Goal: Ask a question

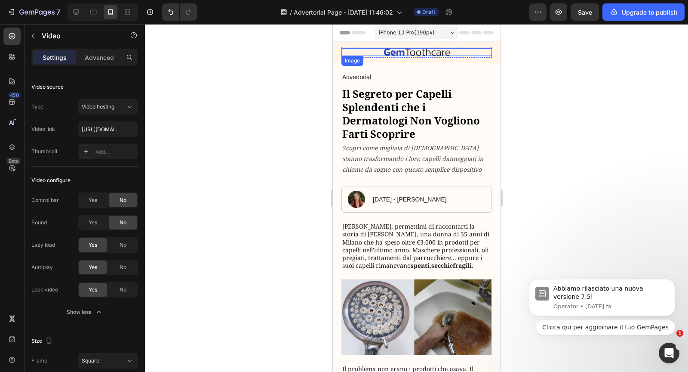
click at [451, 48] on div at bounding box center [416, 52] width 151 height 8
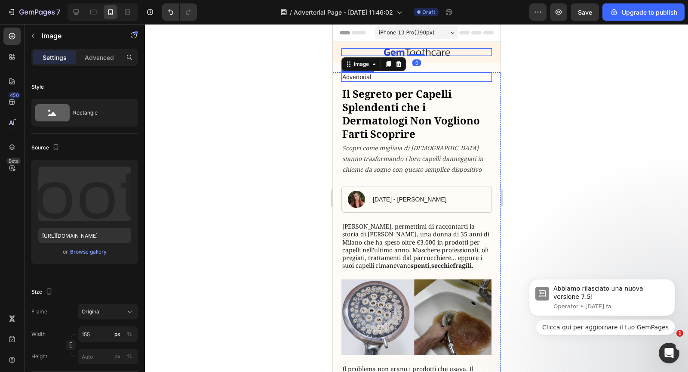
click at [366, 75] on p "Advertorial" at bounding box center [416, 77] width 149 height 8
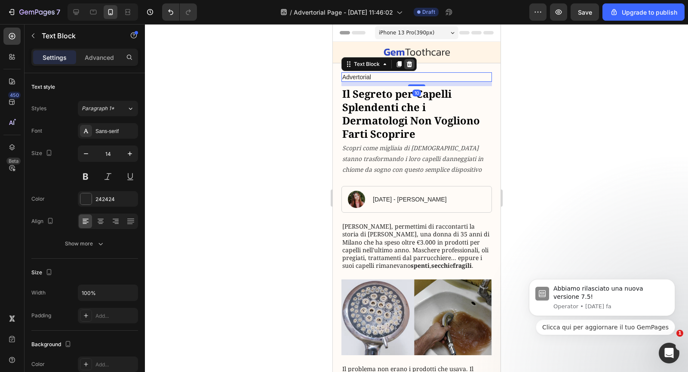
click at [407, 61] on icon at bounding box center [409, 64] width 7 height 7
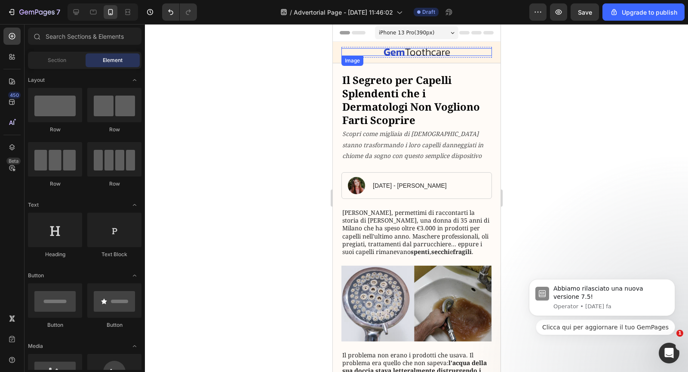
click at [428, 47] on div "Image Got Questions? Email Us At support@gemstore.com Text Block Row" at bounding box center [416, 52] width 151 height 11
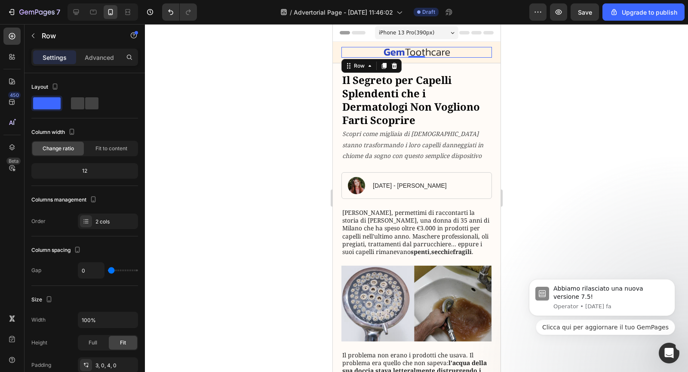
click at [491, 56] on div "Image Got Questions? Email Us At support@gemstore.com Text Block Row 0" at bounding box center [416, 52] width 151 height 11
click at [423, 48] on img at bounding box center [416, 52] width 67 height 8
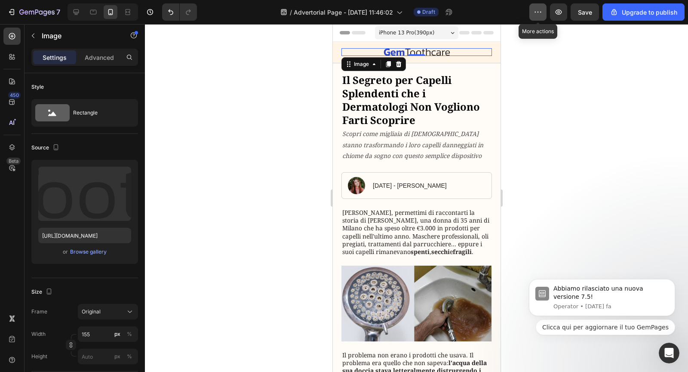
click at [547, 14] on button "button" at bounding box center [537, 11] width 17 height 17
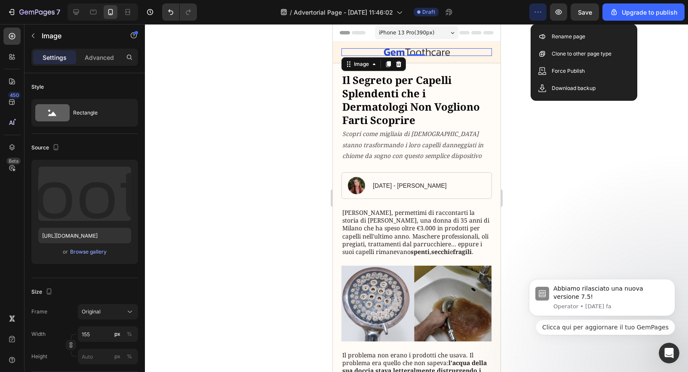
click at [544, 128] on div at bounding box center [416, 198] width 543 height 348
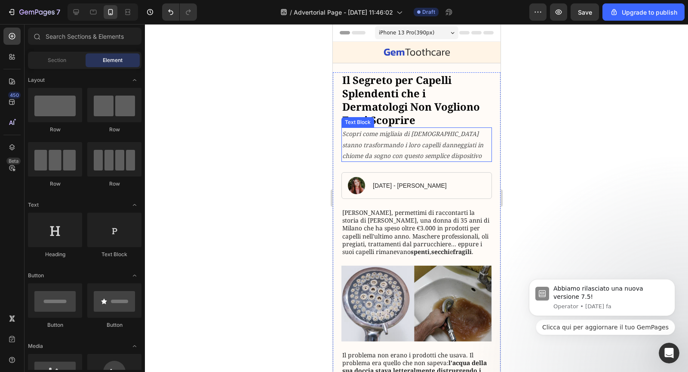
click at [383, 154] on icon "Scopri come migliaia di italiane stanno trasformando i loro capelli danneggiati…" at bounding box center [412, 144] width 141 height 30
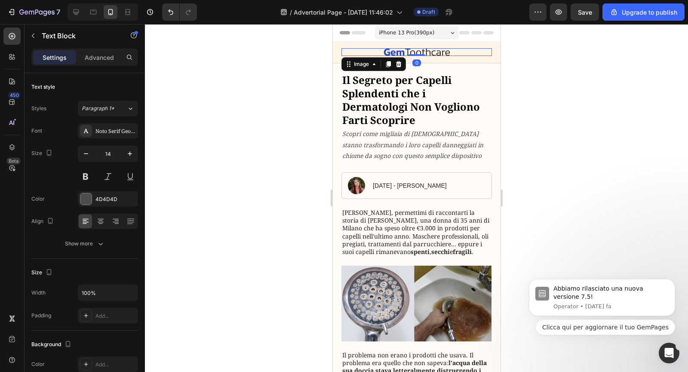
click at [360, 52] on div at bounding box center [416, 52] width 151 height 8
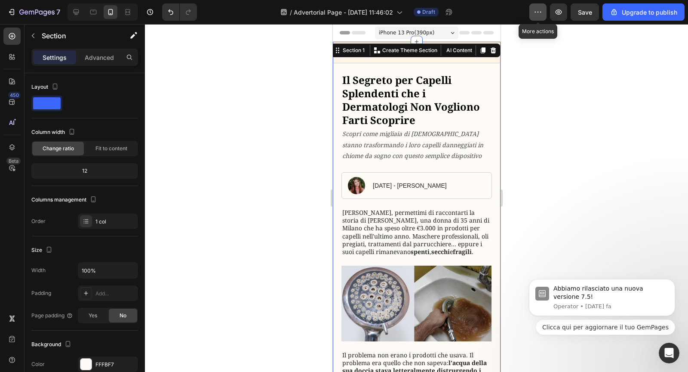
click at [539, 9] on icon "button" at bounding box center [538, 12] width 9 height 9
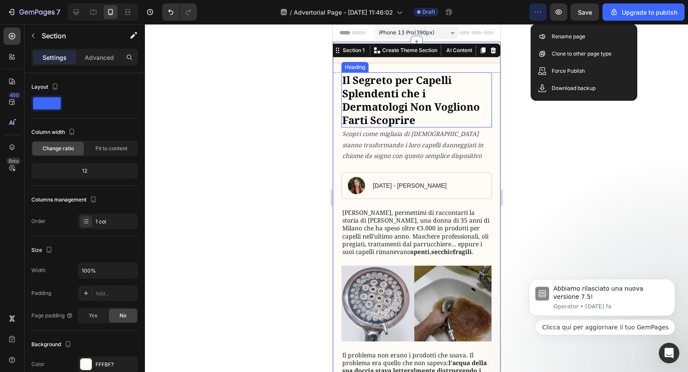
click at [430, 125] on h1 "Il Segreto per Capelli Splendenti che i Dermatologi Non Vogliono Farti Scoprire" at bounding box center [416, 99] width 151 height 55
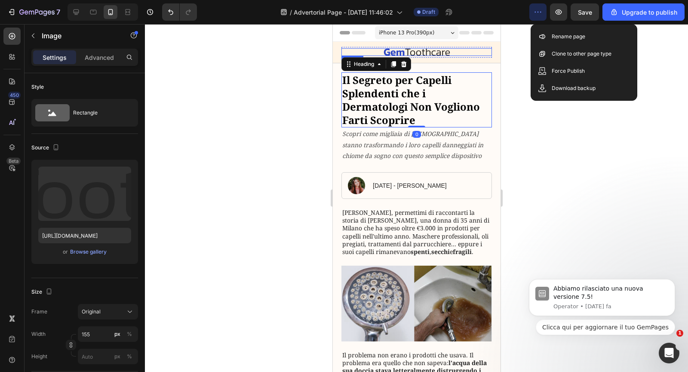
click at [418, 51] on img at bounding box center [416, 52] width 67 height 8
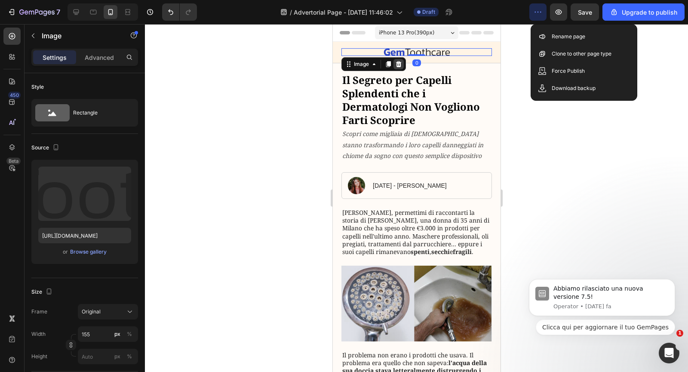
click at [397, 65] on icon at bounding box center [399, 64] width 6 height 6
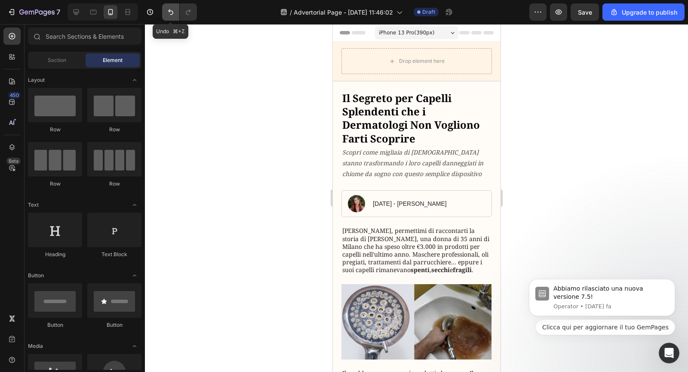
click at [170, 20] on button "Undo/Redo" at bounding box center [170, 11] width 17 height 17
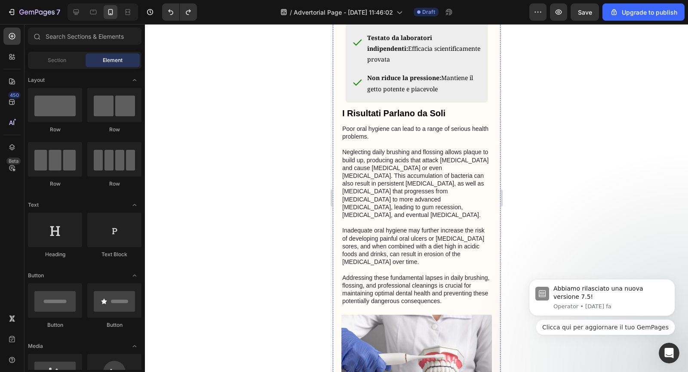
scroll to position [1148, 0]
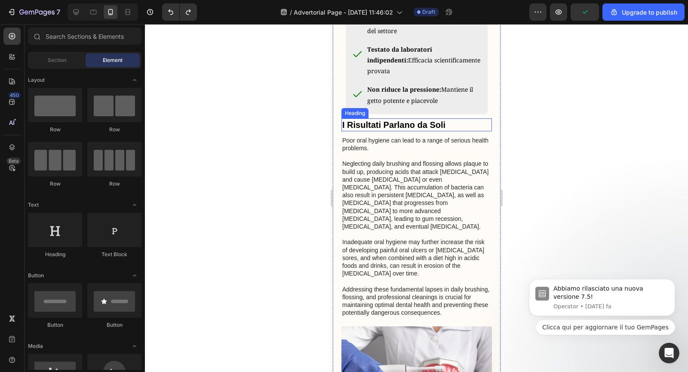
click at [387, 130] on p "I Risultati Parlano da Soli" at bounding box center [416, 124] width 149 height 11
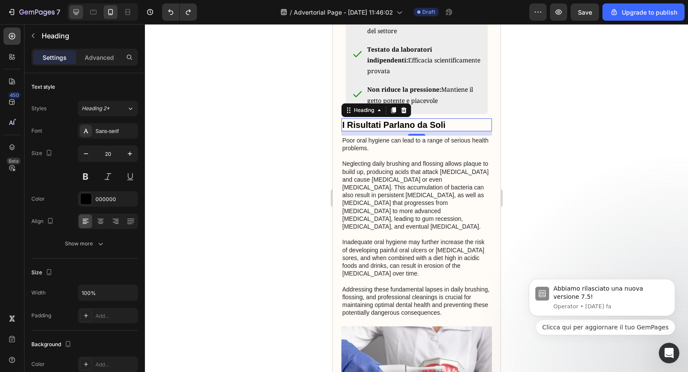
click at [74, 12] on icon at bounding box center [77, 12] width 6 height 6
type input "33"
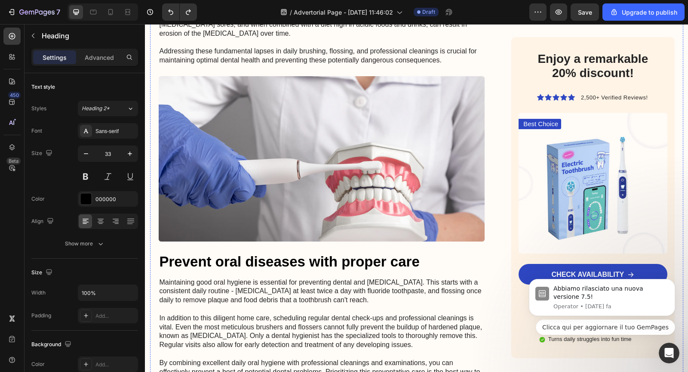
scroll to position [1513, 0]
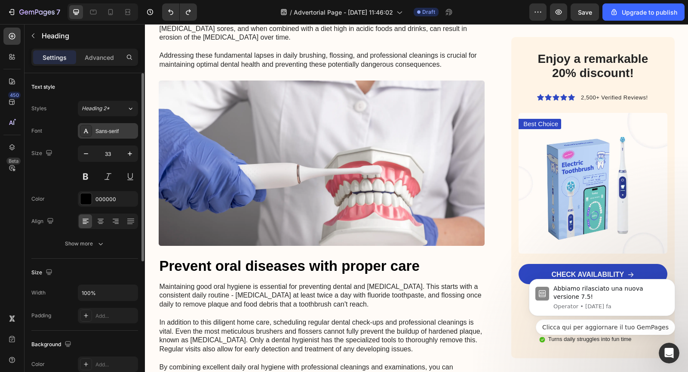
click at [113, 130] on div "Sans-serif" at bounding box center [115, 131] width 40 height 8
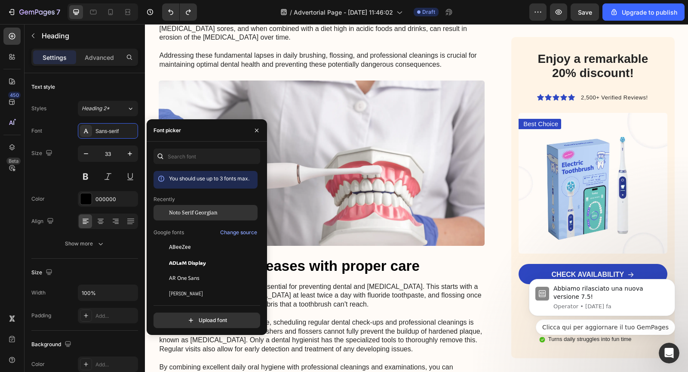
click at [185, 270] on div "Noto Serif Georgian" at bounding box center [206, 277] width 104 height 15
click at [340, 69] on p "Poor oral hygiene can lead to a range of serious health problems. Neglecting da…" at bounding box center [322, 6] width 325 height 125
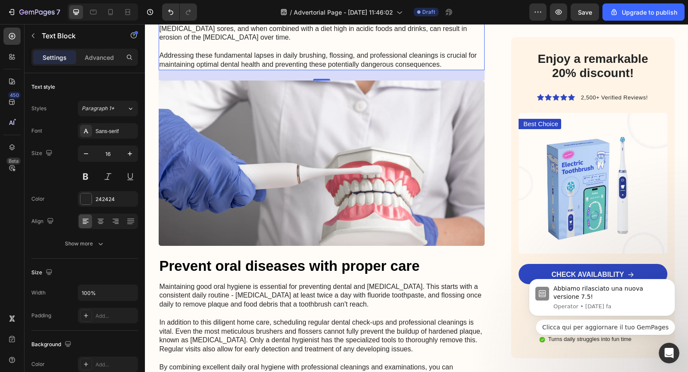
click at [338, 69] on p "Poor oral hygiene can lead to a range of serious health problems. Neglecting da…" at bounding box center [322, 6] width 325 height 125
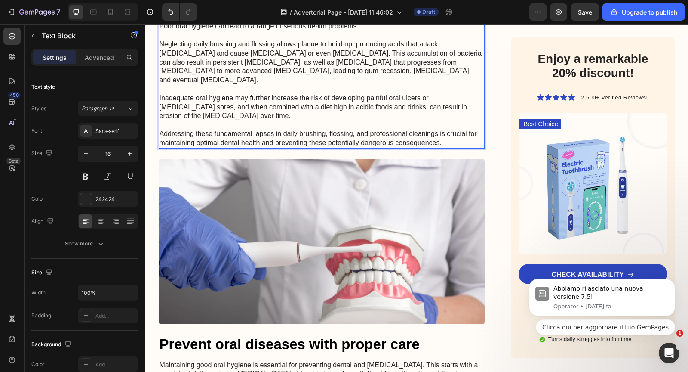
scroll to position [1437, 0]
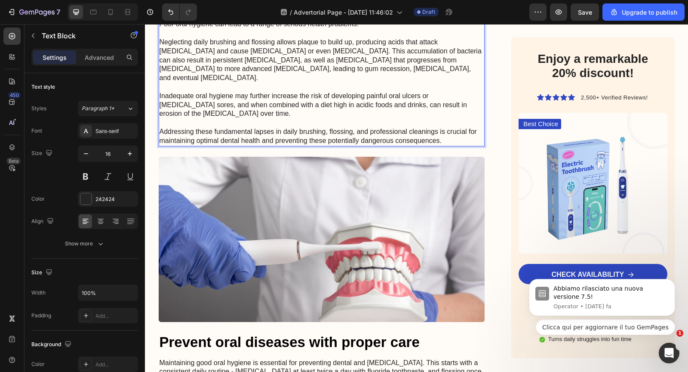
click at [225, 145] on p "Poor oral hygiene can lead to a range of serious health problems. Neglecting da…" at bounding box center [322, 82] width 325 height 125
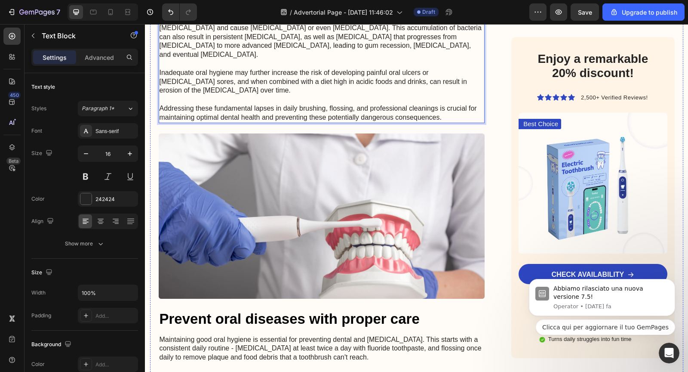
scroll to position [1499, 0]
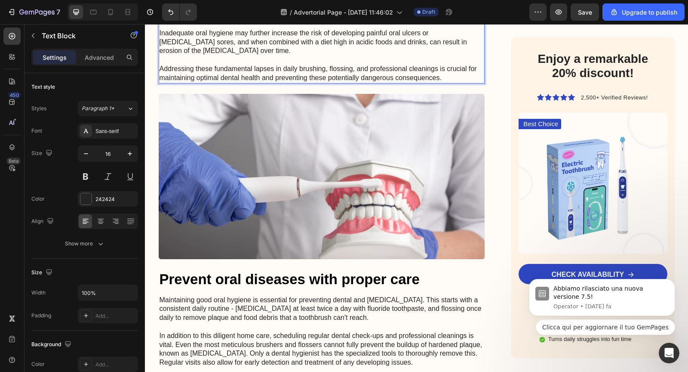
click at [286, 82] on p "Poor oral hygiene can lead to a range of serious health problems. ⁠⁠⁠⁠⁠⁠⁠ Negle…" at bounding box center [322, 19] width 325 height 125
click at [446, 82] on p "Poor oral hygiene can lead to a range of serious health problems. Neglecting da…" at bounding box center [322, 19] width 325 height 125
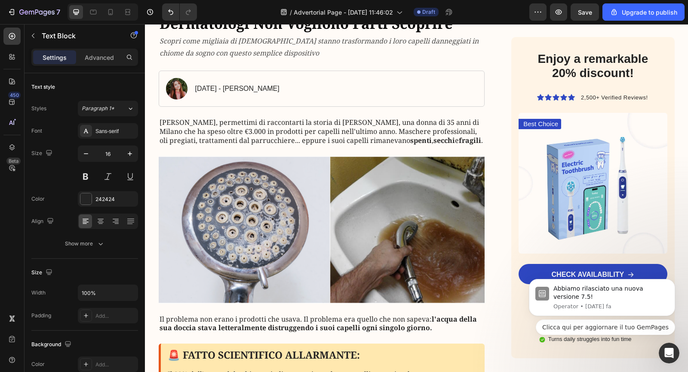
scroll to position [49, 0]
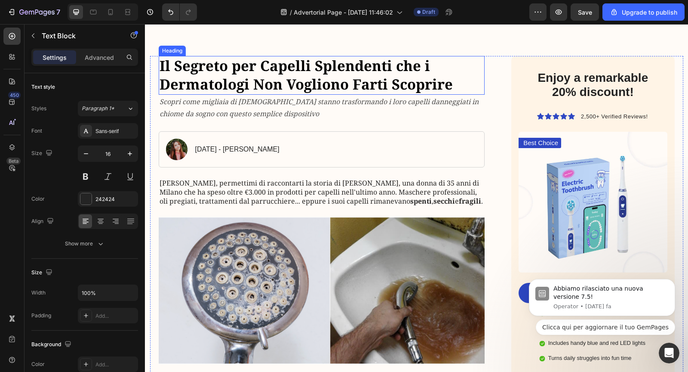
click at [286, 84] on h1 "Il Segreto per Capelli Splendenti che i Dermatologi Non Vogliono Farti Scoprire" at bounding box center [322, 75] width 326 height 39
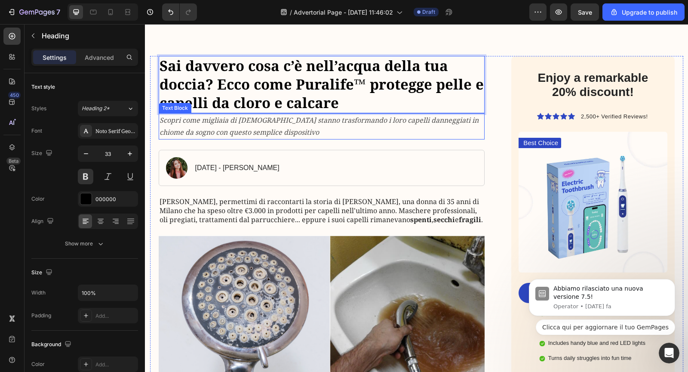
click at [243, 126] on p "Scopri come migliaia di italiane stanno trasformando i loro capelli danneggiati…" at bounding box center [322, 126] width 325 height 25
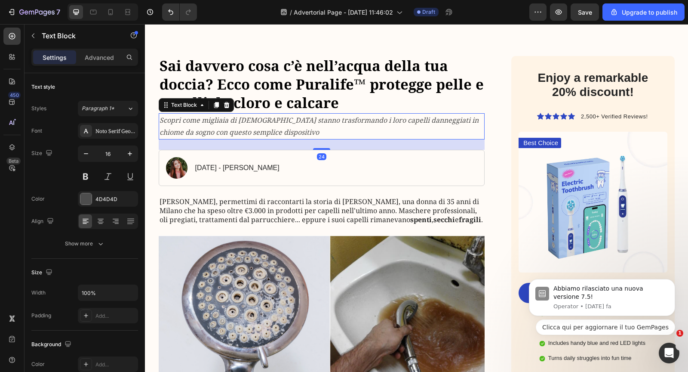
click at [243, 126] on p "Scopri come migliaia di italiane stanno trasformando i loro capelli danneggiati…" at bounding box center [322, 126] width 325 height 25
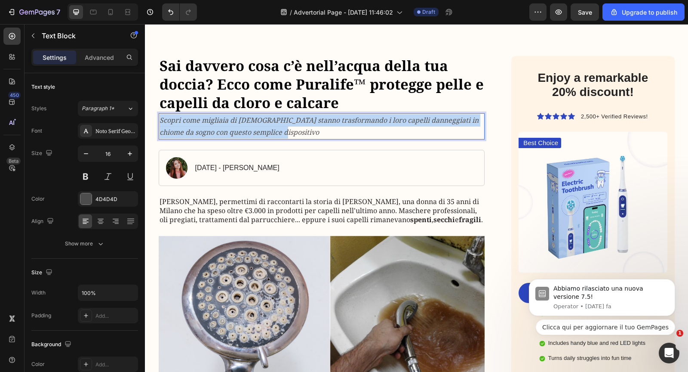
click at [243, 126] on p "Scopri come migliaia di italiane stanno trasformando i loro capelli danneggiati…" at bounding box center [322, 126] width 325 height 25
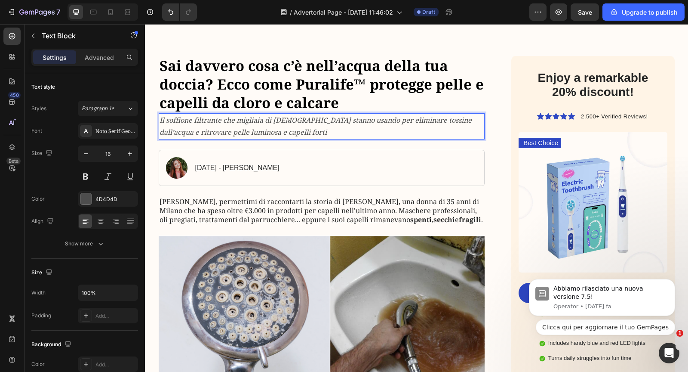
click at [184, 122] on icon "Il soffione filtrante che migliaia di italiani stanno usando per eliminare toss…" at bounding box center [316, 126] width 312 height 22
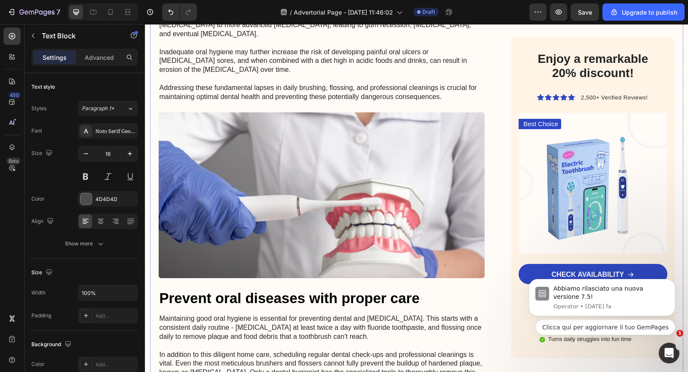
scroll to position [1516, 0]
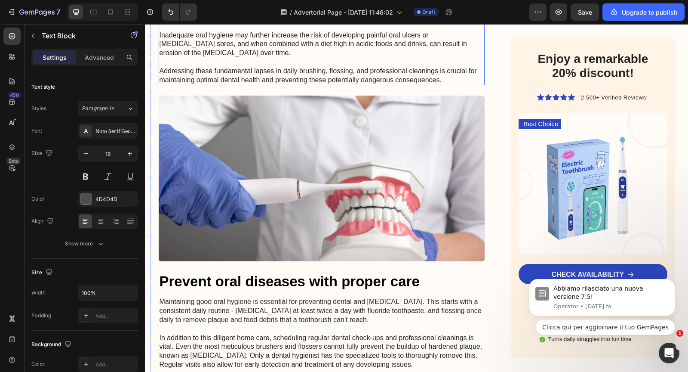
click at [294, 84] on p "Poor oral hygiene can lead to a range of serious health problems. Neglecting da…" at bounding box center [322, 21] width 325 height 125
click at [320, 84] on p "Poor oral hygiene can lead to a range of serious health problems. Neglecting da…" at bounding box center [322, 21] width 325 height 125
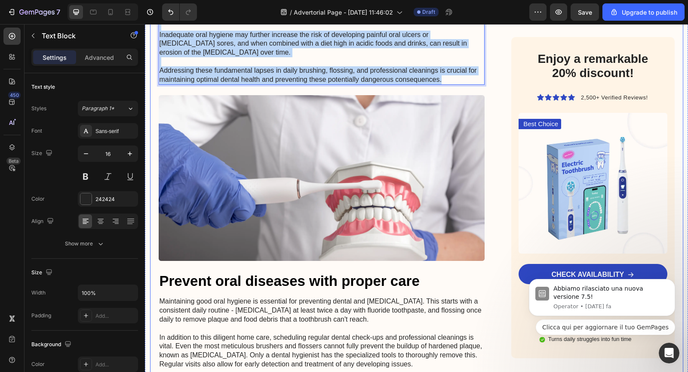
drag, startPoint x: 445, startPoint y: 231, endPoint x: 158, endPoint y: 123, distance: 306.5
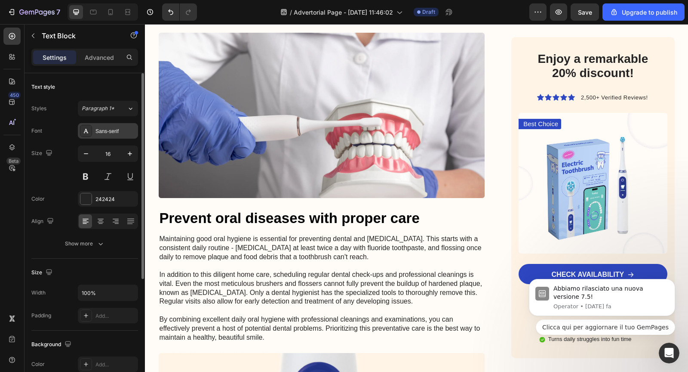
click at [114, 130] on div "Sans-serif" at bounding box center [115, 131] width 40 height 8
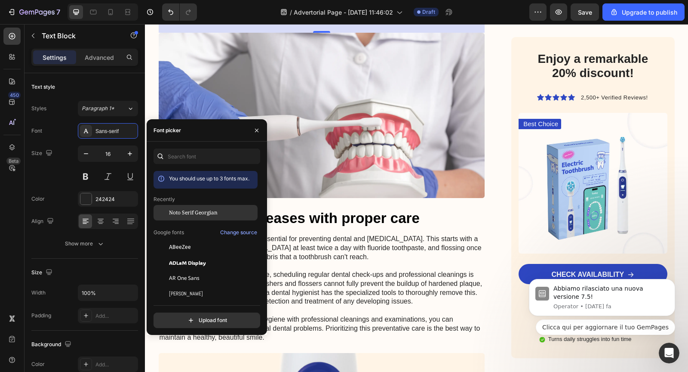
click at [180, 213] on span "Noto Serif Georgian" at bounding box center [193, 213] width 49 height 8
click at [265, 160] on div "You should use up to 3 fonts max. Recently Noto Serif Georgian Google fonts Cha…" at bounding box center [207, 237] width 120 height 179
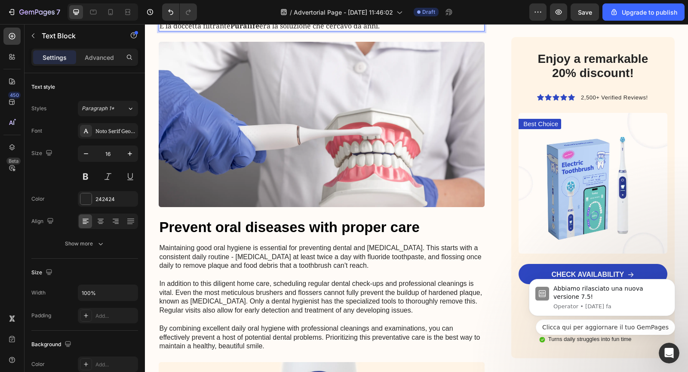
click at [370, 22] on p "Era la prova che il problema non erano i prodotti… ma l’acqua." at bounding box center [322, 16] width 325 height 9
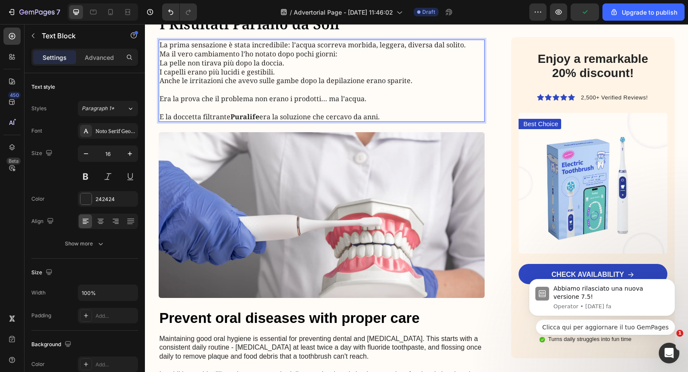
scroll to position [1435, 0]
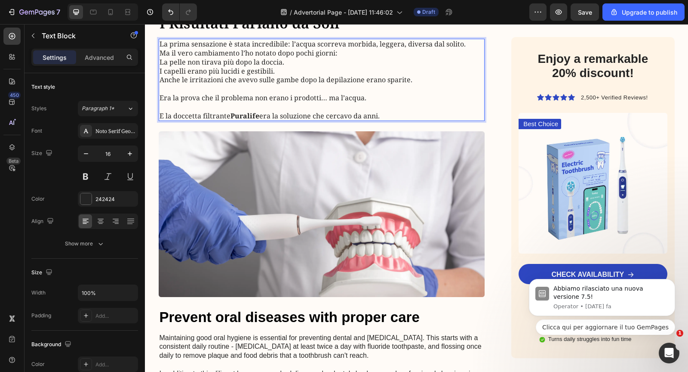
click at [163, 58] on p "La prima sensazione è stata incredibile: l’acqua scorreva morbida, leggera, div…" at bounding box center [322, 49] width 325 height 18
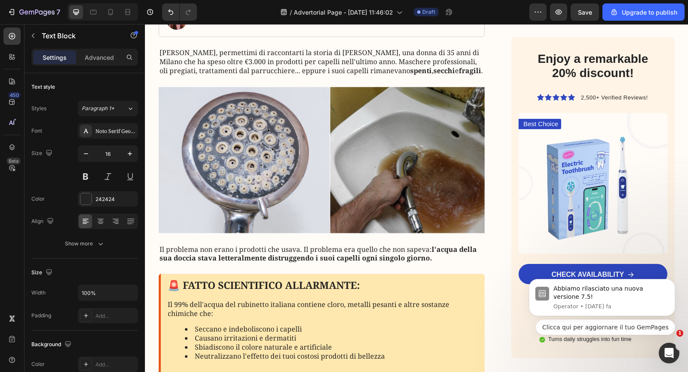
scroll to position [75, 0]
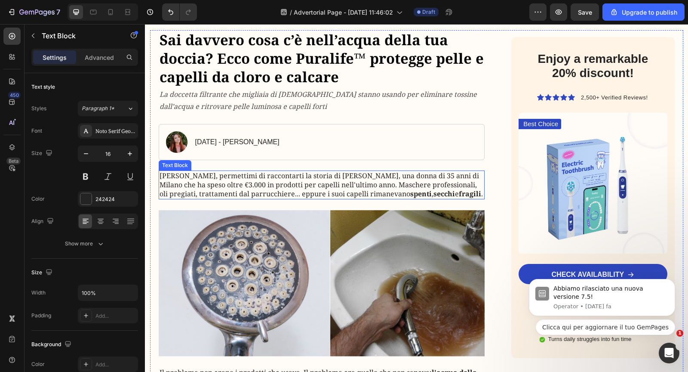
click at [292, 172] on p "Cara lettrice, permettimi di raccontarti la storia di Maria, una donna di 35 an…" at bounding box center [322, 184] width 325 height 27
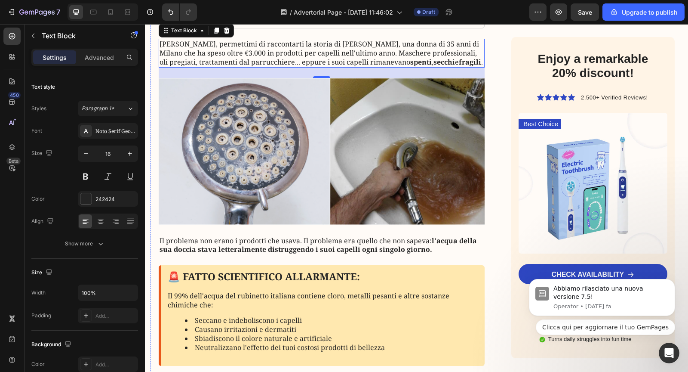
scroll to position [26, 0]
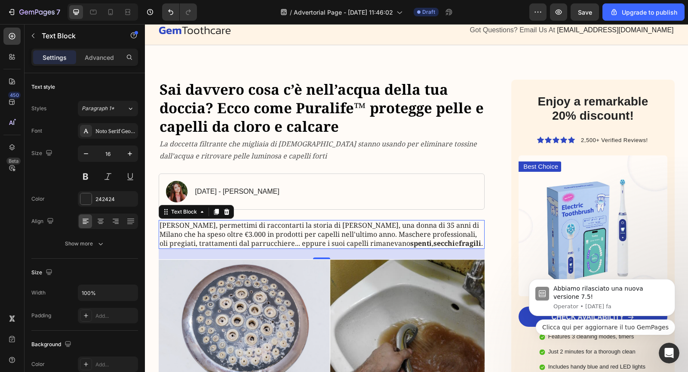
click at [350, 226] on p "Cara lettrice, permettimi di raccontarti la storia di Maria, una donna di 35 an…" at bounding box center [322, 234] width 325 height 27
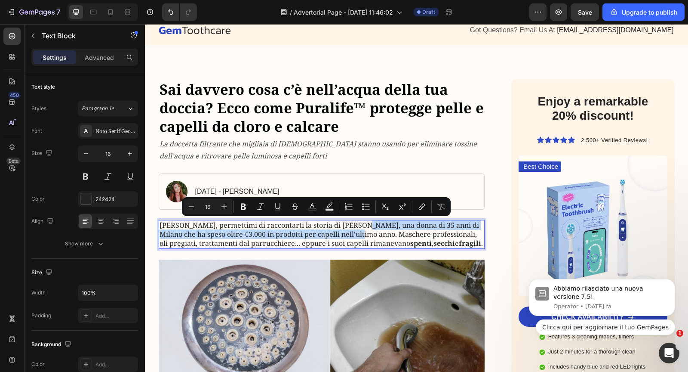
drag, startPoint x: 348, startPoint y: 224, endPoint x: 347, endPoint y: 230, distance: 6.0
click at [347, 230] on p "Cara lettrice, permettimi di raccontarti la storia di Maria, una donna di 35 an…" at bounding box center [322, 234] width 325 height 27
copy p "una donna di 35 anni di Milano che ha speso oltre €3.000 in prodotti per capell…"
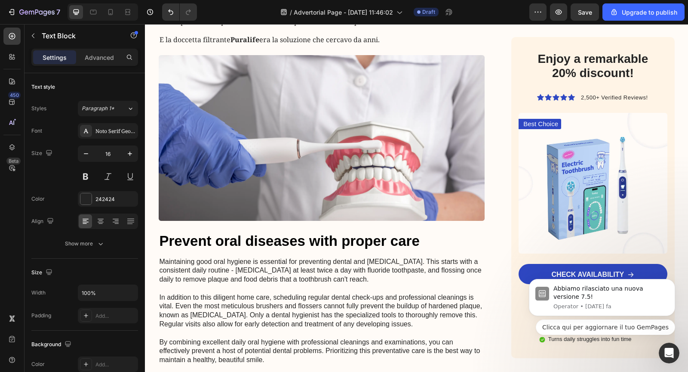
scroll to position [1517, 0]
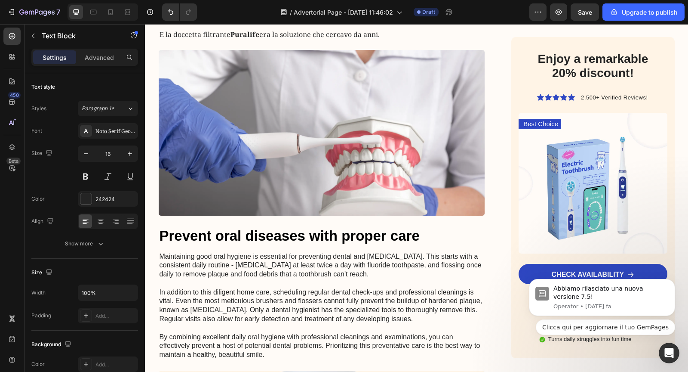
drag, startPoint x: 159, startPoint y: 125, endPoint x: 390, endPoint y: 194, distance: 241.1
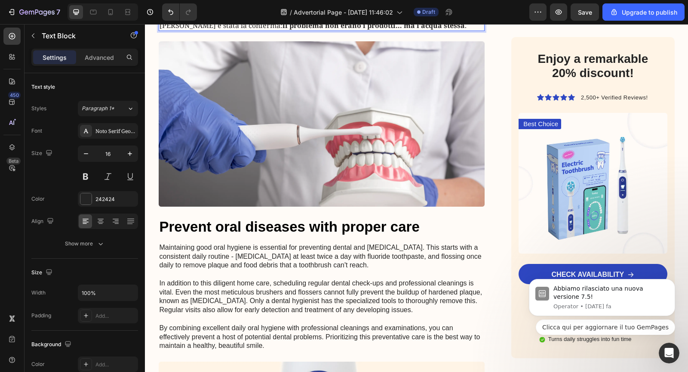
click at [342, 21] on p "Anche le irritazioni dopo la depilazione erano sparite." at bounding box center [322, 16] width 325 height 9
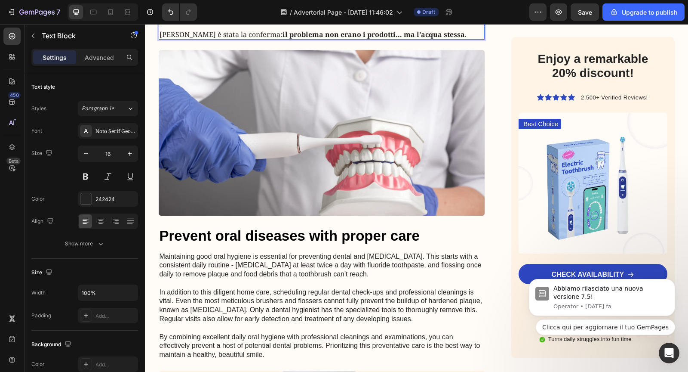
drag, startPoint x: 159, startPoint y: 161, endPoint x: 336, endPoint y: 179, distance: 178.1
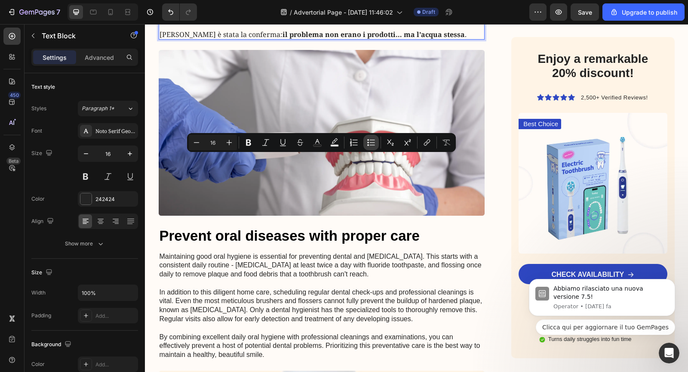
click at [367, 143] on icon "Editor contextual toolbar" at bounding box center [371, 142] width 9 height 9
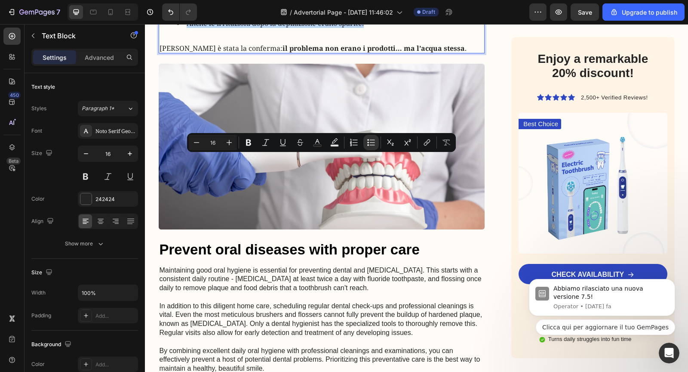
click at [324, 28] on li "Anche le irritazioni dopo la depilazione erano sparite." at bounding box center [331, 23] width 308 height 9
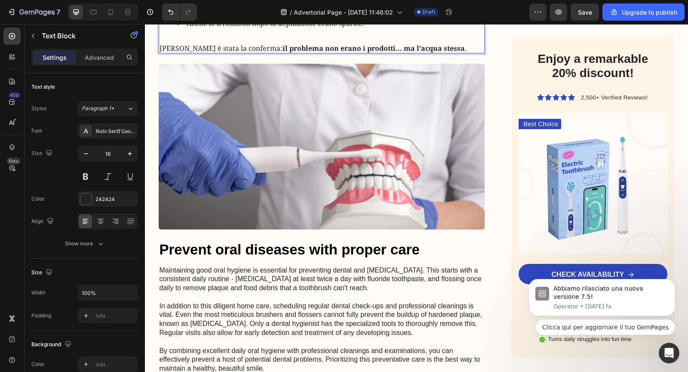
click at [258, 53] on div "Già dalle prime docce, Maria ha notato una sensazione diversa: l’acqua scorreva…" at bounding box center [322, 5] width 326 height 96
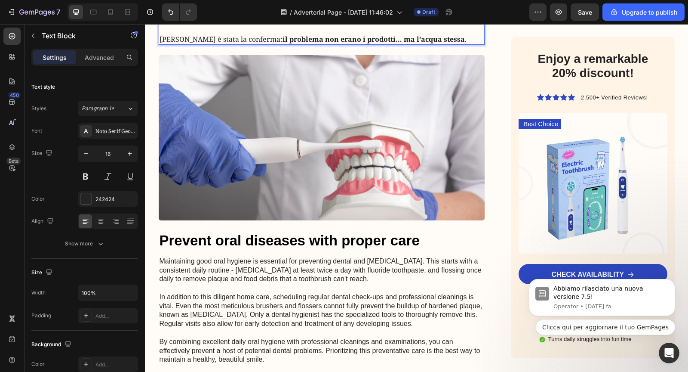
click at [197, 44] on div "Già dalle prime docce, Maria ha notato una sensazione diversa: l’acqua scorreva…" at bounding box center [322, 0] width 326 height 87
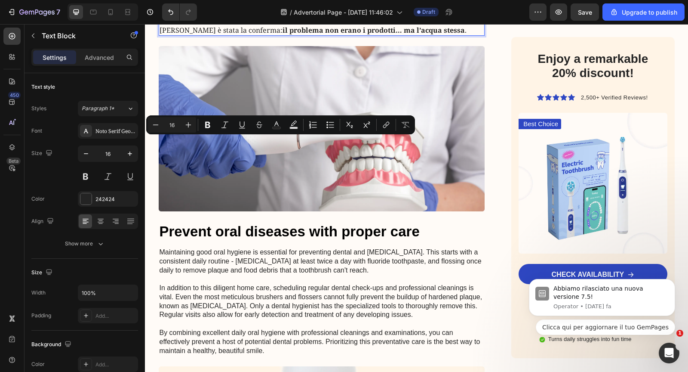
drag, startPoint x: 160, startPoint y: 142, endPoint x: 310, endPoint y: 143, distance: 150.5
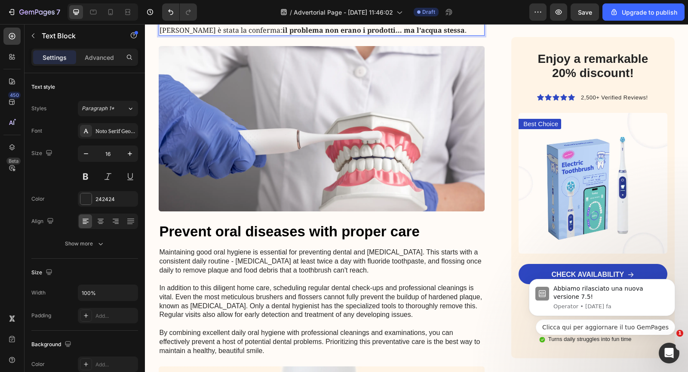
drag, startPoint x: 188, startPoint y: 157, endPoint x: 363, endPoint y: 177, distance: 177.0
click at [363, 19] on ul "La pelle non tirava più e appariva più idratata. I capelli avevano ritrovato lu…" at bounding box center [322, 5] width 325 height 27
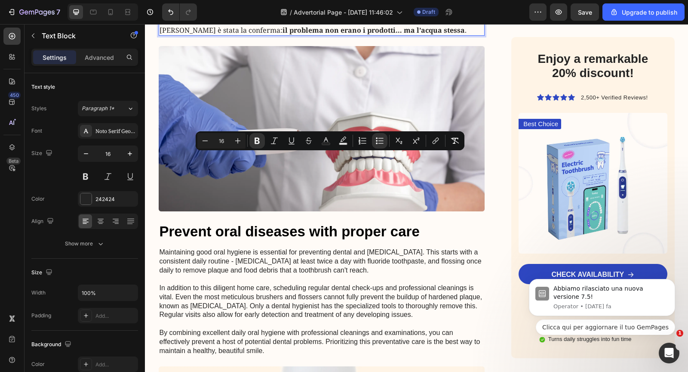
click at [363, 19] on strong "Anche le irritazioni dopo la depilazione erano sparite." at bounding box center [281, 13] width 189 height 9
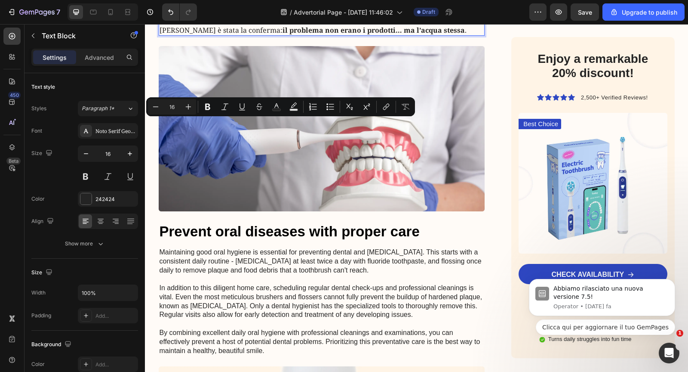
drag, startPoint x: 230, startPoint y: 126, endPoint x: 173, endPoint y: 125, distance: 56.3
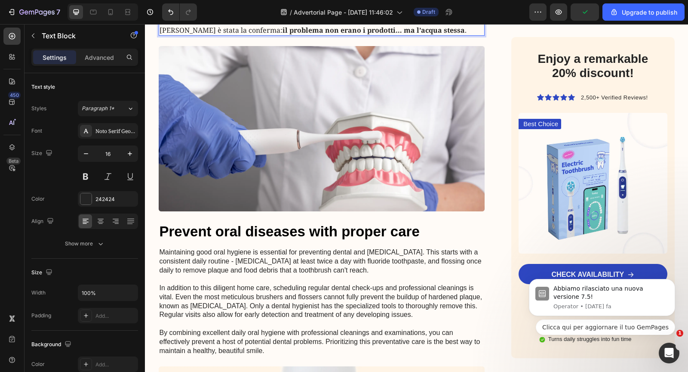
drag, startPoint x: 237, startPoint y: 123, endPoint x: 366, endPoint y: 124, distance: 128.6
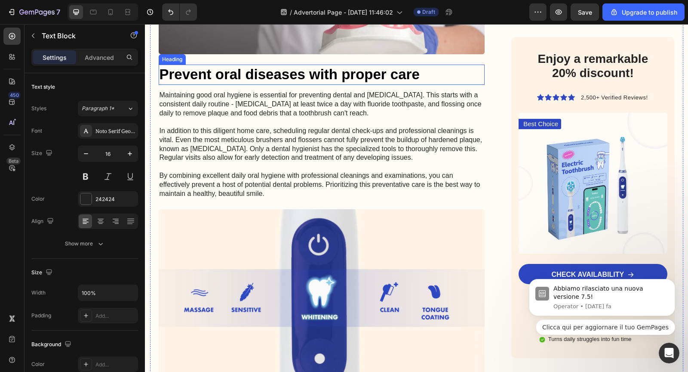
scroll to position [1674, 0]
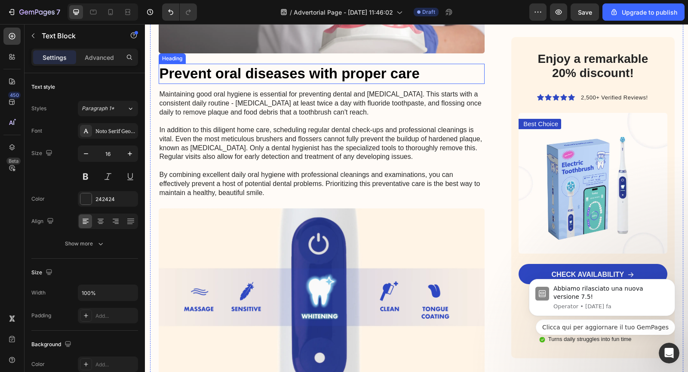
click at [292, 197] on p "Maintaining good oral hygiene is essential for preventing dental and gum diseas…" at bounding box center [322, 144] width 325 height 108
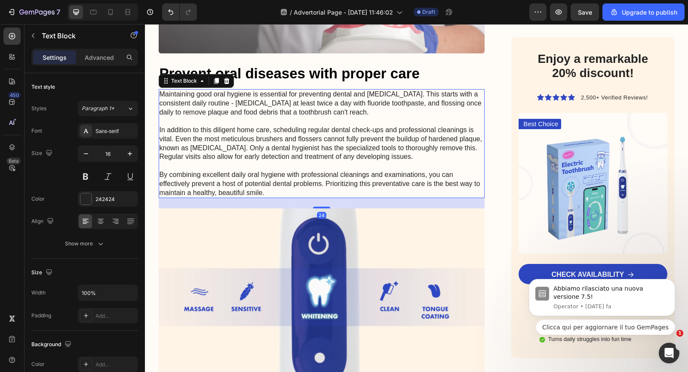
click at [292, 197] on p "Maintaining good oral hygiene is essential for preventing dental and gum diseas…" at bounding box center [322, 144] width 325 height 108
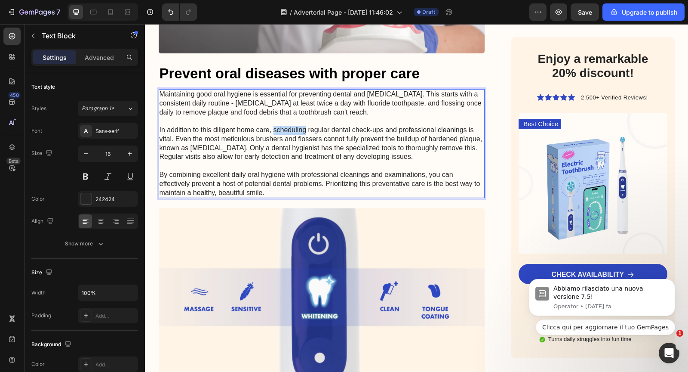
click at [292, 197] on p "Maintaining good oral hygiene is essential for preventing dental and gum diseas…" at bounding box center [322, 144] width 325 height 108
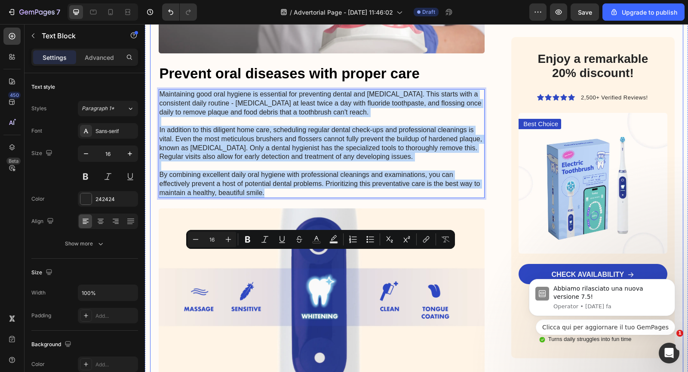
drag, startPoint x: 271, startPoint y: 353, endPoint x: 154, endPoint y: 252, distance: 154.6
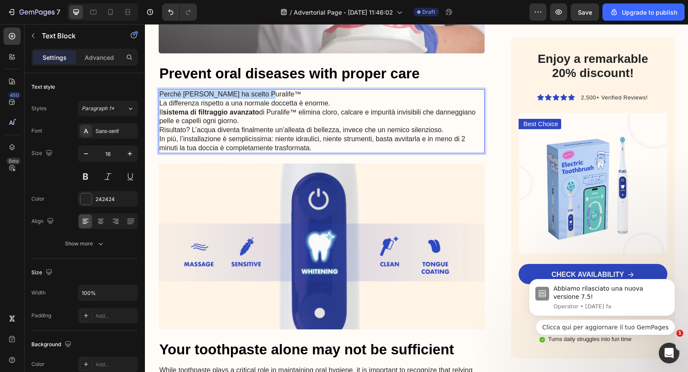
drag, startPoint x: 262, startPoint y: 252, endPoint x: 158, endPoint y: 255, distance: 104.1
click at [159, 154] on div "Perché Maria ha scelto Puralife™ La differenza rispetto a una normale doccetta …" at bounding box center [322, 121] width 326 height 65
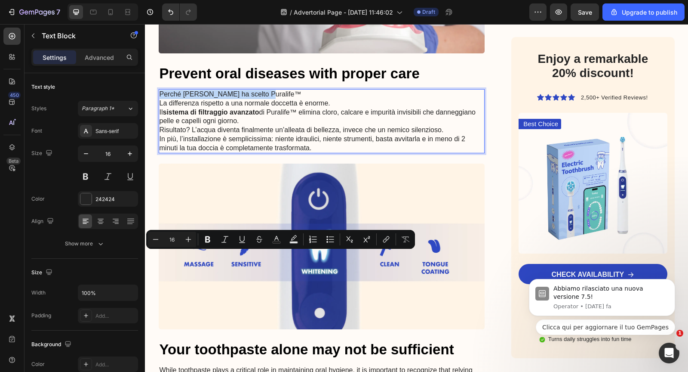
copy p "Perché [PERSON_NAME] ha scelto Puralife™"
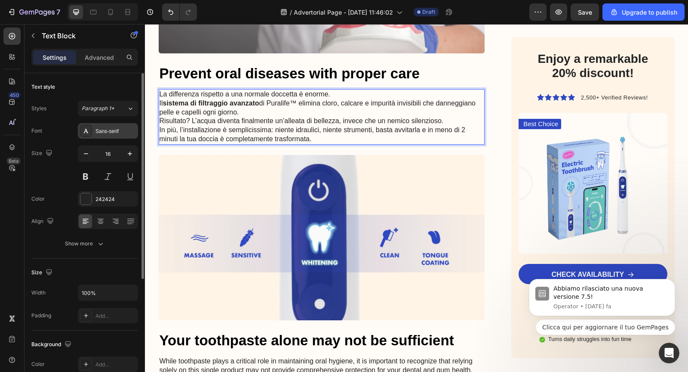
click at [104, 133] on div "Sans-serif" at bounding box center [115, 131] width 40 height 8
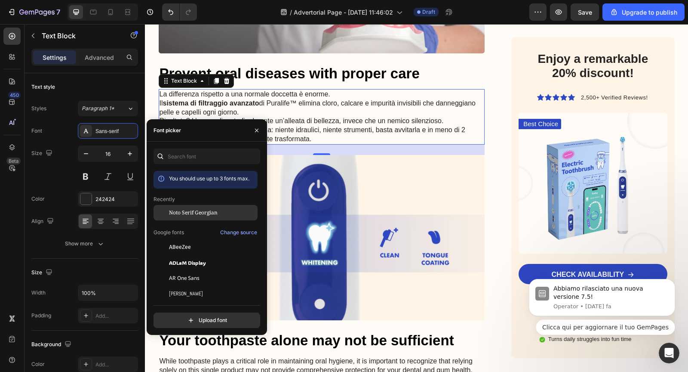
click at [173, 210] on span "Noto Serif Georgian" at bounding box center [193, 213] width 49 height 8
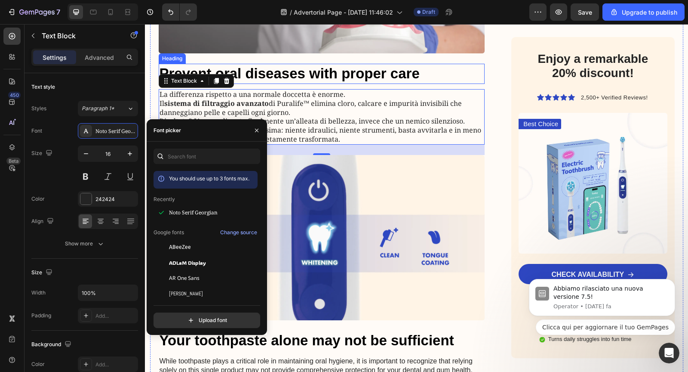
click at [284, 84] on h2 "Prevent oral diseases with proper care" at bounding box center [322, 74] width 326 height 20
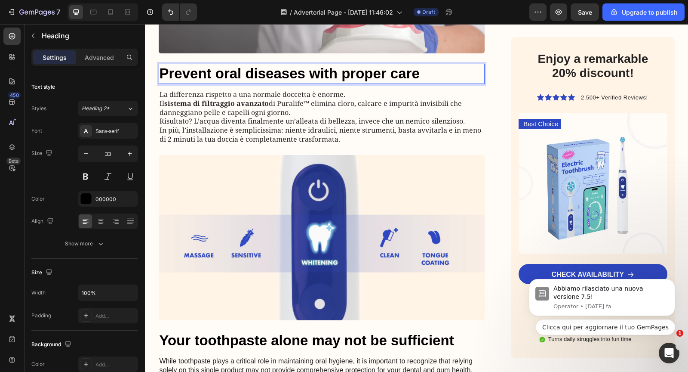
click at [284, 84] on h2 "Prevent oral diseases with proper care" at bounding box center [322, 74] width 326 height 20
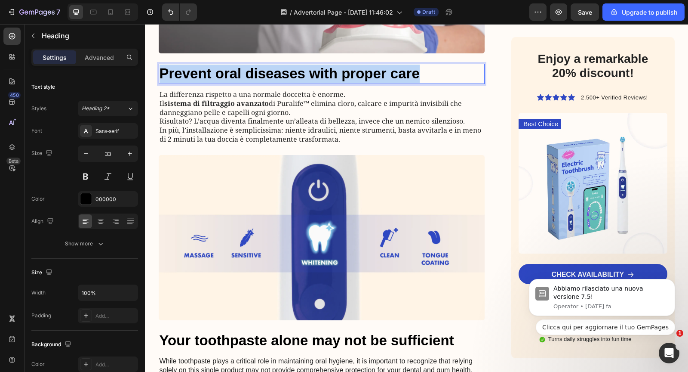
click at [284, 83] on p "Prevent oral diseases with proper care" at bounding box center [322, 74] width 325 height 18
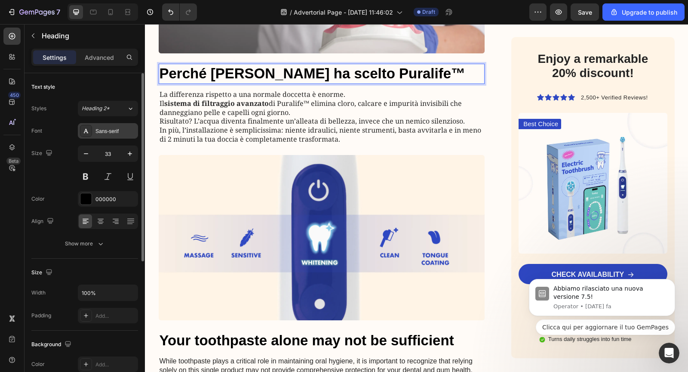
click at [117, 125] on div "Sans-serif" at bounding box center [108, 130] width 60 height 15
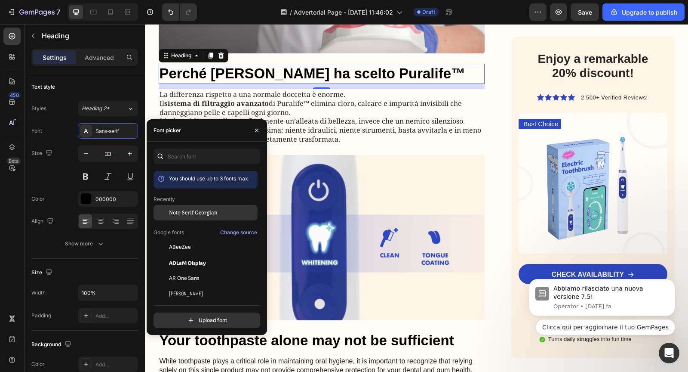
click at [188, 213] on span "Noto Serif Georgian" at bounding box center [193, 213] width 49 height 8
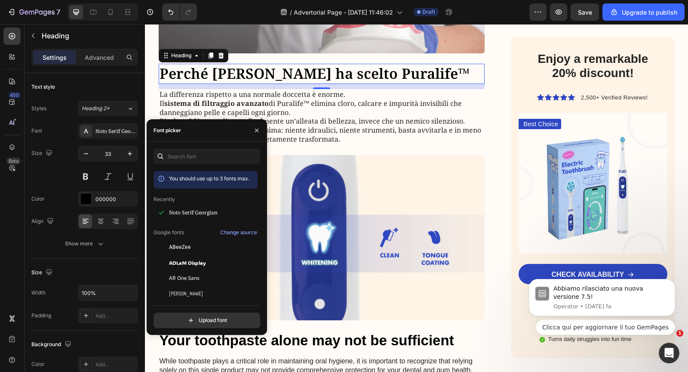
click at [298, 89] on div "12" at bounding box center [322, 86] width 326 height 5
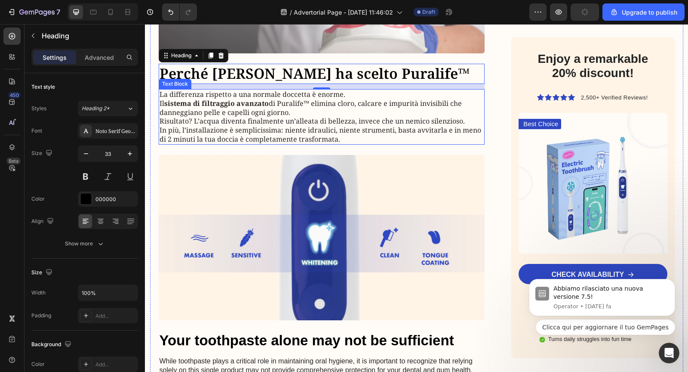
click at [332, 117] on p "La differenza rispetto a una normale doccetta è enorme. Il sistema di filtraggi…" at bounding box center [322, 103] width 325 height 27
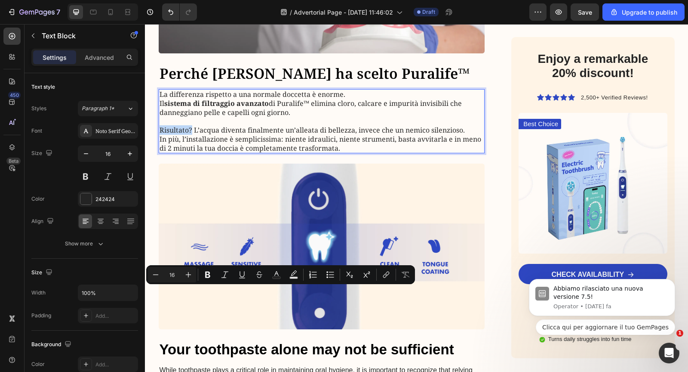
drag, startPoint x: 159, startPoint y: 292, endPoint x: 188, endPoint y: 293, distance: 29.7
click at [190, 154] on div "La differenza rispetto a una normale doccetta è enorme. Il sistema di filtraggi…" at bounding box center [322, 121] width 326 height 65
click at [289, 126] on p "Rich Text Editor. Editing area: main" at bounding box center [322, 121] width 325 height 9
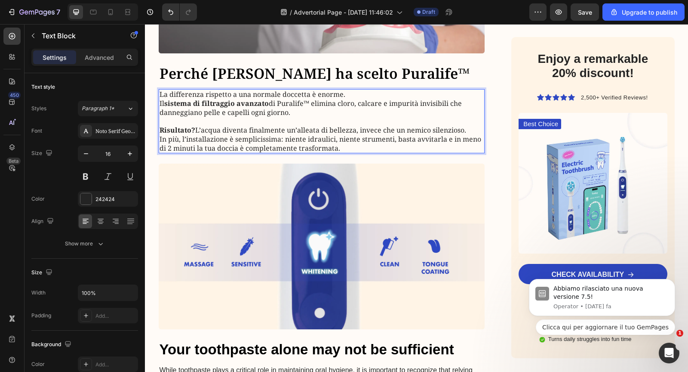
click at [161, 153] on p "In più, l’installazione è semplicissima: niente idraulici, niente strumenti, ba…" at bounding box center [322, 144] width 325 height 18
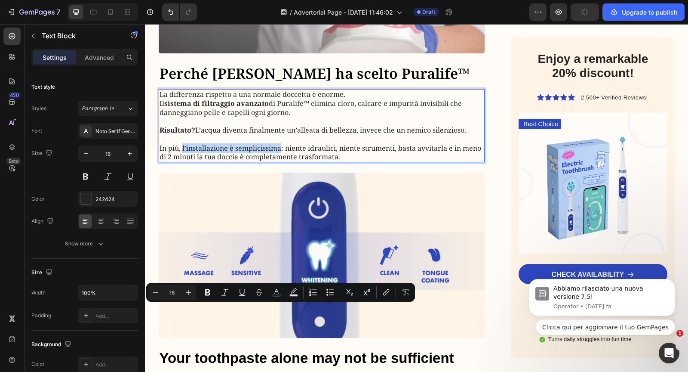
drag, startPoint x: 182, startPoint y: 309, endPoint x: 280, endPoint y: 311, distance: 98.1
click at [280, 161] on p "In più, l’installazione è semplicissima: niente idraulici, niente strumenti, ba…" at bounding box center [322, 148] width 325 height 27
click at [296, 161] on p "In più, l’installazione è semplicissima : niente idraulici, niente strumenti, b…" at bounding box center [322, 148] width 325 height 27
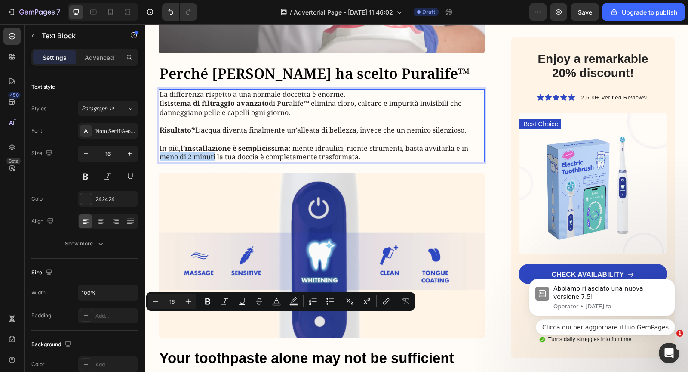
drag, startPoint x: 158, startPoint y: 318, endPoint x: 214, endPoint y: 318, distance: 55.9
click at [215, 162] on div "La differenza rispetto a una normale doccetta è enorme. Il sistema di filtraggi…" at bounding box center [322, 125] width 326 height 73
click at [228, 108] on strong "sistema di filtraggio avanzato" at bounding box center [216, 102] width 105 height 9
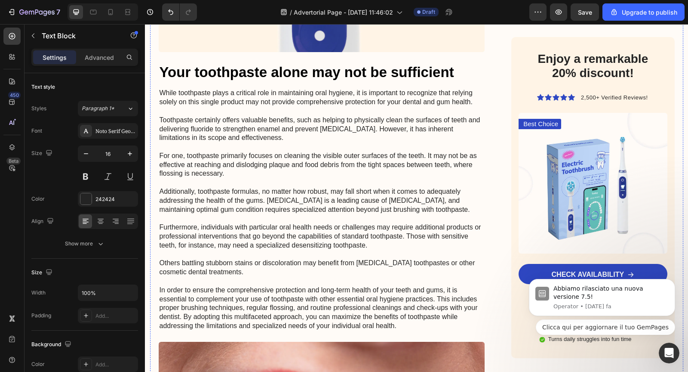
scroll to position [1976, 0]
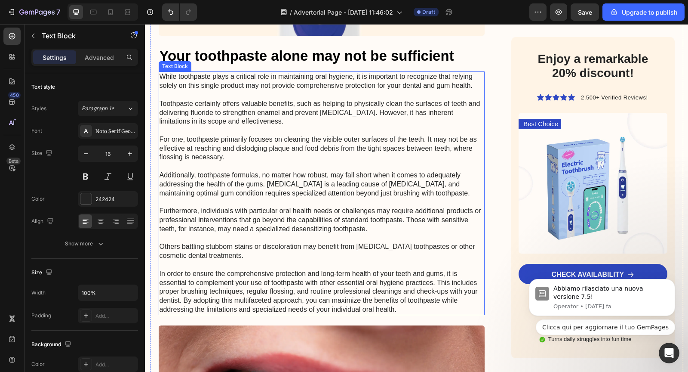
click at [268, 264] on p "While toothpaste plays a critical role in maintaining oral hygiene, it is impor…" at bounding box center [322, 193] width 325 height 242
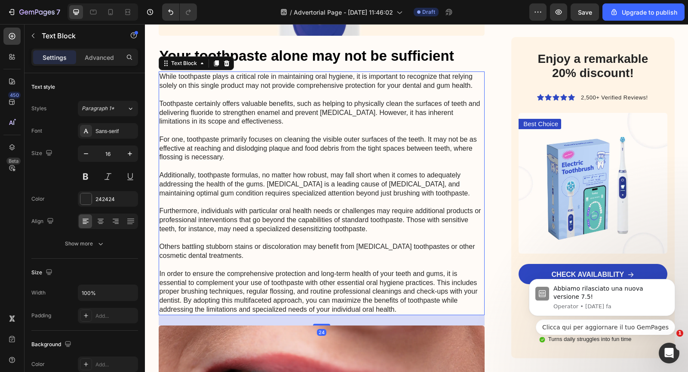
click at [268, 264] on p "While toothpaste plays a critical role in maintaining oral hygiene, it is impor…" at bounding box center [322, 193] width 325 height 242
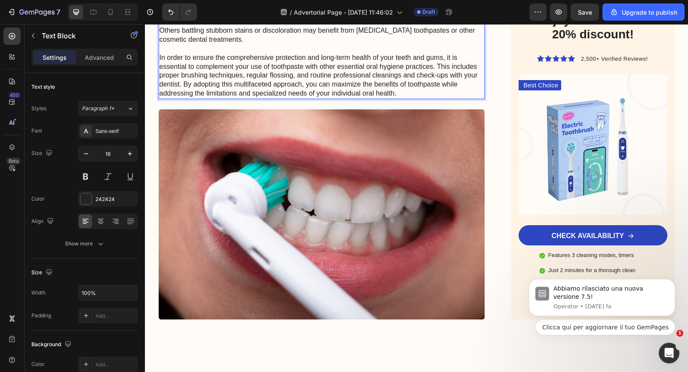
scroll to position [2209, 0]
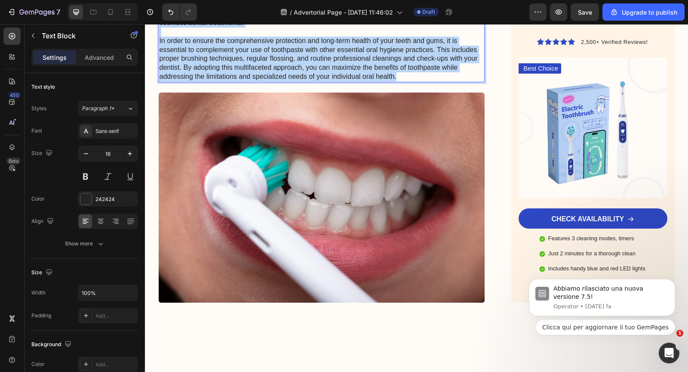
drag, startPoint x: 400, startPoint y: 238, endPoint x: 159, endPoint y: 31, distance: 318.1
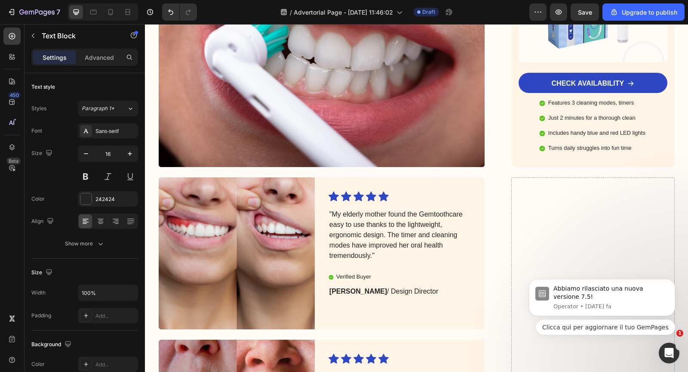
scroll to position [2127, 0]
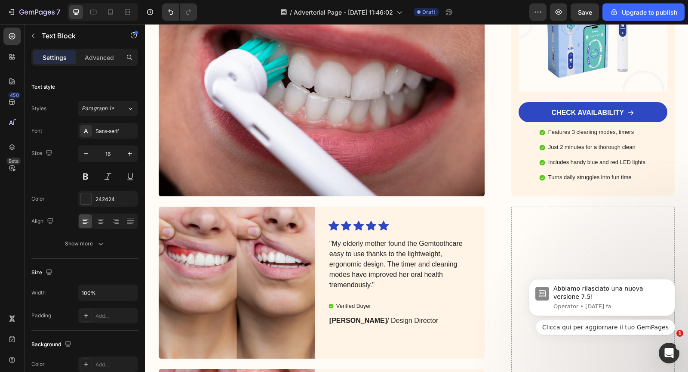
copy p "Il momento giusto è adesso"
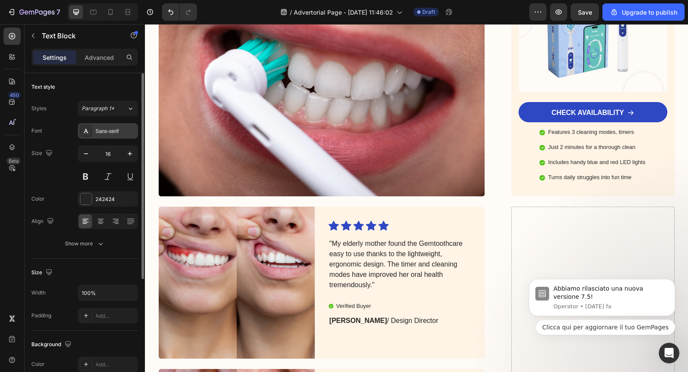
click at [126, 130] on div "Sans-serif" at bounding box center [115, 131] width 40 height 8
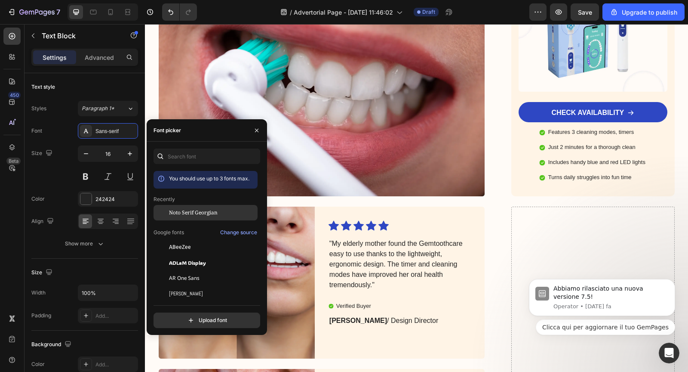
click at [177, 270] on div "Noto Serif Georgian" at bounding box center [206, 277] width 104 height 15
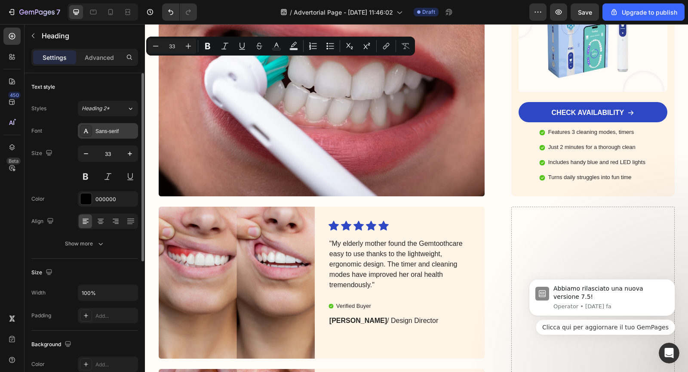
click at [124, 126] on div "Sans-serif" at bounding box center [108, 130] width 60 height 15
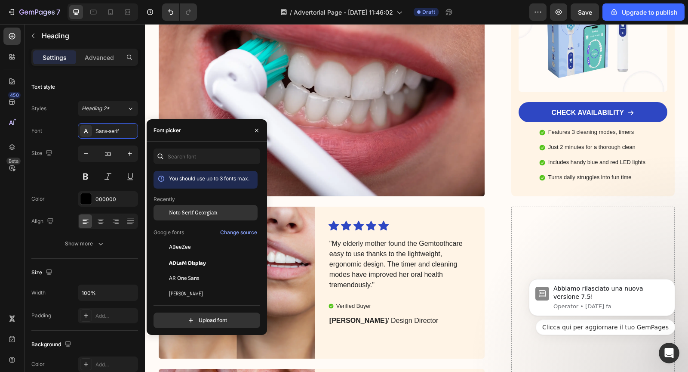
click at [176, 215] on span "Noto Serif Georgian" at bounding box center [193, 213] width 49 height 8
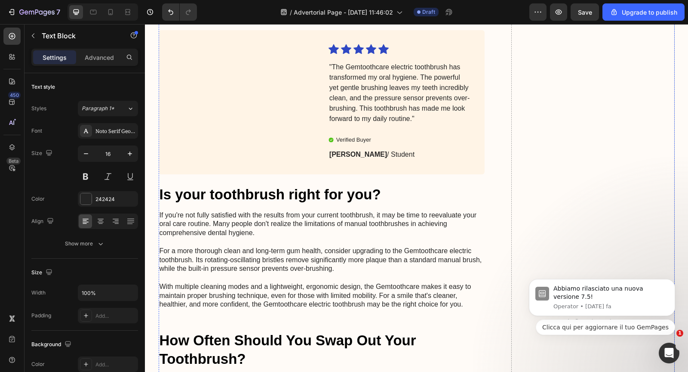
scroll to position [2806, 0]
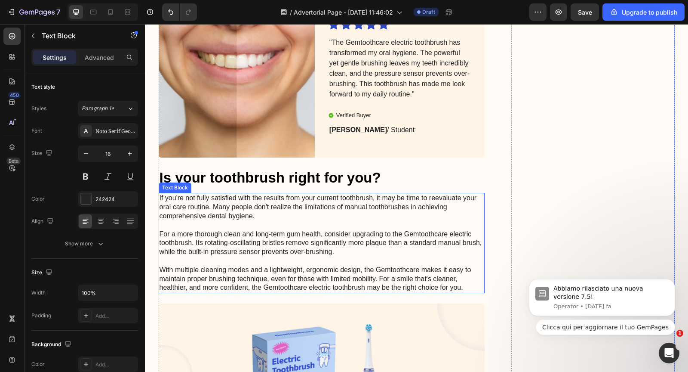
click at [402, 246] on p "If you're not fully satisfied with the results from your current toothbrush, it…" at bounding box center [322, 243] width 325 height 98
click at [355, 232] on p "If you're not fully satisfied with the results from your current toothbrush, it…" at bounding box center [322, 243] width 325 height 98
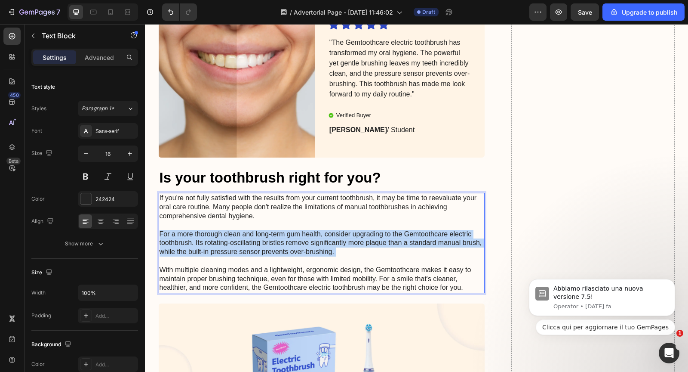
click at [355, 232] on p "If you're not fully satisfied with the results from your current toothbrush, it…" at bounding box center [322, 243] width 325 height 98
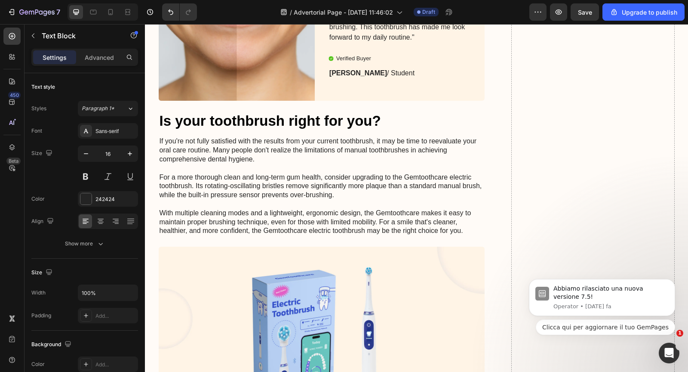
scroll to position [2826, 0]
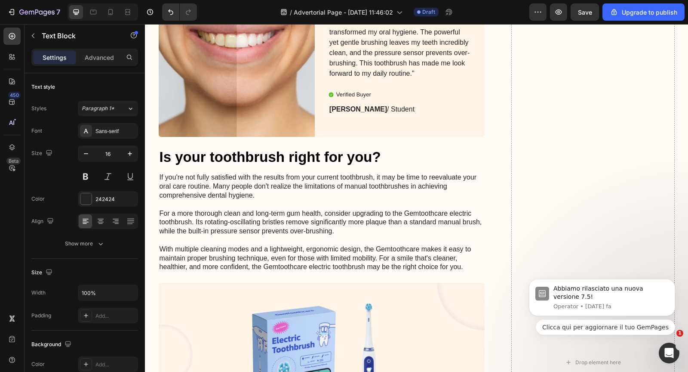
click at [343, 228] on p "If you're not fully satisfied with the results from your current toothbrush, it…" at bounding box center [322, 222] width 325 height 98
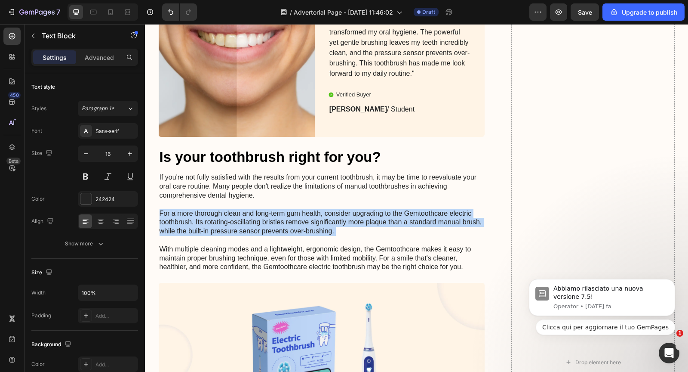
click at [343, 228] on p "If you're not fully satisfied with the results from your current toothbrush, it…" at bounding box center [322, 222] width 325 height 98
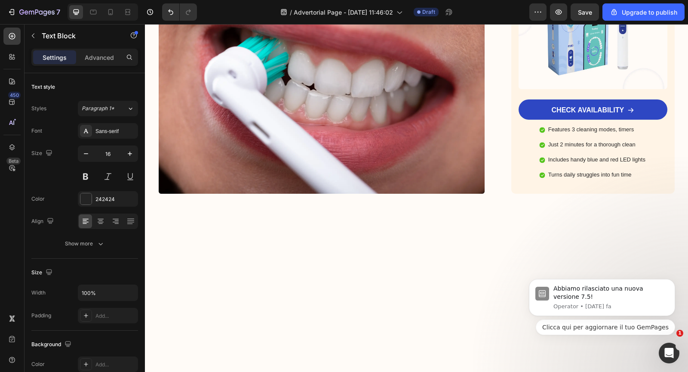
scroll to position [2112, 0]
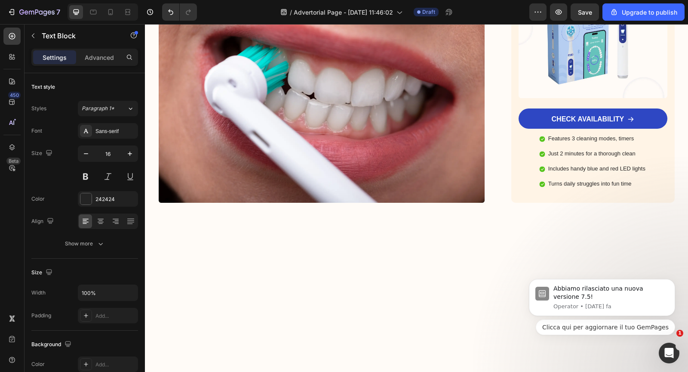
click at [343, 203] on img at bounding box center [322, 98] width 326 height 210
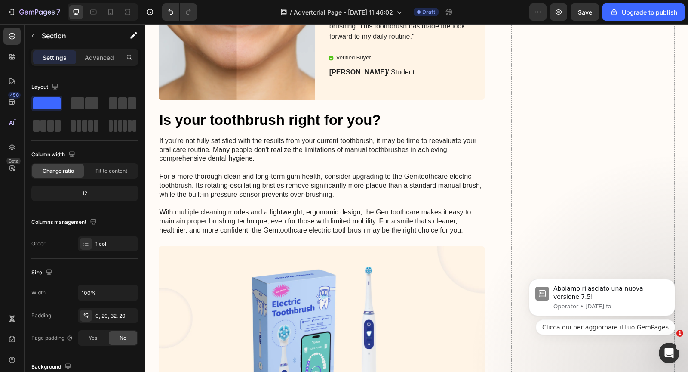
scroll to position [2395, 0]
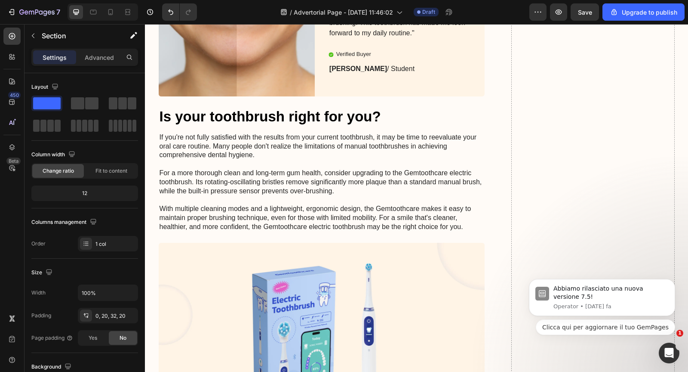
click at [246, 204] on p "If you're not fully satisfied with the results from your current toothbrush, it…" at bounding box center [322, 182] width 325 height 98
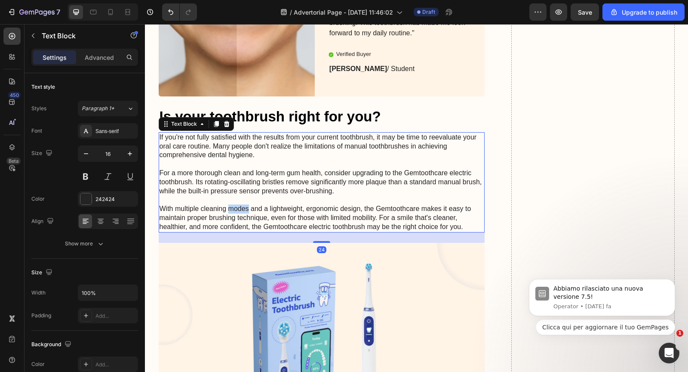
click at [246, 204] on p "If you're not fully satisfied with the results from your current toothbrush, it…" at bounding box center [322, 182] width 325 height 98
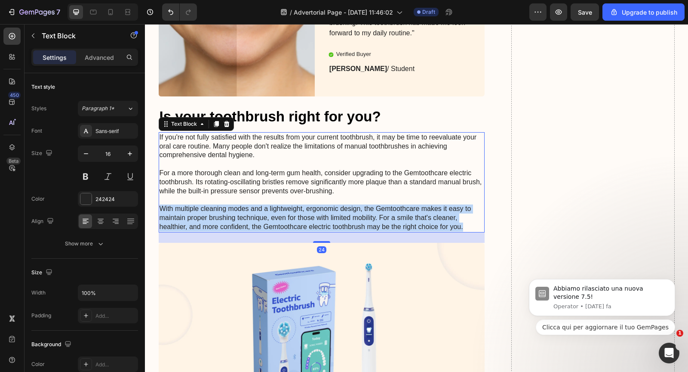
click at [246, 204] on p "If you're not fully satisfied with the results from your current toothbrush, it…" at bounding box center [322, 182] width 325 height 98
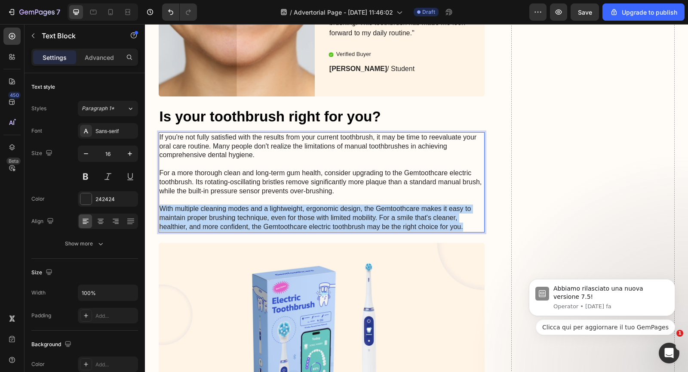
click at [246, 204] on p "If you're not fully satisfied with the results from your current toothbrush, it…" at bounding box center [322, 182] width 325 height 98
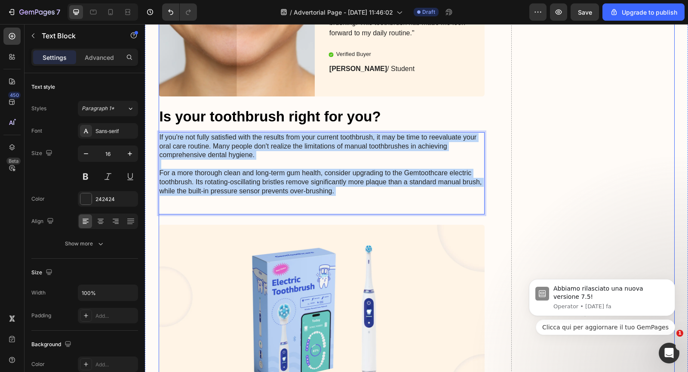
drag, startPoint x: 233, startPoint y: 203, endPoint x: 163, endPoint y: 129, distance: 101.0
click at [163, 129] on div "Image Icon Icon Icon Icon Icon Icon List "My elderly mother found the Gemtoothc…" at bounding box center [322, 313] width 326 height 1385
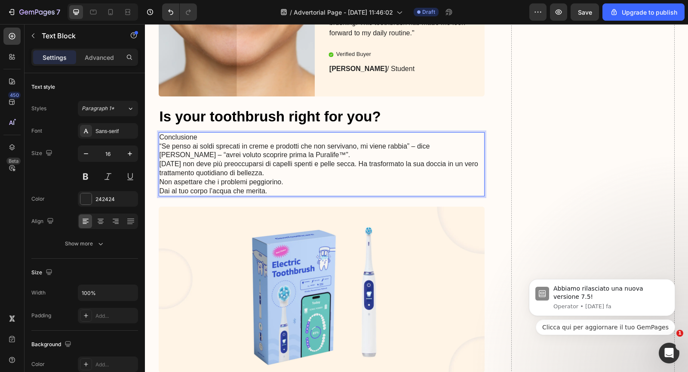
click at [176, 138] on p "Conclusione" at bounding box center [322, 137] width 325 height 9
copy p "Conclusione"
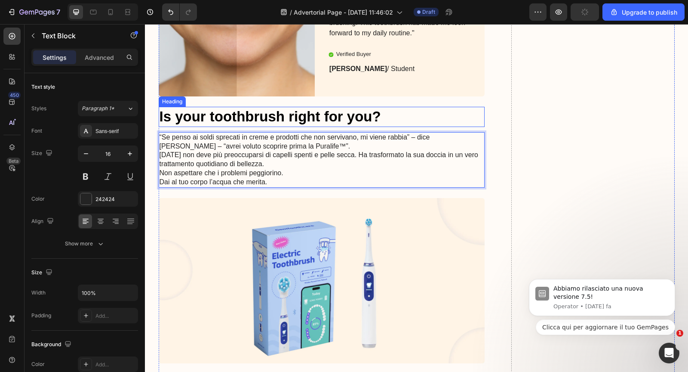
click at [190, 121] on h2 "Is your toothbrush right for you?" at bounding box center [322, 117] width 326 height 20
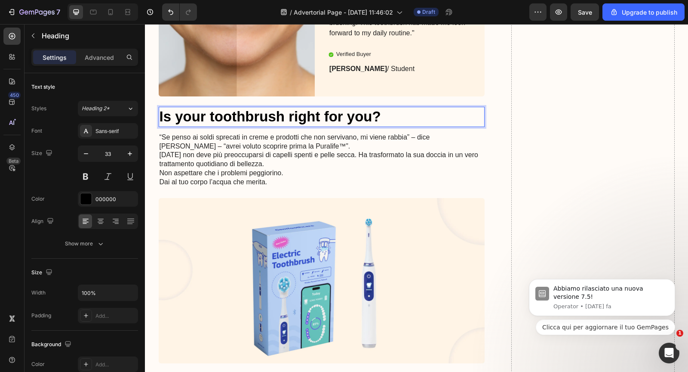
click at [190, 121] on h2 "Is your toothbrush right for you?" at bounding box center [322, 117] width 326 height 20
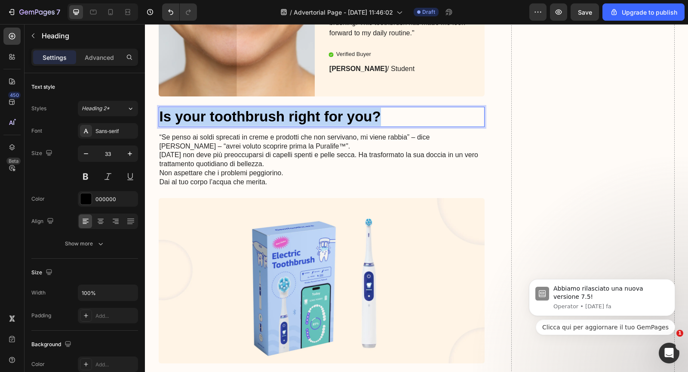
click at [190, 121] on p "Is your toothbrush right for you?" at bounding box center [322, 117] width 325 height 18
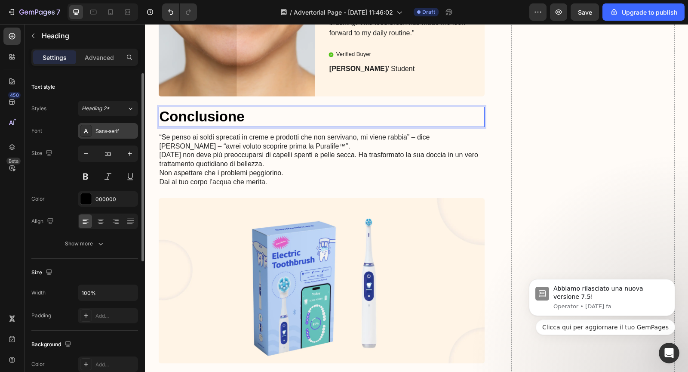
click at [121, 127] on div "Sans-serif" at bounding box center [115, 131] width 40 height 8
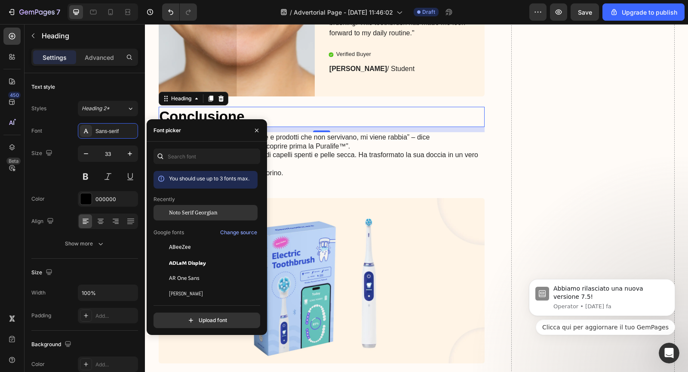
click at [174, 210] on span "Noto Serif Georgian" at bounding box center [193, 213] width 49 height 8
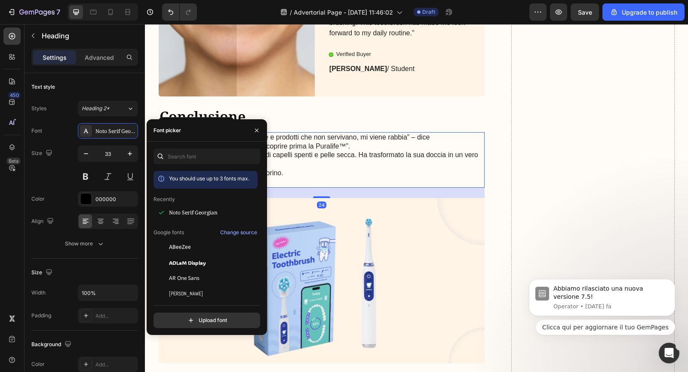
click at [300, 135] on p "“Se penso ai soldi sprecati in creme e prodotti che non servivano, mi viene rab…" at bounding box center [322, 142] width 325 height 18
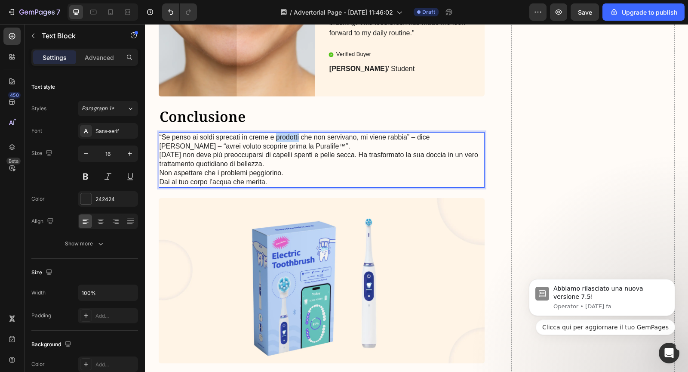
click at [297, 141] on p "“Se penso ai soldi sprecati in creme e prodotti che non servivano, mi viene rab…" at bounding box center [322, 142] width 325 height 18
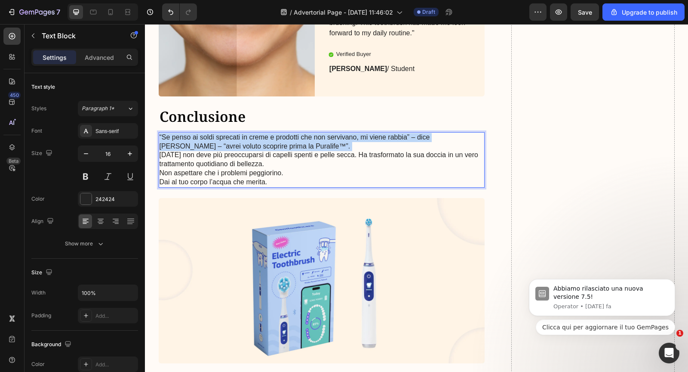
click at [297, 141] on p "“Se penso ai soldi sprecati in creme e prodotti che non servivano, mi viene rab…" at bounding box center [322, 142] width 325 height 18
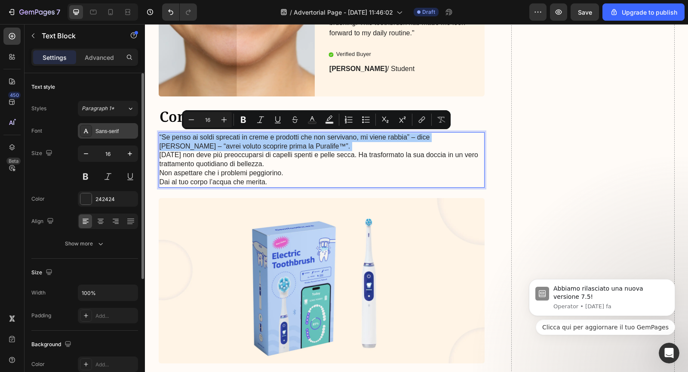
click at [92, 136] on div "Sans-serif" at bounding box center [108, 130] width 60 height 15
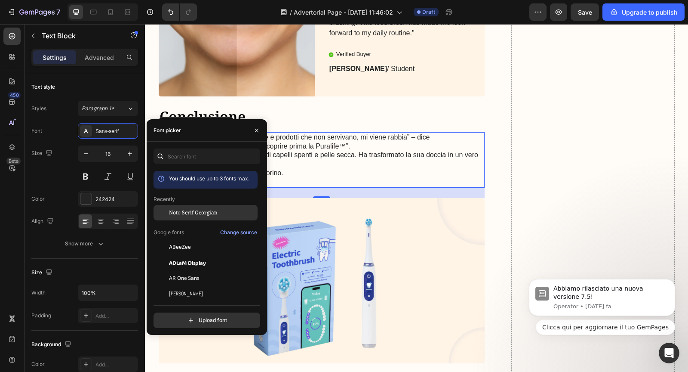
click at [174, 270] on div "Noto Serif Georgian" at bounding box center [206, 277] width 104 height 15
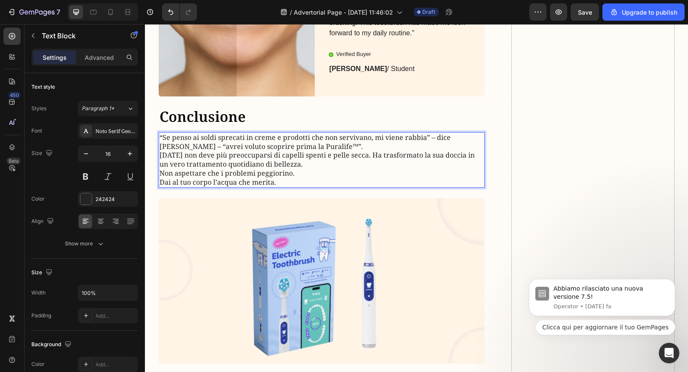
click at [303, 146] on p "“Se penso ai soldi sprecati in creme e prodotti che non servivano, mi viene rab…" at bounding box center [322, 142] width 325 height 18
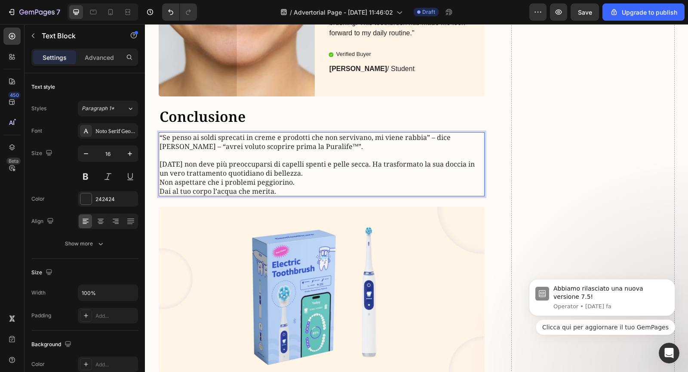
click at [300, 173] on p "Oggi non deve più preoccuparsi di capelli spenti e pelle secca. Ha trasformato …" at bounding box center [322, 169] width 325 height 18
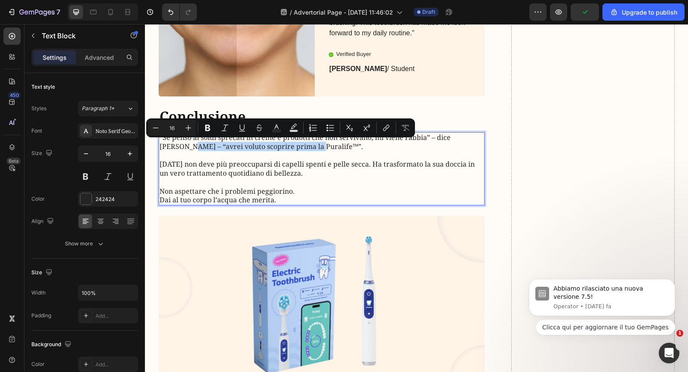
drag, startPoint x: 162, startPoint y: 146, endPoint x: 289, endPoint y: 145, distance: 127.3
click at [289, 145] on p "“Se penso ai soldi sprecati in creme e prodotti che non servivano, mi viene rab…" at bounding box center [322, 142] width 325 height 18
click at [289, 148] on strong "avrei voluto scoprire prima la Puralife" at bounding box center [291, 146] width 130 height 9
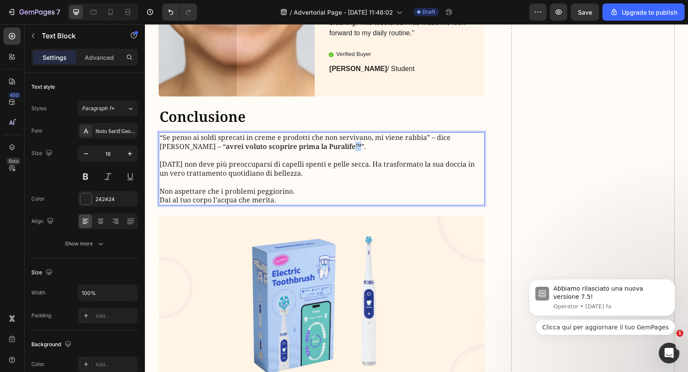
click at [295, 146] on p "“Se penso ai soldi sprecati in creme e prodotti che non servivano, mi viene rab…" at bounding box center [322, 142] width 325 height 18
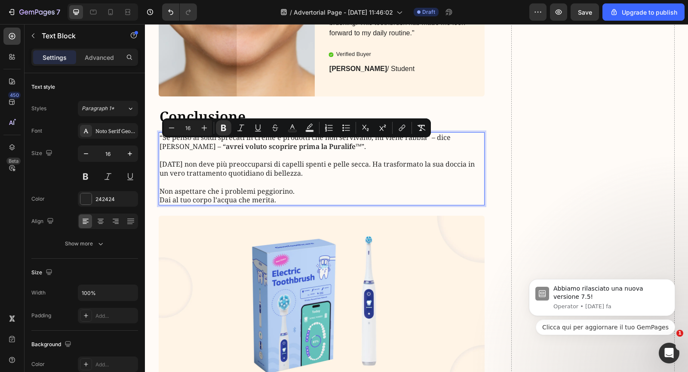
click at [288, 150] on strong "avrei voluto scoprire prima la Puralife™" at bounding box center [293, 146] width 135 height 9
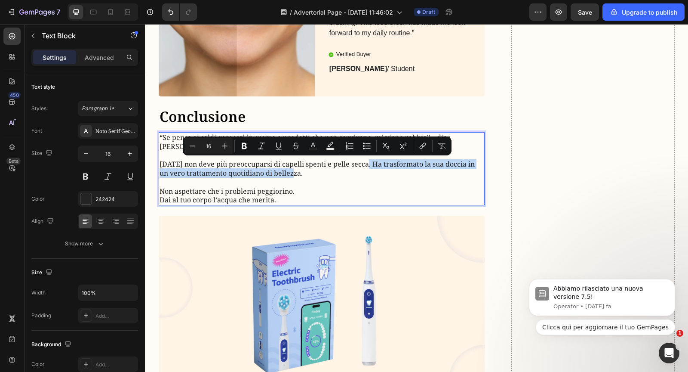
drag, startPoint x: 363, startPoint y: 163, endPoint x: 289, endPoint y: 177, distance: 75.2
click at [289, 177] on p "Oggi non deve più preoccuparsi di capelli spenti e pelle secca. Ha trasformato …" at bounding box center [322, 169] width 325 height 18
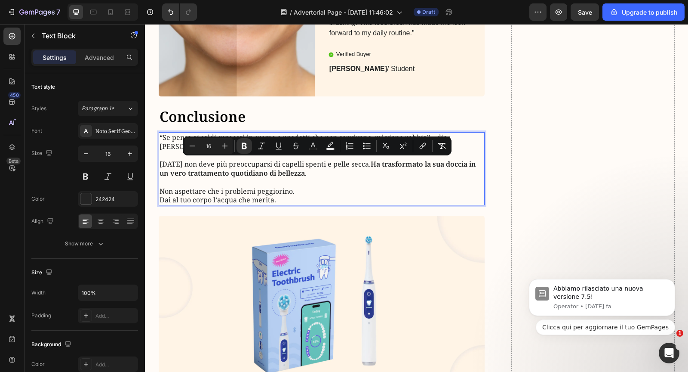
click at [289, 177] on strong "Ha trasformato la sua doccia in un vero trattamento quotidiano di bellezza" at bounding box center [318, 168] width 317 height 18
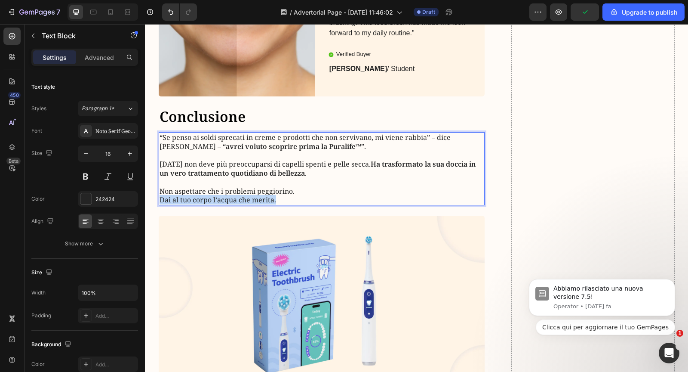
drag, startPoint x: 159, startPoint y: 197, endPoint x: 274, endPoint y: 197, distance: 115.7
click at [274, 197] on div "“Se penso ai soldi sprecati in creme e prodotti che non servivano, mi viene rab…" at bounding box center [322, 168] width 326 height 73
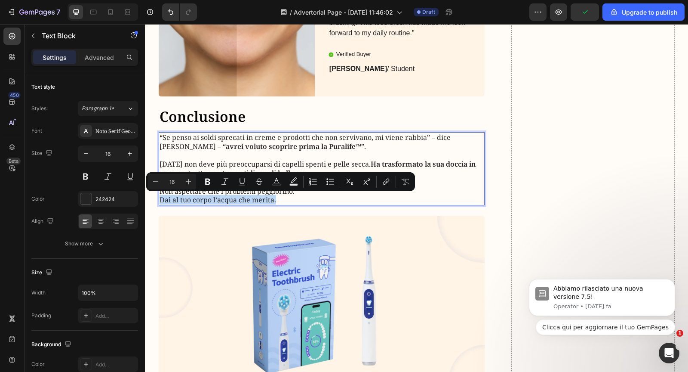
click at [274, 197] on p "Non aspettare che i problemi peggiorino. Dai al tuo corpo l’acqua che merita." at bounding box center [322, 196] width 325 height 18
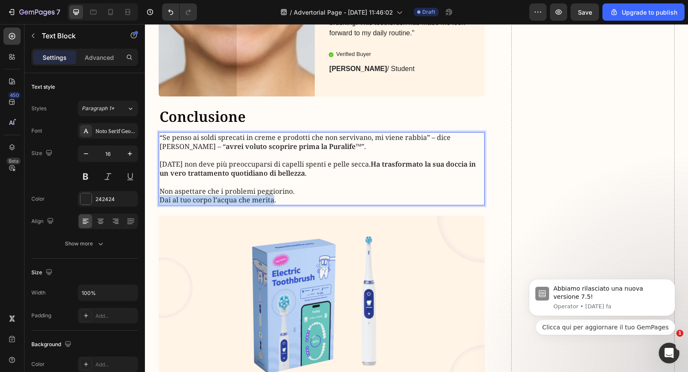
drag, startPoint x: 273, startPoint y: 199, endPoint x: 159, endPoint y: 199, distance: 114.4
click at [160, 199] on p "Non aspettare che i problemi peggiorino. Dai al tuo corpo l’acqua che merita." at bounding box center [322, 196] width 325 height 18
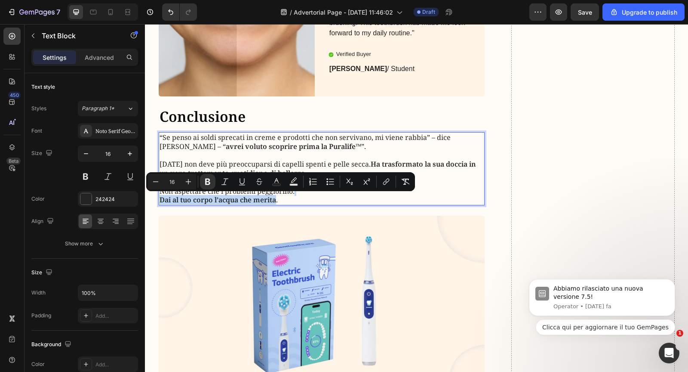
click at [179, 217] on img at bounding box center [322, 297] width 326 height 165
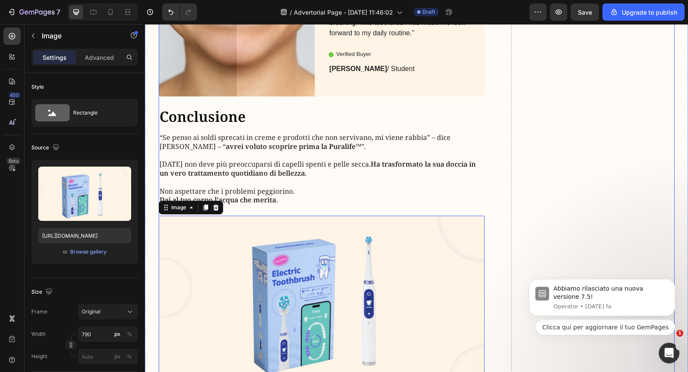
click at [319, 187] on p "Non aspettare che i problemi peggiorino. Dai al tuo corpo l’acqua che merita ." at bounding box center [322, 196] width 325 height 18
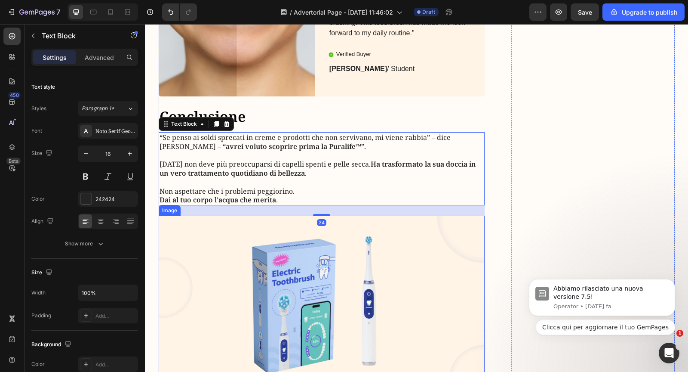
click at [311, 241] on img at bounding box center [322, 297] width 326 height 165
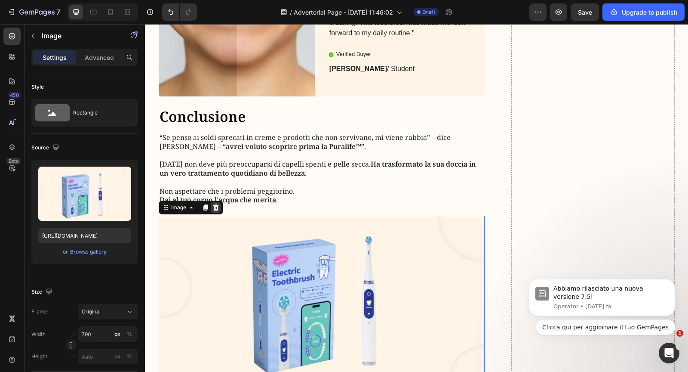
click at [217, 209] on icon at bounding box center [216, 207] width 6 height 6
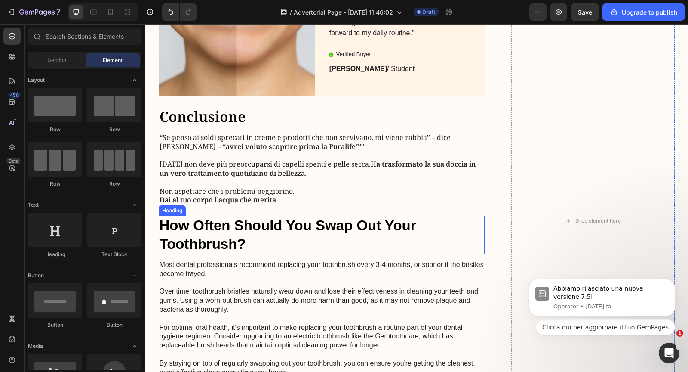
click at [232, 231] on h2 "How Often Should You Swap Out Your Toothbrush?" at bounding box center [322, 234] width 326 height 39
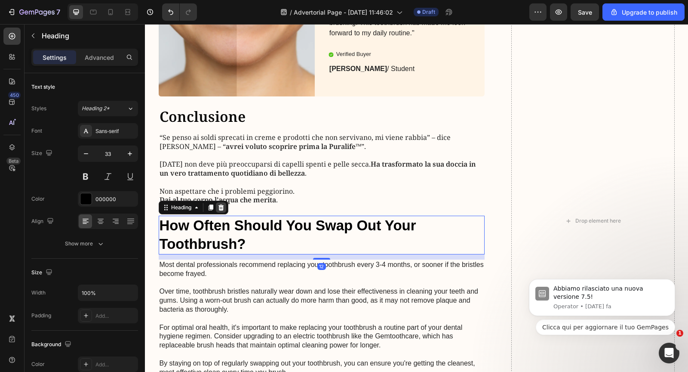
click at [225, 208] on div at bounding box center [221, 207] width 10 height 10
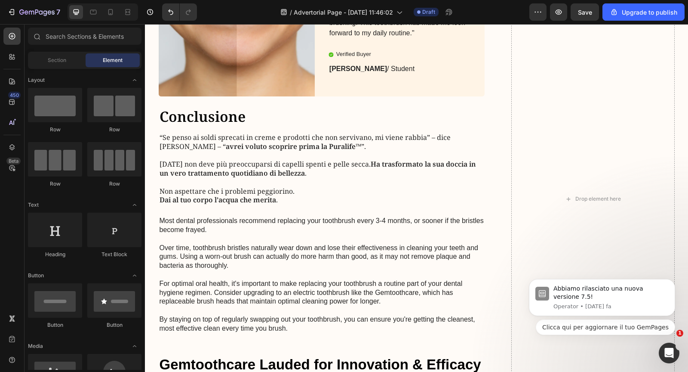
click at [225, 225] on p "Most dental professionals recommend replacing your toothbrush every 3-4 months,…" at bounding box center [322, 274] width 325 height 116
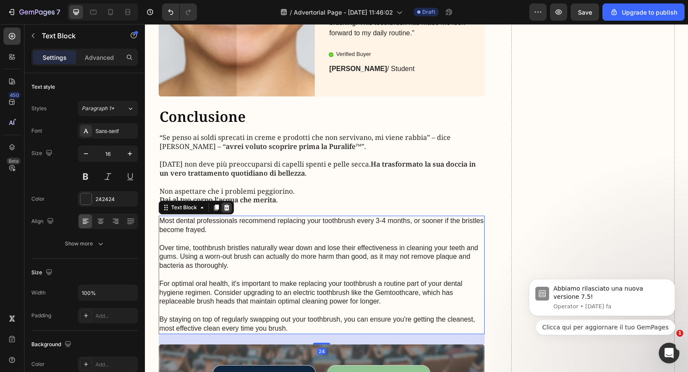
click at [225, 206] on icon at bounding box center [227, 207] width 6 height 6
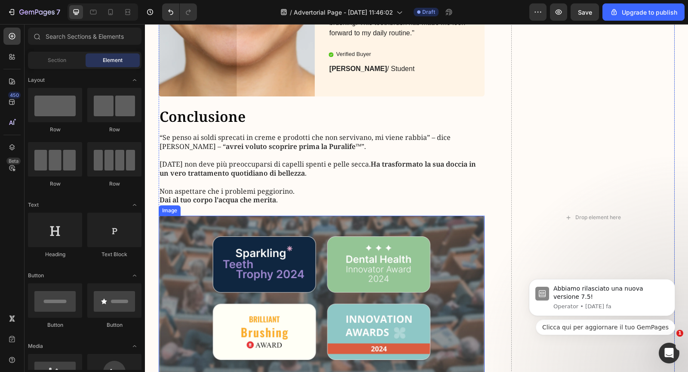
click at [226, 231] on img at bounding box center [322, 297] width 326 height 165
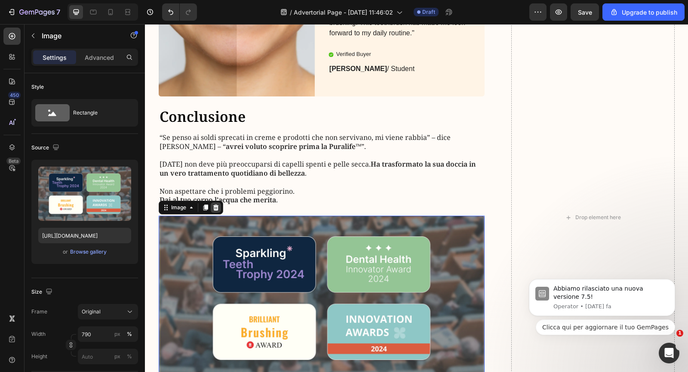
click at [218, 210] on icon at bounding box center [215, 207] width 7 height 7
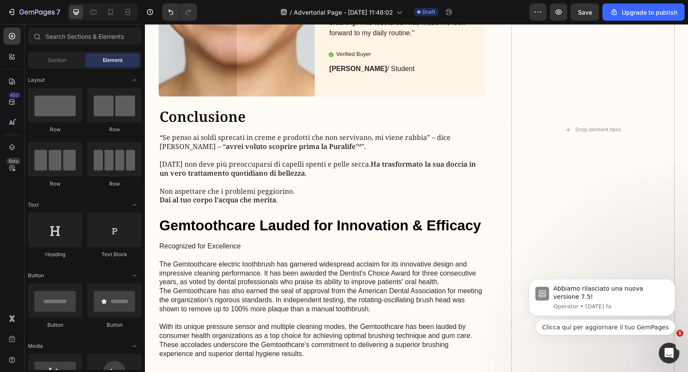
scroll to position [2437, 0]
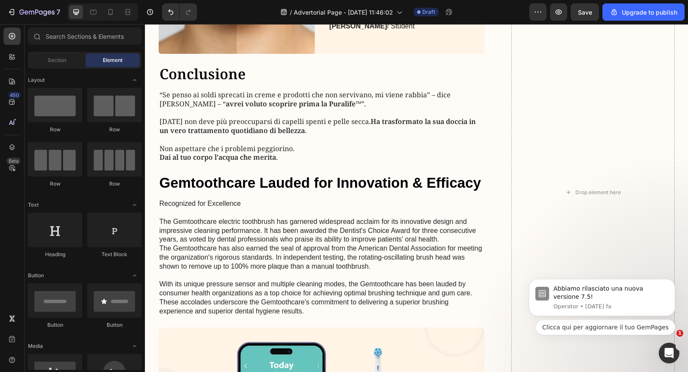
click at [218, 212] on p "Recognized for Excellence The Gemtoothcare electric toothbrush has garnered wid…" at bounding box center [322, 257] width 325 height 116
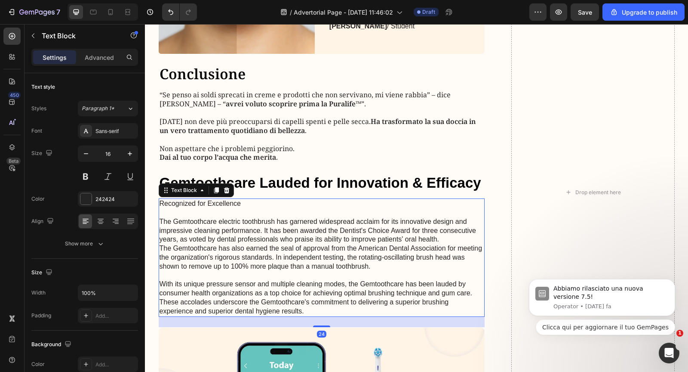
click at [228, 195] on div "Text Block" at bounding box center [196, 190] width 75 height 14
click at [228, 189] on icon at bounding box center [227, 190] width 6 height 6
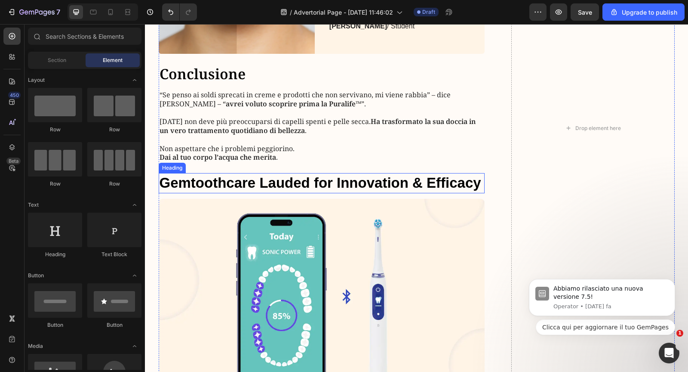
click at [227, 184] on h2 "Gemtoothcare Lauded for Innovation & Efficacy" at bounding box center [322, 183] width 326 height 20
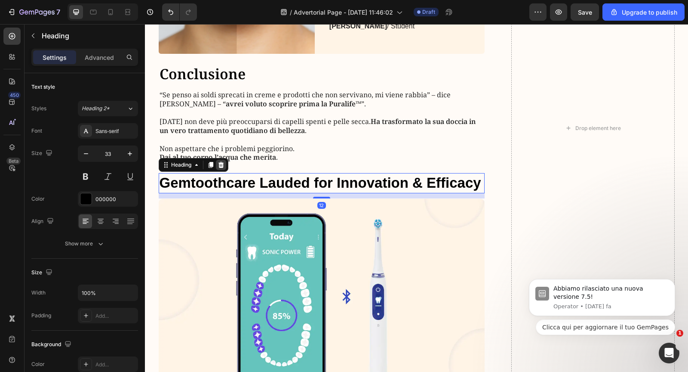
click at [223, 163] on icon at bounding box center [221, 164] width 7 height 7
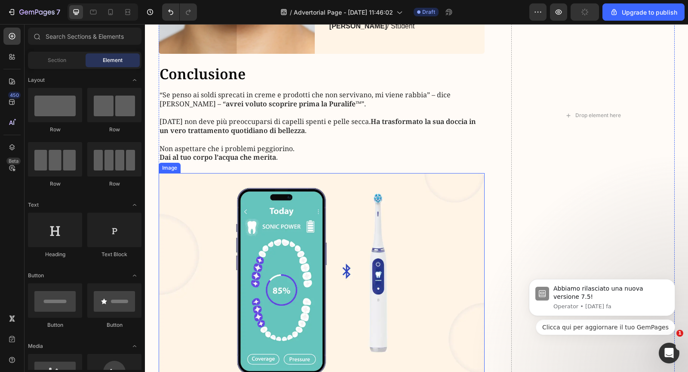
click at [221, 204] on img at bounding box center [322, 278] width 326 height 211
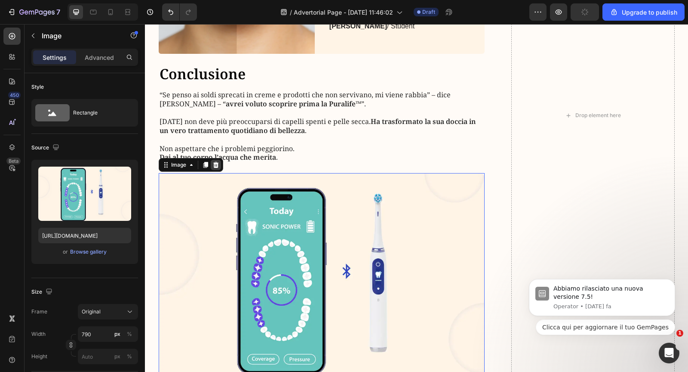
click at [215, 167] on icon at bounding box center [216, 165] width 6 height 6
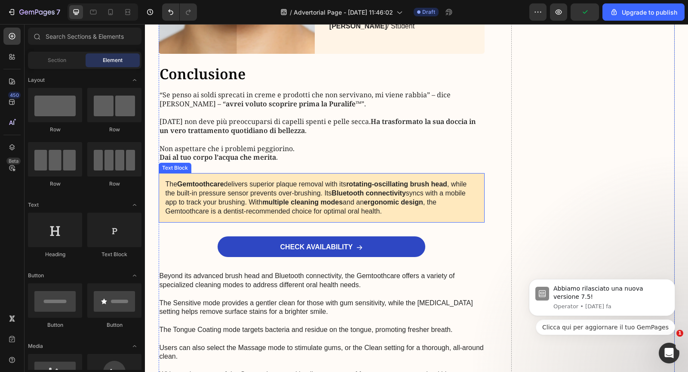
click at [217, 192] on p "The Gemtoothcare delivers superior plaque removal with its rotating-oscillating…" at bounding box center [322, 198] width 313 height 36
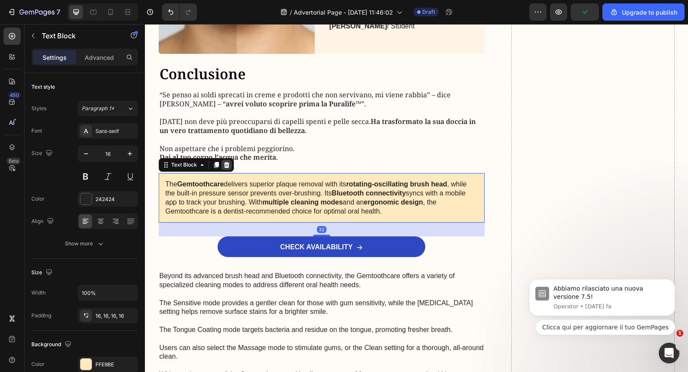
click at [223, 164] on icon at bounding box center [226, 164] width 7 height 7
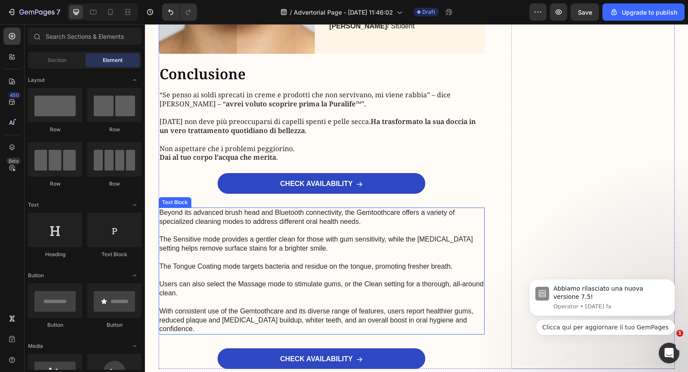
click at [224, 262] on p "Beyond its advanced brush head and Bluetooth connectivity, the Gemtoothcare off…" at bounding box center [322, 270] width 325 height 125
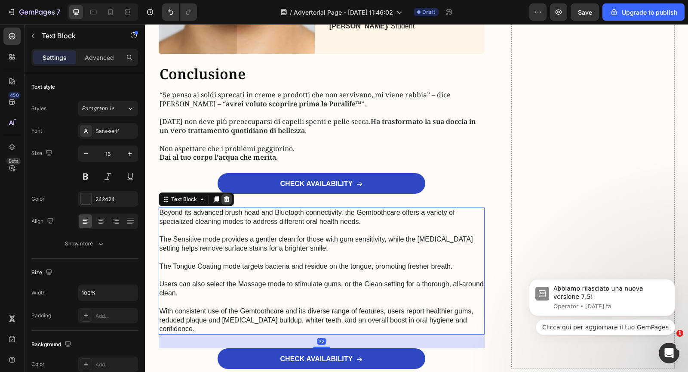
click at [225, 202] on icon at bounding box center [226, 199] width 7 height 7
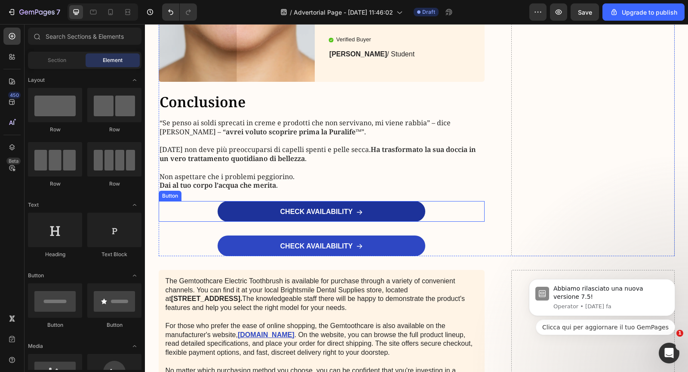
scroll to position [2443, 0]
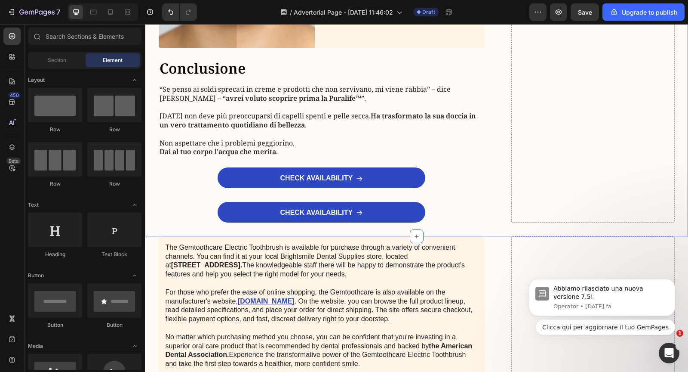
click at [225, 271] on p "The Gemtoothcare Electric Toothbrush is available for purchase through a variet…" at bounding box center [322, 305] width 313 height 125
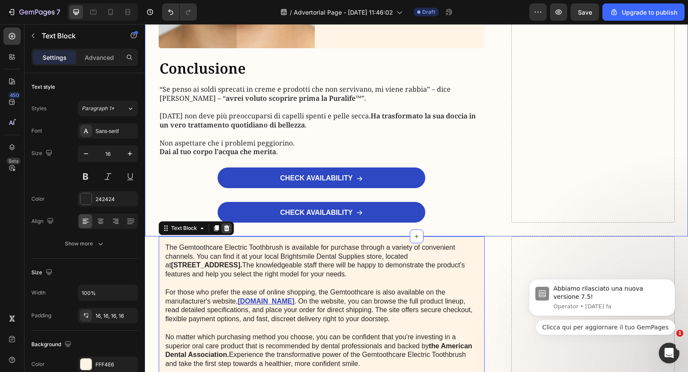
click at [226, 232] on div at bounding box center [227, 228] width 10 height 10
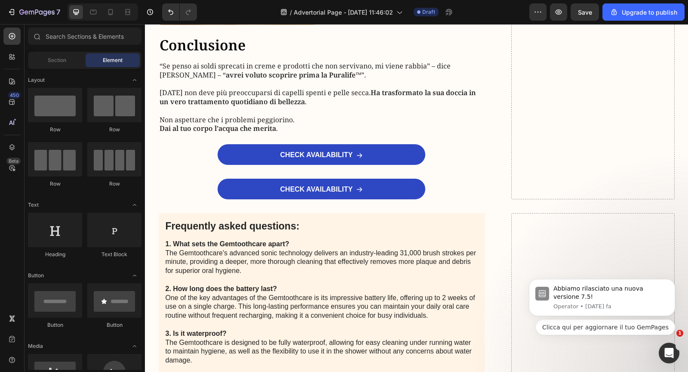
scroll to position [2504, 0]
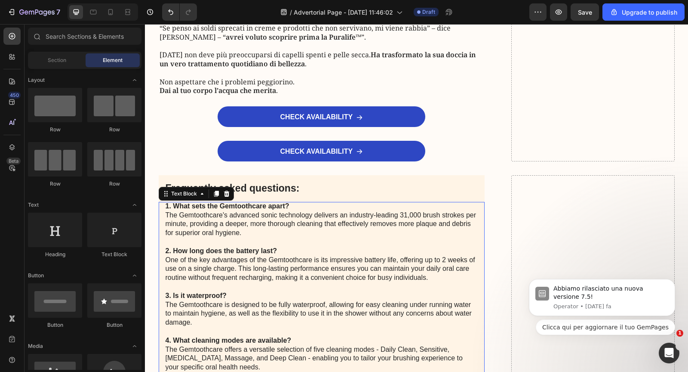
click at [226, 232] on p "1. What sets the Gemtoothcare apart? The Gemtoothcare's advanced sonic technolo…" at bounding box center [322, 305] width 313 height 206
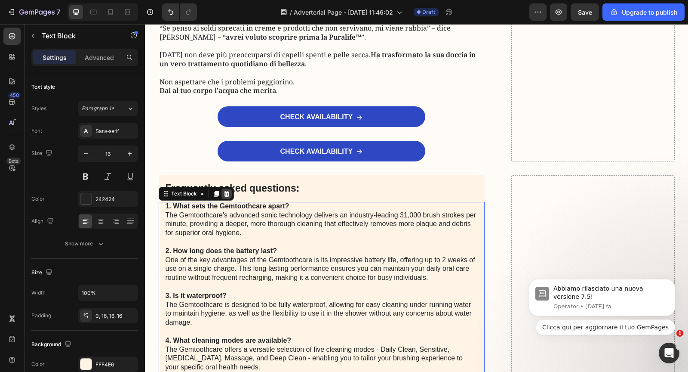
click at [222, 194] on div at bounding box center [227, 193] width 10 height 10
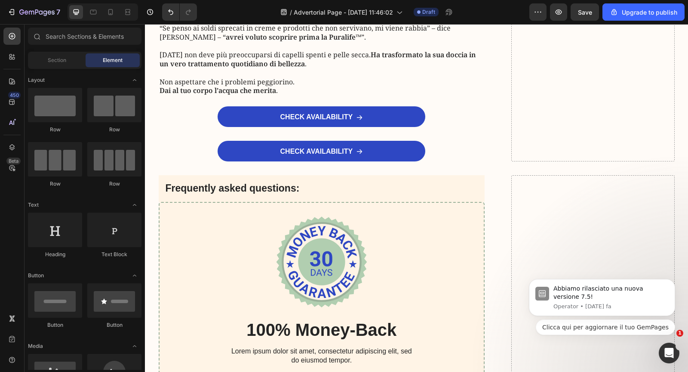
click at [222, 194] on p "Frequently asked questions:" at bounding box center [322, 188] width 313 height 13
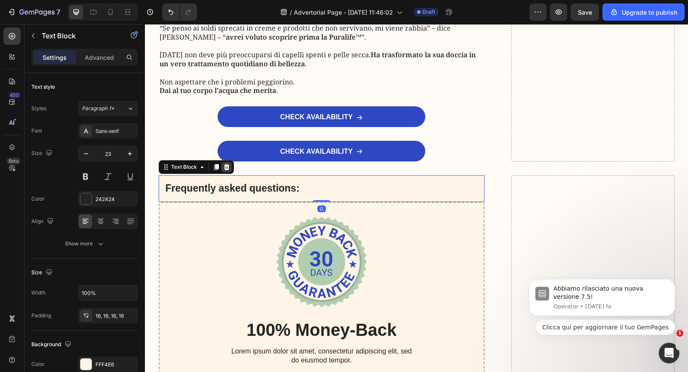
click at [223, 167] on icon at bounding box center [226, 166] width 7 height 7
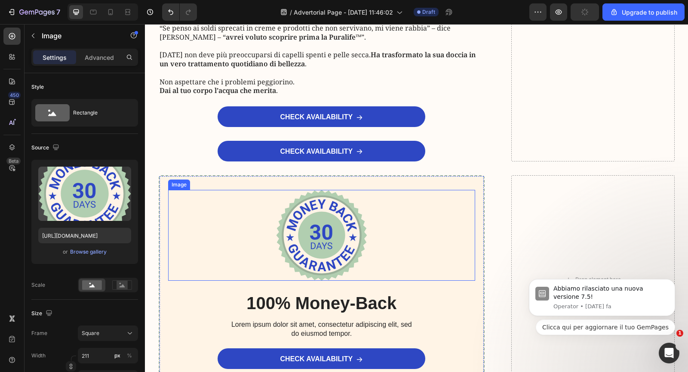
click at [223, 193] on div at bounding box center [322, 235] width 308 height 91
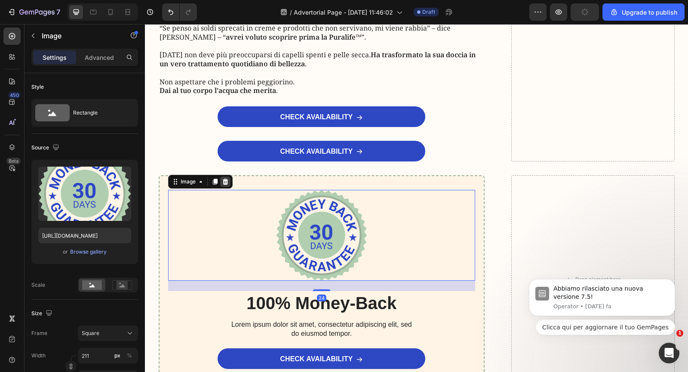
click at [222, 181] on icon at bounding box center [225, 181] width 7 height 7
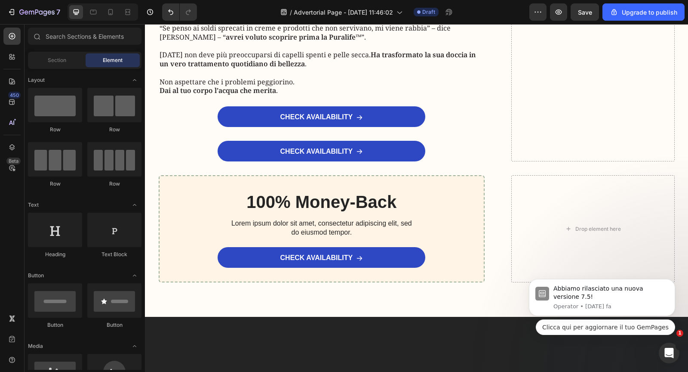
click at [222, 181] on div "100% Money-Back Heading Lorem ipsum dolor sit amet, consectetur adipiscing elit…" at bounding box center [322, 228] width 326 height 107
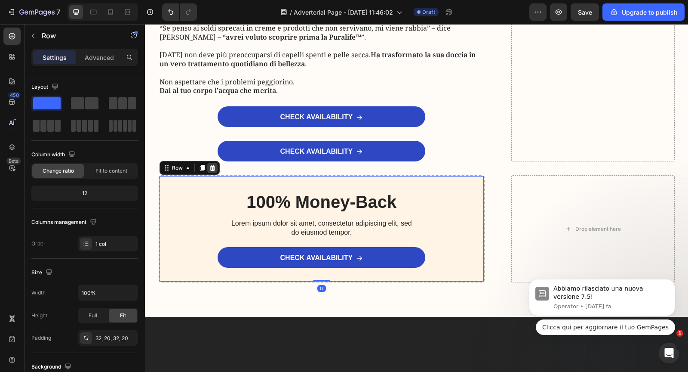
click at [213, 167] on icon at bounding box center [212, 168] width 6 height 6
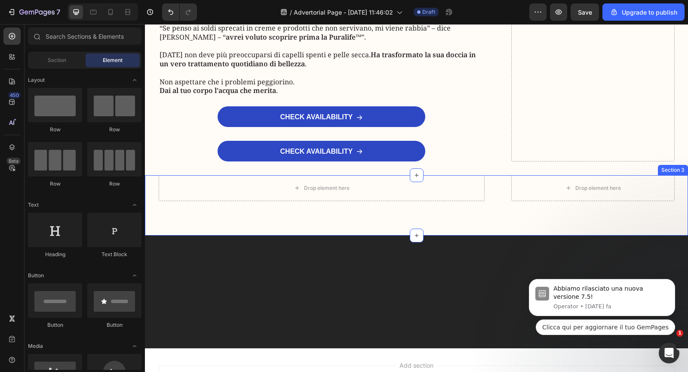
click at [195, 226] on div "Drop element here Drop element here Row Section 3" at bounding box center [416, 205] width 543 height 60
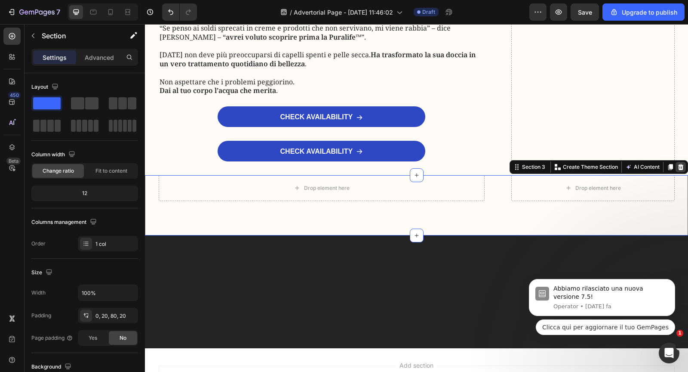
click at [684, 168] on icon at bounding box center [680, 166] width 7 height 7
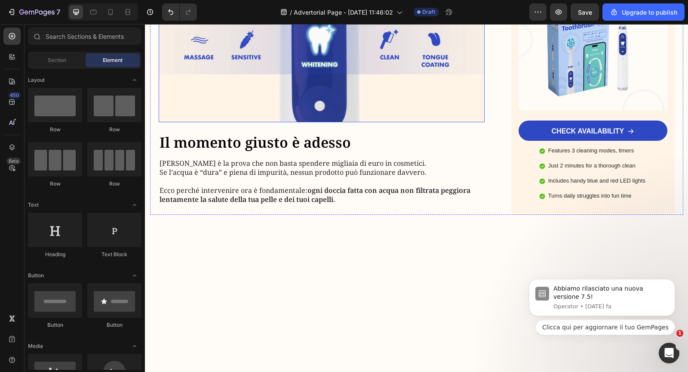
scroll to position [1890, 0]
click at [327, 122] on img at bounding box center [322, 39] width 326 height 165
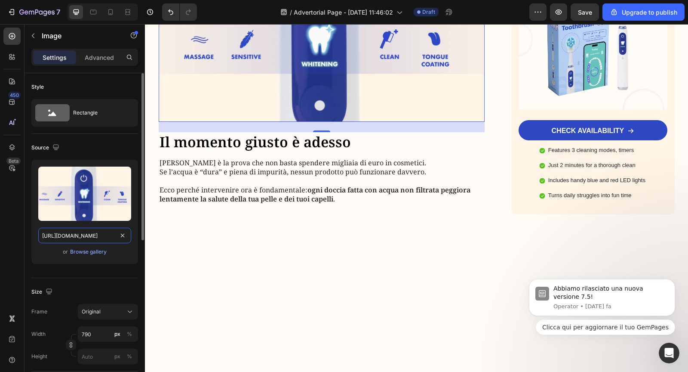
click at [92, 236] on input "https://cdn.shopify.com/s/files/1/0940/9537/6708/files/gempages_576709691879457…" at bounding box center [84, 235] width 93 height 15
paste input "18.png?v=1756233495"
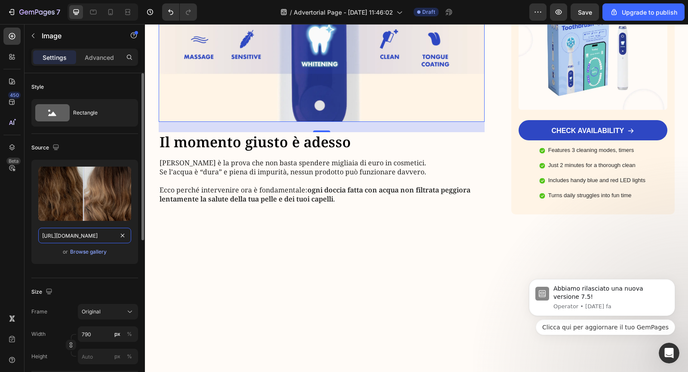
type input "https://cdn.shopify.com/s/files/1/0940/9537/6708/files/18.png?v=1756233495"
click at [127, 264] on div "Upload Image https://cdn.shopify.com/s/files/1/0940/9537/6708/files/18.png?v=17…" at bounding box center [84, 215] width 107 height 111
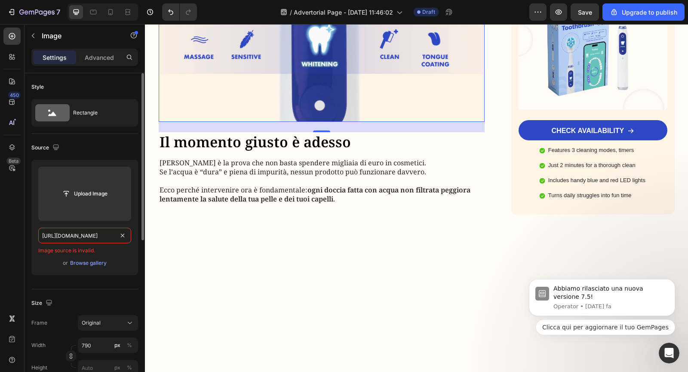
click at [112, 234] on input "https://cdn.shopify.com/s/files/1/0940/9537/6708/files/18.png?v=1756233495" at bounding box center [84, 235] width 93 height 15
paste input "https://cdn.shopify.com/s/files/1/0940/9537/6708/files/18.png?v=1756233495"
type input "https://cdn.shopify.com/s/files/1/0940/9537/6708/files/18.png?v=1756233495"
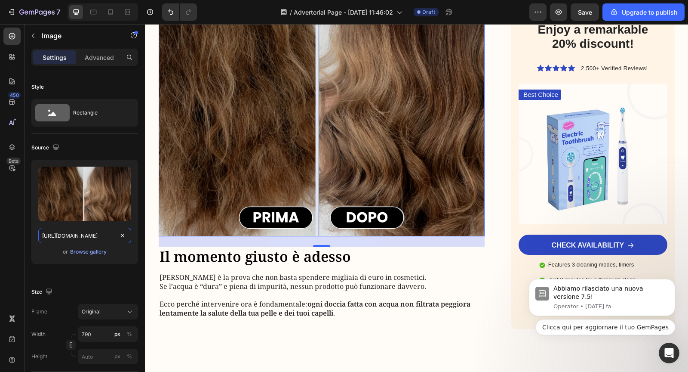
scroll to position [1934, 0]
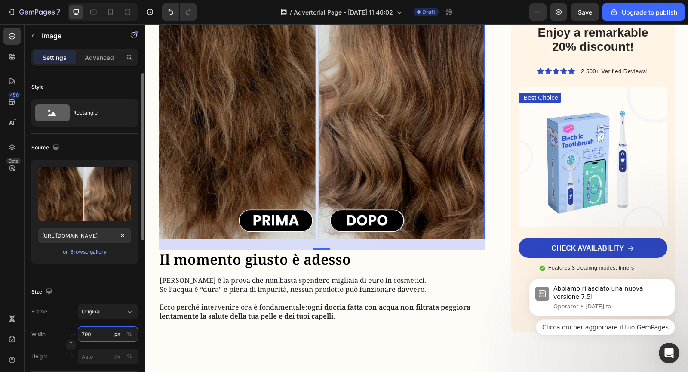
click at [91, 335] on input "790" at bounding box center [108, 333] width 60 height 15
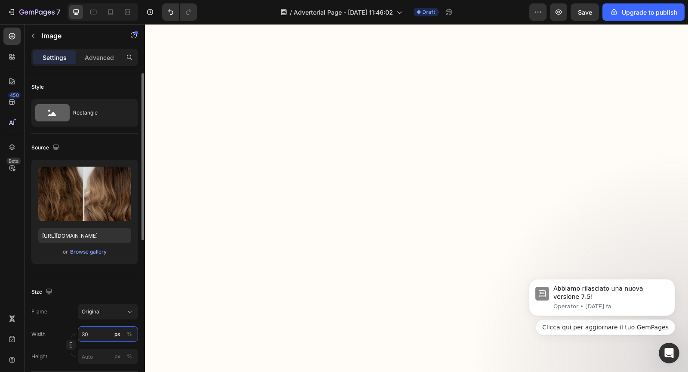
type input "300"
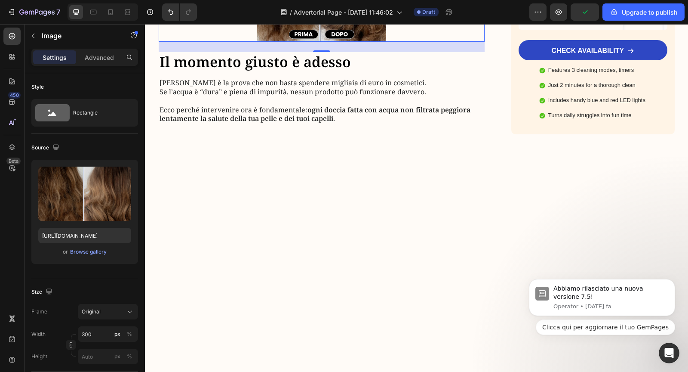
click at [203, 123] on p "Ecco perché intervenire ora è fondamentale: ogni doccia fatta con acqua non fil…" at bounding box center [322, 114] width 325 height 18
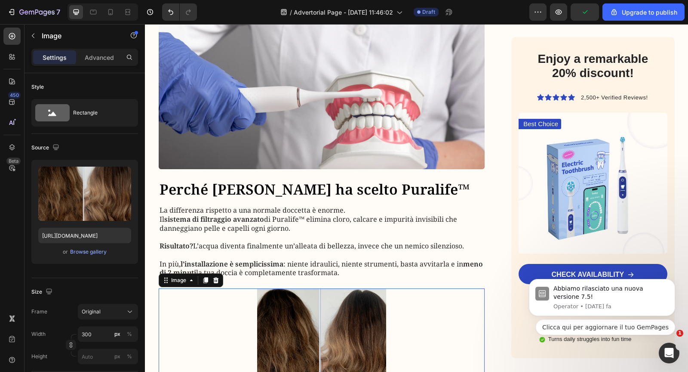
scroll to position [1562, 0]
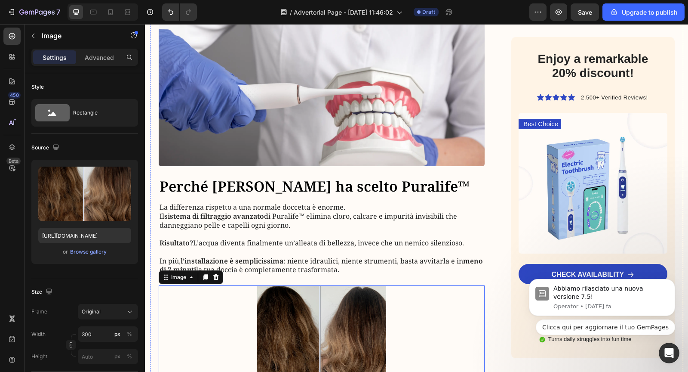
click at [294, 166] on img at bounding box center [322, 83] width 326 height 165
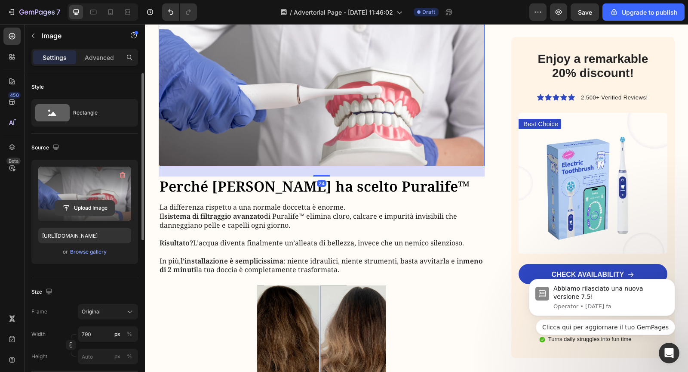
click at [93, 203] on input "file" at bounding box center [84, 207] width 59 height 15
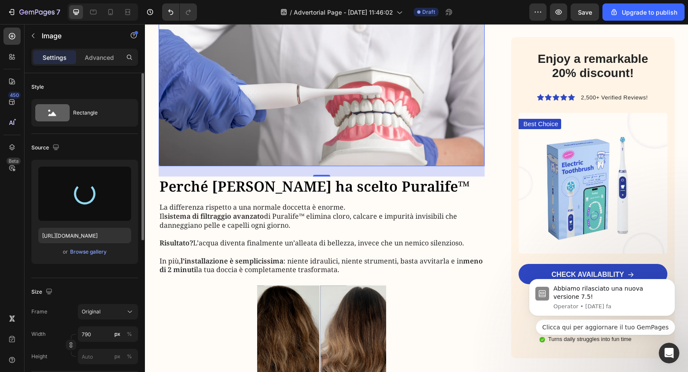
type input "https://cdn.shopify.com/s/files/1/0940/9537/6708/files/gempages_576709691879457…"
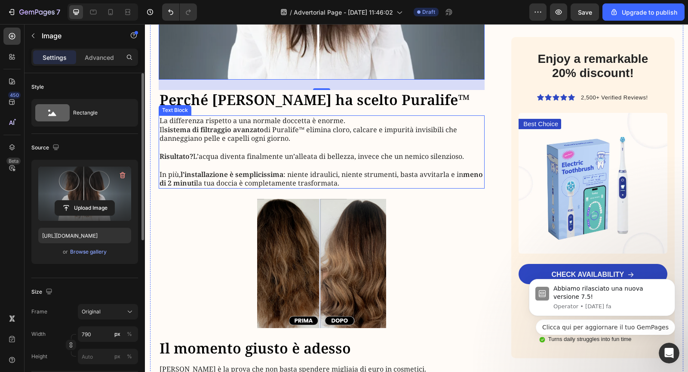
scroll to position [1708, 0]
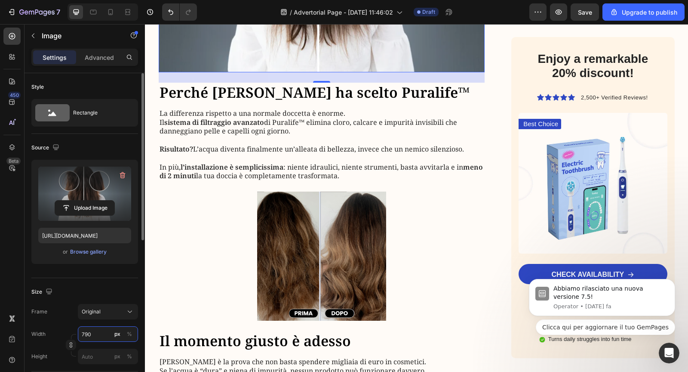
click at [95, 332] on input "790" at bounding box center [108, 333] width 60 height 15
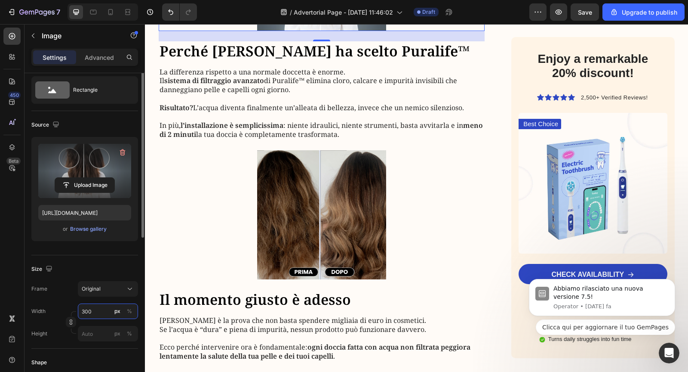
scroll to position [39, 0]
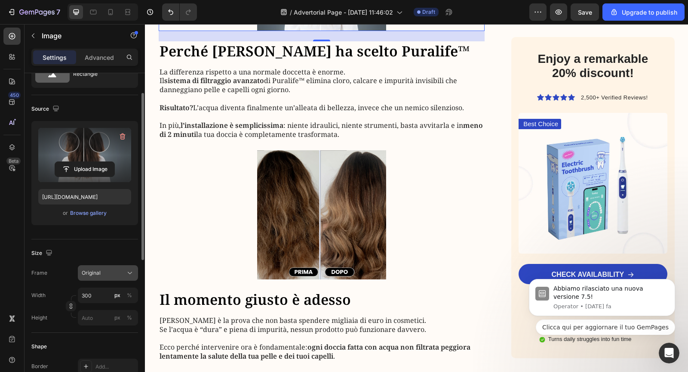
click at [102, 277] on button "Original" at bounding box center [108, 272] width 60 height 15
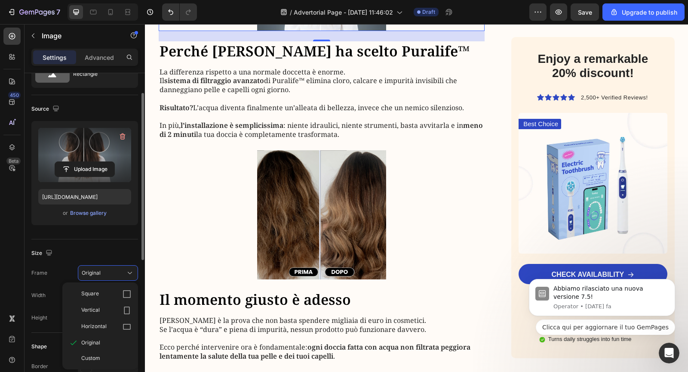
click at [112, 246] on div "Size" at bounding box center [84, 253] width 107 height 14
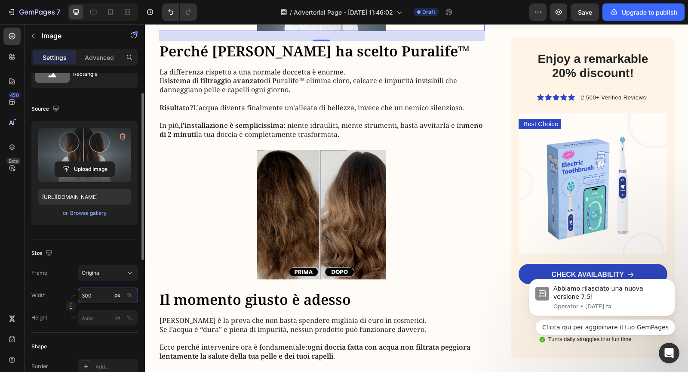
click at [89, 296] on input "300" at bounding box center [108, 294] width 60 height 15
click at [131, 293] on div "%" at bounding box center [129, 295] width 5 height 8
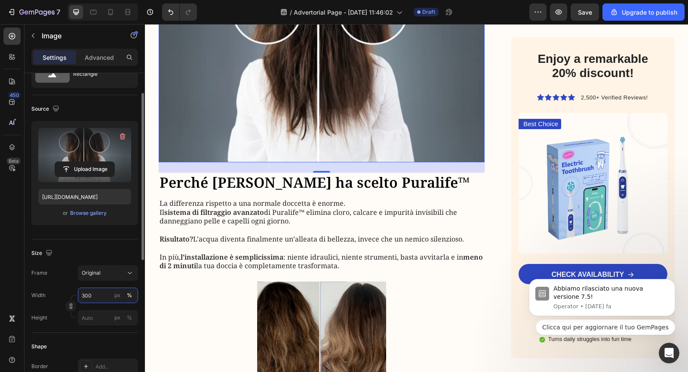
click at [95, 296] on input "300" at bounding box center [108, 294] width 60 height 15
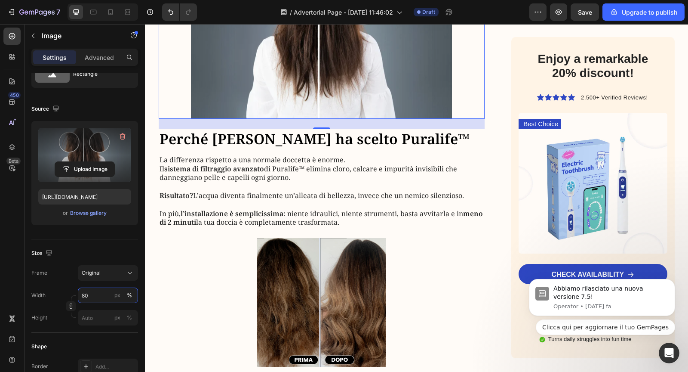
type input "80"
click at [218, 119] on img at bounding box center [321, 32] width 261 height 174
click at [80, 167] on input "file" at bounding box center [84, 169] width 59 height 15
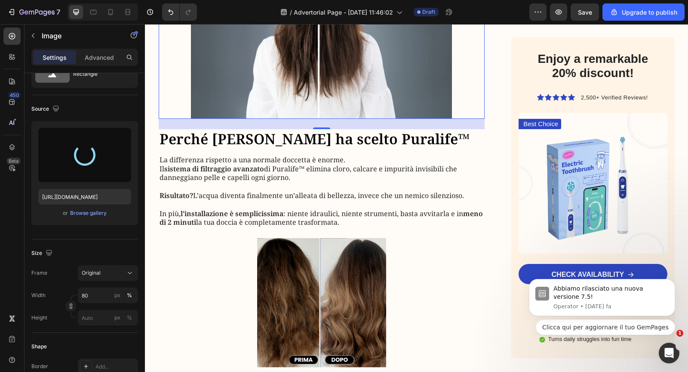
type input "https://cdn.shopify.com/s/files/1/0940/9537/6708/files/gempages_576709691879457…"
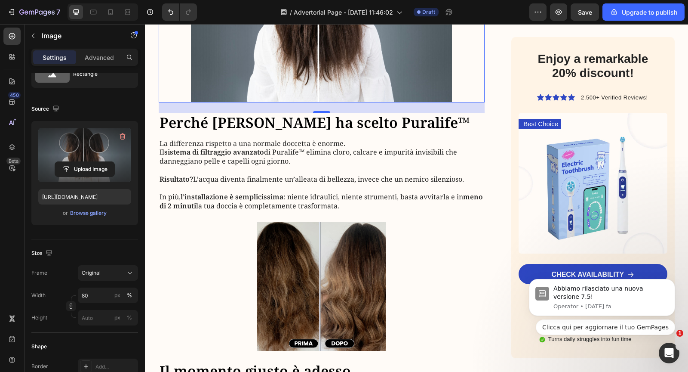
scroll to position [1636, 0]
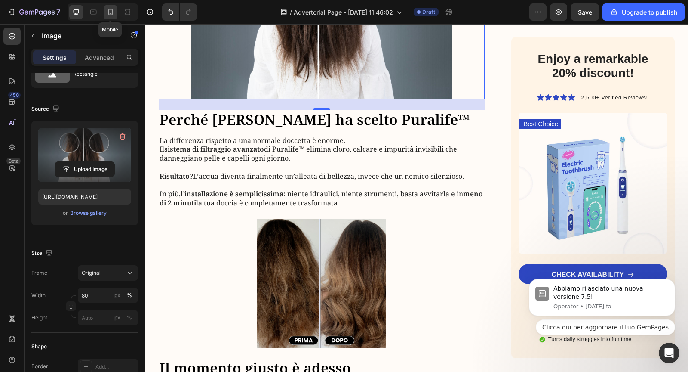
click at [108, 9] on icon at bounding box center [110, 12] width 9 height 9
type input "100"
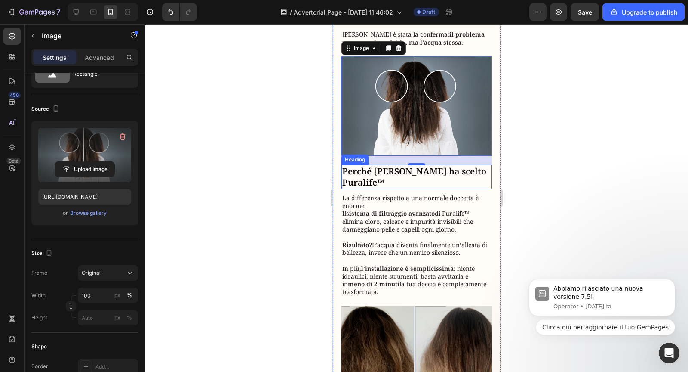
scroll to position [1377, 0]
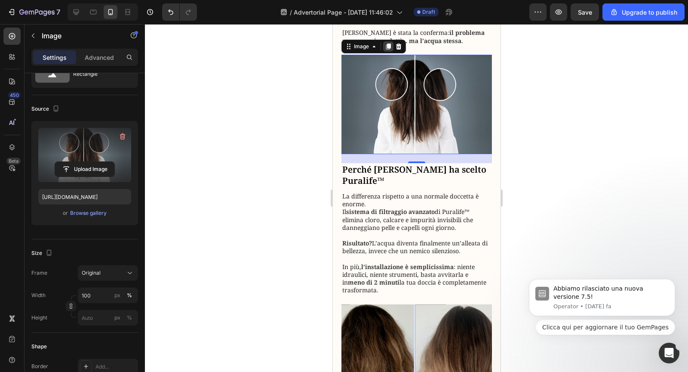
click at [390, 49] on icon at bounding box center [388, 46] width 5 height 6
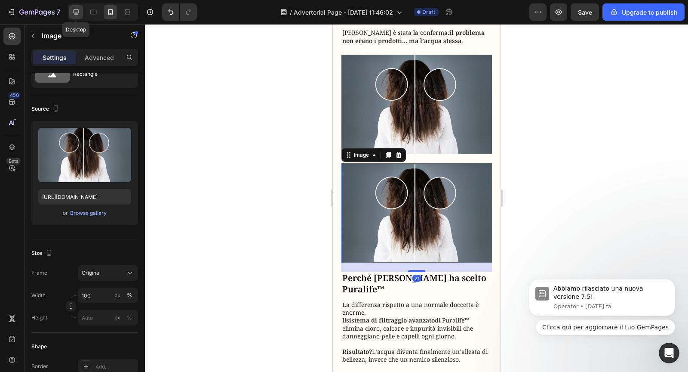
click at [79, 14] on icon at bounding box center [76, 12] width 9 height 9
type input "80"
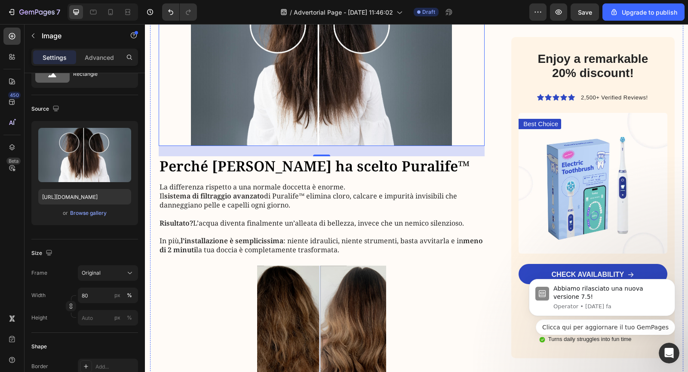
scroll to position [1780, 0]
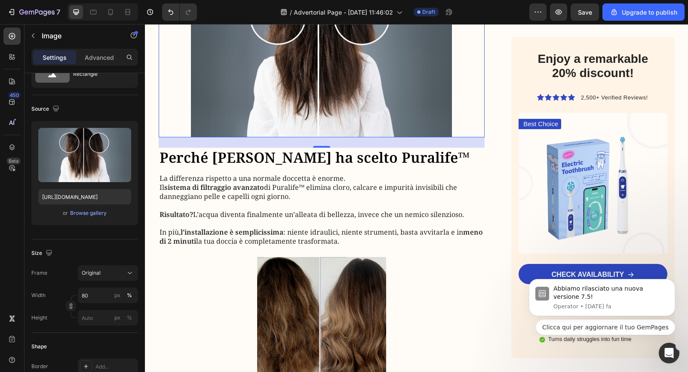
click at [283, 138] on img at bounding box center [321, 51] width 261 height 172
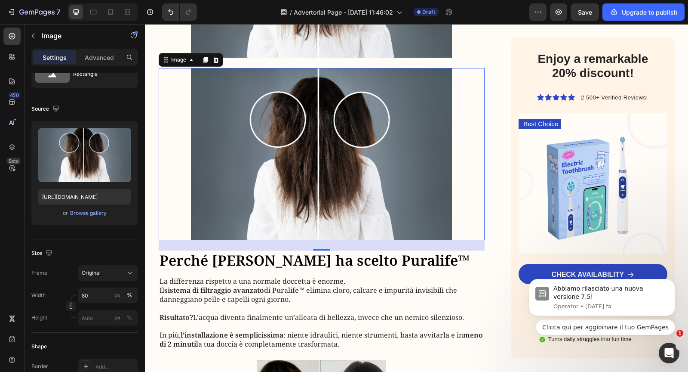
scroll to position [1676, 0]
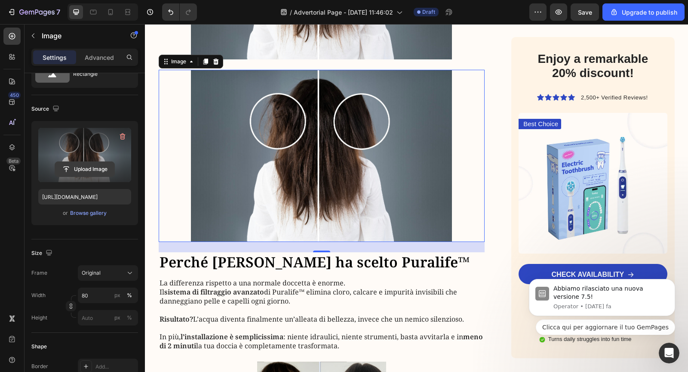
click at [98, 170] on input "file" at bounding box center [84, 169] width 59 height 15
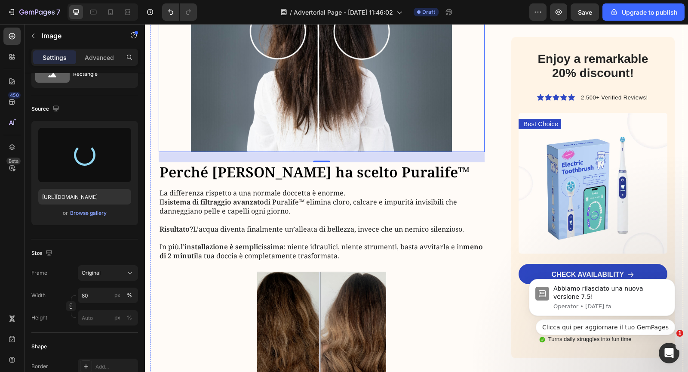
scroll to position [1778, 0]
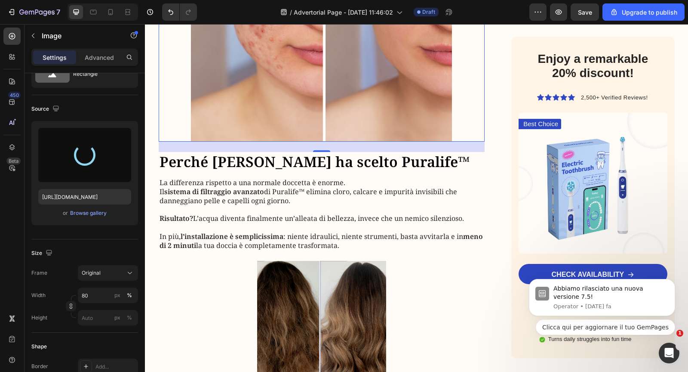
type input "https://cdn.shopify.com/s/files/1/0940/9537/6708/files/gempages_576709691879457…"
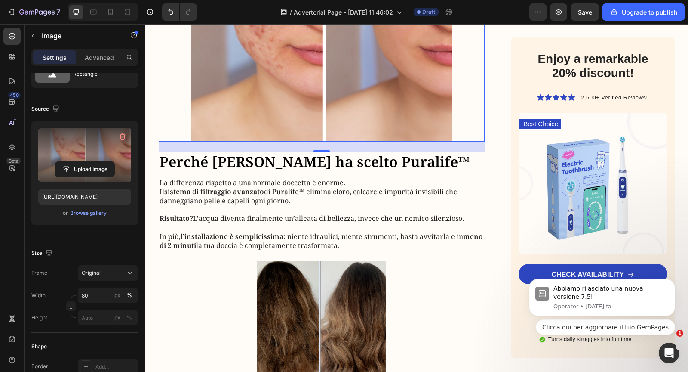
click at [480, 142] on div at bounding box center [322, 55] width 326 height 174
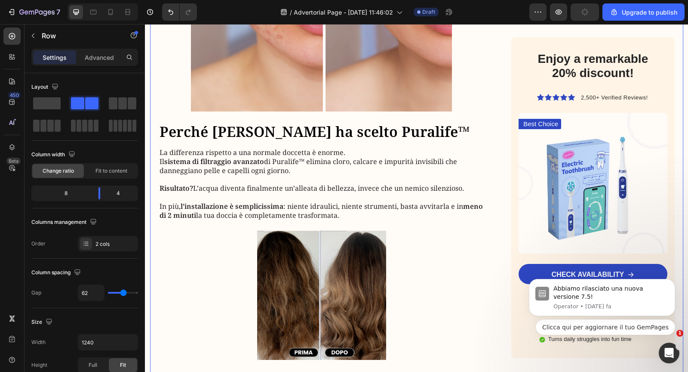
scroll to position [1809, 0]
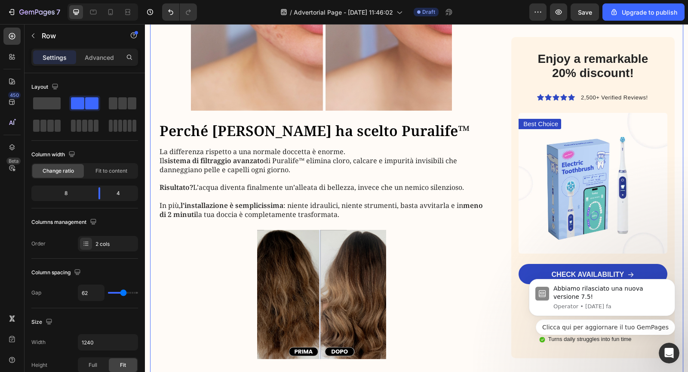
click at [255, 111] on img at bounding box center [321, 24] width 261 height 174
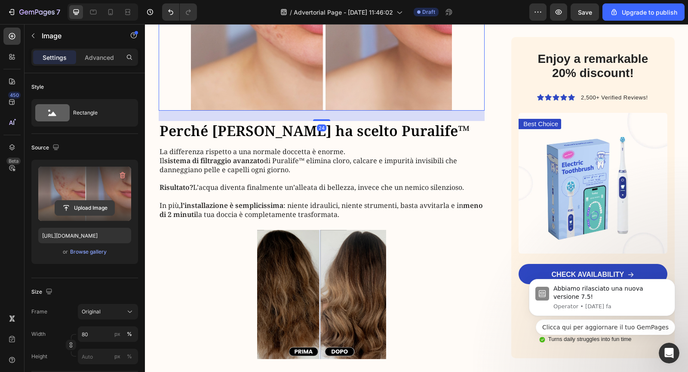
click at [81, 212] on input "file" at bounding box center [84, 207] width 59 height 15
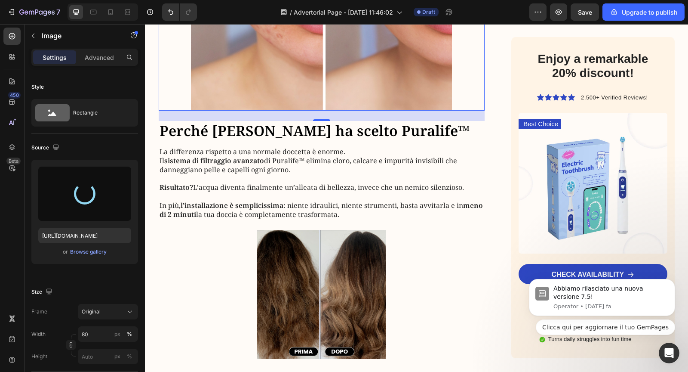
type input "https://cdn.shopify.com/s/files/1/0940/9537/6708/files/gempages_576709691879457…"
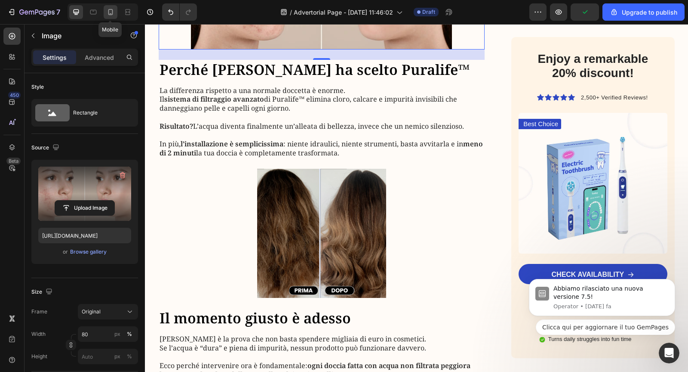
click at [108, 13] on icon at bounding box center [110, 12] width 9 height 9
type input "100"
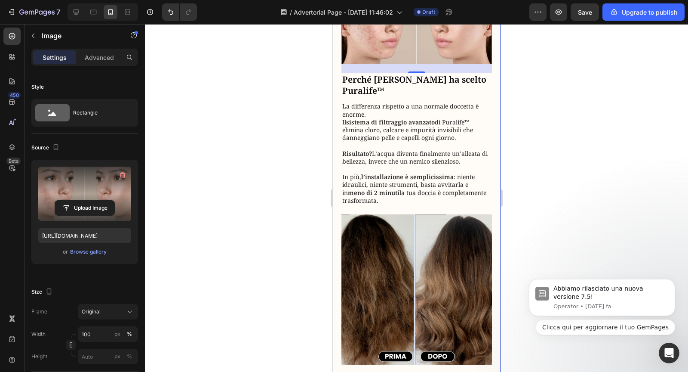
scroll to position [1292, 0]
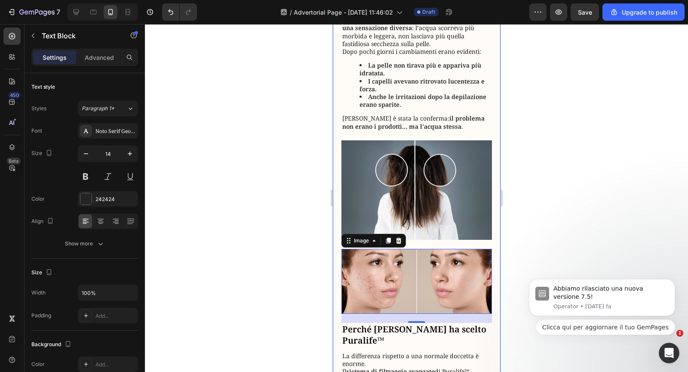
click at [397, 131] on div "Già dalle prime docce, [PERSON_NAME] ha notato una sensazione diversa : l’acqua…" at bounding box center [416, 73] width 151 height 116
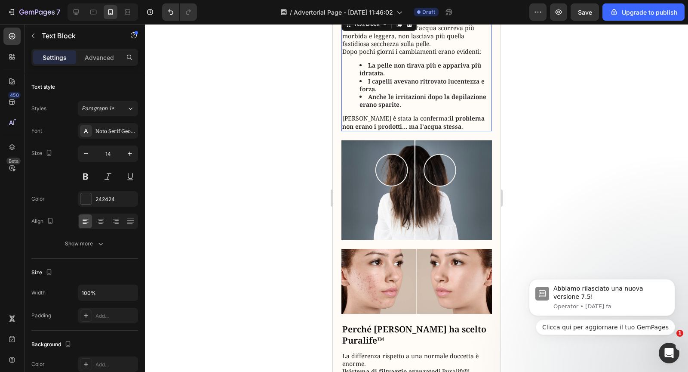
click at [398, 108] on strong "Anche le irritazioni dopo la depilazione erano sparite." at bounding box center [422, 100] width 127 height 16
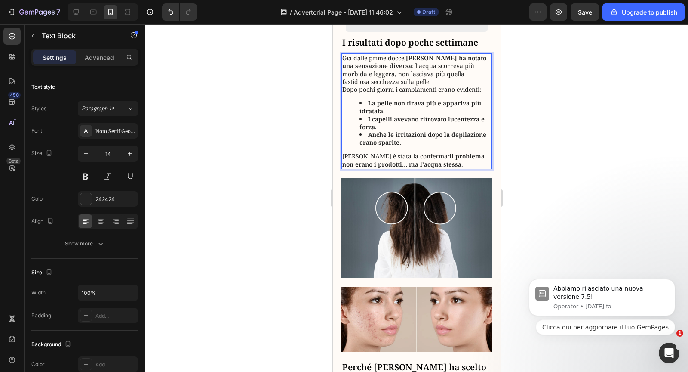
scroll to position [1326, 0]
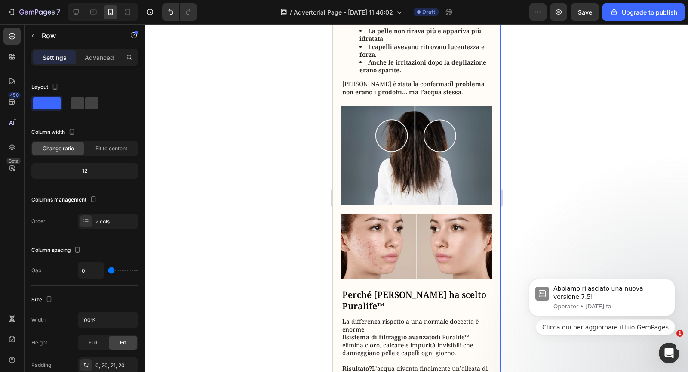
click at [402, 201] on img at bounding box center [416, 155] width 151 height 99
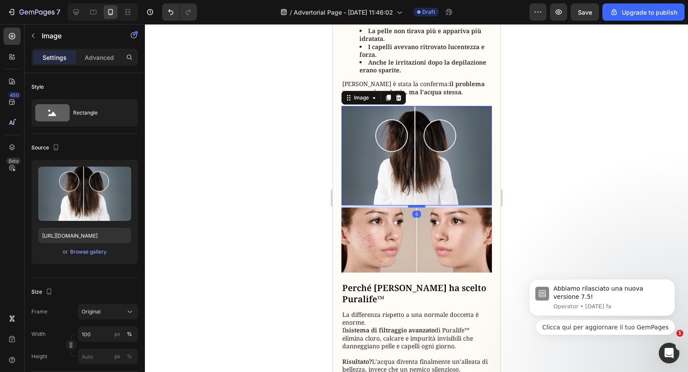
drag, startPoint x: 416, startPoint y: 244, endPoint x: 414, endPoint y: 237, distance: 7.2
click at [414, 207] on div at bounding box center [416, 206] width 17 height 3
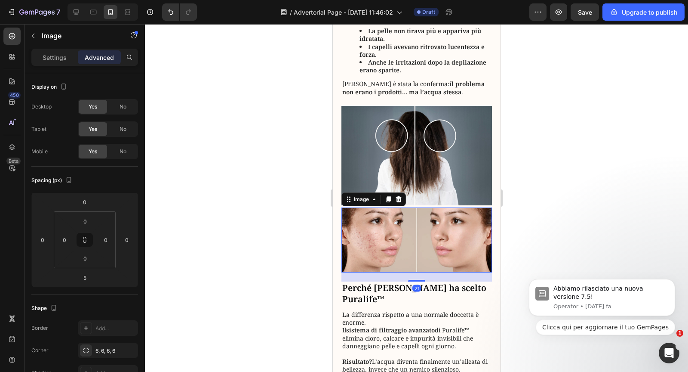
click at [408, 272] on img at bounding box center [416, 239] width 151 height 65
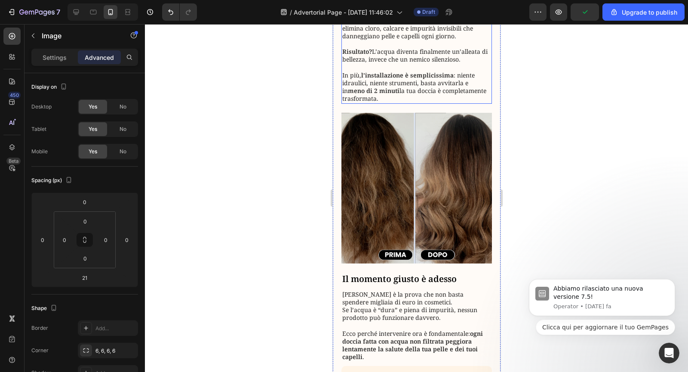
scroll to position [1639, 0]
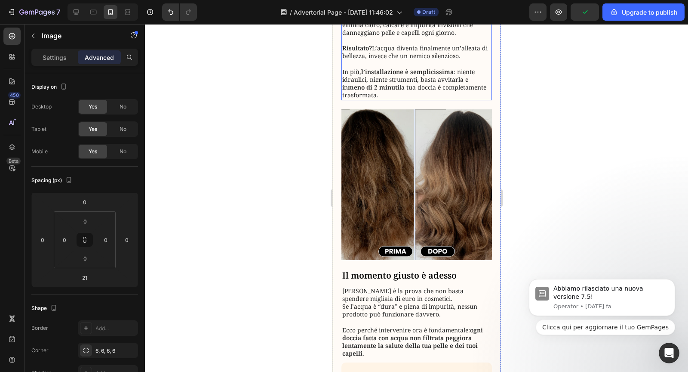
click at [379, 193] on img at bounding box center [416, 184] width 151 height 151
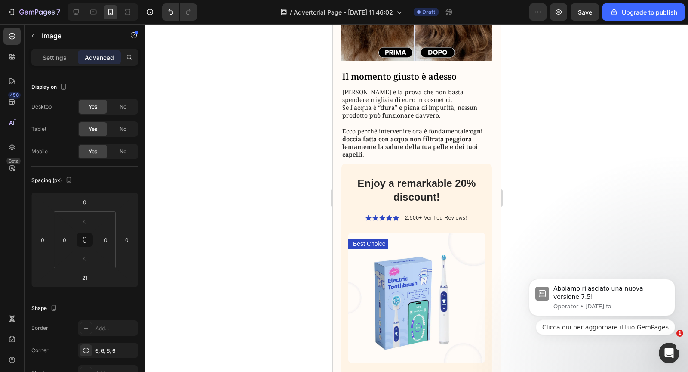
scroll to position [1827, 0]
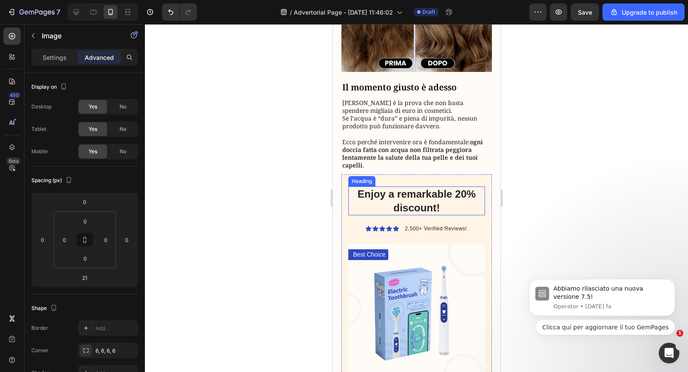
click at [405, 215] on h2 "Enjoy a remarkable 20% discount!" at bounding box center [416, 200] width 137 height 28
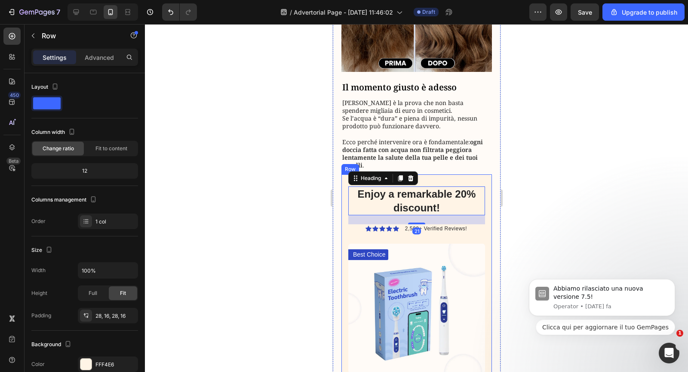
click at [490, 237] on div "Enjoy a remarkable 20% discount! Heading 21 Icon Icon Icon Icon Icon Icon List …" at bounding box center [416, 320] width 151 height 292
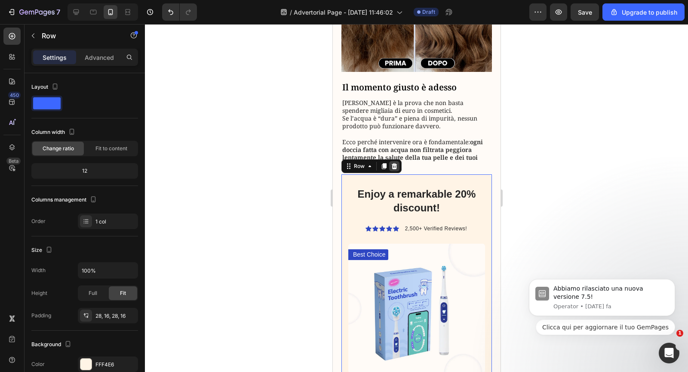
click at [395, 169] on icon at bounding box center [394, 166] width 7 height 7
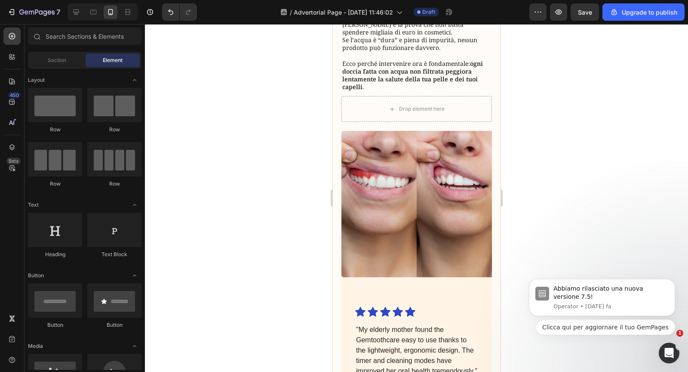
scroll to position [1901, 0]
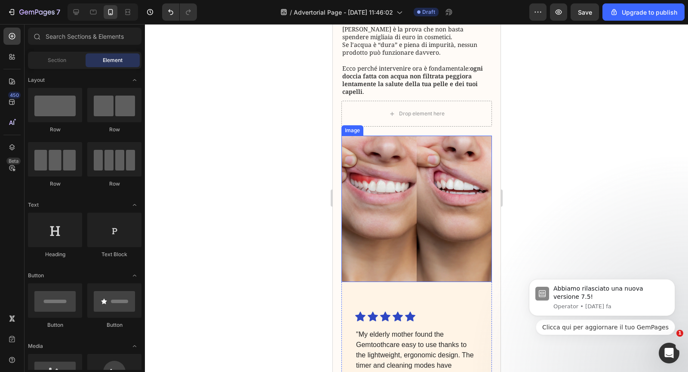
click at [465, 173] on img at bounding box center [416, 208] width 151 height 146
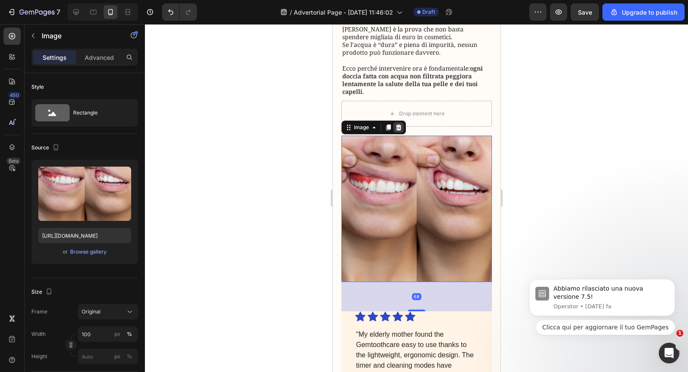
click at [394, 132] on div at bounding box center [398, 127] width 10 height 10
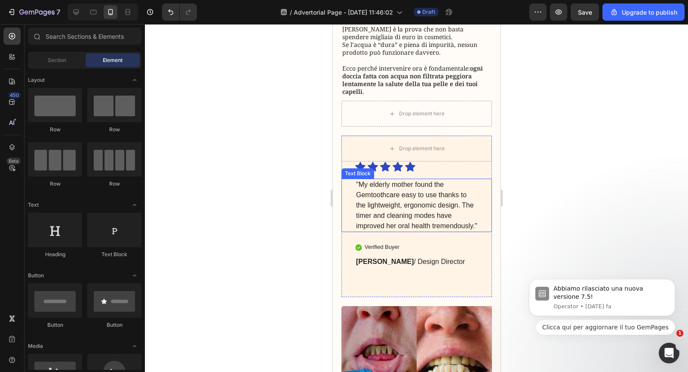
click at [478, 269] on div "Icon Icon Icon Icon Icon Icon List "My elderly mother found the Gemtoothcare ea…" at bounding box center [416, 228] width 151 height 135
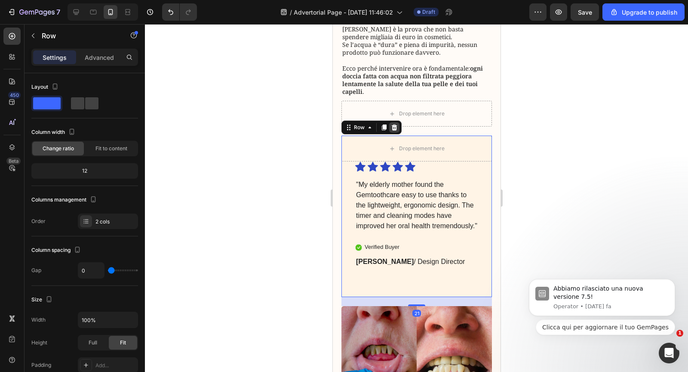
click at [396, 131] on icon at bounding box center [394, 127] width 7 height 7
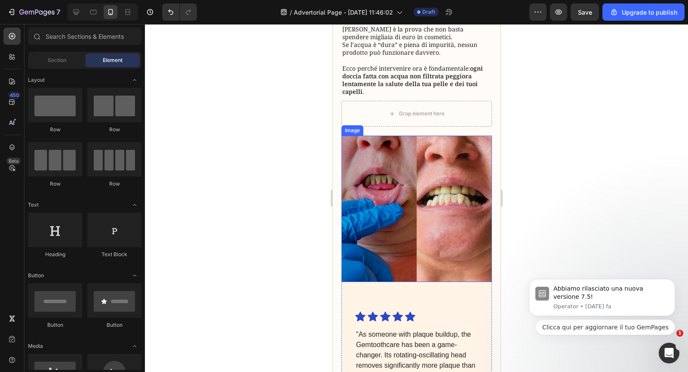
click at [410, 193] on img at bounding box center [416, 208] width 151 height 146
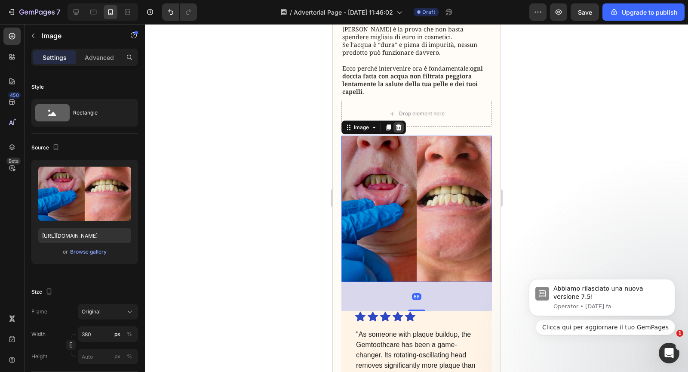
click at [398, 130] on icon at bounding box center [399, 127] width 6 height 6
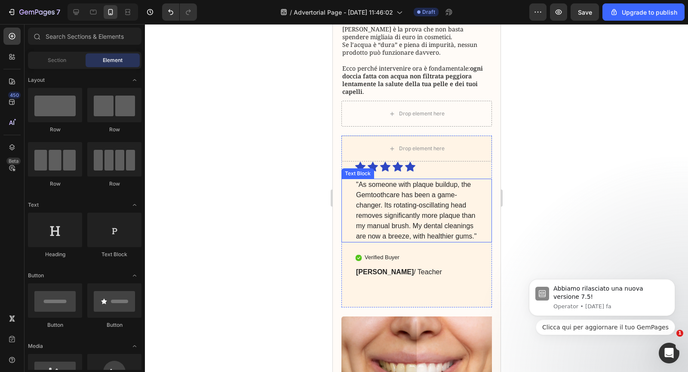
click at [467, 239] on p ""As someone with plaque buildup, the Gemtoothcare has been a game-changer. Its …" at bounding box center [416, 210] width 121 height 62
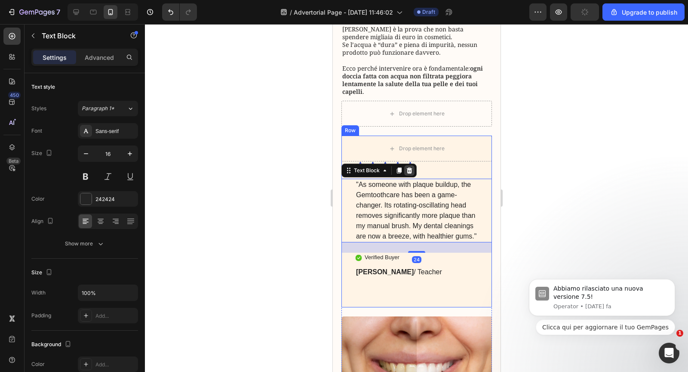
click at [412, 175] on div at bounding box center [409, 170] width 10 height 10
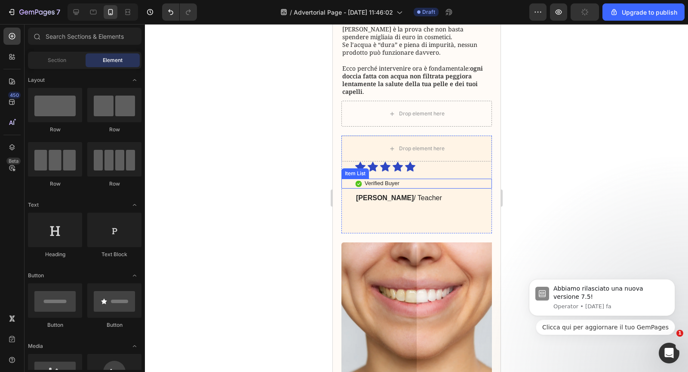
click at [434, 188] on div "Verified Buyer" at bounding box center [416, 183] width 151 height 10
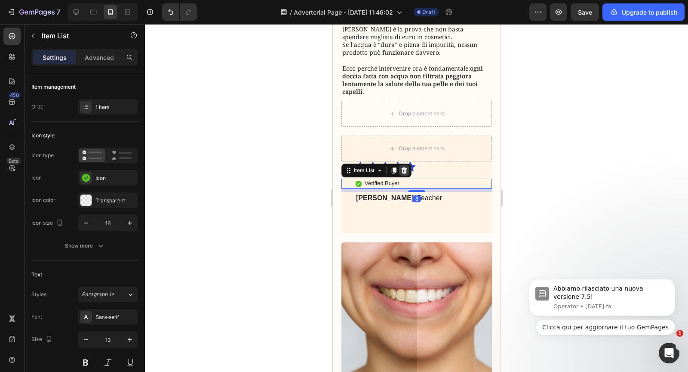
click at [404, 174] on icon at bounding box center [403, 170] width 7 height 7
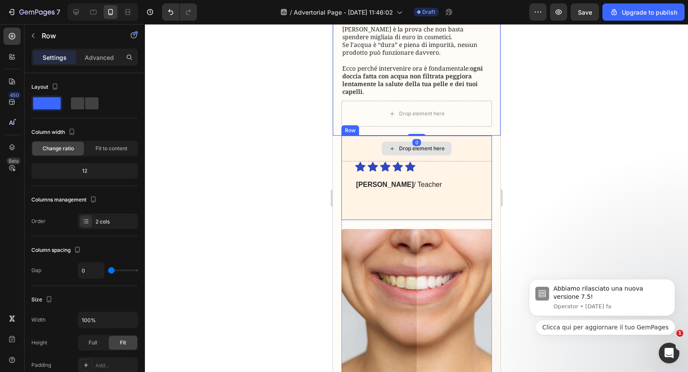
click at [489, 159] on div "Drop element here" at bounding box center [416, 148] width 151 height 26
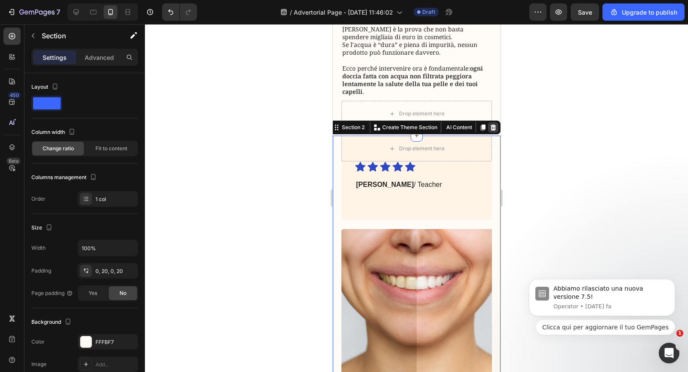
click at [493, 130] on icon at bounding box center [493, 127] width 6 height 6
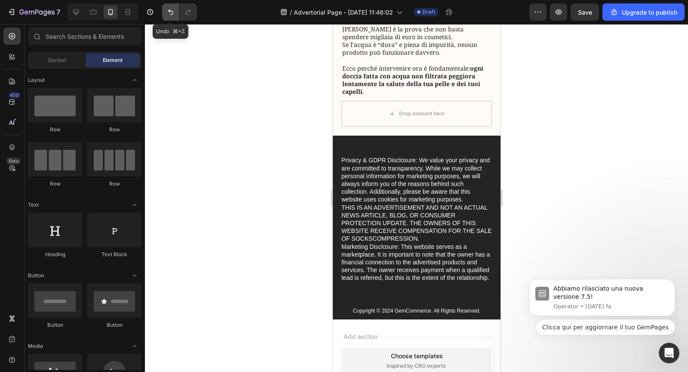
click at [166, 13] on icon "Undo/Redo" at bounding box center [170, 12] width 9 height 9
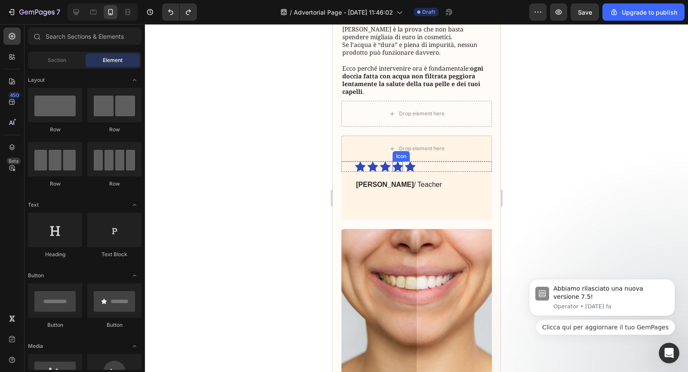
scroll to position [1906, 0]
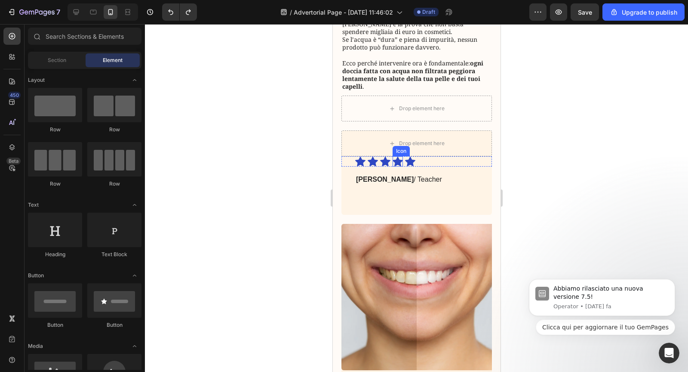
click at [440, 189] on div "Icon Icon Icon Icon Icon Icon List Michael T. / Teacher Text Block" at bounding box center [416, 185] width 151 height 58
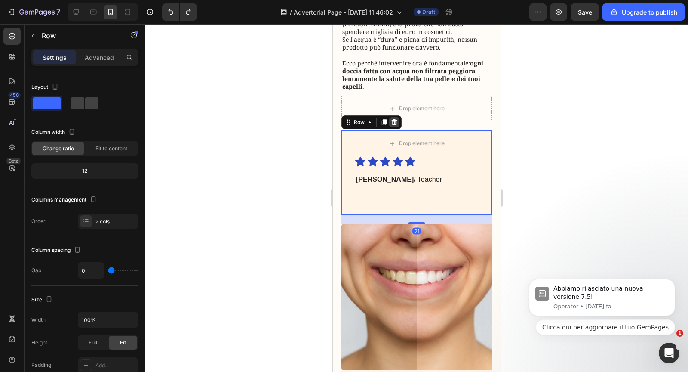
click at [393, 126] on icon at bounding box center [394, 122] width 7 height 7
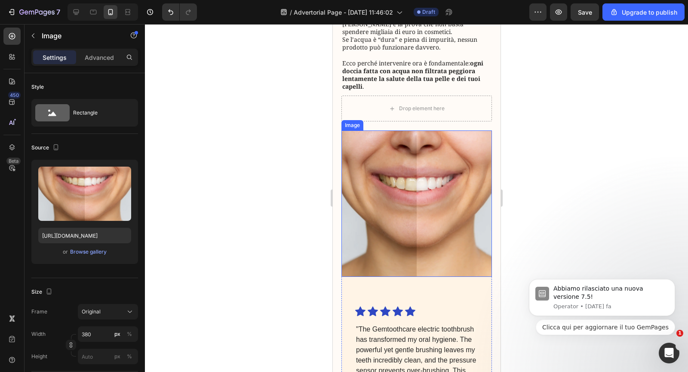
click at [404, 185] on img at bounding box center [416, 203] width 151 height 146
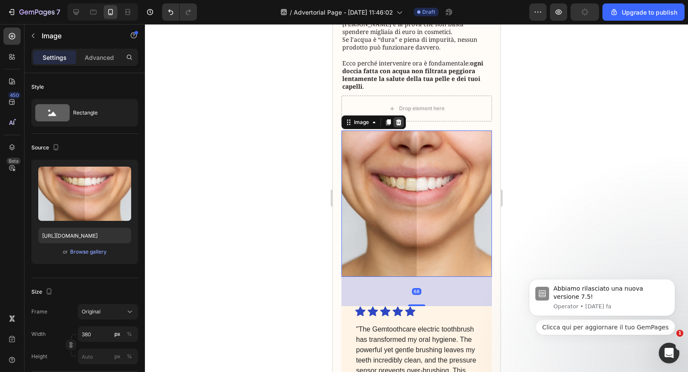
click at [399, 125] on icon at bounding box center [399, 122] width 6 height 6
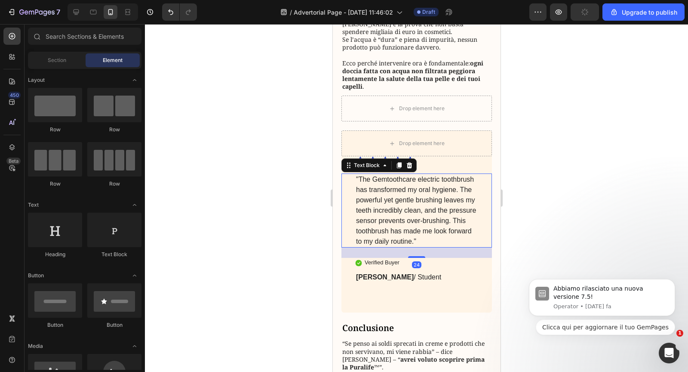
click at [414, 200] on p ""The Gemtoothcare electric toothbrush has transformed my oral hygiene. The powe…" at bounding box center [416, 210] width 121 height 72
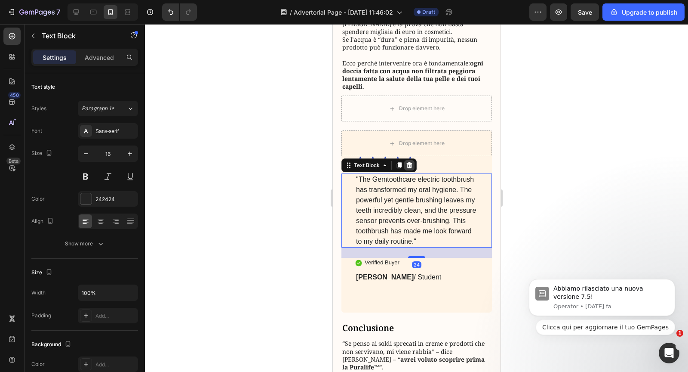
click at [409, 169] on icon at bounding box center [409, 165] width 7 height 7
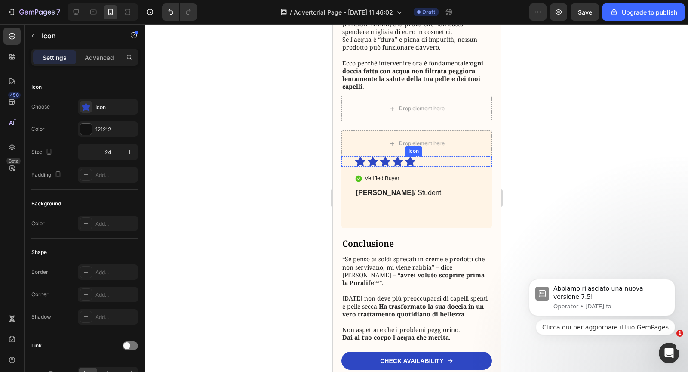
click at [409, 151] on div "Icon" at bounding box center [413, 151] width 14 height 0
click at [456, 155] on div "Icon Icon List Row 2 cols Row 2 cols" at bounding box center [435, 148] width 60 height 14
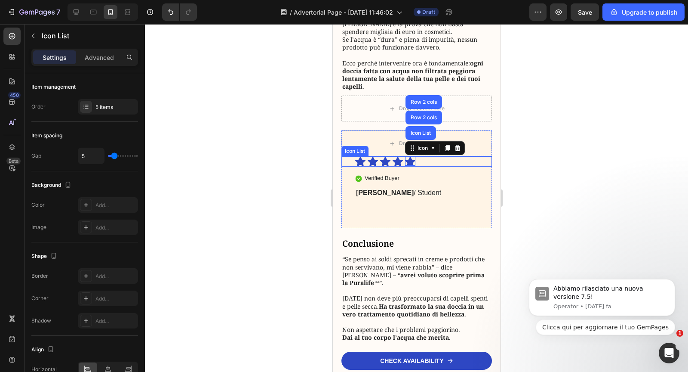
click at [458, 166] on div "Icon Icon Icon Icon Icon Icon List Row 2 cols Row 2 cols 0" at bounding box center [416, 161] width 123 height 10
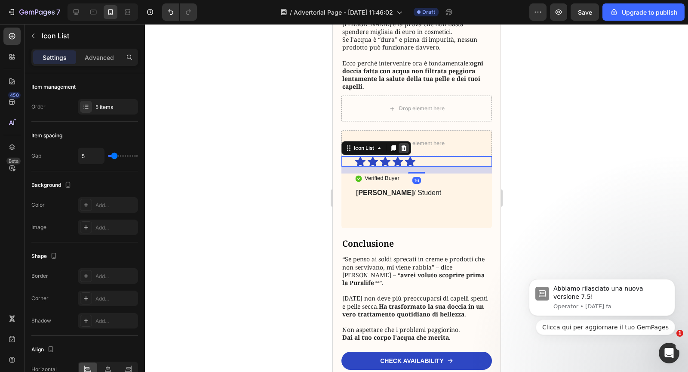
click at [406, 151] on icon at bounding box center [403, 148] width 7 height 7
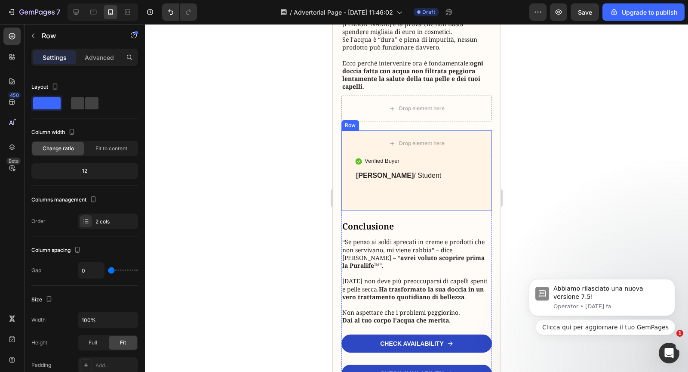
click at [436, 211] on div "Verified Buyer Item List Sarah L. / Student Text Block" at bounding box center [416, 183] width 151 height 55
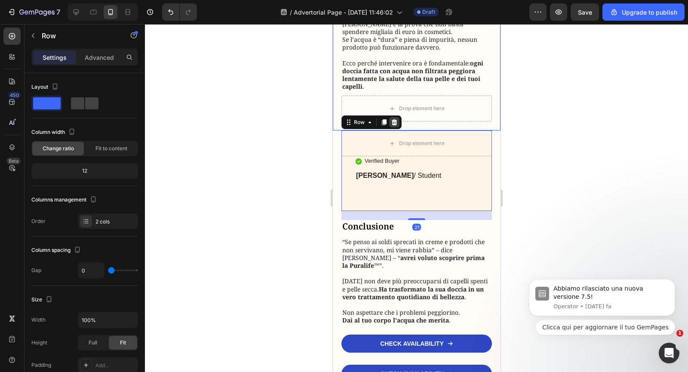
click at [396, 126] on icon at bounding box center [394, 122] width 7 height 7
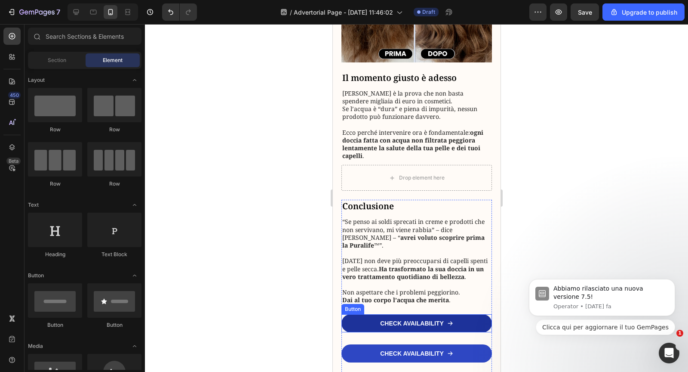
scroll to position [1829, 0]
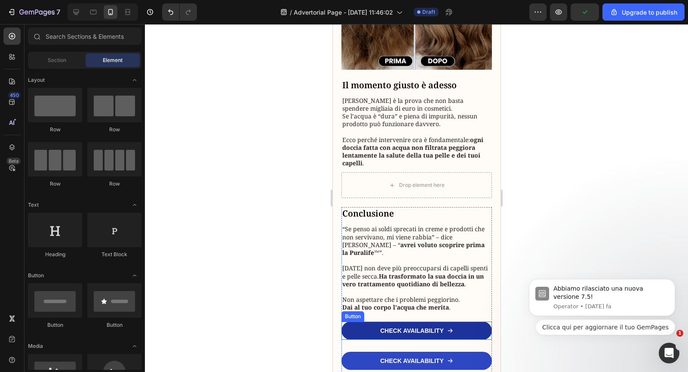
click at [357, 337] on link "CHECK AVAILABILITY" at bounding box center [416, 330] width 151 height 18
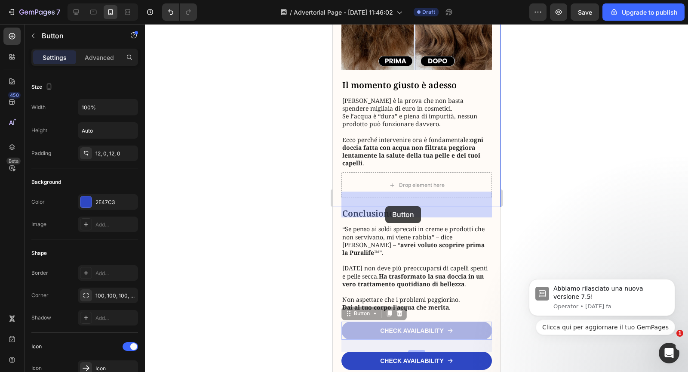
drag, startPoint x: 354, startPoint y: 323, endPoint x: 385, endPoint y: 206, distance: 120.7
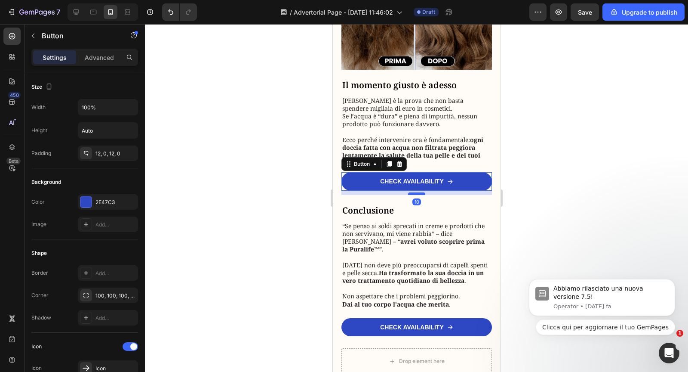
drag, startPoint x: 413, startPoint y: 220, endPoint x: 410, endPoint y: 210, distance: 10.3
click at [410, 195] on div at bounding box center [416, 193] width 17 height 3
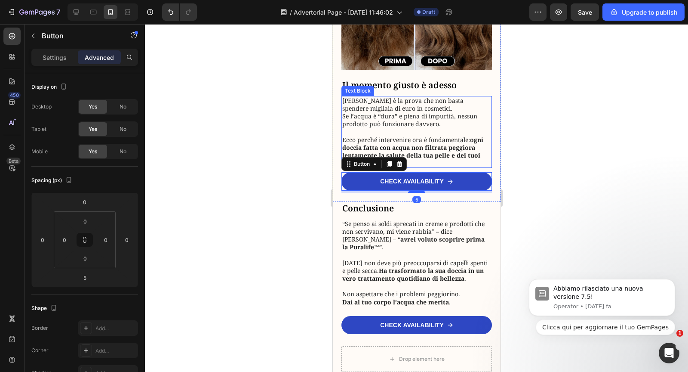
click at [423, 161] on p "Ecco perché intervenire ora è fondamentale: ogni doccia fatta con acqua non fil…" at bounding box center [416, 151] width 149 height 31
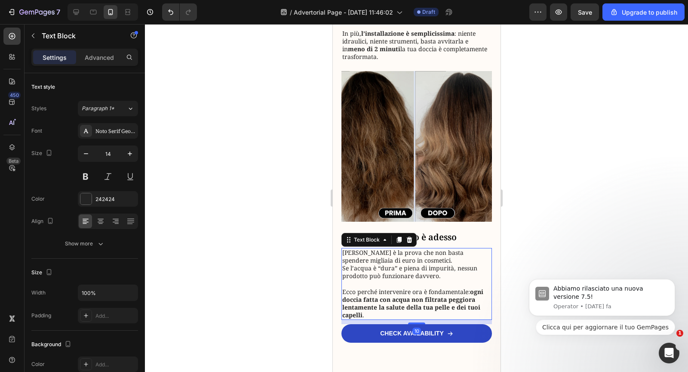
click at [423, 161] on img at bounding box center [416, 146] width 151 height 151
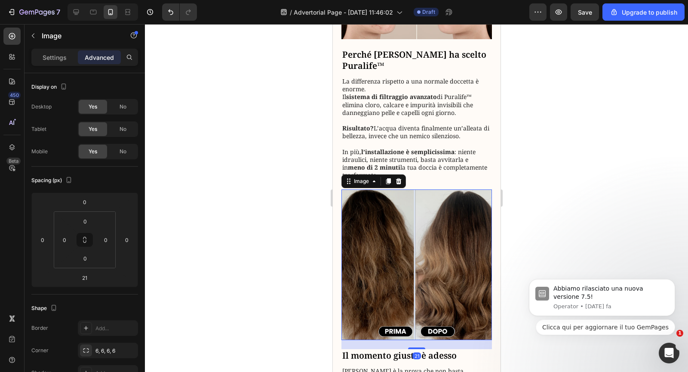
scroll to position [1539, 0]
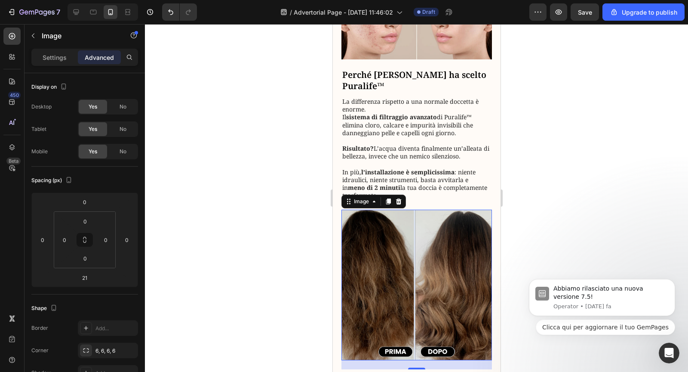
click at [425, 262] on img at bounding box center [416, 284] width 151 height 151
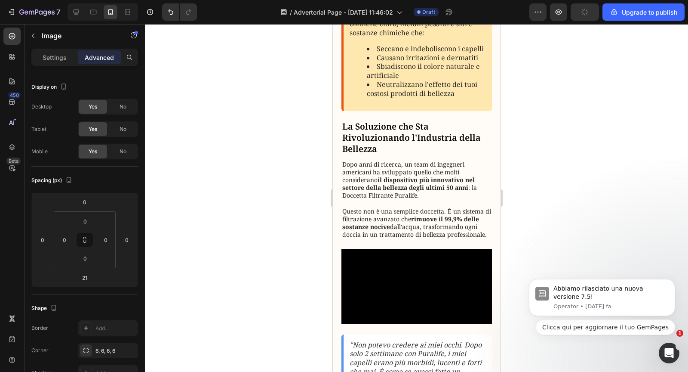
scroll to position [602, 0]
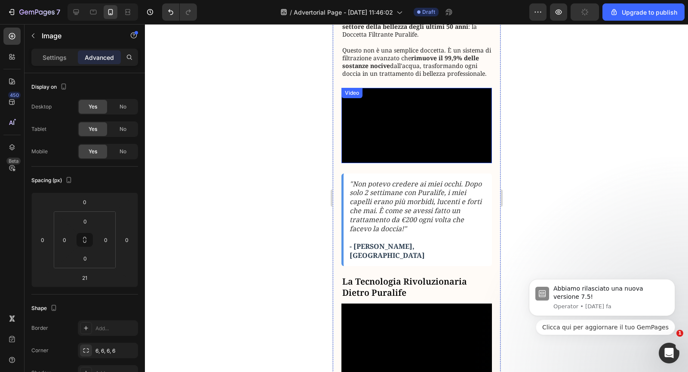
click at [400, 163] on video at bounding box center [416, 125] width 151 height 75
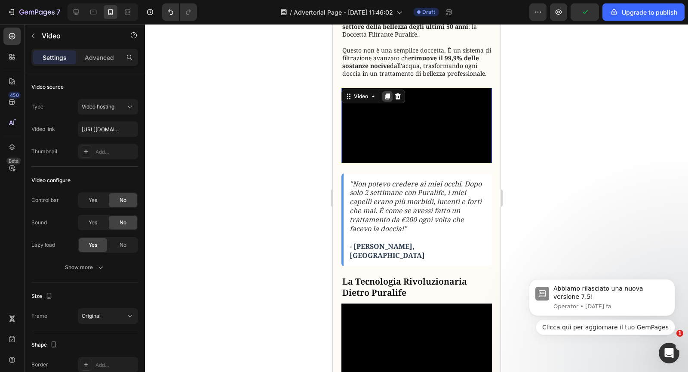
click at [385, 93] on icon at bounding box center [387, 96] width 7 height 7
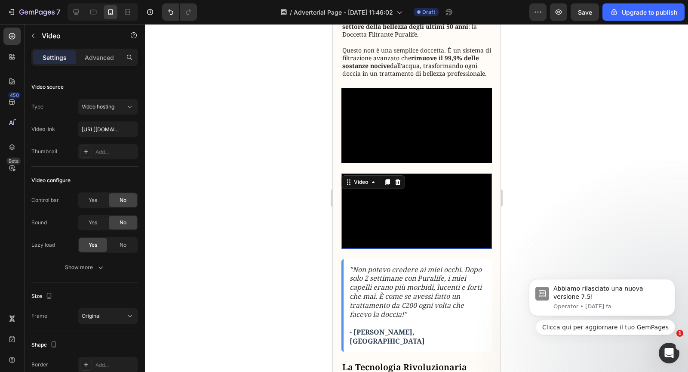
scroll to position [728, 0]
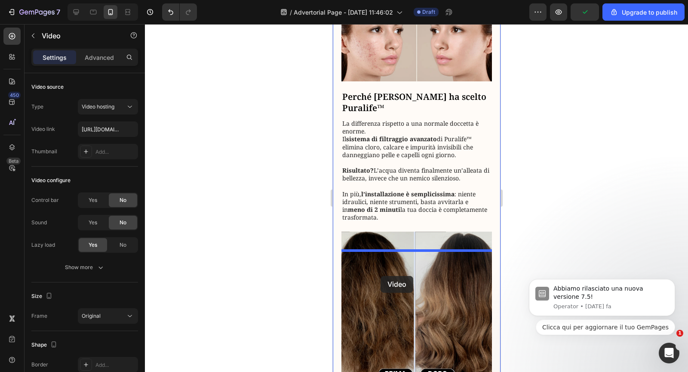
drag, startPoint x: 348, startPoint y: 149, endPoint x: 380, endPoint y: 273, distance: 128.3
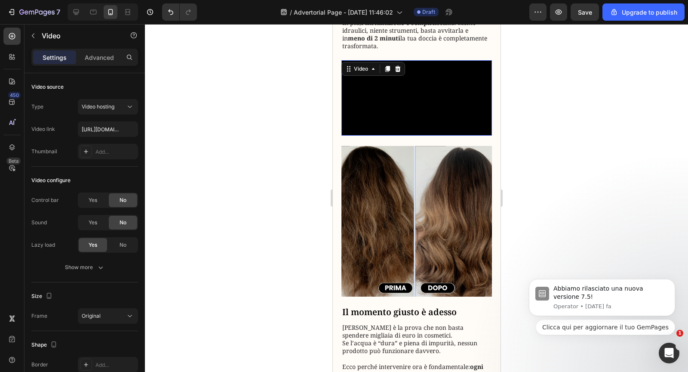
scroll to position [1701, 0]
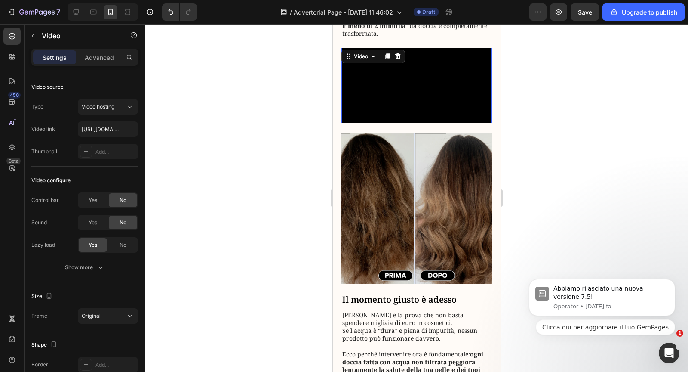
click at [378, 123] on video at bounding box center [416, 85] width 151 height 75
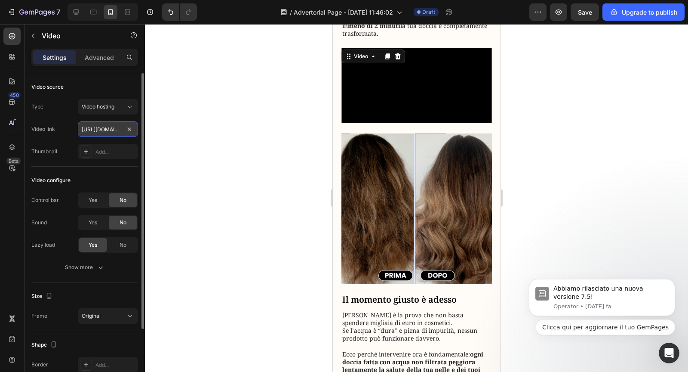
click at [93, 126] on input "https://cdn.shopify.com/videos/c/o/v/cc76c721bdf3480a9f323e87d7da8264.mov" at bounding box center [108, 128] width 60 height 15
paste input "https://cdn.shopify.com/videos/c/o/v/36507ea82d724606b3974a7d894a9dc2.mov"
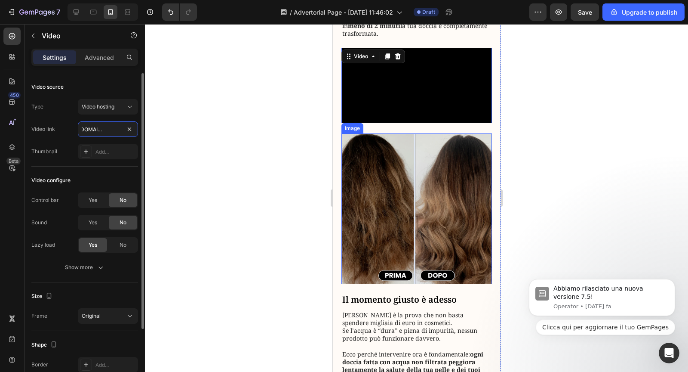
type input "https://cdn.shopify.com/videos/c/o/v/36507ea82d724606b3974a7d894a9dc2.mov"
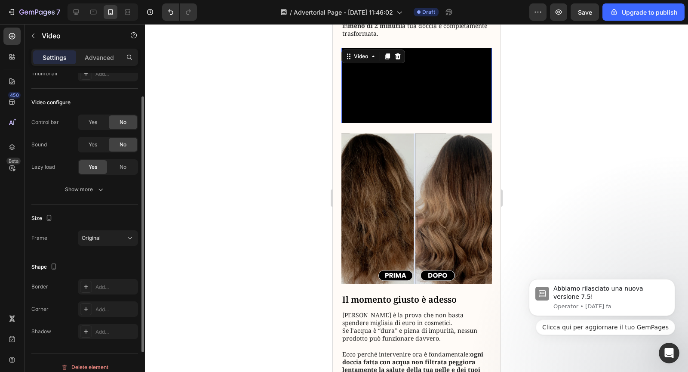
scroll to position [85, 0]
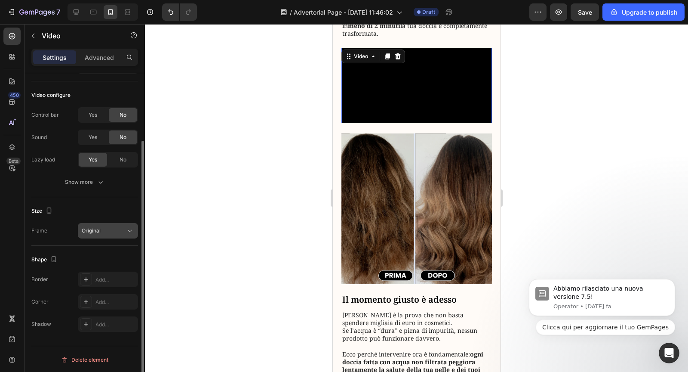
click at [113, 234] on button "Original" at bounding box center [108, 230] width 60 height 15
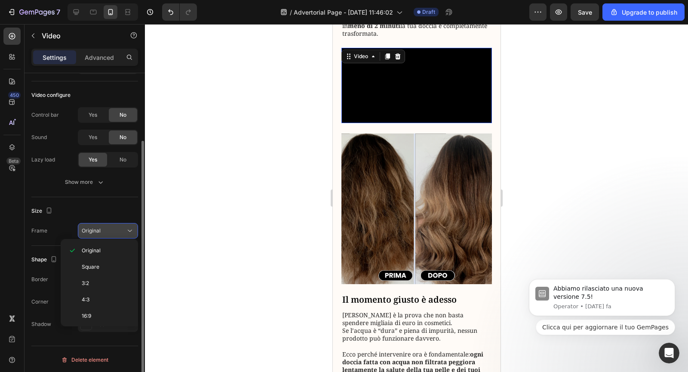
scroll to position [0, 0]
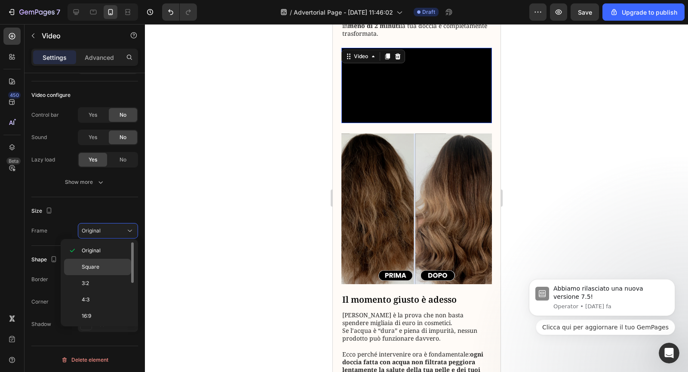
click at [102, 263] on p "Square" at bounding box center [105, 267] width 46 height 8
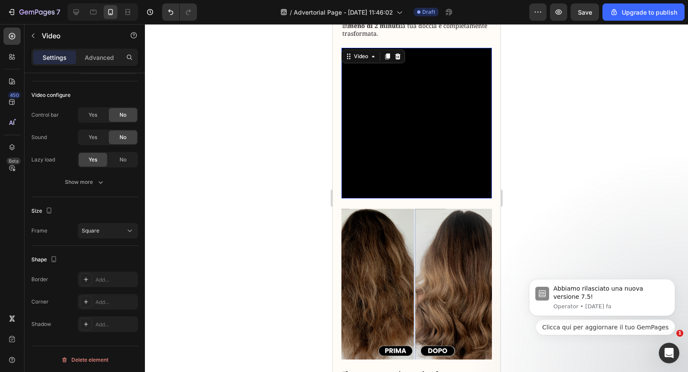
click at [344, 144] on video at bounding box center [416, 123] width 151 height 151
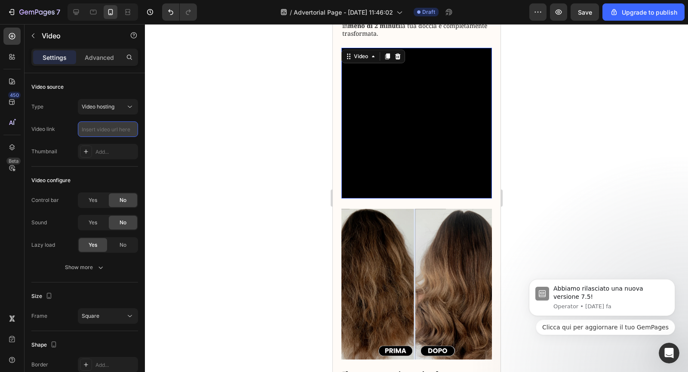
paste input "https://cdn.shopify.com/videos/c/o/v/421489d8250943569a0f83acc53d5640.mov"
type input "https://cdn.shopify.com/videos/c/o/v/421489d8250943569a0f83acc53d5640.mov"
click at [272, 161] on div at bounding box center [416, 198] width 543 height 348
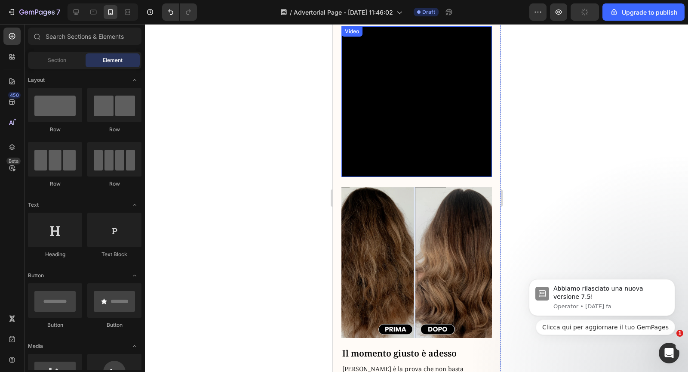
scroll to position [1739, 0]
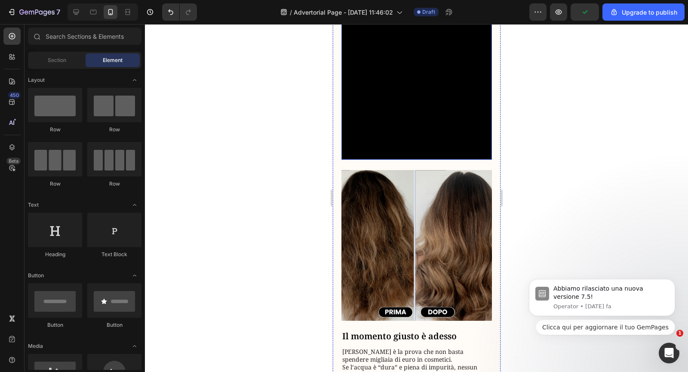
click at [422, 232] on img at bounding box center [416, 245] width 151 height 151
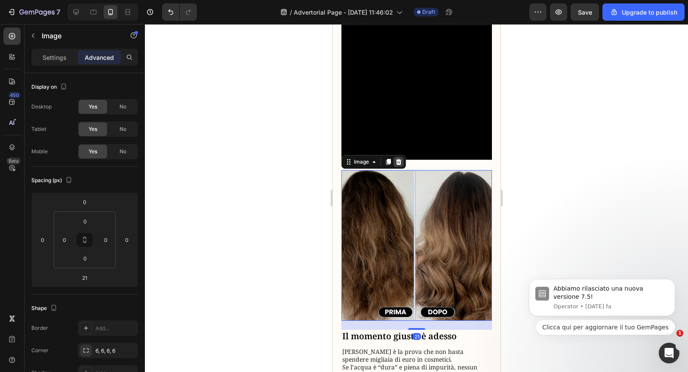
click at [398, 167] on div at bounding box center [398, 162] width 10 height 10
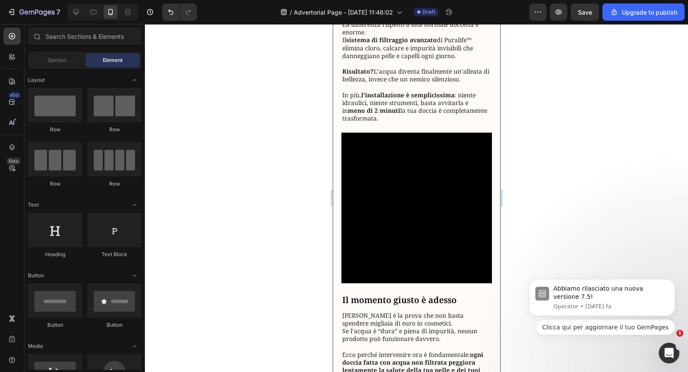
scroll to position [1611, 0]
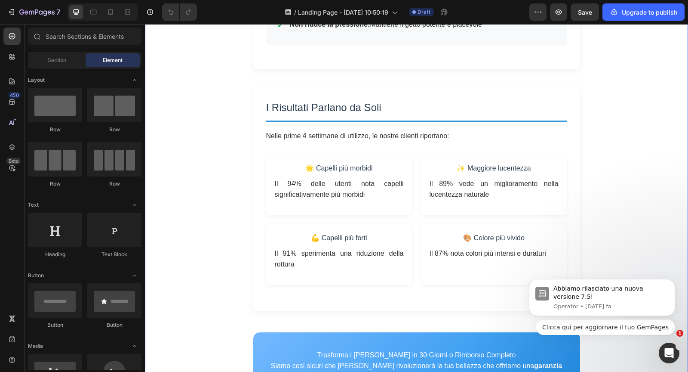
scroll to position [1152, 0]
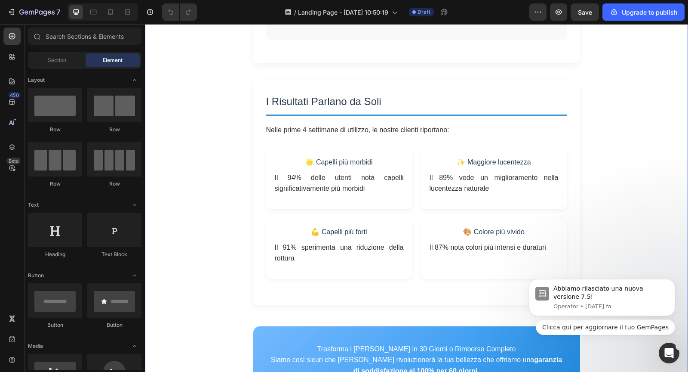
click at [335, 124] on p "Nelle prime 4 settimane di utilizzo, le nostre clienti riportano:" at bounding box center [416, 129] width 301 height 11
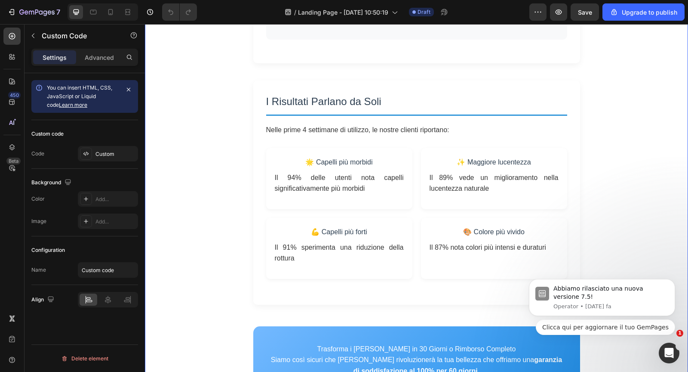
click at [335, 124] on p "Nelle prime 4 settimane di utilizzo, le nostre clienti riportano:" at bounding box center [416, 129] width 301 height 11
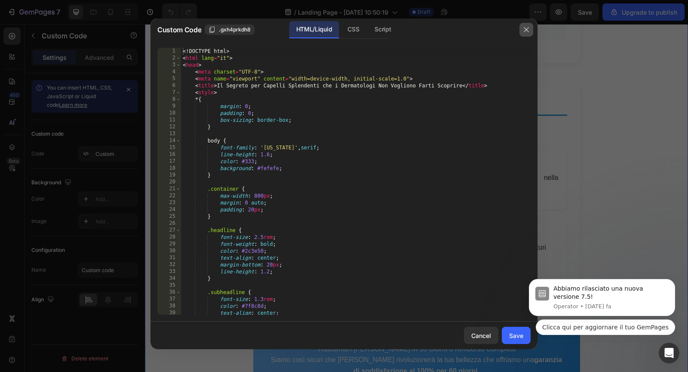
click at [531, 29] on button "button" at bounding box center [527, 30] width 14 height 14
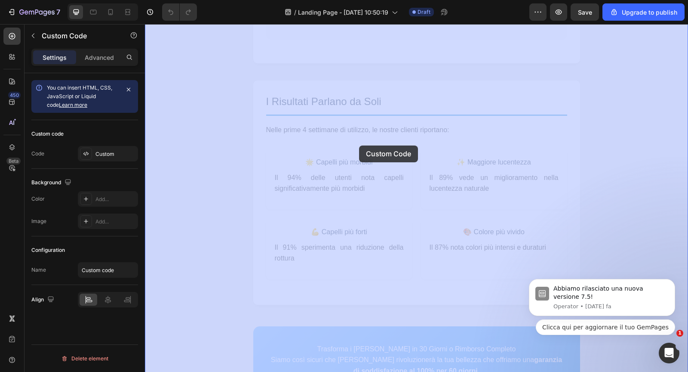
drag, startPoint x: 253, startPoint y: 110, endPoint x: 358, endPoint y: 144, distance: 110.4
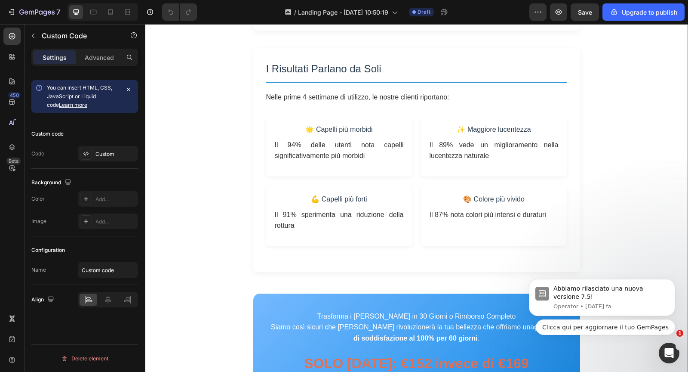
scroll to position [1191, 0]
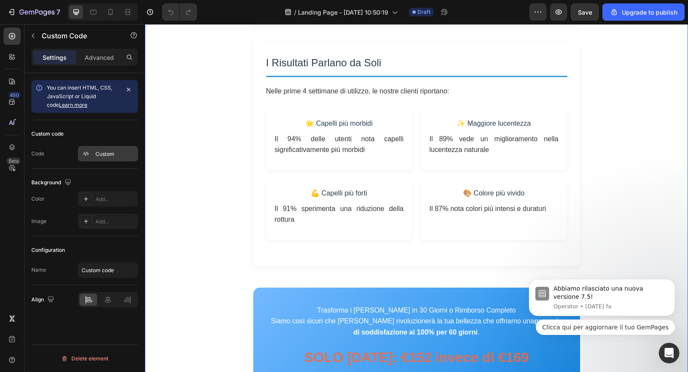
click at [90, 150] on div at bounding box center [86, 154] width 12 height 12
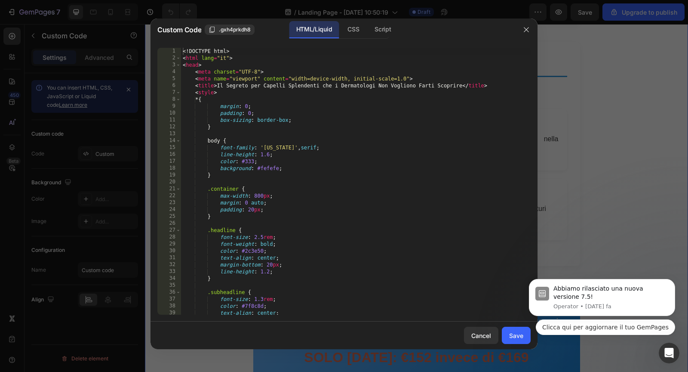
click at [206, 56] on div "<! DOCTYPE html > < html lang = "it" > < head > < meta charset = "UTF-8" > < me…" at bounding box center [356, 188] width 350 height 280
click at [215, 30] on icon "button" at bounding box center [212, 29] width 7 height 7
click at [301, 204] on div "<! DOCTYPE html > < html lang = "it" > < head > < meta charset = "UTF-8" > < me…" at bounding box center [356, 188] width 350 height 280
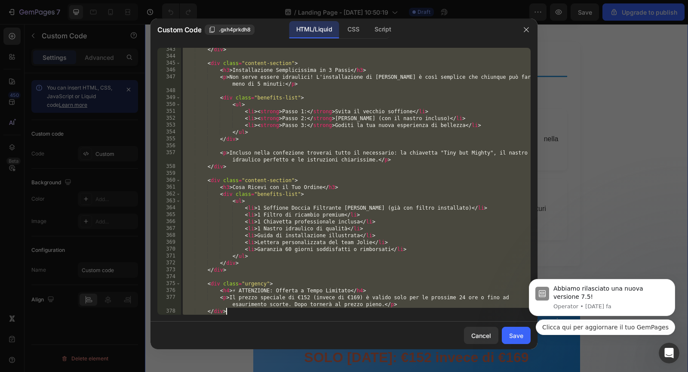
scroll to position [2878, 0]
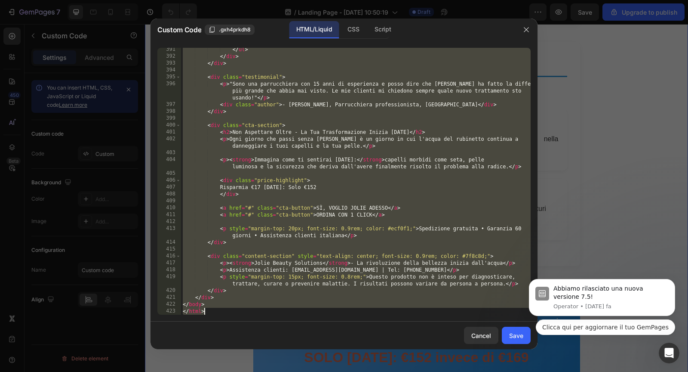
drag, startPoint x: 183, startPoint y: 52, endPoint x: 334, endPoint y: 372, distance: 352.9
click at [334, 371] on div "Custom Code .gxh4prkdh8 HTML/Liquid CSS Script margin: 0 auto; 391 392 393 394 …" at bounding box center [344, 186] width 688 height 372
click at [314, 193] on div "</ ul > </ div > </ div > < div class = "testimonial" > < p > "Sono una parrucc…" at bounding box center [356, 186] width 350 height 280
type textarea "</div>"
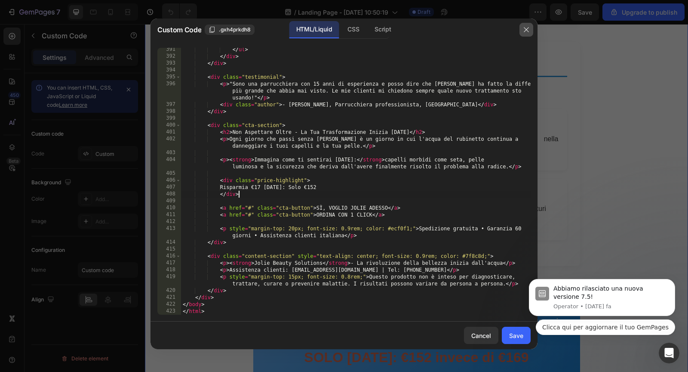
click at [530, 32] on button "button" at bounding box center [527, 30] width 14 height 14
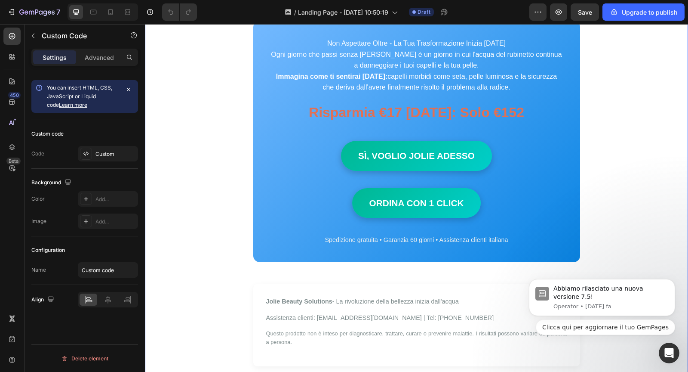
scroll to position [2667, 0]
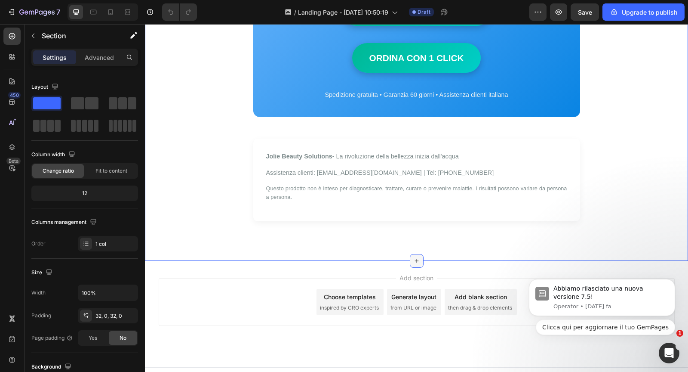
click at [417, 257] on icon at bounding box center [416, 260] width 7 height 7
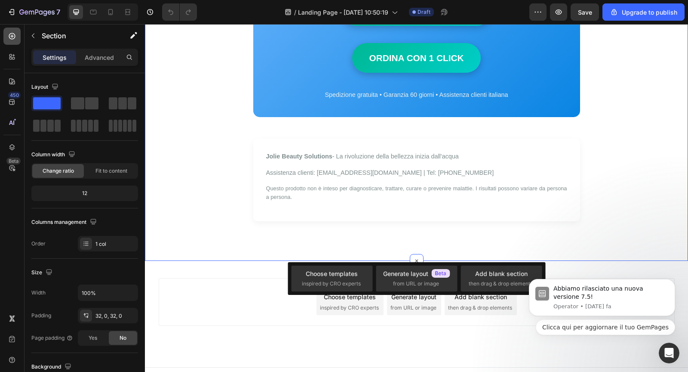
click at [13, 39] on icon at bounding box center [12, 36] width 9 height 9
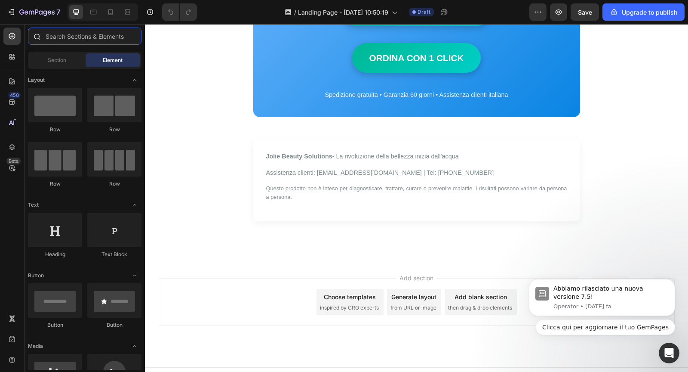
click at [55, 37] on input "text" at bounding box center [85, 36] width 114 height 17
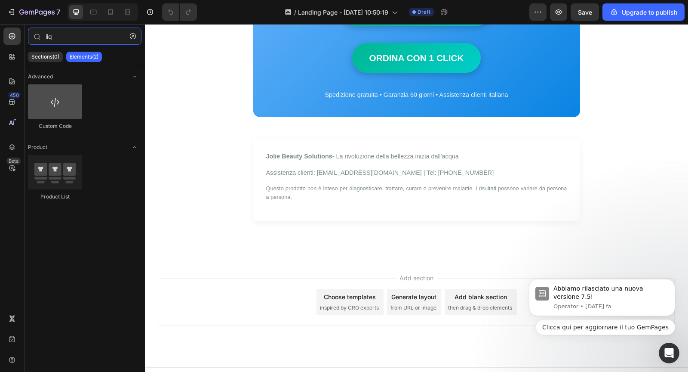
type input "liq"
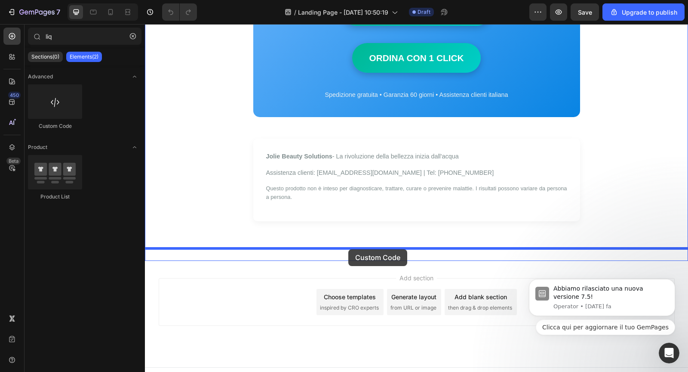
drag, startPoint x: 191, startPoint y: 122, endPoint x: 348, endPoint y: 248, distance: 201.3
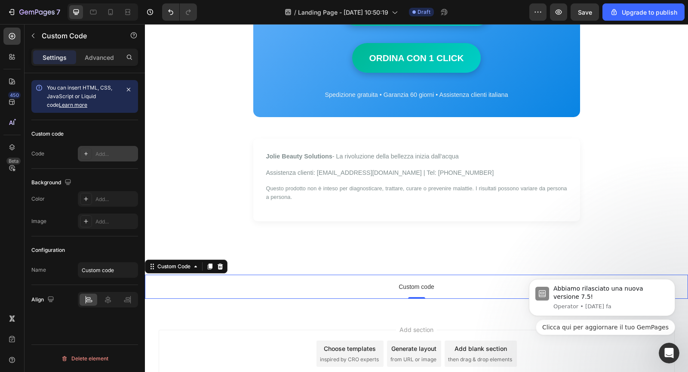
click at [96, 153] on div "Add..." at bounding box center [115, 154] width 40 height 8
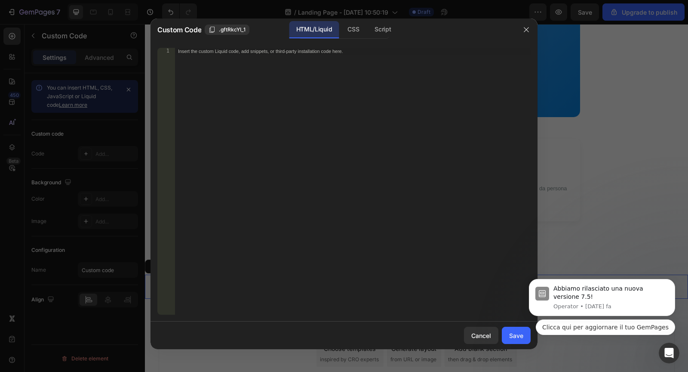
click at [214, 126] on div "Insert the custom Liquid code, add snippets, or third-party installation code h…" at bounding box center [353, 188] width 356 height 280
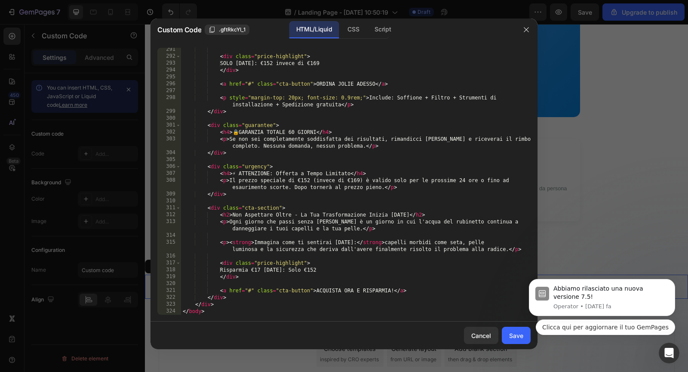
scroll to position [2128, 0]
click at [519, 334] on div "Save" at bounding box center [516, 335] width 14 height 9
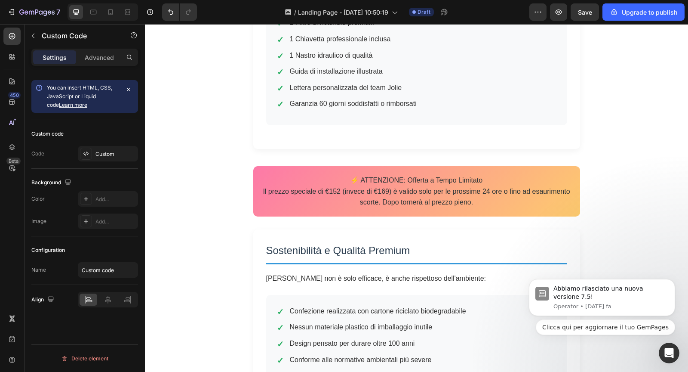
scroll to position [1985, 0]
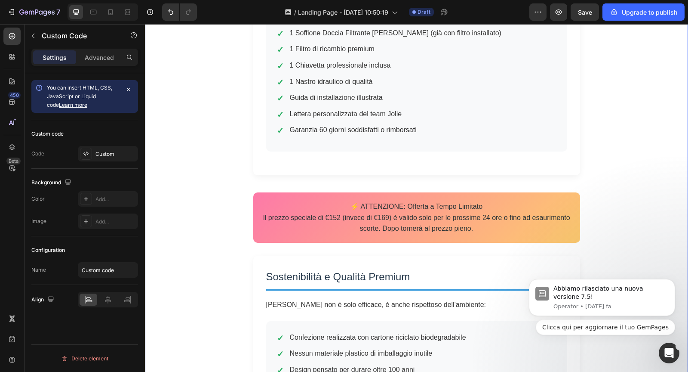
click at [266, 148] on div "Cosa Ricevi con il Tuo Ordine 1 Soffione Doccia Filtrante Jolie (già con filtro…" at bounding box center [416, 73] width 327 height 204
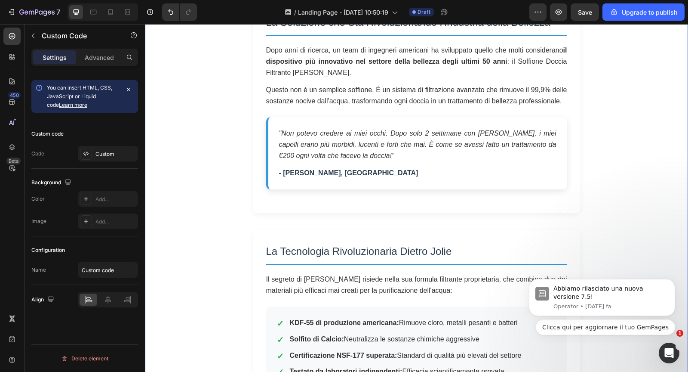
scroll to position [882, 0]
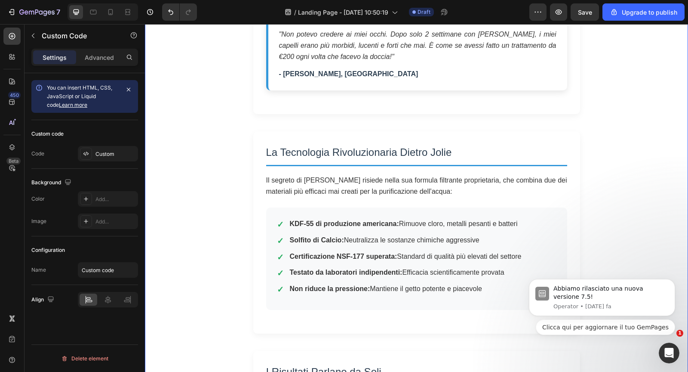
click at [338, 220] on strong "KDF-55 di produzione americana:" at bounding box center [344, 223] width 109 height 7
click at [111, 157] on div "Custom" at bounding box center [115, 154] width 40 height 8
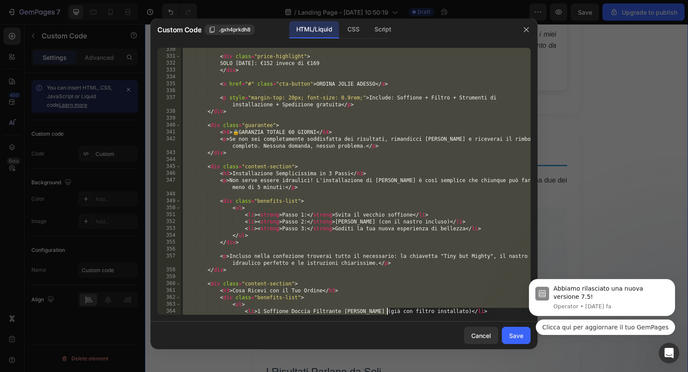
scroll to position [2878, 0]
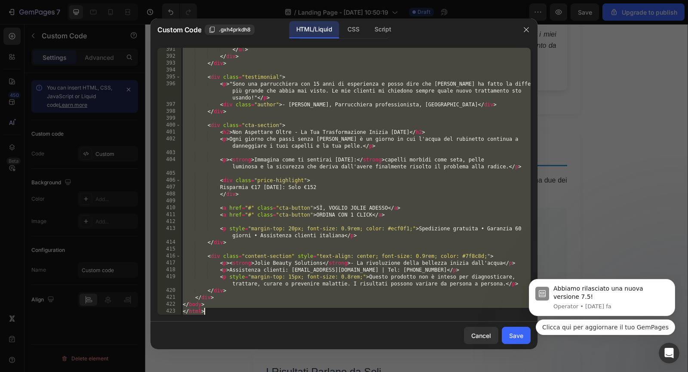
drag, startPoint x: 183, startPoint y: 52, endPoint x: 387, endPoint y: 372, distance: 379.7
click at [387, 371] on div "Custom Code .gxh4prkdh8 HTML/Liquid CSS Script <!DOCTYPE html> 391 392 393 394 …" at bounding box center [344, 186] width 688 height 372
type textarea "</body> </html>"
paste textarea
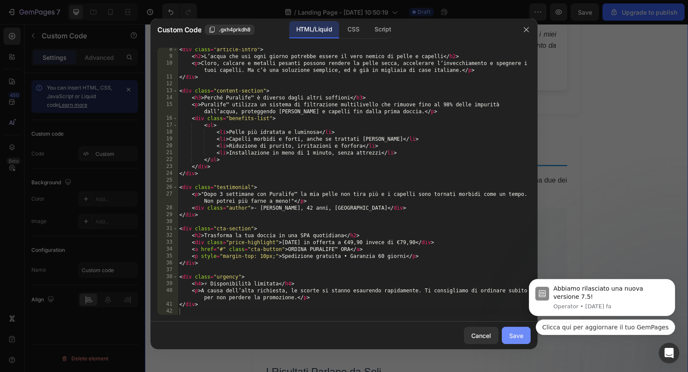
click at [510, 333] on div "Save" at bounding box center [516, 335] width 14 height 9
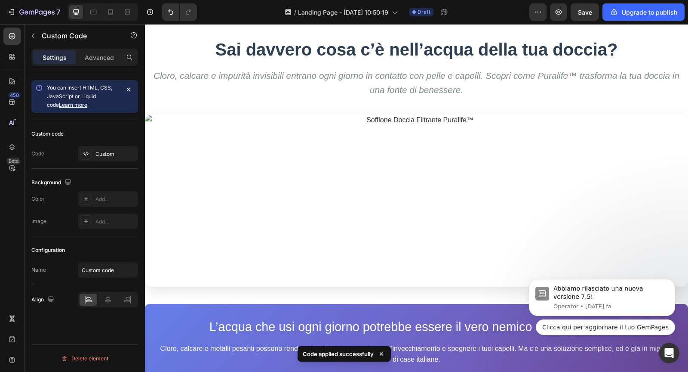
scroll to position [18, 0]
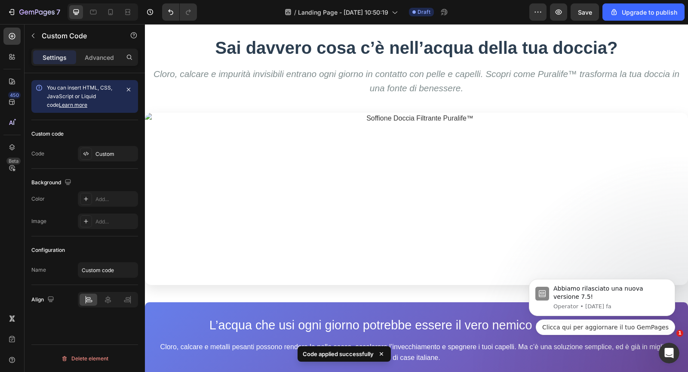
click at [460, 161] on img at bounding box center [416, 199] width 543 height 172
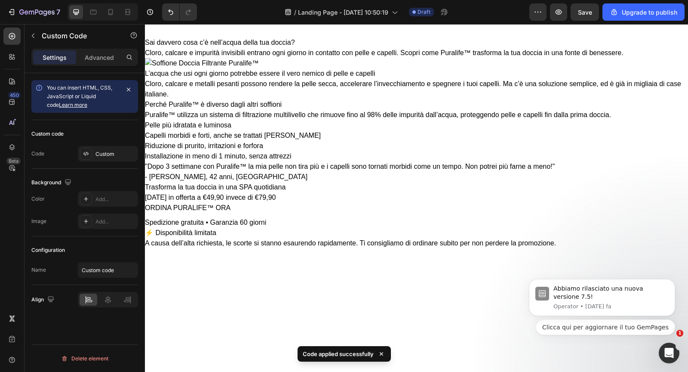
scroll to position [0, 0]
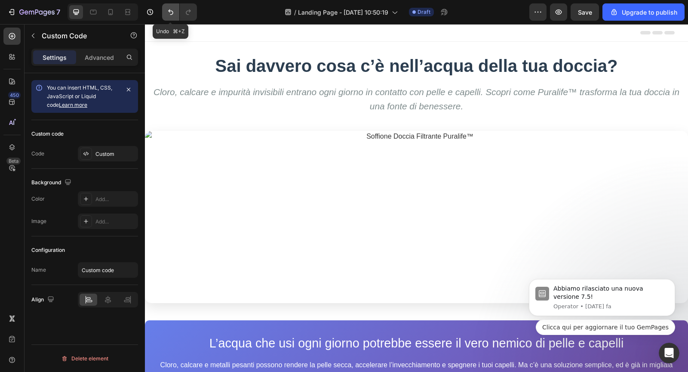
click at [171, 16] on icon "Undo/Redo" at bounding box center [170, 12] width 9 height 9
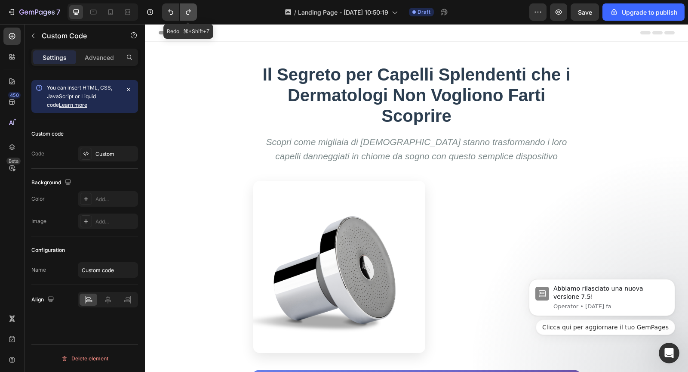
click at [188, 19] on button "Undo/Redo" at bounding box center [188, 11] width 17 height 17
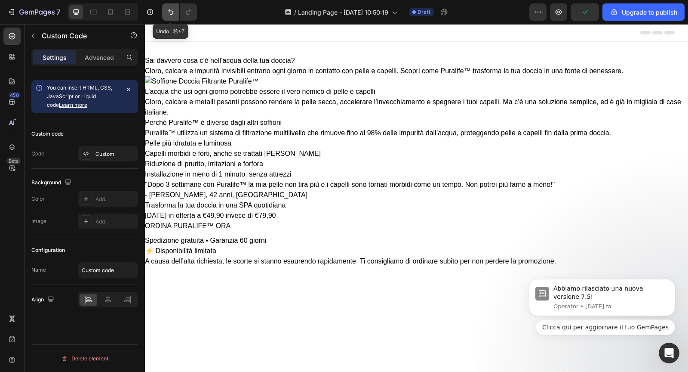
click at [167, 17] on button "Undo/Redo" at bounding box center [170, 11] width 17 height 17
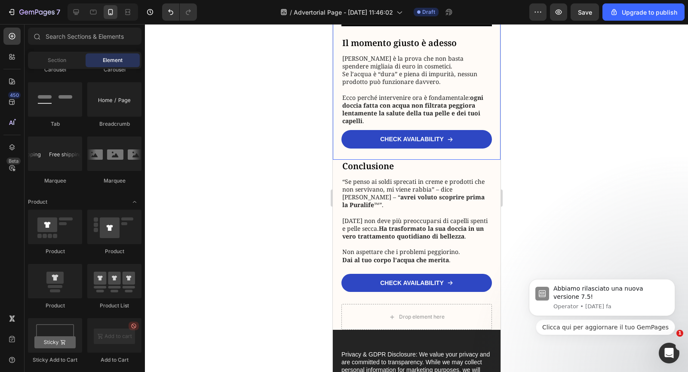
scroll to position [1926, 0]
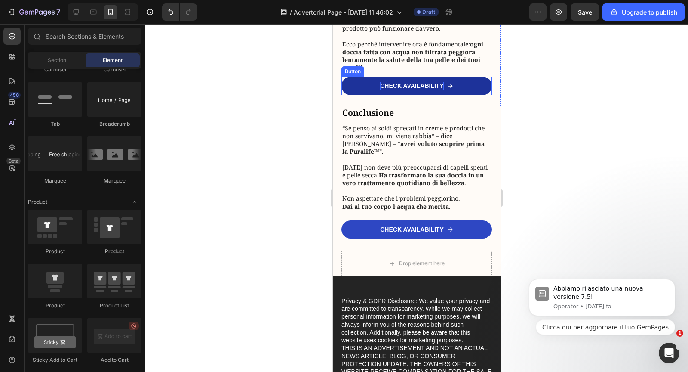
click at [403, 89] on p "CHECK AVAILABILITY" at bounding box center [412, 86] width 64 height 8
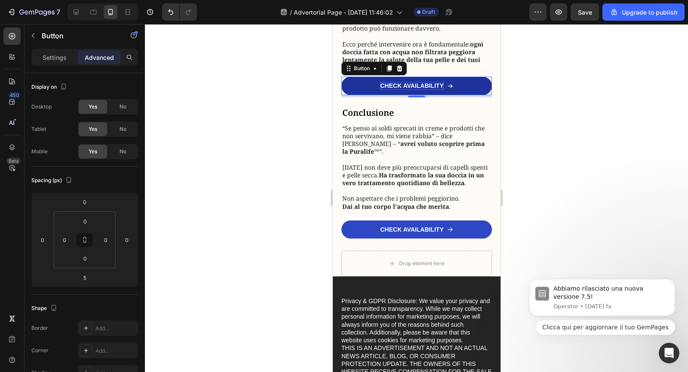
click at [400, 89] on p "CHECK AVAILABILITY" at bounding box center [412, 86] width 64 height 8
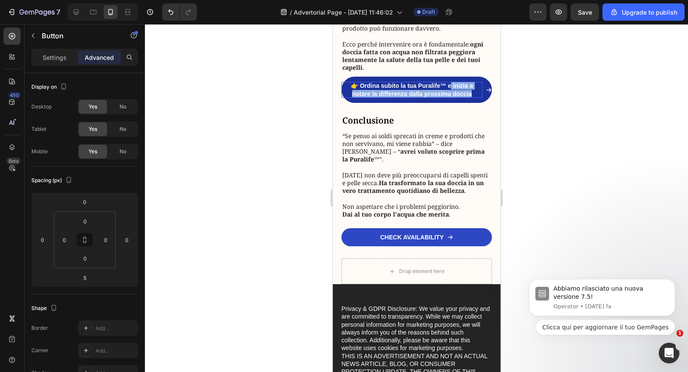
drag, startPoint x: 467, startPoint y: 111, endPoint x: 439, endPoint y: 107, distance: 27.8
click at [439, 97] on p "👉 Ordina subito la tua Puralife™ e inizia a notare la differenza dalla prossima…" at bounding box center [411, 89] width 141 height 15
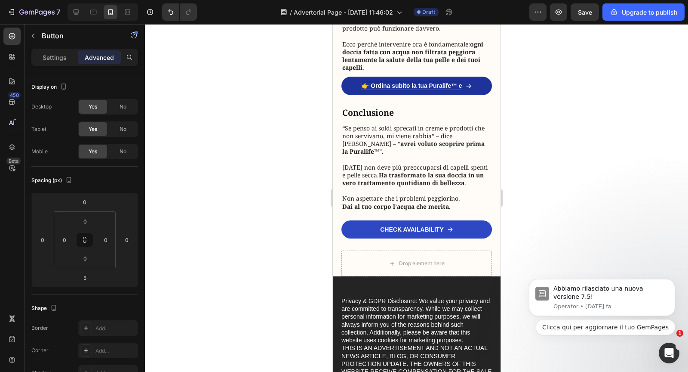
click at [460, 89] on p "👉 Ordina subito la tua Puralife™ e" at bounding box center [411, 86] width 100 height 8
click at [428, 89] on p "👉 Ordina subito la tua Puralife™" at bounding box center [411, 86] width 95 height 8
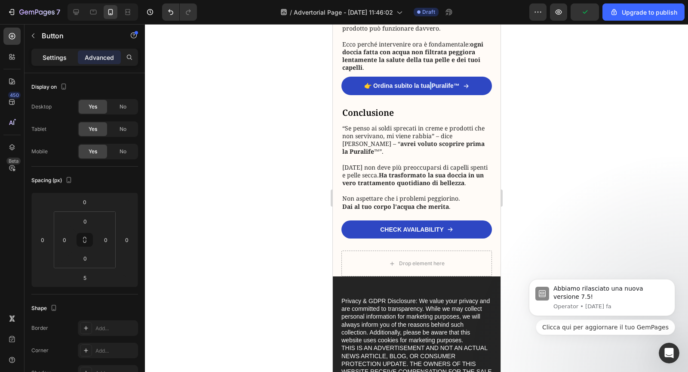
click at [60, 64] on div "Settings Advanced" at bounding box center [84, 57] width 103 height 14
click at [60, 64] on div "Settings" at bounding box center [54, 57] width 43 height 14
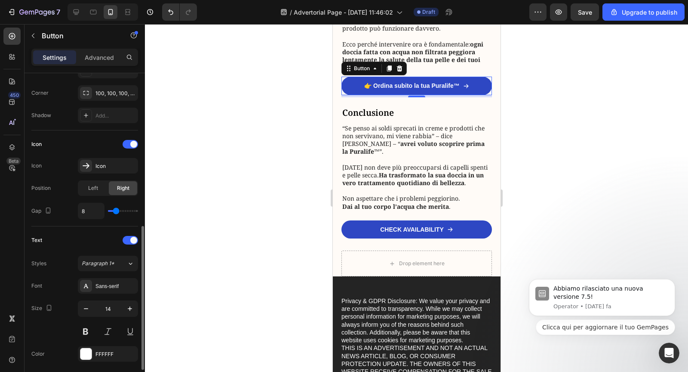
scroll to position [308, 0]
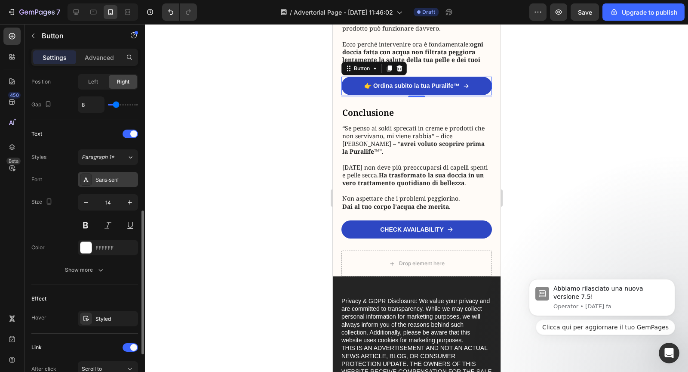
click at [108, 176] on div "Sans-serif" at bounding box center [115, 180] width 40 height 8
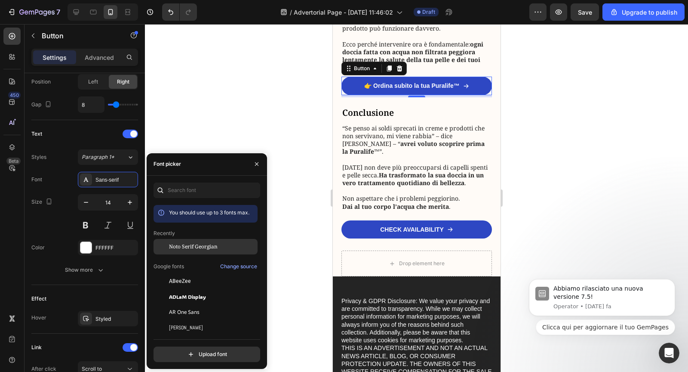
click at [189, 243] on span "Noto Serif Georgian" at bounding box center [193, 247] width 49 height 8
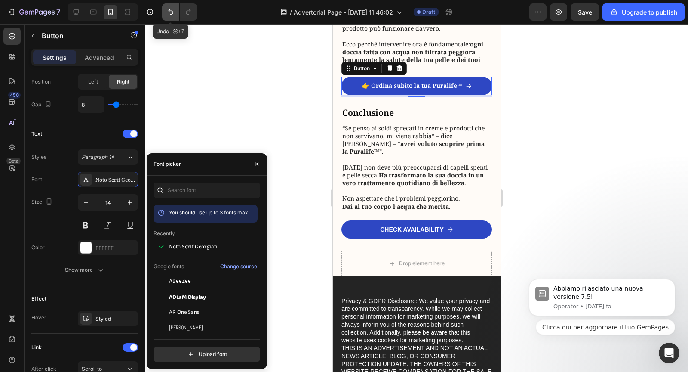
click at [169, 15] on icon "Undo/Redo" at bounding box center [170, 12] width 9 height 9
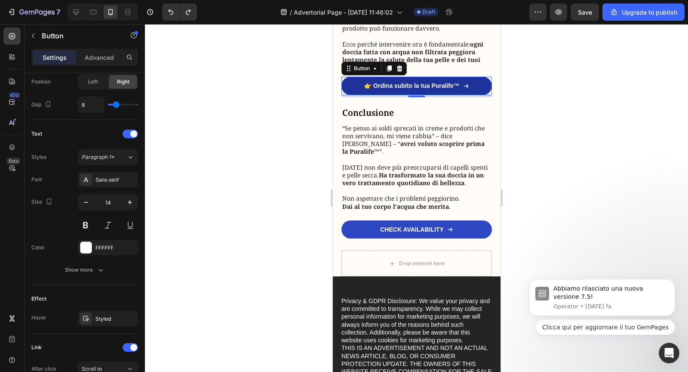
click at [468, 89] on span at bounding box center [466, 86] width 6 height 8
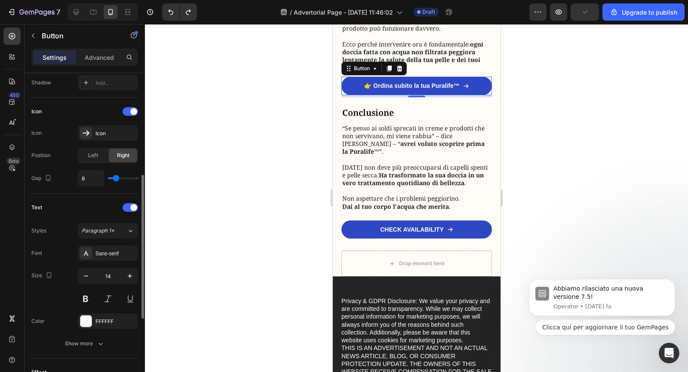
scroll to position [233, 0]
click at [132, 111] on span at bounding box center [133, 113] width 7 height 7
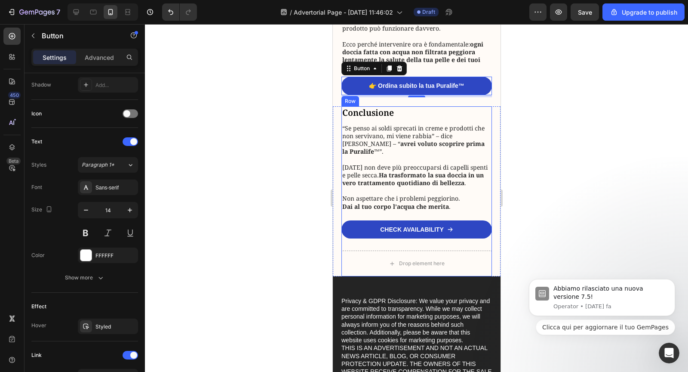
click at [406, 138] on div "Conclusione Heading “Se penso ai soldi sprecati in creme e prodotti che non ser…" at bounding box center [416, 178] width 151 height 144
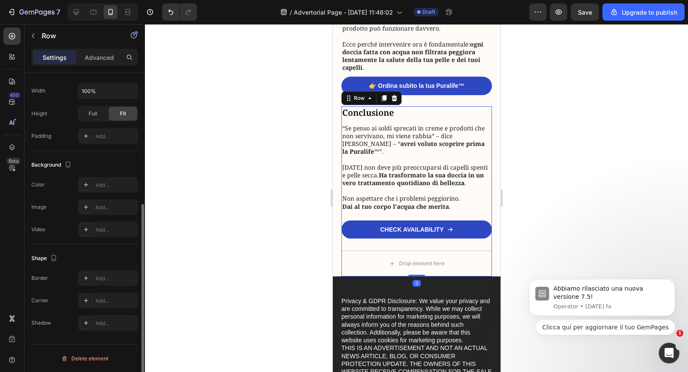
scroll to position [0, 0]
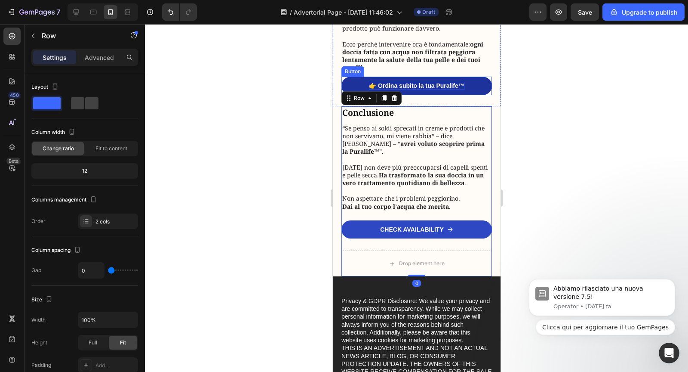
click at [413, 89] on p "👉 Ordina subito la tua Puralife™" at bounding box center [416, 86] width 95 height 8
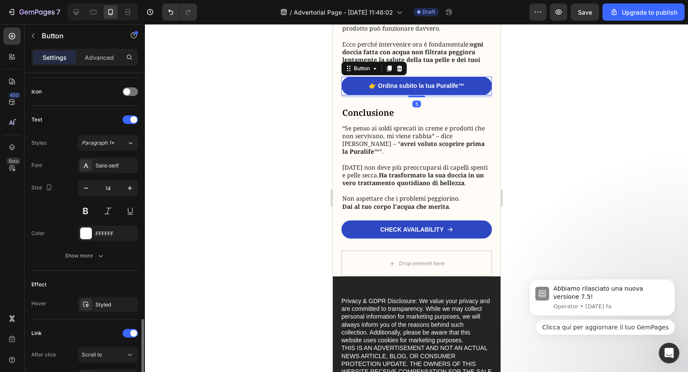
scroll to position [335, 0]
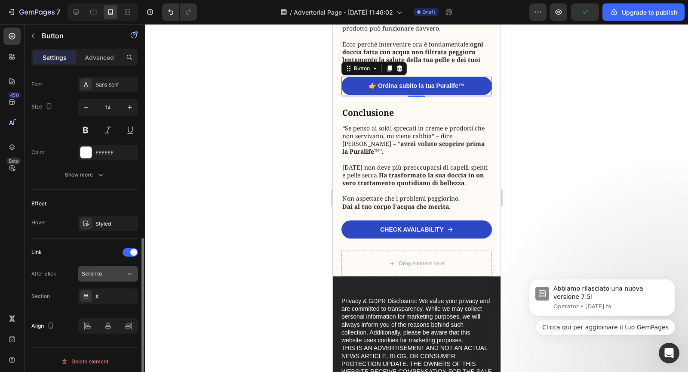
click at [120, 270] on div "Scroll to" at bounding box center [104, 274] width 44 height 8
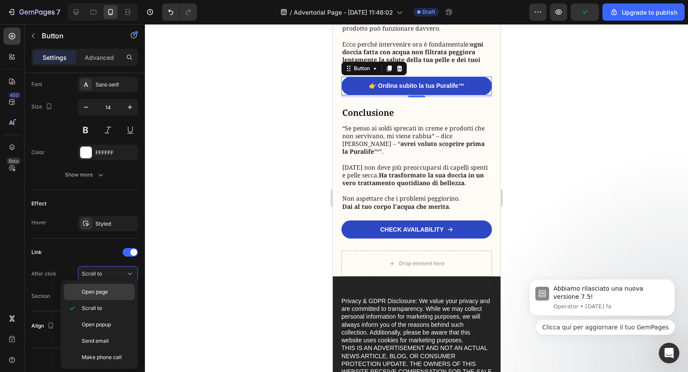
click at [113, 288] on p "Open page" at bounding box center [106, 292] width 49 height 8
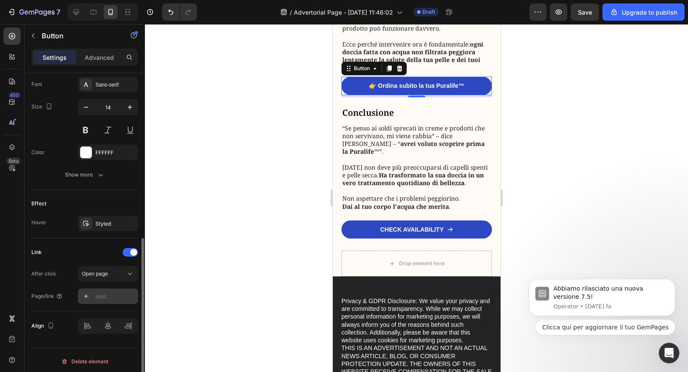
click at [100, 292] on div "Add..." at bounding box center [115, 296] width 40 height 8
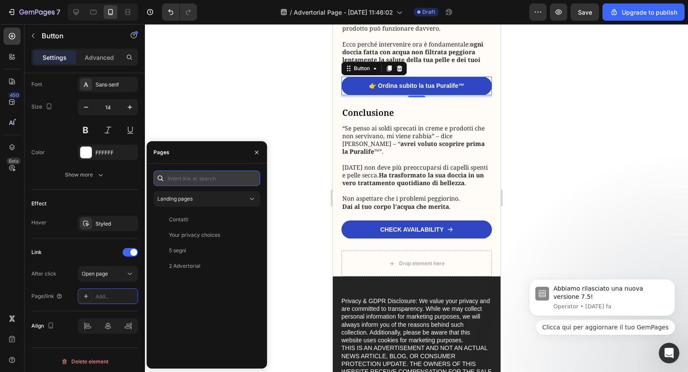
click at [191, 181] on input "text" at bounding box center [207, 177] width 107 height 15
paste input "https://puralifeitalia.com/products/puralife"
type input "https://puralifeitalia.com/products/puralife"
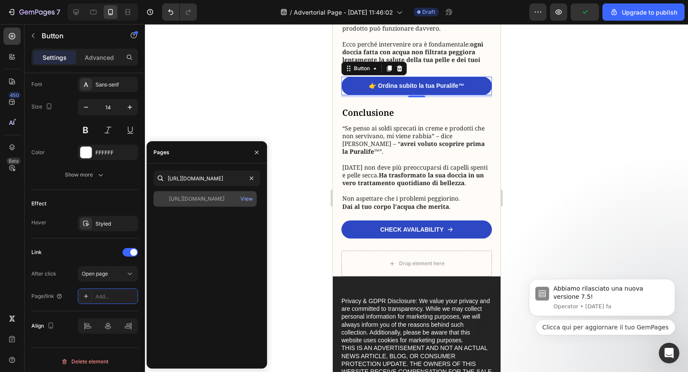
click at [225, 201] on div "https://puralifeitalia.com/products/puralife" at bounding box center [196, 199] width 55 height 8
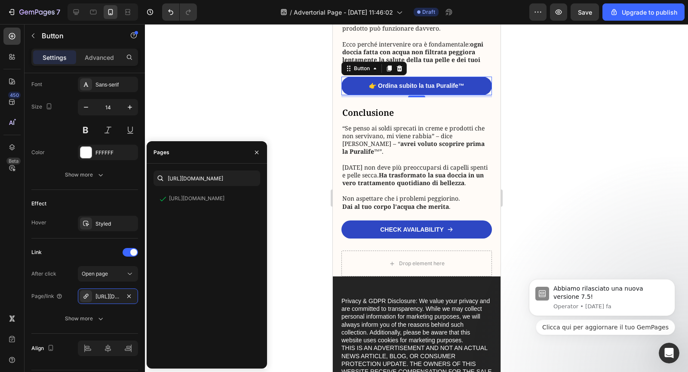
click at [291, 195] on div at bounding box center [416, 198] width 543 height 348
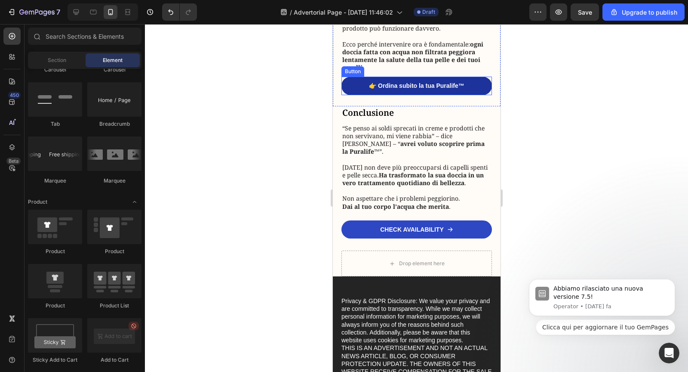
click at [404, 95] on link "👉 Ordina subito la tua Puralife™" at bounding box center [416, 86] width 151 height 18
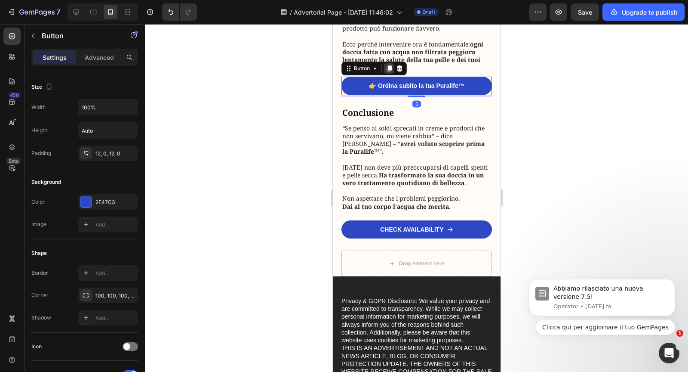
click at [388, 72] on icon at bounding box center [389, 69] width 5 height 6
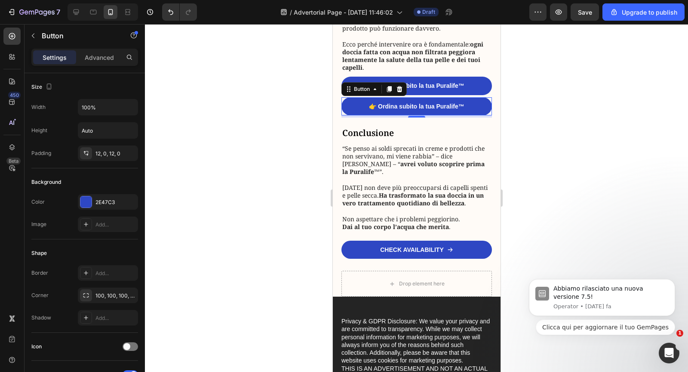
scroll to position [335, 0]
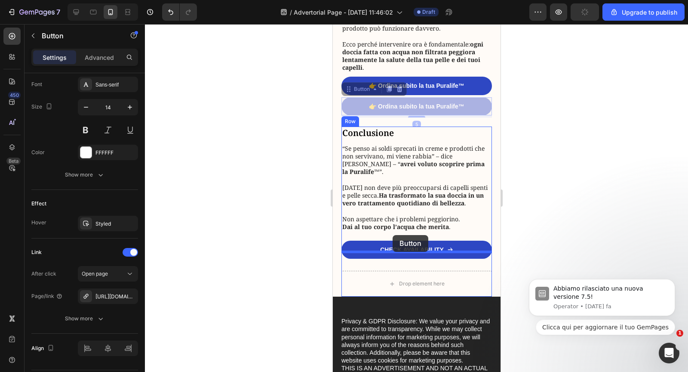
drag, startPoint x: 351, startPoint y: 110, endPoint x: 393, endPoint y: 237, distance: 133.7
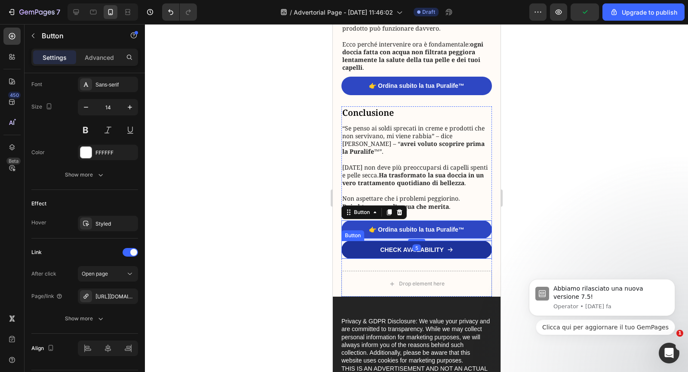
click at [472, 258] on link "CHECK AVAILABILITY" at bounding box center [416, 249] width 151 height 18
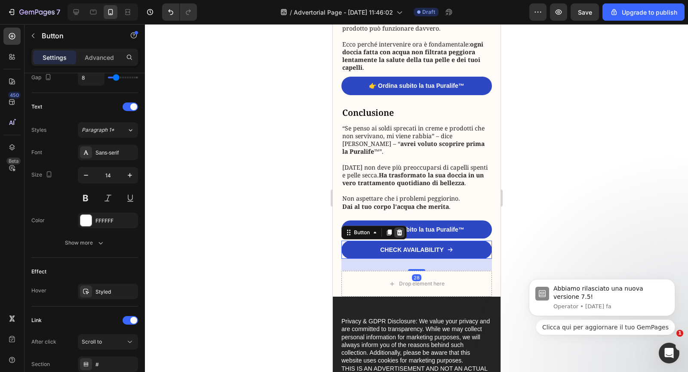
click at [401, 236] on icon at bounding box center [399, 232] width 7 height 7
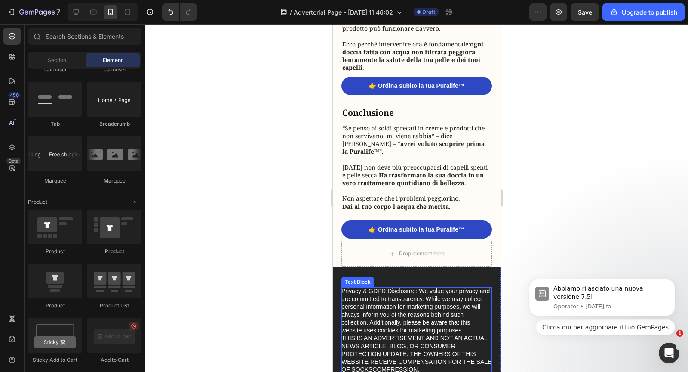
click at [387, 314] on p "Privacy & GDPR Disclosure: We value your privacy and are committed to transpare…" at bounding box center [416, 349] width 151 height 125
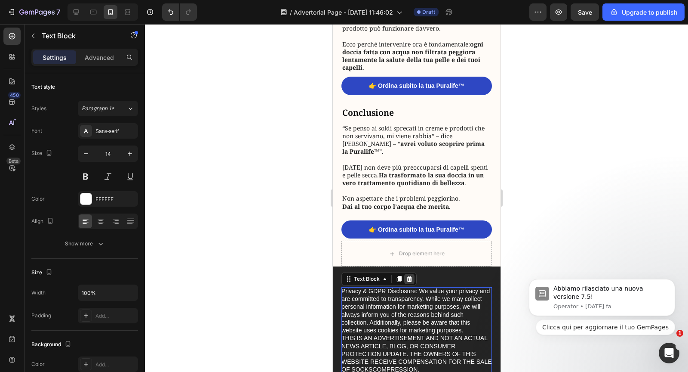
click at [411, 282] on icon at bounding box center [409, 278] width 7 height 7
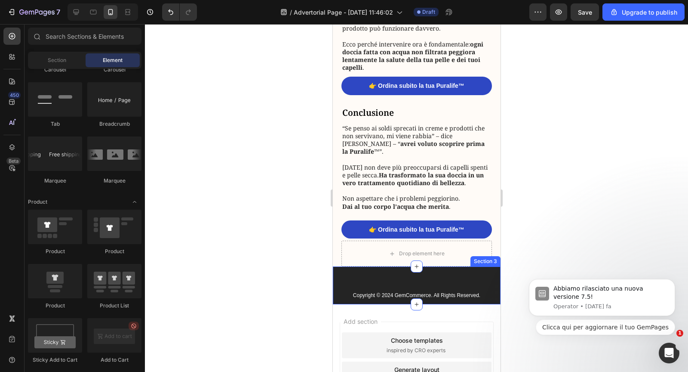
click at [428, 287] on div "Copyright © 2024 GemCommerce. All Rights Reserved. Text Block Section 3" at bounding box center [416, 285] width 168 height 38
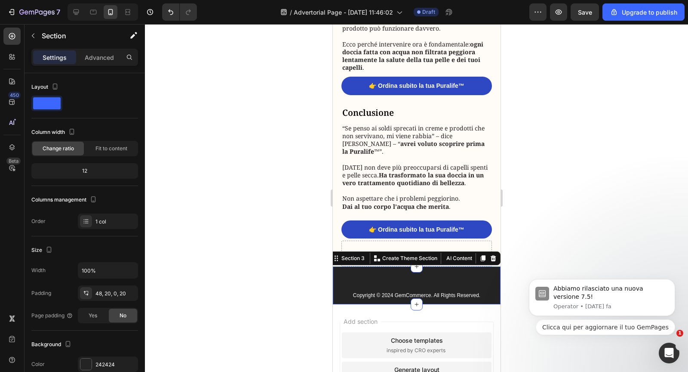
click at [428, 287] on div "Copyright © 2024 GemCommerce. All Rights Reserved. Text Block Section 3 You can…" at bounding box center [416, 285] width 168 height 38
click at [391, 233] on p "👉 Ordina subito la tua Puralife™" at bounding box center [416, 229] width 95 height 8
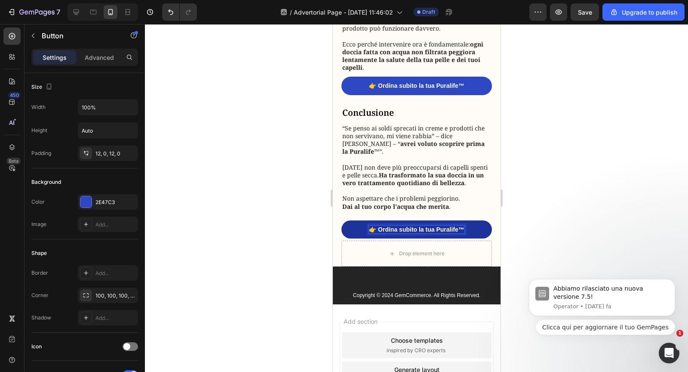
click at [388, 233] on p "👉 Ordina subito la tua Puralife™" at bounding box center [416, 229] width 95 height 8
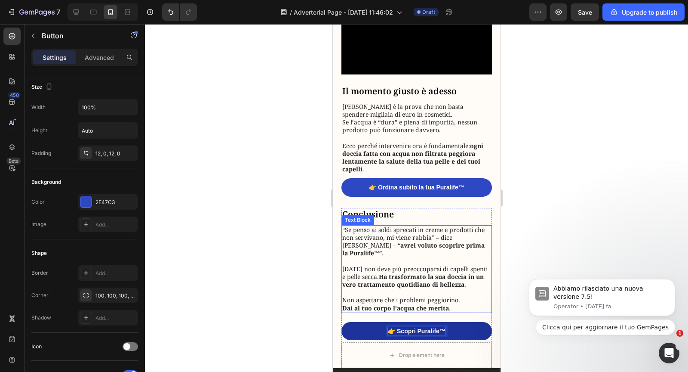
scroll to position [1772, 0]
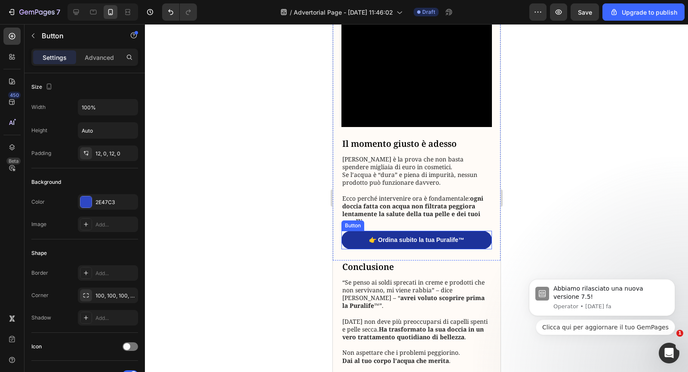
click at [425, 249] on link "👉 Ordina subito la tua Puralife™" at bounding box center [416, 240] width 151 height 18
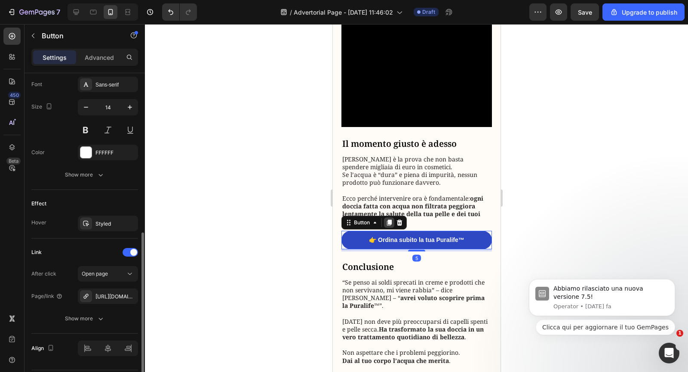
click at [389, 228] on div at bounding box center [389, 222] width 10 height 10
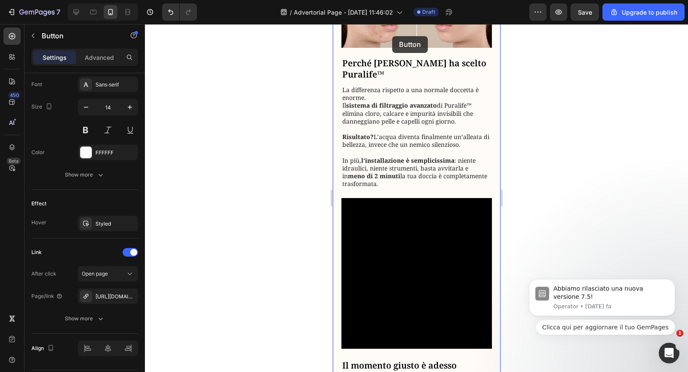
scroll to position [1494, 0]
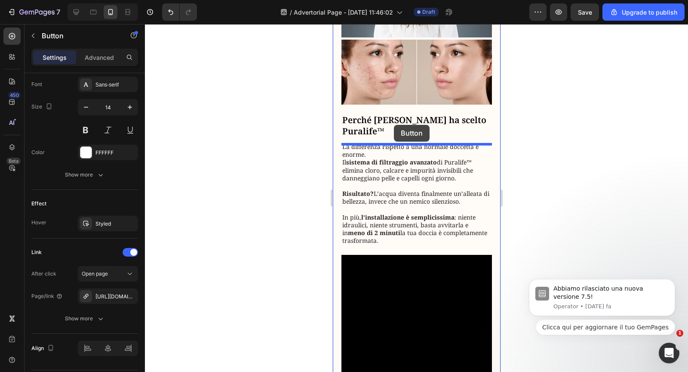
drag, startPoint x: 352, startPoint y: 259, endPoint x: 394, endPoint y: 123, distance: 142.3
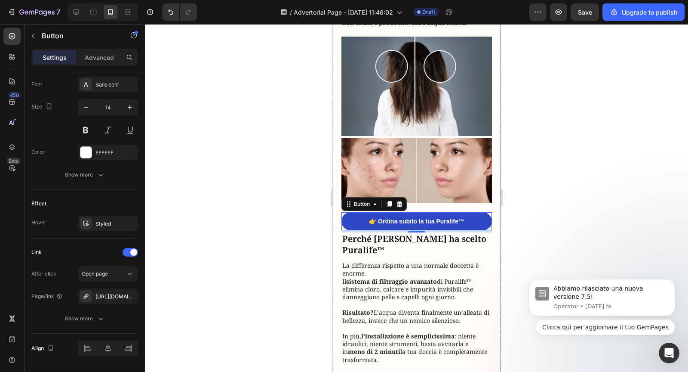
scroll to position [1424, 0]
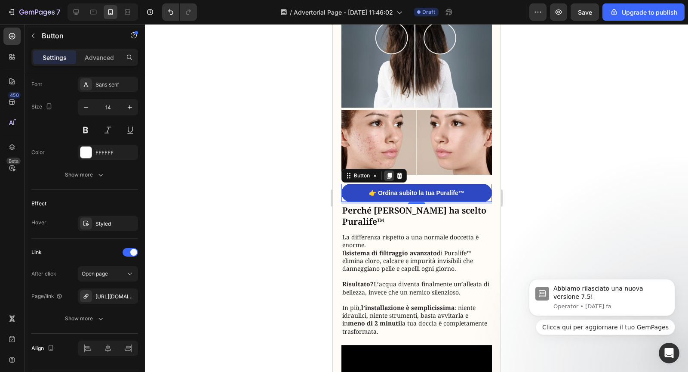
click at [388, 178] on icon at bounding box center [389, 175] width 5 height 6
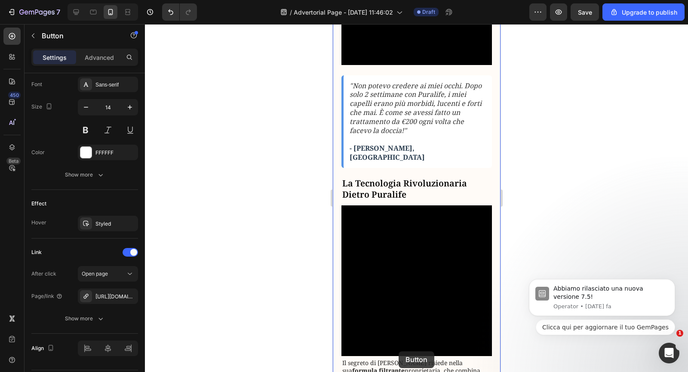
scroll to position [708, 0]
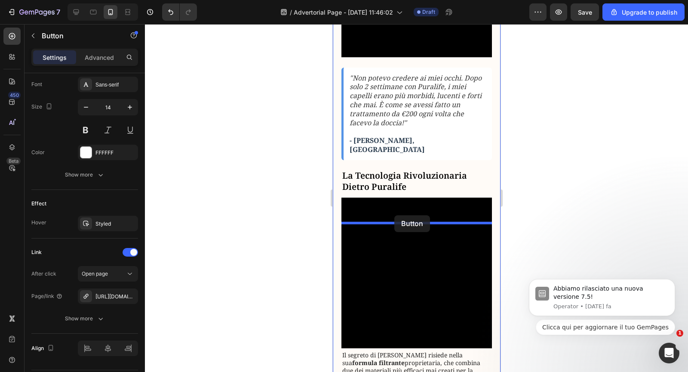
drag, startPoint x: 349, startPoint y: 228, endPoint x: 394, endPoint y: 215, distance: 47.5
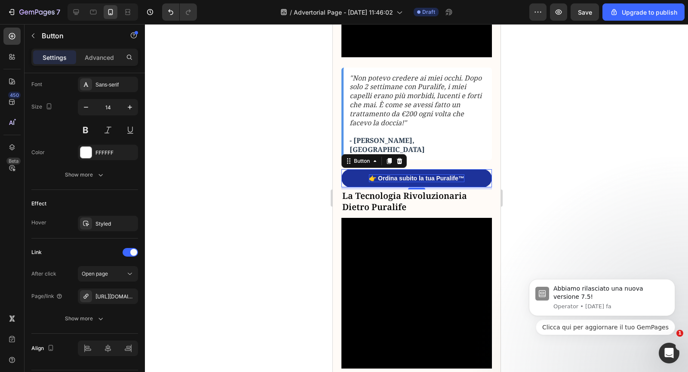
click at [398, 182] on p "👉 Ordina subito la tua Puralife™" at bounding box center [416, 178] width 95 height 8
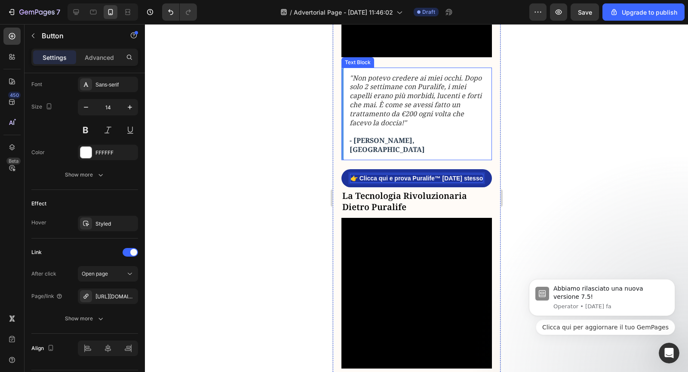
scroll to position [728, 0]
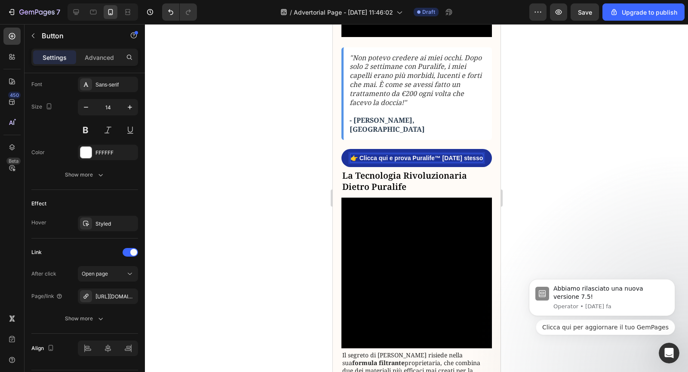
click at [79, 21] on div "7 / Advertorial Page - Aug 27, 11:46:02 Draft Preview Save Upgrade to publish" at bounding box center [344, 12] width 688 height 25
click at [75, 11] on icon at bounding box center [76, 12] width 9 height 9
type input "483"
type input "16"
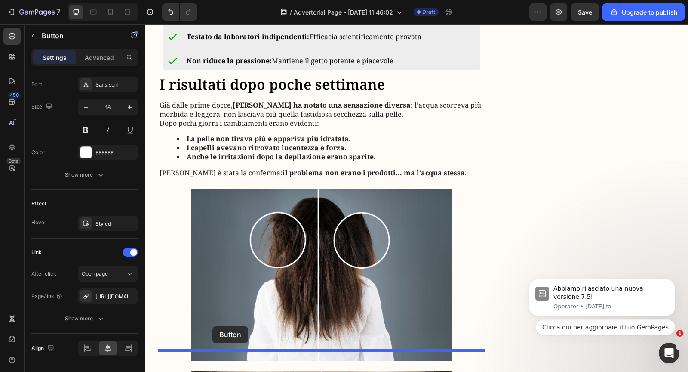
scroll to position [1412, 0]
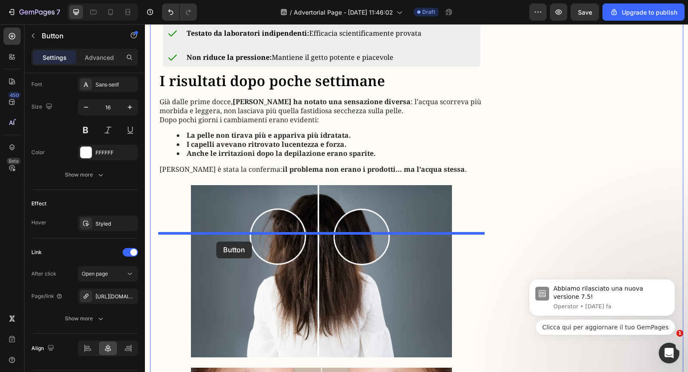
drag, startPoint x: 168, startPoint y: 160, endPoint x: 216, endPoint y: 241, distance: 93.9
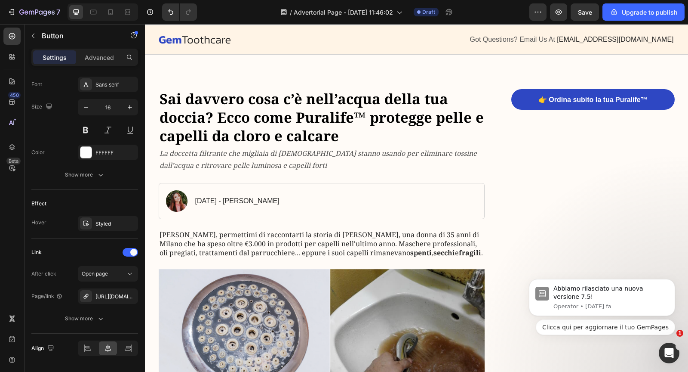
scroll to position [0, 0]
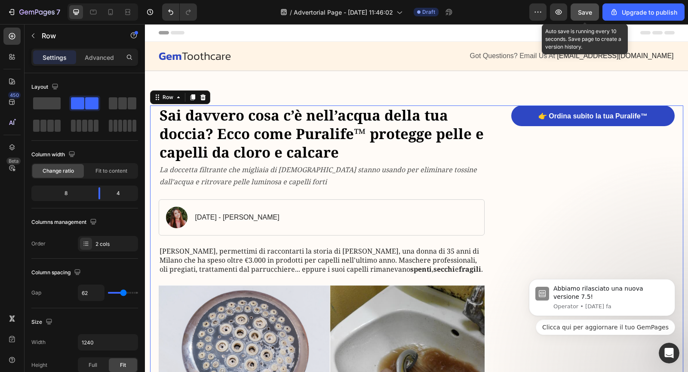
click at [587, 15] on span "Save" at bounding box center [585, 12] width 14 height 7
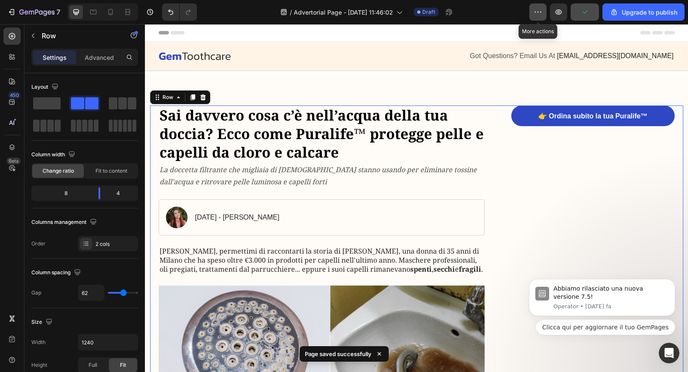
click at [545, 15] on button "button" at bounding box center [537, 11] width 17 height 17
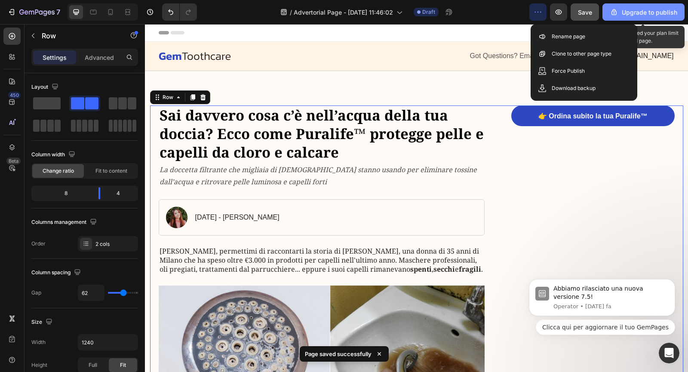
click at [615, 15] on icon "button" at bounding box center [614, 12] width 5 height 6
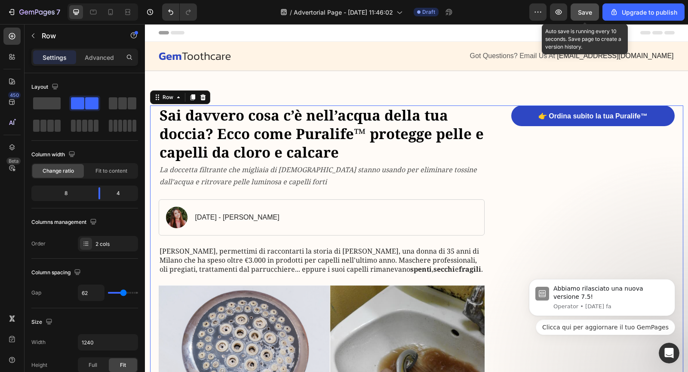
click at [590, 15] on div "Save" at bounding box center [585, 12] width 14 height 9
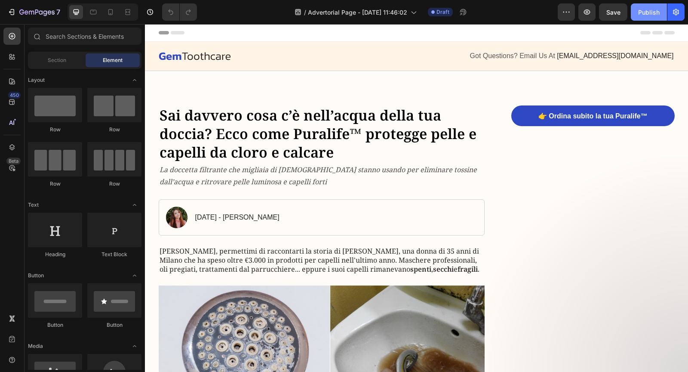
click at [643, 12] on div "Publish" at bounding box center [649, 12] width 22 height 9
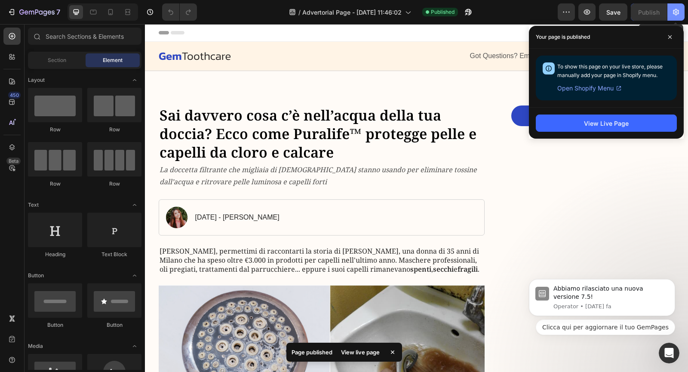
click at [678, 9] on icon "button" at bounding box center [676, 12] width 9 height 9
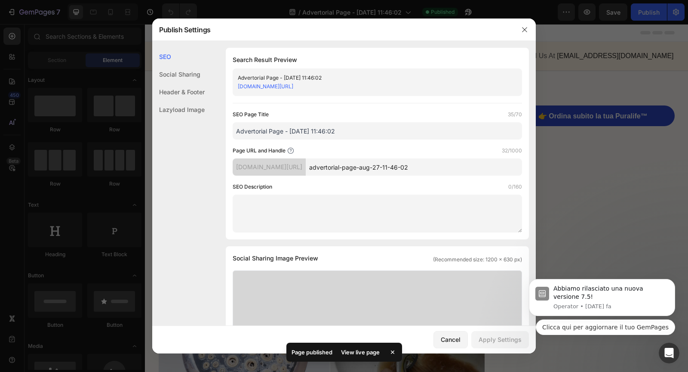
click at [338, 129] on input "Advertorial Page - [DATE] 11:46:02" at bounding box center [377, 130] width 289 height 17
click at [285, 130] on input "Advertorial Page - [DATE] 11:46:02" at bounding box center [377, 130] width 289 height 17
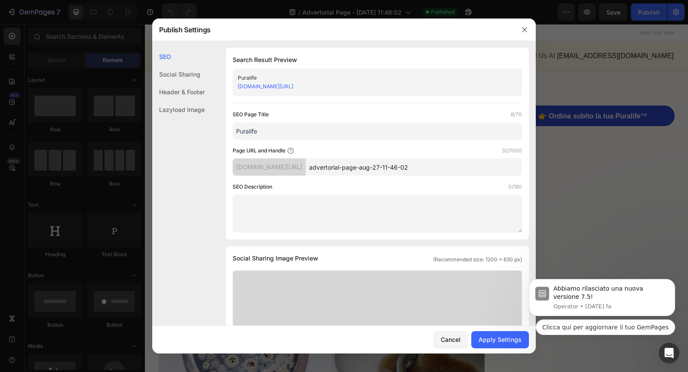
type input "Puralife"
click at [351, 166] on input "advertorial-page-aug-27-11-46-02" at bounding box center [414, 166] width 216 height 17
type input "advert278"
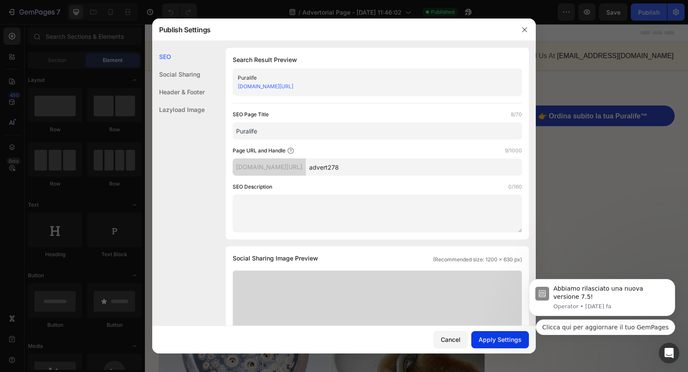
click at [489, 336] on div "Apply Settings" at bounding box center [500, 339] width 43 height 9
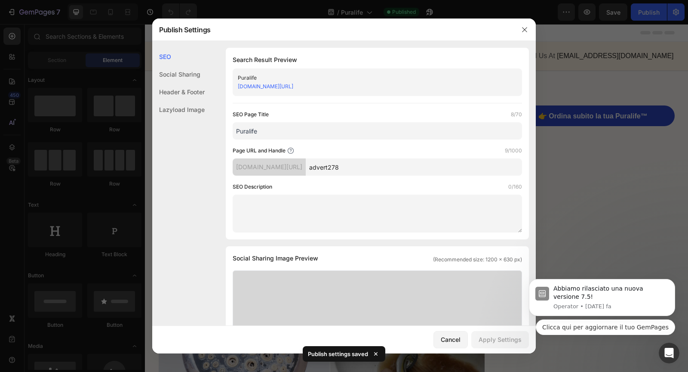
click at [195, 101] on div "Header & Footer" at bounding box center [178, 110] width 52 height 18
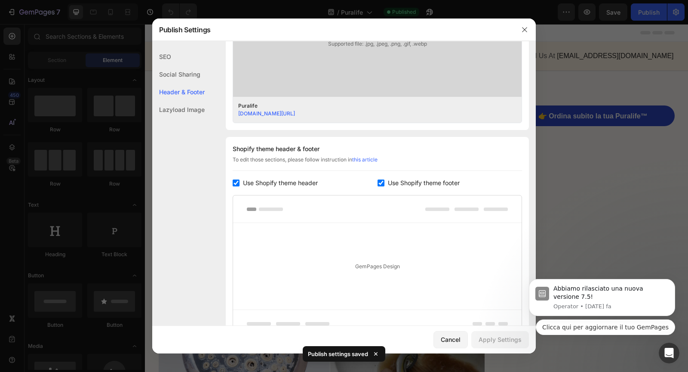
scroll to position [397, 0]
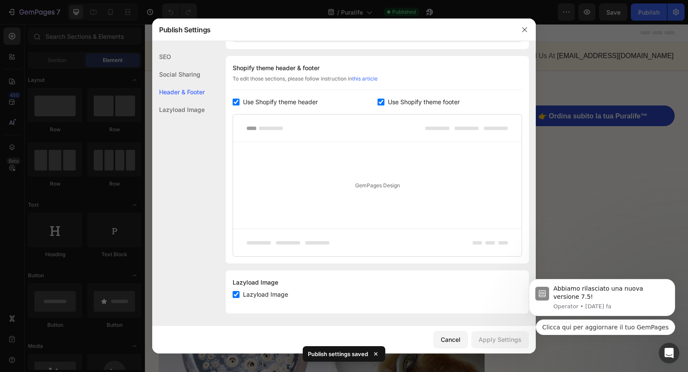
click at [305, 102] on span "Use Shopify theme header" at bounding box center [280, 102] width 75 height 10
checkbox input "false"
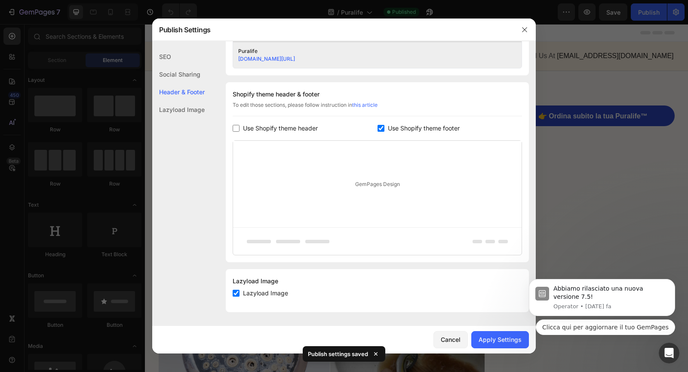
scroll to position [369, 0]
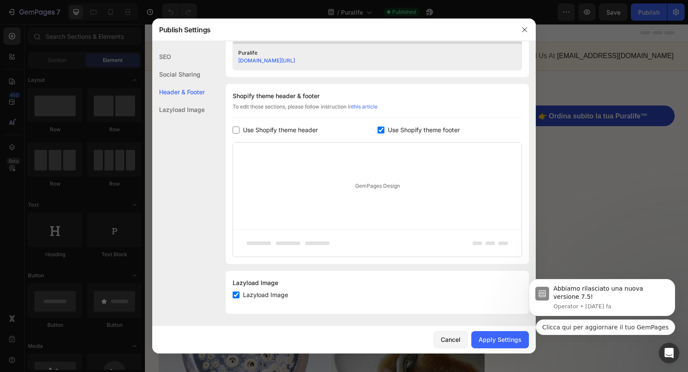
click at [390, 127] on span "Use Shopify theme footer" at bounding box center [424, 130] width 72 height 10
checkbox input "false"
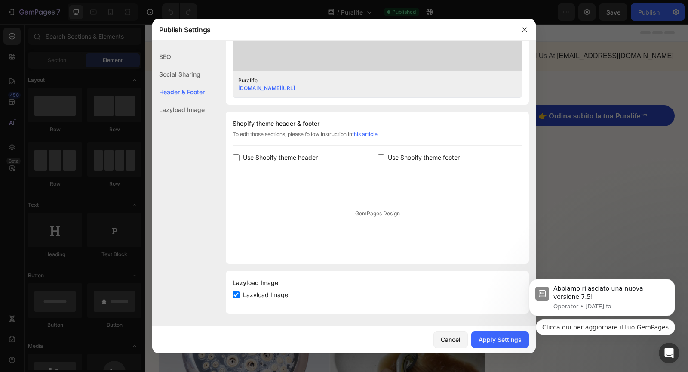
click at [266, 156] on span "Use Shopify theme header" at bounding box center [280, 157] width 75 height 10
checkbox input "true"
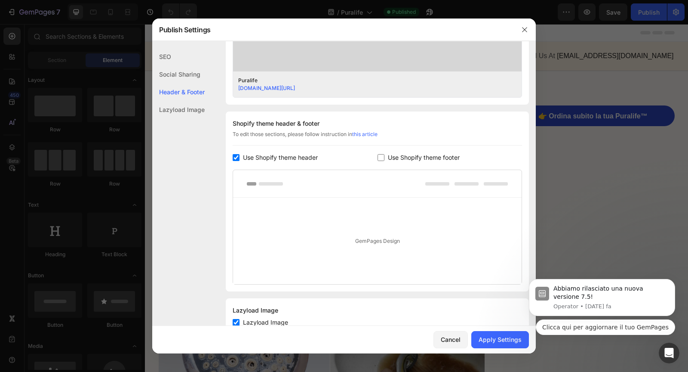
scroll to position [369, 0]
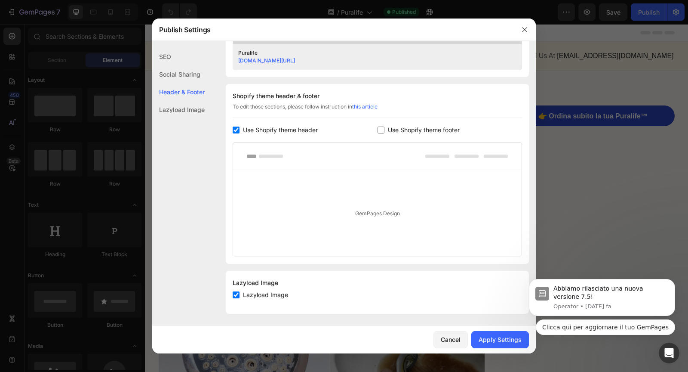
click at [385, 130] on label "Use Shopify theme footer" at bounding box center [422, 130] width 75 height 10
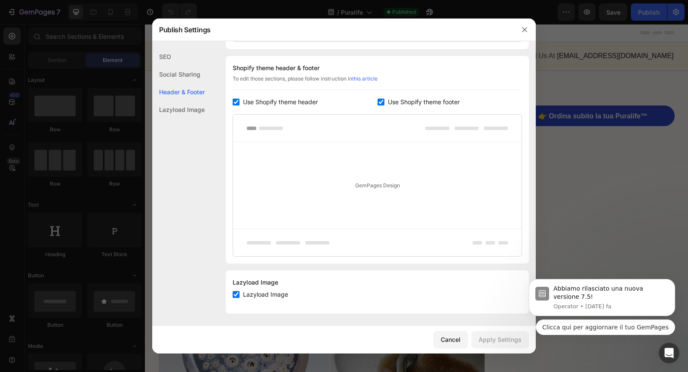
click at [387, 104] on label "Use Shopify theme footer" at bounding box center [422, 102] width 75 height 10
checkbox input "false"
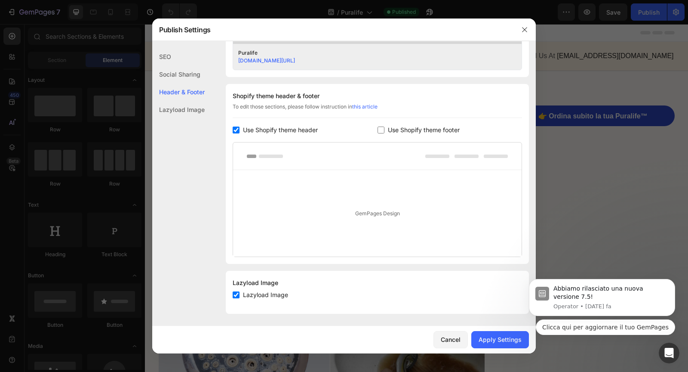
click at [276, 129] on span "Use Shopify theme header" at bounding box center [280, 130] width 75 height 10
checkbox input "false"
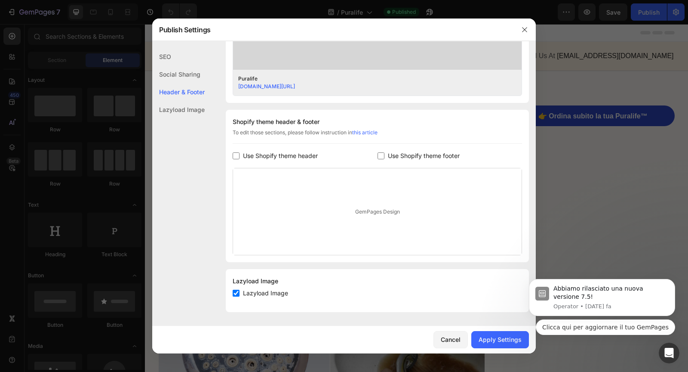
scroll to position [341, 0]
click at [492, 337] on div "Apply Settings" at bounding box center [500, 339] width 43 height 9
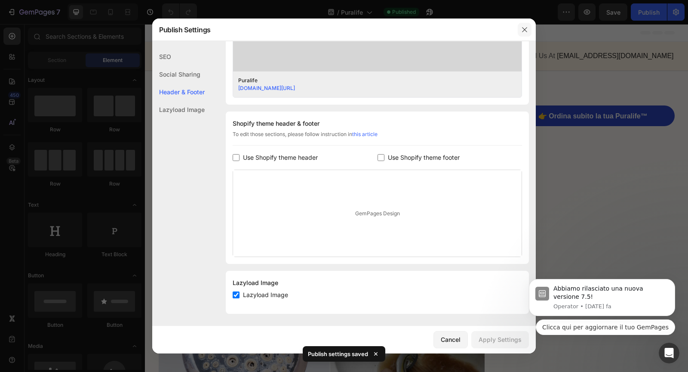
click at [531, 32] on button "button" at bounding box center [525, 30] width 14 height 14
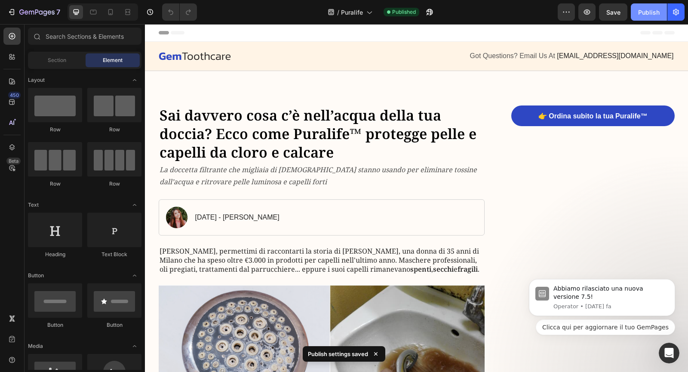
click at [646, 16] on div "Publish" at bounding box center [649, 12] width 22 height 9
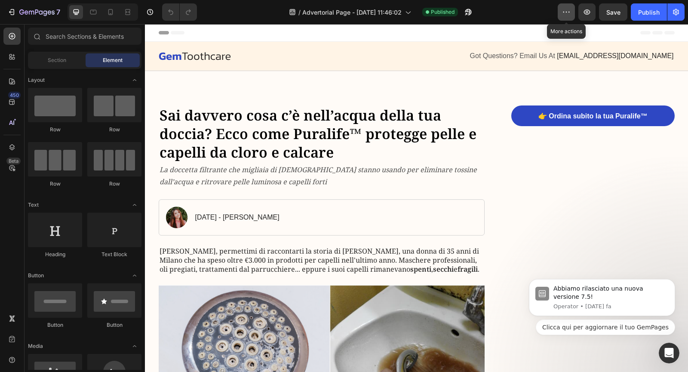
click at [567, 12] on icon "button" at bounding box center [566, 12] width 1 height 1
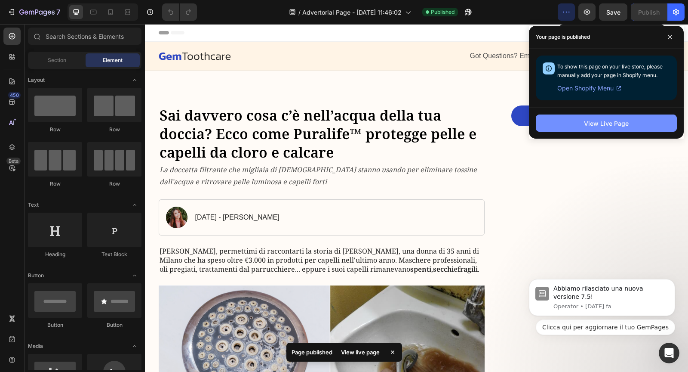
click at [599, 123] on div "View Live Page" at bounding box center [606, 123] width 45 height 9
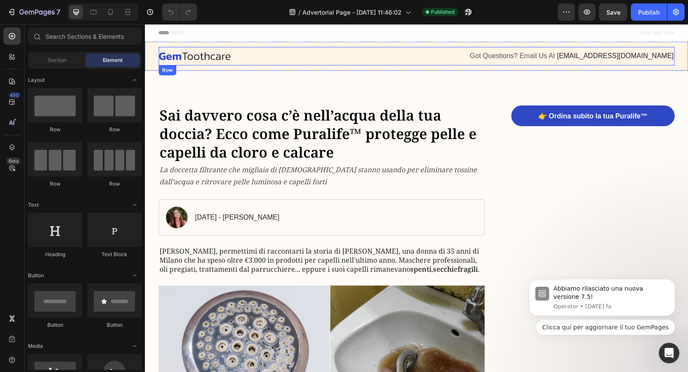
click at [264, 61] on div "Image" at bounding box center [285, 56] width 252 height 11
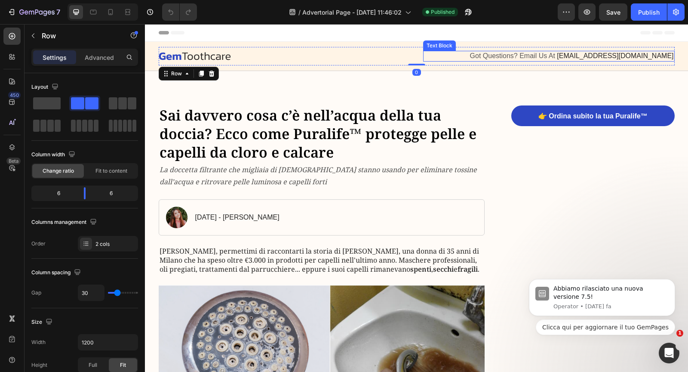
click at [519, 57] on span "Got Questions? Email Us At" at bounding box center [512, 55] width 85 height 7
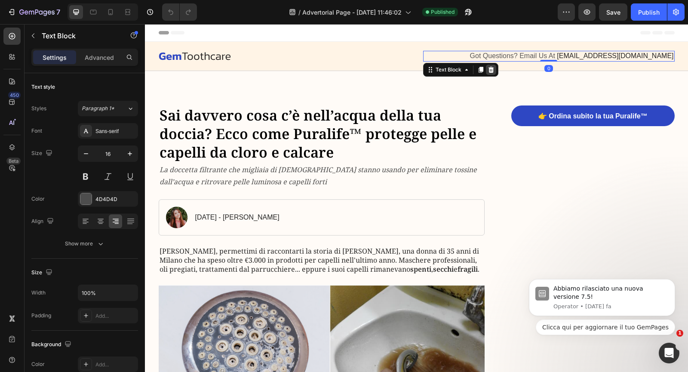
click at [492, 70] on icon at bounding box center [491, 70] width 6 height 6
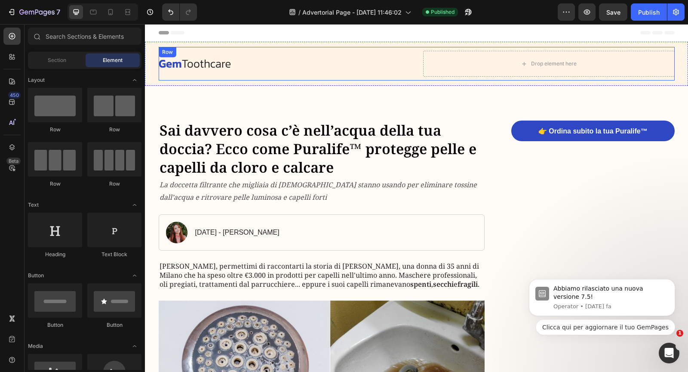
click at [224, 70] on div "Image" at bounding box center [285, 64] width 252 height 26
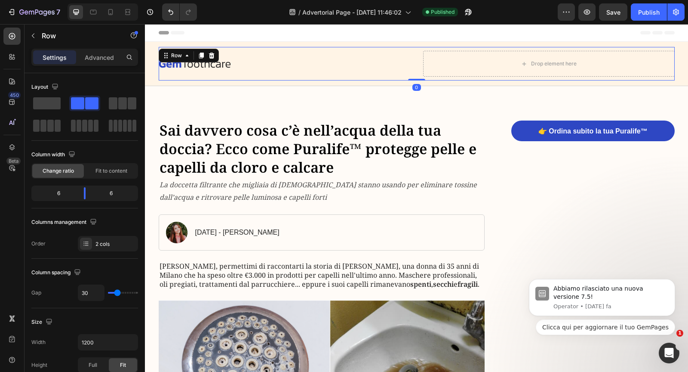
click at [223, 66] on img at bounding box center [195, 63] width 72 height 8
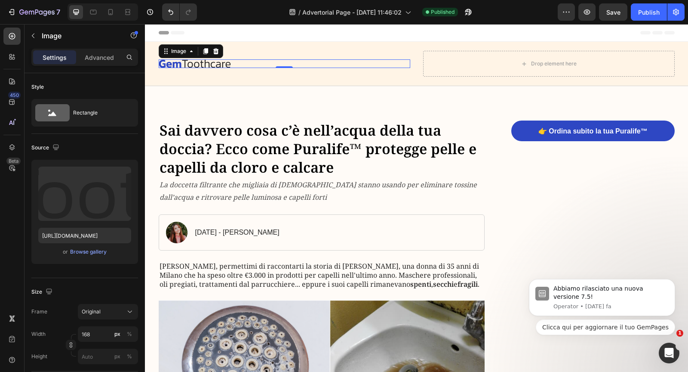
click at [217, 61] on img at bounding box center [195, 63] width 72 height 8
click at [215, 53] on icon at bounding box center [216, 51] width 6 height 6
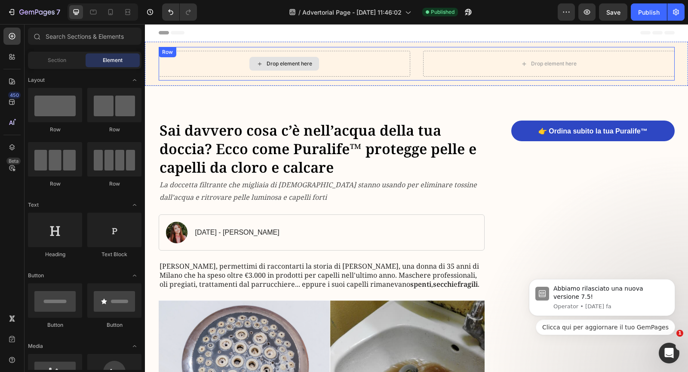
click at [251, 63] on div "Drop element here" at bounding box center [284, 64] width 70 height 14
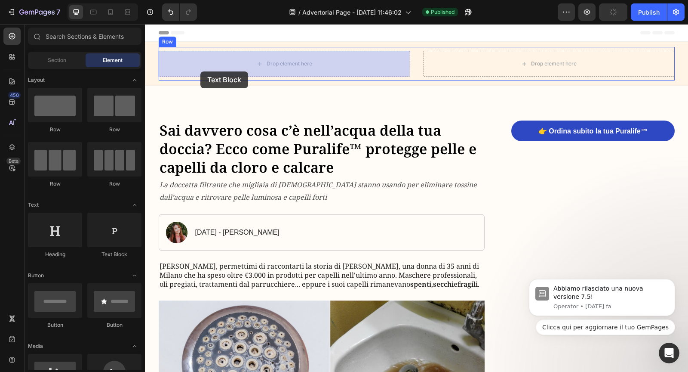
drag, startPoint x: 250, startPoint y: 256, endPoint x: 200, endPoint y: 71, distance: 191.4
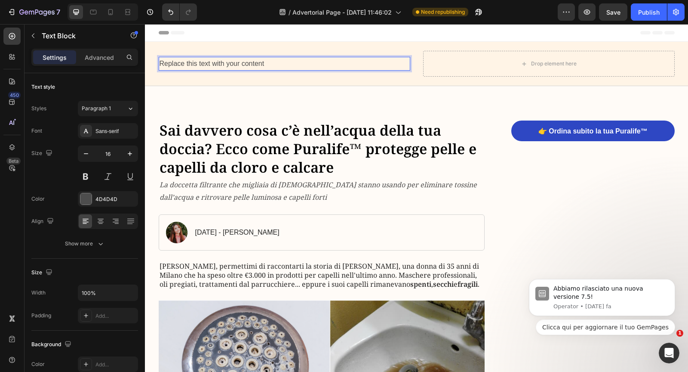
click at [192, 62] on div "Replace this text with your content" at bounding box center [285, 64] width 252 height 14
click at [192, 62] on p "Replace this text with your content" at bounding box center [285, 64] width 250 height 12
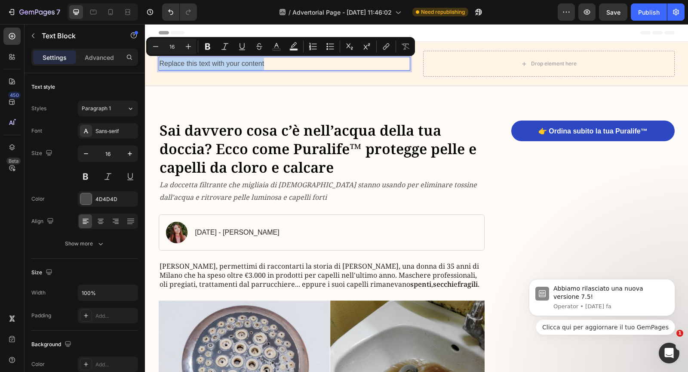
click at [192, 62] on p "Replace this text with your content" at bounding box center [285, 64] width 250 height 12
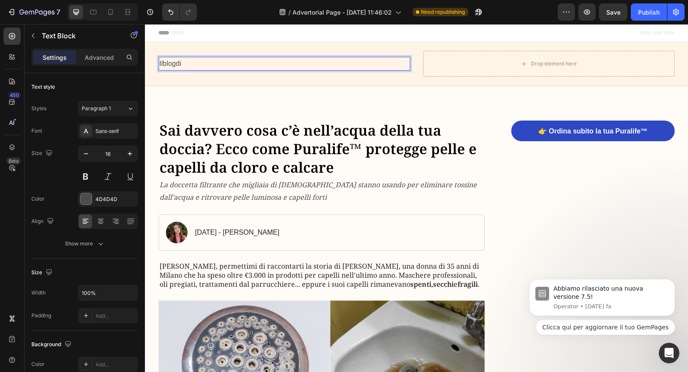
click at [191, 64] on p "Ilblogdi" at bounding box center [285, 64] width 250 height 12
click at [177, 62] on p "MedicinaOggi" at bounding box center [285, 64] width 250 height 12
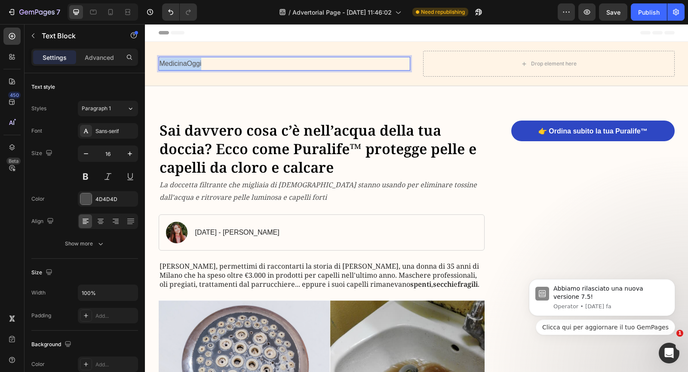
click at [177, 62] on p "MedicinaOggi" at bounding box center [285, 64] width 250 height 12
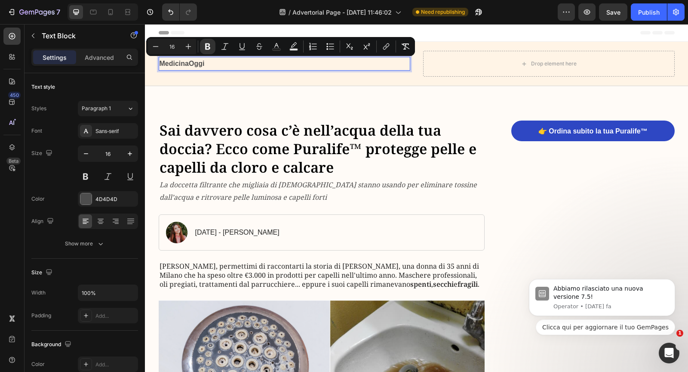
click at [212, 65] on p "MedicinaOggi" at bounding box center [285, 64] width 250 height 12
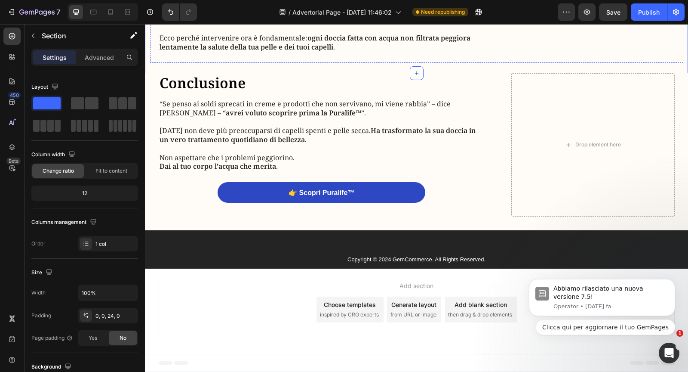
scroll to position [2578, 0]
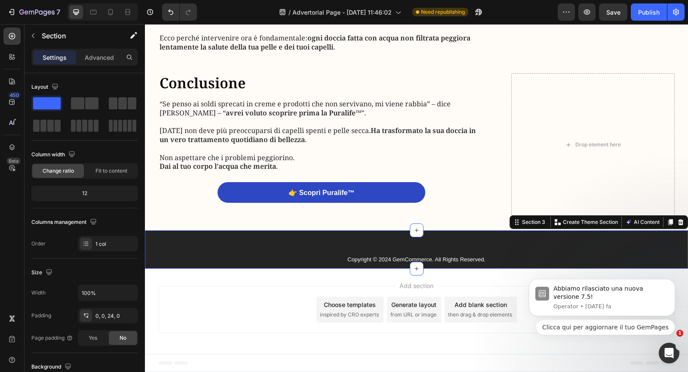
click at [289, 248] on div "Copyright © 2024 GemCommerce. All Rights Reserved. Text Block Section 3 You can…" at bounding box center [416, 249] width 543 height 38
click at [685, 222] on div at bounding box center [681, 222] width 10 height 10
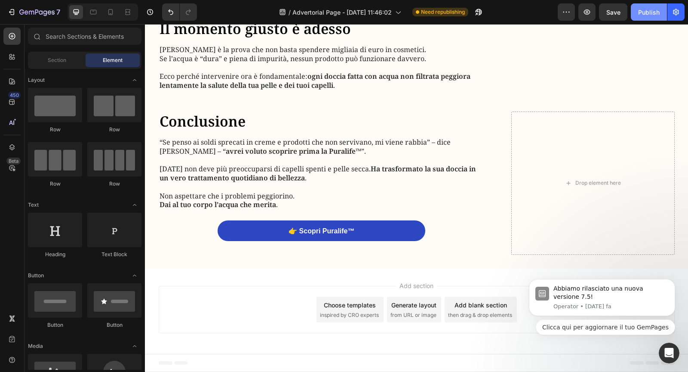
click at [641, 11] on div "Publish" at bounding box center [649, 12] width 22 height 9
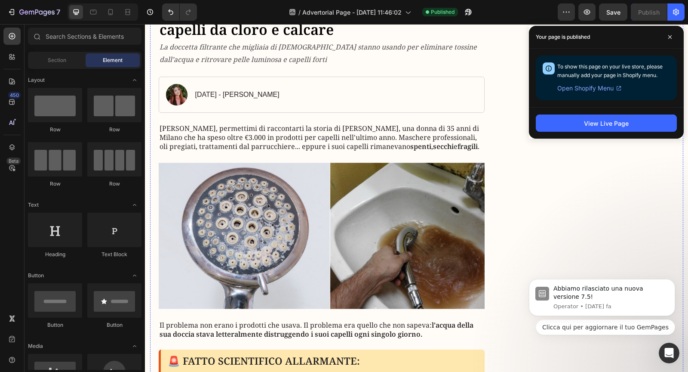
scroll to position [0, 0]
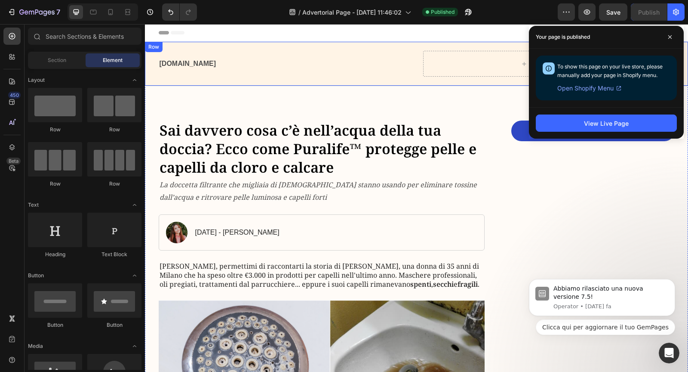
click at [237, 144] on h1 "Sai davvero cosa c’è nell’acqua della tua doccia? Ecco come Puralife™ protegge …" at bounding box center [322, 148] width 326 height 57
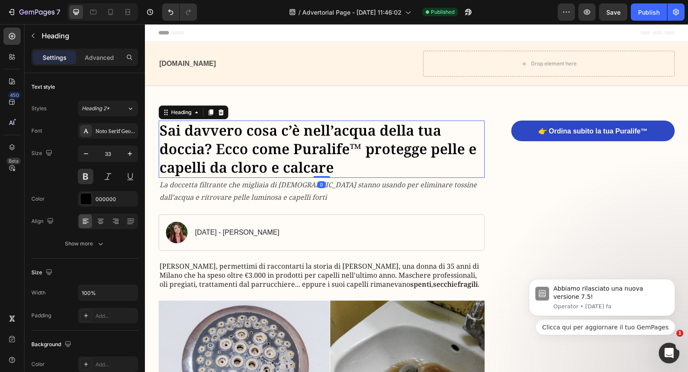
click at [237, 144] on h1 "Sai davvero cosa c’è nell’acqua della tua doccia? Ecco come Puralife™ protegge …" at bounding box center [322, 148] width 326 height 57
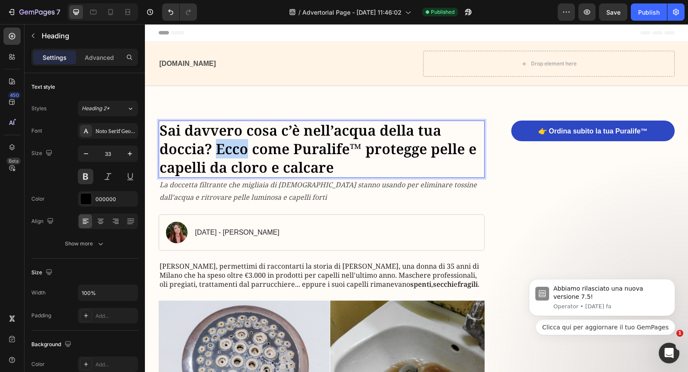
click at [237, 144] on p "Sai davvero cosa c’è nell’acqua della tua doccia? Ecco come Puralife™ protegge …" at bounding box center [322, 148] width 325 height 55
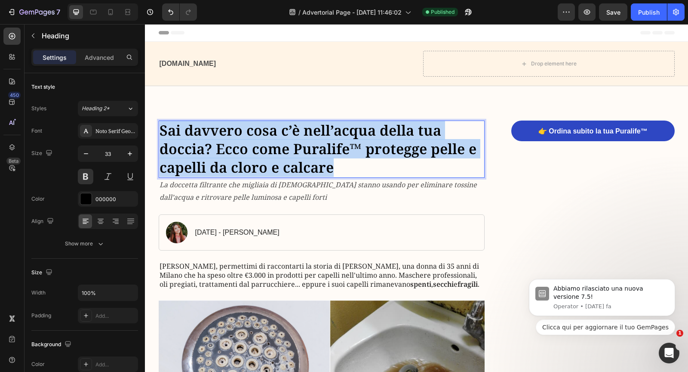
click at [237, 144] on p "Sai davvero cosa c’è nell’acqua della tua doccia? Ecco come Puralife™ protegge …" at bounding box center [322, 148] width 325 height 55
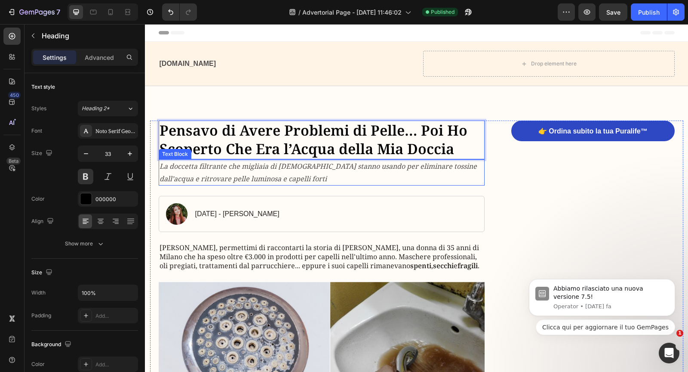
click at [295, 167] on icon "La doccetta filtrante che migliaia di italiani stanno usando per eliminare toss…" at bounding box center [318, 172] width 317 height 22
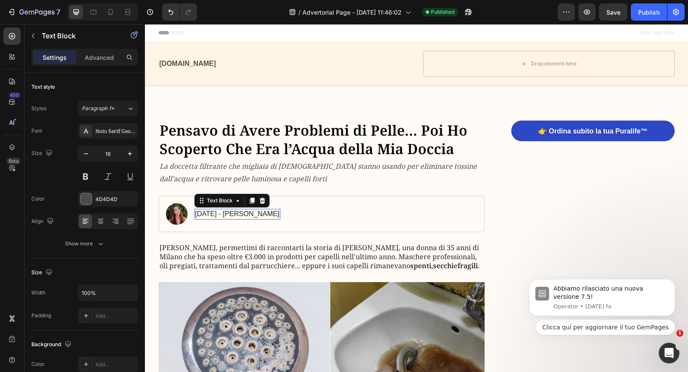
click at [245, 216] on p "20 agosto 2025 - Laura Trenoni" at bounding box center [237, 213] width 84 height 9
click at [245, 214] on p "20 agosto 2025 - Laura Trenoni" at bounding box center [237, 213] width 84 height 9
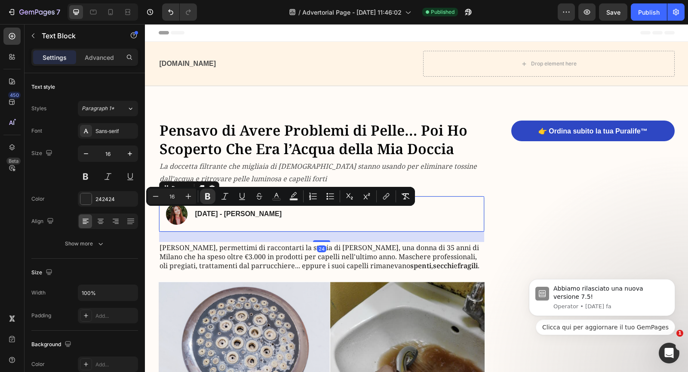
click at [245, 223] on div "20 agosto 2025 - Laura Trenoni Text Block" at bounding box center [238, 214] width 88 height 22
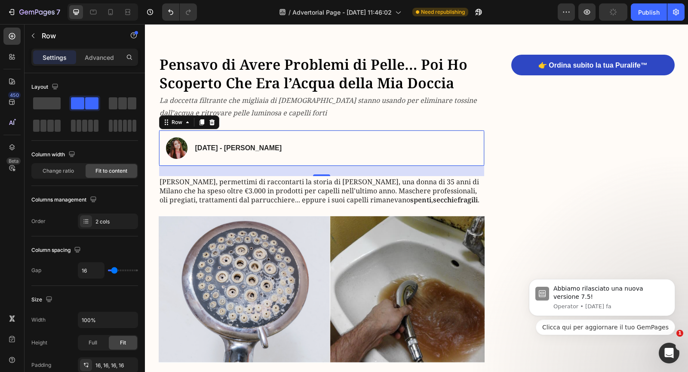
scroll to position [72, 0]
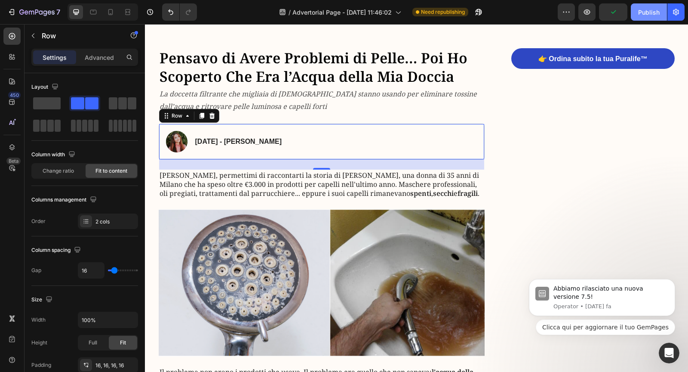
click at [645, 10] on div "Publish" at bounding box center [649, 12] width 22 height 9
click at [308, 136] on div "Image 20 agosto 2025 - Laura Trenoni Text Block Row 24" at bounding box center [322, 141] width 326 height 36
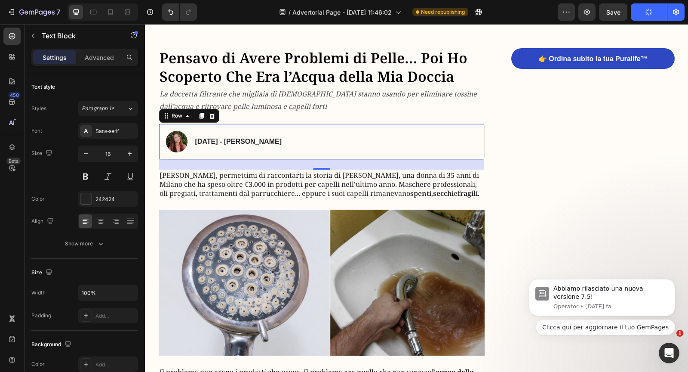
click at [282, 140] on strong "20 agosto 2025 - Laura Trenoni" at bounding box center [238, 141] width 86 height 7
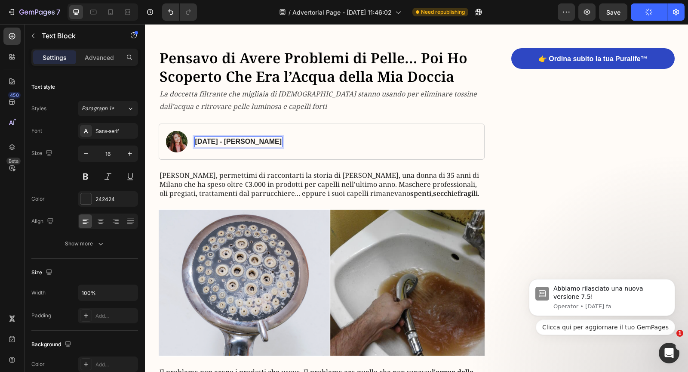
click at [282, 140] on strong "20 agosto 2025 - Laura Trenoni" at bounding box center [238, 141] width 86 height 7
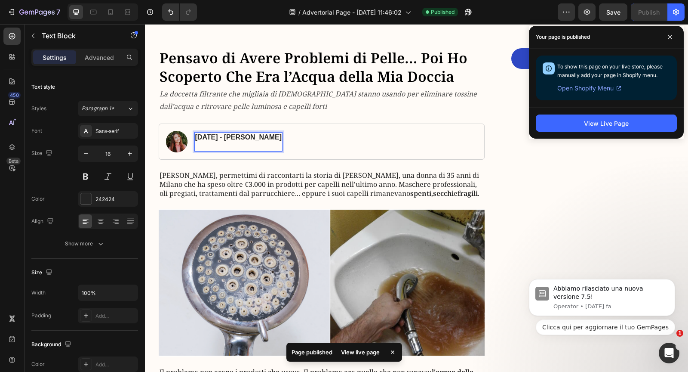
scroll to position [68, 0]
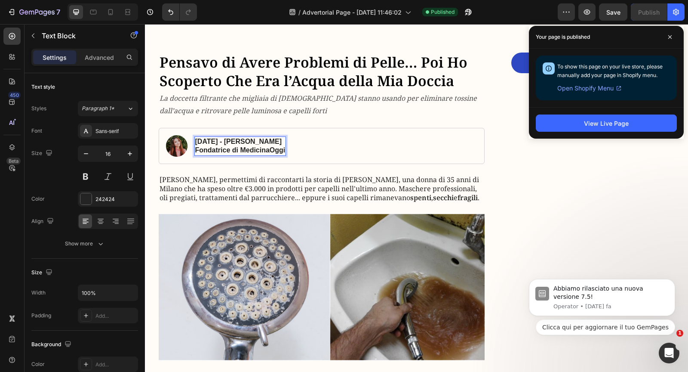
click at [219, 150] on strong "Fondatrice di MedicinaOggi" at bounding box center [240, 149] width 90 height 7
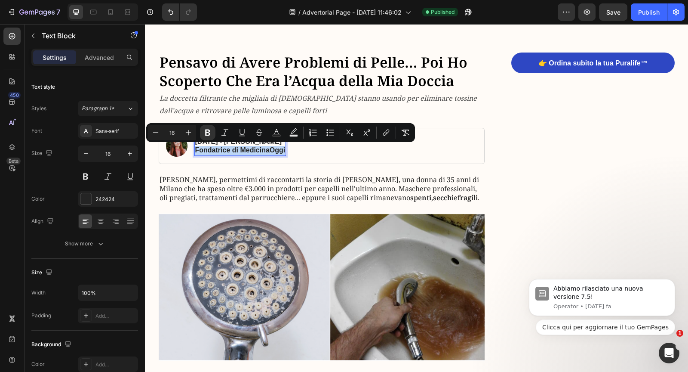
click at [219, 150] on strong "Fondatrice di MedicinaOggi" at bounding box center [240, 149] width 90 height 7
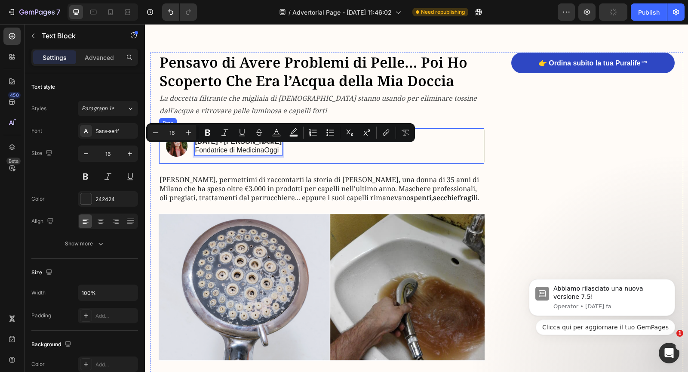
click at [219, 163] on div "Image 20 agosto 2025 - Laura Trenoni Fondatrice di MedicinaOggi Text Block 0 Row" at bounding box center [322, 146] width 326 height 36
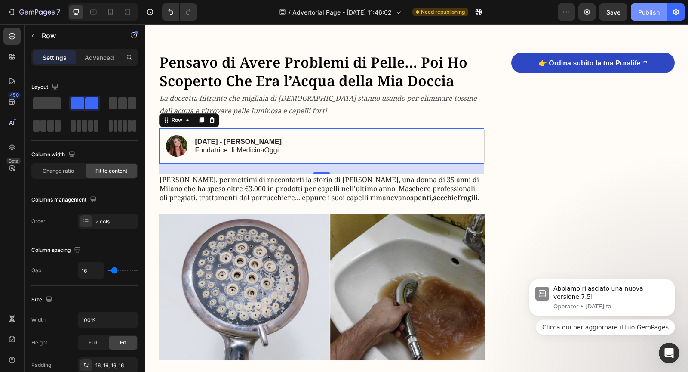
click at [636, 17] on button "Publish" at bounding box center [649, 11] width 36 height 17
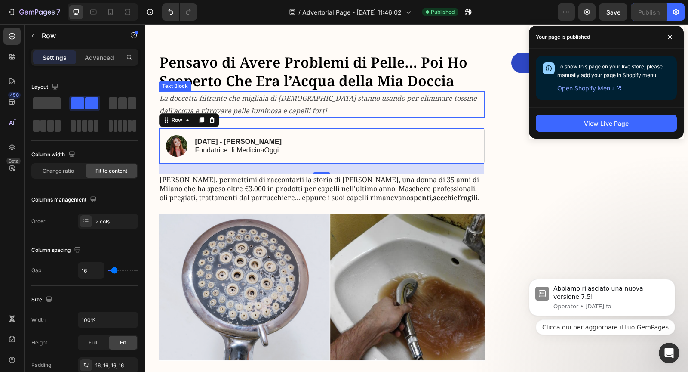
click at [262, 105] on icon "La doccetta filtrante che migliaia di italiani stanno usando per eliminare toss…" at bounding box center [318, 104] width 317 height 22
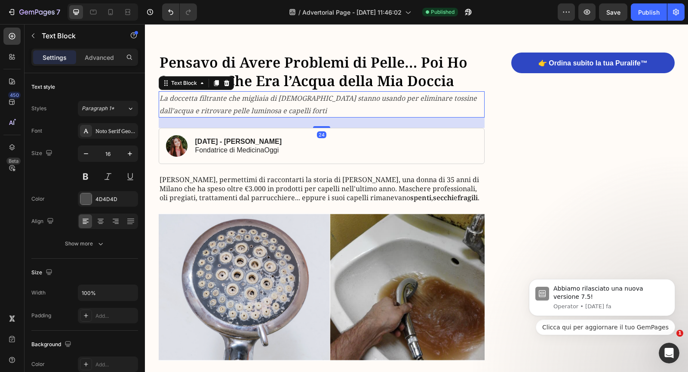
click at [262, 105] on icon "La doccetta filtrante che migliaia di italiani stanno usando per eliminare toss…" at bounding box center [318, 104] width 317 height 22
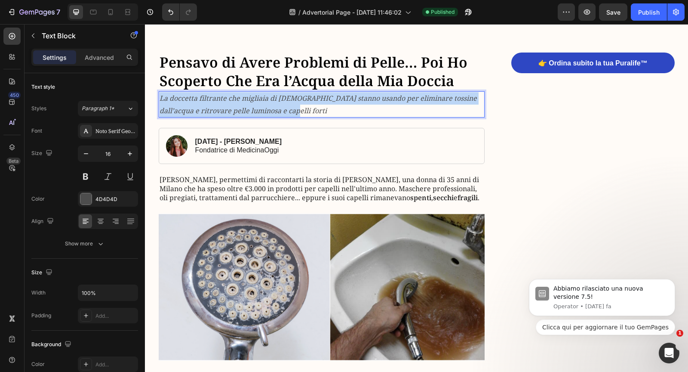
click at [262, 105] on icon "La doccetta filtrante che migliaia di italiani stanno usando per eliminare toss…" at bounding box center [318, 104] width 317 height 22
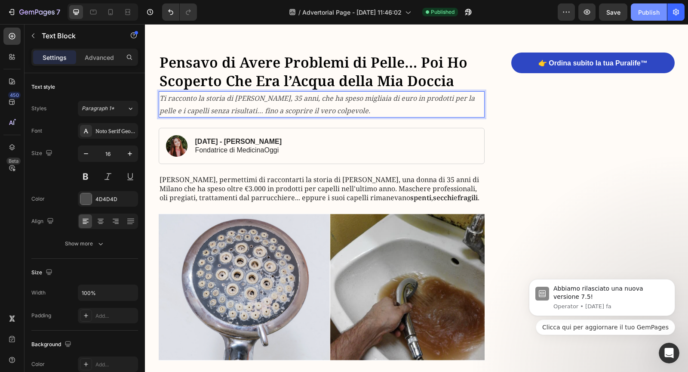
click at [643, 19] on button "Publish" at bounding box center [649, 11] width 36 height 17
click at [174, 110] on icon "Ti racconto la storia di Maria, 35 anni, che ha speso migliaia di euro in prodo…" at bounding box center [317, 104] width 315 height 22
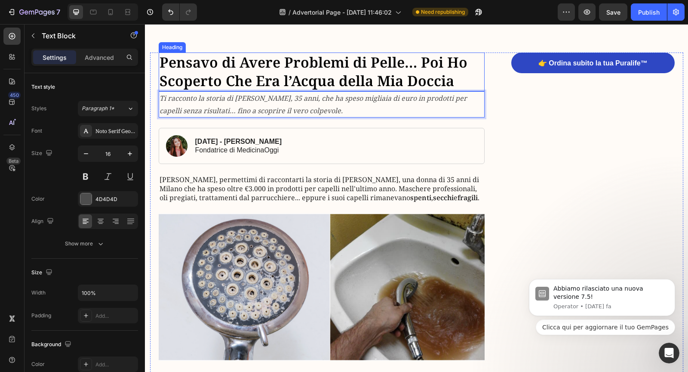
click at [376, 62] on p "Pensavo di Avere Problemi di Pelle… Poi Ho Scoperto Che Era l’Acqua della Mia D…" at bounding box center [322, 71] width 325 height 37
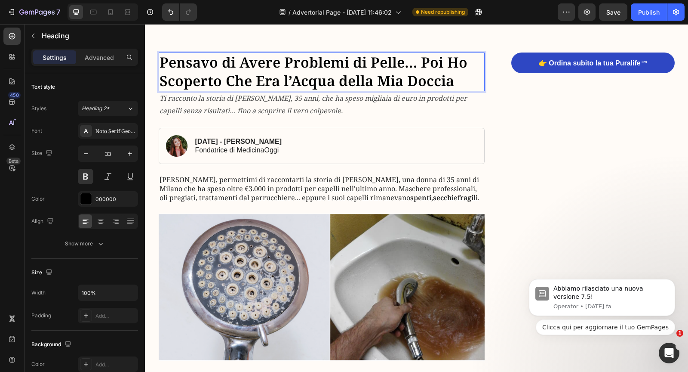
click at [376, 62] on p "Pensavo di Avere Problemi di Pelle… Poi Ho Scoperto Che Era l’Acqua della Mia D…" at bounding box center [322, 71] width 325 height 37
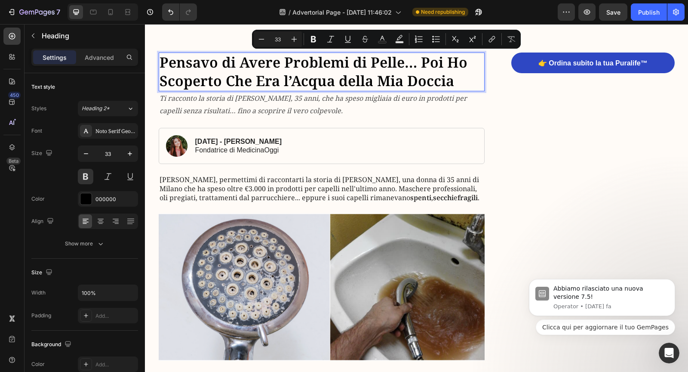
click at [274, 75] on p "Pensavo di Avere Problemi di Pelle… Poi Ho Scoperto Che Era l’Acqua della Mia D…" at bounding box center [322, 71] width 325 height 37
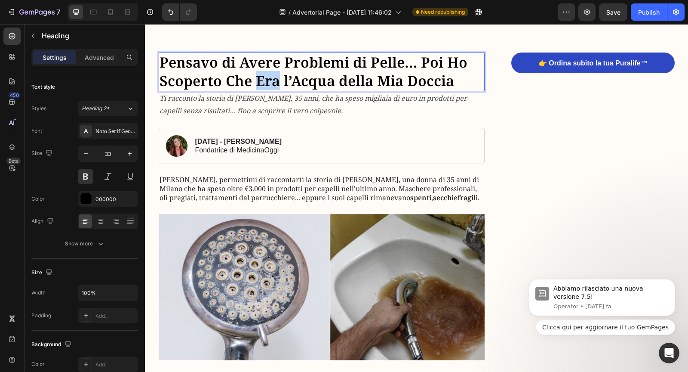
click at [274, 75] on p "Pensavo di Avere Problemi di Pelle… Poi Ho Scoperto Che Era l’Acqua della Mia D…" at bounding box center [322, 71] width 325 height 37
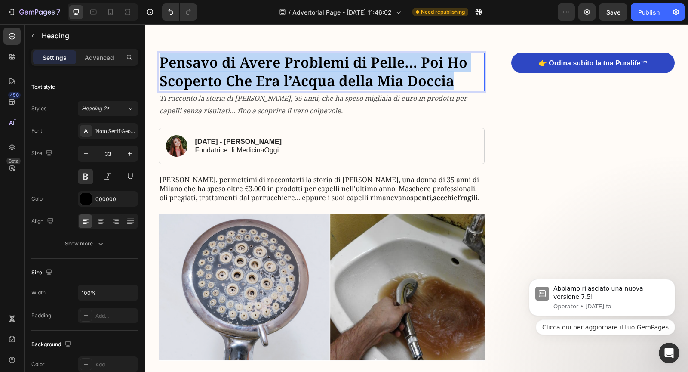
click at [274, 75] on p "Pensavo di Avere Problemi di Pelle… Poi Ho Scoperto Che Era l’Acqua della Mia D…" at bounding box center [322, 71] width 325 height 37
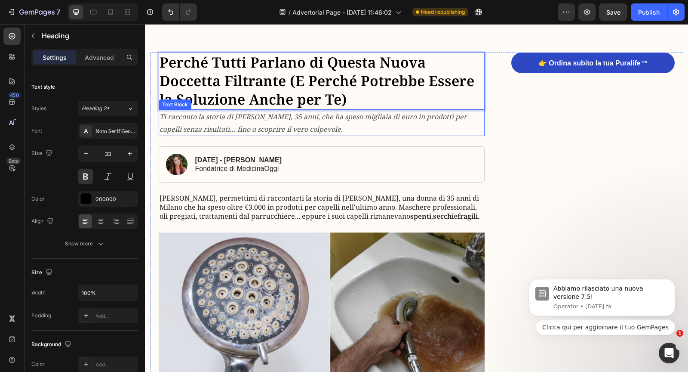
click at [279, 123] on p "Ti racconto la storia di Maria, 35 anni, che ha speso migliaia di euro in prodo…" at bounding box center [322, 123] width 325 height 25
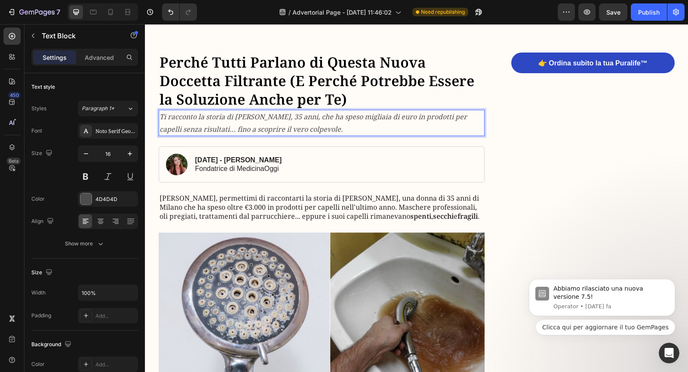
click at [253, 114] on icon "Ti racconto la storia di Maria, 35 anni, che ha speso migliaia di euro in prodo…" at bounding box center [314, 123] width 308 height 22
click at [249, 125] on icon "Ti racconto la storia di Maria, 35 anni, che ha speso migliaia di euro in prodo…" at bounding box center [314, 123] width 308 height 22
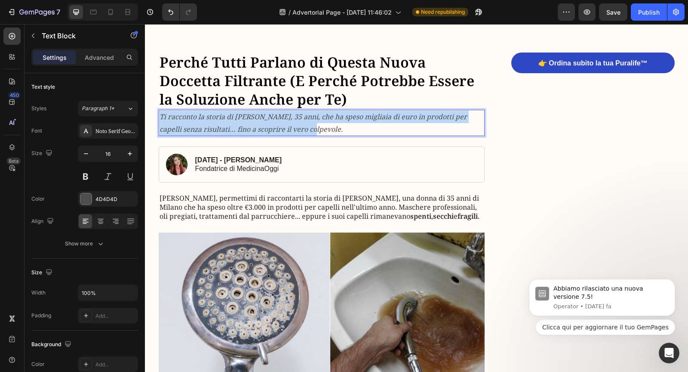
click at [249, 125] on icon "Ti racconto la storia di Maria, 35 anni, che ha speso migliaia di euro in prodo…" at bounding box center [314, 123] width 308 height 22
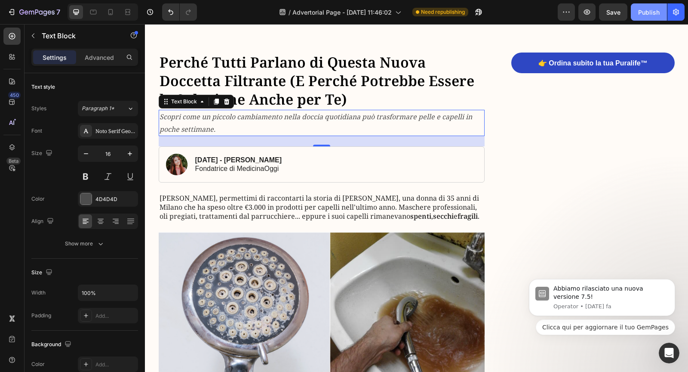
click at [638, 15] on button "Publish" at bounding box center [649, 11] width 36 height 17
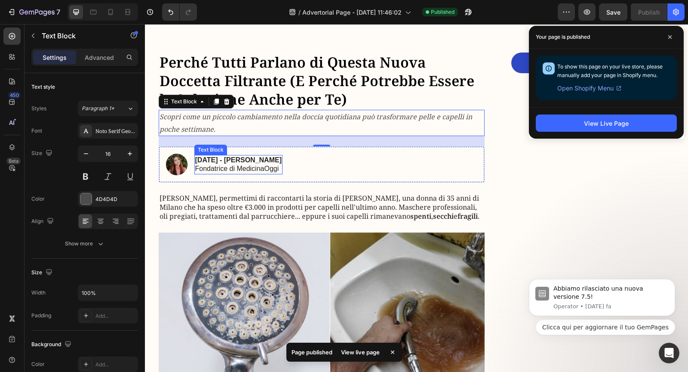
click at [255, 158] on strong "20 agosto 2025 - Laura Trenoni" at bounding box center [238, 159] width 86 height 7
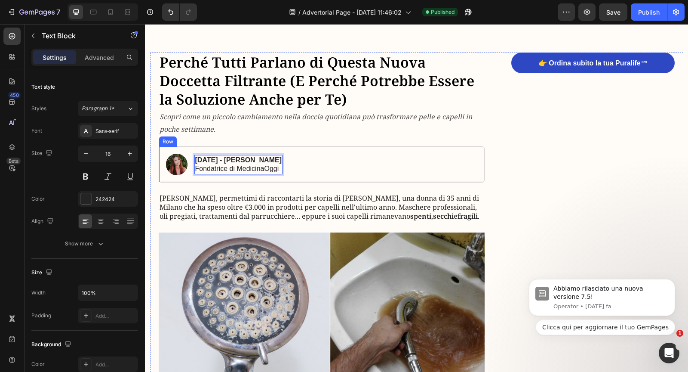
drag, startPoint x: 249, startPoint y: 157, endPoint x: 297, endPoint y: 159, distance: 48.2
click at [297, 159] on div "Image 20 agosto 2025 - Laura Trenoni Fondatrice di MedicinaOggi Text Block 0 Row" at bounding box center [322, 164] width 326 height 36
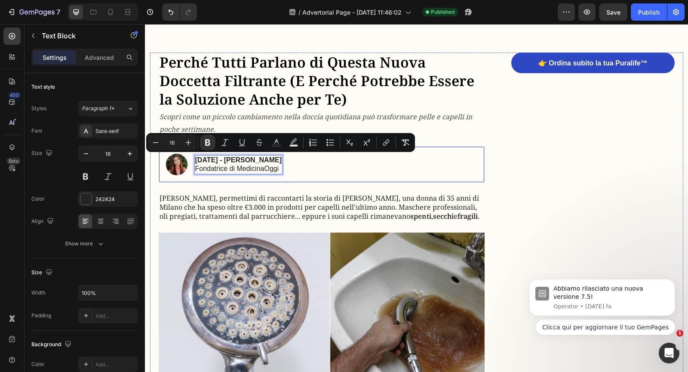
copy strong "Laura Trenoni"
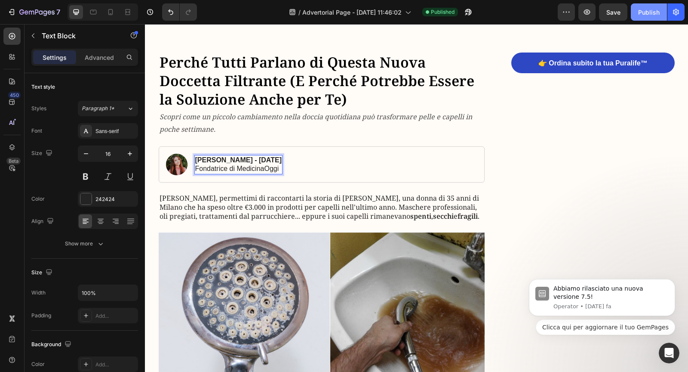
click at [639, 7] on button "Publish" at bounding box center [649, 11] width 36 height 17
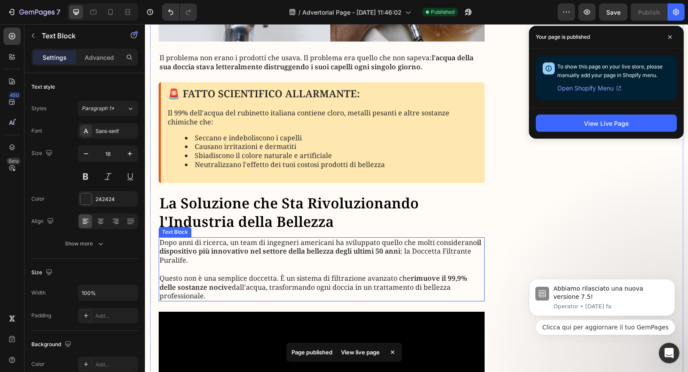
scroll to position [409, 0]
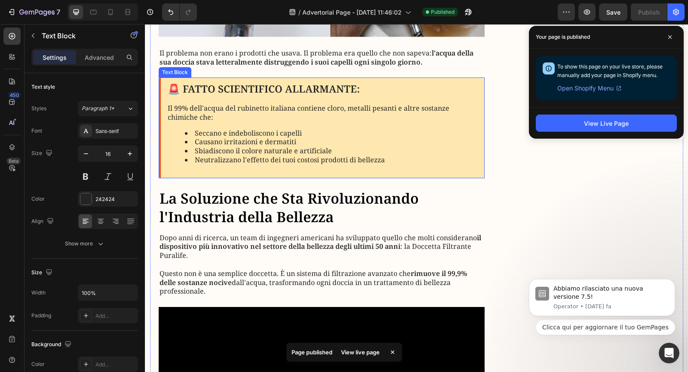
click at [295, 89] on strong "🚨 FATTO SCIENTIFICO ALLARMANTE:" at bounding box center [264, 89] width 192 height 14
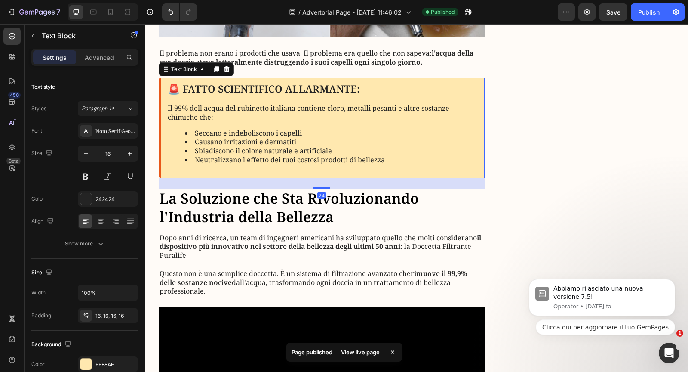
click at [295, 89] on strong "🚨 FATTO SCIENTIFICO ALLARMANTE:" at bounding box center [264, 89] width 192 height 14
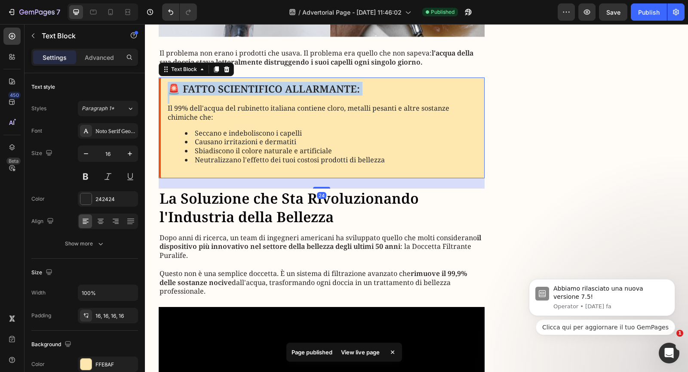
click at [295, 89] on strong "🚨 FATTO SCIENTIFICO ALLARMANTE:" at bounding box center [264, 89] width 192 height 14
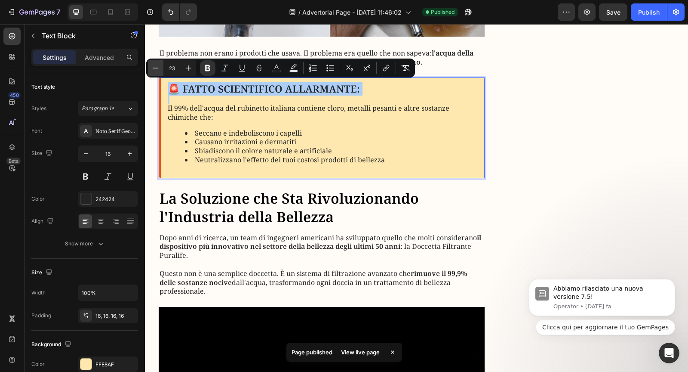
click at [151, 70] on icon "Editor contextual toolbar" at bounding box center [155, 68] width 9 height 9
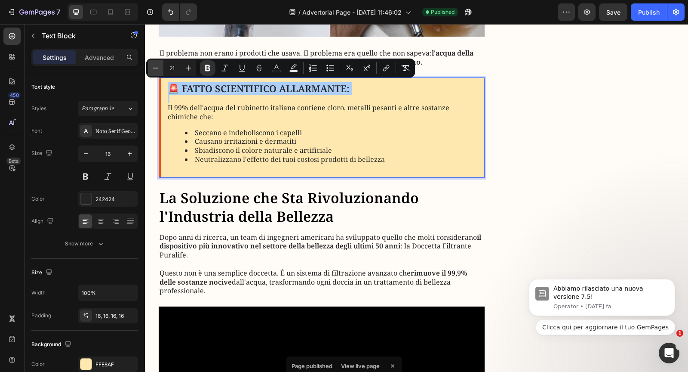
click at [151, 70] on icon "Editor contextual toolbar" at bounding box center [155, 68] width 9 height 9
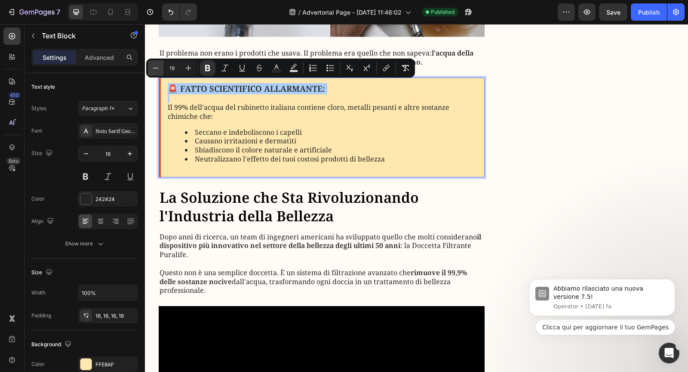
click at [151, 70] on icon "Editor contextual toolbar" at bounding box center [155, 68] width 9 height 9
type input "18"
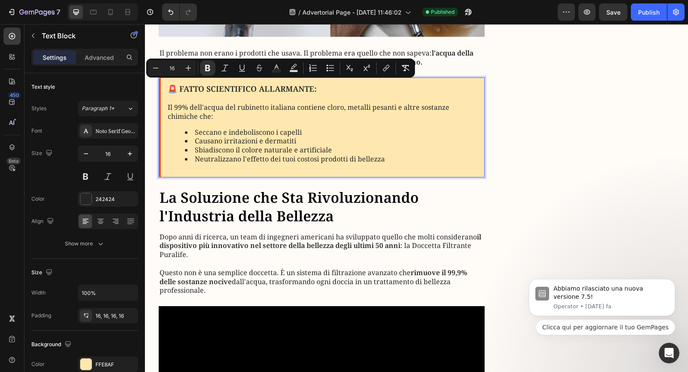
click at [234, 112] on p "Il 99% dell'acqua del rubinetto italiana contiene cloro, metalli pesanti e altr…" at bounding box center [323, 107] width 311 height 27
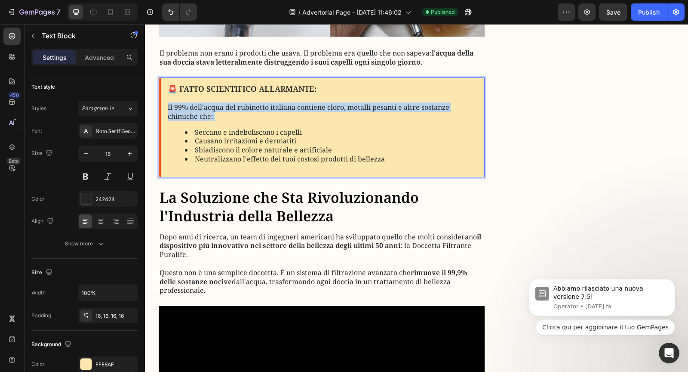
click at [234, 112] on p "Il 99% dell'acqua del rubinetto italiana contiene cloro, metalli pesanti e altr…" at bounding box center [323, 107] width 311 height 27
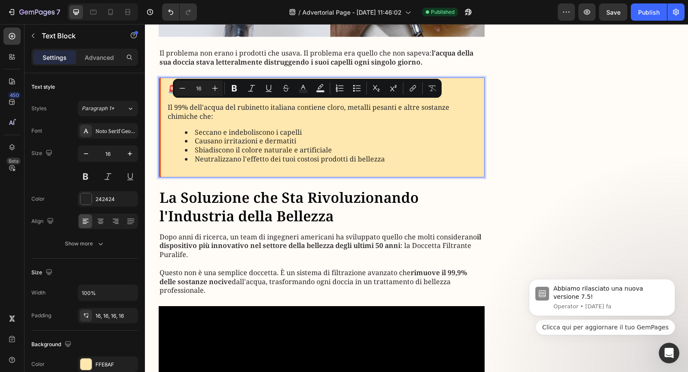
click at [215, 128] on li "Seccano e indeboliscono i capelli" at bounding box center [331, 132] width 293 height 9
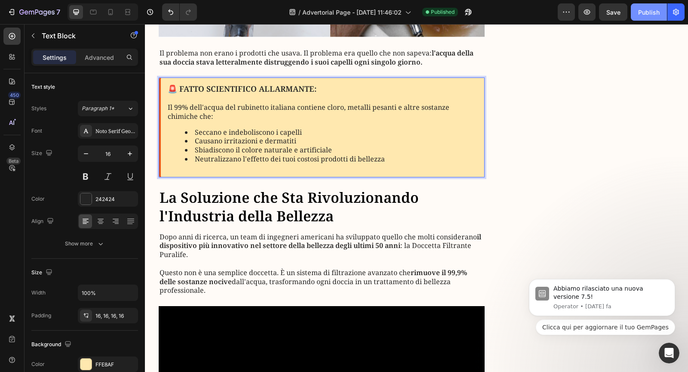
click at [643, 17] on button "Publish" at bounding box center [649, 11] width 36 height 17
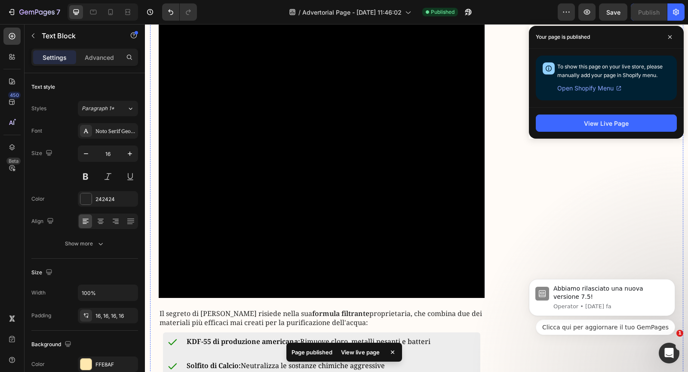
scroll to position [1011, 0]
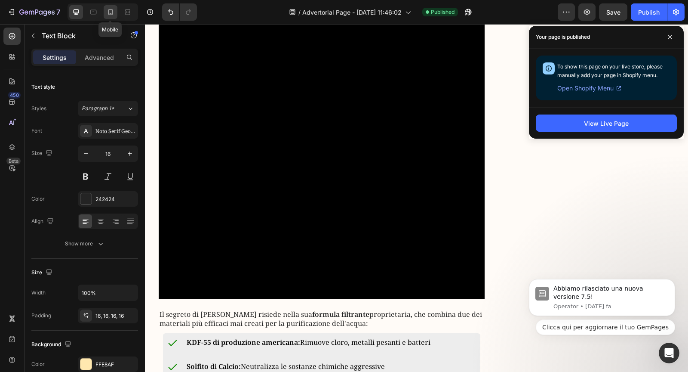
click at [114, 15] on icon at bounding box center [110, 12] width 9 height 9
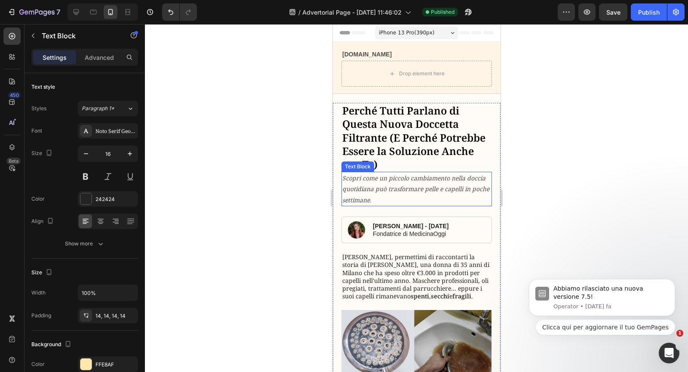
click at [437, 185] on icon "Scopri come un piccolo cambiamento nella doccia quotidiana può trasformare pell…" at bounding box center [415, 189] width 147 height 30
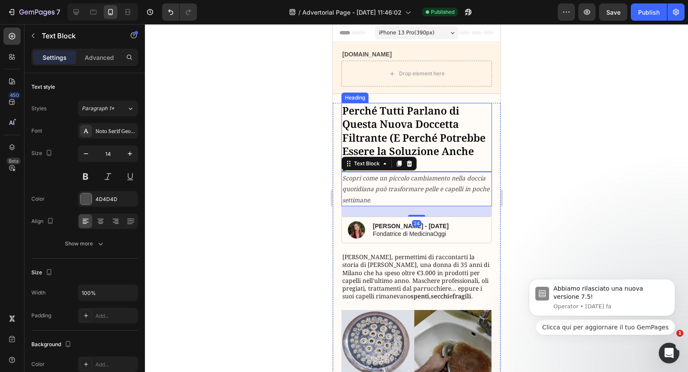
click at [420, 146] on p "Perché Tutti Parlano di Questa Nuova Doccetta Filtrante (E Perché Potrebbe Esse…" at bounding box center [416, 137] width 149 height 67
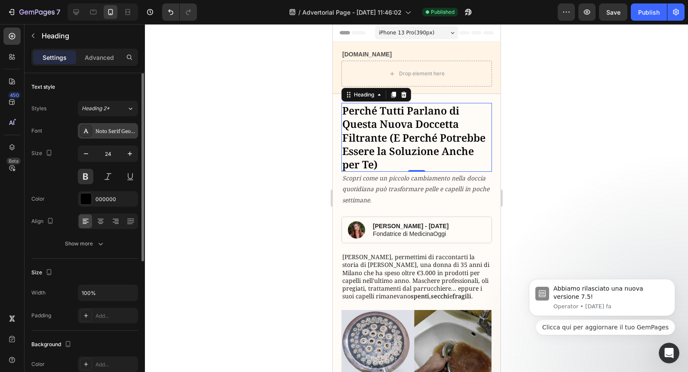
click at [102, 127] on div "Noto Serif Georgian" at bounding box center [115, 131] width 40 height 8
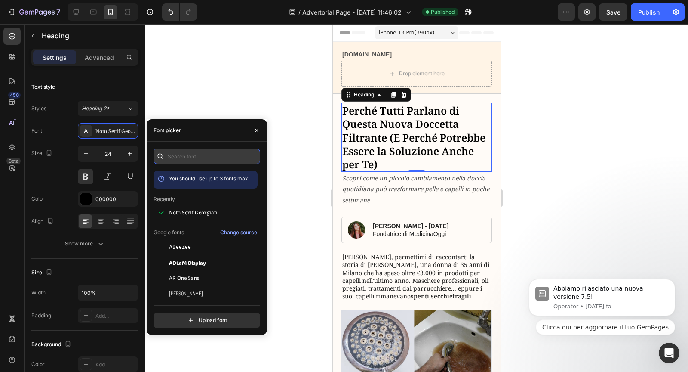
click at [194, 157] on input "text" at bounding box center [207, 155] width 107 height 15
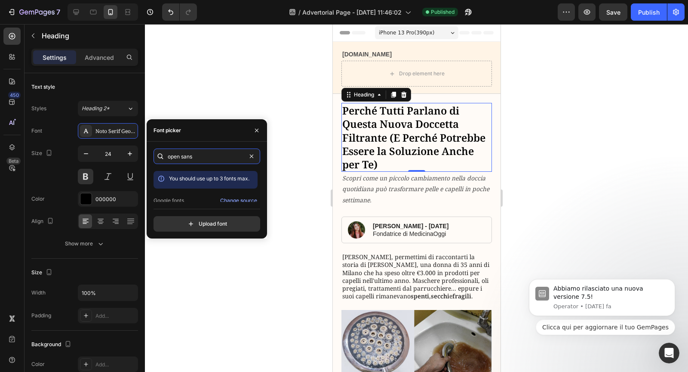
scroll to position [21, 0]
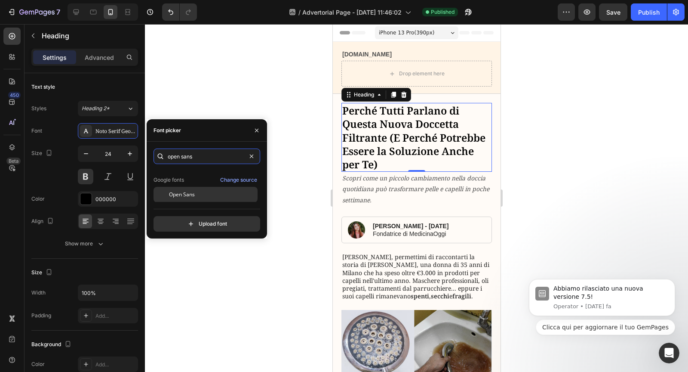
type input "open sans"
click at [181, 193] on span "Open Sans" at bounding box center [182, 195] width 26 height 8
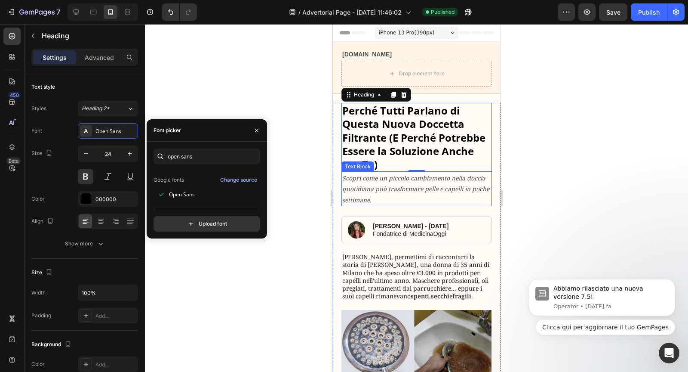
click at [365, 181] on icon "Scopri come un piccolo cambiamento nella doccia quotidiana può trasformare pell…" at bounding box center [415, 189] width 147 height 30
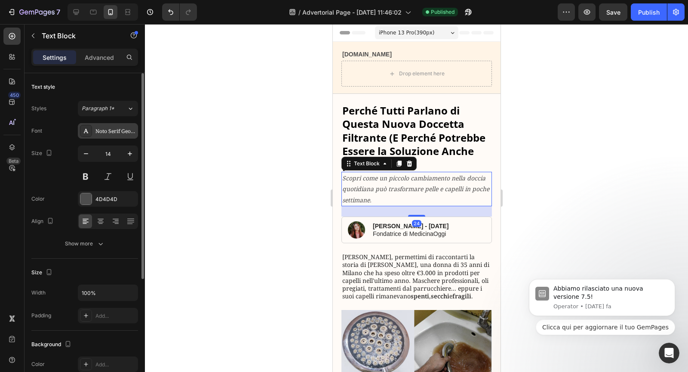
click at [114, 128] on div "Noto Serif Georgian" at bounding box center [115, 131] width 40 height 8
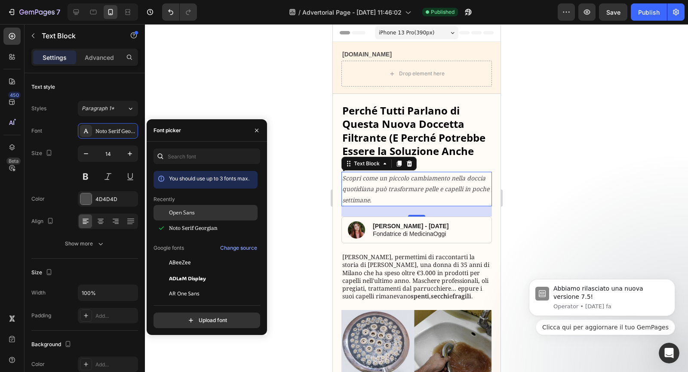
click at [176, 215] on span "Open Sans" at bounding box center [182, 213] width 26 height 8
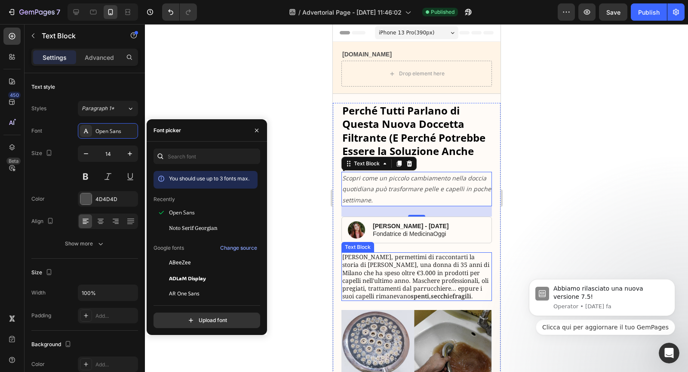
click at [395, 273] on p "Cara lettrice, permettimi di raccontarti la storia di Maria, una donna di 35 an…" at bounding box center [416, 276] width 149 height 47
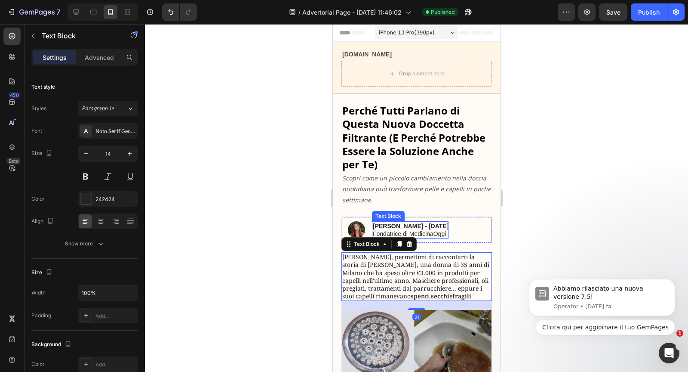
click at [413, 225] on strong "[PERSON_NAME] - [DATE]" at bounding box center [410, 225] width 76 height 7
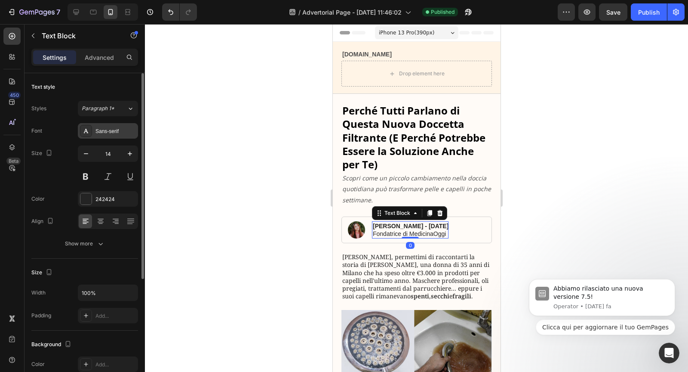
click at [113, 130] on div "Sans-serif" at bounding box center [115, 131] width 40 height 8
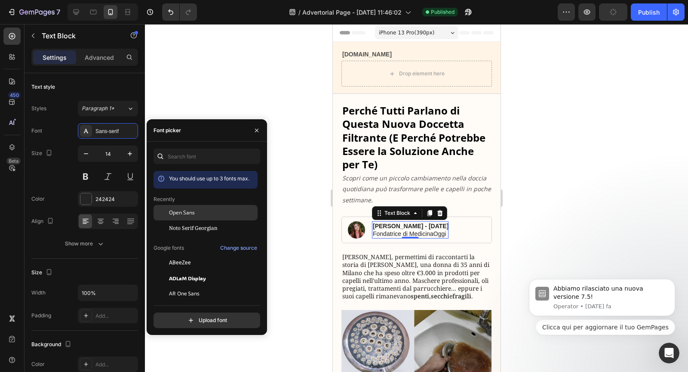
click at [185, 212] on span "Open Sans" at bounding box center [182, 213] width 26 height 8
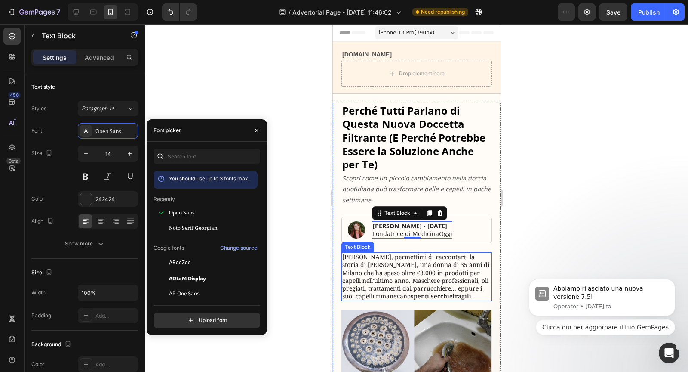
click at [377, 271] on p "Cara lettrice, permettimi di raccontarti la storia di Maria, una donna di 35 an…" at bounding box center [416, 276] width 149 height 47
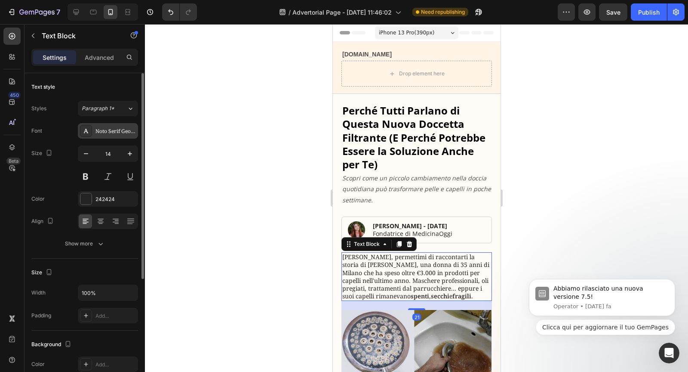
click at [108, 128] on div "Noto Serif Georgian" at bounding box center [115, 131] width 40 height 8
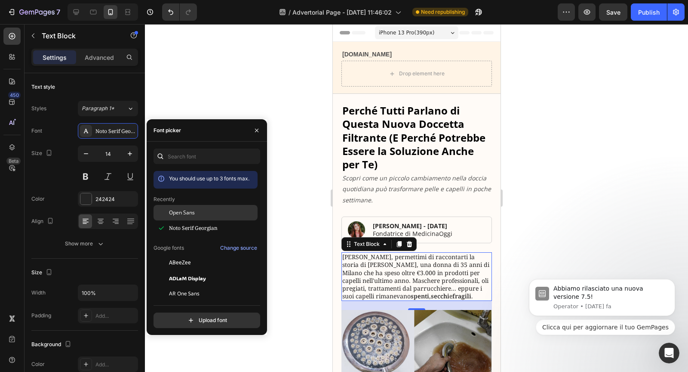
click at [178, 210] on span "Open Sans" at bounding box center [182, 213] width 26 height 8
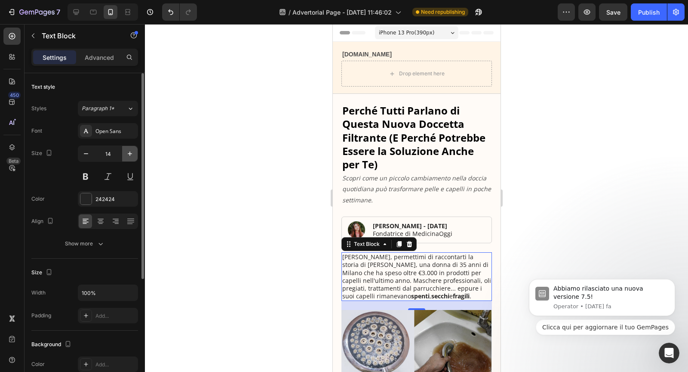
click at [131, 155] on icon "button" at bounding box center [130, 153] width 9 height 9
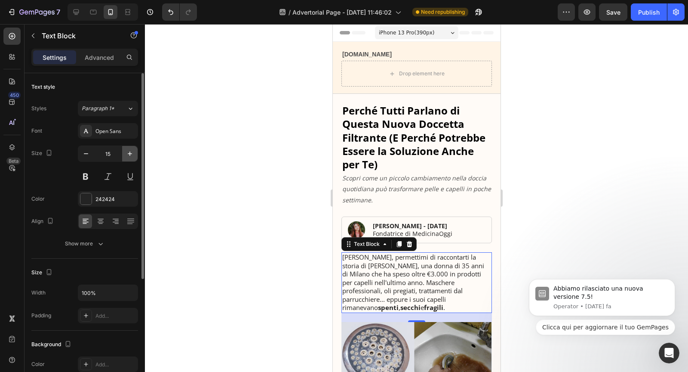
click at [131, 155] on icon "button" at bounding box center [130, 153] width 9 height 9
type input "16"
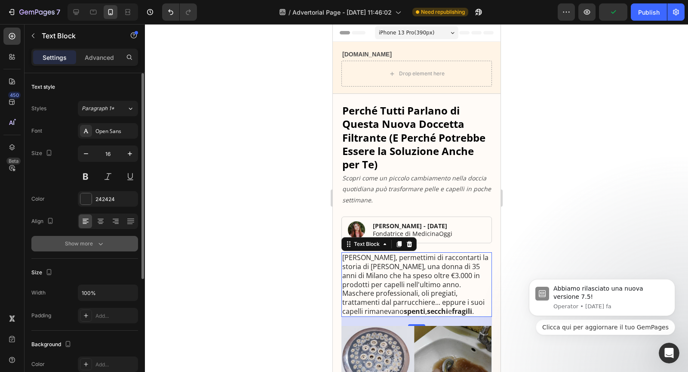
click at [91, 241] on div "Show more" at bounding box center [85, 243] width 40 height 9
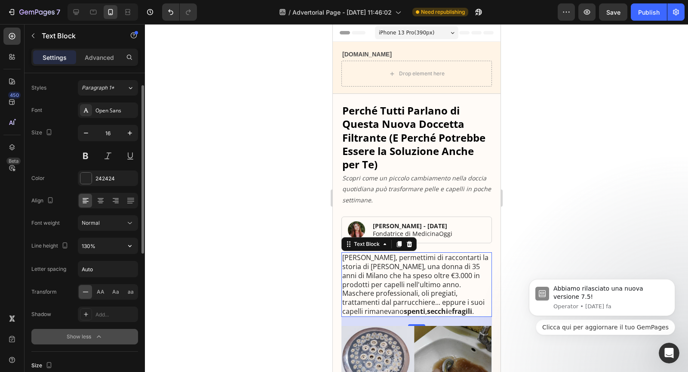
scroll to position [25, 0]
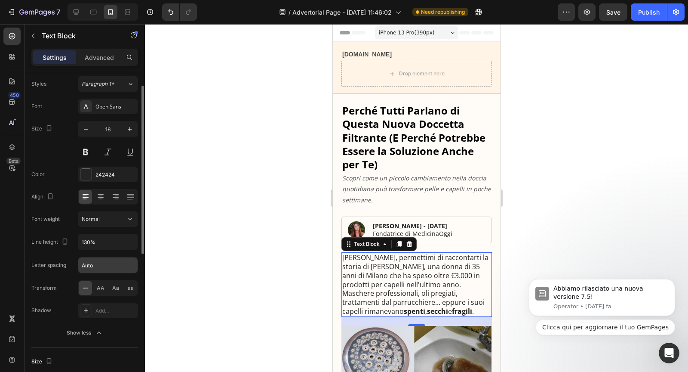
click at [94, 265] on input "Auto" at bounding box center [107, 264] width 59 height 15
type input "5"
click at [97, 285] on span "AA" at bounding box center [101, 288] width 8 height 8
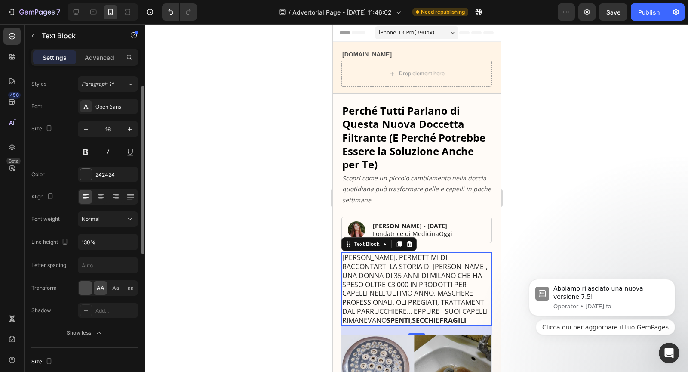
click at [86, 287] on icon at bounding box center [86, 287] width 6 height 0
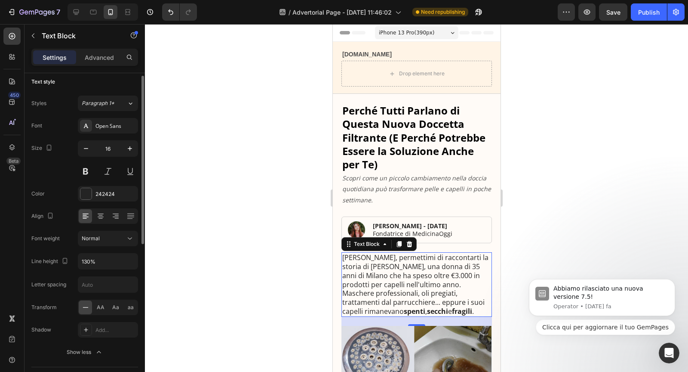
scroll to position [0, 0]
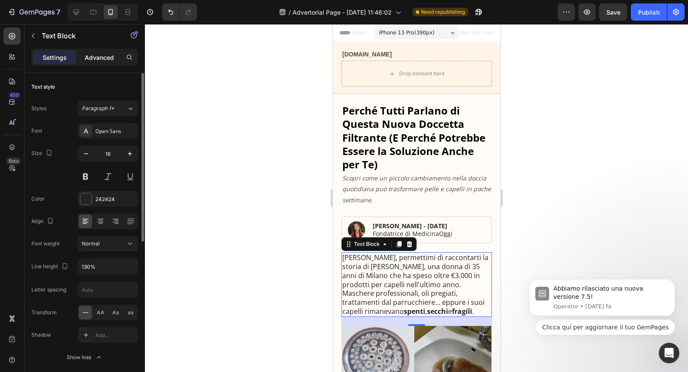
click at [106, 58] on p "Advanced" at bounding box center [99, 57] width 29 height 9
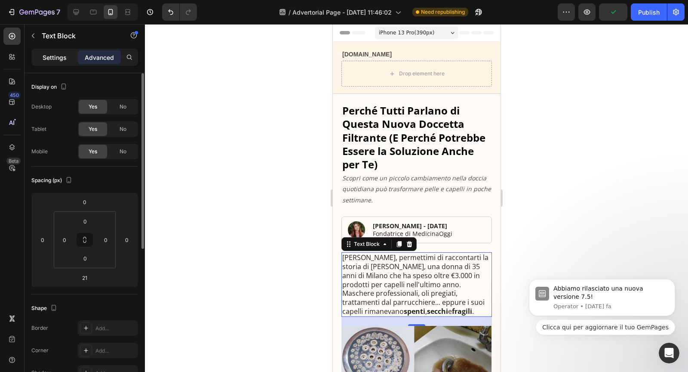
click at [72, 50] on div "Settings" at bounding box center [54, 57] width 43 height 14
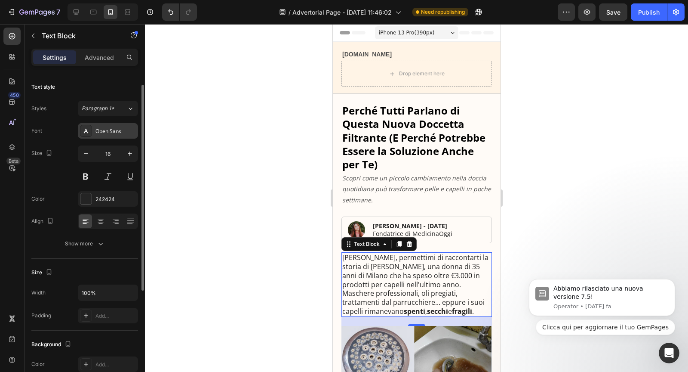
scroll to position [13, 0]
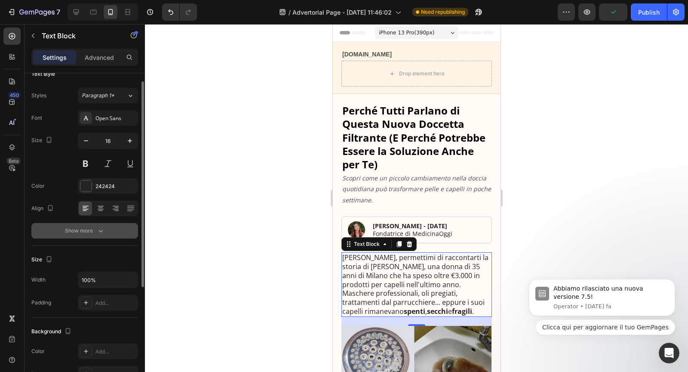
click at [96, 227] on icon "button" at bounding box center [100, 230] width 9 height 9
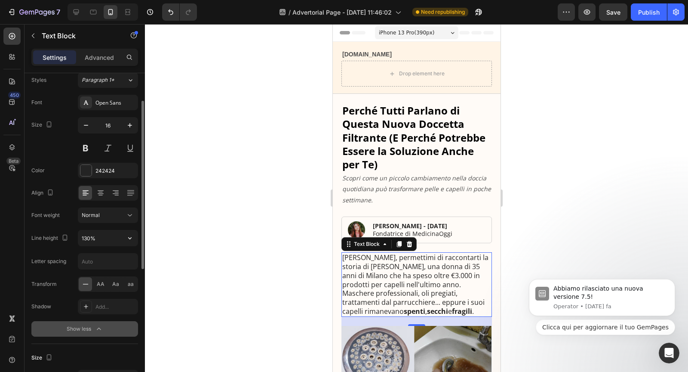
scroll to position [57, 0]
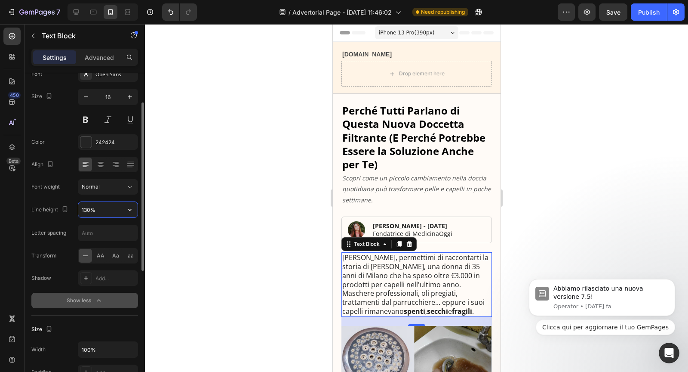
click at [108, 209] on input "130%" at bounding box center [107, 209] width 59 height 15
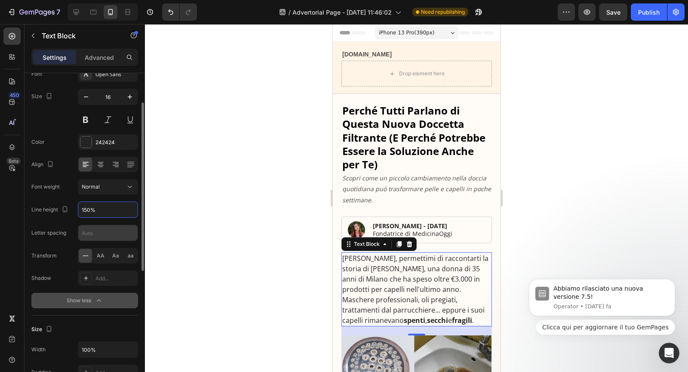
type input "150%"
click at [95, 235] on input "text" at bounding box center [107, 232] width 59 height 15
type input "1"
type input "0"
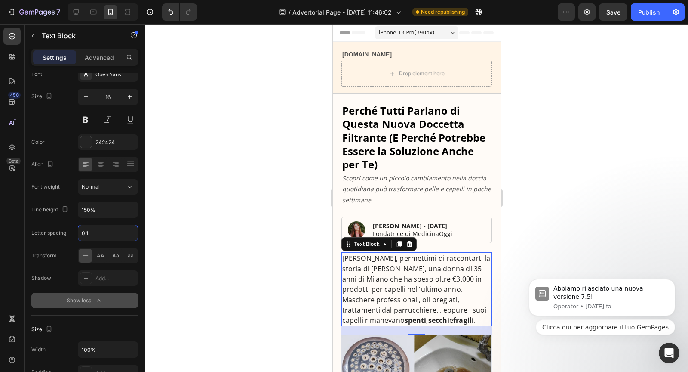
type input "0.1"
click at [385, 292] on p "Cara lettrice, permettimi di raccontarti la storia di Maria, una donna di 35 an…" at bounding box center [416, 289] width 149 height 72
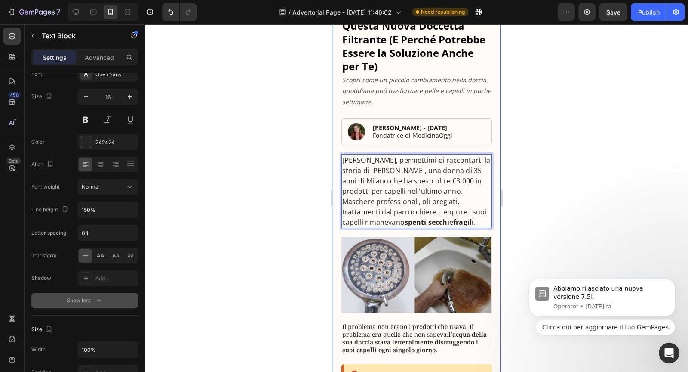
scroll to position [99, 0]
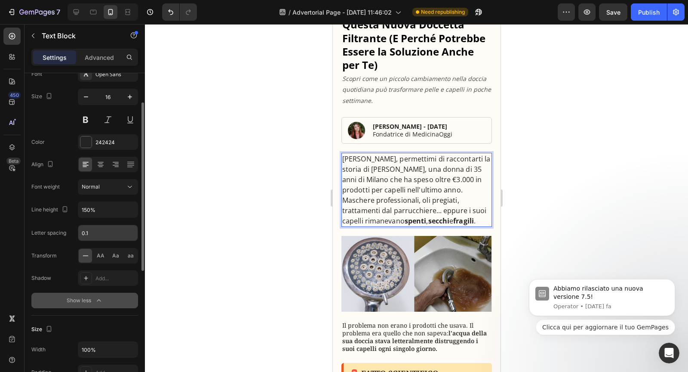
click at [114, 225] on input "0.1" at bounding box center [107, 232] width 59 height 15
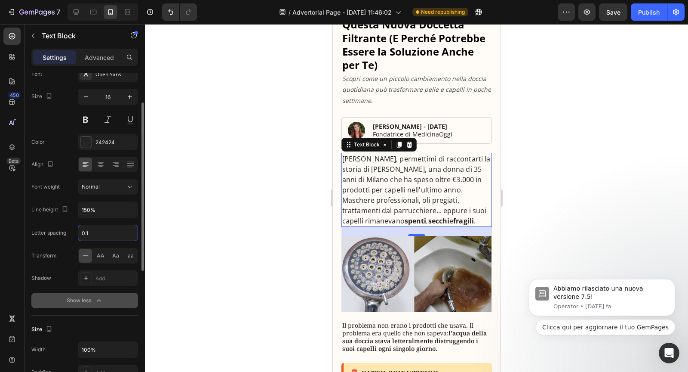
click at [114, 228] on input "0.1" at bounding box center [107, 232] width 59 height 15
click at [179, 287] on div at bounding box center [416, 198] width 543 height 348
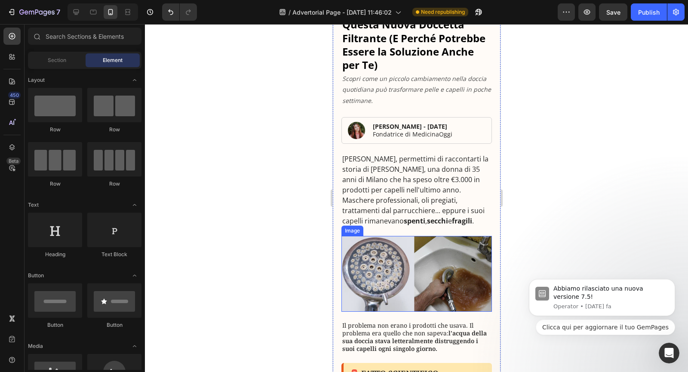
click at [387, 180] on p "Cara lettrice, permettimi di raccontarti la storia di Maria, una donna di 35 an…" at bounding box center [416, 190] width 149 height 72
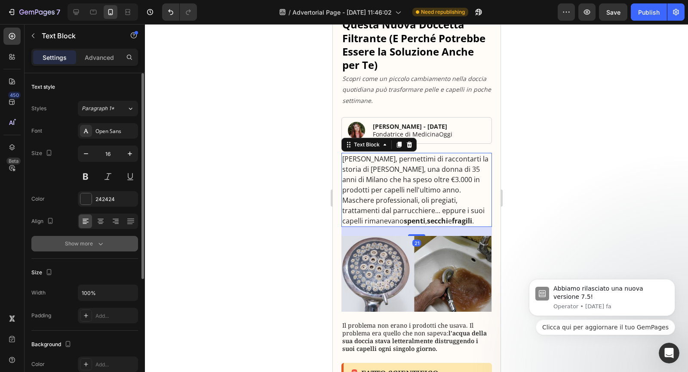
click at [95, 248] on button "Show more" at bounding box center [84, 243] width 107 height 15
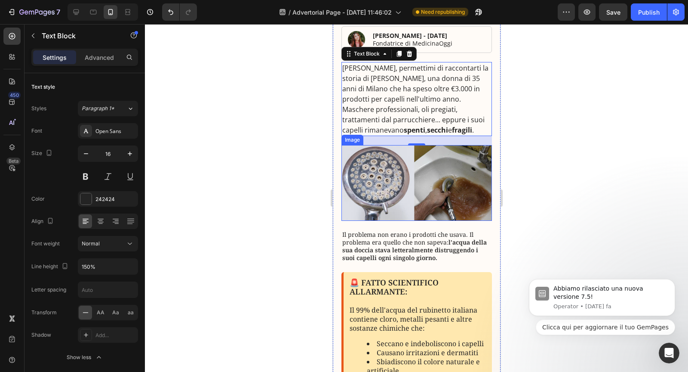
scroll to position [215, 0]
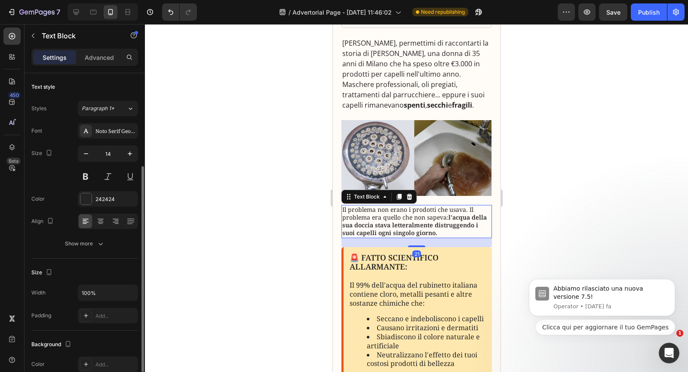
click at [386, 218] on p "Il problema non erano i prodotti che usava. Il problema era quello che non sape…" at bounding box center [416, 221] width 149 height 31
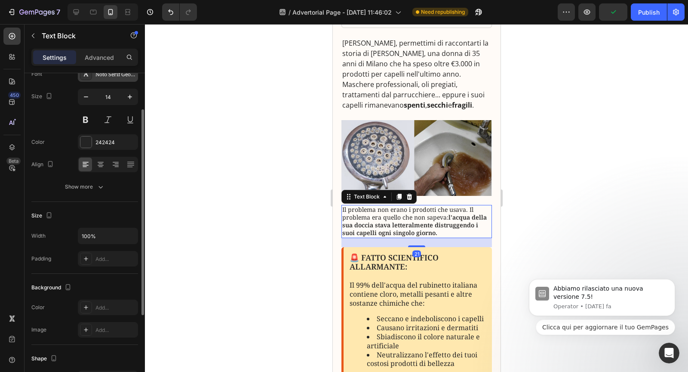
click at [101, 79] on div "Noto Serif Georgian" at bounding box center [108, 73] width 60 height 15
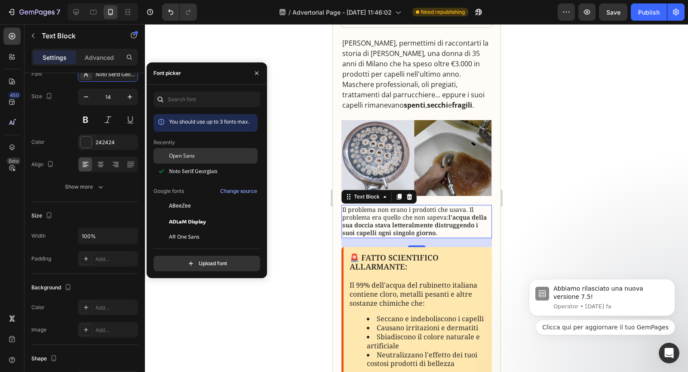
click at [167, 150] on div at bounding box center [161, 155] width 15 height 15
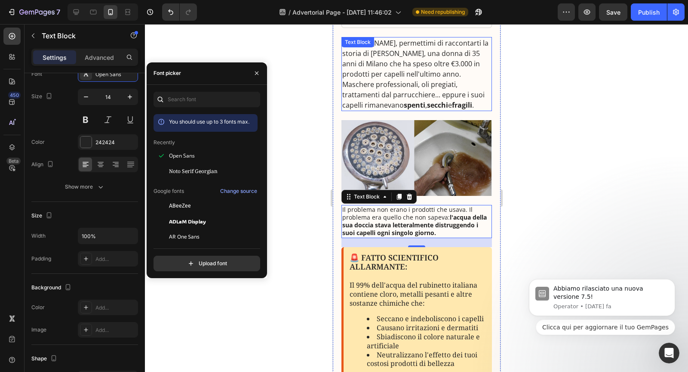
click at [381, 87] on p "Cara lettrice, permettimi di raccontarti la storia di Maria, una donna di 35 an…" at bounding box center [416, 74] width 149 height 72
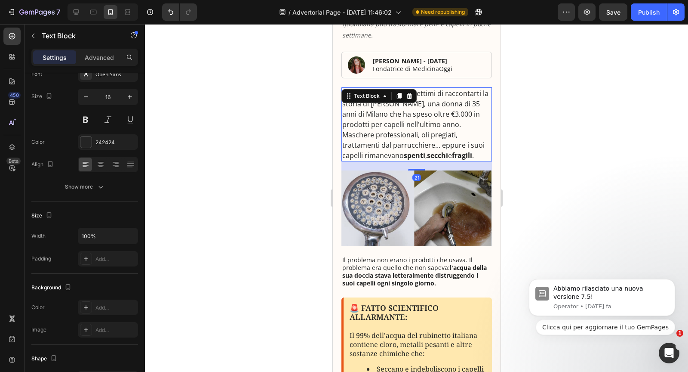
scroll to position [145, 0]
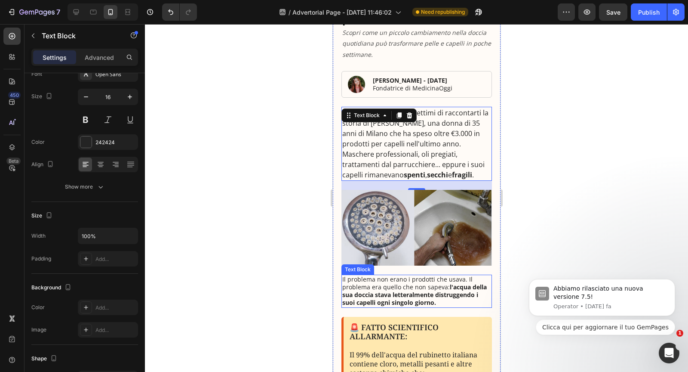
click at [419, 285] on p "Il problema non erano i prodotti che usava. Il problema era quello che non sape…" at bounding box center [416, 290] width 149 height 31
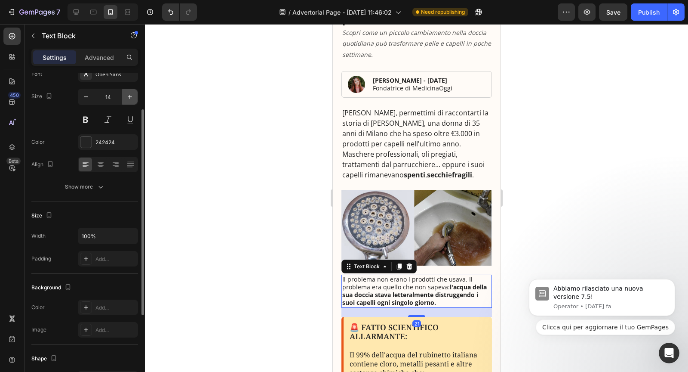
click at [130, 98] on icon "button" at bounding box center [130, 96] width 9 height 9
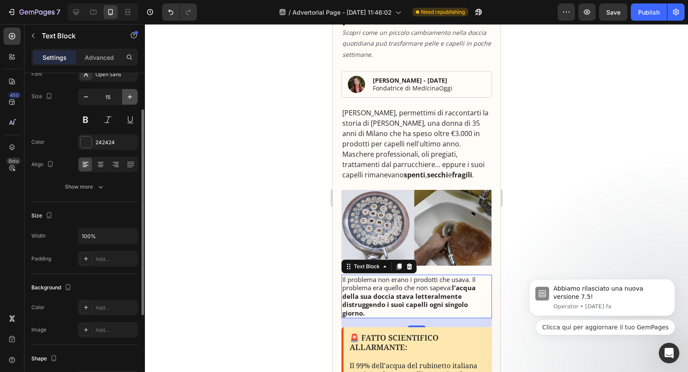
click at [130, 98] on icon "button" at bounding box center [130, 96] width 9 height 9
type input "16"
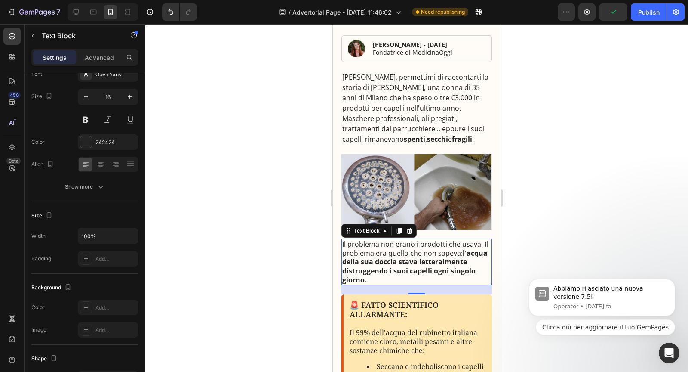
scroll to position [174, 0]
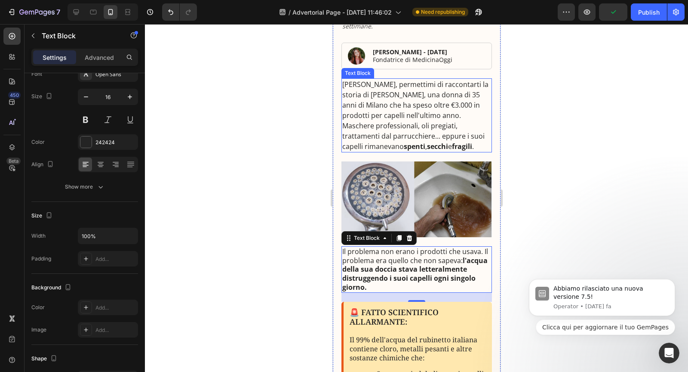
click at [427, 145] on strong "secchi" at bounding box center [437, 146] width 21 height 9
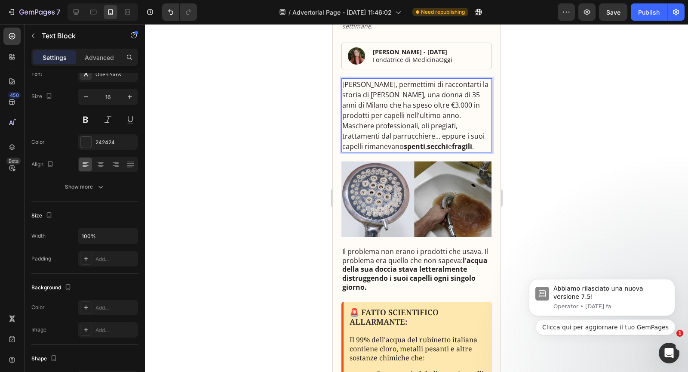
click at [432, 114] on p "Cara lettrice, permettimi di raccontarti la storia di Maria, una donna di 35 an…" at bounding box center [416, 115] width 149 height 72
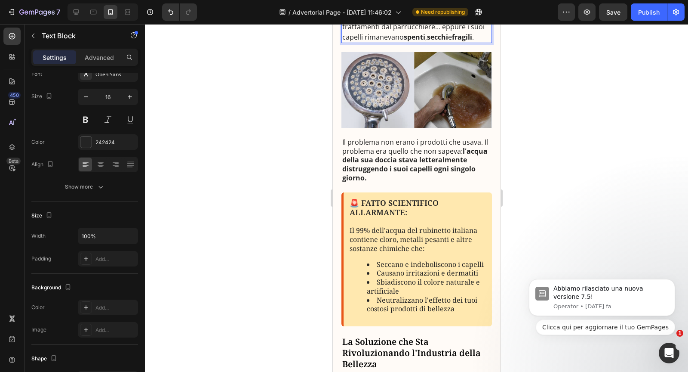
scroll to position [295, 0]
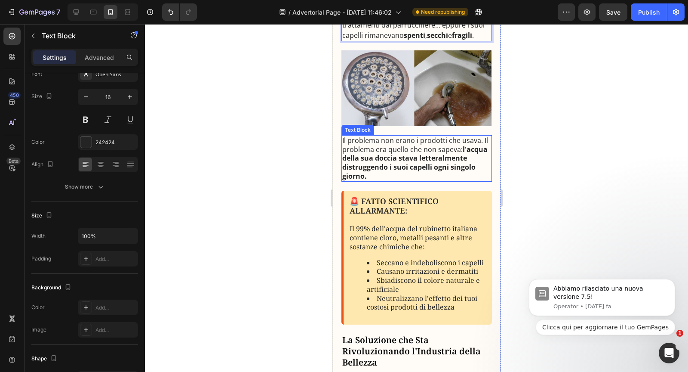
click at [445, 148] on p "Il problema non erano i prodotti che usava. Il problema era quello che non sape…" at bounding box center [416, 158] width 149 height 45
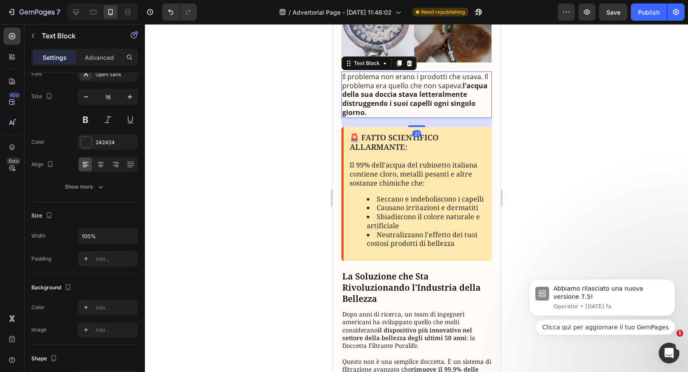
scroll to position [372, 0]
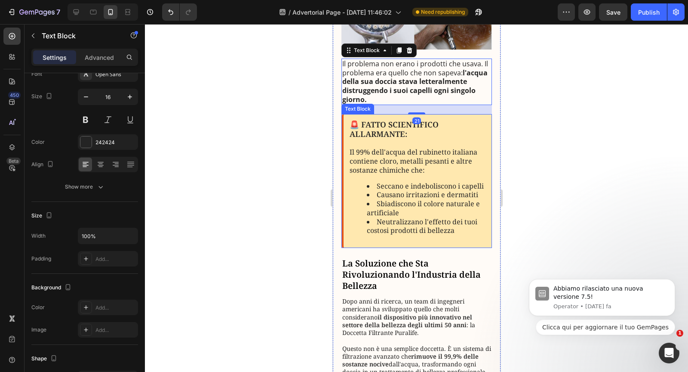
click at [438, 157] on p "Il 99% dell'acqua del rubinetto italiana contiene cloro, metalli pesanti e altr…" at bounding box center [417, 156] width 136 height 36
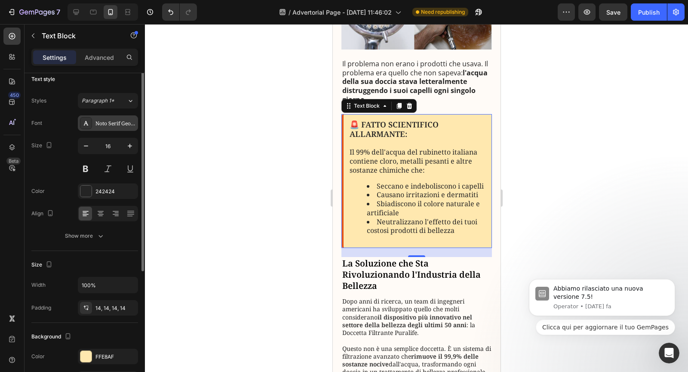
scroll to position [0, 0]
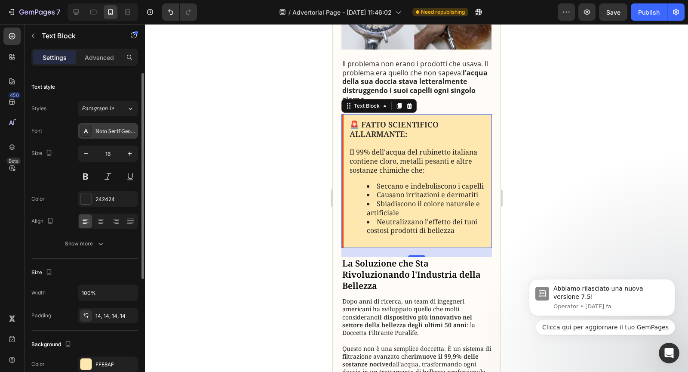
click at [111, 126] on div "Noto Serif Georgian" at bounding box center [108, 130] width 60 height 15
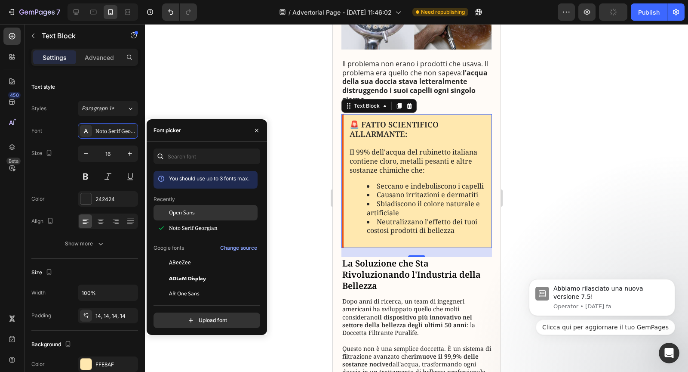
click at [187, 210] on span "Open Sans" at bounding box center [182, 213] width 26 height 8
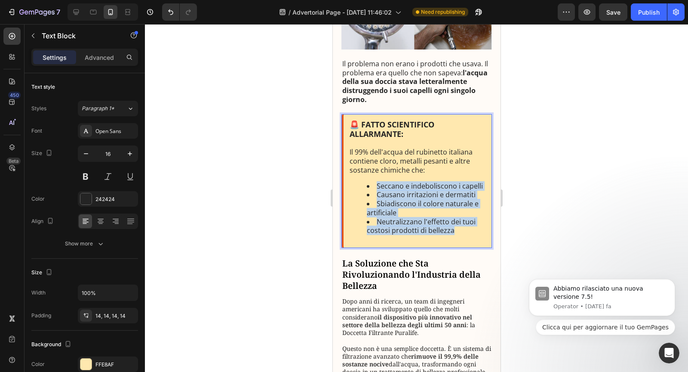
drag, startPoint x: 377, startPoint y: 183, endPoint x: 450, endPoint y: 229, distance: 86.2
click at [450, 229] on ul "Seccano e indeboliscono i capelli Causano irritazioni e dermatiti Sbiadiscono i…" at bounding box center [417, 209] width 136 height 54
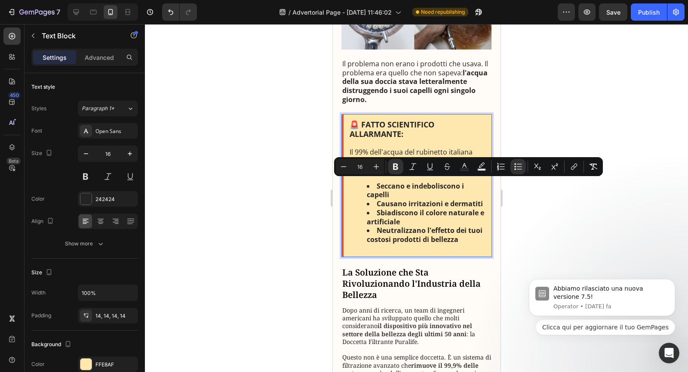
click at [449, 229] on strong "Neutralizzano l'effetto dei tuoi costosi prodotti di bellezza" at bounding box center [424, 234] width 116 height 18
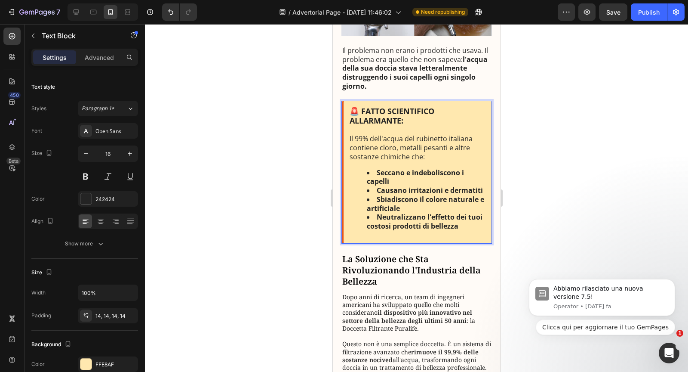
scroll to position [386, 0]
click at [381, 220] on strong "Neutralizzano l'effetto dei tuoi costosi prodotti di bellezza" at bounding box center [424, 220] width 116 height 18
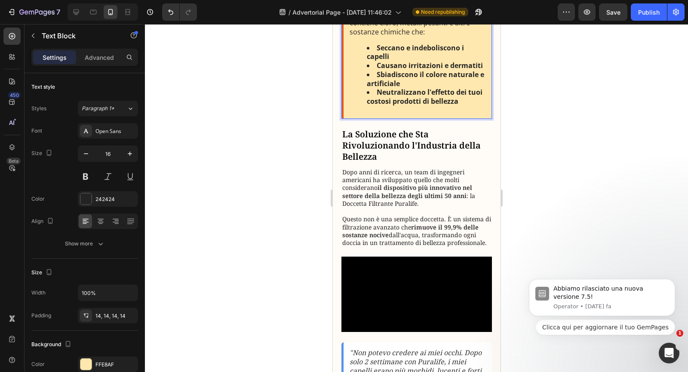
scroll to position [512, 0]
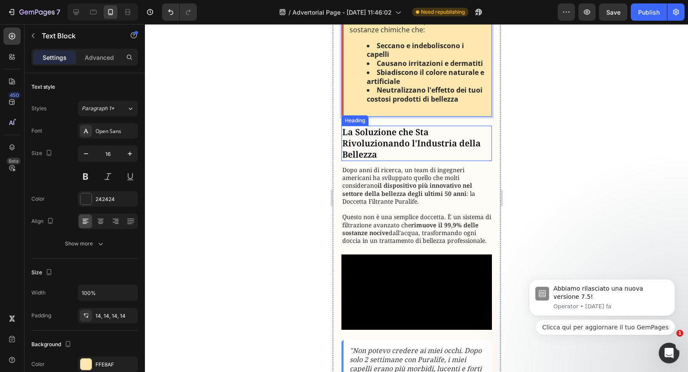
click at [368, 137] on h3 "La Soluzione che Sta Rivoluzionando l'Industria della Bellezza" at bounding box center [416, 143] width 151 height 35
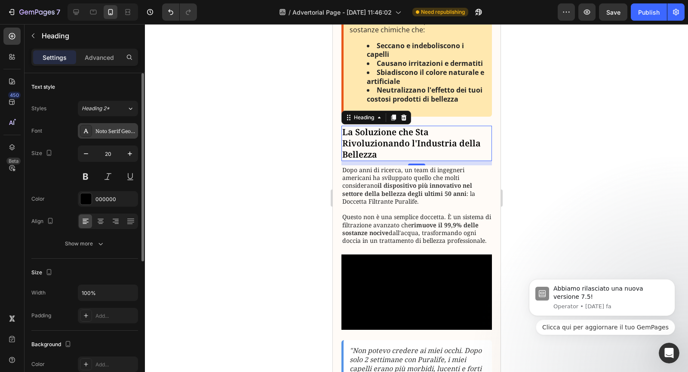
click at [107, 133] on div "Noto Serif Georgian" at bounding box center [115, 131] width 40 height 8
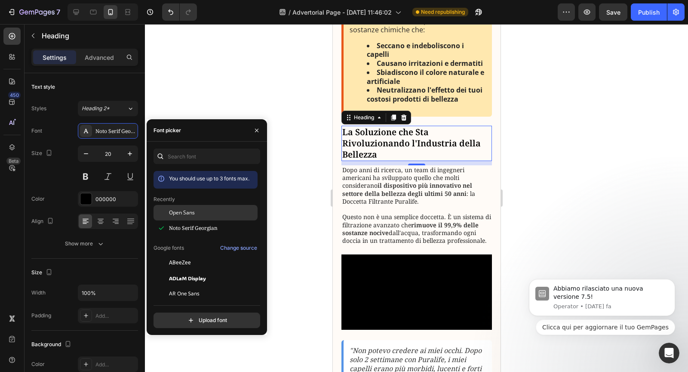
click at [172, 210] on span "Open Sans" at bounding box center [182, 213] width 26 height 8
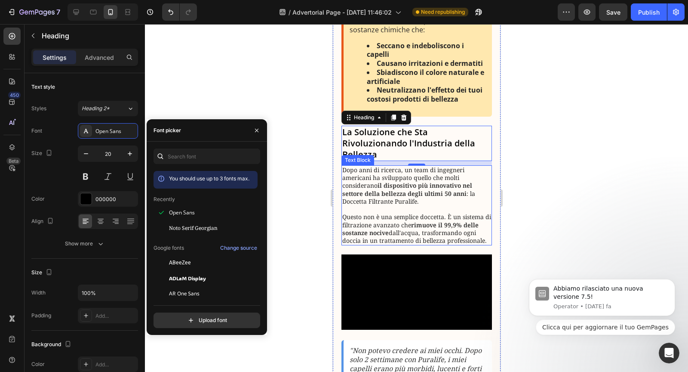
click at [389, 188] on strong "il dispositivo più innovativo nel settore della bellezza degli ultimi 50 anni" at bounding box center [407, 189] width 130 height 16
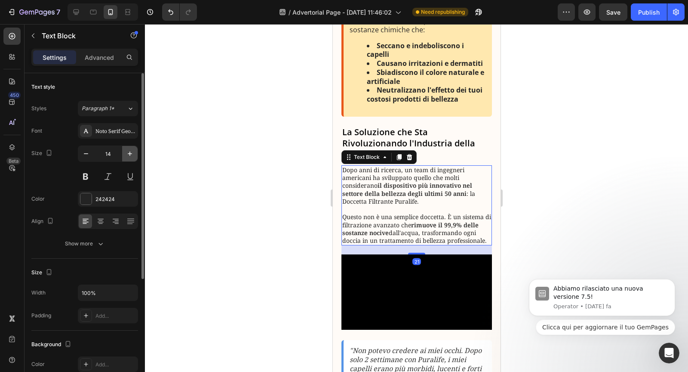
click at [129, 153] on icon "button" at bounding box center [130, 153] width 4 height 4
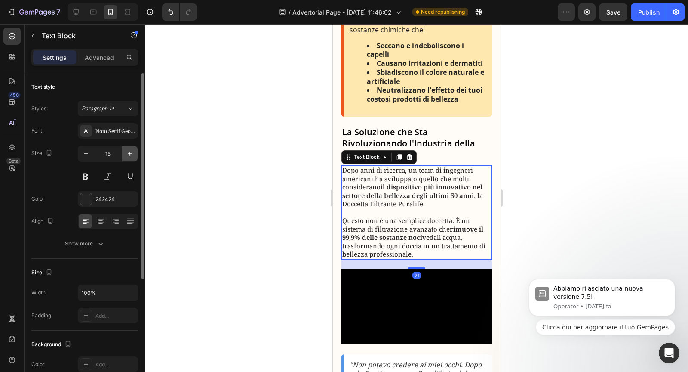
type input "16"
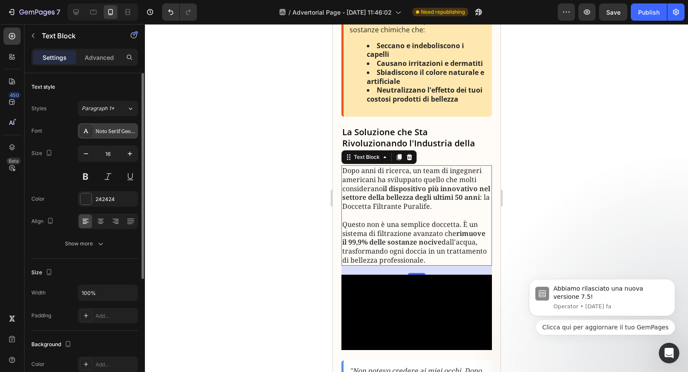
click at [114, 129] on div "Noto Serif Georgian" at bounding box center [115, 131] width 40 height 8
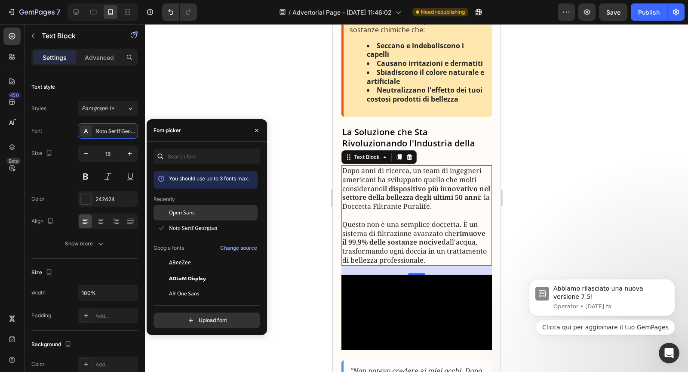
click at [183, 211] on span "Open Sans" at bounding box center [182, 213] width 26 height 8
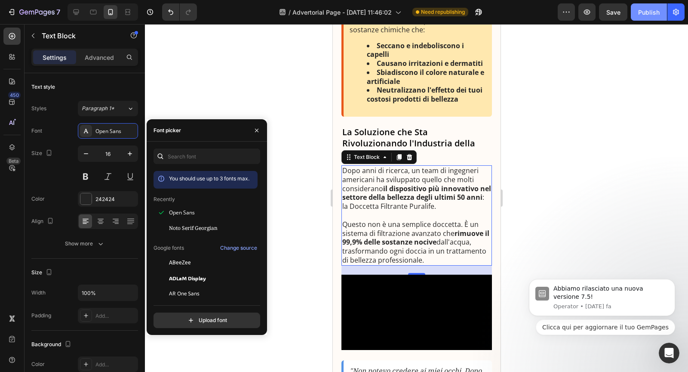
click at [645, 18] on button "Publish" at bounding box center [649, 11] width 36 height 17
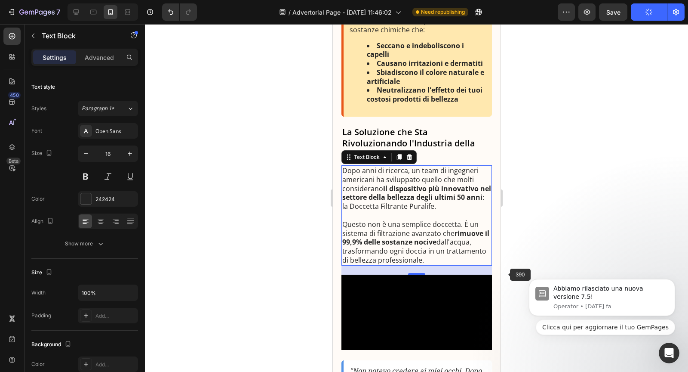
click at [519, 245] on div at bounding box center [416, 198] width 543 height 348
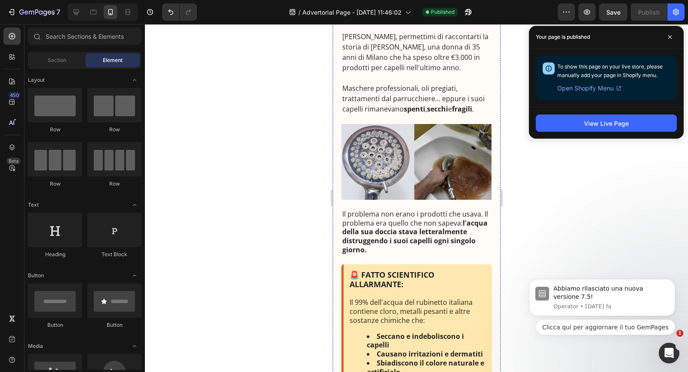
scroll to position [0, 0]
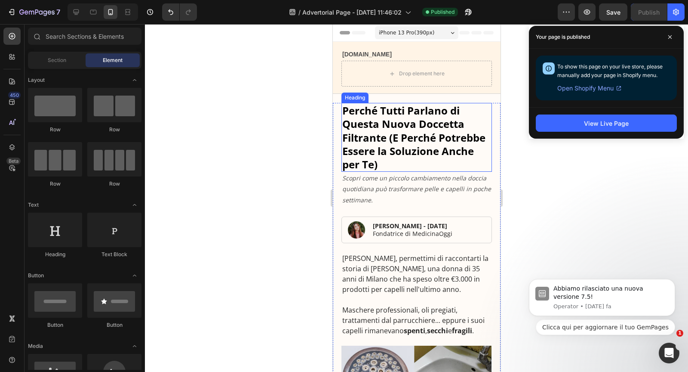
click at [395, 123] on p "Perché Tutti Parlano di Questa Nuova Doccetta Filtrante (E Perché Potrebbe Esse…" at bounding box center [416, 137] width 149 height 67
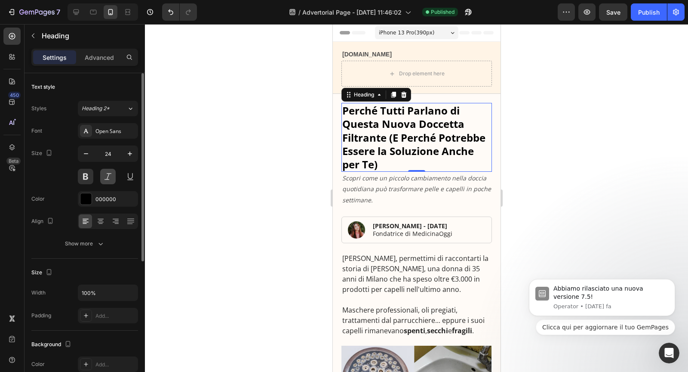
click at [106, 177] on button at bounding box center [107, 176] width 15 height 15
click at [86, 156] on icon "button" at bounding box center [86, 153] width 9 height 9
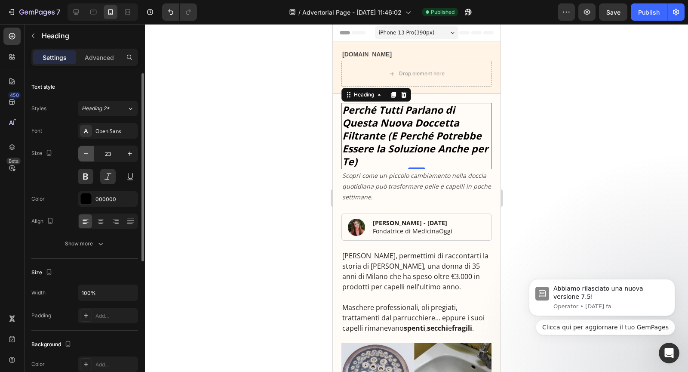
click at [86, 156] on icon "button" at bounding box center [86, 153] width 9 height 9
type input "22"
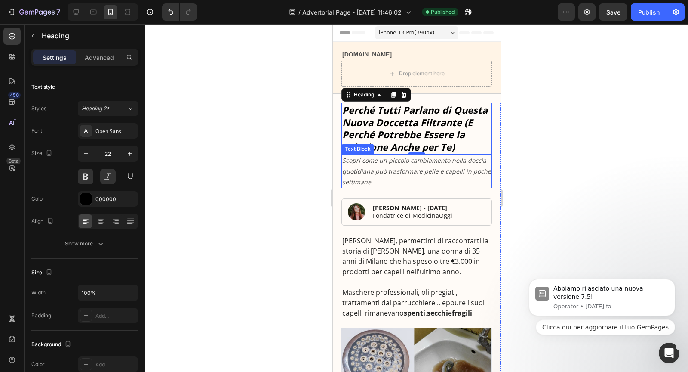
click at [354, 172] on icon "Scopri come un piccolo cambiamento nella doccia quotidiana può trasformare pell…" at bounding box center [416, 171] width 149 height 30
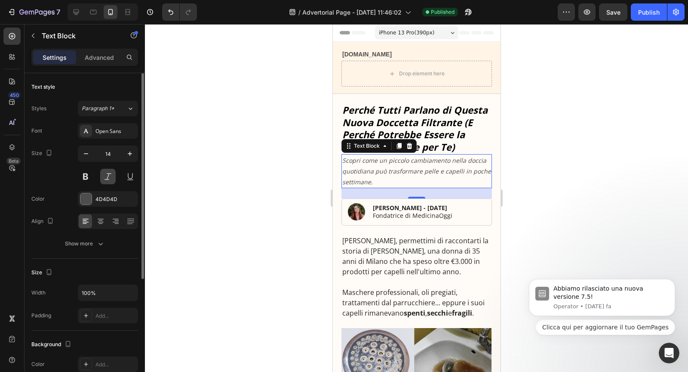
click at [106, 179] on button at bounding box center [107, 176] width 15 height 15
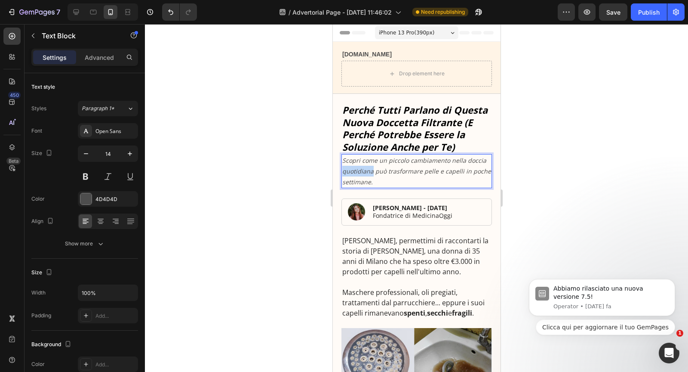
click at [360, 169] on icon "Scopri come un piccolo cambiamento nella doccia quotidiana può trasformare pell…" at bounding box center [416, 171] width 149 height 30
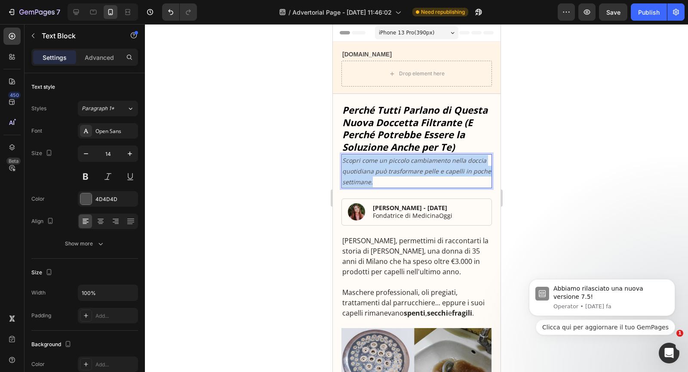
click at [360, 169] on icon "Scopri come un piccolo cambiamento nella doccia quotidiana può trasformare pell…" at bounding box center [416, 171] width 149 height 30
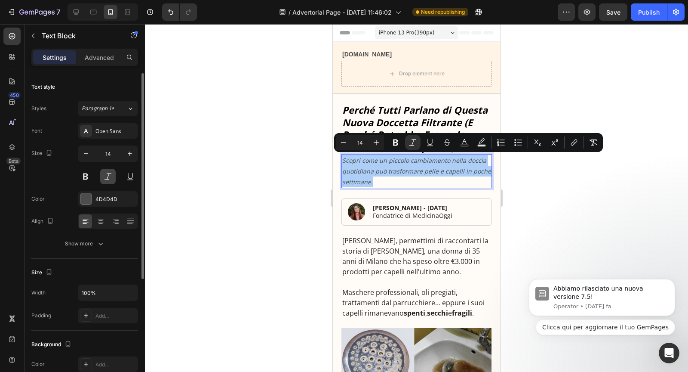
click at [109, 172] on button at bounding box center [107, 176] width 15 height 15
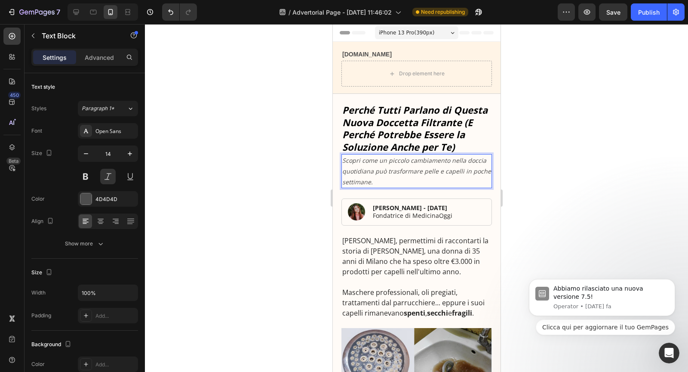
click at [356, 172] on icon "Scopri come un piccolo cambiamento nella doccia quotidiana può trasformare pell…" at bounding box center [416, 171] width 149 height 30
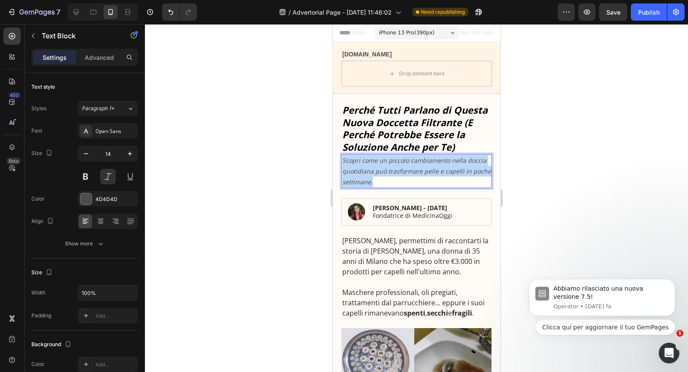
click at [356, 172] on icon "Scopri come un piccolo cambiamento nella doccia quotidiana può trasformare pell…" at bounding box center [416, 171] width 149 height 30
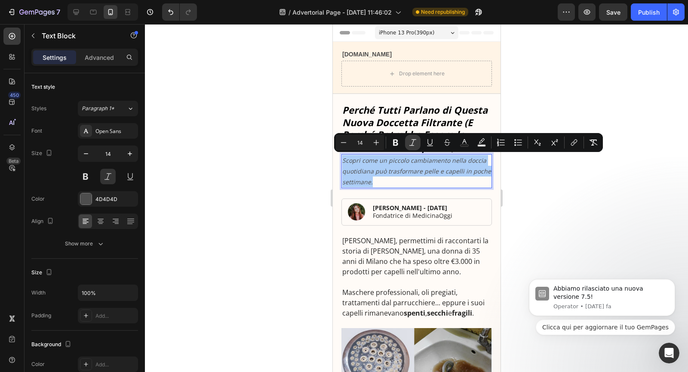
click at [410, 142] on icon "Editor contextual toolbar" at bounding box center [413, 142] width 9 height 9
click at [412, 141] on icon "Editor contextual toolbar" at bounding box center [413, 142] width 9 height 9
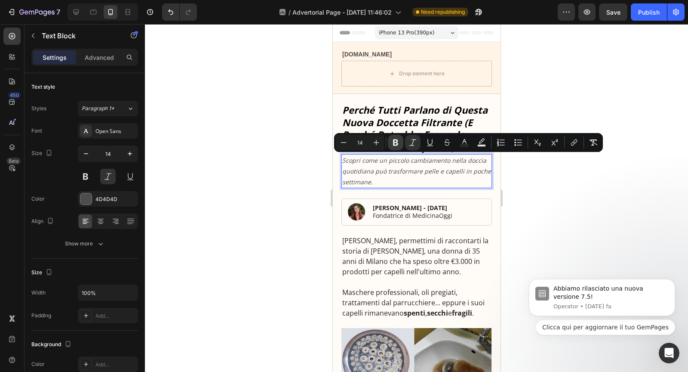
click at [394, 142] on icon "Editor contextual toolbar" at bounding box center [395, 142] width 5 height 6
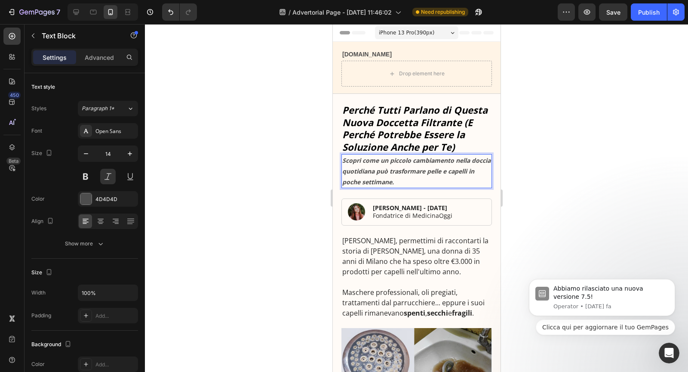
click at [393, 164] on p "Scopri come un piccolo cambiamento nella doccia quotidiana può trasformare pell…" at bounding box center [416, 171] width 149 height 33
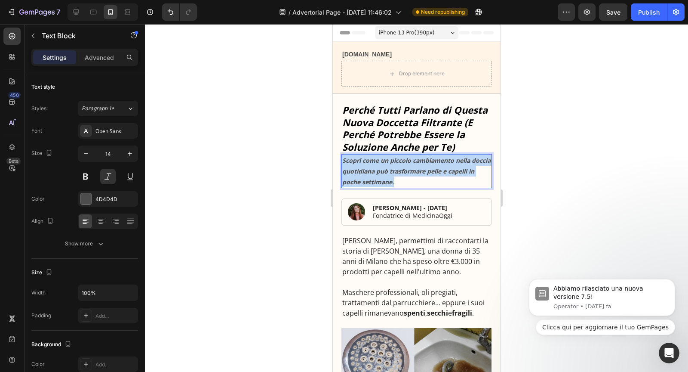
click at [393, 164] on p "Scopri come un piccolo cambiamento nella doccia quotidiana può trasformare pell…" at bounding box center [416, 171] width 149 height 33
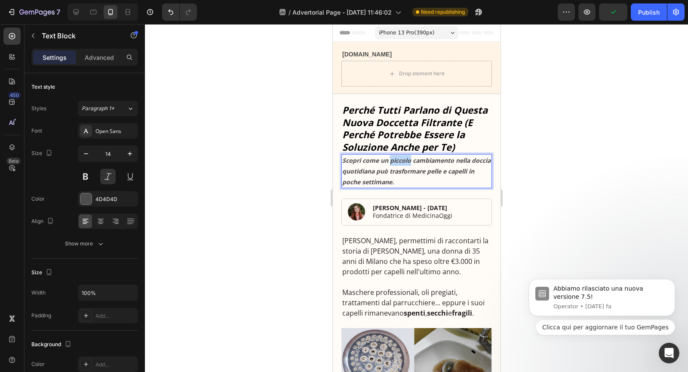
click at [393, 164] on p "Scopri come un piccolo cambiamento nella doccia quotidiana può trasformare pell…" at bounding box center [416, 171] width 149 height 33
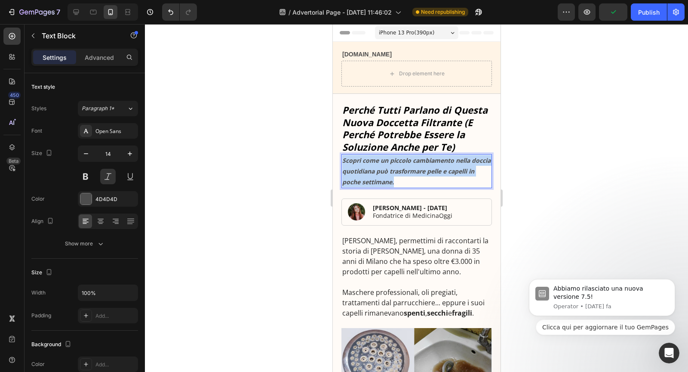
click at [393, 164] on p "Scopri come un piccolo cambiamento nella doccia quotidiana può trasformare pell…" at bounding box center [416, 171] width 149 height 33
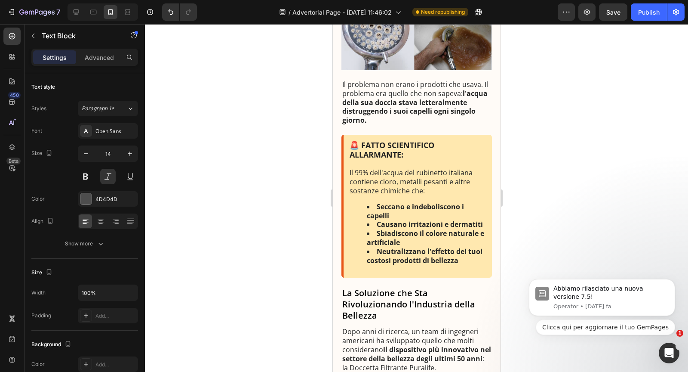
scroll to position [334, 0]
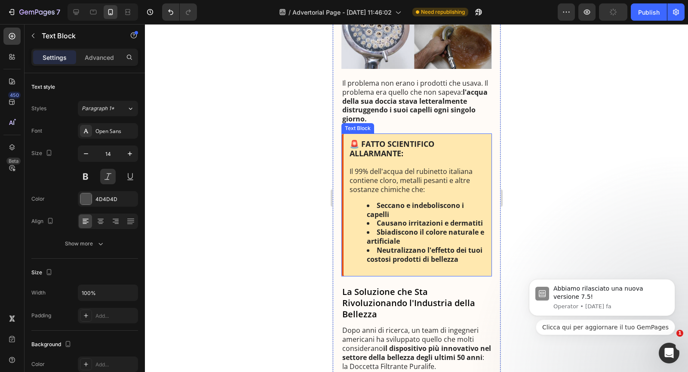
click at [452, 158] on p "Il 99% dell'acqua del rubinetto italiana contiene cloro, metalli pesanti e altr…" at bounding box center [417, 176] width 136 height 36
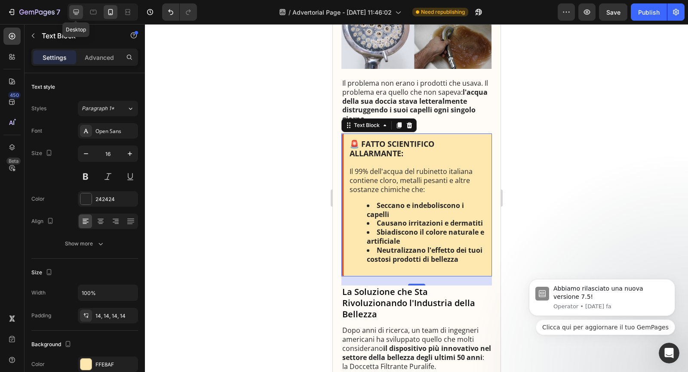
click at [76, 14] on icon at bounding box center [77, 12] width 6 height 6
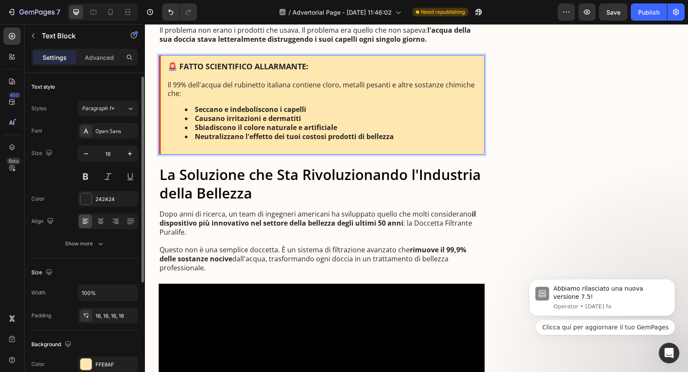
scroll to position [41, 0]
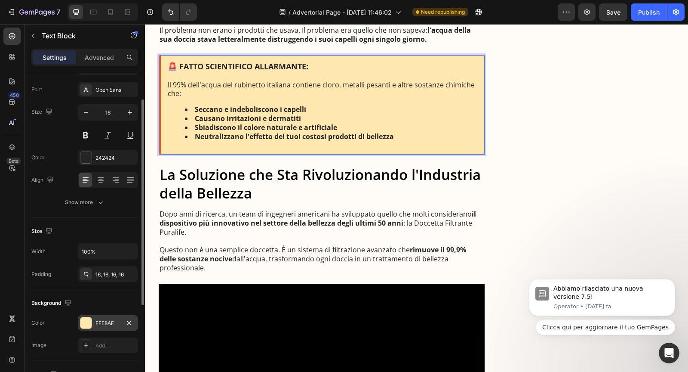
click at [98, 319] on div "FFE8AF" at bounding box center [107, 323] width 25 height 8
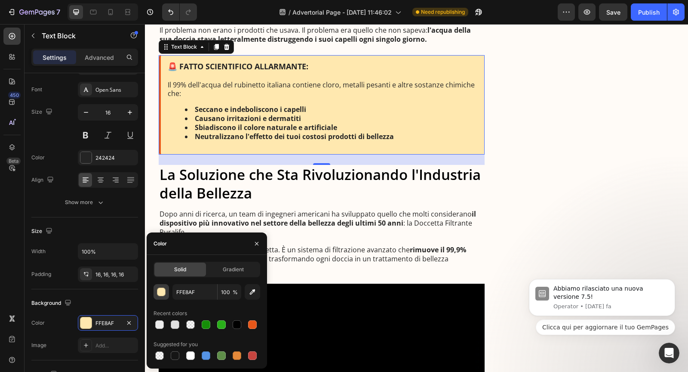
click at [163, 294] on div "button" at bounding box center [161, 292] width 9 height 9
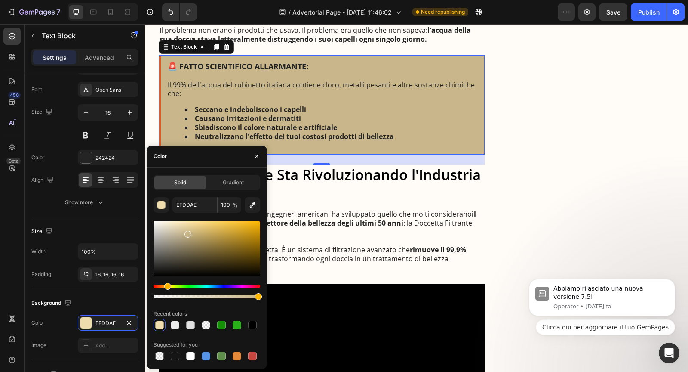
drag, startPoint x: 182, startPoint y: 224, endPoint x: 186, endPoint y: 231, distance: 8.3
click at [187, 232] on div at bounding box center [207, 248] width 107 height 55
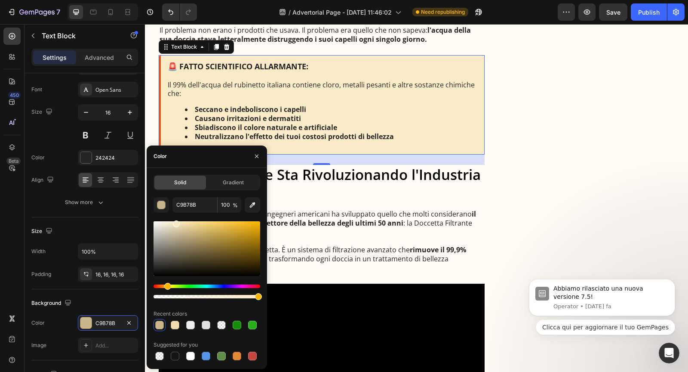
type input "F9EBC7"
drag, startPoint x: 189, startPoint y: 235, endPoint x: 176, endPoint y: 222, distance: 18.9
click at [176, 222] on div at bounding box center [176, 223] width 7 height 7
click at [332, 215] on p "Dopo anni di ricerca, un team di ingegneri americani ha sviluppato quello che m…" at bounding box center [322, 222] width 325 height 27
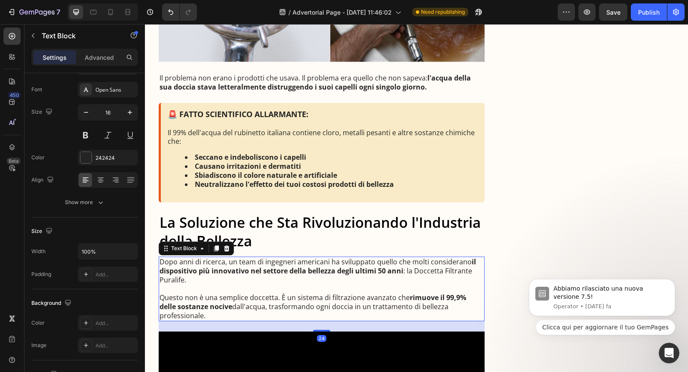
scroll to position [393, 0]
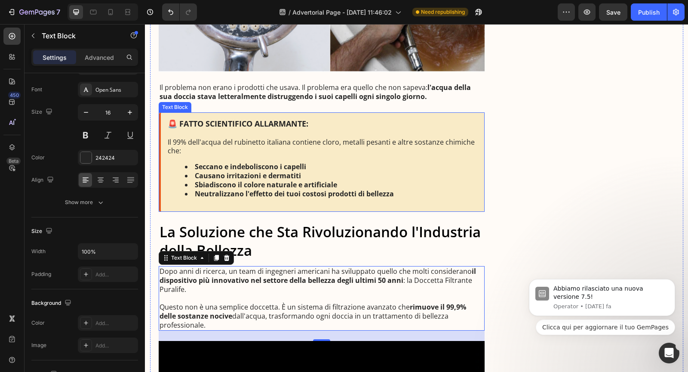
click at [305, 120] on strong "🚨 FATTO SCIENTIFICO ALLARMANTE:" at bounding box center [238, 123] width 141 height 10
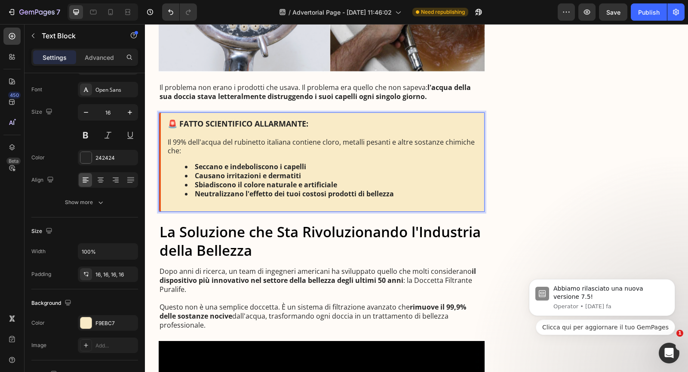
click at [308, 122] on p "🚨 FATTO SCIENTIFICO ALLARMANTE:" at bounding box center [323, 123] width 311 height 9
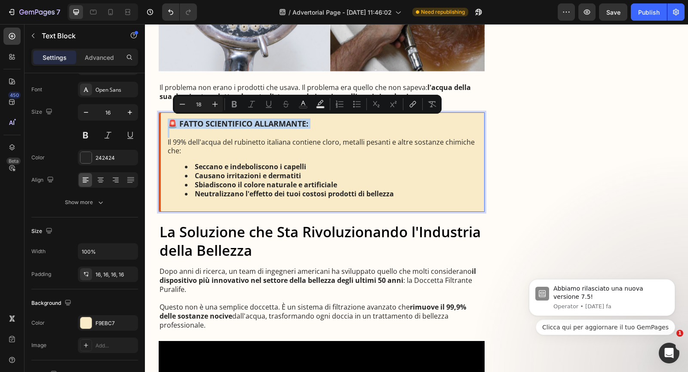
click at [308, 122] on p "🚨 FATTO SCIENTIFICO ALLARMANTE:" at bounding box center [323, 123] width 311 height 9
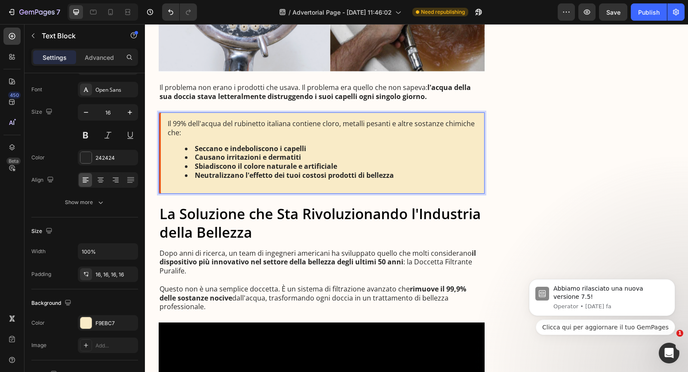
click at [168, 122] on p "Il 99% dell'acqua del rubinetto italiana contiene cloro, metalli pesanti e altr…" at bounding box center [323, 128] width 311 height 18
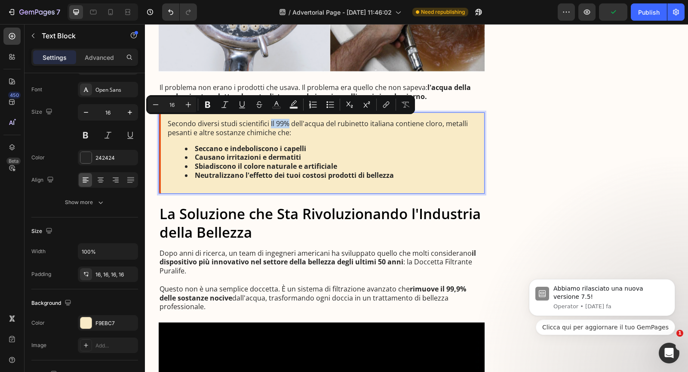
drag, startPoint x: 289, startPoint y: 123, endPoint x: 268, endPoint y: 123, distance: 20.6
click at [268, 123] on p "Secondo diversi studi scientifici Il 99% dell'acqua del rubinetto italiana cont…" at bounding box center [323, 128] width 311 height 18
drag, startPoint x: 277, startPoint y: 122, endPoint x: 314, endPoint y: 123, distance: 37.0
click at [314, 123] on p "Secondo diversi studi scientifici in 8 case su 10 l'acqua del rubinetto italian…" at bounding box center [323, 128] width 311 height 18
click at [376, 131] on p "Secondo diversi studi scientifici in 8 case su 10 l'acqua del rubinetto italian…" at bounding box center [323, 128] width 311 height 18
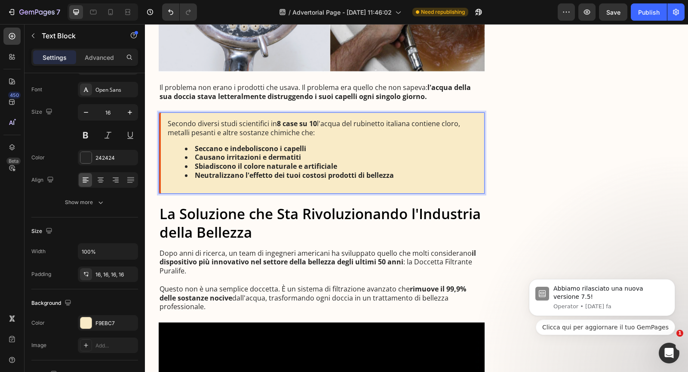
click at [271, 122] on p "Secondo diversi studi scientifici in 8 case su 10 l'acqua del rubinetto italian…" at bounding box center [323, 128] width 311 height 18
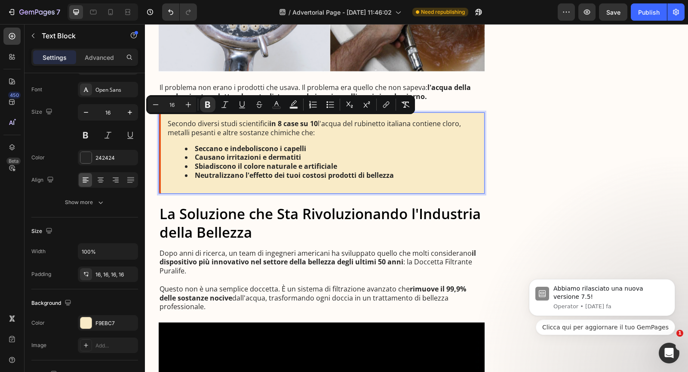
click at [266, 144] on strong "Seccano e indeboliscono i capelli" at bounding box center [250, 148] width 111 height 9
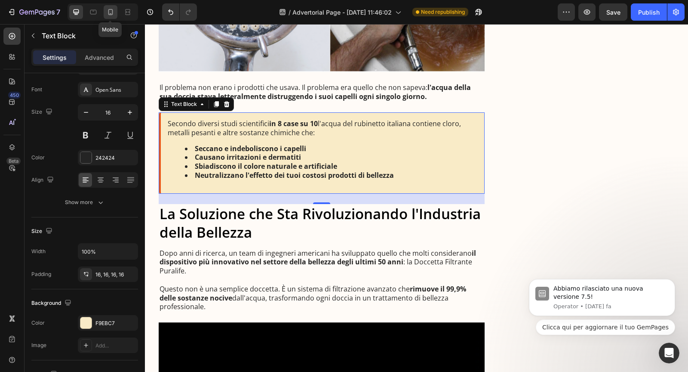
click at [113, 16] on div at bounding box center [111, 12] width 14 height 14
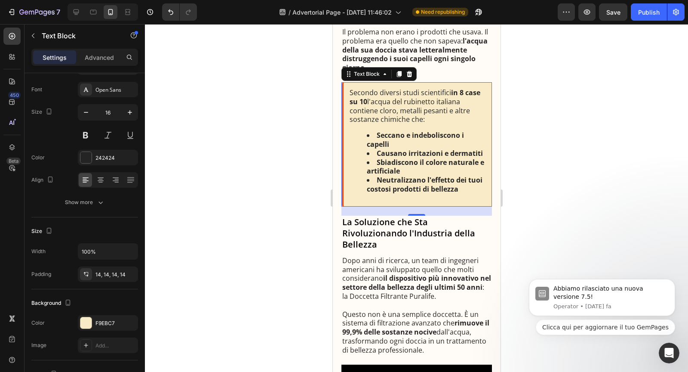
scroll to position [378, 0]
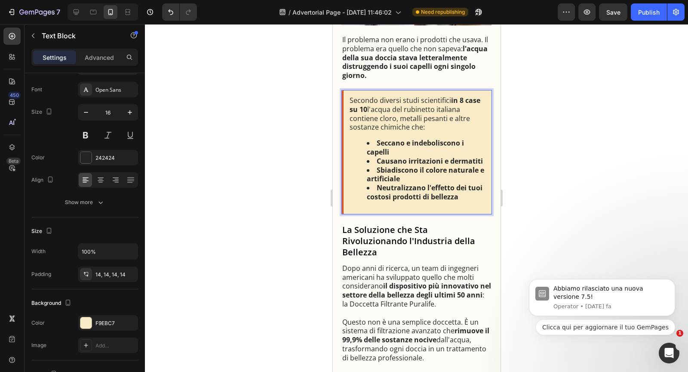
click at [446, 106] on p "Secondo diversi studi scientifici in 8 case su 10 l'acqua del rubinetto italian…" at bounding box center [417, 114] width 136 height 36
click at [468, 107] on p "Secondo diversi studi scientifici in 8 case su 10 l'acqua del rubinetto contien…" at bounding box center [417, 114] width 136 height 36
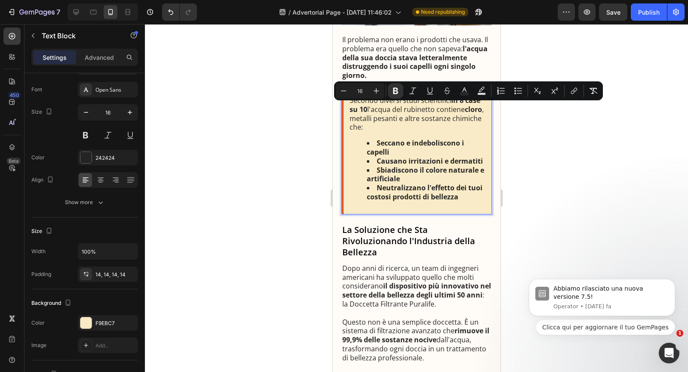
click at [356, 117] on p "Secondo diversi studi scientifici in 8 case su 10 l'acqua del rubinetto contien…" at bounding box center [417, 114] width 136 height 36
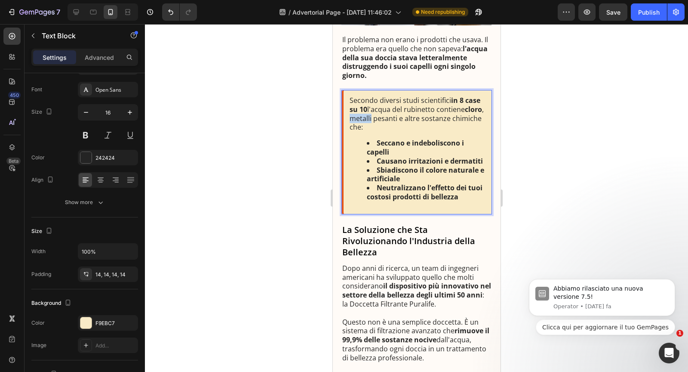
click at [356, 117] on p "Secondo diversi studi scientifici in 8 case su 10 l'acqua del rubinetto contien…" at bounding box center [417, 114] width 136 height 36
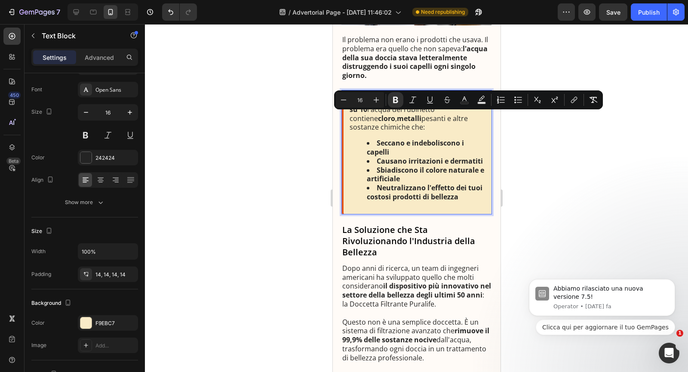
click at [381, 116] on p "Secondo diversi studi scientifici in 8 case su 10 l'acqua del rubinetto contien…" at bounding box center [417, 114] width 136 height 36
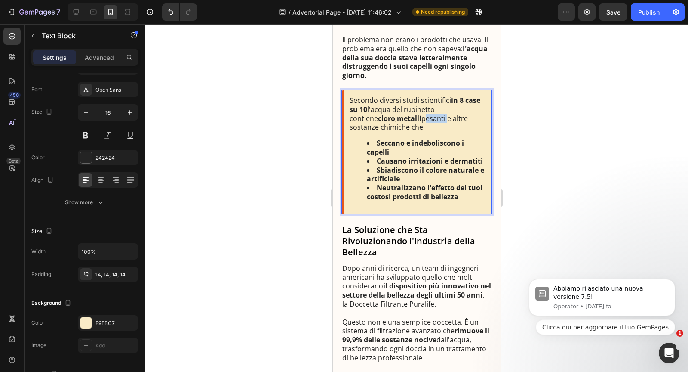
click at [381, 116] on p "Secondo diversi studi scientifici in 8 case su 10 l'acqua del rubinetto contien…" at bounding box center [417, 114] width 136 height 36
click at [429, 117] on p "Secondo diversi studi scientifici in 8 case su 10 l'acqua del rubinetto contien…" at bounding box center [417, 114] width 136 height 36
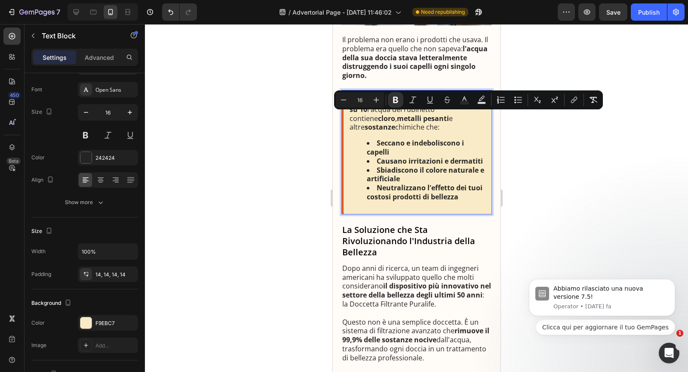
click at [462, 117] on p "Secondo diversi studi scientifici in 8 case su 10 l'acqua del rubinetto contien…" at bounding box center [417, 114] width 136 height 36
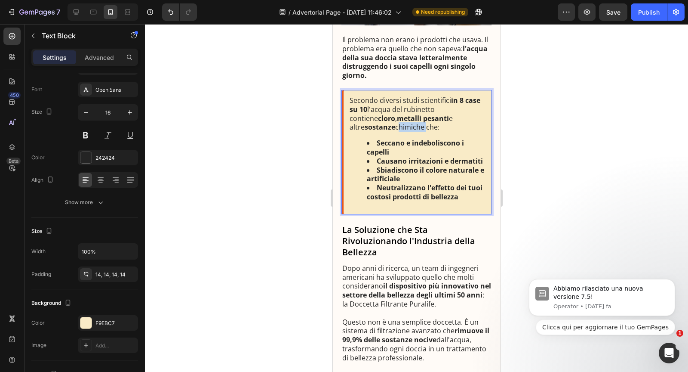
click at [462, 117] on p "Secondo diversi studi scientifici in 8 case su 10 l'acqua del rubinetto contien…" at bounding box center [417, 114] width 136 height 36
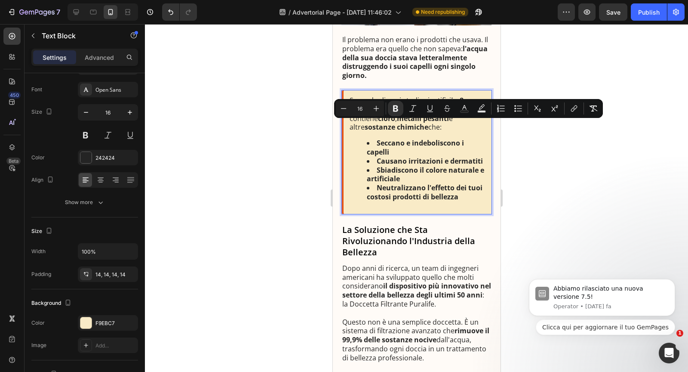
click at [434, 139] on strong "Seccano e indeboliscono i capelli" at bounding box center [414, 147] width 97 height 18
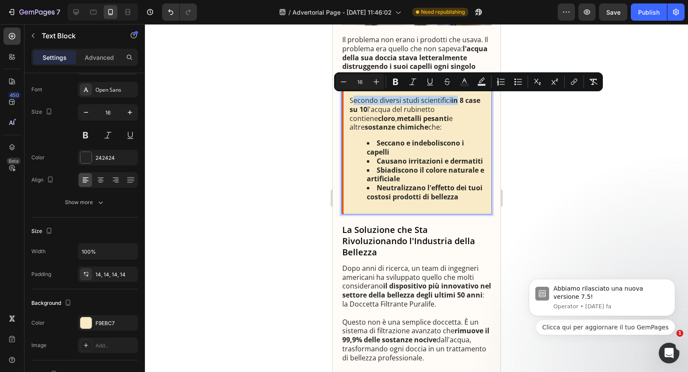
drag, startPoint x: 457, startPoint y: 100, endPoint x: 352, endPoint y: 100, distance: 104.5
click at [352, 100] on p "Secondo diversi studi scientifici in 8 case su 10 l'acqua del rubinetto contien…" at bounding box center [417, 114] width 136 height 36
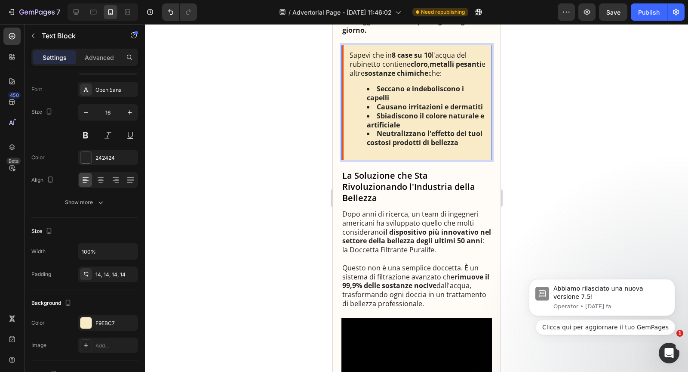
scroll to position [419, 0]
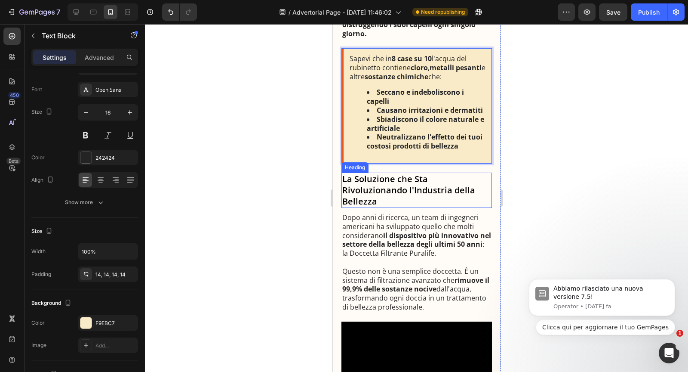
click at [390, 191] on h3 "La Soluzione che Sta Rivoluzionando l'Industria della Bellezza" at bounding box center [416, 189] width 151 height 35
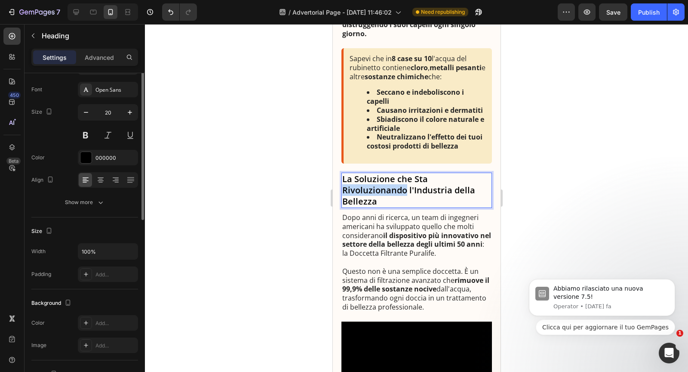
scroll to position [0, 0]
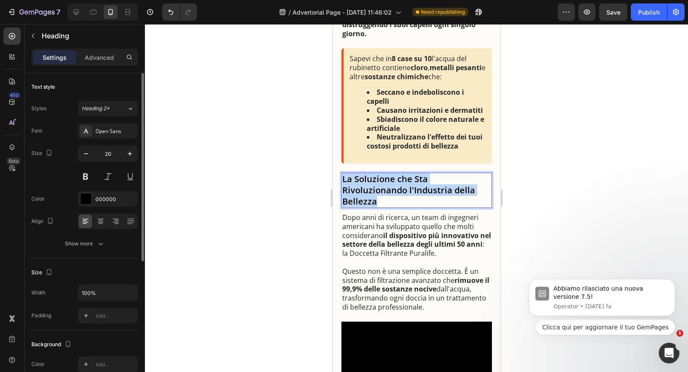
click at [390, 191] on p "La Soluzione che Sta Rivoluzionando l'Industria della Bellezza" at bounding box center [416, 190] width 149 height 34
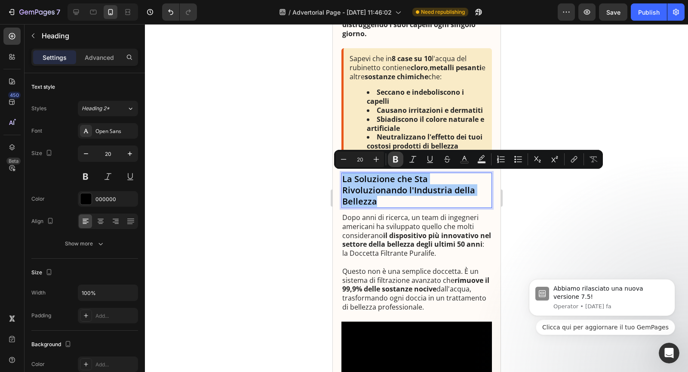
click at [394, 161] on icon "Editor contextual toolbar" at bounding box center [395, 159] width 5 height 6
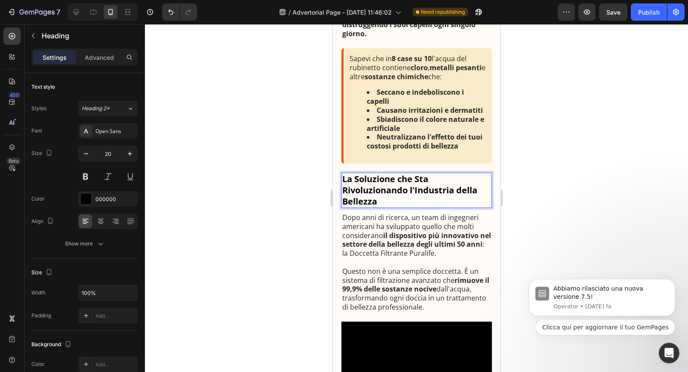
click at [392, 179] on strong "La Soluzione che Sta Rivoluzionando l'Industria della Bellezza" at bounding box center [409, 190] width 135 height 34
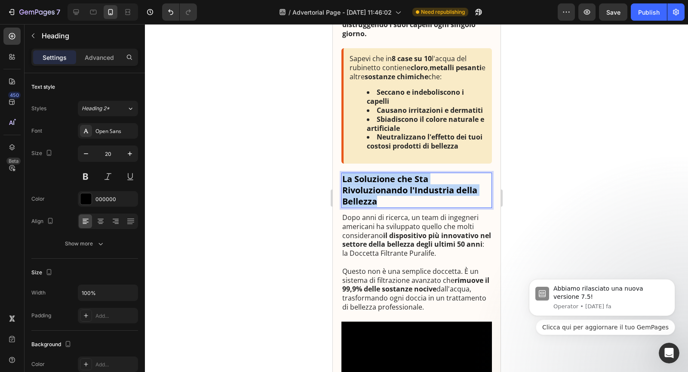
click at [392, 179] on strong "La Soluzione che Sta Rivoluzionando l'Industria della Bellezza" at bounding box center [409, 190] width 135 height 34
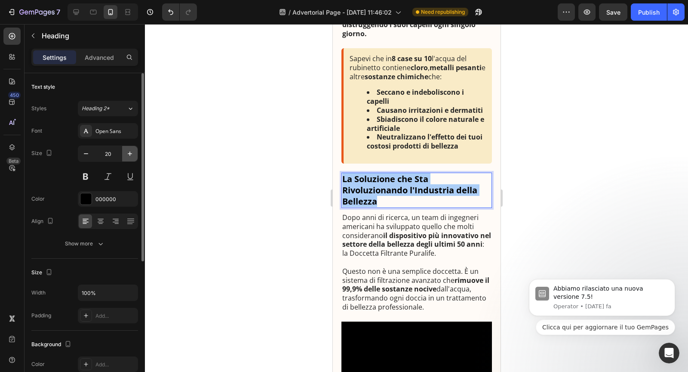
click at [133, 156] on icon "button" at bounding box center [130, 153] width 9 height 9
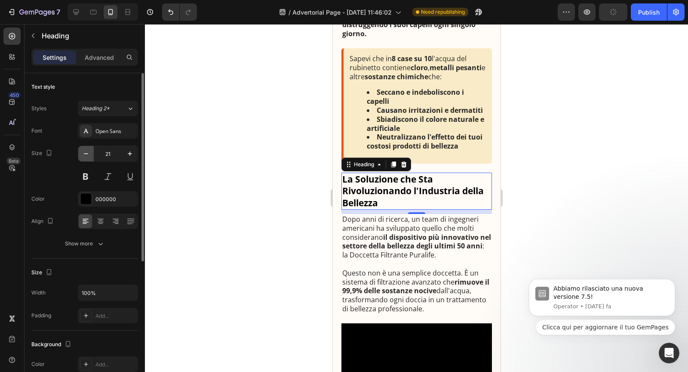
click at [84, 155] on icon "button" at bounding box center [86, 153] width 9 height 9
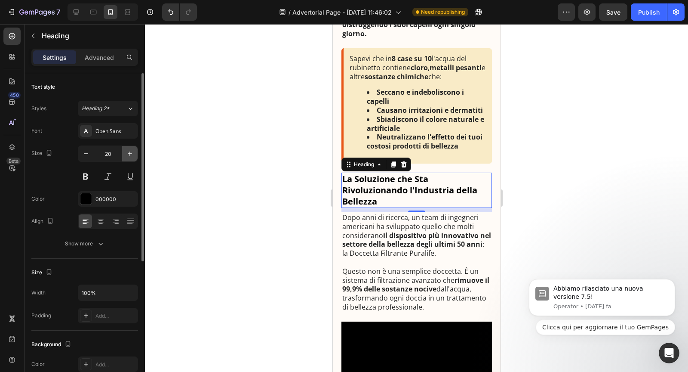
click at [129, 155] on icon "button" at bounding box center [130, 153] width 9 height 9
type input "21"
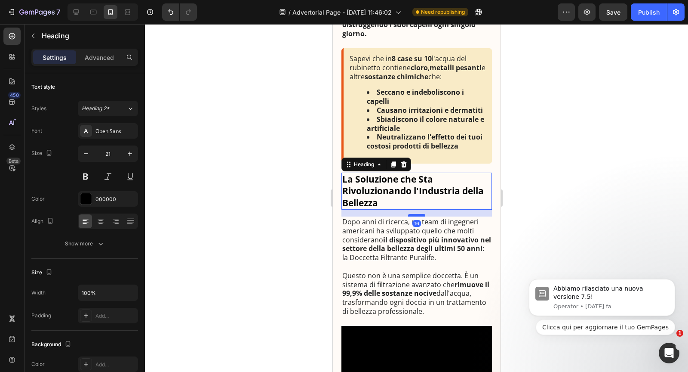
click at [414, 214] on div at bounding box center [416, 215] width 17 height 3
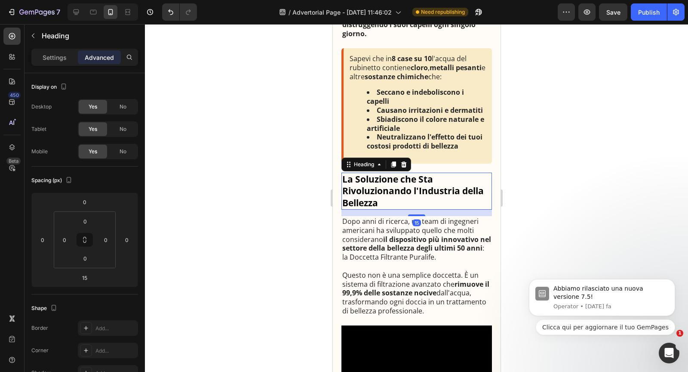
click at [439, 158] on div "Sapevi che in 8 case su 10 l'acqua del rubinetto contiene cloro , metalli pesan…" at bounding box center [416, 105] width 151 height 115
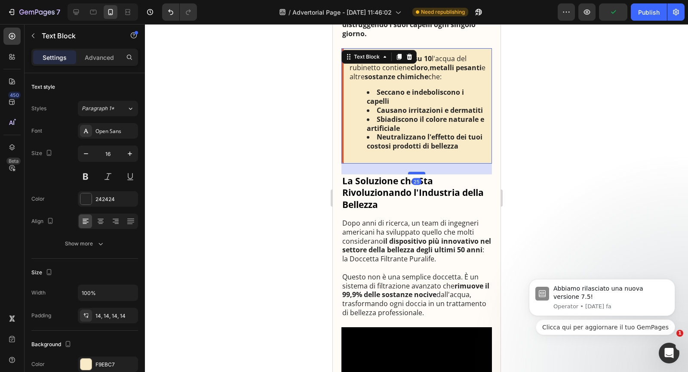
click at [421, 172] on div at bounding box center [416, 173] width 17 height 3
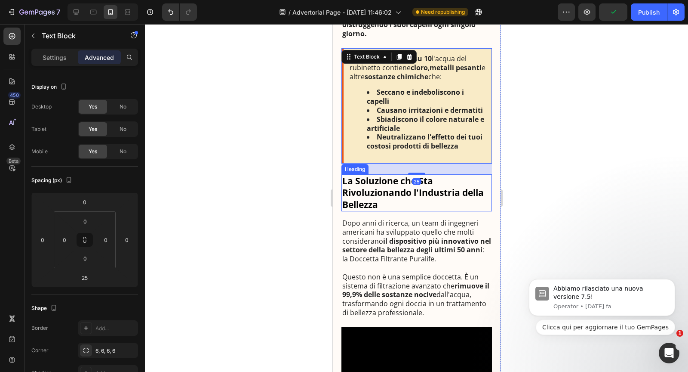
click at [408, 206] on p "⁠⁠⁠⁠⁠⁠⁠ La Soluzione che Sta Rivoluzionando l'Industria della Bellezza" at bounding box center [416, 192] width 149 height 35
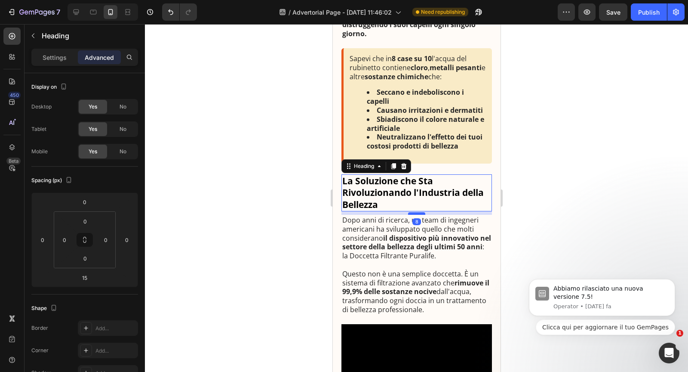
click at [409, 213] on div at bounding box center [416, 213] width 17 height 3
type input "8"
click at [407, 238] on strong "il dispositivo più innovativo nel settore della bellezza degli ultimi 50 anni" at bounding box center [416, 242] width 149 height 18
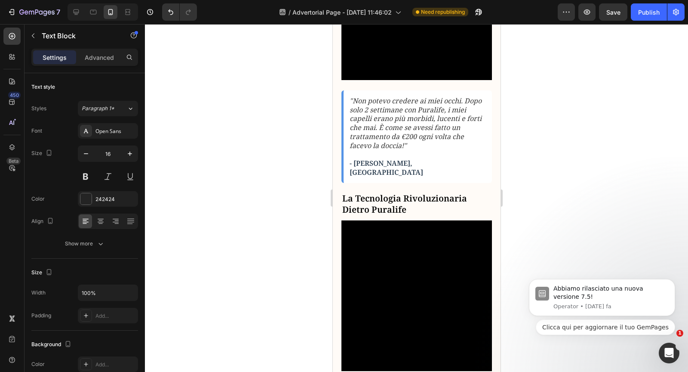
scroll to position [742, 0]
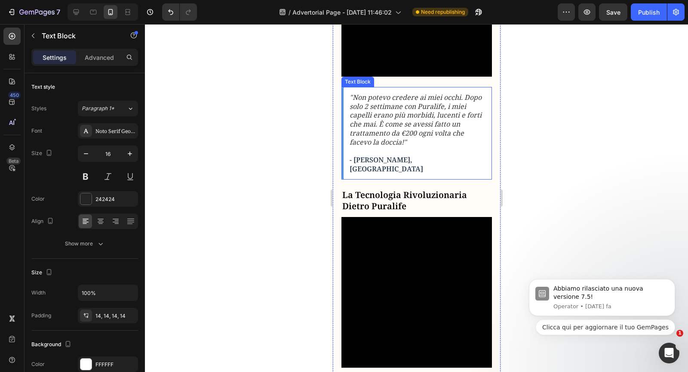
click at [411, 147] on icon ""Non potevo credere ai miei occhi. Dopo solo 2 settimane con Puralife, i miei c…" at bounding box center [415, 119] width 132 height 54
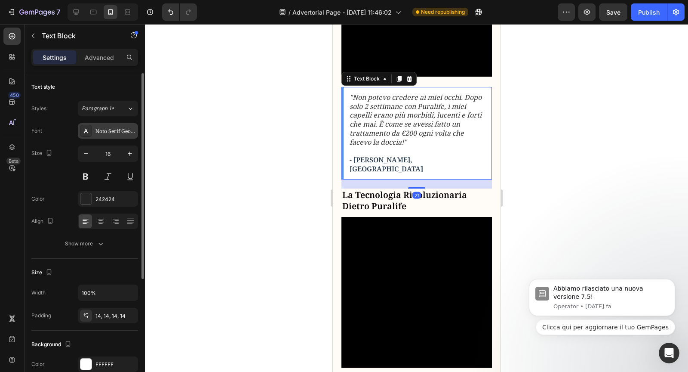
click at [115, 135] on div "Noto Serif Georgian" at bounding box center [108, 130] width 60 height 15
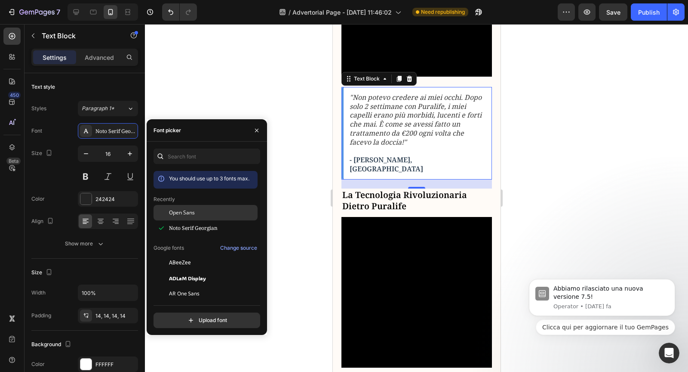
click at [183, 211] on span "Open Sans" at bounding box center [182, 213] width 26 height 8
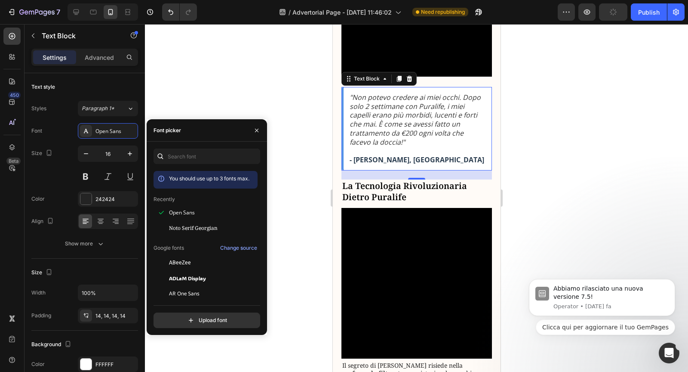
click at [387, 155] on p at bounding box center [417, 150] width 136 height 9
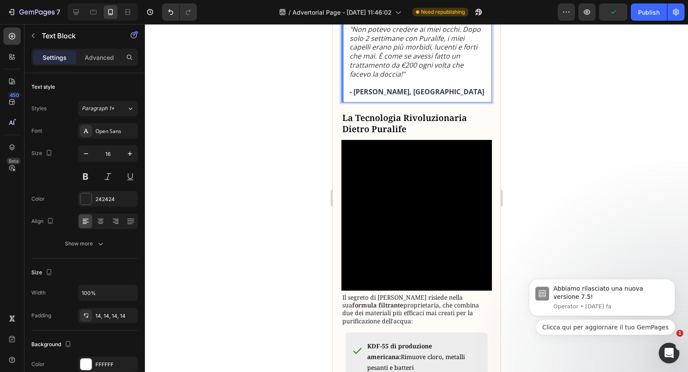
scroll to position [829, 0]
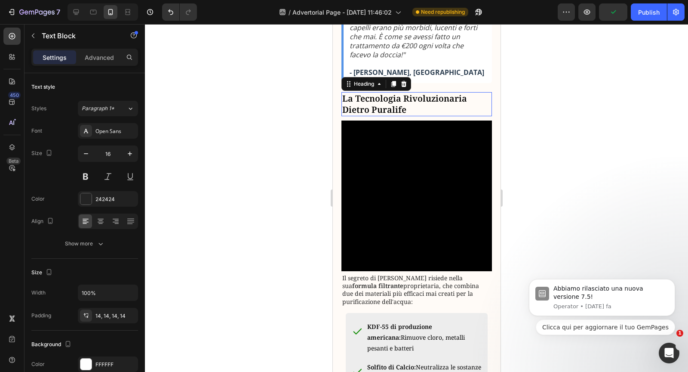
click at [388, 116] on h3 "La Tecnologia Rivoluzionaria Dietro Puralife" at bounding box center [416, 104] width 151 height 24
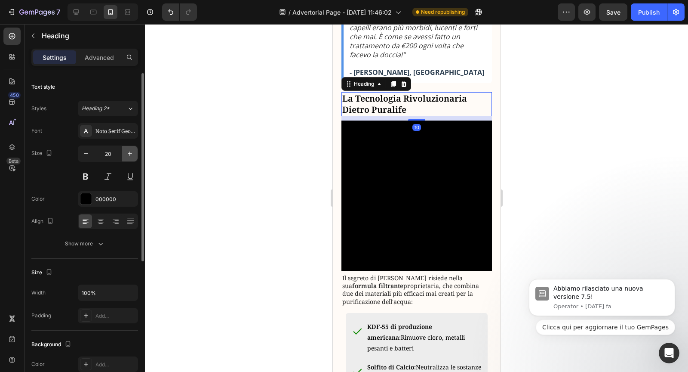
click at [133, 155] on icon "button" at bounding box center [130, 153] width 9 height 9
type input "21"
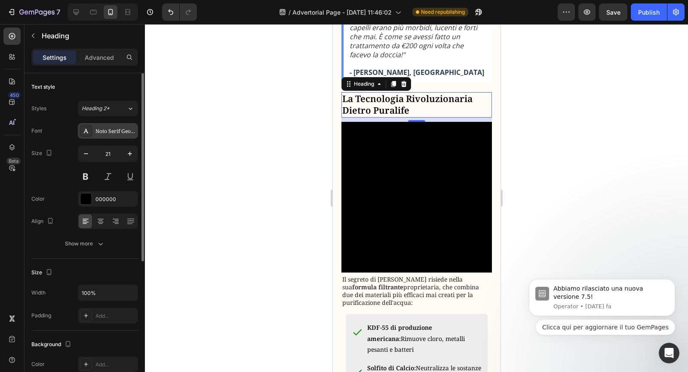
click at [115, 126] on div "Noto Serif Georgian" at bounding box center [108, 130] width 60 height 15
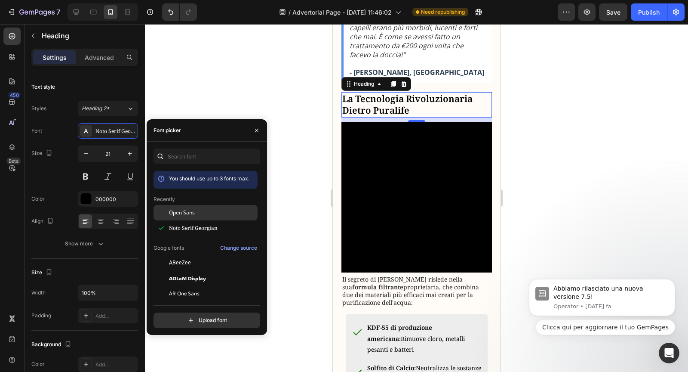
click at [174, 211] on span "Open Sans" at bounding box center [182, 213] width 26 height 8
click at [366, 117] on h3 "La Tecnologia Rivoluzionaria Dietro Puralife" at bounding box center [416, 104] width 151 height 25
click at [366, 117] on p "La Tecnologia Rivoluzionaria Dietro Puralife" at bounding box center [416, 105] width 149 height 24
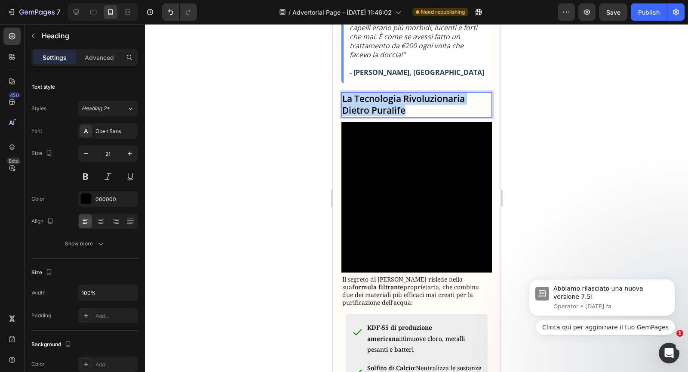
click at [366, 117] on p "La Tecnologia Rivoluzionaria Dietro Puralife" at bounding box center [416, 105] width 149 height 24
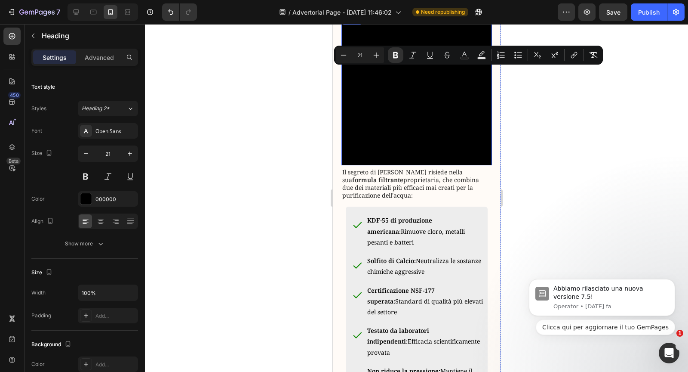
scroll to position [950, 0]
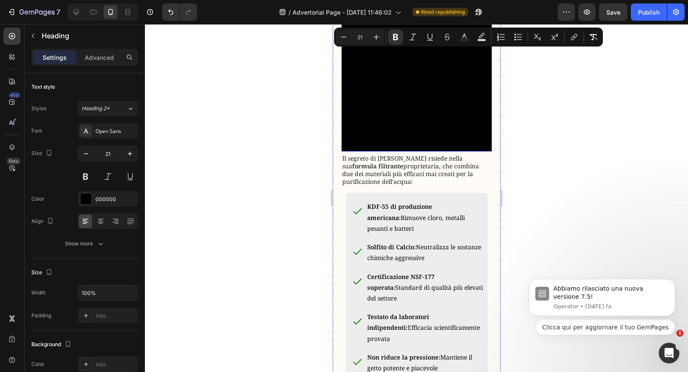
click at [391, 186] on p "Il segreto di [PERSON_NAME] risiede nella sua formula filtrante proprietaria, c…" at bounding box center [416, 169] width 149 height 31
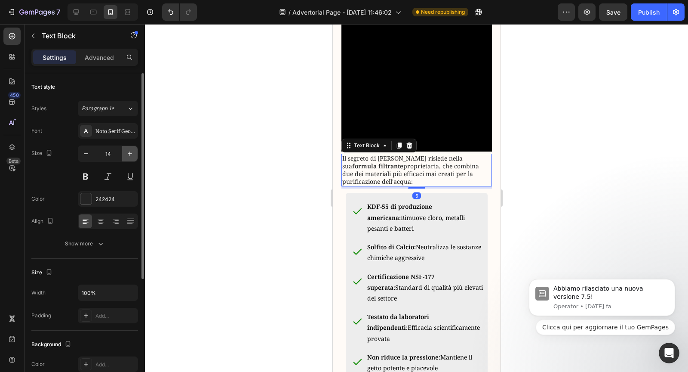
click at [127, 156] on icon "button" at bounding box center [130, 153] width 9 height 9
type input "16"
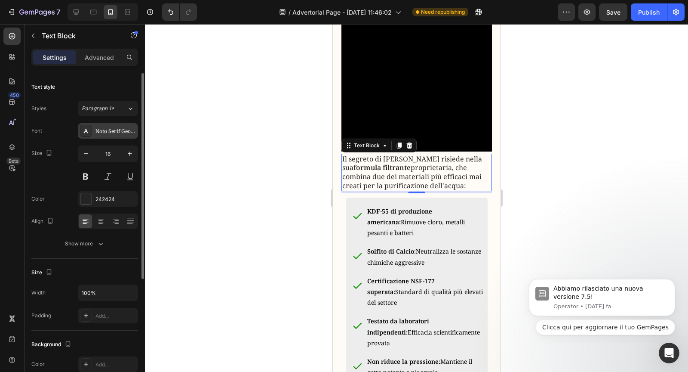
click at [120, 130] on div "Noto Serif Georgian" at bounding box center [115, 131] width 40 height 8
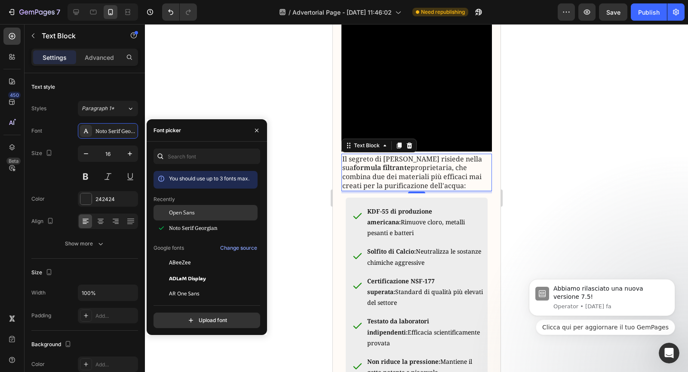
click at [169, 209] on span "Open Sans" at bounding box center [182, 213] width 26 height 8
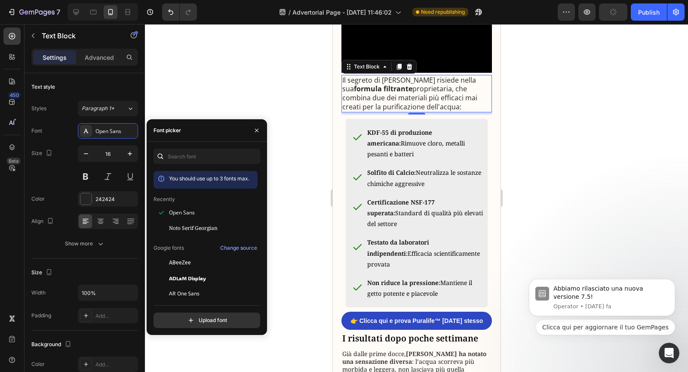
click at [437, 248] on div "KDF-55 di produzione americana: Rimuove cloro, metalli pesanti e batteri Solfit…" at bounding box center [414, 213] width 139 height 175
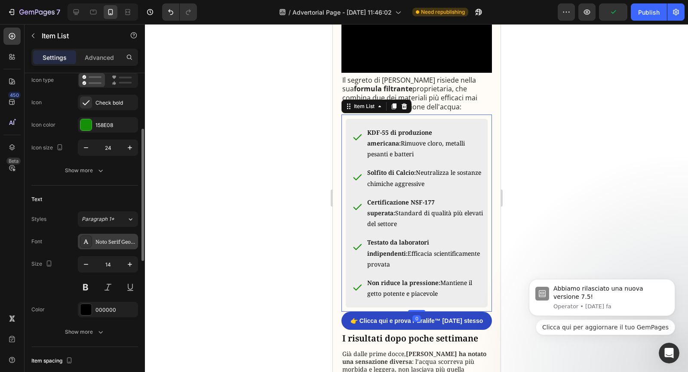
scroll to position [93, 0]
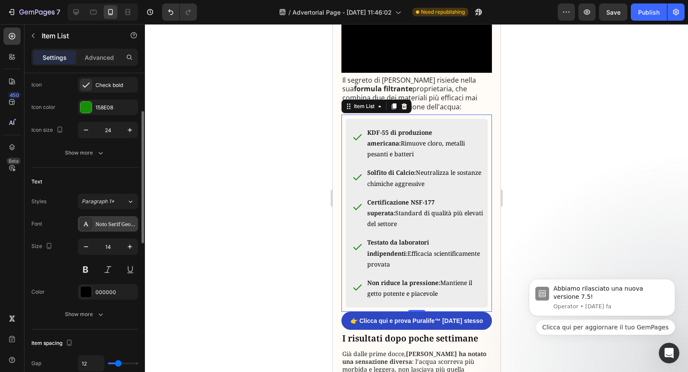
click at [121, 228] on div "Noto Serif Georgian" at bounding box center [108, 223] width 60 height 15
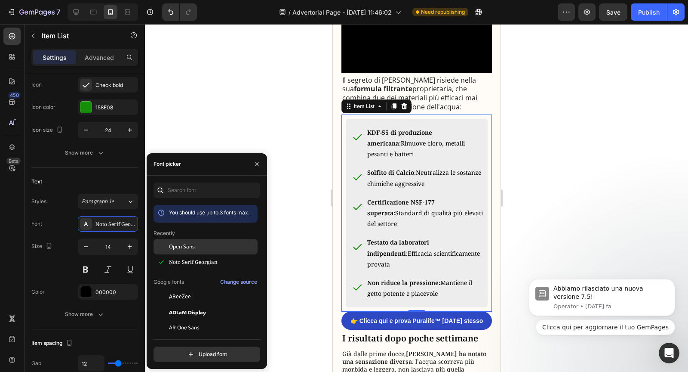
click at [178, 304] on div "Open Sans" at bounding box center [206, 311] width 104 height 15
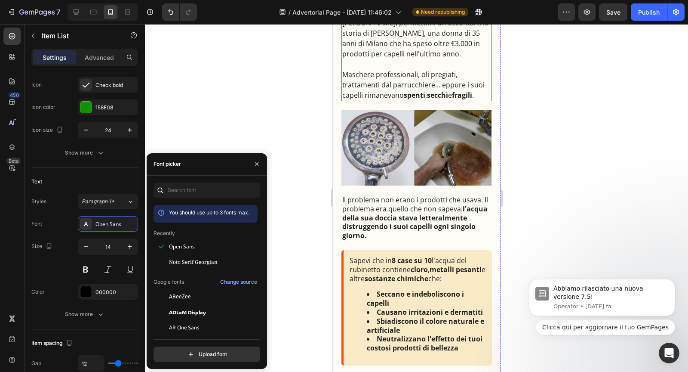
scroll to position [287, 0]
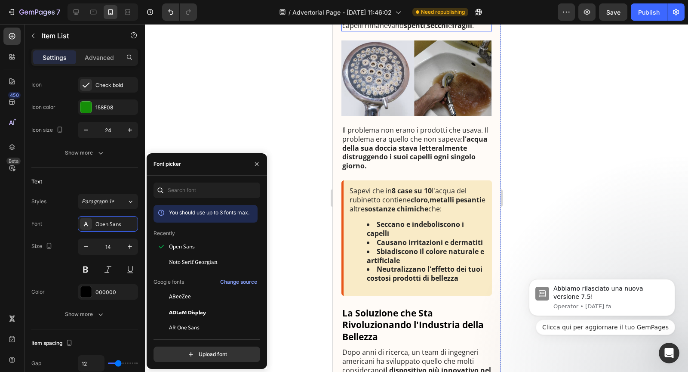
click at [401, 240] on strong "Causano irritazioni e dermatiti" at bounding box center [429, 241] width 106 height 9
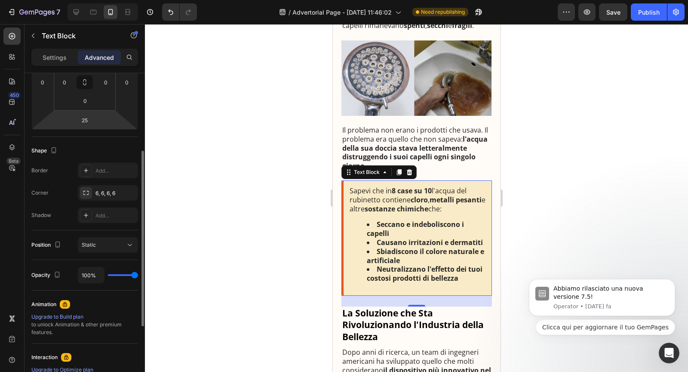
scroll to position [0, 0]
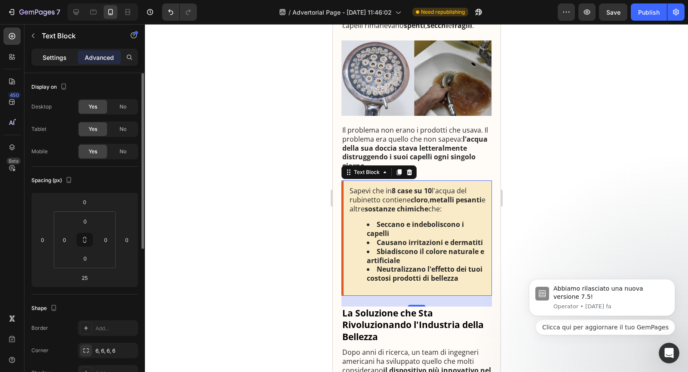
click at [69, 62] on div "Settings" at bounding box center [54, 57] width 43 height 14
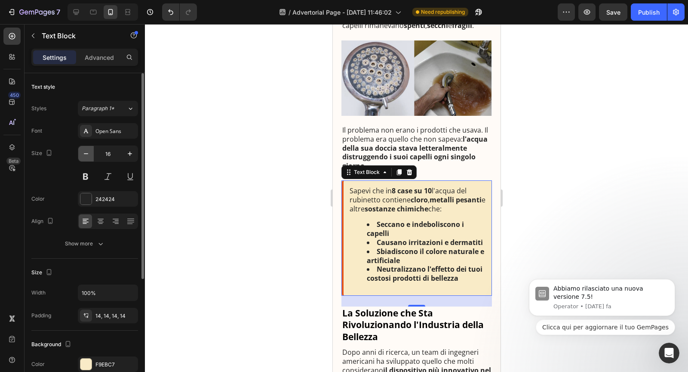
click at [88, 154] on icon "button" at bounding box center [86, 153] width 9 height 9
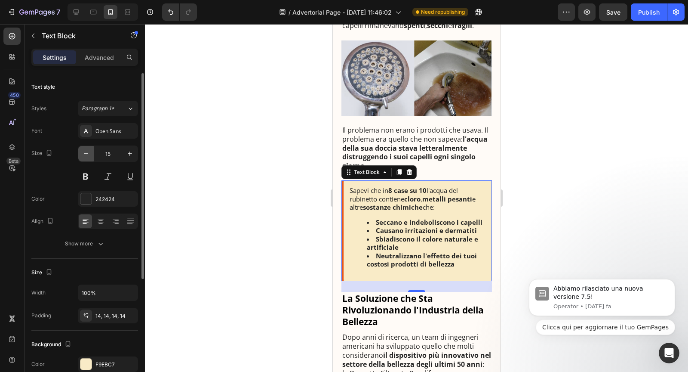
type input "14"
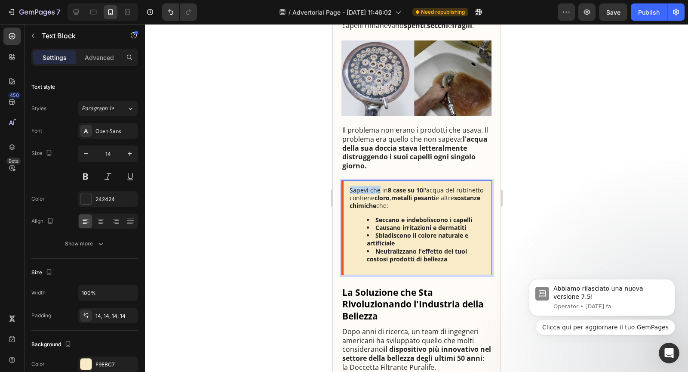
drag, startPoint x: 379, startPoint y: 191, endPoint x: 348, endPoint y: 191, distance: 31.4
click at [348, 191] on div "Sapevi che in 8 case su 10 l'acqua del rubinetto contiene cloro , metalli pesan…" at bounding box center [416, 227] width 151 height 95
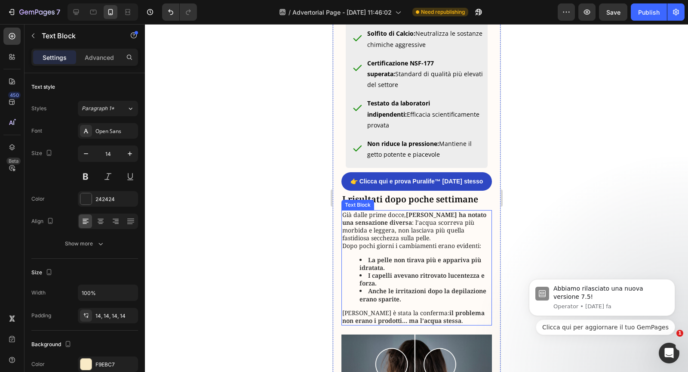
scroll to position [1151, 0]
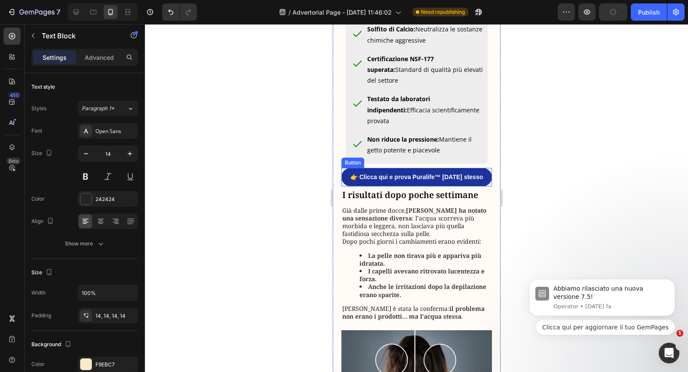
click at [416, 186] on link "👉 Clicca qui e prova Puralife™ [DATE] stesso" at bounding box center [416, 177] width 151 height 18
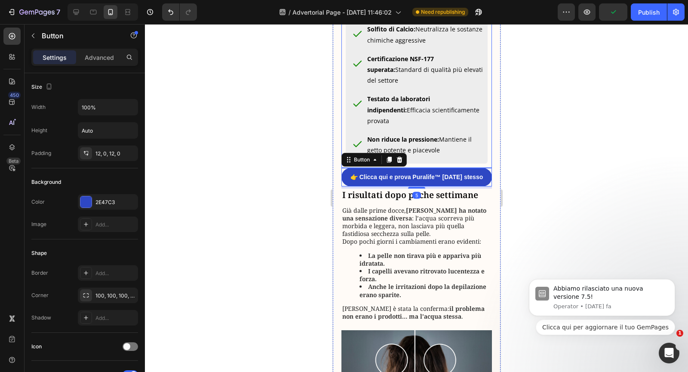
click at [417, 164] on div "KDF-55 di produzione americana: Rimuove cloro, metalli pesanti e batteri Solfit…" at bounding box center [416, 69] width 142 height 188
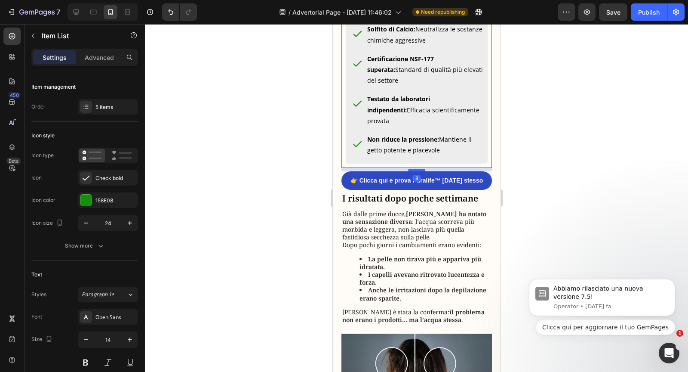
click at [417, 171] on div at bounding box center [416, 170] width 17 height 3
type input "100%"
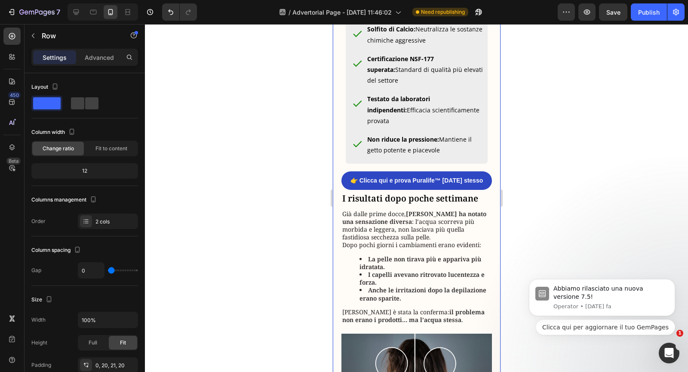
click at [419, 191] on div "👉 Clicca qui e prova Puralife™ oggi stesso Button" at bounding box center [416, 181] width 151 height 20
click at [418, 191] on div "👉 Clicca qui e prova Puralife™ oggi stesso Button" at bounding box center [416, 181] width 151 height 20
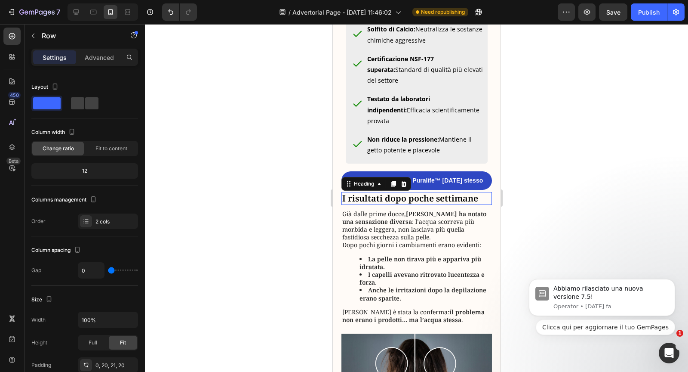
click at [417, 205] on h2 "I risultati dopo poche settimane" at bounding box center [416, 198] width 151 height 13
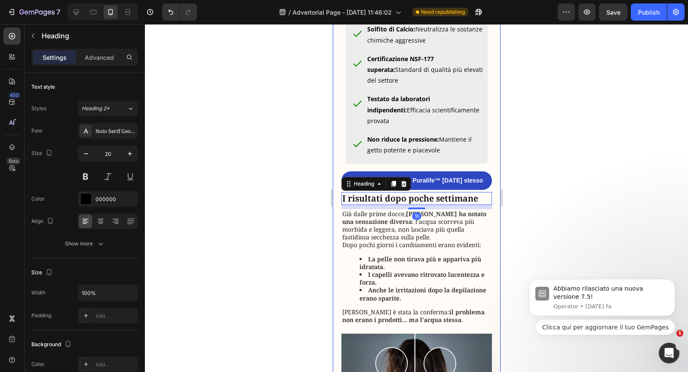
click at [417, 191] on div "👉 Clicca qui e prova Puralife™ oggi stesso Button" at bounding box center [416, 181] width 151 height 20
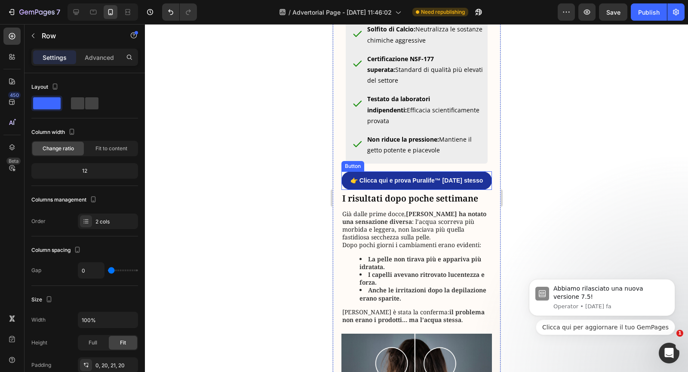
click at [417, 189] on link "👉 Clicca qui e prova Puralife™ [DATE] stesso" at bounding box center [416, 180] width 151 height 18
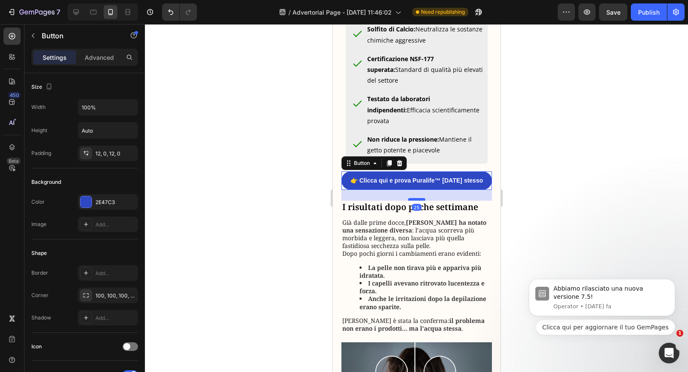
drag, startPoint x: 417, startPoint y: 221, endPoint x: 416, endPoint y: 229, distance: 8.6
click at [416, 200] on div at bounding box center [416, 199] width 17 height 3
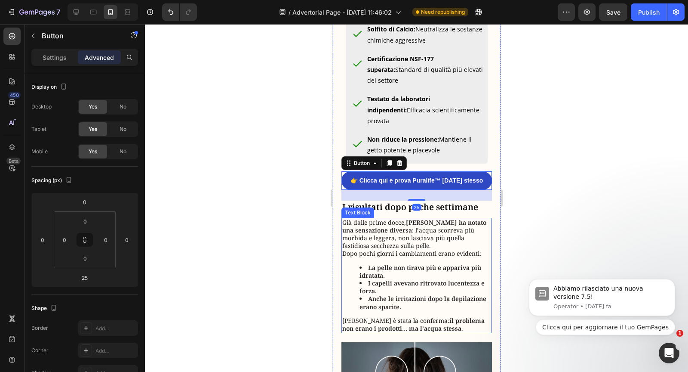
click at [422, 258] on p "Già dalle prime docce, Maria ha notato una sensazione diversa : l’acqua scorrev…" at bounding box center [416, 237] width 149 height 39
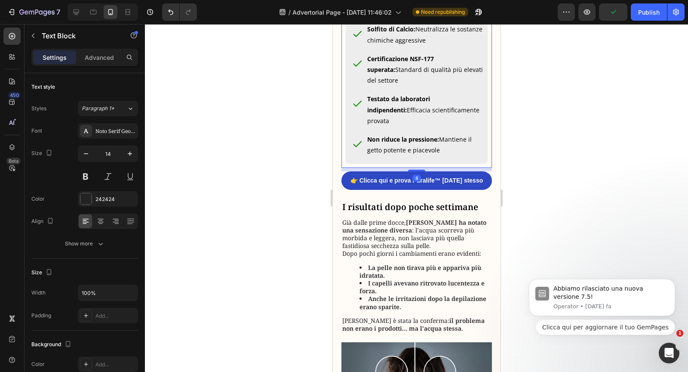
click at [427, 168] on div "KDF-55 di produzione americana: Rimuove cloro, metalli pesanti e batteri Solfit…" at bounding box center [416, 69] width 151 height 197
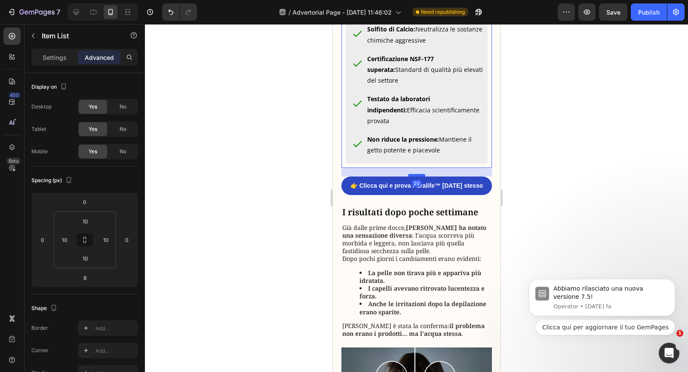
drag, startPoint x: 420, startPoint y: 201, endPoint x: 420, endPoint y: 206, distance: 5.2
click at [420, 176] on div at bounding box center [416, 175] width 17 height 3
type input "20"
click at [420, 218] on h2 "I risultati dopo poche settimane" at bounding box center [416, 212] width 151 height 13
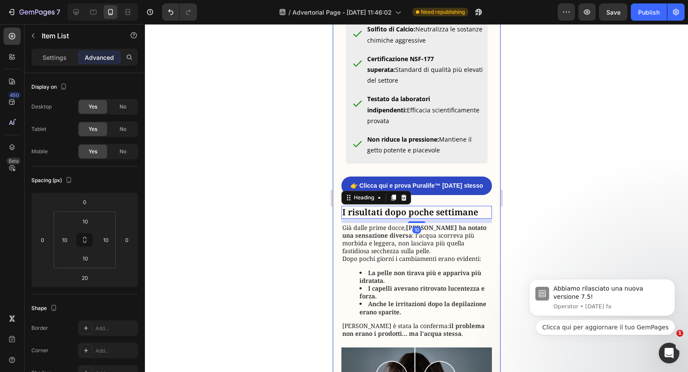
click at [423, 164] on div "KDF-55 di produzione americana: Rimuove cloro, metalli pesanti e batteri Solfit…" at bounding box center [416, 69] width 142 height 188
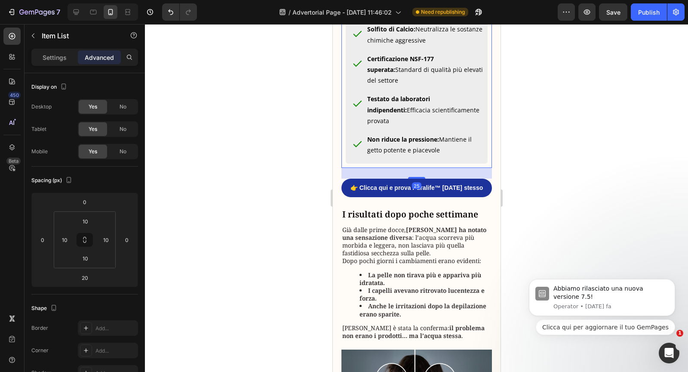
click at [417, 178] on div at bounding box center [416, 178] width 17 height 2
type input "25"
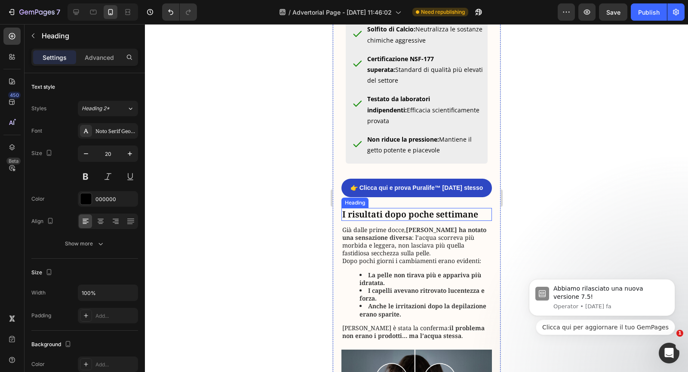
click at [410, 221] on h2 "I risultati dopo poche settimane" at bounding box center [416, 214] width 151 height 13
click at [410, 220] on p "I risultati dopo poche settimane" at bounding box center [416, 214] width 149 height 11
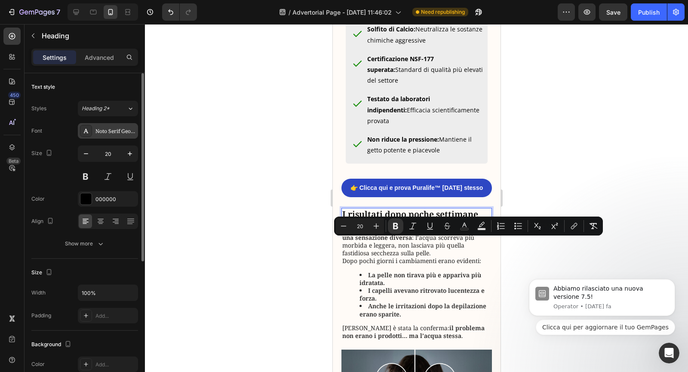
click at [118, 134] on div "Noto Serif Georgian" at bounding box center [115, 131] width 40 height 8
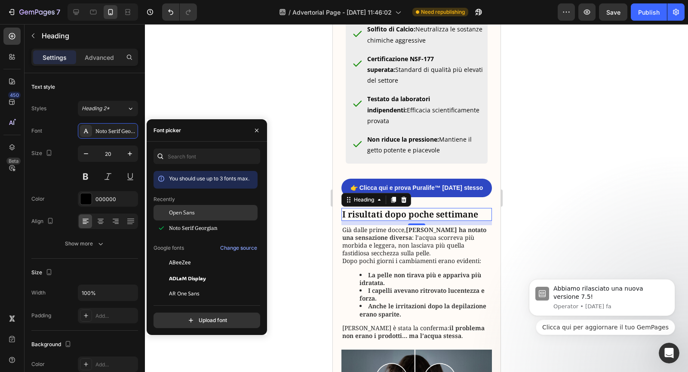
click at [173, 209] on span "Open Sans" at bounding box center [182, 213] width 26 height 8
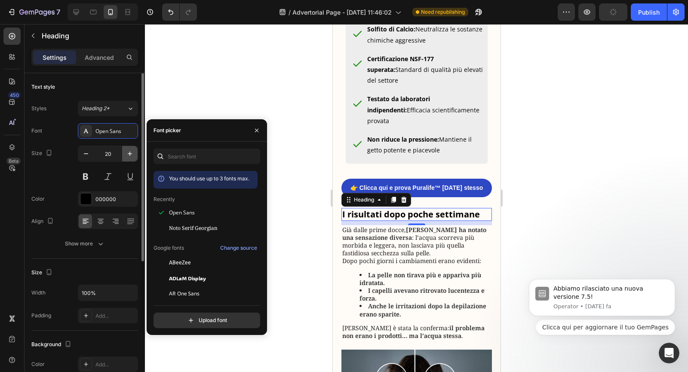
click at [127, 156] on icon "button" at bounding box center [130, 153] width 9 height 9
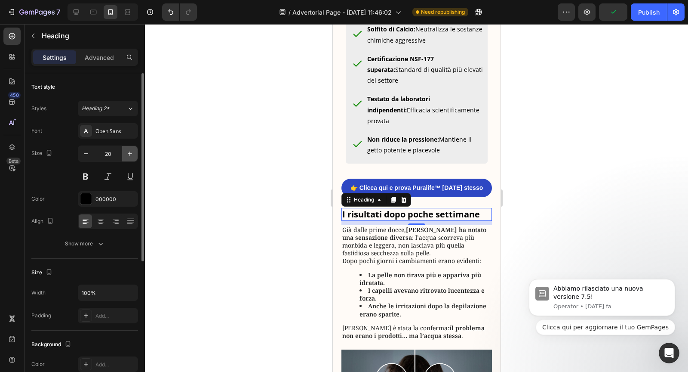
type input "21"
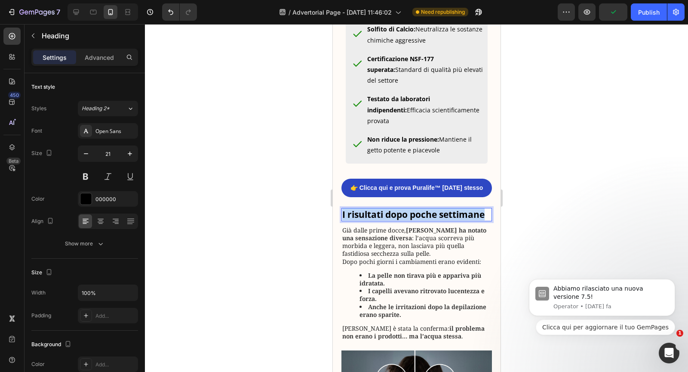
click at [355, 220] on strong "I risultati dopo poche settimane" at bounding box center [413, 214] width 142 height 12
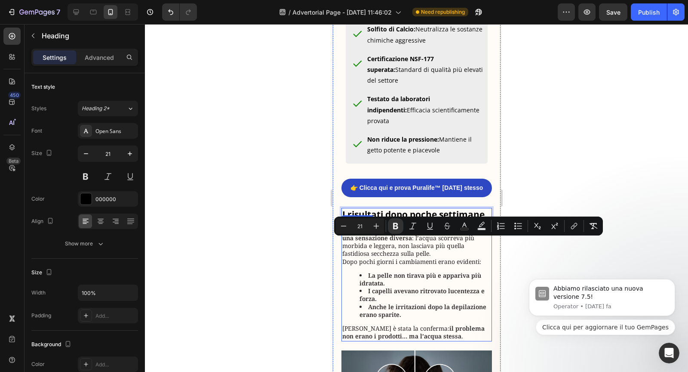
click at [364, 242] on strong "[PERSON_NAME] ha notato una sensazione diversa" at bounding box center [414, 234] width 144 height 16
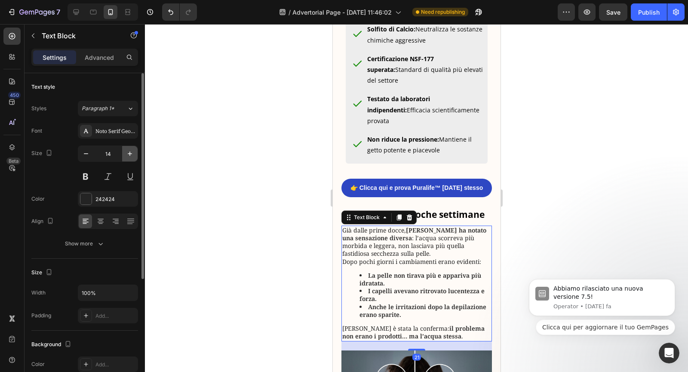
click at [131, 149] on icon "button" at bounding box center [130, 153] width 9 height 9
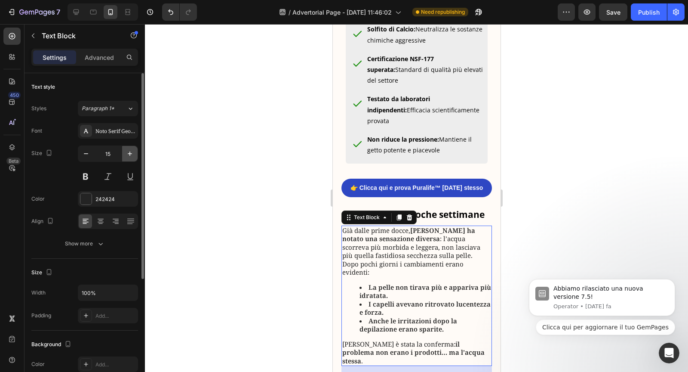
click at [131, 149] on icon "button" at bounding box center [130, 153] width 9 height 9
type input "16"
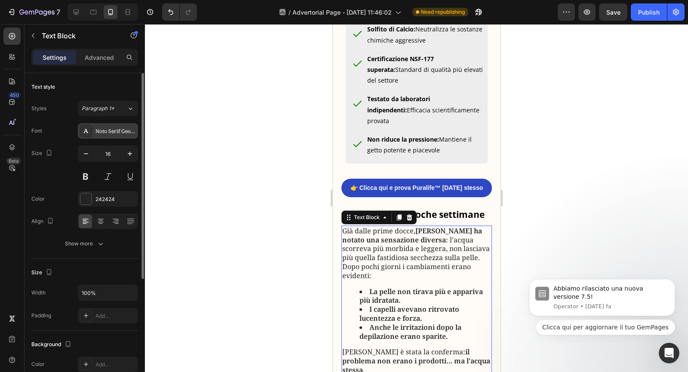
click at [126, 128] on div "Noto Serif Georgian" at bounding box center [115, 131] width 40 height 8
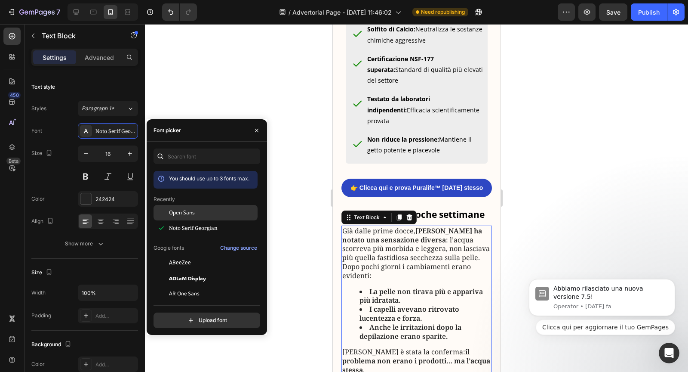
click at [181, 209] on span "Open Sans" at bounding box center [182, 213] width 26 height 8
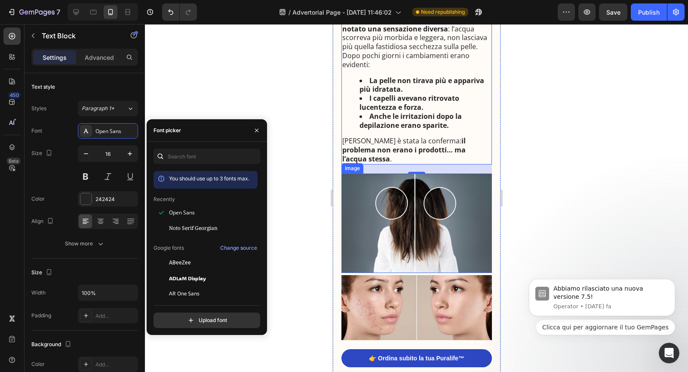
scroll to position [1370, 0]
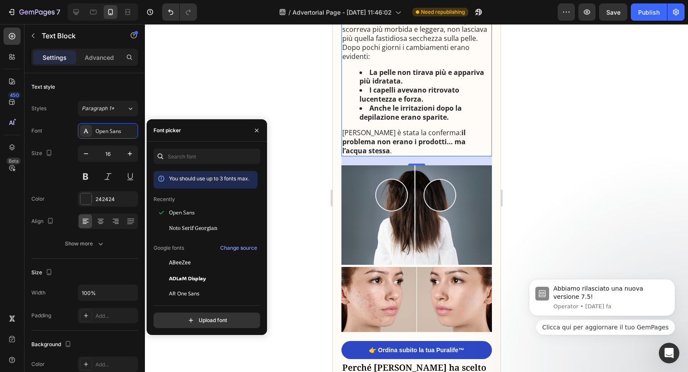
click at [429, 155] on strong "il problema non erano i prodotti… ma l’acqua stessa" at bounding box center [403, 142] width 123 height 28
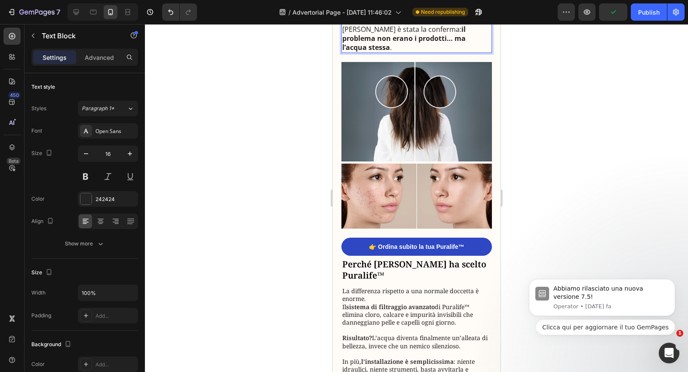
scroll to position [1529, 0]
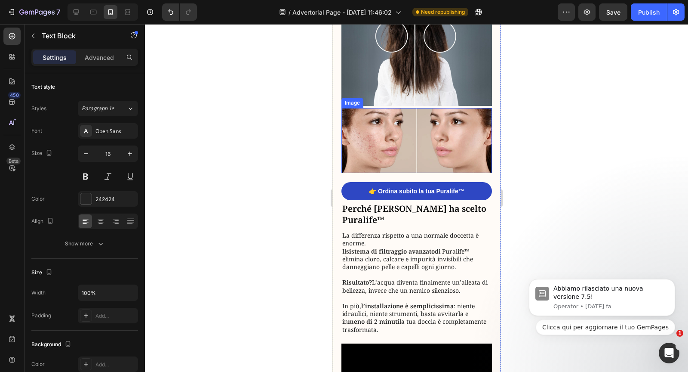
click at [425, 173] on img at bounding box center [416, 140] width 151 height 65
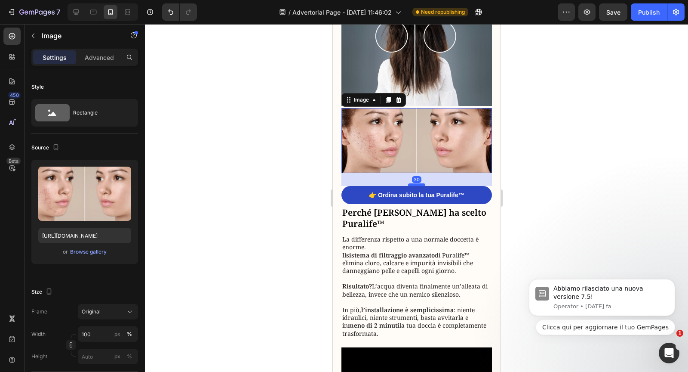
click at [420, 186] on div at bounding box center [416, 184] width 17 height 3
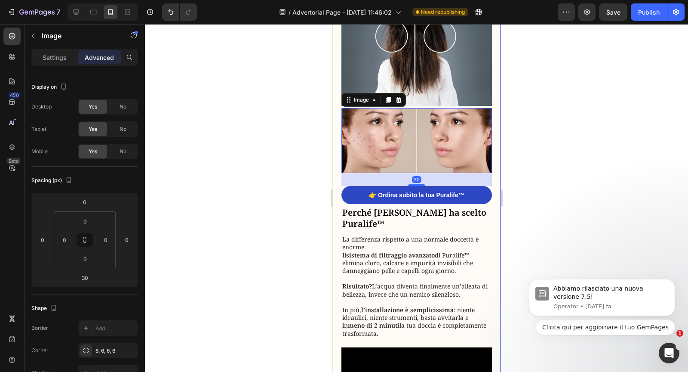
click at [419, 206] on div "👉 Ordina subito la tua Puralife™ Button" at bounding box center [416, 196] width 151 height 20
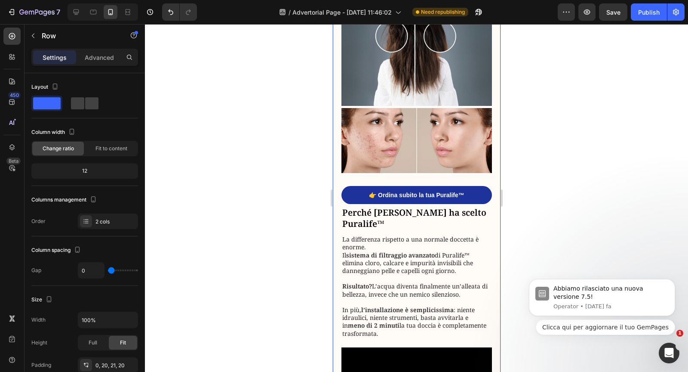
click at [417, 204] on link "👉 Ordina subito la tua Puralife™" at bounding box center [416, 195] width 151 height 18
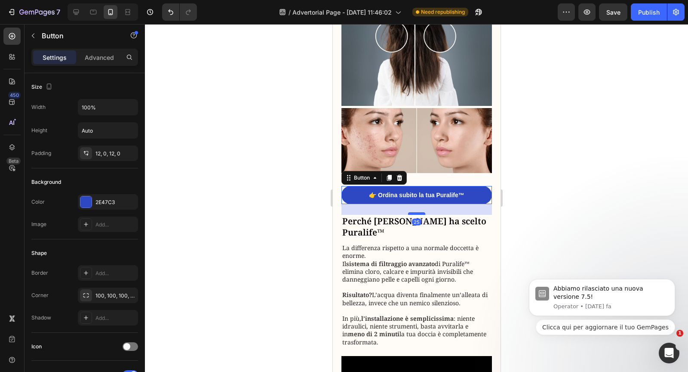
drag, startPoint x: 416, startPoint y: 227, endPoint x: 415, endPoint y: 235, distance: 8.6
click at [415, 215] on div at bounding box center [416, 213] width 17 height 3
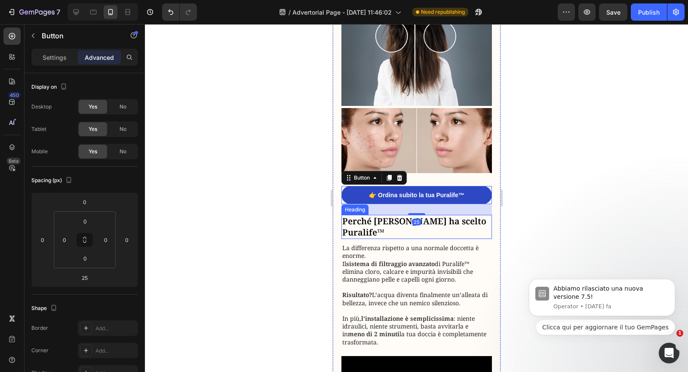
click at [388, 239] on h2 "Perché [PERSON_NAME] ha scelto Puralife™" at bounding box center [416, 227] width 151 height 24
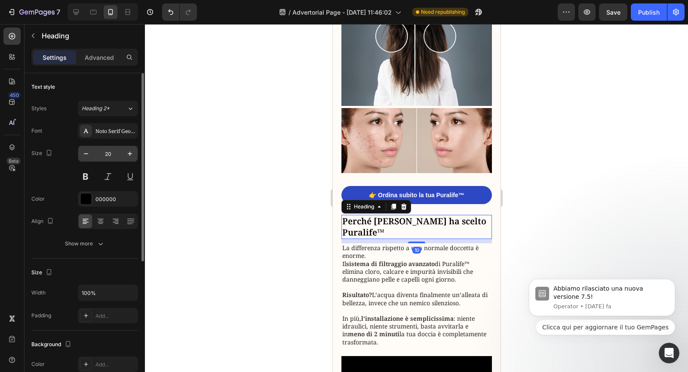
click at [118, 152] on input "20" at bounding box center [108, 153] width 28 height 15
click at [118, 132] on div "Noto Serif Georgian" at bounding box center [115, 131] width 40 height 8
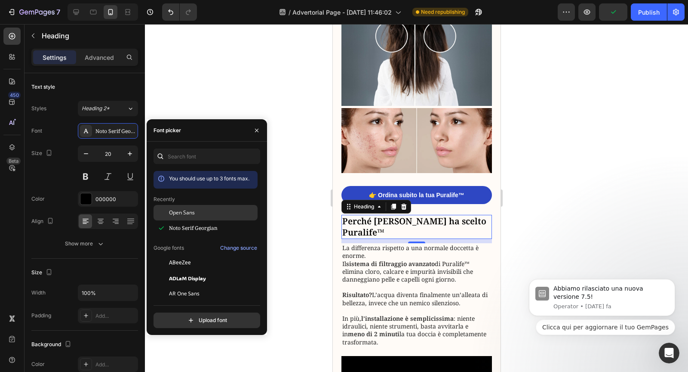
click at [169, 270] on div "Open Sans" at bounding box center [206, 277] width 104 height 15
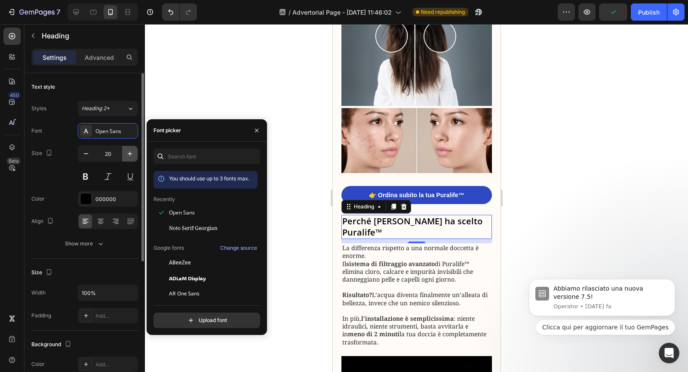
click at [131, 152] on icon "button" at bounding box center [130, 153] width 9 height 9
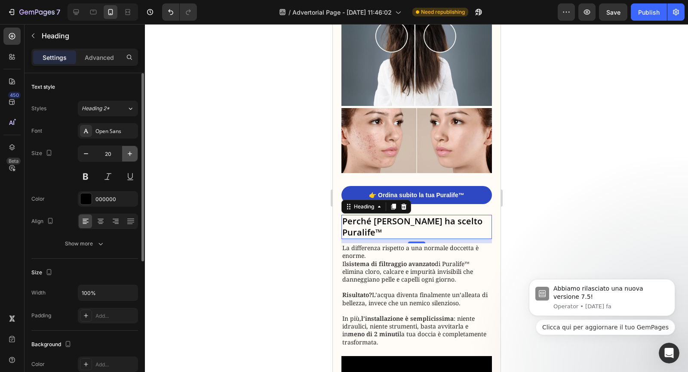
type input "21"
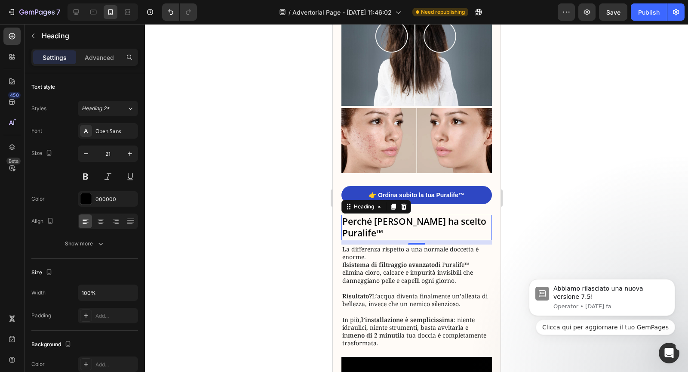
click at [355, 240] on h2 "Perché [PERSON_NAME] ha scelto Puralife™" at bounding box center [416, 227] width 151 height 25
click at [355, 239] on p "Perché [PERSON_NAME] ha scelto Puralife™" at bounding box center [416, 227] width 149 height 24
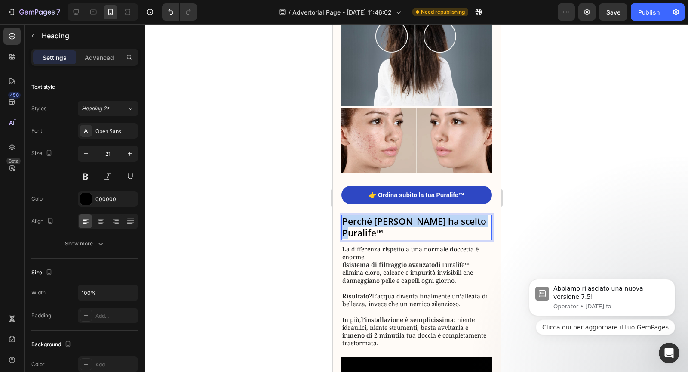
click at [355, 239] on p "Perché [PERSON_NAME] ha scelto Puralife™" at bounding box center [416, 227] width 149 height 24
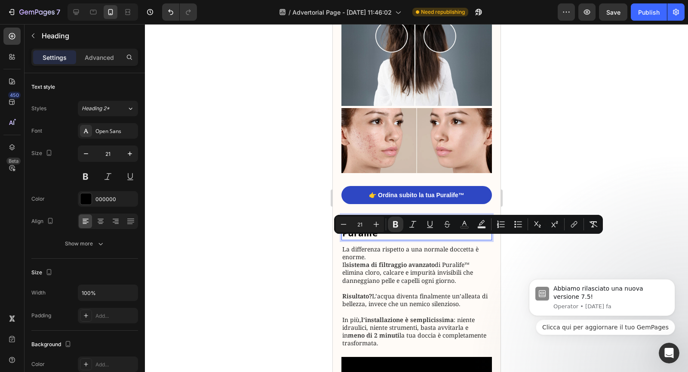
click at [370, 268] on strong "sistema di filtraggio avanzato" at bounding box center [390, 264] width 89 height 8
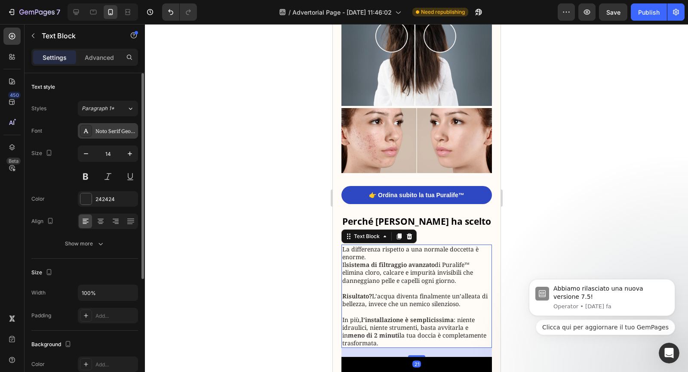
click at [108, 132] on div "Noto Serif Georgian" at bounding box center [115, 131] width 40 height 8
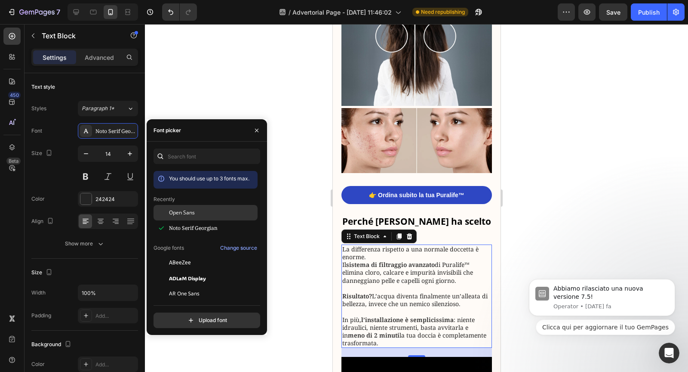
click at [166, 210] on div at bounding box center [161, 212] width 15 height 15
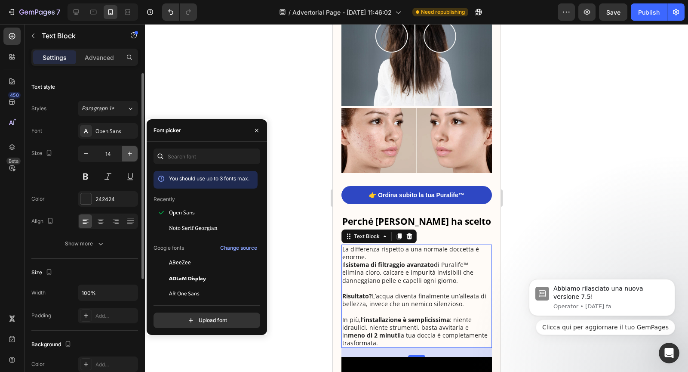
click at [133, 152] on icon "button" at bounding box center [130, 153] width 9 height 9
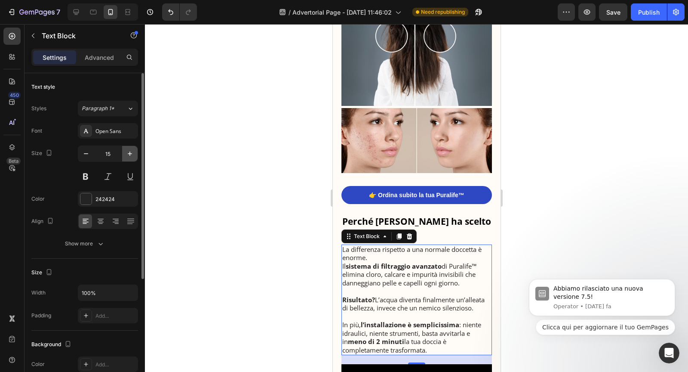
type input "16"
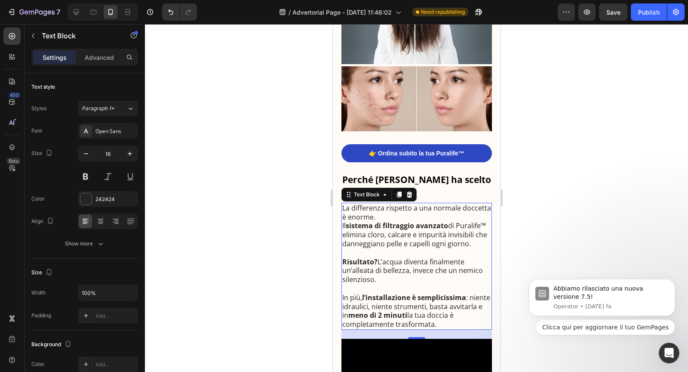
scroll to position [1575, 0]
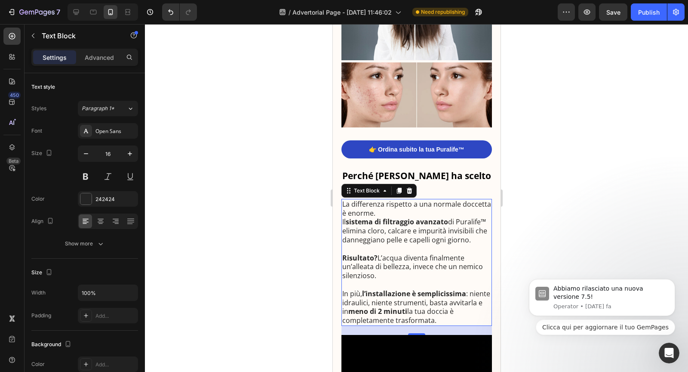
click at [382, 225] on p "La differenza rispetto a una normale doccetta è enorme. Il sistema di filtraggi…" at bounding box center [416, 222] width 149 height 45
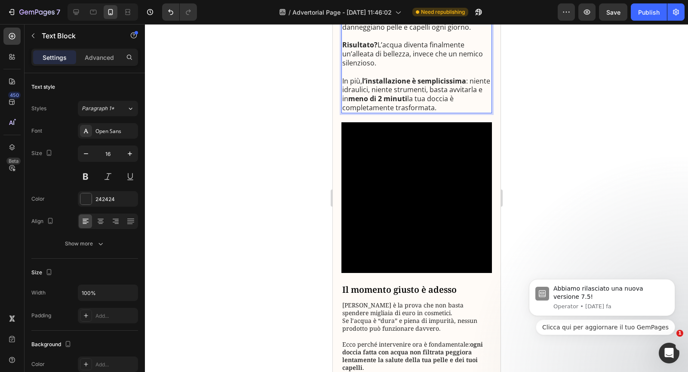
scroll to position [1809, 0]
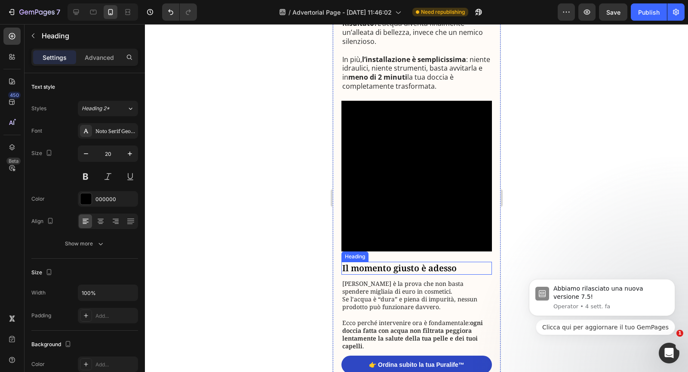
click at [432, 274] on h2 "Il momento giusto è adesso" at bounding box center [416, 268] width 151 height 13
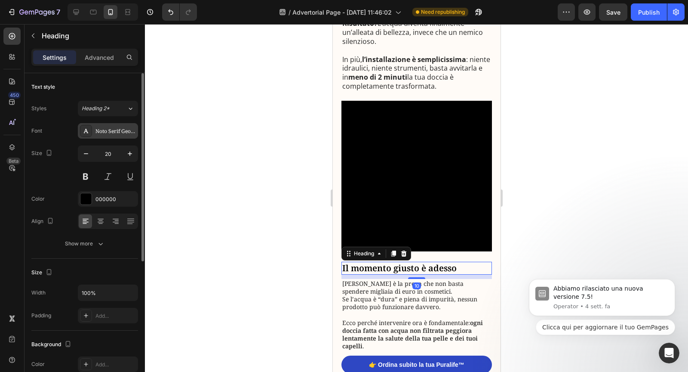
click at [99, 129] on div "Noto Serif Georgian" at bounding box center [115, 131] width 40 height 8
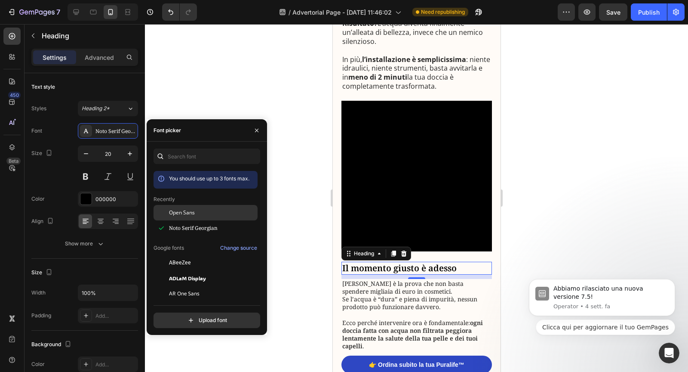
click at [169, 213] on div at bounding box center [161, 212] width 15 height 15
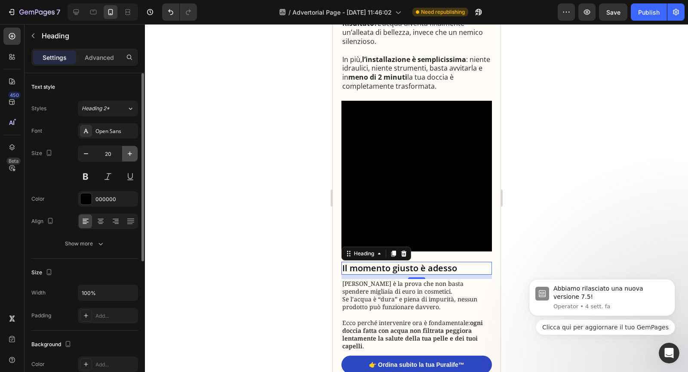
click at [129, 155] on icon "button" at bounding box center [130, 153] width 9 height 9
type input "21"
click at [374, 275] on h2 "Il momento giusto è adesso" at bounding box center [416, 268] width 151 height 13
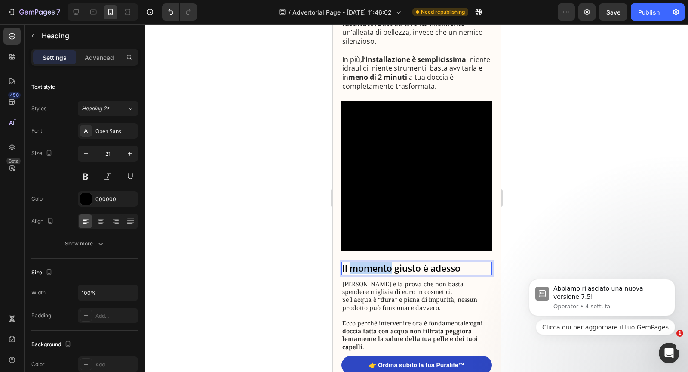
click at [374, 274] on p "Il momento giusto è adesso" at bounding box center [416, 268] width 149 height 12
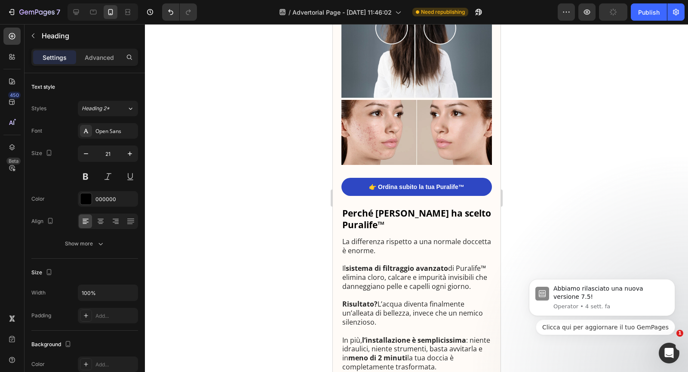
scroll to position [1524, 0]
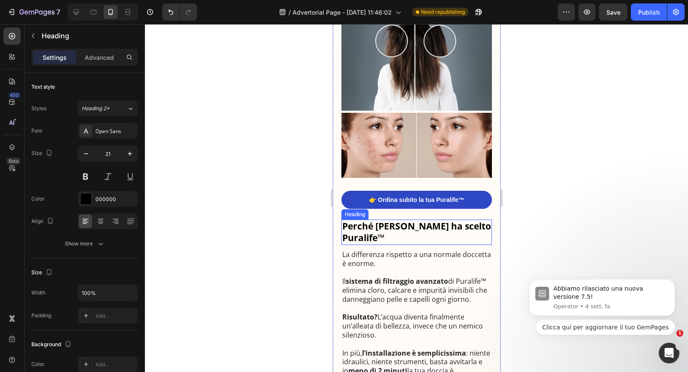
click at [378, 243] on strong "Perché [PERSON_NAME] ha scelto Puralife™" at bounding box center [416, 232] width 149 height 24
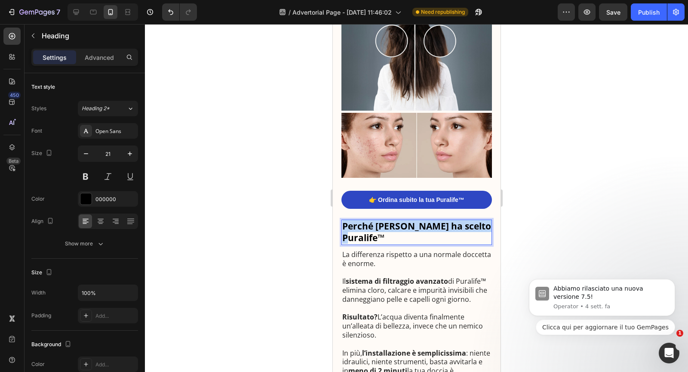
click at [378, 243] on strong "Perché [PERSON_NAME] ha scelto Puralife™" at bounding box center [416, 232] width 149 height 24
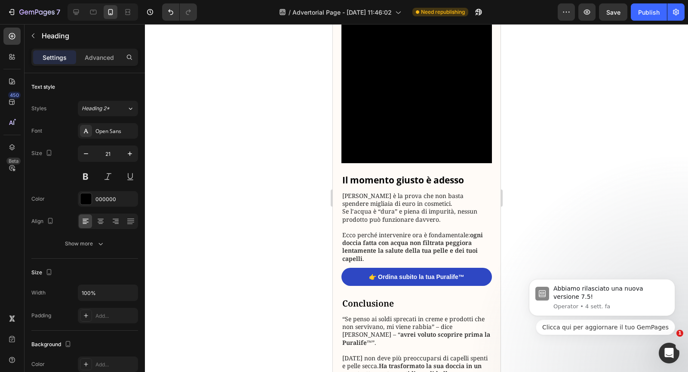
scroll to position [1909, 0]
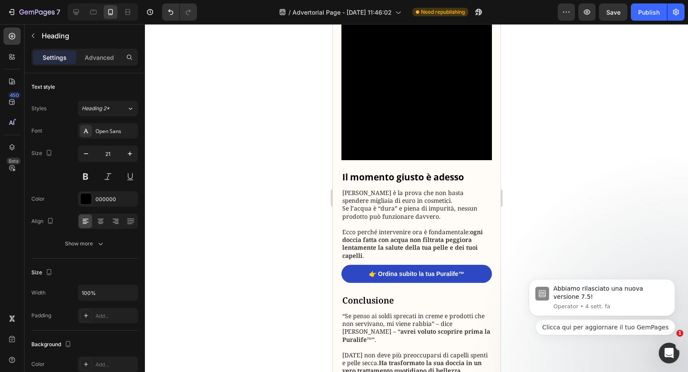
click at [378, 243] on p "Ecco perché intervenire ora è fondamentale: ogni doccia fatta con acqua non fil…" at bounding box center [416, 243] width 149 height 31
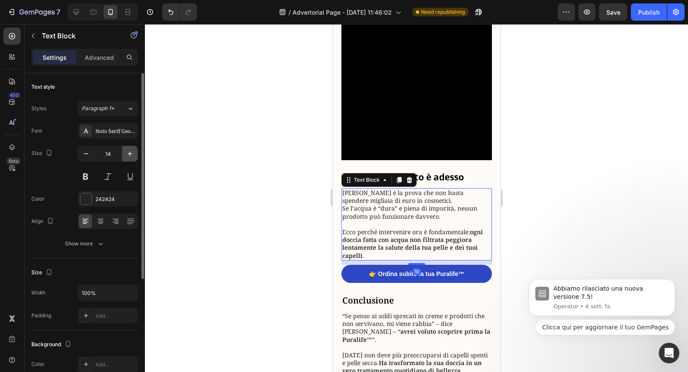
click at [133, 156] on icon "button" at bounding box center [130, 153] width 9 height 9
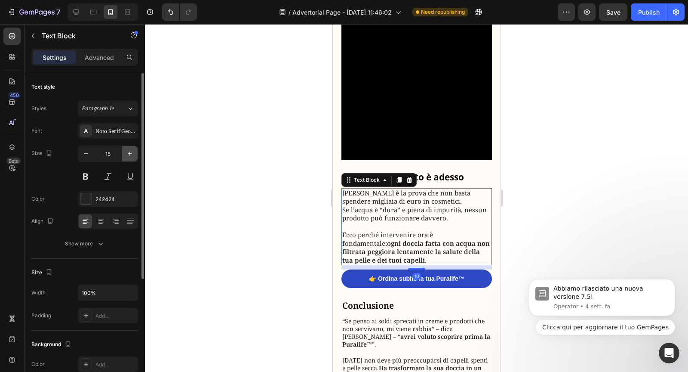
type input "16"
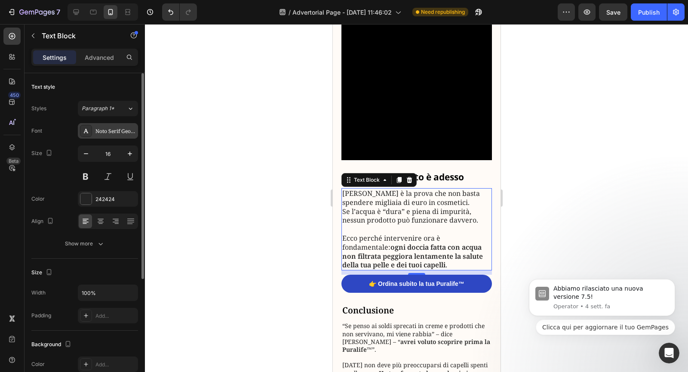
click at [120, 127] on div "Noto Serif Georgian" at bounding box center [115, 131] width 40 height 8
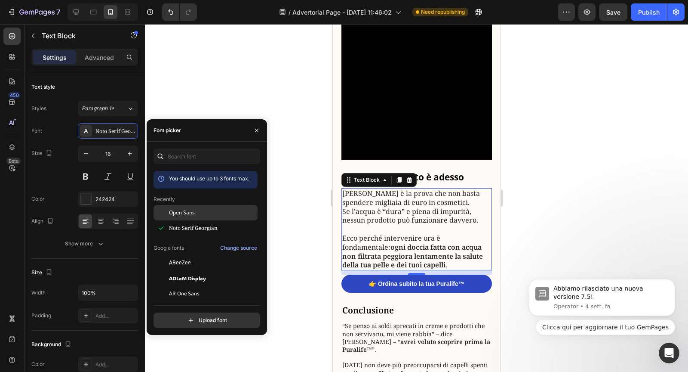
click at [171, 209] on span "Open Sans" at bounding box center [182, 213] width 26 height 8
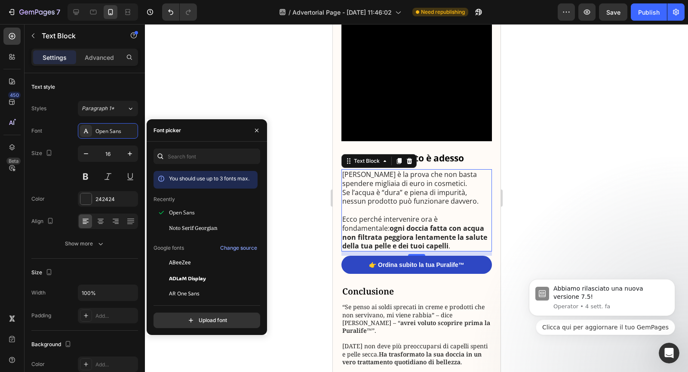
scroll to position [1936, 0]
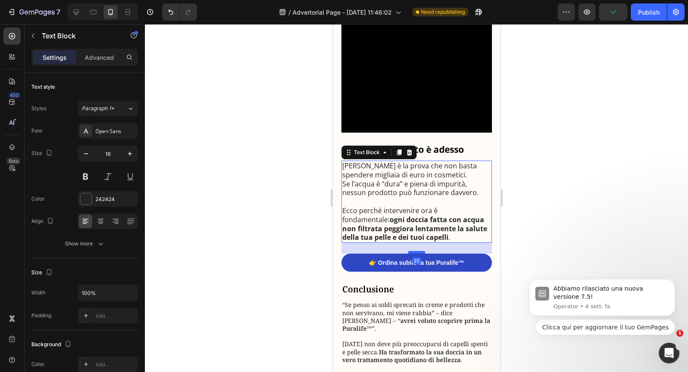
drag, startPoint x: 409, startPoint y: 256, endPoint x: 409, endPoint y: 262, distance: 6.5
click at [409, 253] on div at bounding box center [416, 252] width 17 height 3
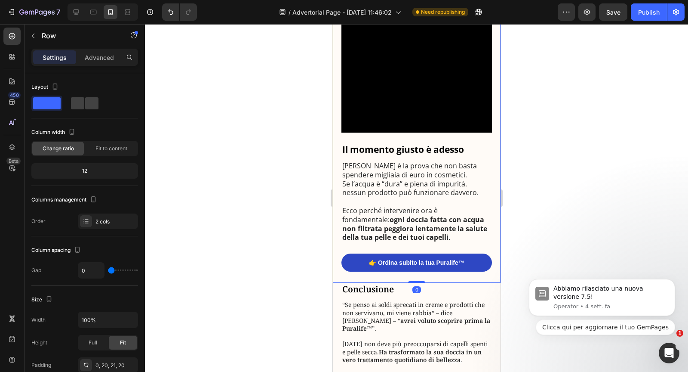
click at [378, 295] on h2 "Conclusione" at bounding box center [416, 289] width 151 height 13
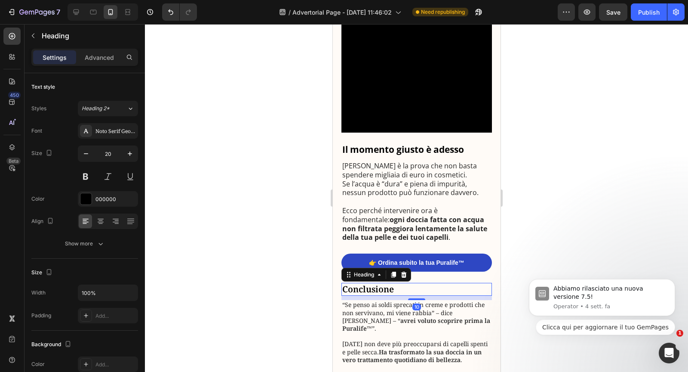
click at [376, 295] on h2 "Conclusione" at bounding box center [416, 289] width 151 height 13
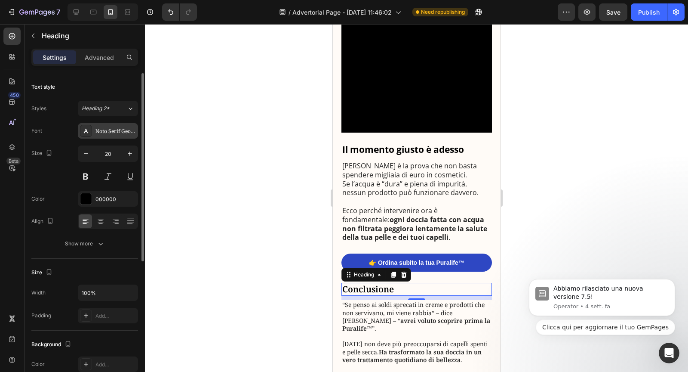
click at [111, 135] on div "Noto Serif Georgian" at bounding box center [108, 130] width 60 height 15
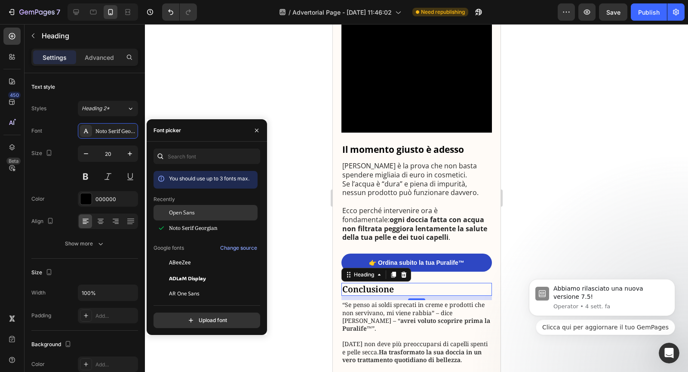
click at [185, 210] on span "Open Sans" at bounding box center [182, 213] width 26 height 8
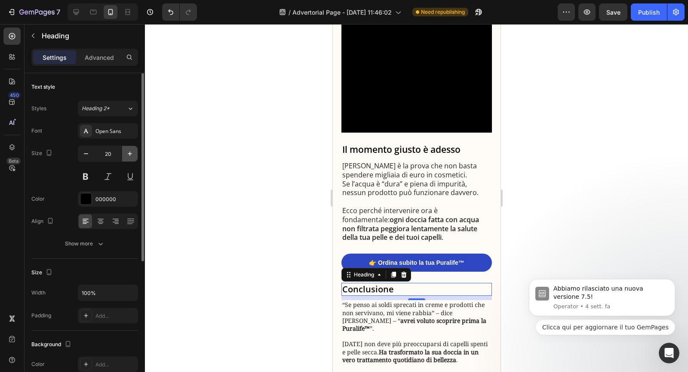
click at [132, 151] on icon "button" at bounding box center [130, 153] width 9 height 9
type input "21"
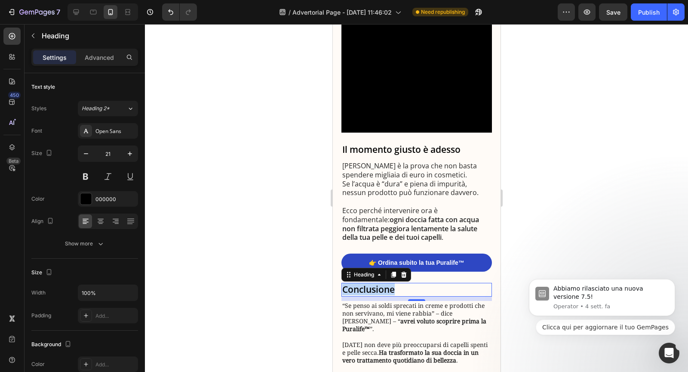
click at [358, 295] on p "Conclusione" at bounding box center [416, 289] width 149 height 12
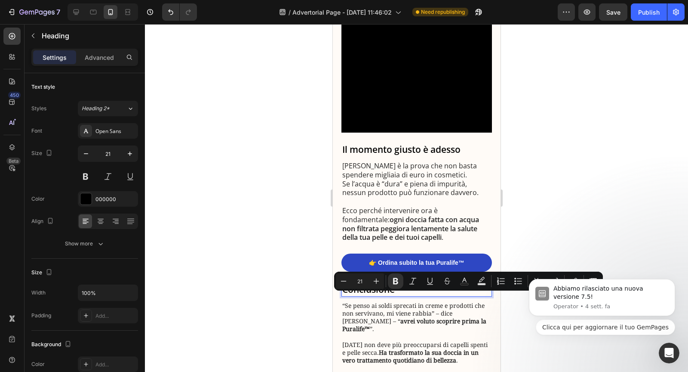
click at [371, 327] on strong "avrei voluto scoprire prima la Puralife™" at bounding box center [414, 325] width 144 height 16
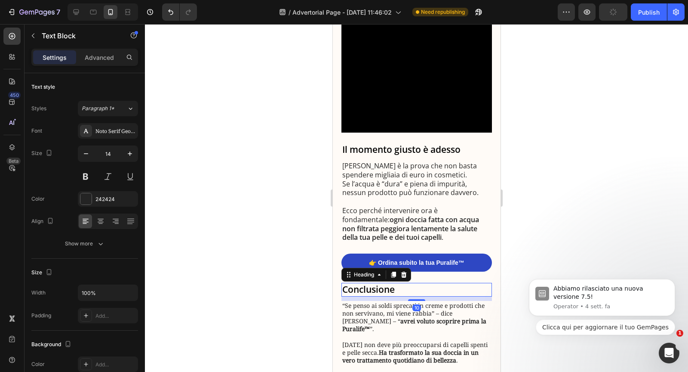
click at [434, 295] on p "⁠⁠⁠⁠⁠⁠⁠ Conclusione" at bounding box center [416, 289] width 149 height 12
click at [414, 295] on p "Conclusione" at bounding box center [416, 289] width 149 height 12
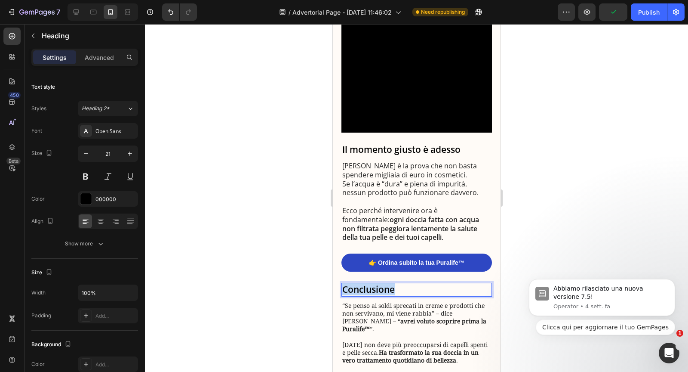
click at [414, 295] on p "Conclusione" at bounding box center [416, 289] width 149 height 12
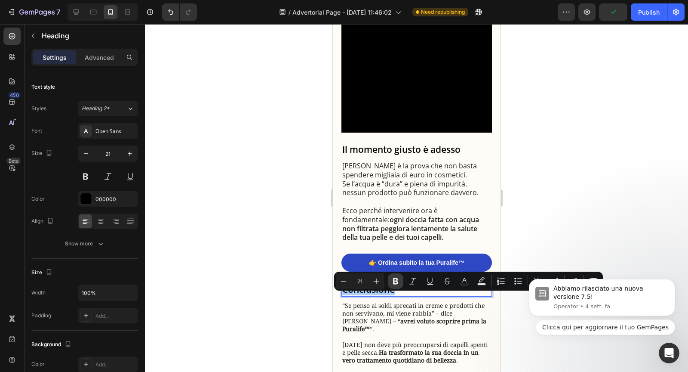
click at [391, 283] on button "Bold" at bounding box center [395, 280] width 15 height 15
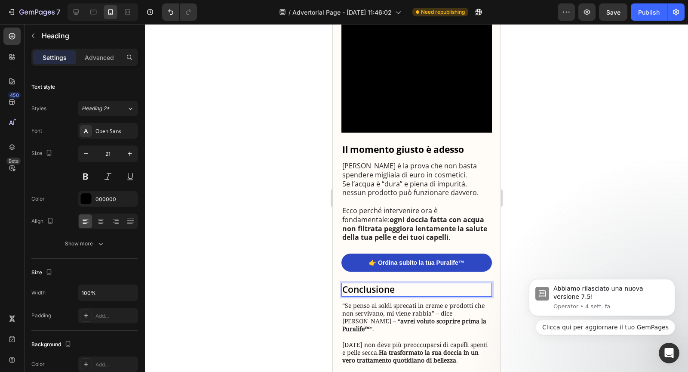
click at [375, 295] on p "Conclusione" at bounding box center [416, 289] width 149 height 12
click at [371, 316] on p "“Se penso ai soldi sprecati in creme e prodotti che non servivano, mi viene rab…" at bounding box center [416, 317] width 149 height 31
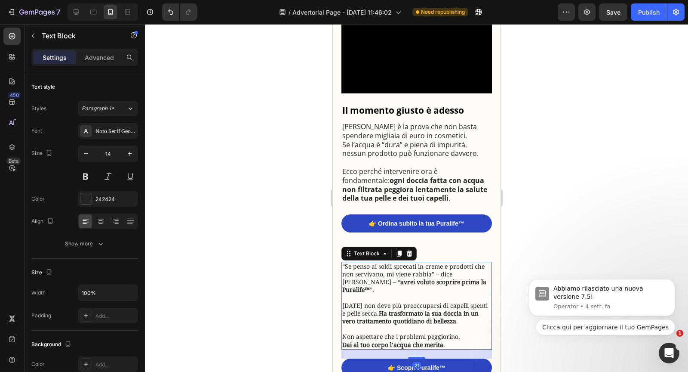
scroll to position [2013, 0]
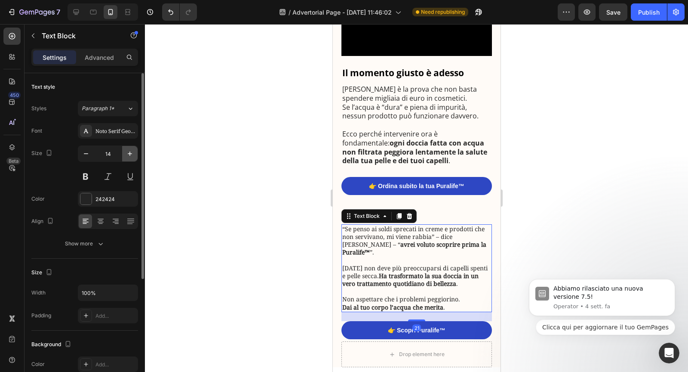
click at [127, 147] on button "button" at bounding box center [129, 153] width 15 height 15
click at [129, 154] on icon "button" at bounding box center [130, 153] width 9 height 9
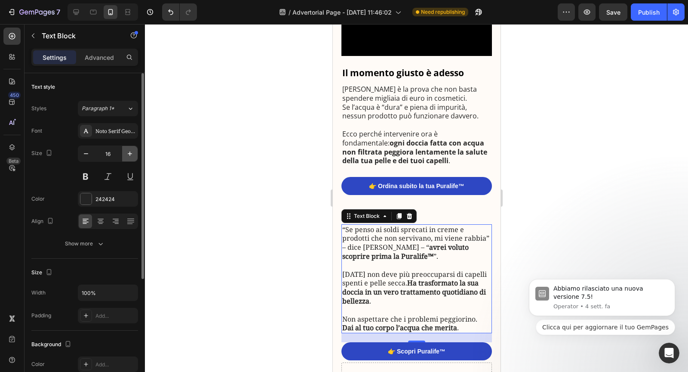
click at [129, 154] on icon "button" at bounding box center [130, 153] width 9 height 9
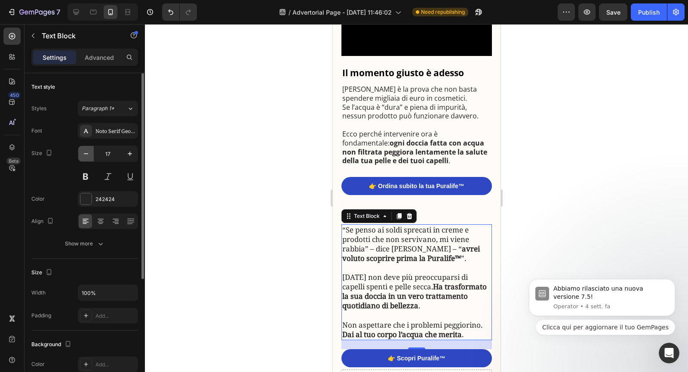
click at [87, 151] on icon "button" at bounding box center [86, 153] width 9 height 9
type input "16"
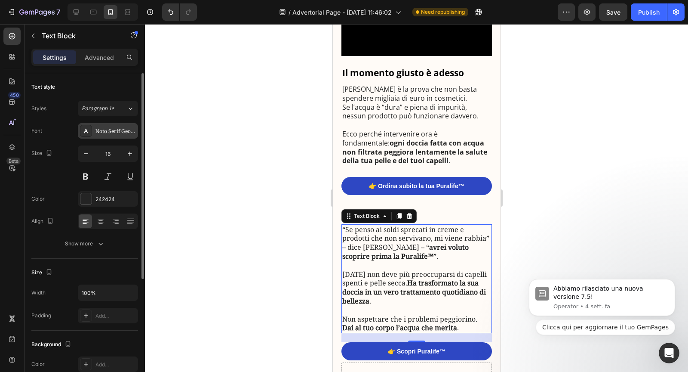
click at [112, 135] on div "Noto Serif Georgian" at bounding box center [108, 130] width 60 height 15
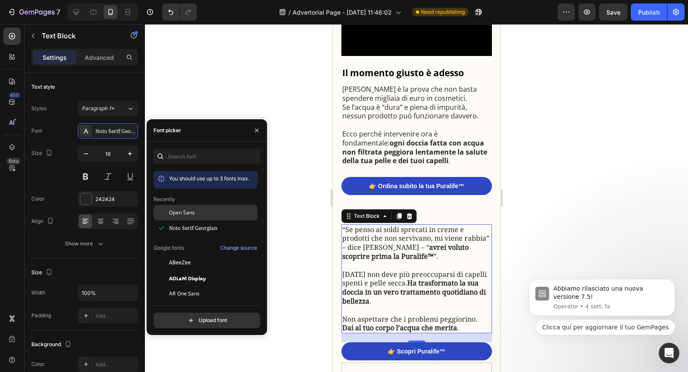
click at [172, 209] on span "Open Sans" at bounding box center [182, 213] width 26 height 8
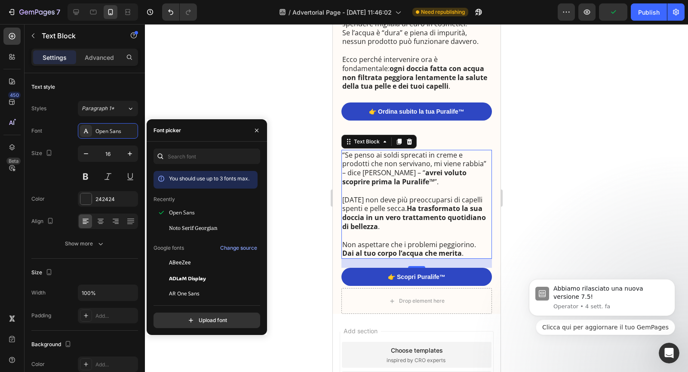
scroll to position [2056, 0]
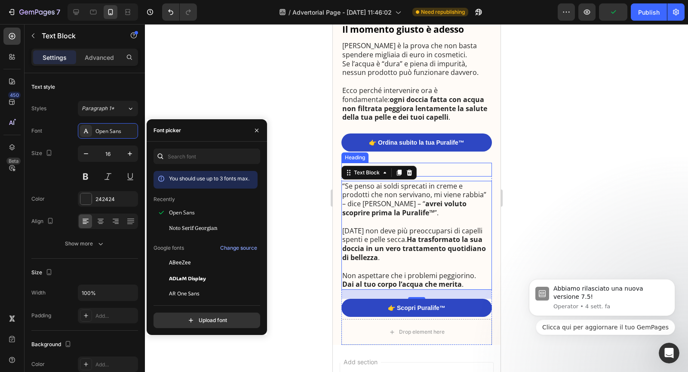
click at [435, 174] on p "⁠⁠⁠⁠⁠⁠⁠ Conclusione" at bounding box center [416, 169] width 149 height 12
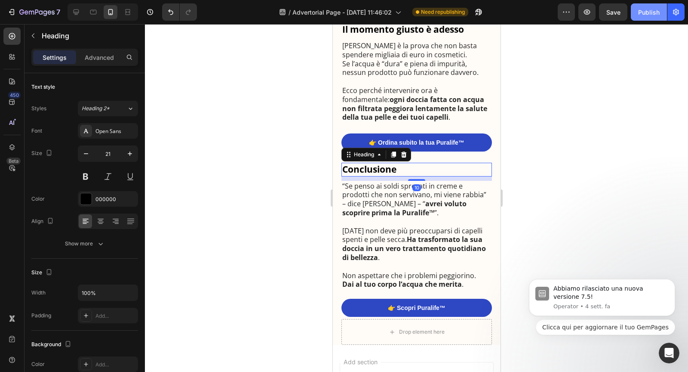
click at [641, 18] on button "Publish" at bounding box center [649, 11] width 36 height 17
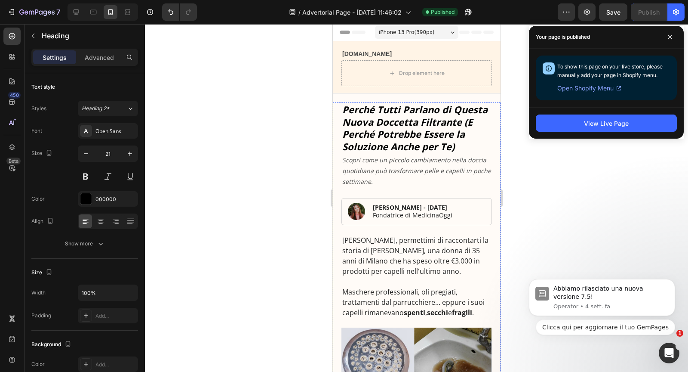
scroll to position [0, 0]
click at [403, 112] on p "Perché Tutti Parlano di Questa Nuova Doccetta Filtrante (E Perché Potrebbe Esse…" at bounding box center [416, 128] width 149 height 49
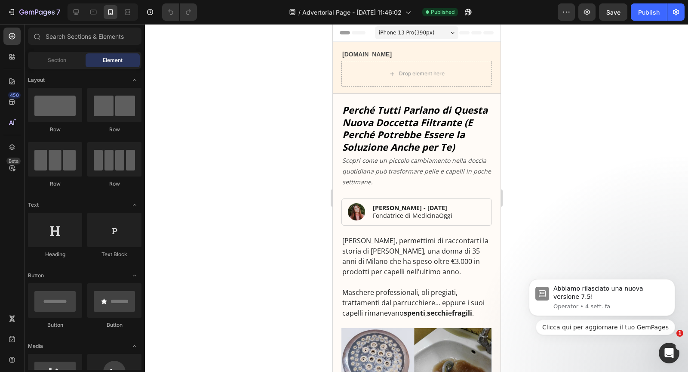
click at [401, 125] on h1 "Perché Tutti Parlano di Questa Nuova Doccetta Filtrante (E Perché Potrebbe Esse…" at bounding box center [416, 128] width 151 height 51
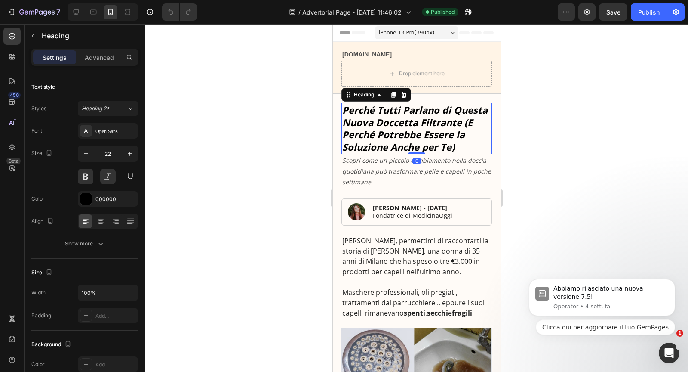
click at [401, 125] on h1 "Perché Tutti Parlano di Questa Nuova Doccetta Filtrante (E Perché Potrebbe Esse…" at bounding box center [416, 128] width 151 height 51
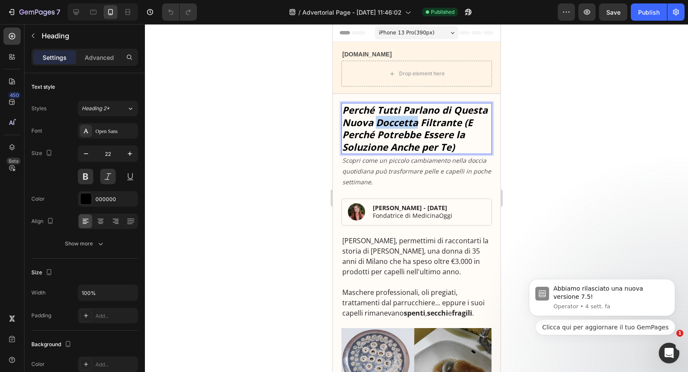
click at [401, 125] on p "Perché Tutti Parlano di Questa Nuova Doccetta Filtrante (E Perché Potrebbe Esse…" at bounding box center [416, 128] width 149 height 49
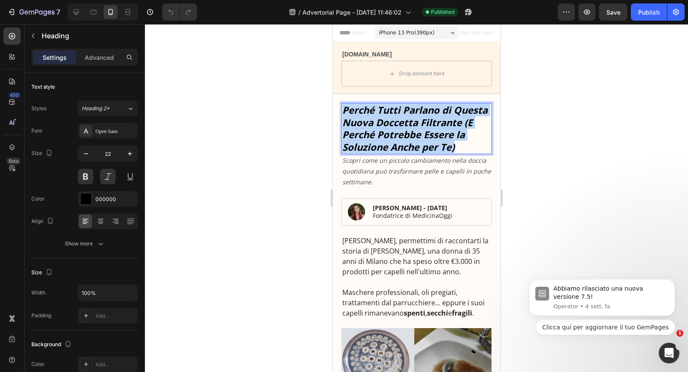
click at [401, 125] on p "Perché Tutti Parlano di Questa Nuova Doccetta Filtrante (E Perché Potrebbe Esse…" at bounding box center [416, 128] width 149 height 49
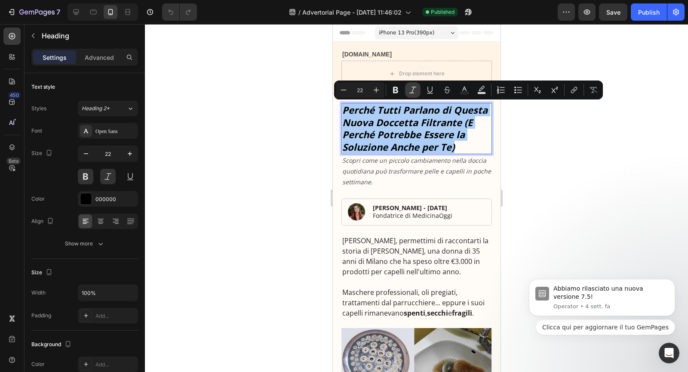
click at [412, 90] on icon "Editor contextual toolbar" at bounding box center [412, 89] width 7 height 6
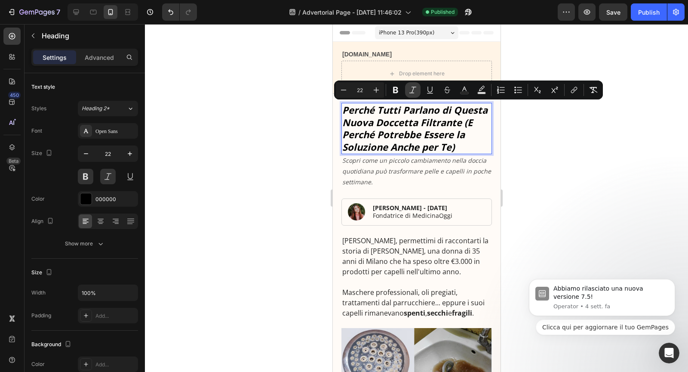
click at [412, 90] on icon "Editor contextual toolbar" at bounding box center [412, 89] width 7 height 6
click at [398, 90] on icon "Editor contextual toolbar" at bounding box center [395, 90] width 9 height 9
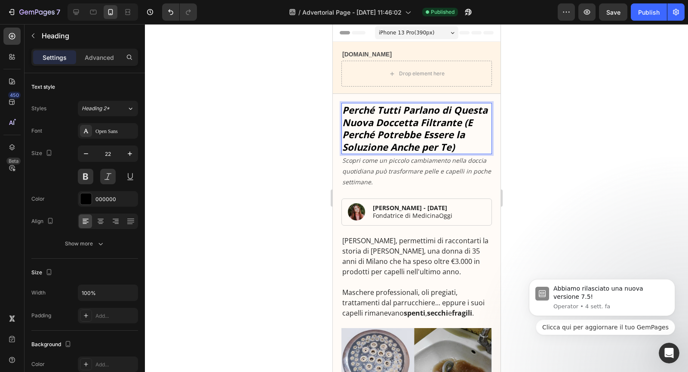
click at [397, 128] on strong "Perché Tutti Parlano di Questa Nuova Doccetta Filtrante (E Perché Potrebbe Esse…" at bounding box center [414, 128] width 145 height 50
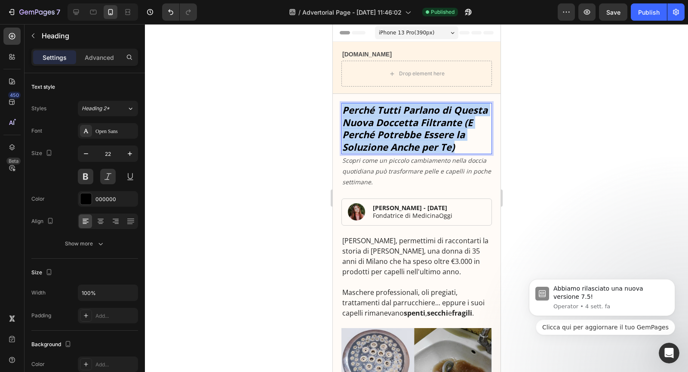
click at [397, 128] on strong "Perché Tutti Parlano di Questa Nuova Doccetta Filtrante (E Perché Potrebbe Esse…" at bounding box center [414, 128] width 145 height 50
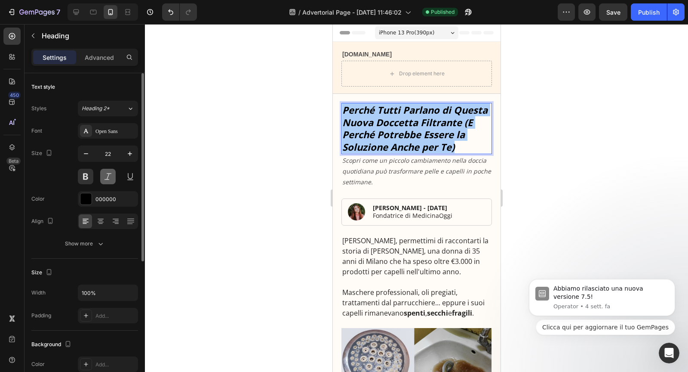
click at [108, 177] on button at bounding box center [107, 176] width 15 height 15
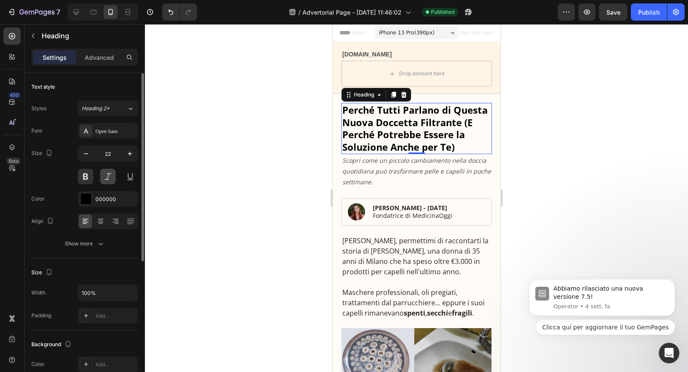
click at [108, 177] on button at bounding box center [107, 176] width 15 height 15
click at [88, 178] on button at bounding box center [85, 176] width 15 height 15
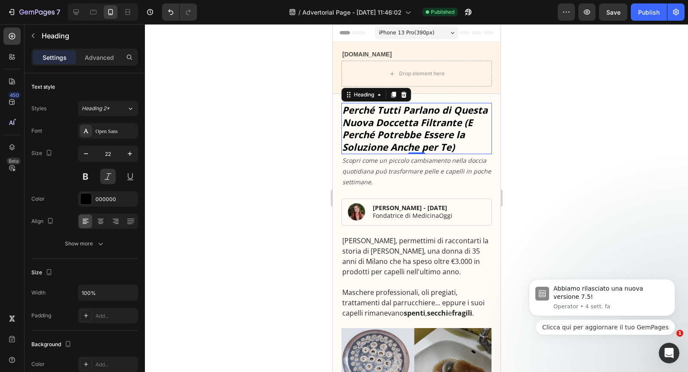
click at [365, 126] on strong "Perché Tutti Parlano di Questa Nuova Doccetta Filtrante (E Perché Potrebbe Esse…" at bounding box center [414, 128] width 145 height 50
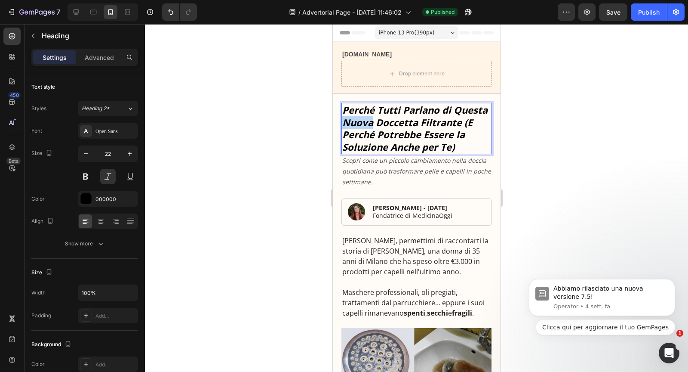
click at [365, 126] on strong "Perché Tutti Parlano di Questa Nuova Doccetta Filtrante (E Perché Potrebbe Esse…" at bounding box center [414, 128] width 145 height 50
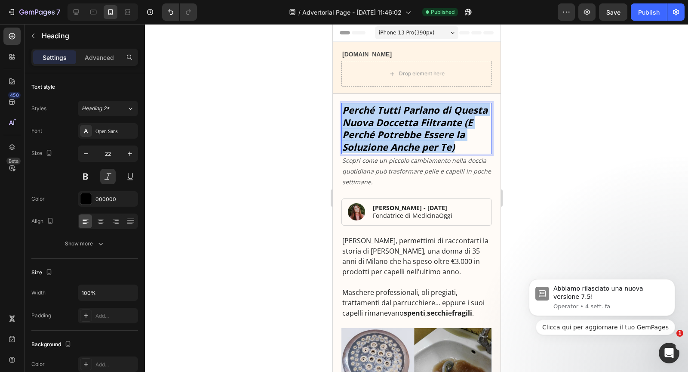
click at [365, 126] on strong "Perché Tutti Parlano di Questa Nuova Doccetta Filtrante (E Perché Potrebbe Esse…" at bounding box center [414, 128] width 145 height 50
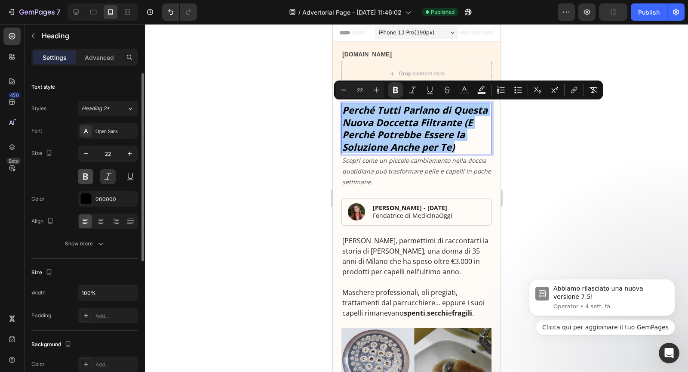
click at [83, 176] on button at bounding box center [85, 176] width 15 height 15
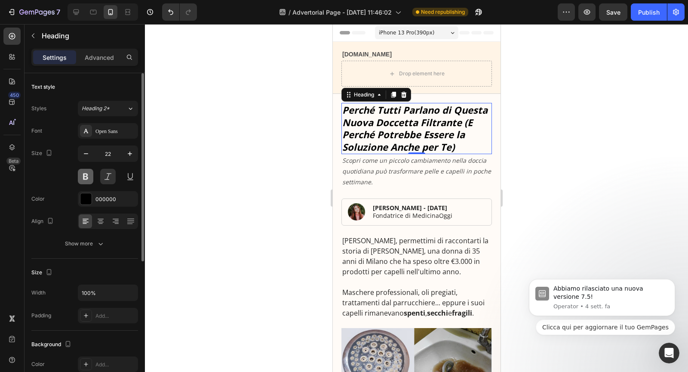
click at [83, 176] on button at bounding box center [85, 176] width 15 height 15
click at [425, 111] on strong "Perché Tutti Parlano di Questa Nuova Doccetta Filtrante (E Perché Potrebbe Esse…" at bounding box center [414, 128] width 145 height 50
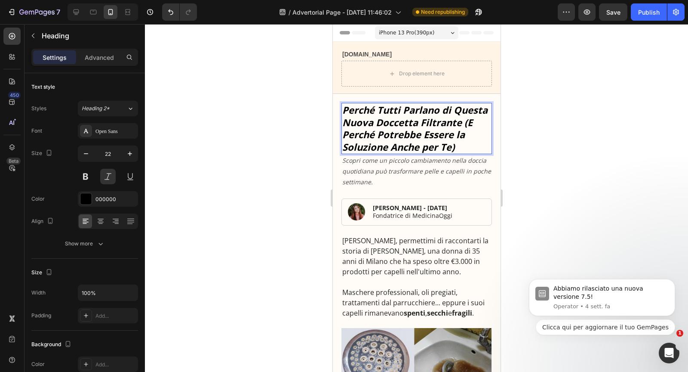
click at [425, 111] on strong "Perché Tutti Parlano di Questa Nuova Doccetta Filtrante (E Perché Potrebbe Esse…" at bounding box center [414, 128] width 145 height 50
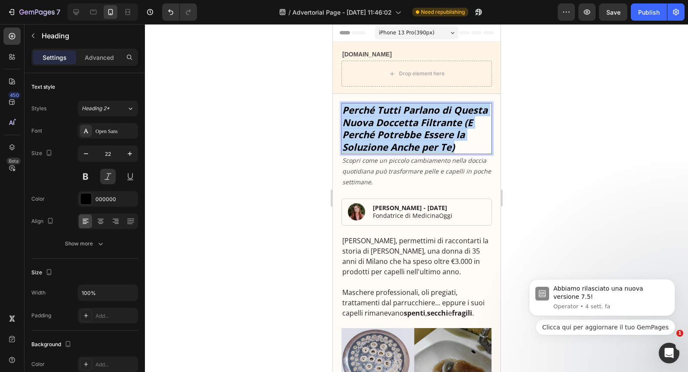
click at [425, 111] on strong "Perché Tutti Parlano di Questa Nuova Doccetta Filtrante (E Perché Potrebbe Esse…" at bounding box center [414, 128] width 145 height 50
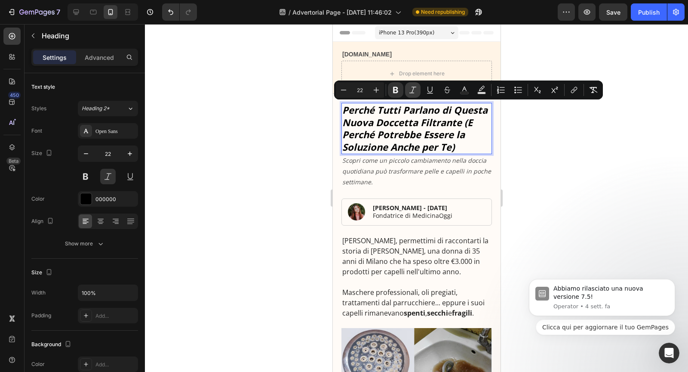
click at [415, 90] on icon "Editor contextual toolbar" at bounding box center [413, 90] width 9 height 9
click at [410, 134] on strong "Perché Tutti Parlano di Questa Nuova Doccetta Filtrante (E Perché Potrebbe Esse…" at bounding box center [414, 128] width 145 height 50
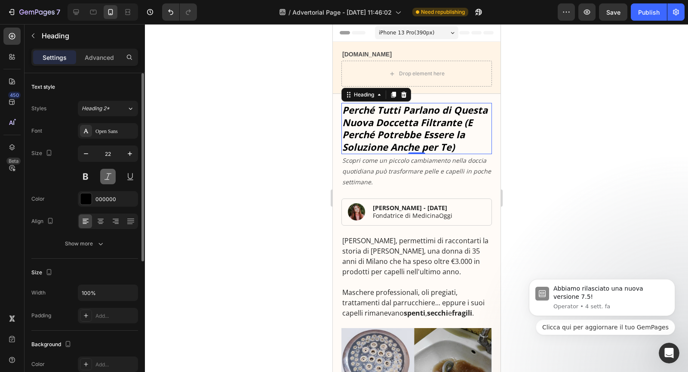
click at [108, 178] on button at bounding box center [107, 176] width 15 height 15
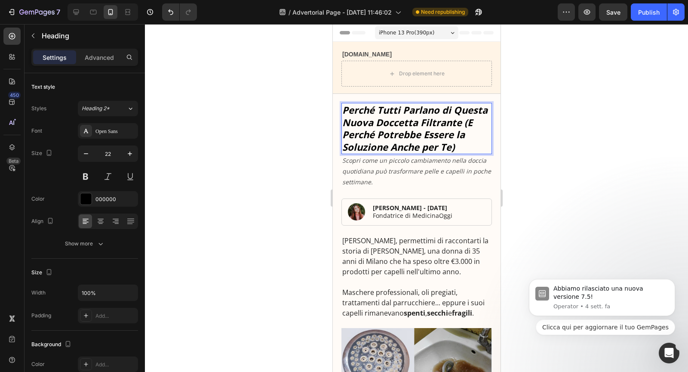
click at [357, 129] on strong "Perché Tutti Parlano di Questa Nuova Doccetta Filtrante (E Perché Potrebbe Esse…" at bounding box center [414, 128] width 145 height 50
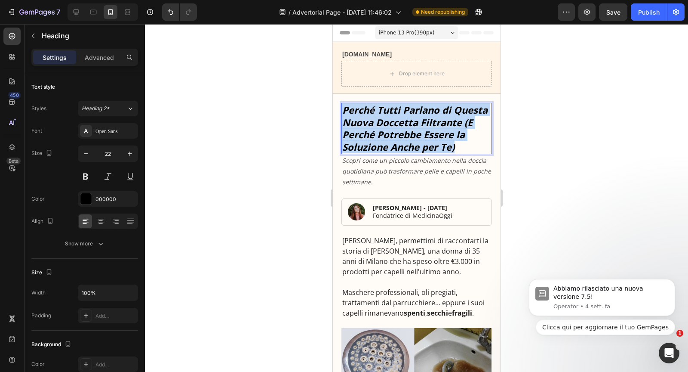
click at [357, 129] on strong "Perché Tutti Parlano di Questa Nuova Doccetta Filtrante (E Perché Potrebbe Esse…" at bounding box center [414, 128] width 145 height 50
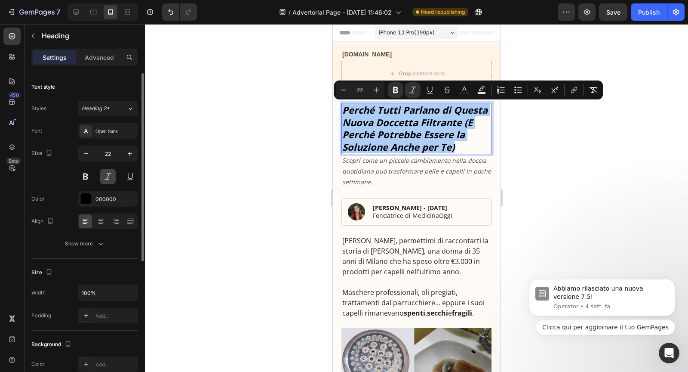
click at [104, 176] on button at bounding box center [107, 176] width 15 height 15
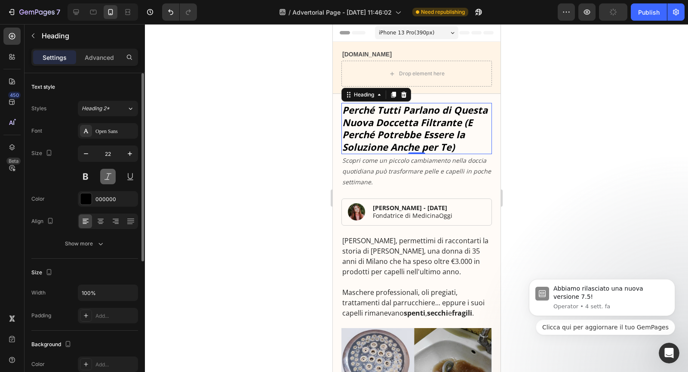
click at [104, 176] on button at bounding box center [107, 176] width 15 height 15
click at [363, 131] on strong "Perché Tutti Parlano di Questa Nuova Doccetta Filtrante (E Perché Potrebbe Esse…" at bounding box center [414, 128] width 145 height 50
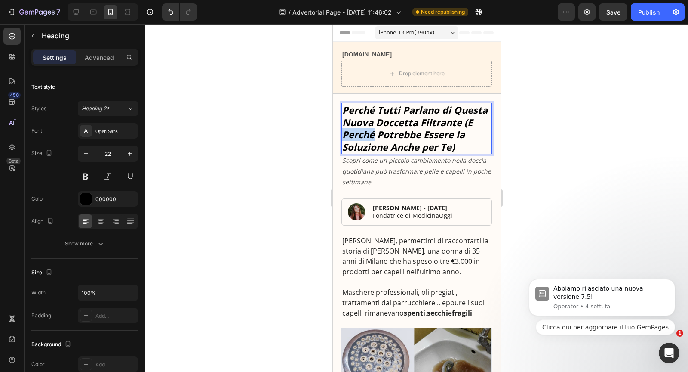
click at [363, 131] on strong "Perché Tutti Parlano di Questa Nuova Doccetta Filtrante (E Perché Potrebbe Esse…" at bounding box center [414, 128] width 145 height 50
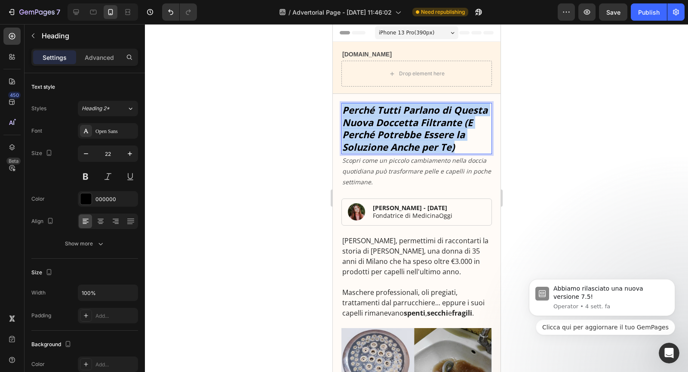
click at [363, 131] on strong "Perché Tutti Parlano di Questa Nuova Doccetta Filtrante (E Perché Potrebbe Esse…" at bounding box center [414, 128] width 145 height 50
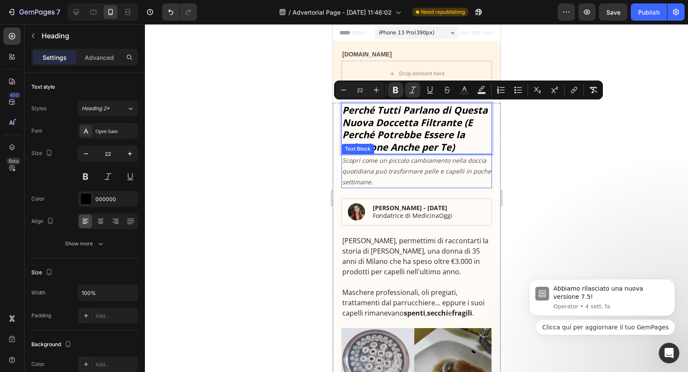
click at [363, 162] on icon "Scopri come un piccolo cambiamento nella doccia quotidiana può trasformare pell…" at bounding box center [416, 171] width 149 height 30
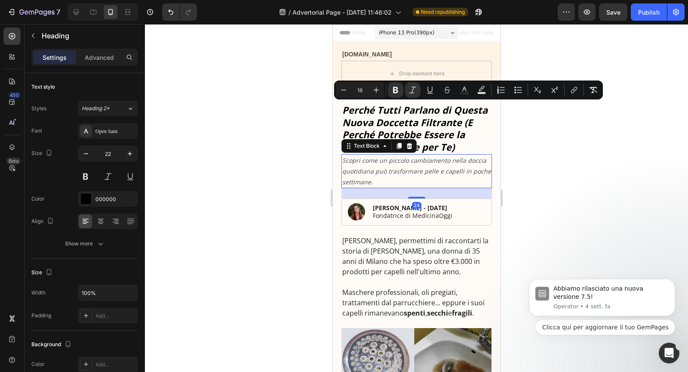
click at [363, 162] on icon "Scopri come un piccolo cambiamento nella doccia quotidiana può trasformare pell…" at bounding box center [416, 171] width 149 height 30
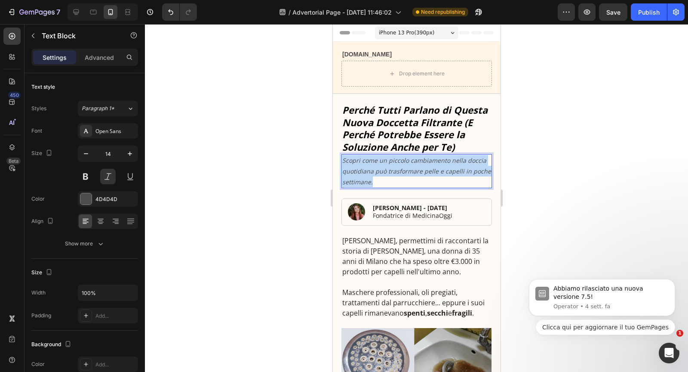
click at [363, 162] on icon "Scopri come un piccolo cambiamento nella doccia quotidiana può trasformare pell…" at bounding box center [416, 171] width 149 height 30
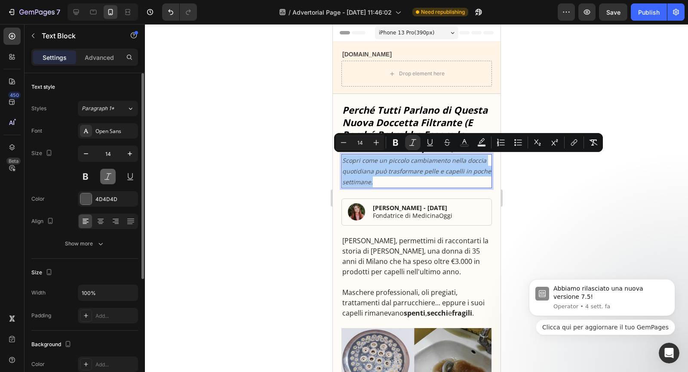
click at [108, 178] on button at bounding box center [107, 176] width 15 height 15
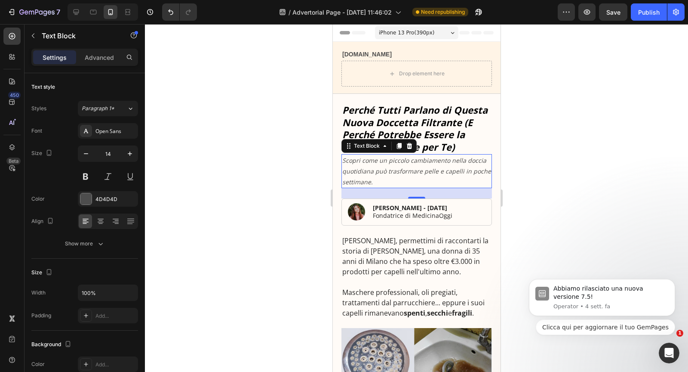
click at [364, 170] on icon "Scopri come un piccolo cambiamento nella doccia quotidiana può trasformare pell…" at bounding box center [416, 171] width 149 height 30
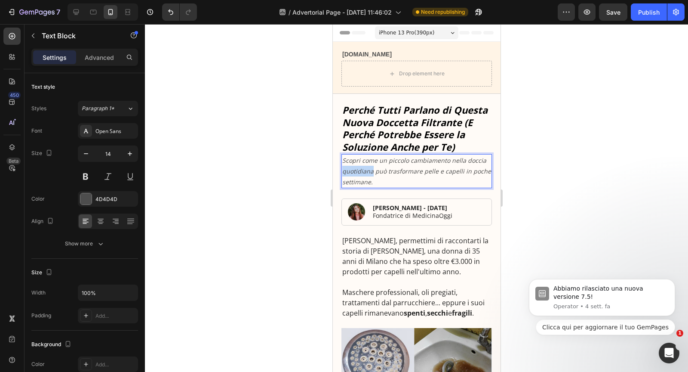
click at [364, 170] on icon "Scopri come un piccolo cambiamento nella doccia quotidiana può trasformare pell…" at bounding box center [416, 171] width 149 height 30
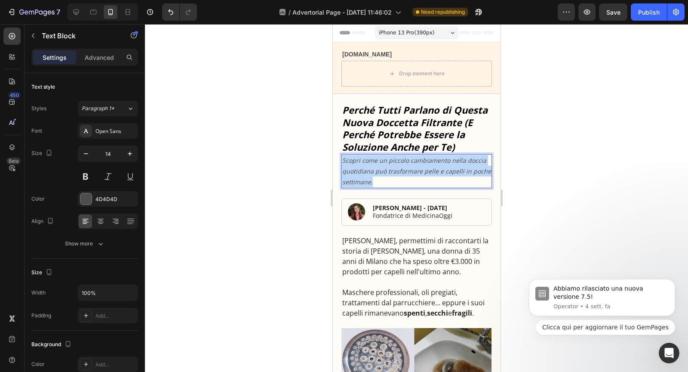
click at [364, 170] on icon "Scopri come un piccolo cambiamento nella doccia quotidiana può trasformare pell…" at bounding box center [416, 171] width 149 height 30
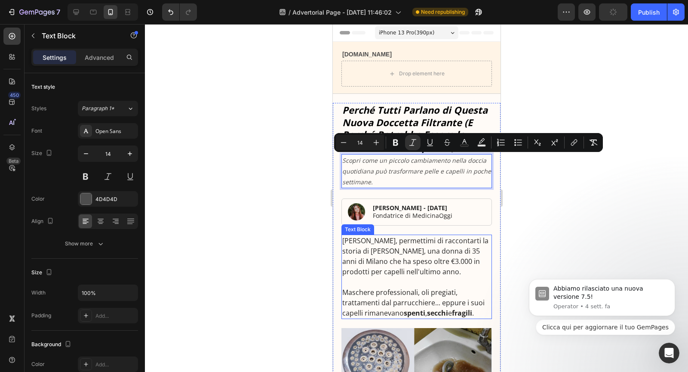
click at [378, 265] on p "[PERSON_NAME], permettimi di raccontarti la storia di [PERSON_NAME], una donna …" at bounding box center [416, 255] width 149 height 41
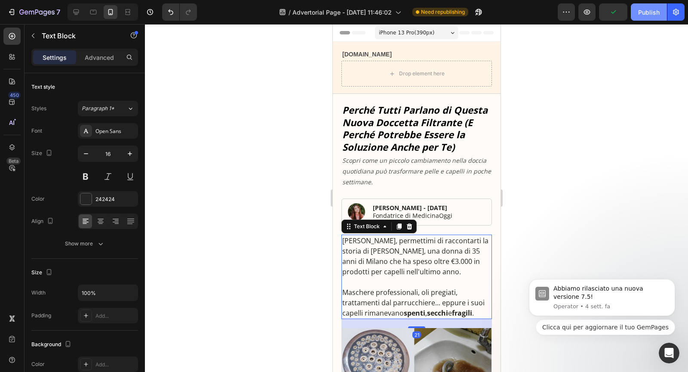
click at [645, 9] on div "Publish" at bounding box center [649, 12] width 22 height 9
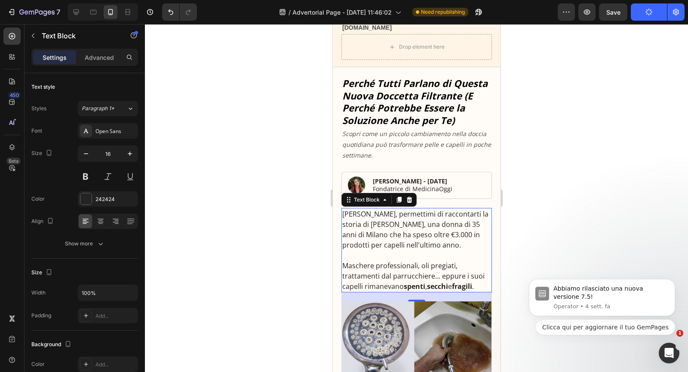
scroll to position [28, 0]
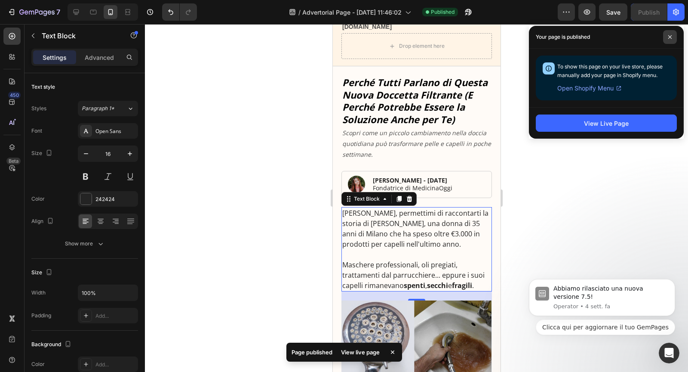
click at [669, 36] on icon at bounding box center [669, 36] width 3 height 3
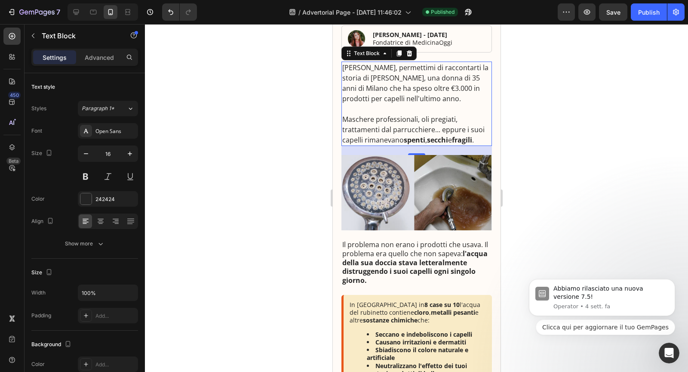
scroll to position [190, 0]
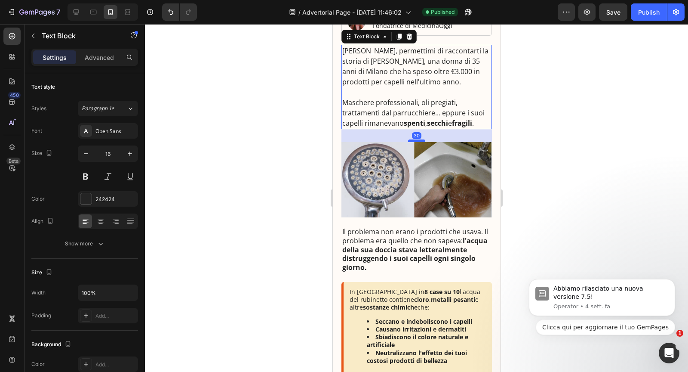
click at [420, 140] on div at bounding box center [416, 140] width 17 height 3
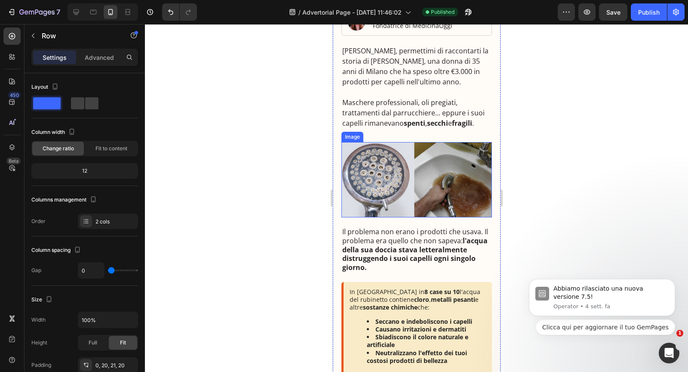
click at [415, 212] on img at bounding box center [416, 180] width 151 height 76
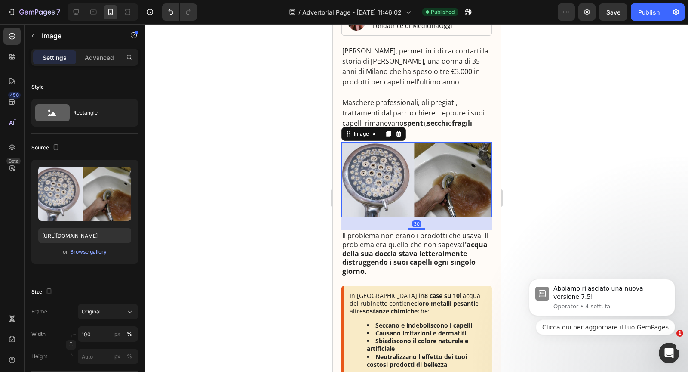
click at [416, 228] on div at bounding box center [416, 229] width 17 height 3
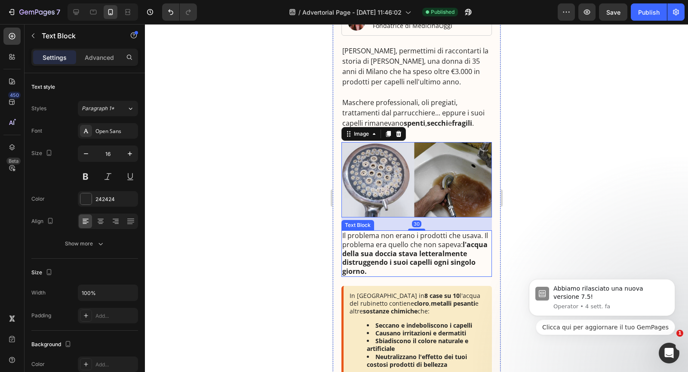
click at [412, 245] on p "Il problema non erano i prodotti che usava. Il problema era quello che non sape…" at bounding box center [416, 253] width 149 height 45
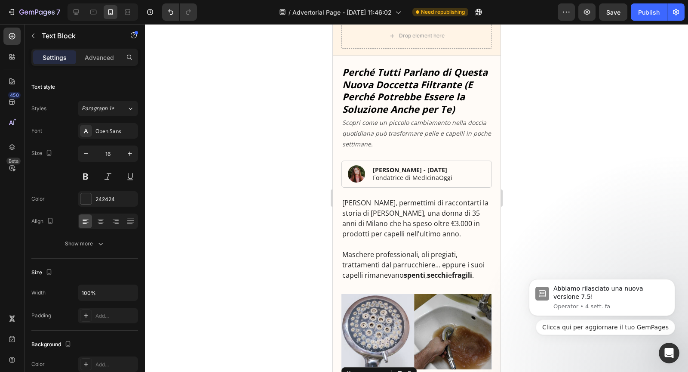
scroll to position [0, 0]
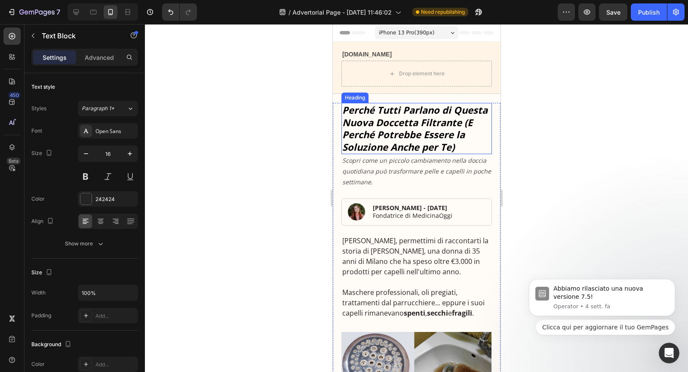
click at [436, 133] on strong "Perché Tutti Parlano di Questa Nuova Doccetta Filtrante (E Perché Potrebbe Esse…" at bounding box center [414, 128] width 145 height 50
click at [392, 96] on icon at bounding box center [393, 94] width 7 height 7
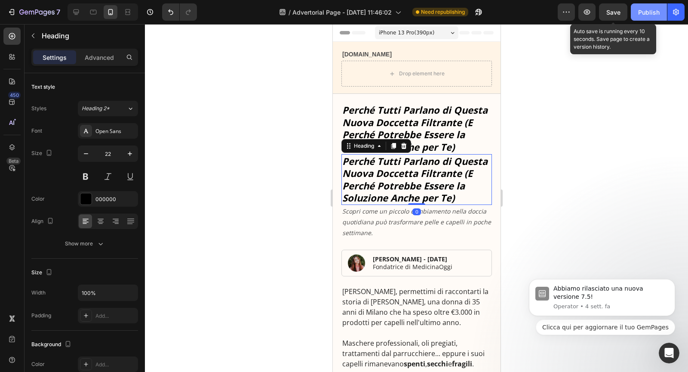
click at [632, 11] on button "Publish" at bounding box center [649, 11] width 36 height 17
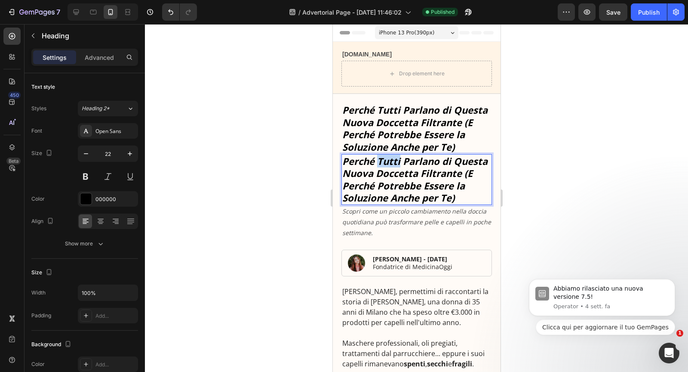
click at [393, 166] on strong "Perché Tutti Parlano di Questa Nuova Doccetta Filtrante (E Perché Potrebbe Esse…" at bounding box center [414, 179] width 145 height 50
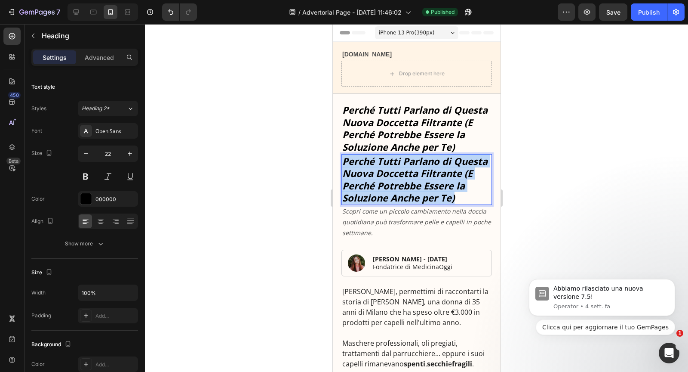
click at [393, 166] on strong "Perché Tutti Parlano di Questa Nuova Doccetta Filtrante (E Perché Potrebbe Esse…" at bounding box center [414, 179] width 145 height 50
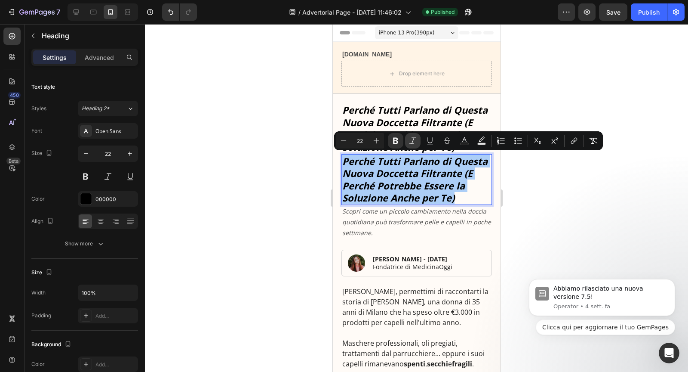
click at [410, 143] on icon "Editor contextual toolbar" at bounding box center [413, 140] width 9 height 9
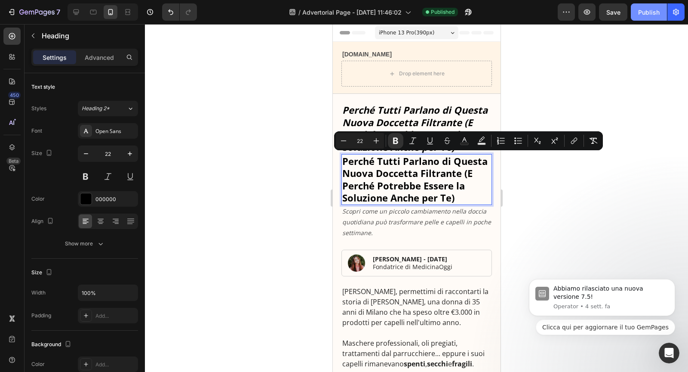
click at [640, 17] on button "Publish" at bounding box center [649, 11] width 36 height 17
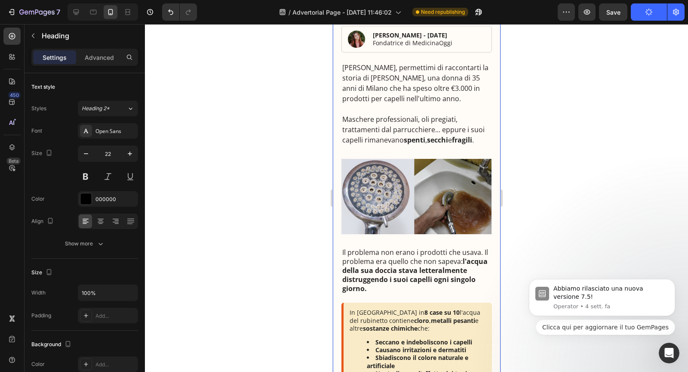
scroll to position [344, 0]
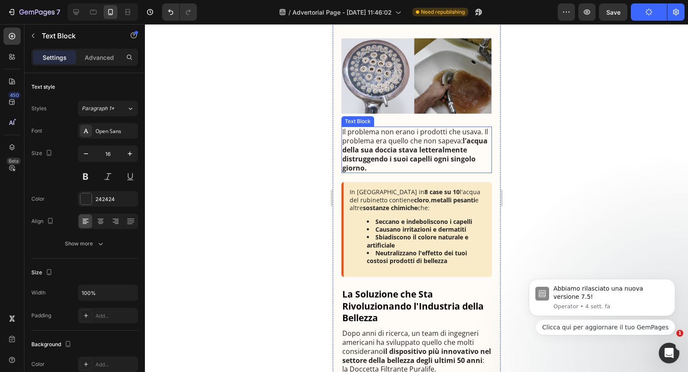
click at [409, 157] on strong "l'acqua della sua doccia stava letteralmente distruggendo i suoi capelli ogni s…" at bounding box center [414, 154] width 145 height 36
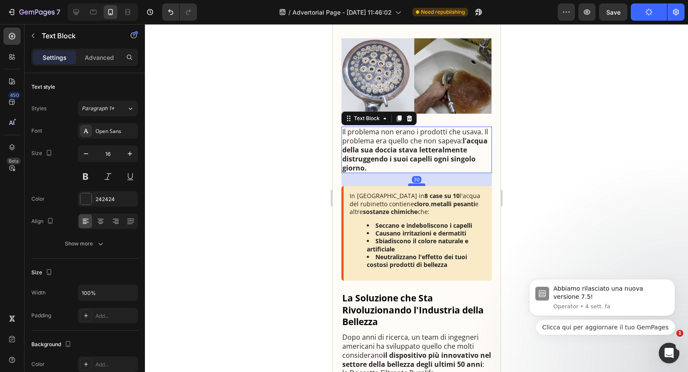
click at [413, 185] on div at bounding box center [416, 184] width 17 height 3
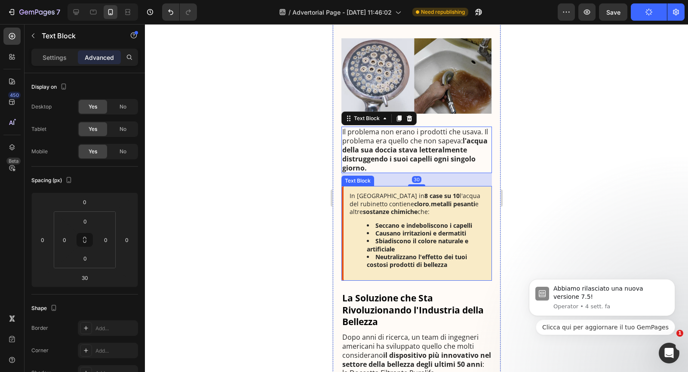
click at [410, 215] on div "In Italia in 8 case su 10 l'acqua del rubinetto contiene cloro , metalli pesant…" at bounding box center [416, 233] width 151 height 95
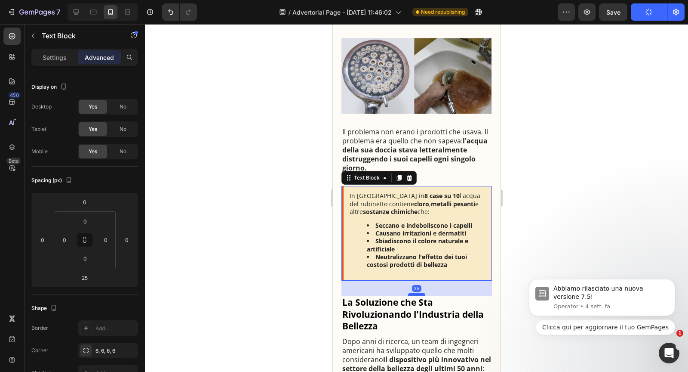
click at [414, 293] on div at bounding box center [416, 294] width 17 height 3
type input "35"
click at [430, 305] on strong "La Soluzione che Sta Rivoluzionando l'Industria della Bellezza" at bounding box center [413, 314] width 142 height 36
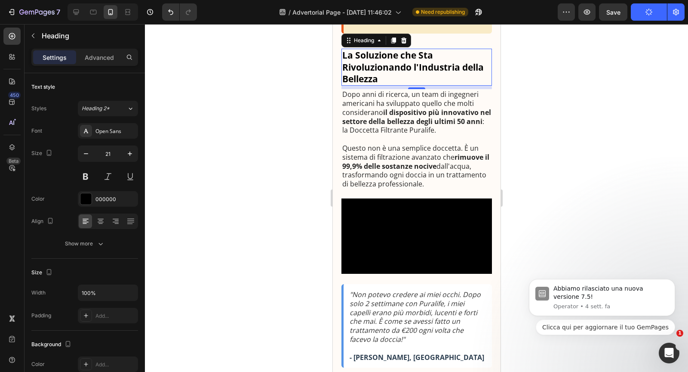
scroll to position [592, 0]
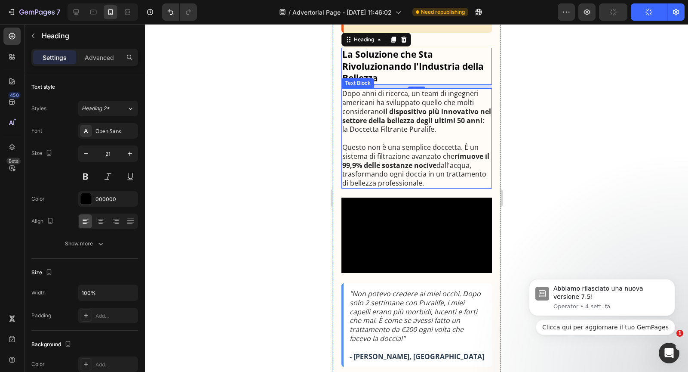
click at [441, 185] on p "Questo non è una semplice doccetta. È un sistema di filtrazione avanzato che ri…" at bounding box center [416, 165] width 149 height 45
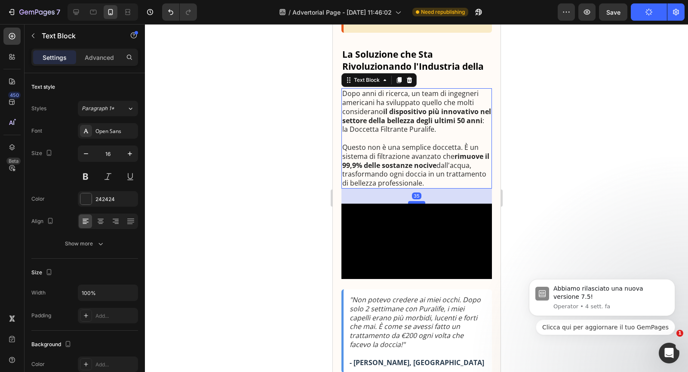
drag, startPoint x: 420, startPoint y: 196, endPoint x: 420, endPoint y: 202, distance: 6.0
click at [420, 202] on div at bounding box center [416, 202] width 17 height 3
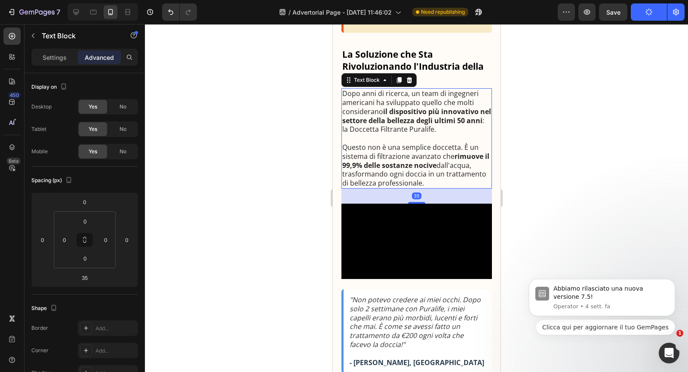
click at [427, 226] on video at bounding box center [416, 240] width 151 height 75
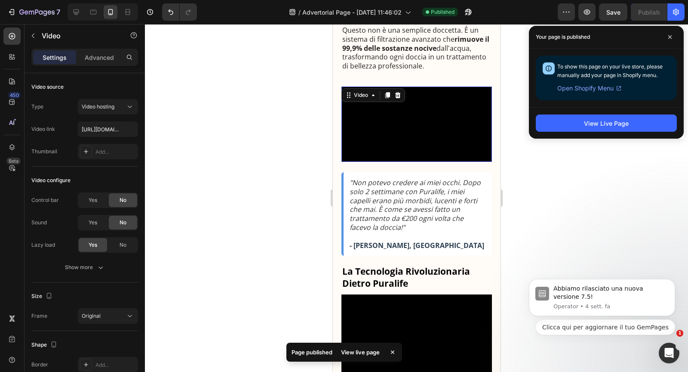
scroll to position [732, 0]
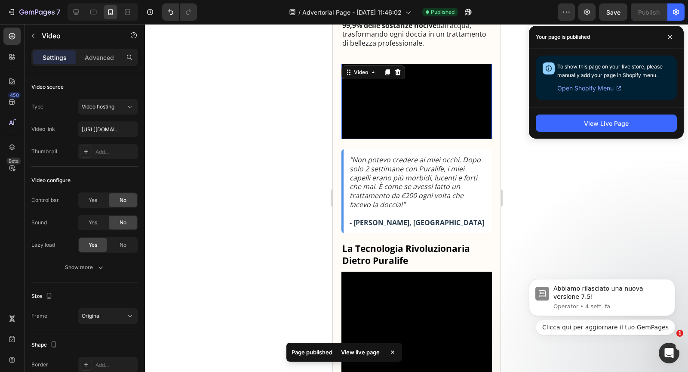
click at [424, 139] on video at bounding box center [416, 101] width 151 height 75
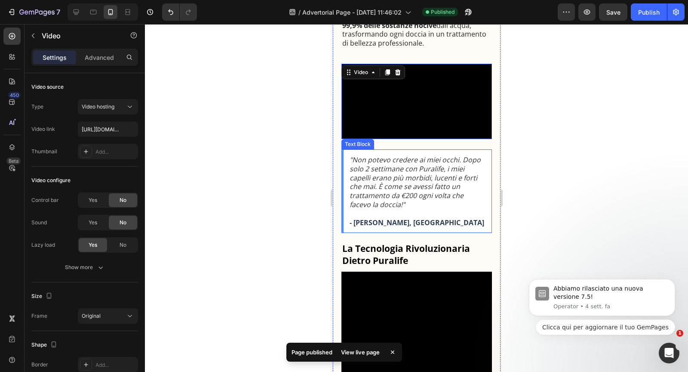
click at [417, 225] on div ""Non potevo credere ai miei occhi. Dopo solo 2 settimane con Puralife, i miei c…" at bounding box center [416, 190] width 151 height 83
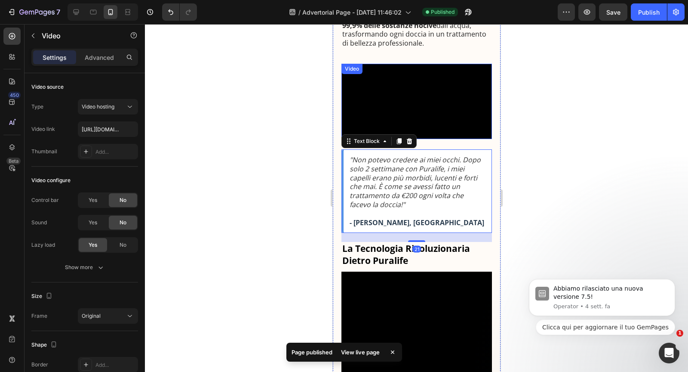
click at [416, 139] on video at bounding box center [416, 101] width 151 height 75
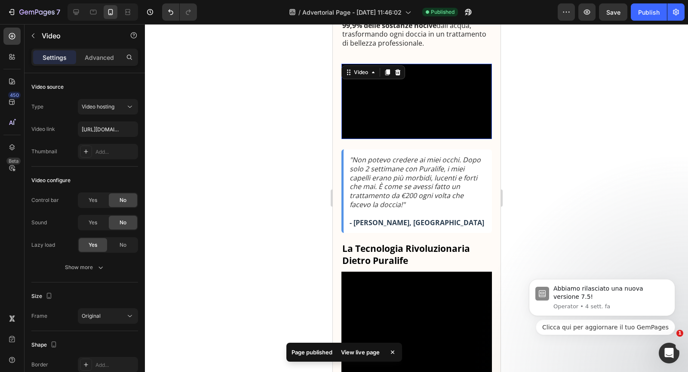
click at [411, 139] on video at bounding box center [416, 101] width 151 height 75
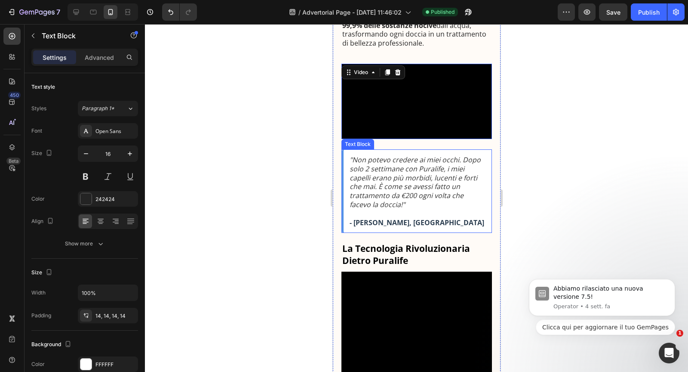
click at [409, 226] on div ""Non potevo credere ai miei occhi. Dopo solo 2 settimane con Puralife, i miei c…" at bounding box center [416, 190] width 151 height 83
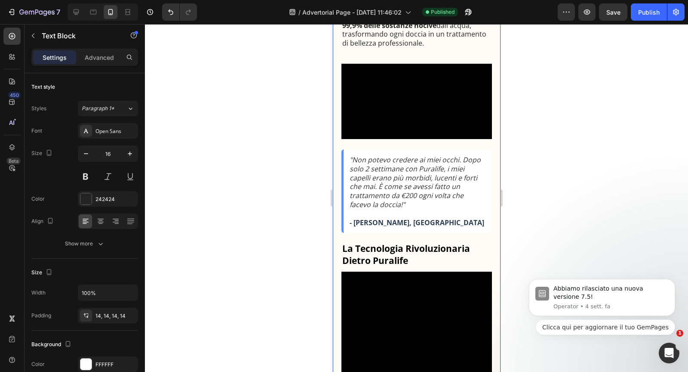
click at [416, 209] on icon ""Non potevo credere ai miei occhi. Dopo solo 2 settimane con Puralife, i miei c…" at bounding box center [414, 182] width 131 height 54
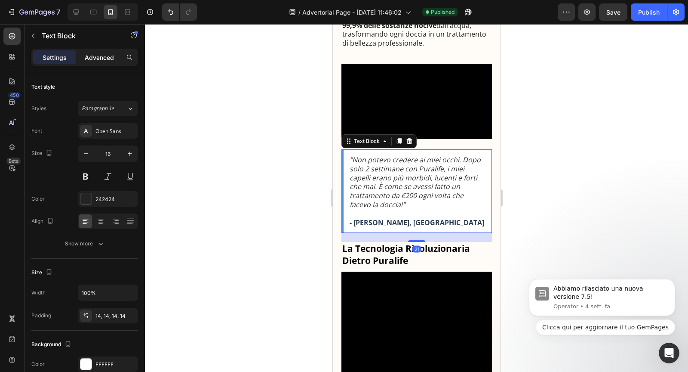
click at [98, 61] on p "Advanced" at bounding box center [99, 57] width 29 height 9
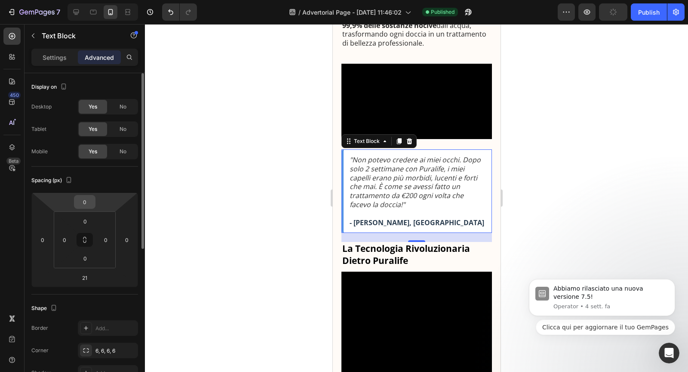
click at [89, 200] on input "0" at bounding box center [84, 201] width 17 height 13
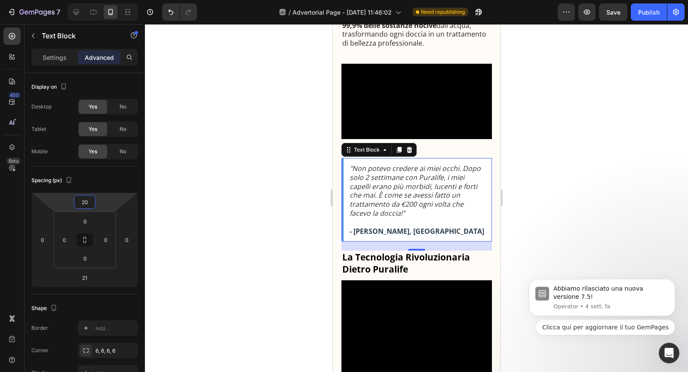
type input "20"
click at [372, 218] on icon ""Non potevo credere ai miei occhi. Dopo solo 2 settimane con Puralife, i miei c…" at bounding box center [414, 190] width 131 height 54
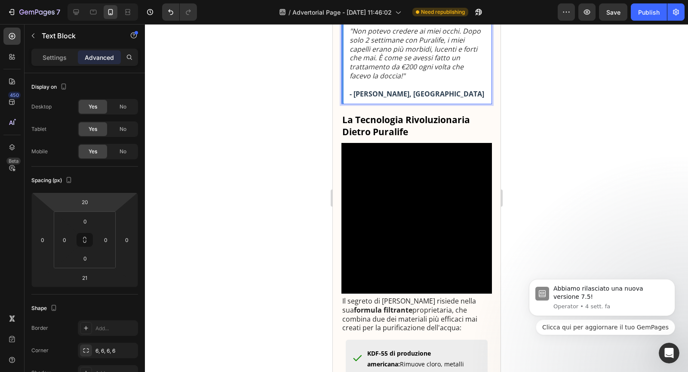
scroll to position [869, 0]
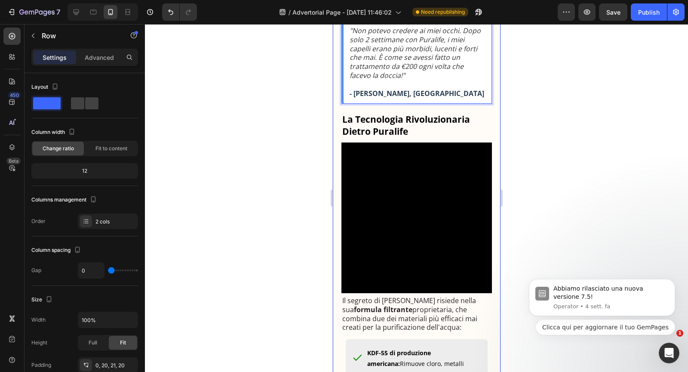
click at [420, 172] on div "⁠⁠⁠⁠⁠⁠⁠ Perché Tutti Parlano di Questa Nuova Doccetta Filtrante (E Perché Potre…" at bounding box center [416, 318] width 151 height 2168
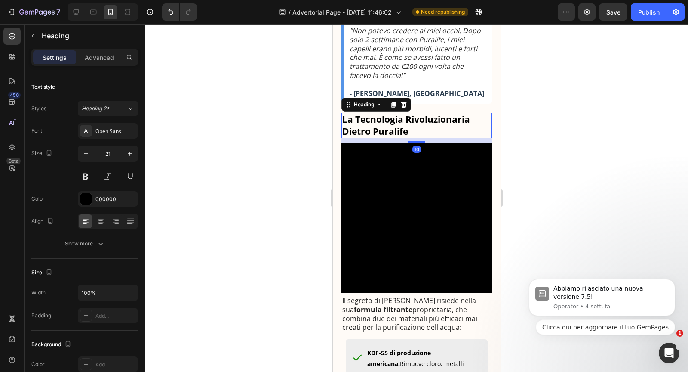
click at [415, 137] on strong "La Tecnologia Rivoluzionaria Dietro Puralife" at bounding box center [406, 125] width 128 height 24
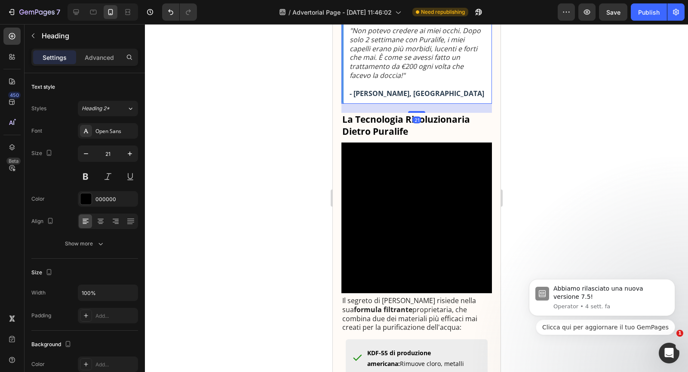
click at [415, 104] on div ""Non potevo credere ai miei occhi. Dopo solo 2 settimane con Puralife, i miei c…" at bounding box center [416, 61] width 151 height 83
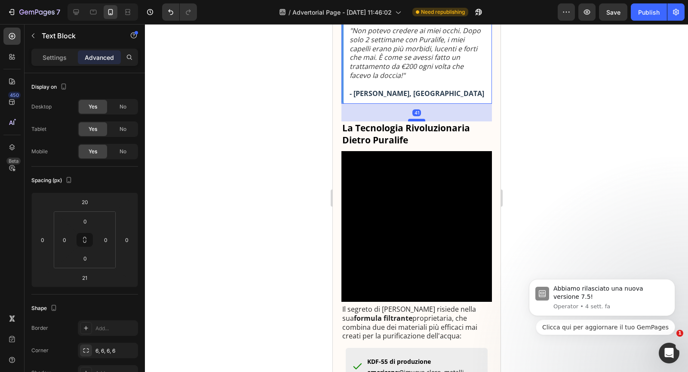
drag, startPoint x: 415, startPoint y: 177, endPoint x: 415, endPoint y: 185, distance: 8.6
click at [415, 121] on div at bounding box center [416, 120] width 17 height 3
type input "41"
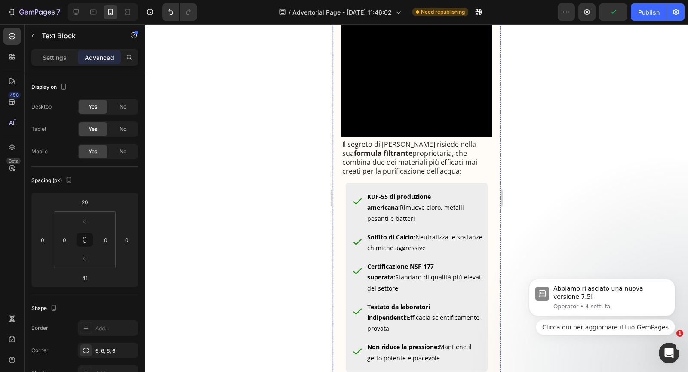
scroll to position [1036, 0]
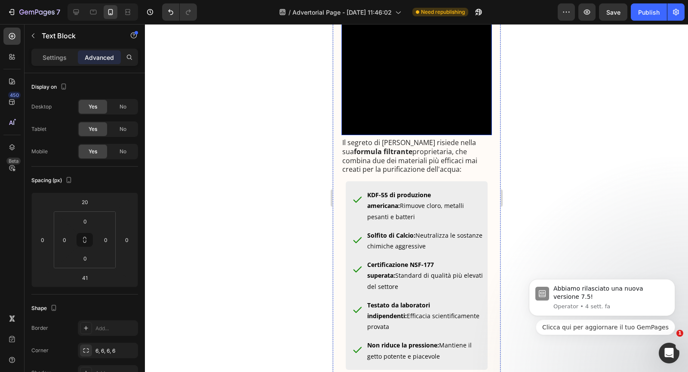
click at [411, 135] on video at bounding box center [416, 60] width 151 height 151
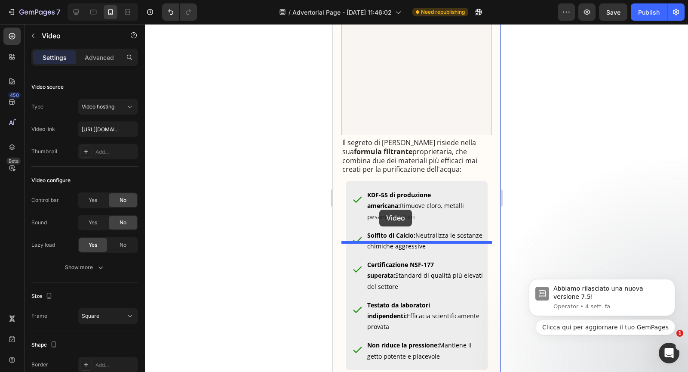
drag, startPoint x: 351, startPoint y: 58, endPoint x: 379, endPoint y: 209, distance: 154.5
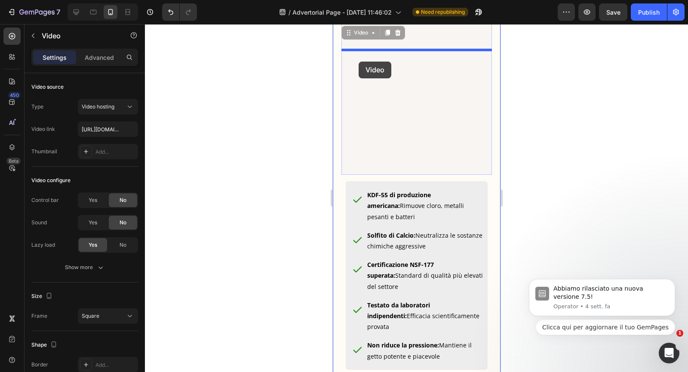
drag, startPoint x: 346, startPoint y: 100, endPoint x: 358, endPoint y: 62, distance: 40.5
click at [359, 62] on div "iPhone 13 Pro ( 390 px) iPhone 13 Mini iPhone 13 Pro iPhone 11 Pro Max iPhone 1…" at bounding box center [416, 302] width 168 height 2629
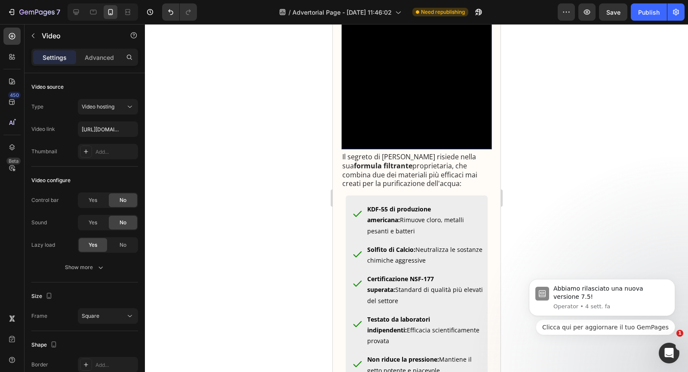
scroll to position [1058, 0]
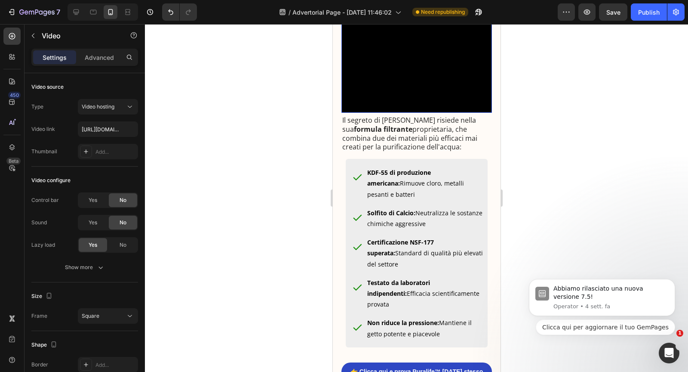
click at [401, 151] on p "Il segreto di [PERSON_NAME] risiede nella sua formula filtrante proprietaria, c…" at bounding box center [416, 134] width 149 height 36
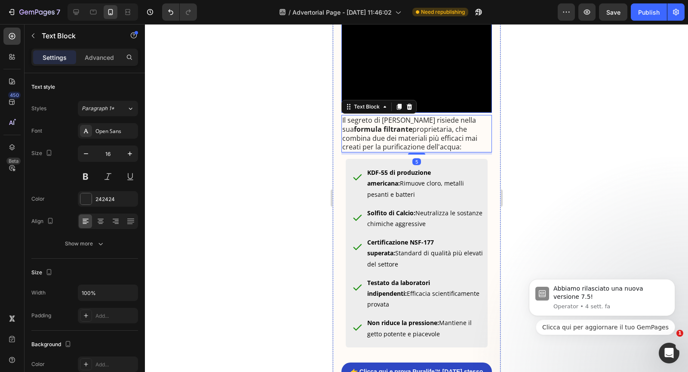
click at [426, 113] on video at bounding box center [416, 37] width 151 height 151
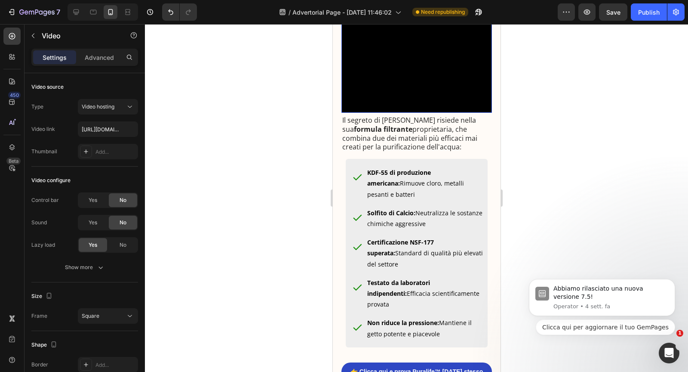
click at [408, 113] on video at bounding box center [416, 37] width 151 height 151
click at [406, 151] on p "Il segreto di [PERSON_NAME] risiede nella sua formula filtrante proprietaria, c…" at bounding box center [416, 134] width 149 height 36
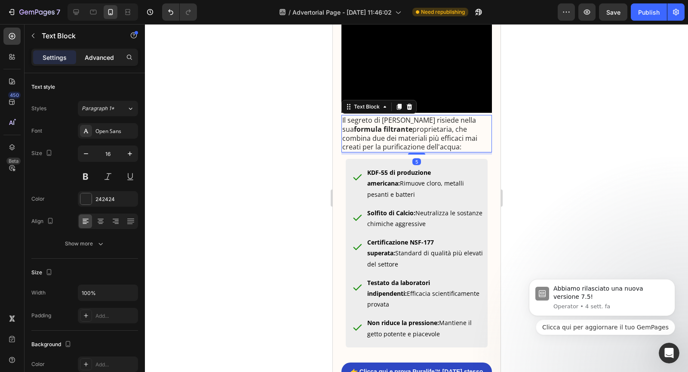
click at [107, 58] on p "Advanced" at bounding box center [99, 57] width 29 height 9
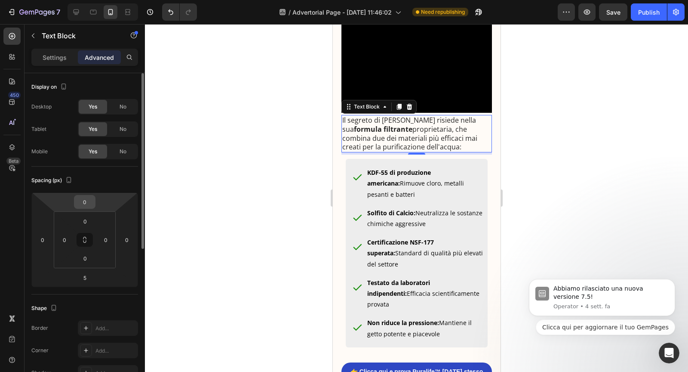
click at [95, 203] on div "0" at bounding box center [85, 202] width 22 height 14
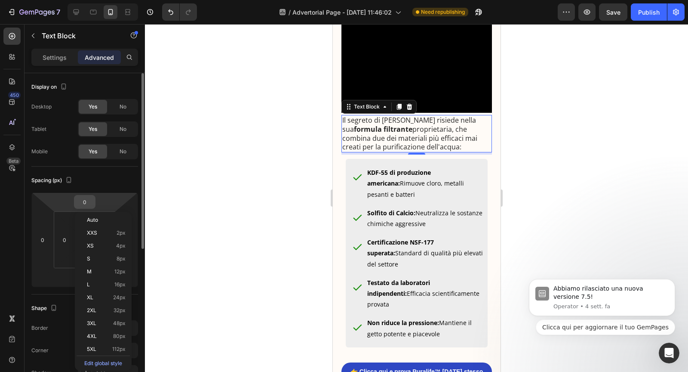
click at [86, 202] on input "0" at bounding box center [84, 201] width 17 height 13
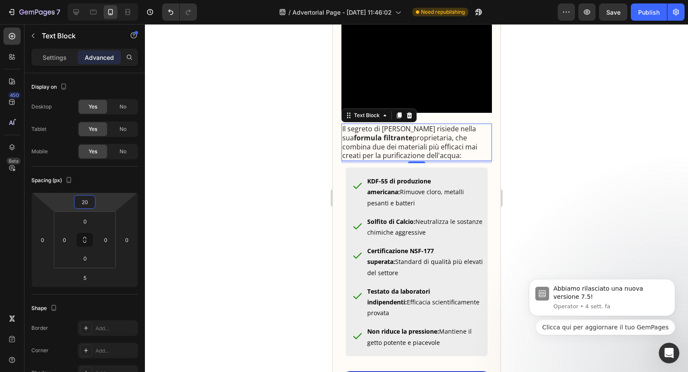
type input "20"
click at [416, 163] on div "5" at bounding box center [416, 162] width 151 height 2
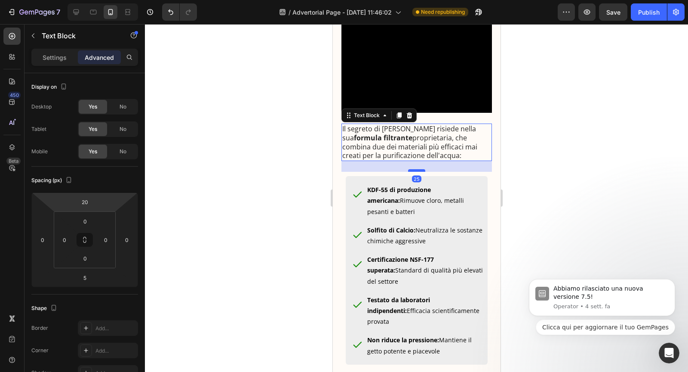
drag, startPoint x: 414, startPoint y: 227, endPoint x: 415, endPoint y: 236, distance: 8.7
click at [415, 172] on div at bounding box center [416, 170] width 17 height 3
type input "25"
click at [422, 246] on p "Solfito di Calcio: Neutralizza le sostanze chimiche aggressive" at bounding box center [425, 236] width 117 height 22
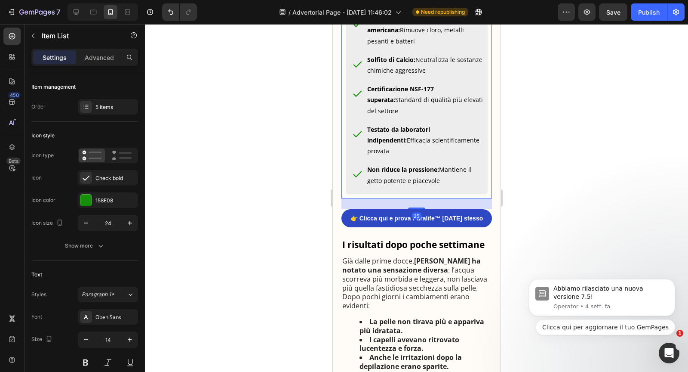
scroll to position [1245, 0]
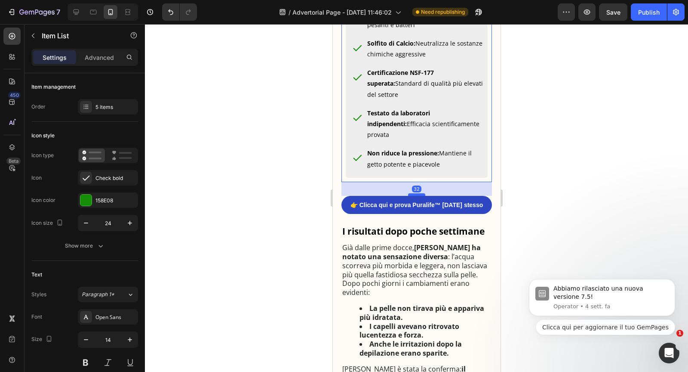
click at [422, 196] on div at bounding box center [416, 194] width 17 height 3
type input "100%"
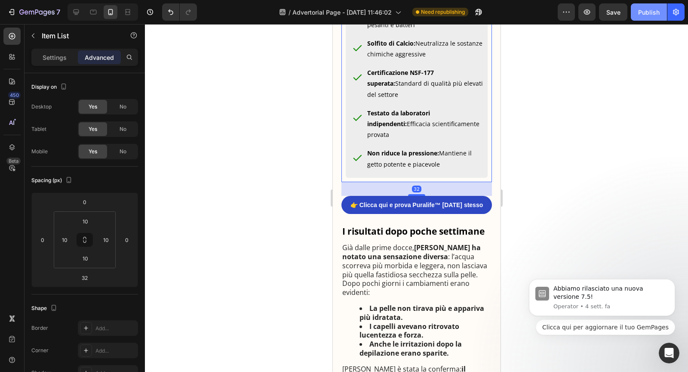
click at [641, 14] on div "Publish" at bounding box center [649, 12] width 22 height 9
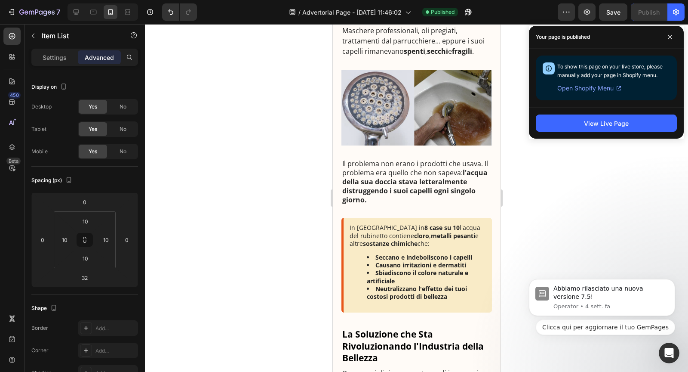
scroll to position [0, 0]
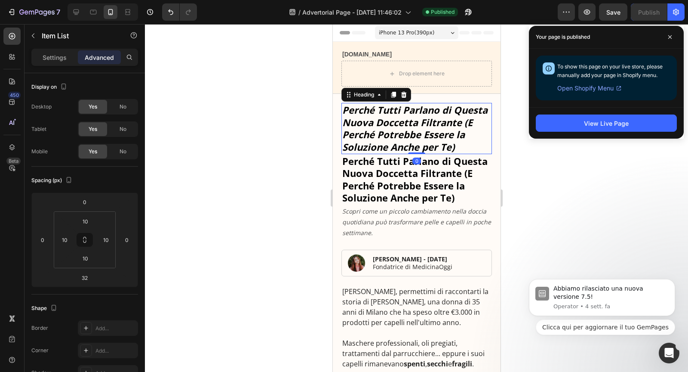
click at [395, 117] on strong "Perché Tutti Parlano di Questa Nuova Doccetta Filtrante (E Perché Potrebbe Esse…" at bounding box center [414, 128] width 145 height 50
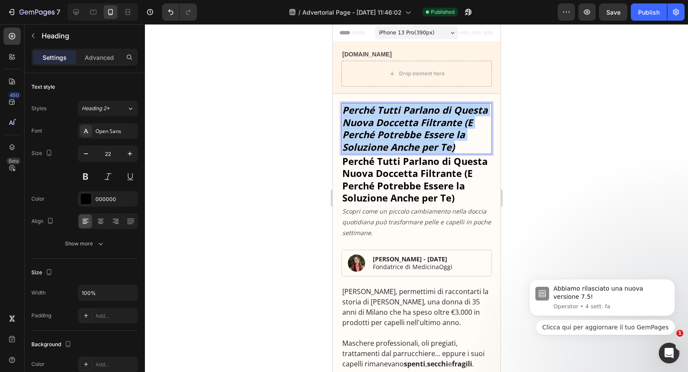
click at [395, 117] on strong "Perché Tutti Parlano di Questa Nuova Doccetta Filtrante (E Perché Potrebbe Esse…" at bounding box center [414, 128] width 145 height 50
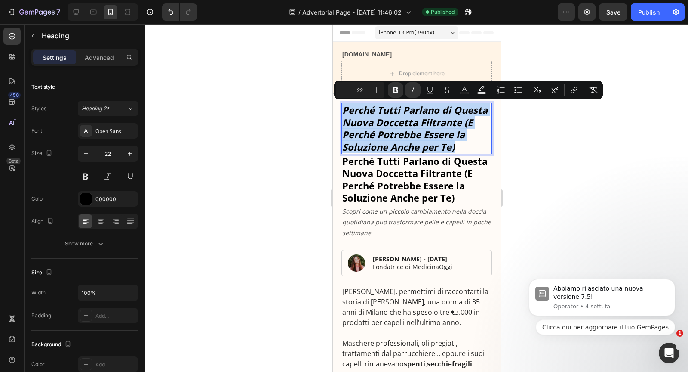
copy strong "Perché Tutti Parlano di Questa Nuova Doccetta Filtrante (E Perché Potrebbe Esse…"
click at [468, 172] on strong "Perché Tutti Parlano di Questa Nuova Doccetta Filtrante (E Perché Potrebbe Esse…" at bounding box center [414, 179] width 145 height 50
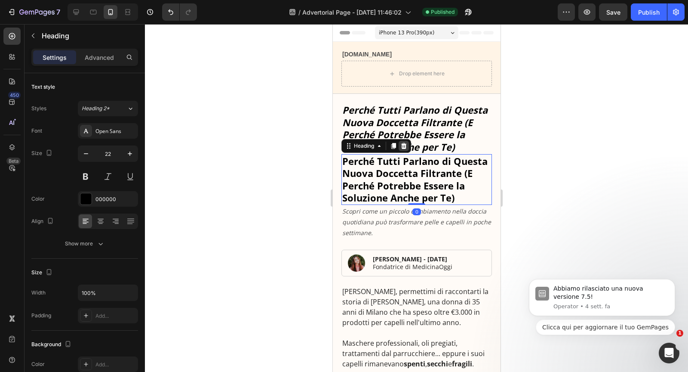
click at [404, 147] on icon at bounding box center [403, 145] width 7 height 7
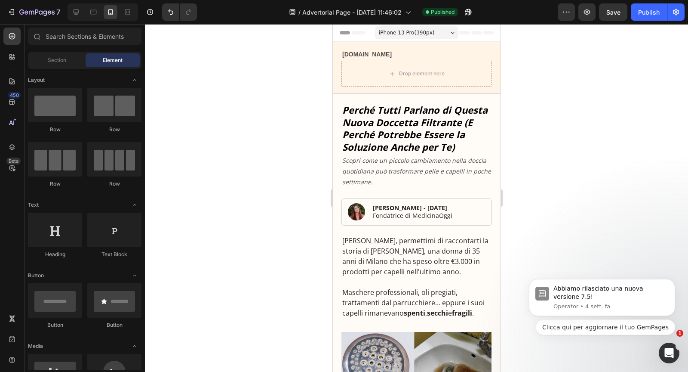
click at [417, 131] on strong "Perché Tutti Parlano di Questa Nuova Doccetta Filtrante (E Perché Potrebbe Esse…" at bounding box center [414, 128] width 145 height 50
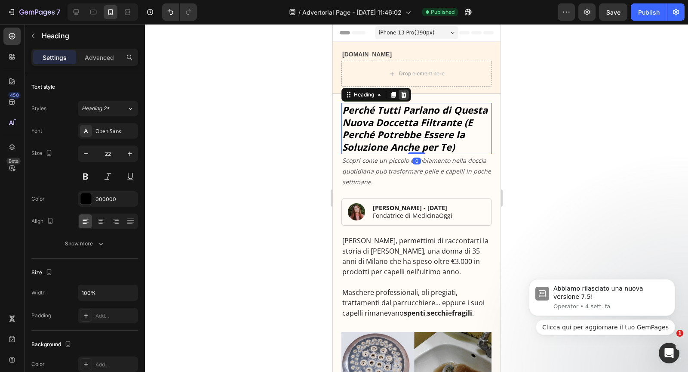
click at [404, 93] on icon at bounding box center [404, 95] width 6 height 6
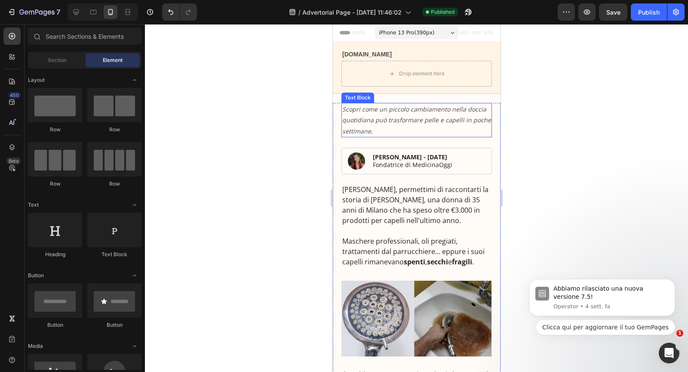
click at [400, 109] on icon "Scopri come un piccolo cambiamento nella doccia quotidiana può trasformare pell…" at bounding box center [416, 120] width 149 height 30
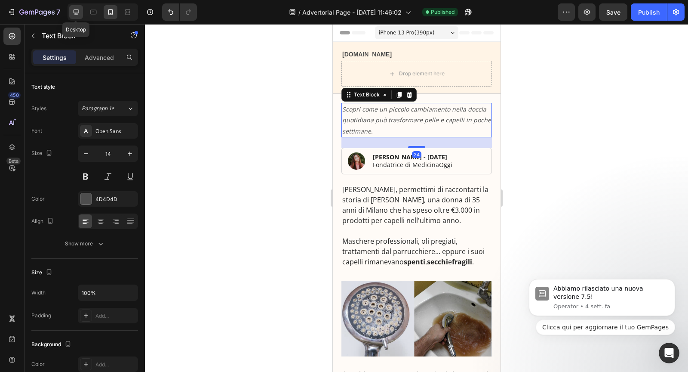
click at [75, 12] on icon at bounding box center [77, 12] width 6 height 6
type input "16"
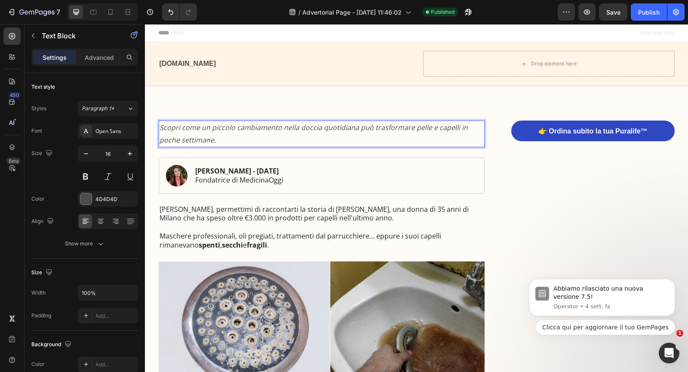
click at [231, 127] on icon "Scopri come un piccolo cambiamento nella doccia quotidiana può trasformare pell…" at bounding box center [314, 134] width 308 height 22
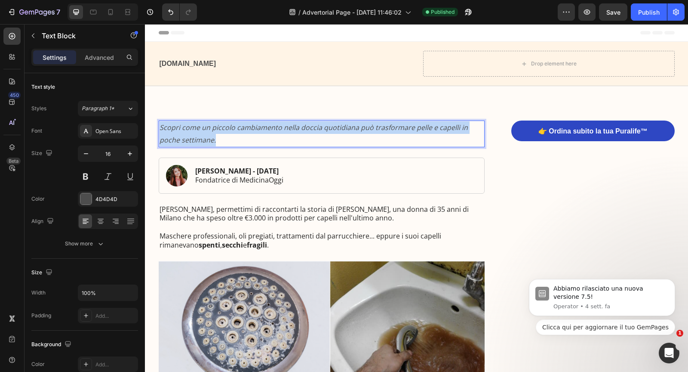
click at [231, 127] on icon "Scopri come un piccolo cambiamento nella doccia quotidiana può trasformare pell…" at bounding box center [314, 134] width 308 height 22
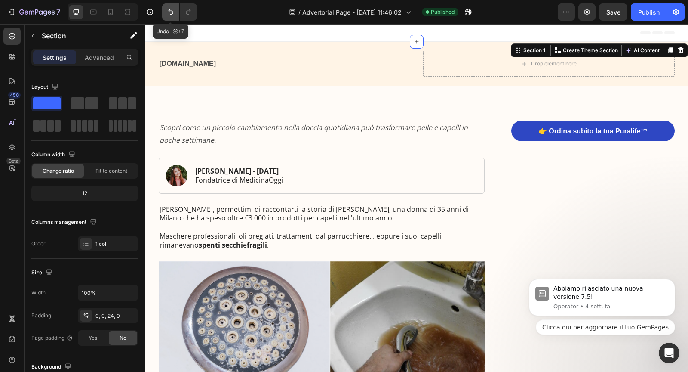
click at [169, 14] on icon "Undo/Redo" at bounding box center [170, 12] width 9 height 9
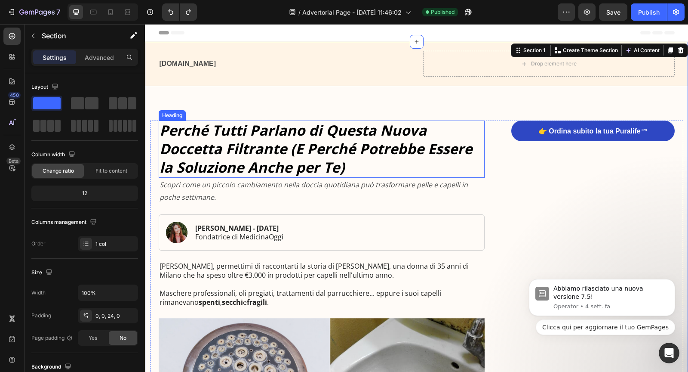
click at [214, 147] on strong "Perché Tutti Parlano di Questa Nuova Doccetta Filtrante (E Perché Potrebbe Esse…" at bounding box center [316, 148] width 313 height 56
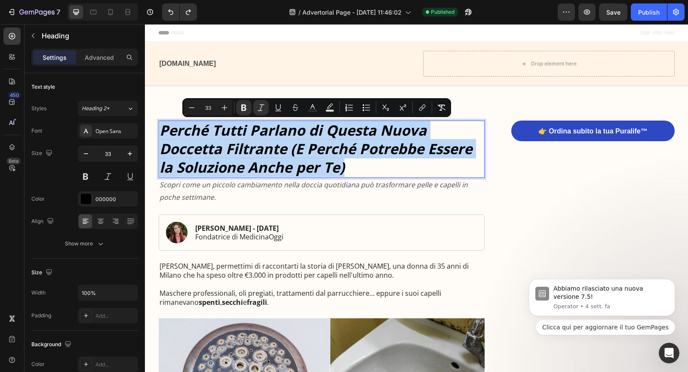
click at [214, 147] on strong "Perché Tutti Parlano di Questa Nuova Doccetta Filtrante (E Perché Potrebbe Esse…" at bounding box center [316, 148] width 313 height 56
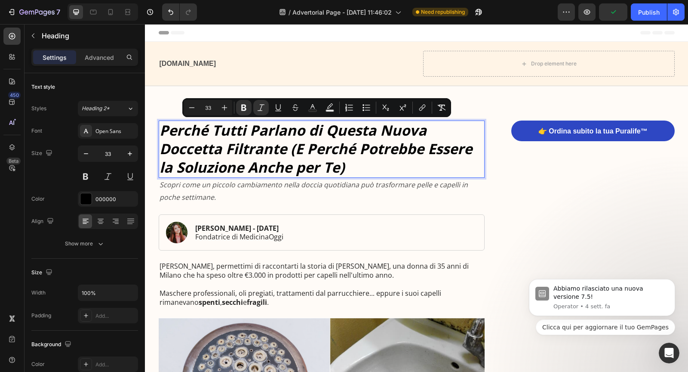
click at [239, 168] on strong "Perché Tutti Parlano di Questa Nuova Doccetta Filtrante (E Perché Potrebbe Esse…" at bounding box center [316, 148] width 313 height 56
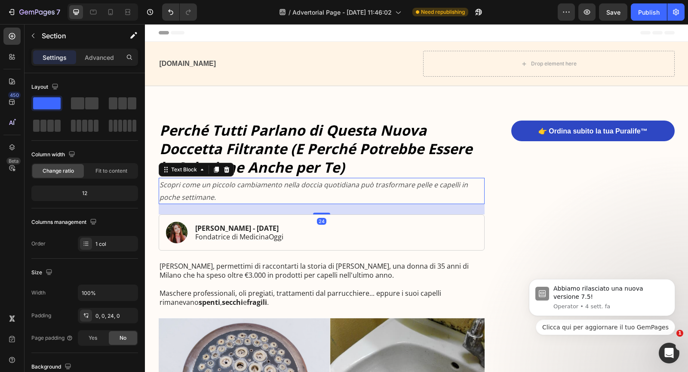
click at [326, 182] on icon "Scopri come un piccolo cambiamento nella doccia quotidiana può trasformare pell…" at bounding box center [314, 191] width 308 height 22
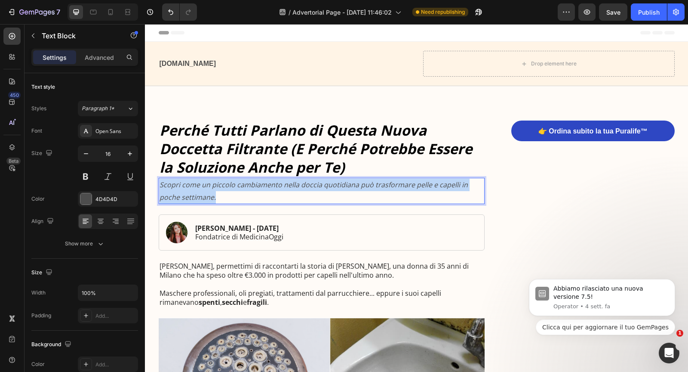
click at [326, 182] on icon "Scopri come un piccolo cambiamento nella doccia quotidiana può trasformare pell…" at bounding box center [314, 191] width 308 height 22
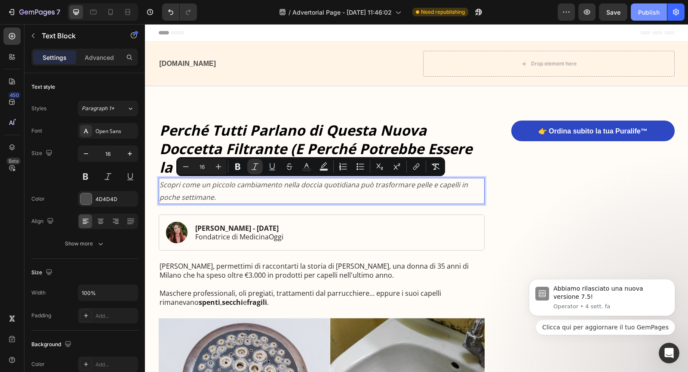
click at [640, 13] on div "Publish" at bounding box center [649, 12] width 22 height 9
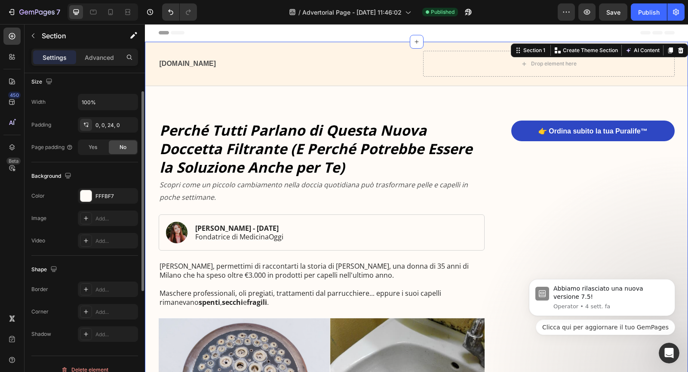
scroll to position [200, 0]
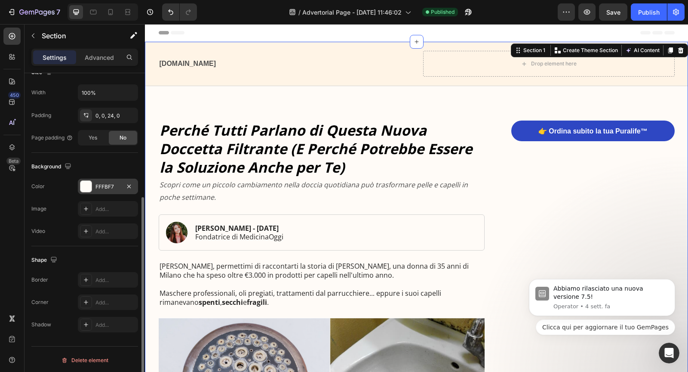
click at [97, 189] on div "FFFBF7" at bounding box center [108, 185] width 60 height 15
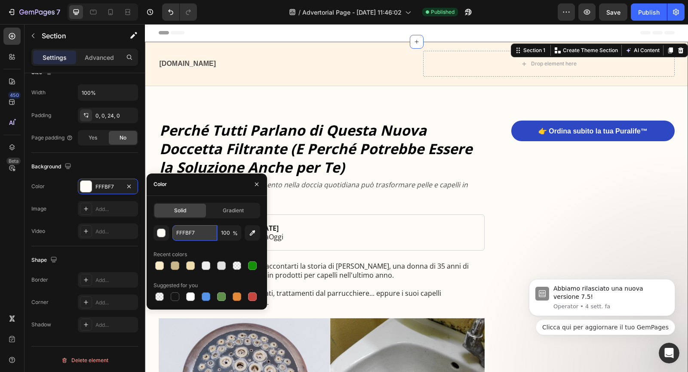
click at [191, 235] on input "FFFBF7" at bounding box center [194, 232] width 45 height 15
click at [167, 234] on button "button" at bounding box center [161, 232] width 15 height 15
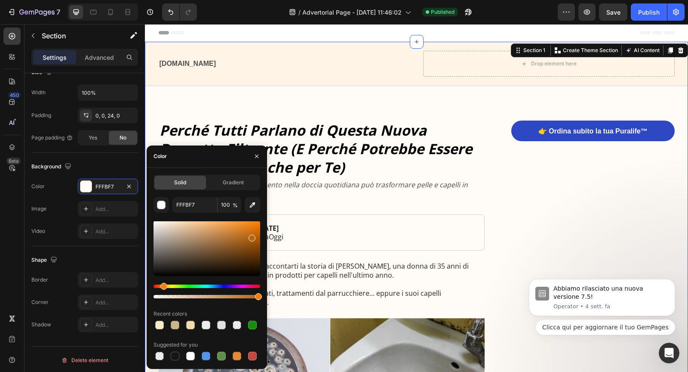
click at [251, 236] on div at bounding box center [207, 248] width 107 height 55
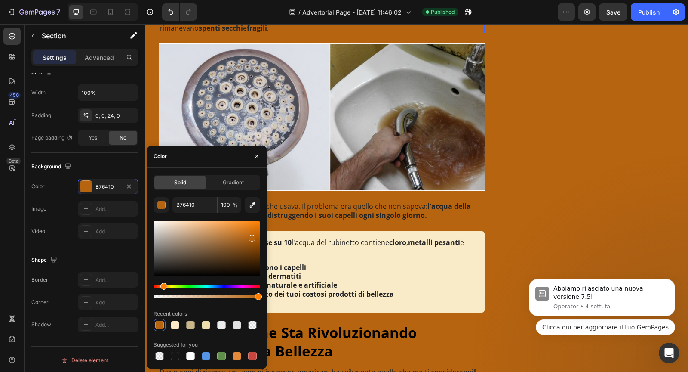
scroll to position [0, 0]
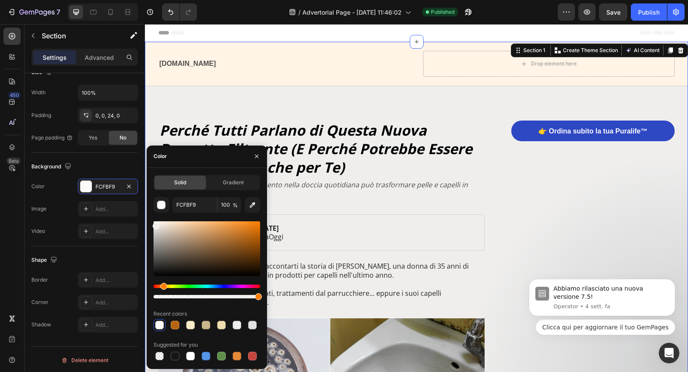
type input "EFEEED"
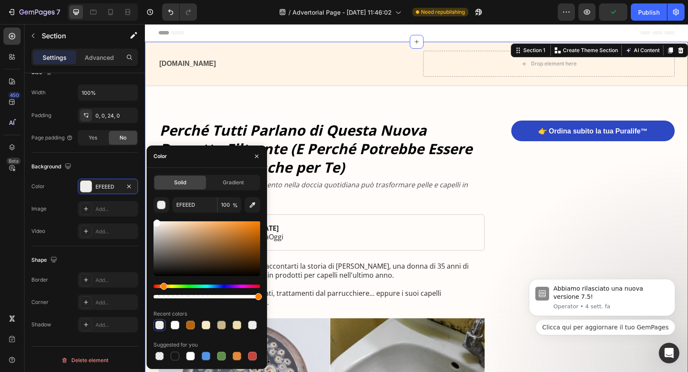
click at [156, 221] on div at bounding box center [207, 248] width 107 height 55
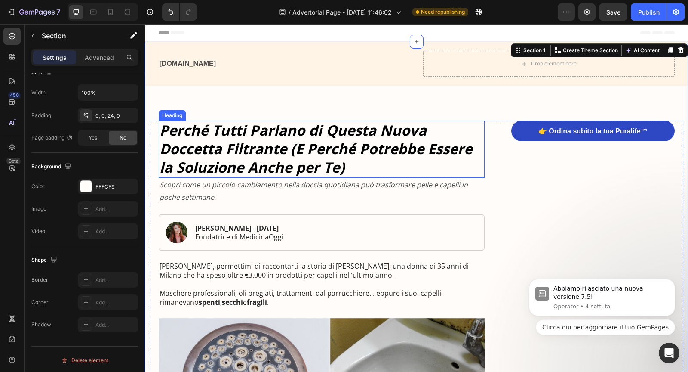
click at [249, 135] on strong "Perché Tutti Parlano di Questa Nuova Doccetta Filtrante (E Perché Potrebbe Esse…" at bounding box center [316, 148] width 313 height 56
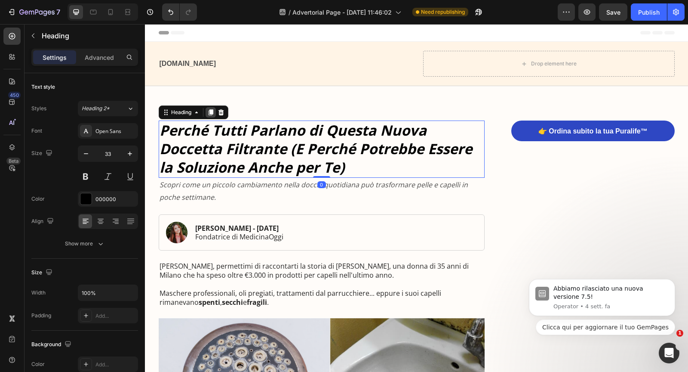
click at [209, 114] on icon at bounding box center [210, 112] width 7 height 7
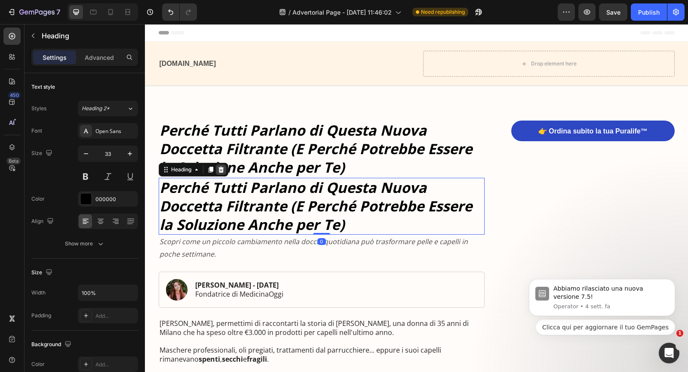
click at [223, 166] on icon at bounding box center [221, 169] width 7 height 7
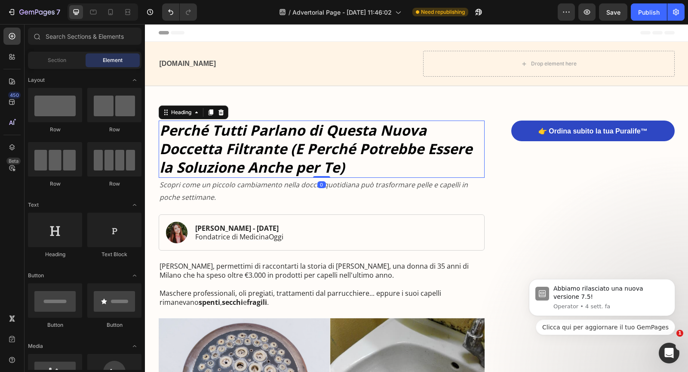
click at [289, 173] on strong "Perché Tutti Parlano di Questa Nuova Doccetta Filtrante (E Perché Potrebbe Esse…" at bounding box center [316, 148] width 313 height 56
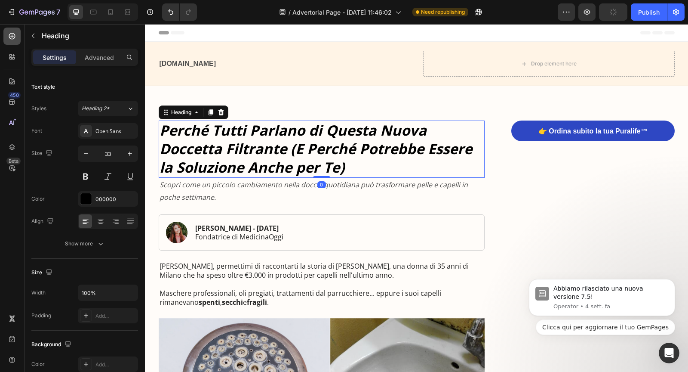
click at [13, 41] on div at bounding box center [11, 36] width 17 height 17
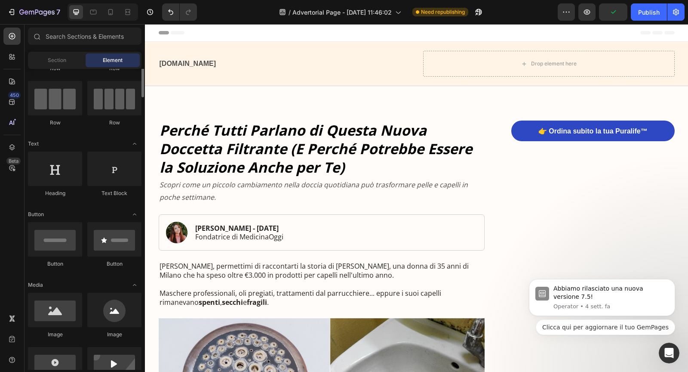
scroll to position [79, 0]
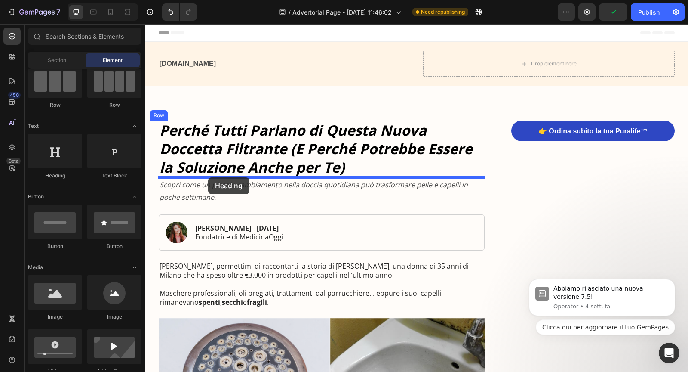
drag, startPoint x: 203, startPoint y: 178, endPoint x: 208, endPoint y: 177, distance: 4.4
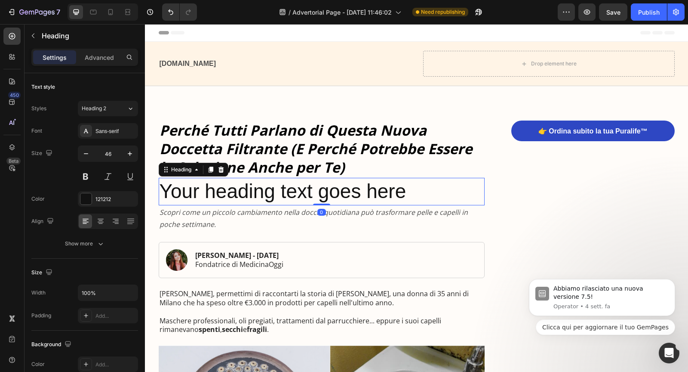
click at [210, 189] on h2 "Your heading text goes here" at bounding box center [322, 192] width 326 height 28
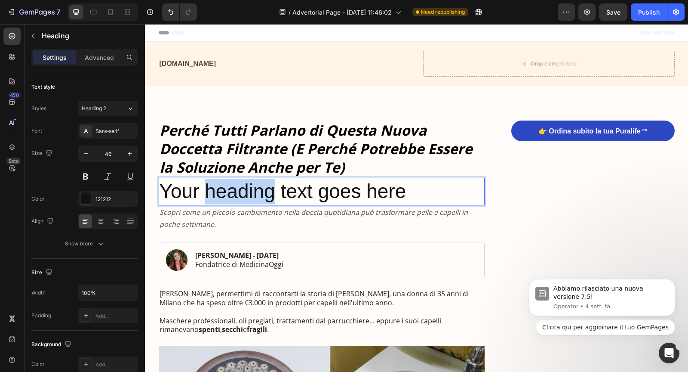
click at [210, 189] on p "Your heading text goes here" at bounding box center [322, 191] width 325 height 26
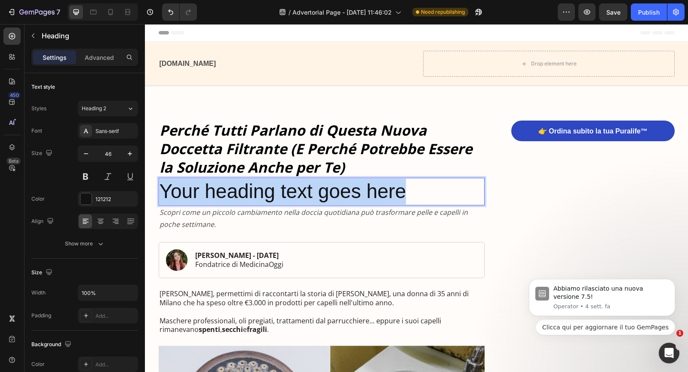
click at [210, 189] on p "Your heading text goes here" at bounding box center [322, 191] width 325 height 26
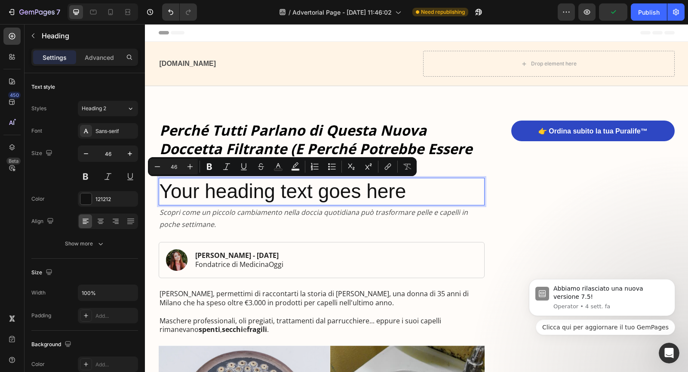
click at [250, 189] on p "Your heading text goes here" at bounding box center [322, 191] width 325 height 26
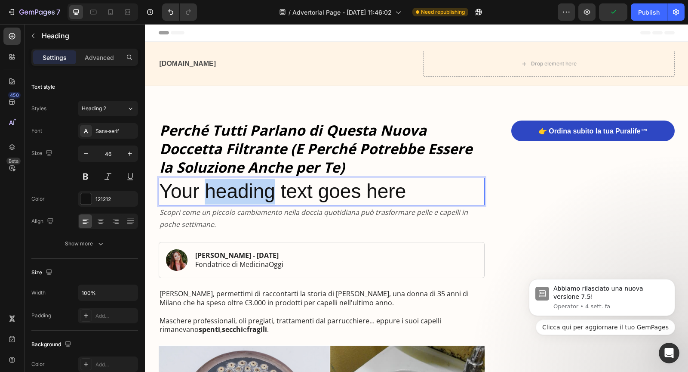
click at [250, 189] on p "Your heading text goes here" at bounding box center [322, 191] width 325 height 26
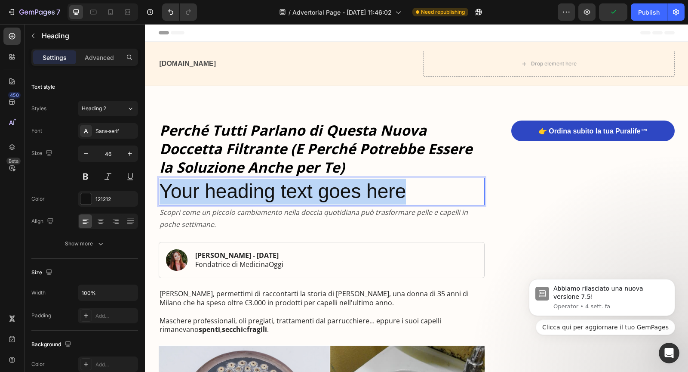
click at [250, 189] on p "Your heading text goes here" at bounding box center [322, 191] width 325 height 26
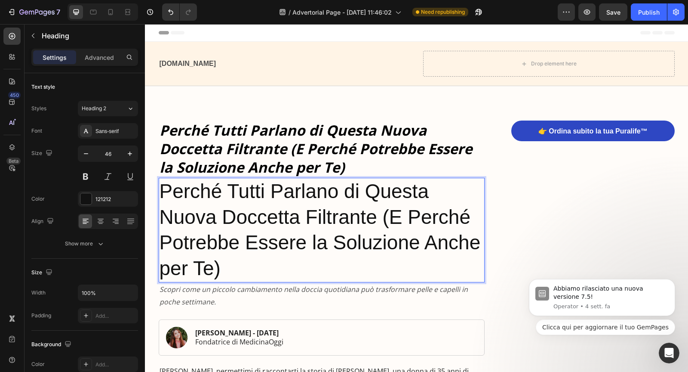
click at [227, 202] on p "Perché Tutti Parlano di Questa Nuova Doccetta Filtrante (E Perché Potrebbe Esse…" at bounding box center [322, 229] width 325 height 103
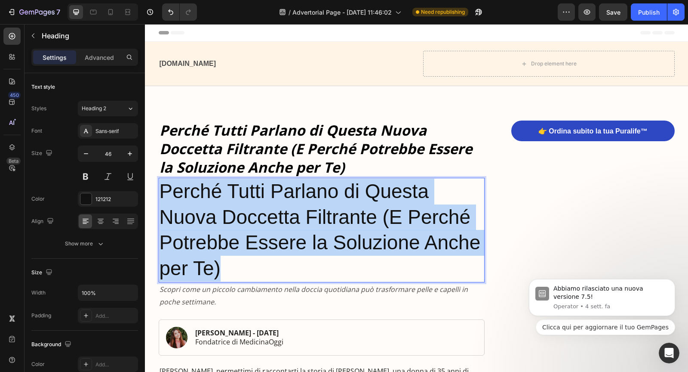
click at [227, 202] on p "Perché Tutti Parlano di Questa Nuova Doccetta Filtrante (E Perché Potrebbe Esse…" at bounding box center [322, 229] width 325 height 103
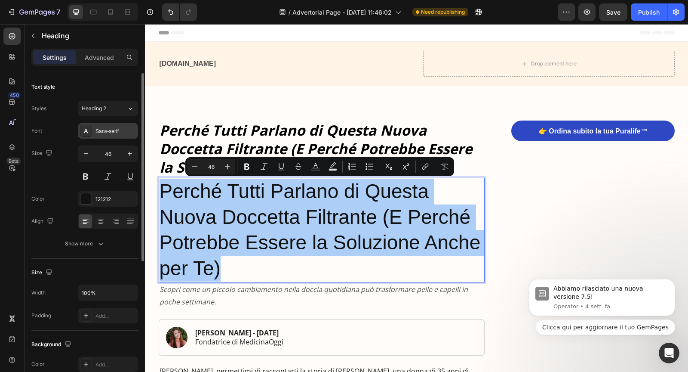
click at [111, 128] on div "Sans-serif" at bounding box center [115, 131] width 40 height 8
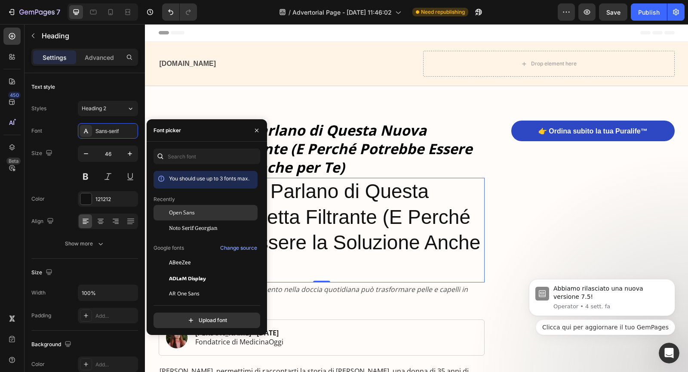
click at [168, 211] on div at bounding box center [161, 212] width 15 height 15
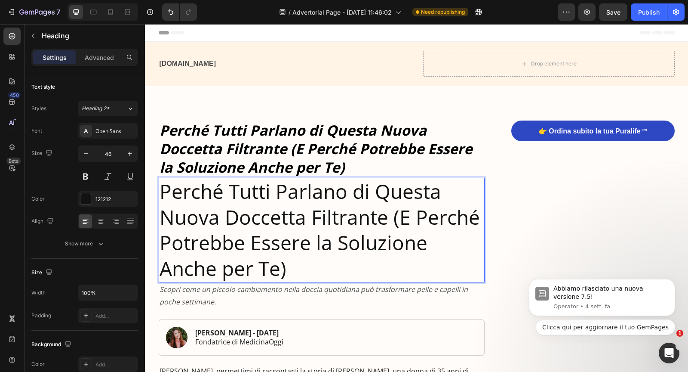
click at [294, 213] on p "Perché Tutti Parlano di Questa Nuova Doccetta Filtrante (E Perché Potrebbe Esse…" at bounding box center [322, 229] width 325 height 103
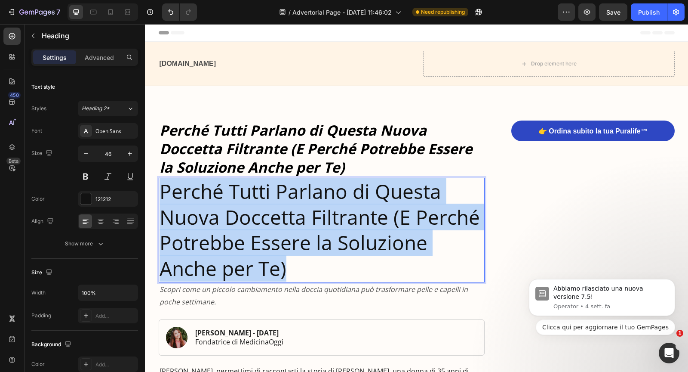
click at [294, 213] on p "Perché Tutti Parlano di Questa Nuova Doccetta Filtrante (E Perché Potrebbe Esse…" at bounding box center [322, 229] width 325 height 103
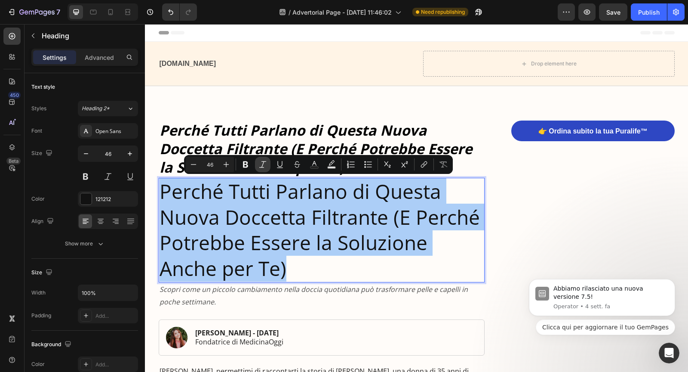
click at [262, 166] on icon "Editor contextual toolbar" at bounding box center [262, 164] width 7 height 6
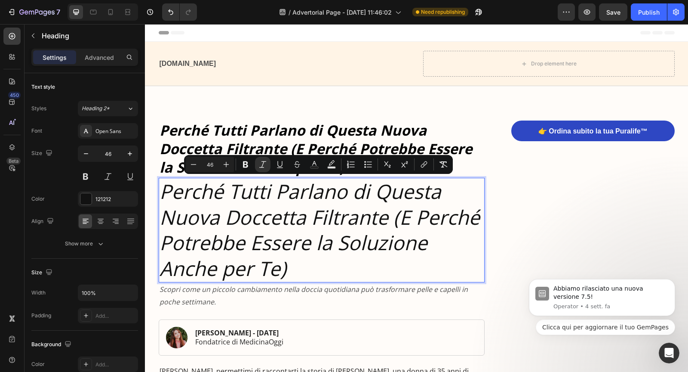
click at [209, 166] on input "46" at bounding box center [209, 164] width 17 height 10
type input "22"
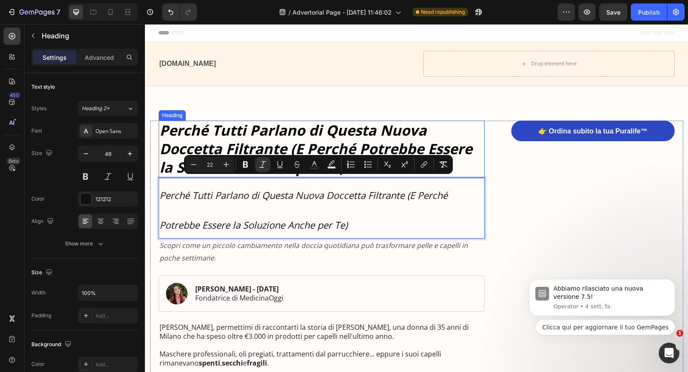
click at [232, 132] on strong "Perché Tutti Parlano di Questa Nuova Doccetta Filtrante (E Perché Potrebbe Esse…" at bounding box center [316, 148] width 313 height 56
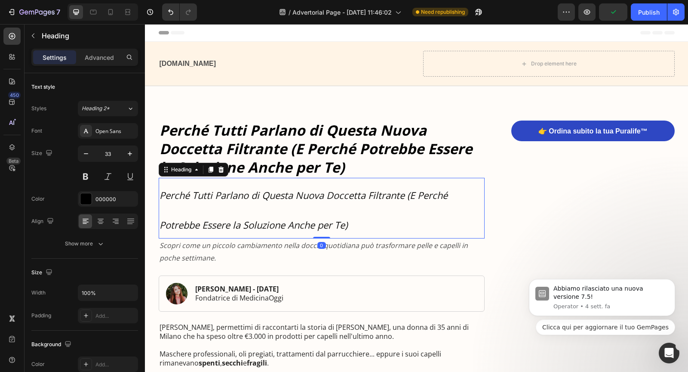
click at [242, 200] on icon "Perché Tutti Parlano di Questa Nuova Doccetta Filtrante (E Perché Potrebbe Esse…" at bounding box center [304, 209] width 288 height 43
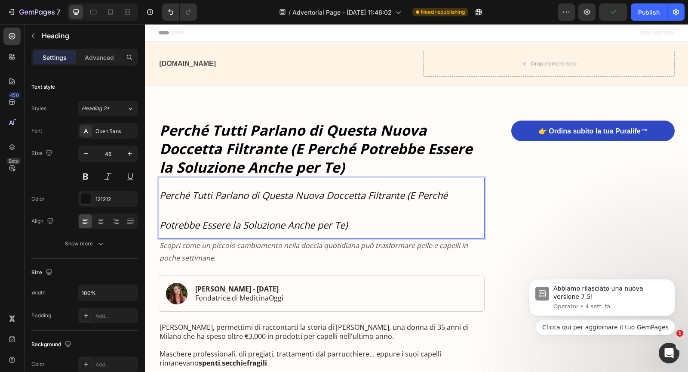
click at [242, 200] on icon "Perché Tutti Parlano di Questa Nuova Doccetta Filtrante (E Perché Potrebbe Esse…" at bounding box center [304, 209] width 288 height 43
click at [161, 224] on icon "Perché Tutti Parlano di Questa Nuova Doccetta Filtrante (E Perché Potrebbe Esse…" at bounding box center [304, 209] width 288 height 43
click at [641, 23] on div "7 Version history / Advertorial Page - Aug 27, 11:46:02 Need republishing Previ…" at bounding box center [344, 12] width 688 height 25
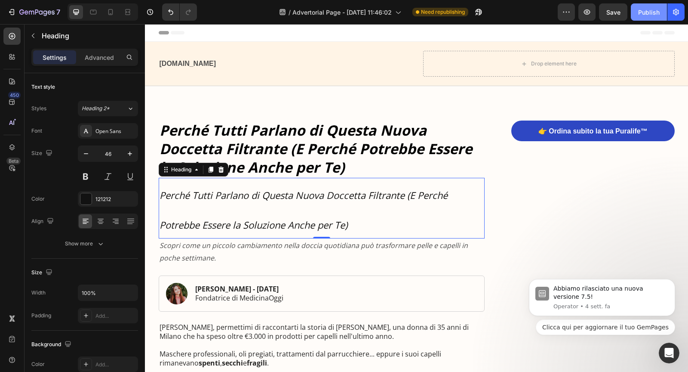
click at [643, 17] on button "Publish" at bounding box center [649, 11] width 36 height 17
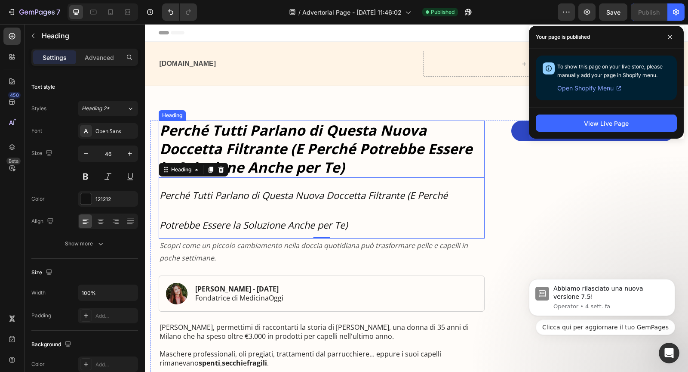
click at [326, 139] on strong "Perché Tutti Parlano di Questa Nuova Doccetta Filtrante (E Perché Potrebbe Esse…" at bounding box center [316, 148] width 313 height 56
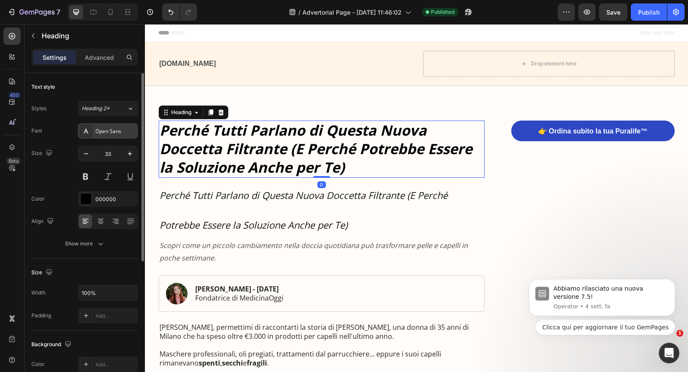
click at [132, 131] on div "Open Sans" at bounding box center [115, 131] width 40 height 8
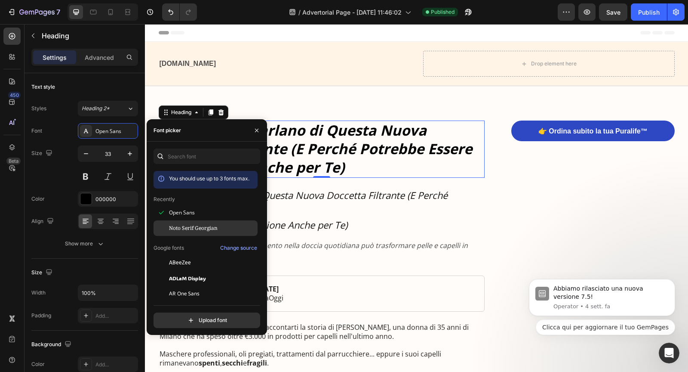
click at [180, 229] on span "Noto Serif Georgian" at bounding box center [193, 228] width 49 height 8
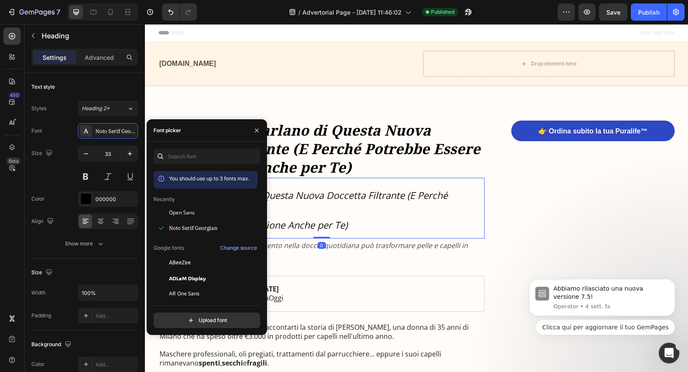
click at [361, 231] on p "⁠⁠⁠⁠⁠⁠⁠ Perché Tutti Parlano di Questa Nuova Doccetta Filtrante (E Perché Potre…" at bounding box center [322, 207] width 325 height 59
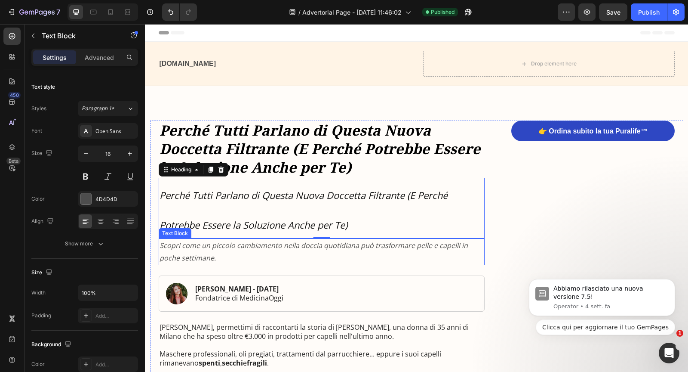
click at [252, 249] on icon "Scopri come un piccolo cambiamento nella doccia quotidiana può trasformare pell…" at bounding box center [314, 251] width 308 height 22
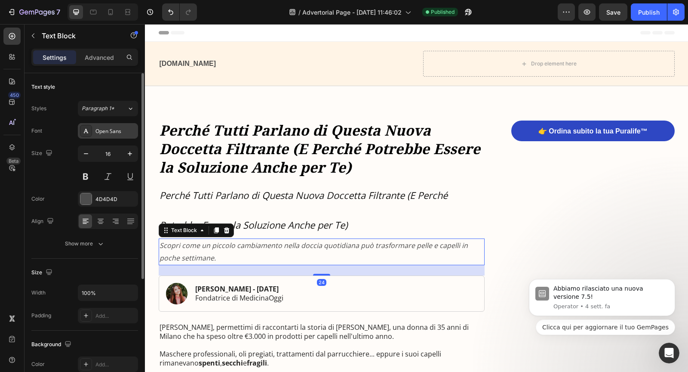
click at [106, 128] on div "Open Sans" at bounding box center [115, 131] width 40 height 8
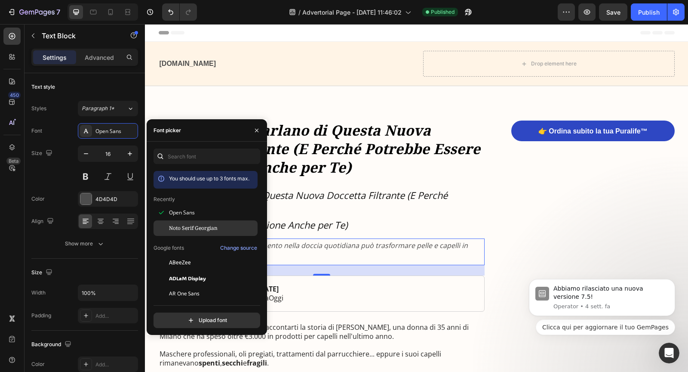
click at [180, 317] on div "Noto Serif Georgian" at bounding box center [206, 324] width 104 height 15
click at [430, 199] on icon "Perché Tutti Parlano di Questa Nuova Doccetta Filtrante (E Perché Potrebbe Esse…" at bounding box center [304, 209] width 288 height 43
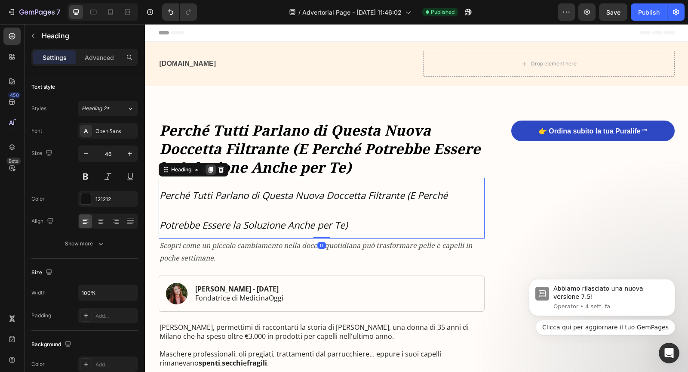
click at [210, 169] on icon at bounding box center [210, 169] width 5 height 6
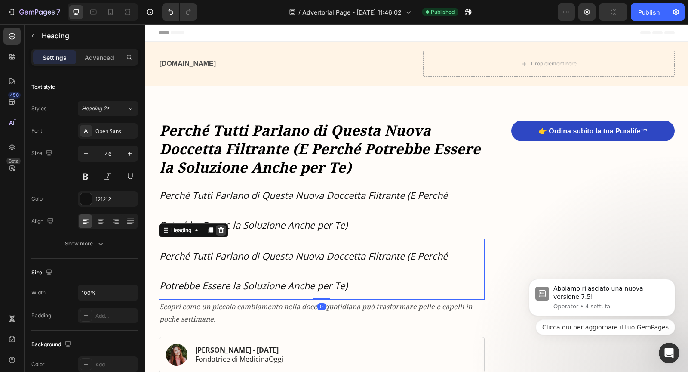
click at [223, 228] on icon at bounding box center [221, 230] width 7 height 7
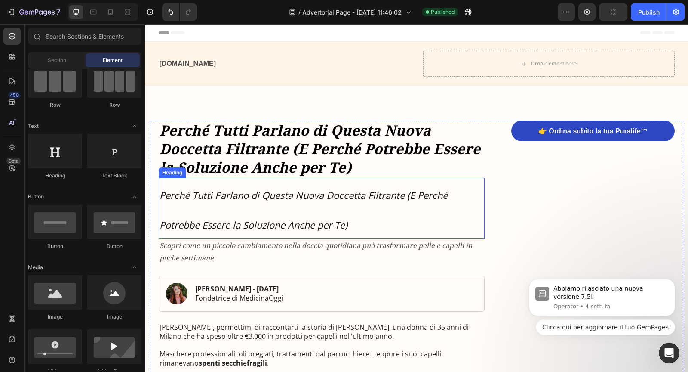
click at [224, 200] on icon "Perché Tutti Parlano di Questa Nuova Doccetta Filtrante (E Perché Potrebbe Esse…" at bounding box center [304, 209] width 288 height 43
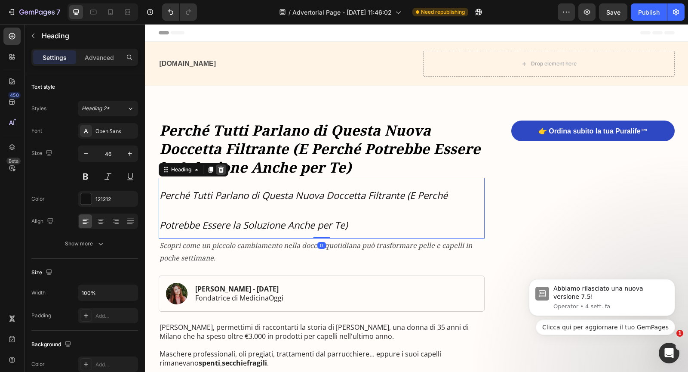
click at [222, 167] on icon at bounding box center [221, 169] width 6 height 6
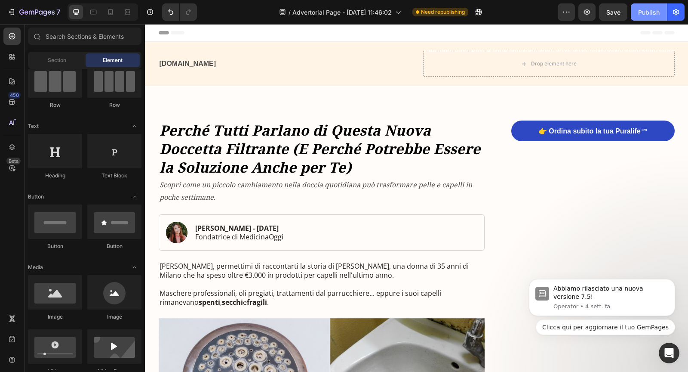
click at [650, 12] on div "Publish" at bounding box center [649, 12] width 22 height 9
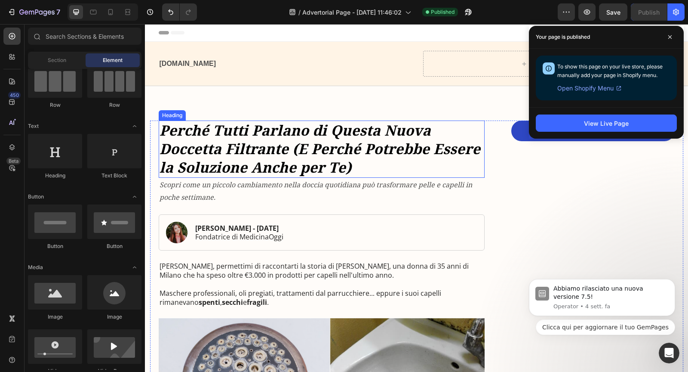
click at [382, 132] on strong "Perché Tutti Parlano di Questa Nuova Doccetta Filtrante (E Perché Potrebbe Esse…" at bounding box center [320, 148] width 321 height 56
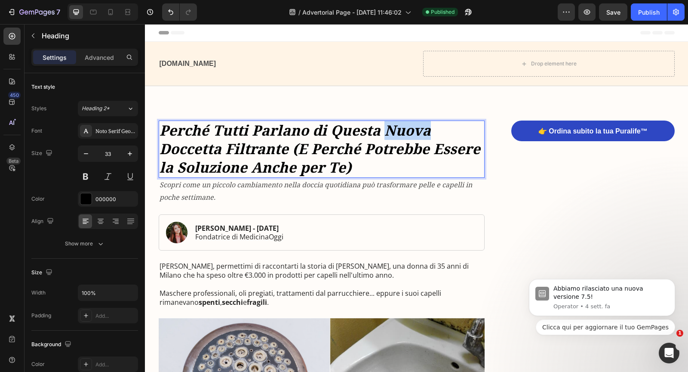
click at [382, 132] on strong "Perché Tutti Parlano di Questa Nuova Doccetta Filtrante (E Perché Potrebbe Esse…" at bounding box center [320, 148] width 321 height 56
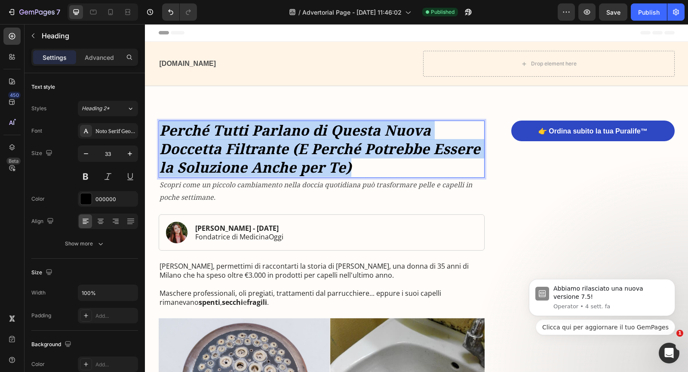
click at [382, 132] on strong "Perché Tutti Parlano di Questa Nuova Doccetta Filtrante (E Perché Potrebbe Esse…" at bounding box center [320, 148] width 321 height 56
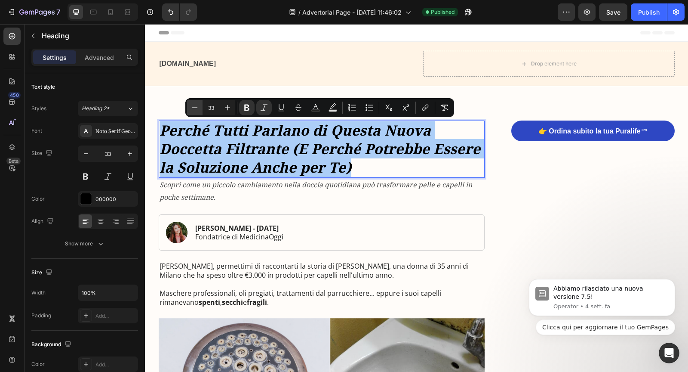
click at [191, 111] on icon "Editor contextual toolbar" at bounding box center [195, 107] width 9 height 9
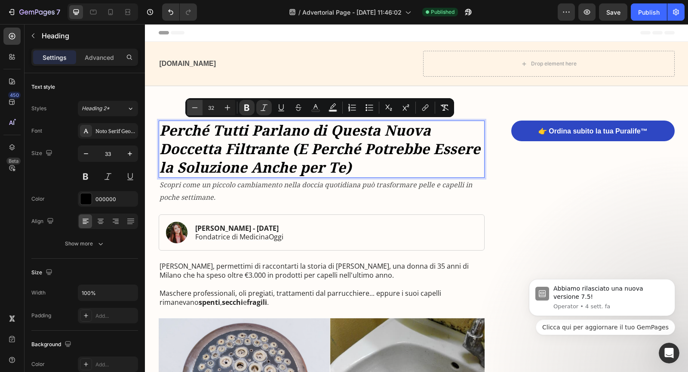
click at [191, 111] on icon "Editor contextual toolbar" at bounding box center [195, 107] width 9 height 9
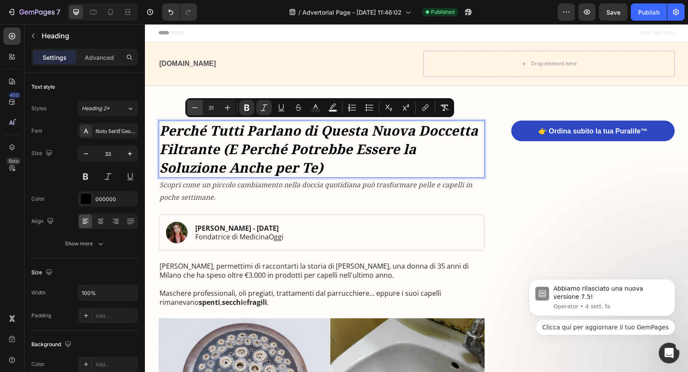
click at [191, 111] on icon "Editor contextual toolbar" at bounding box center [195, 107] width 9 height 9
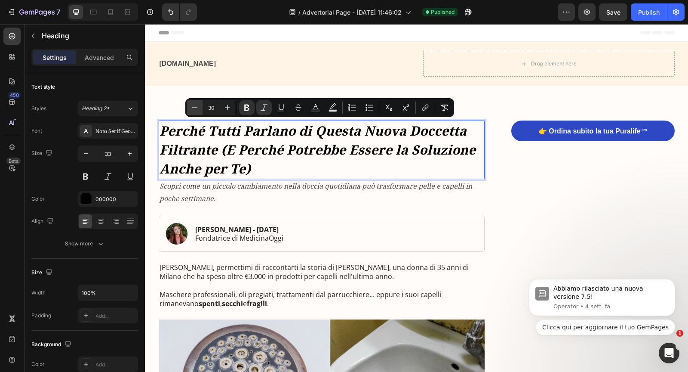
click at [191, 111] on icon "Editor contextual toolbar" at bounding box center [195, 107] width 9 height 9
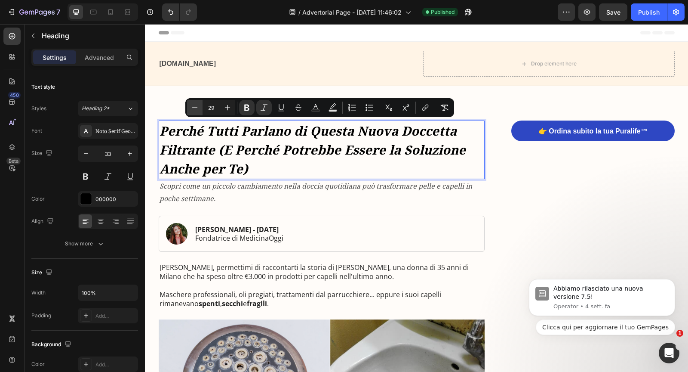
click at [191, 111] on icon "Editor contextual toolbar" at bounding box center [195, 107] width 9 height 9
type input "28"
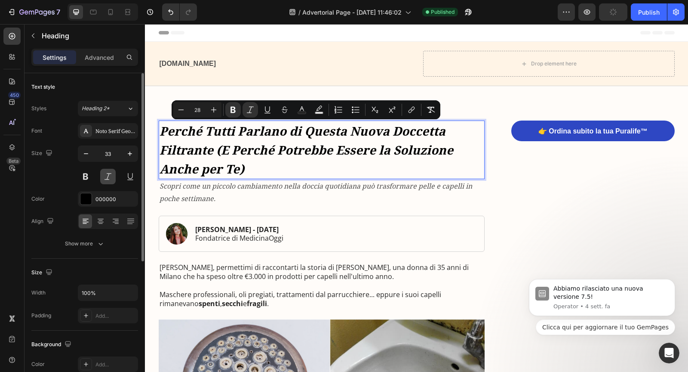
click at [107, 175] on button at bounding box center [107, 176] width 15 height 15
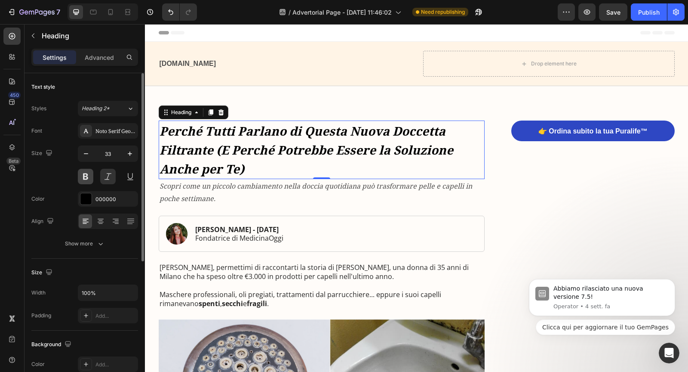
click at [86, 176] on button at bounding box center [85, 176] width 15 height 15
click at [638, 15] on button "Publish" at bounding box center [649, 11] width 36 height 17
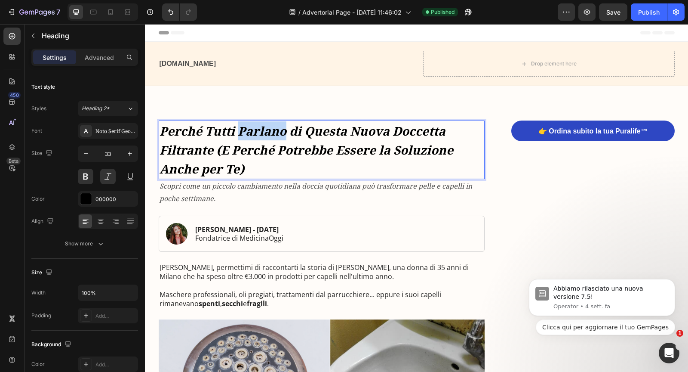
click at [246, 135] on strong "Perché Tutti Parlano di Questa Nuova Doccetta Filtrante (E Perché Potrebbe Esse…" at bounding box center [307, 150] width 294 height 54
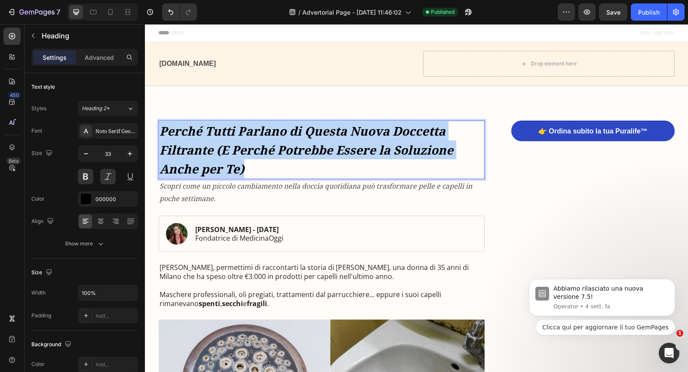
click at [246, 135] on strong "Perché Tutti Parlano di Questa Nuova Doccetta Filtrante (E Perché Potrebbe Esse…" at bounding box center [307, 150] width 294 height 54
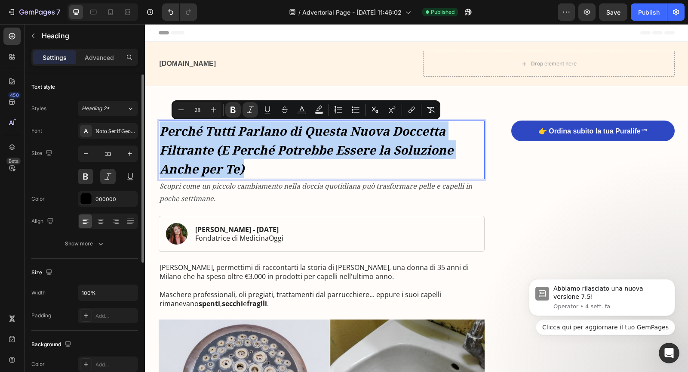
scroll to position [233, 0]
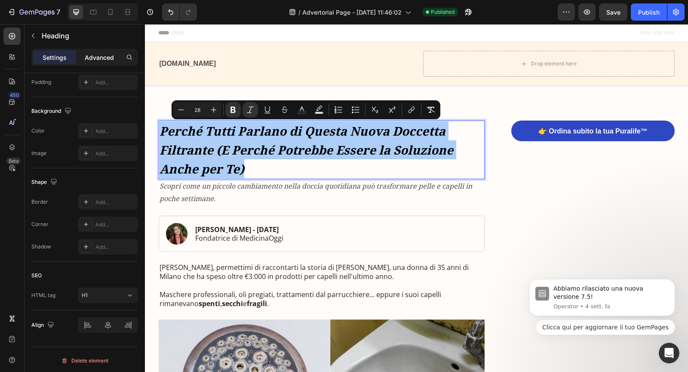
click at [99, 61] on p "Advanced" at bounding box center [99, 57] width 29 height 9
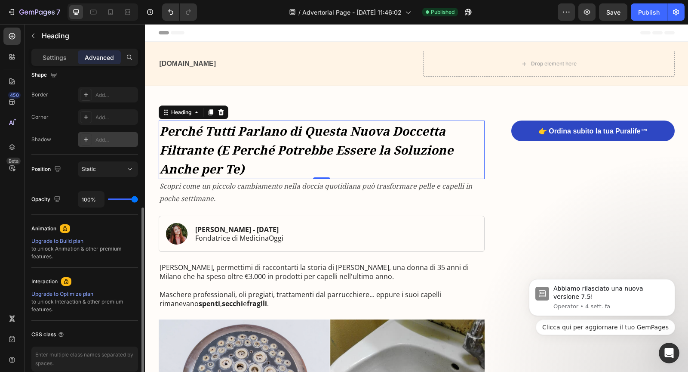
scroll to position [272, 0]
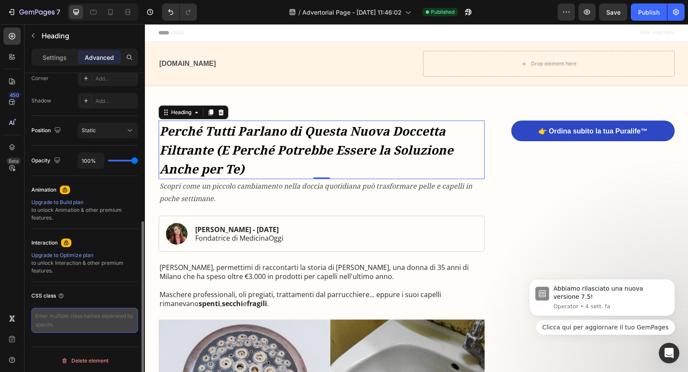
click at [74, 317] on textarea at bounding box center [84, 320] width 107 height 25
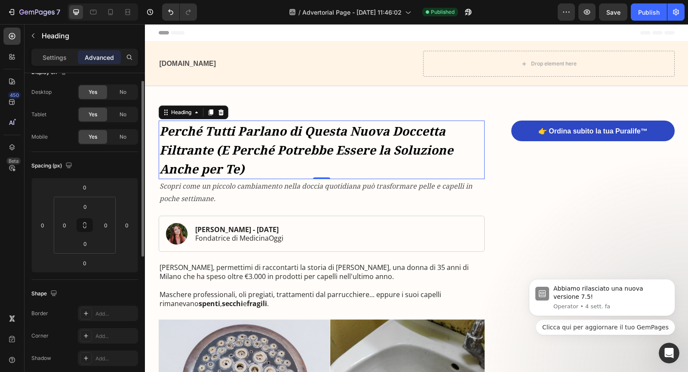
scroll to position [0, 0]
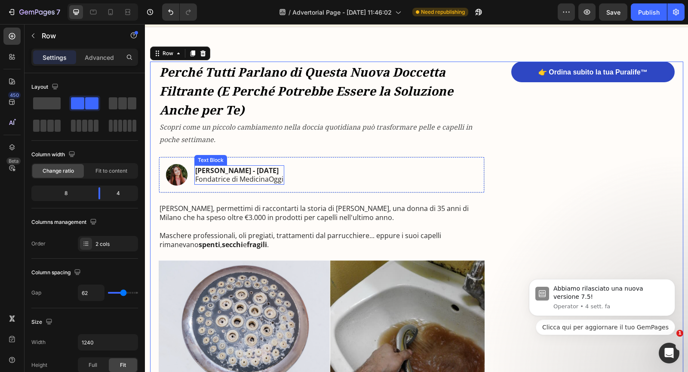
scroll to position [79, 0]
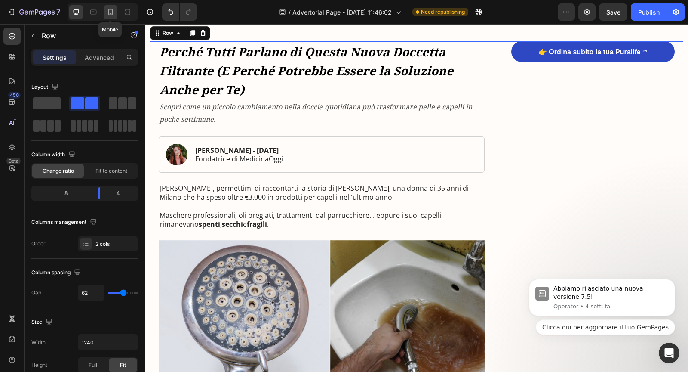
click at [111, 13] on icon at bounding box center [110, 12] width 5 height 6
type input "0"
type input "100%"
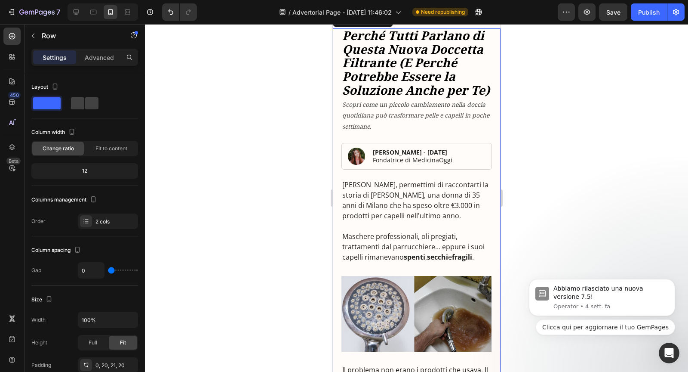
scroll to position [48, 0]
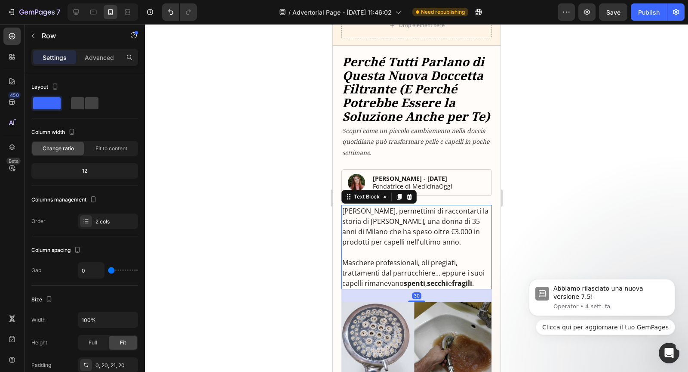
click at [368, 224] on p "[PERSON_NAME], permettimi di raccontarti la storia di [PERSON_NAME], una donna …" at bounding box center [416, 226] width 149 height 41
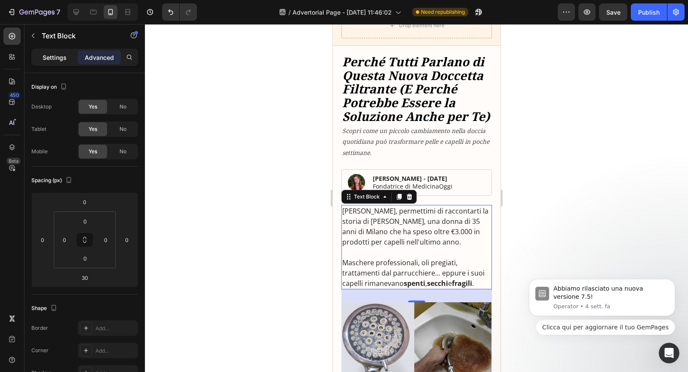
click at [62, 61] on p "Settings" at bounding box center [55, 57] width 24 height 9
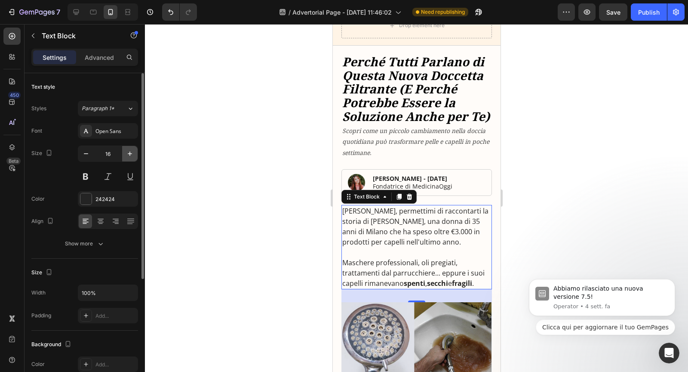
click at [126, 151] on icon "button" at bounding box center [130, 153] width 9 height 9
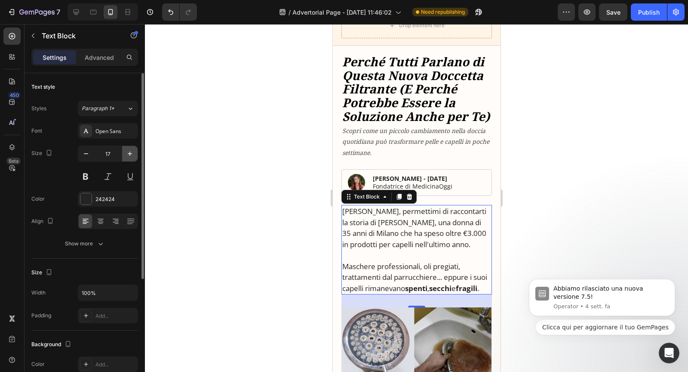
click at [126, 151] on icon "button" at bounding box center [130, 153] width 9 height 9
type input "18"
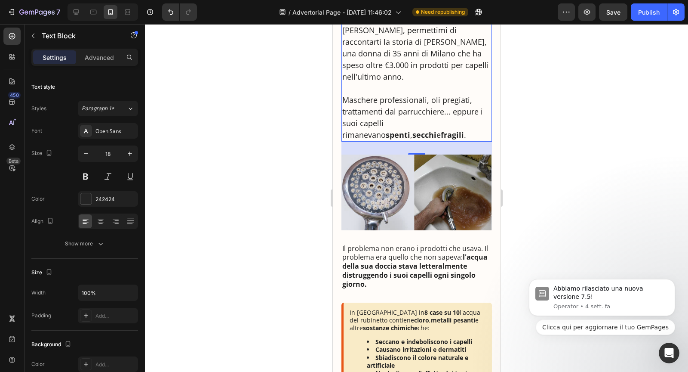
scroll to position [241, 0]
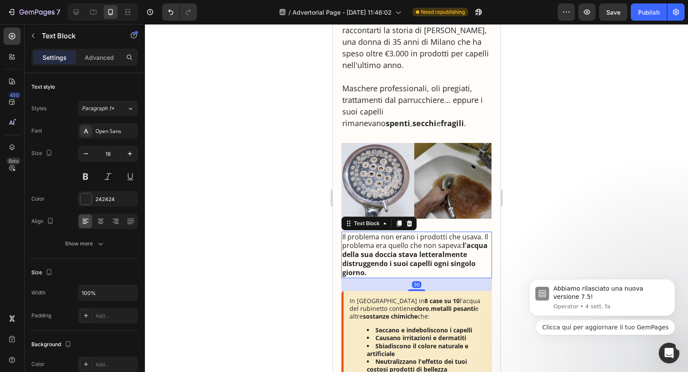
click at [395, 236] on p "Il problema non erano i prodotti che usava. Il problema era quello che non sape…" at bounding box center [416, 254] width 149 height 45
click at [130, 154] on icon "button" at bounding box center [130, 153] width 9 height 9
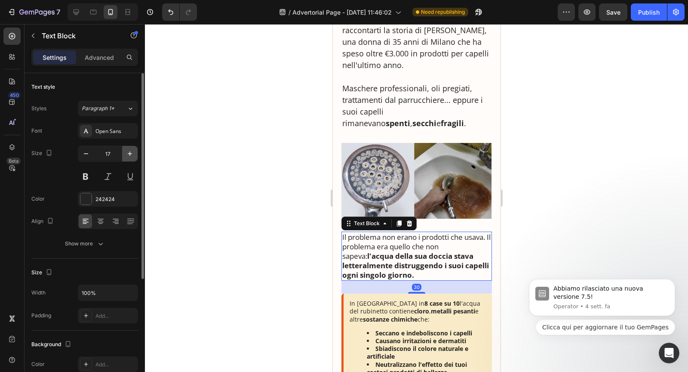
click at [130, 154] on icon "button" at bounding box center [130, 153] width 9 height 9
type input "18"
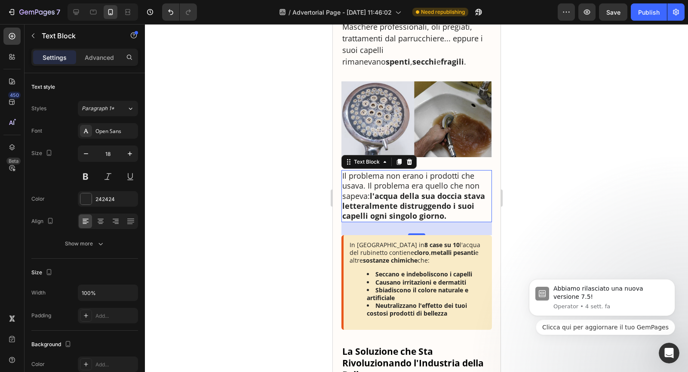
scroll to position [324, 0]
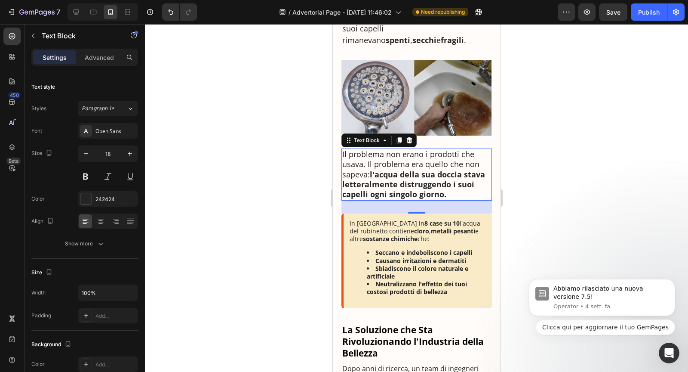
click at [372, 249] on li "Seccano e indeboliscono i capelli" at bounding box center [425, 253] width 119 height 8
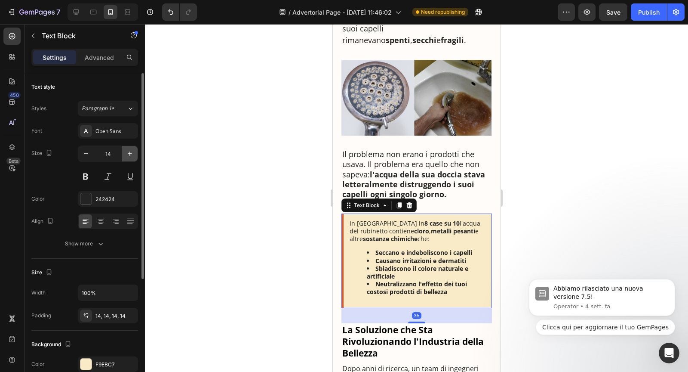
click at [127, 155] on icon "button" at bounding box center [130, 153] width 9 height 9
type input "15"
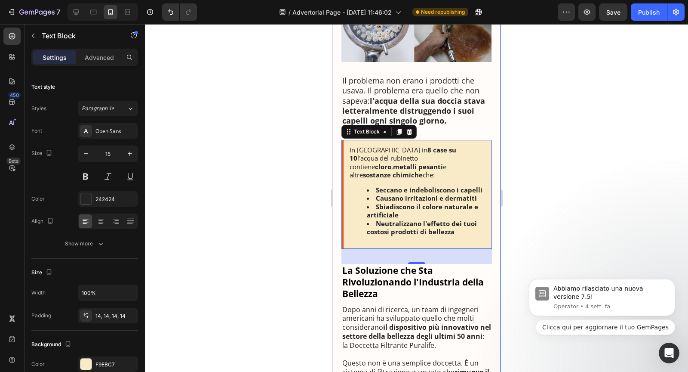
scroll to position [479, 0]
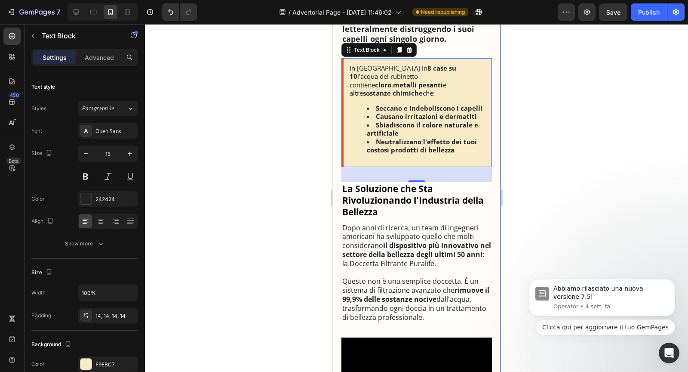
click at [407, 240] on p "Dopo anni di ricerca, un team di ingegneri americani ha sviluppato quello che m…" at bounding box center [416, 245] width 149 height 45
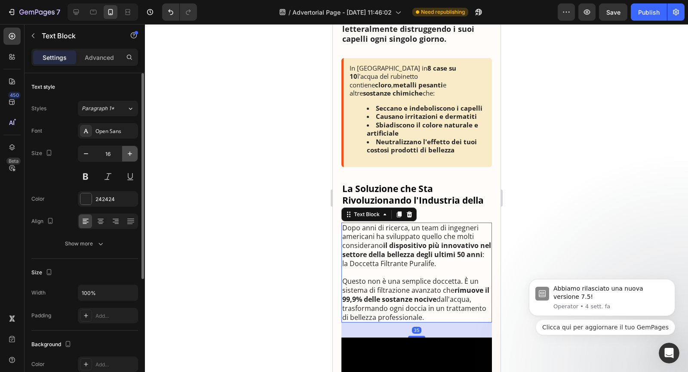
click at [133, 156] on icon "button" at bounding box center [130, 153] width 9 height 9
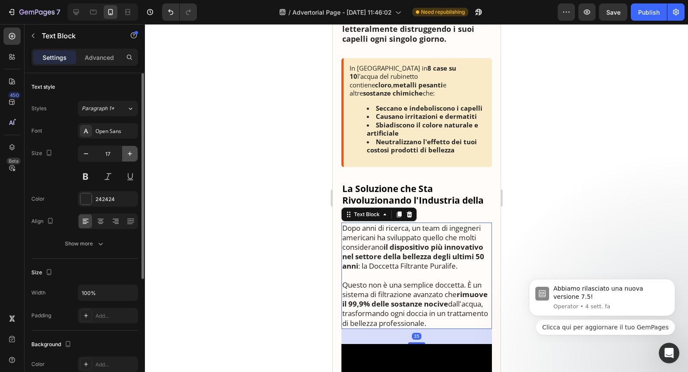
type input "18"
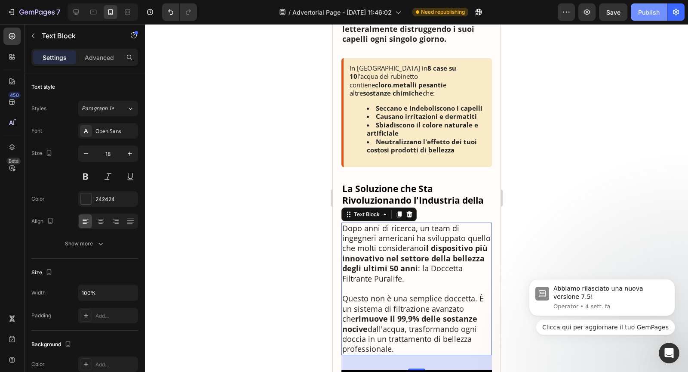
click at [646, 14] on div "Publish" at bounding box center [649, 12] width 22 height 9
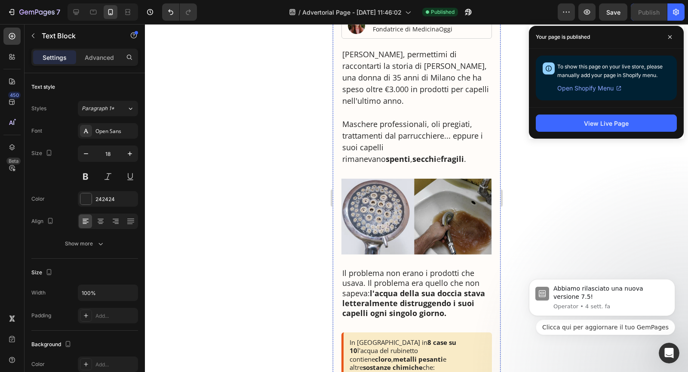
scroll to position [79, 0]
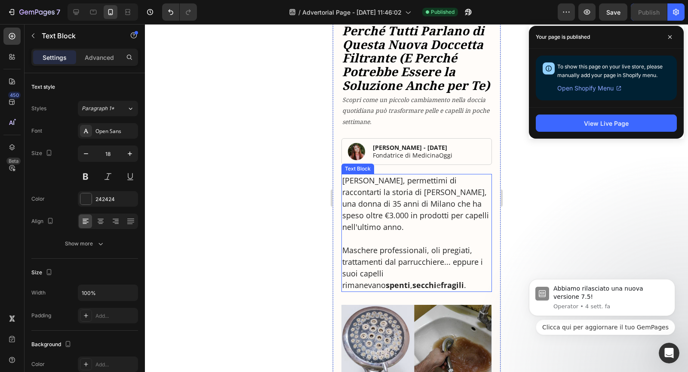
click at [453, 202] on p "[PERSON_NAME], permettimi di raccontarti la storia di [PERSON_NAME], una donna …" at bounding box center [416, 204] width 149 height 58
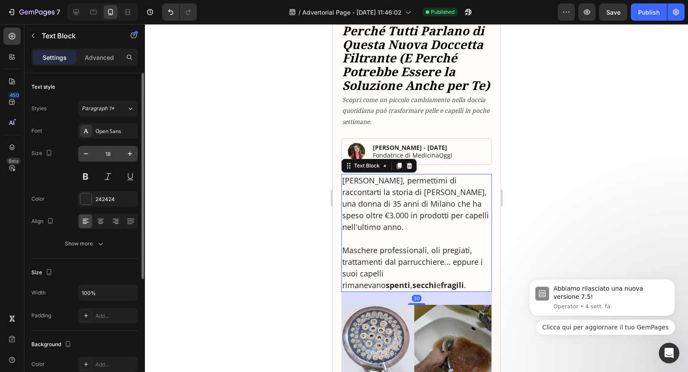
click at [108, 156] on input "18" at bounding box center [108, 153] width 28 height 15
type input "8"
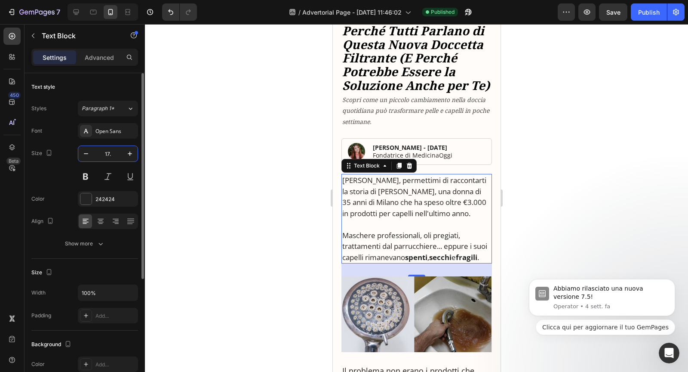
type input "17.5"
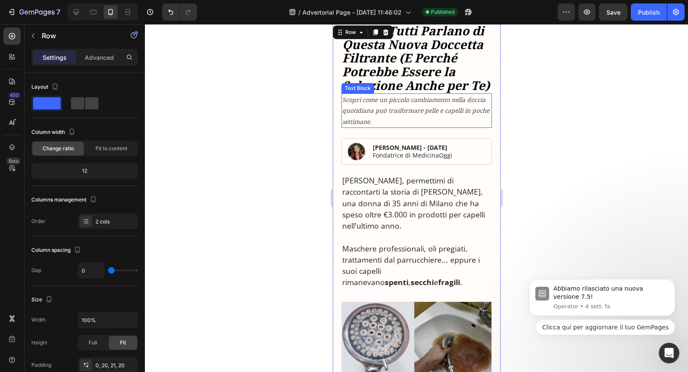
click at [419, 102] on icon "Scopri come un piccolo cambiamento nella doccia quotidiana può trasformare pell…" at bounding box center [415, 110] width 147 height 30
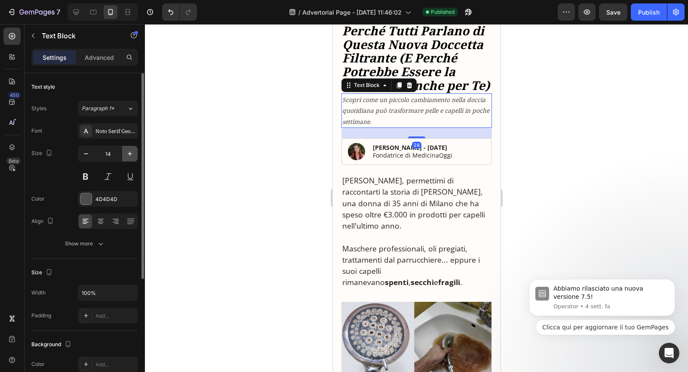
click at [128, 155] on icon "button" at bounding box center [130, 153] width 9 height 9
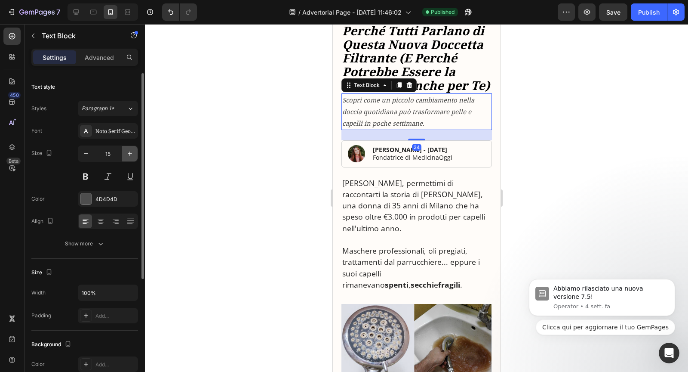
click at [128, 155] on icon "button" at bounding box center [130, 153] width 9 height 9
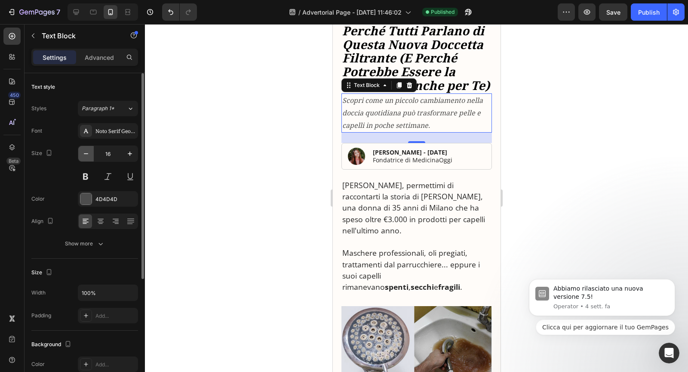
click at [90, 157] on button "button" at bounding box center [85, 153] width 15 height 15
type input "15"
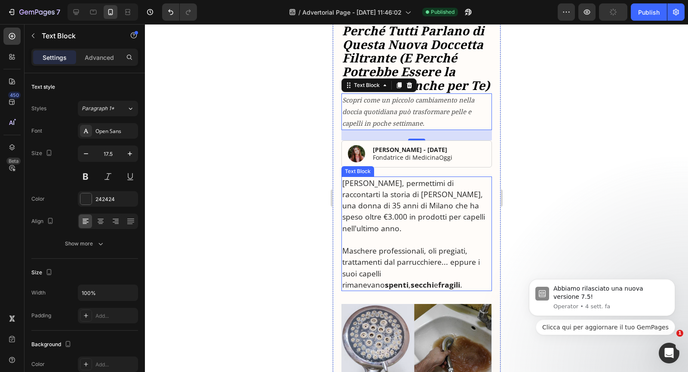
click at [378, 194] on p "[PERSON_NAME], permettimi di raccontarti la storia di [PERSON_NAME], una donna …" at bounding box center [416, 205] width 149 height 56
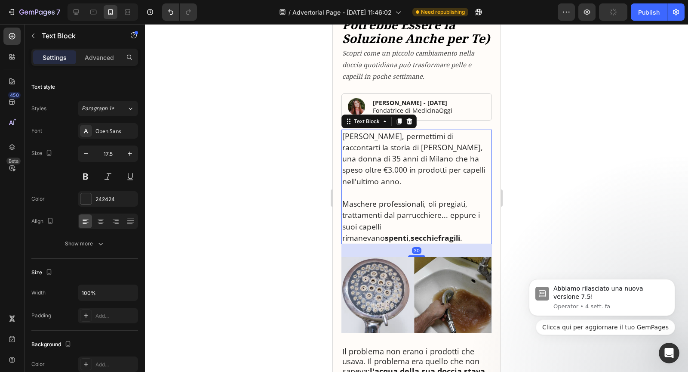
scroll to position [135, 0]
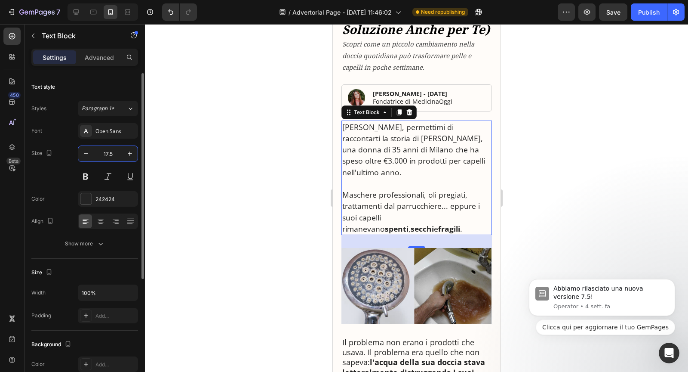
click at [109, 154] on input "17.5" at bounding box center [108, 153] width 28 height 15
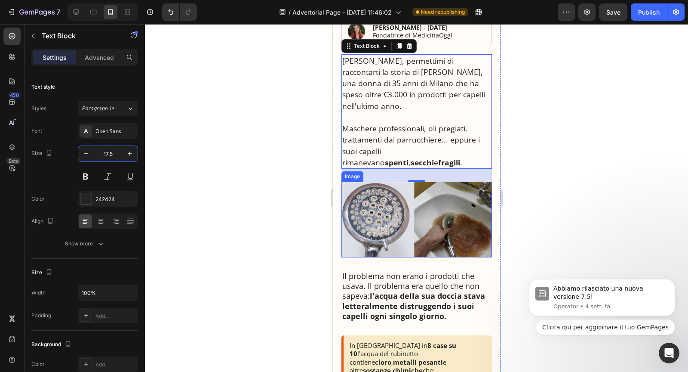
scroll to position [230, 0]
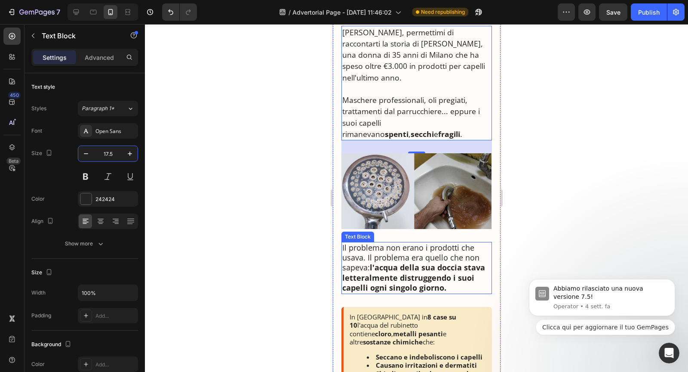
click at [392, 262] on strong "l'acqua della sua doccia stava letteralmente distruggendo i suoi capelli ogni s…" at bounding box center [413, 277] width 143 height 31
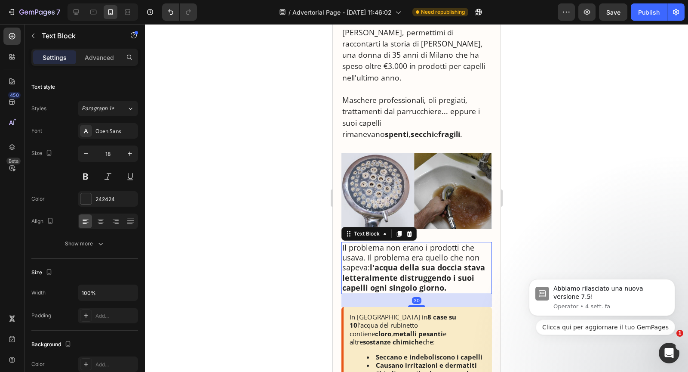
click at [392, 262] on strong "l'acqua della sua doccia stava letteralmente distruggendo i suoi capelli ogni s…" at bounding box center [413, 277] width 143 height 31
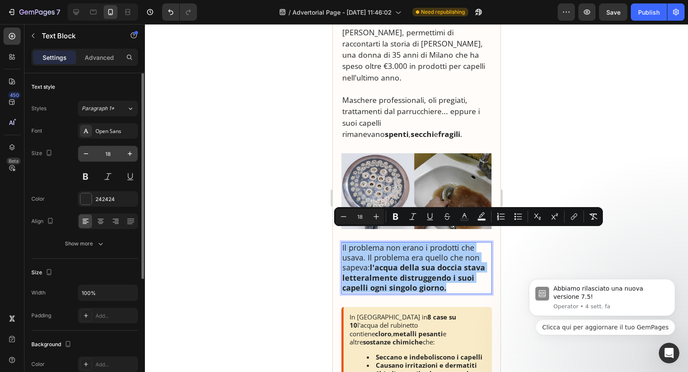
click at [107, 152] on input "18" at bounding box center [108, 153] width 28 height 15
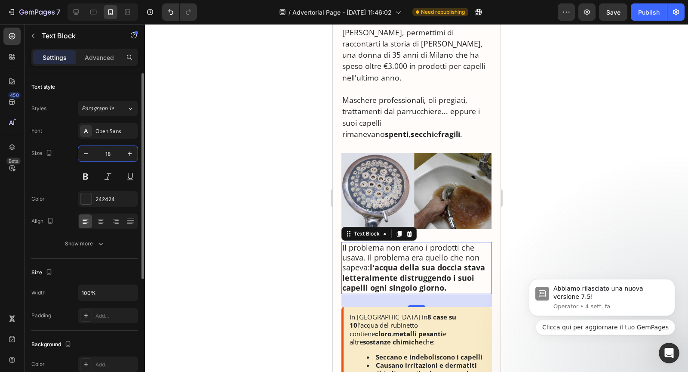
paste input "7.5"
type input "17.5"
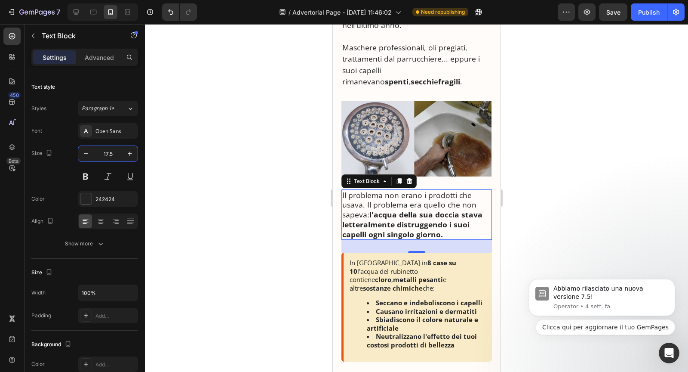
scroll to position [289, 0]
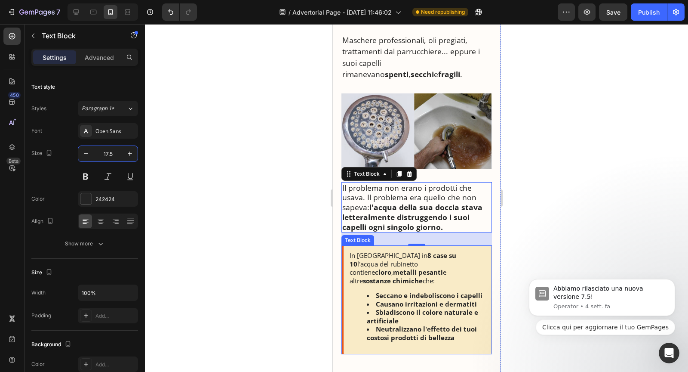
click at [369, 251] on p "In Italia in 8 case su 10 l'acqua del rubinetto contiene cloro , metalli pesant…" at bounding box center [417, 268] width 136 height 34
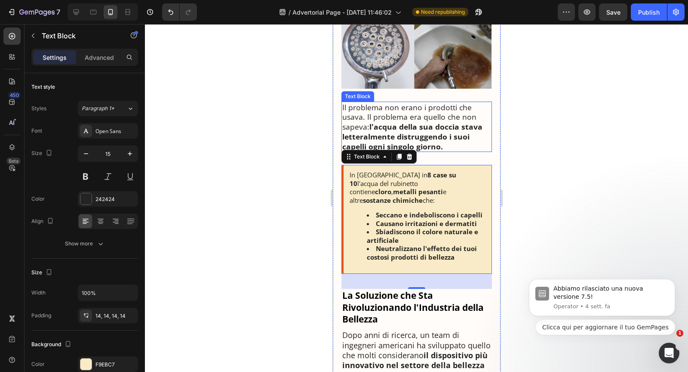
scroll to position [454, 0]
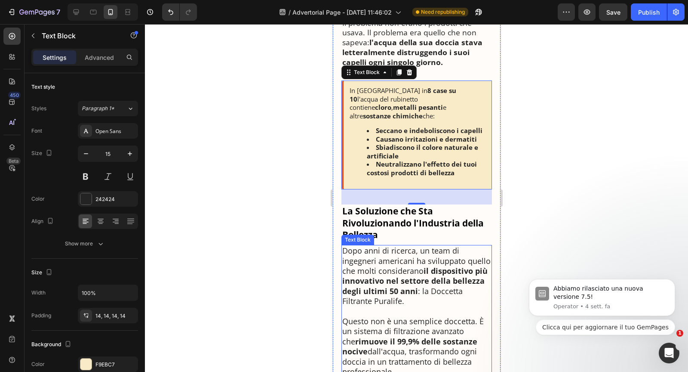
click at [398, 246] on p "Dopo anni di ricerca, un team di ingegneri americani ha sviluppato quello che m…" at bounding box center [416, 276] width 149 height 60
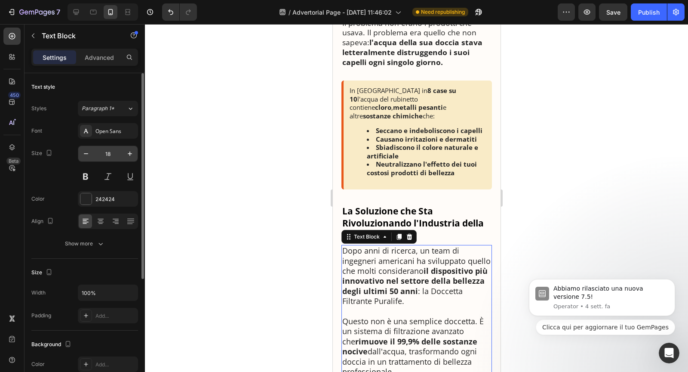
click at [107, 155] on input "18" at bounding box center [108, 153] width 28 height 15
paste input "7.5"
type input "17.5"
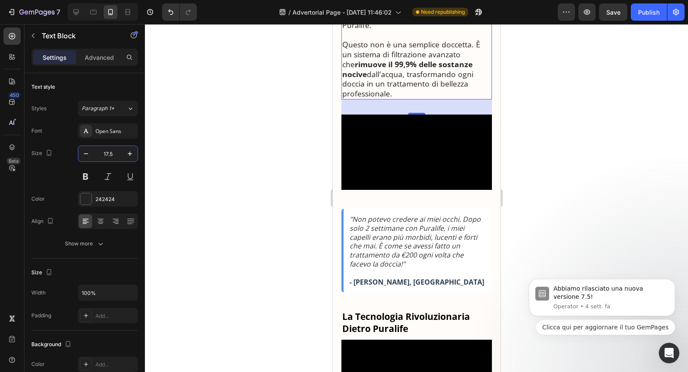
scroll to position [784, 0]
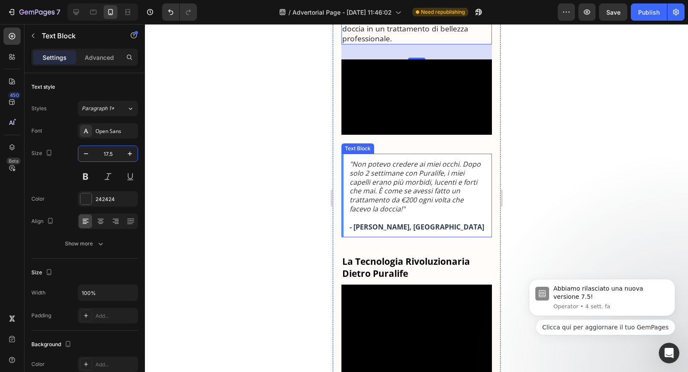
click at [397, 213] on icon ""Non potevo credere ai miei occhi. Dopo solo 2 settimane con Puralife, i miei c…" at bounding box center [414, 186] width 131 height 54
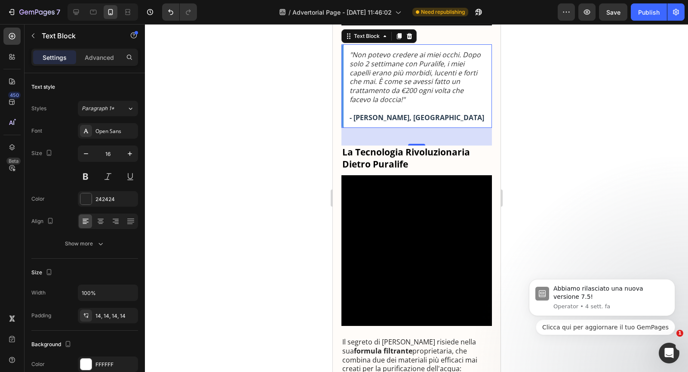
scroll to position [895, 0]
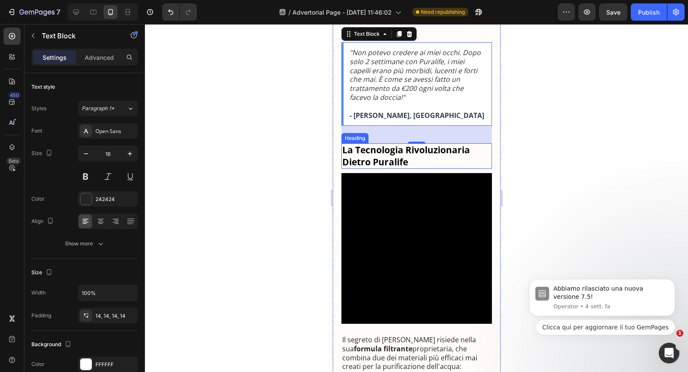
click at [387, 167] on strong "La Tecnologia Rivoluzionaria Dietro Puralife" at bounding box center [406, 156] width 128 height 24
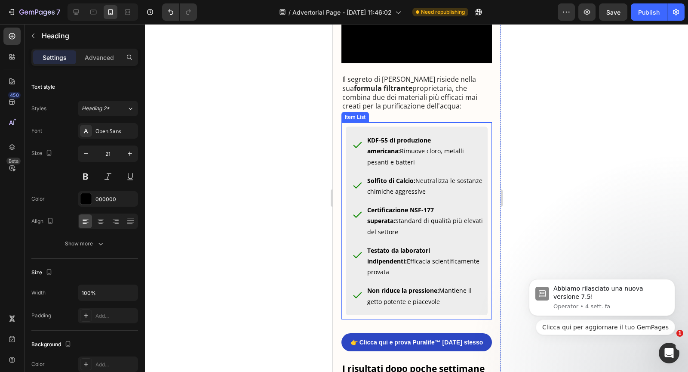
scroll to position [1099, 0]
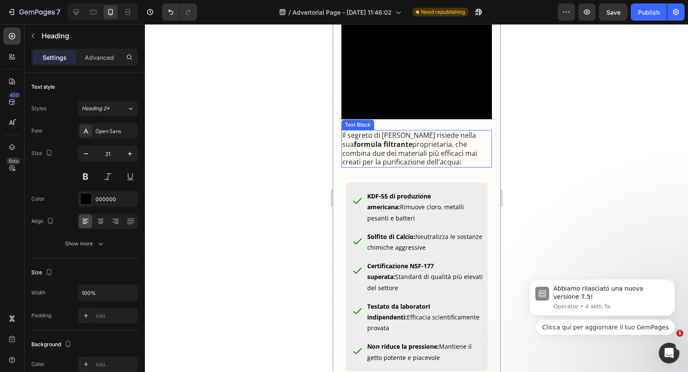
click at [395, 166] on p "Il segreto di [PERSON_NAME] risiede nella sua formula filtrante proprietaria, c…" at bounding box center [416, 149] width 149 height 36
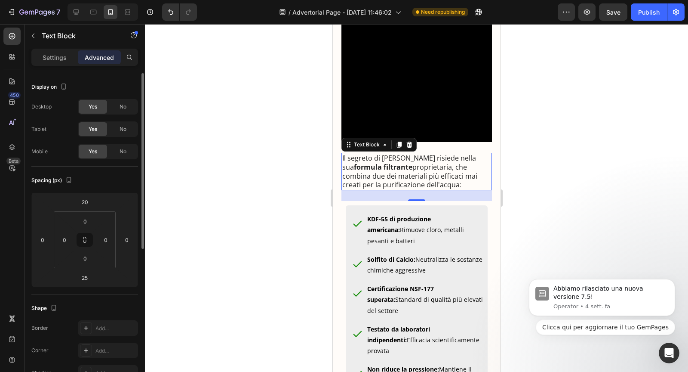
scroll to position [25, 0]
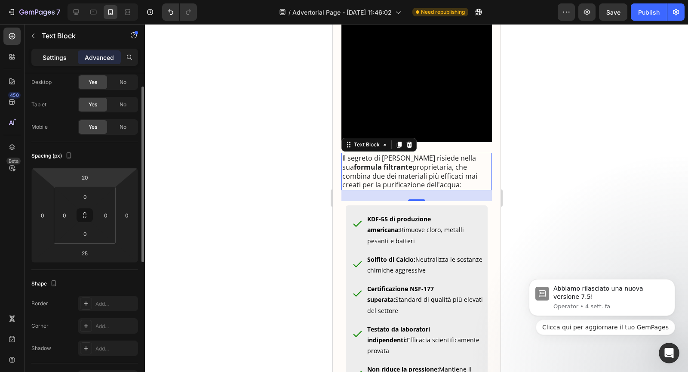
click at [62, 60] on p "Settings" at bounding box center [55, 57] width 24 height 9
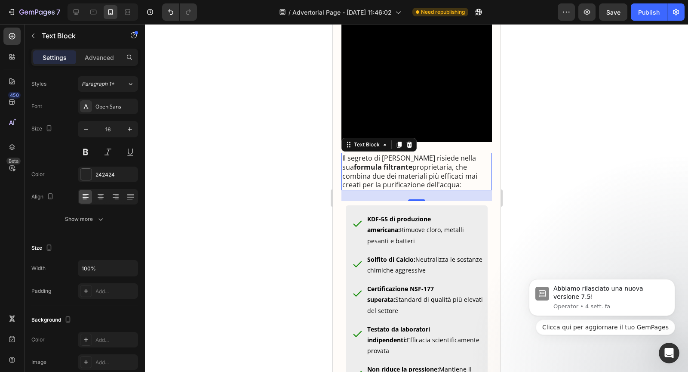
click at [363, 189] on p "Il segreto di [PERSON_NAME] risiede nella sua formula filtrante proprietaria, c…" at bounding box center [416, 172] width 149 height 36
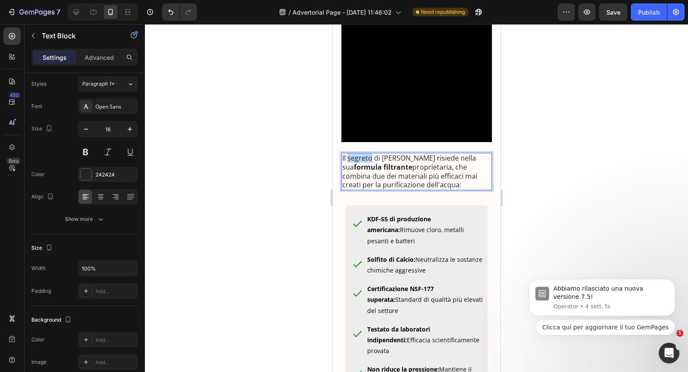
click at [363, 189] on p "Il segreto di [PERSON_NAME] risiede nella sua formula filtrante proprietaria, c…" at bounding box center [416, 172] width 149 height 36
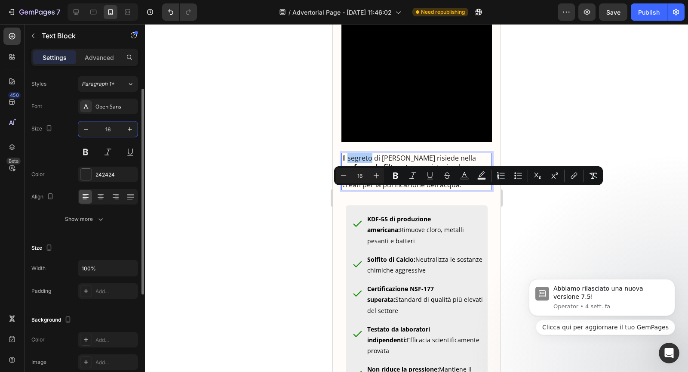
click at [107, 129] on input "16" at bounding box center [108, 128] width 28 height 15
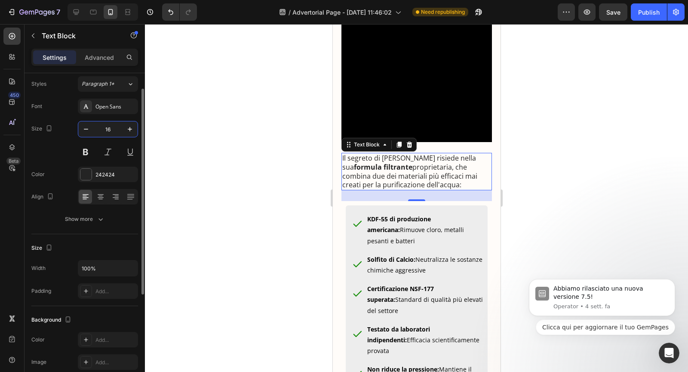
type input "17.5"
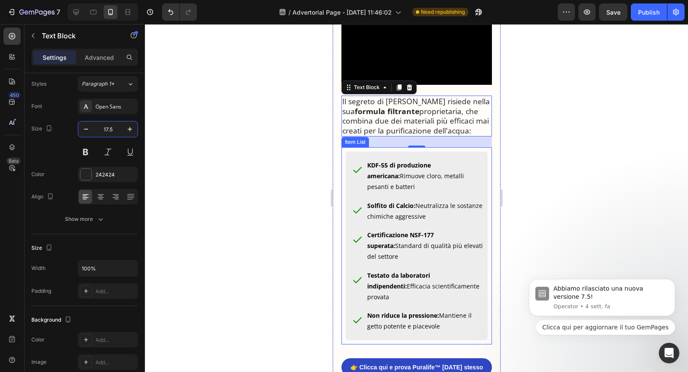
scroll to position [1145, 0]
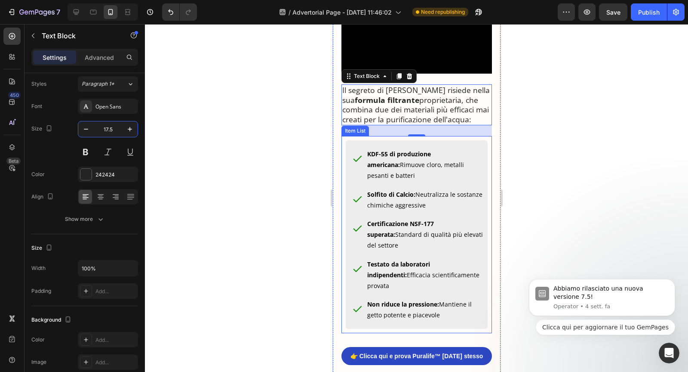
click at [377, 237] on div "KDF-55 di produzione americana: Rimuove cloro, metalli pesanti e batteri Solfit…" at bounding box center [414, 234] width 139 height 175
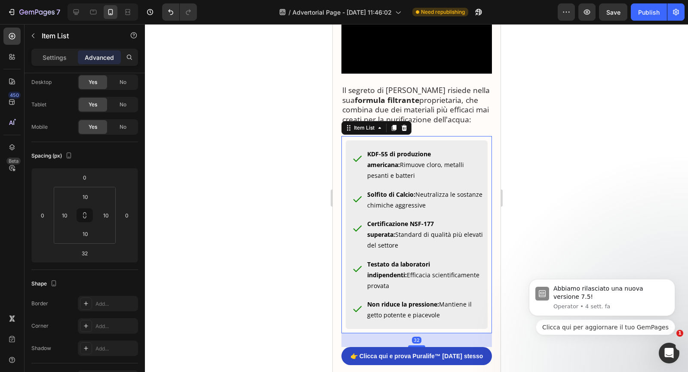
scroll to position [0, 0]
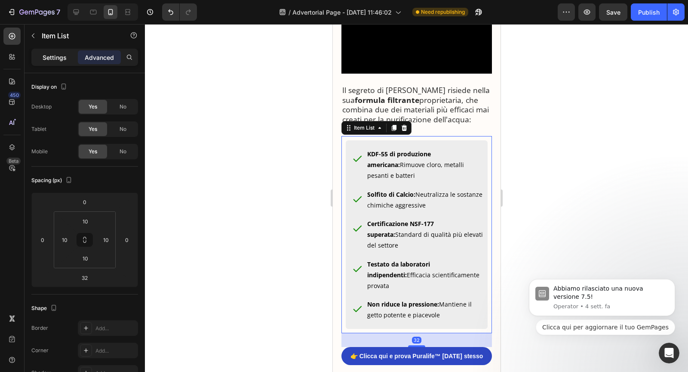
click at [59, 58] on p "Settings" at bounding box center [55, 57] width 24 height 9
type input "8"
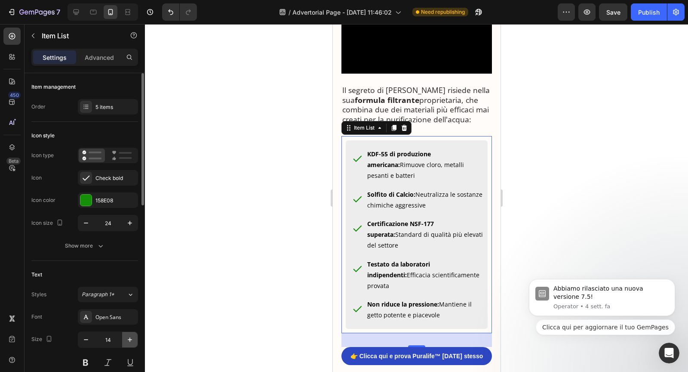
click at [126, 340] on icon "button" at bounding box center [130, 339] width 9 height 9
type input "15"
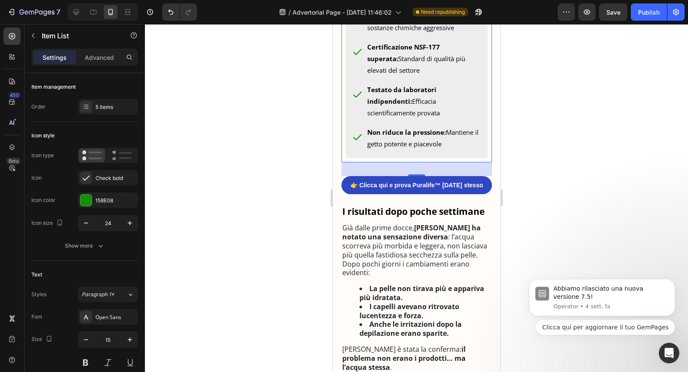
scroll to position [1337, 0]
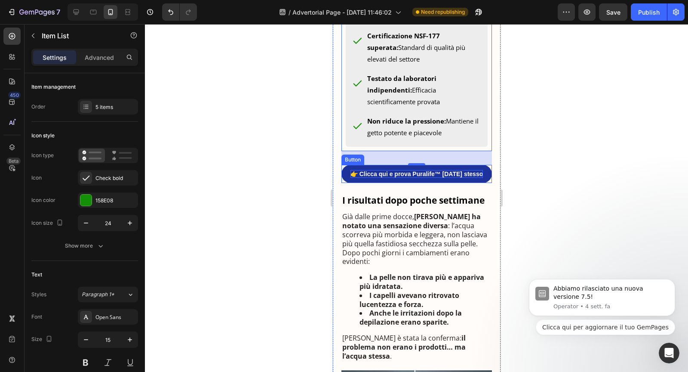
click at [392, 178] on p "👉 Clicca qui e prova Puralife™ [DATE] stesso" at bounding box center [416, 174] width 132 height 8
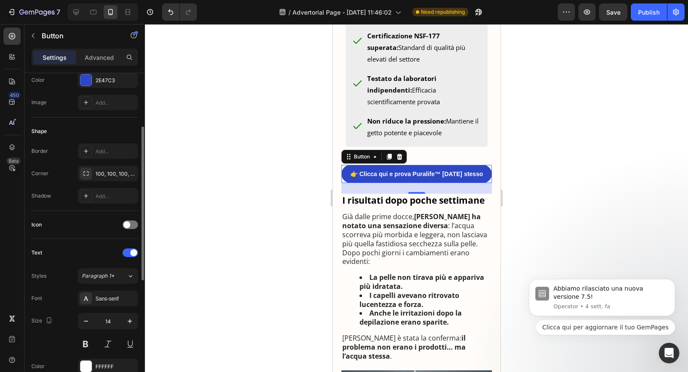
scroll to position [206, 0]
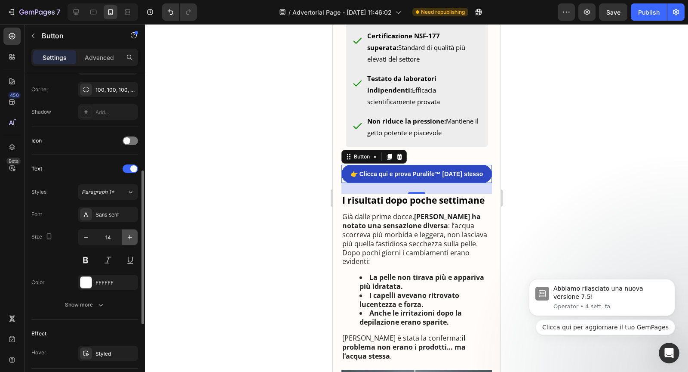
click at [132, 233] on icon "button" at bounding box center [130, 237] width 9 height 9
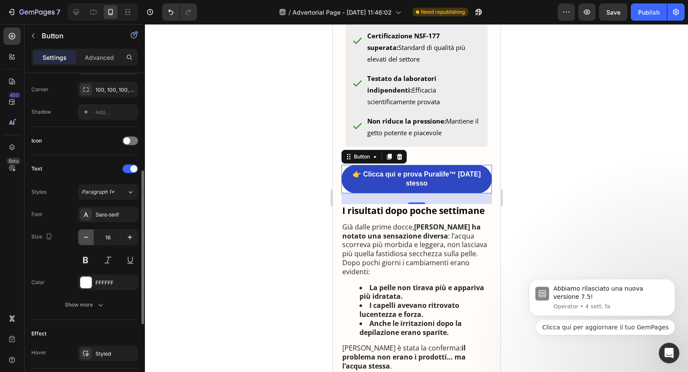
click at [86, 238] on icon "button" at bounding box center [86, 237] width 9 height 9
type input "15"
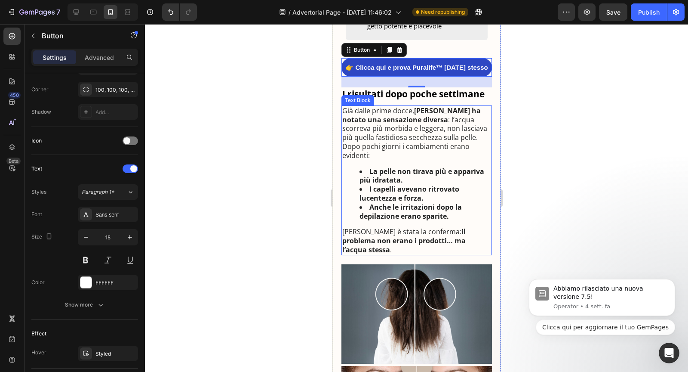
scroll to position [1444, 0]
click at [383, 160] on p "Già dalle prime docce, [PERSON_NAME] ha notato una sensazione diversa : l’acqua…" at bounding box center [416, 133] width 149 height 54
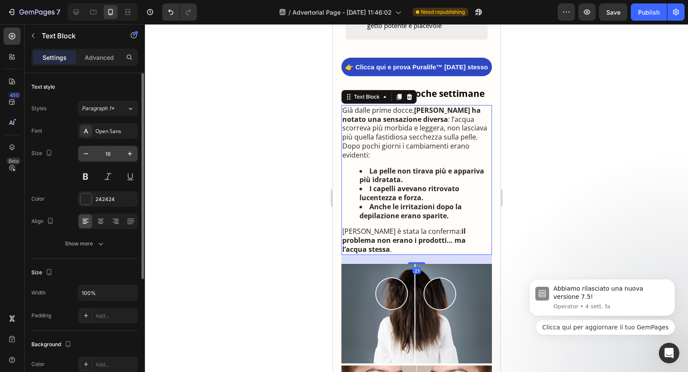
click at [105, 154] on input "16" at bounding box center [108, 153] width 28 height 15
paste input "7.5"
type input "17.5"
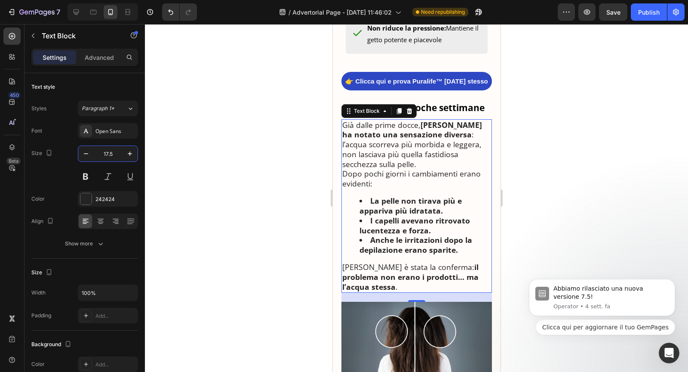
scroll to position [1409, 0]
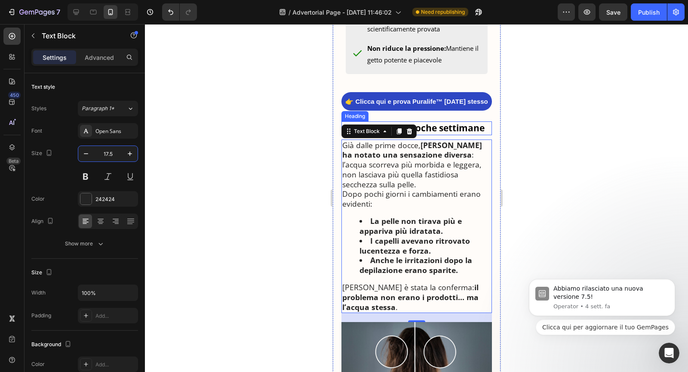
click at [455, 134] on strong "I risultati dopo poche settimane" at bounding box center [413, 128] width 142 height 12
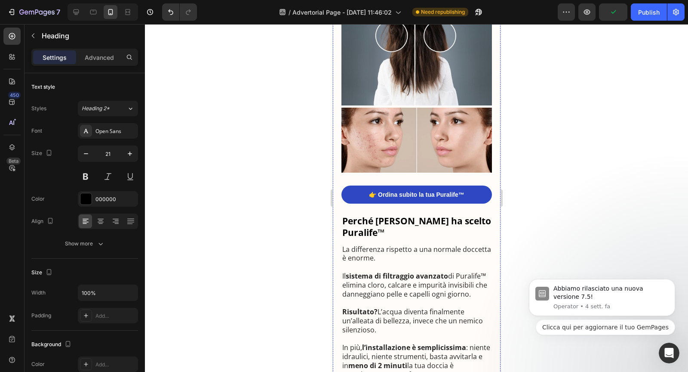
scroll to position [1738, 0]
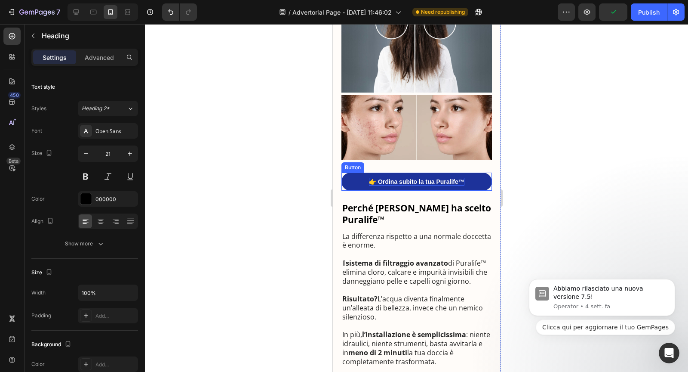
click at [413, 185] on p "👉 Ordina subito la tua Puralife™" at bounding box center [416, 182] width 95 height 8
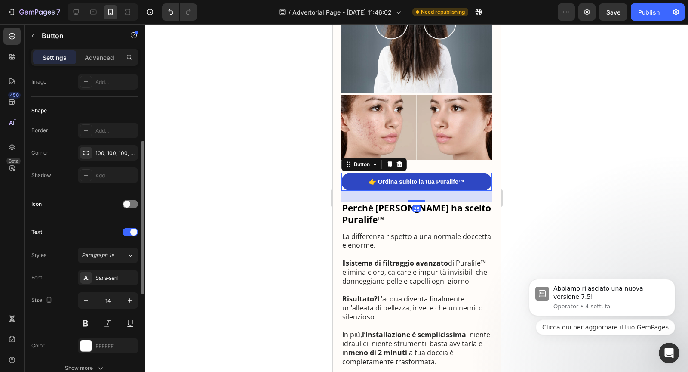
scroll to position [145, 0]
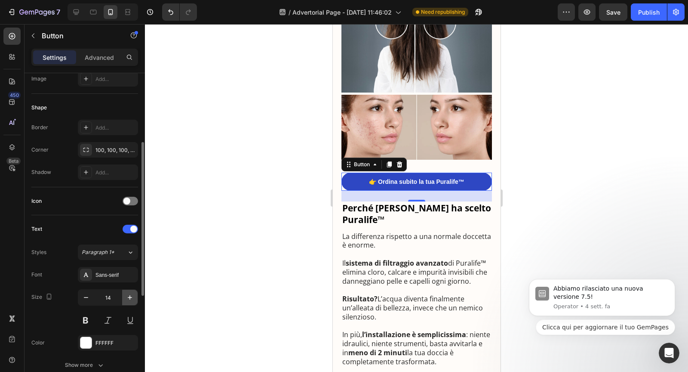
click at [132, 295] on icon "button" at bounding box center [130, 297] width 9 height 9
type input "15"
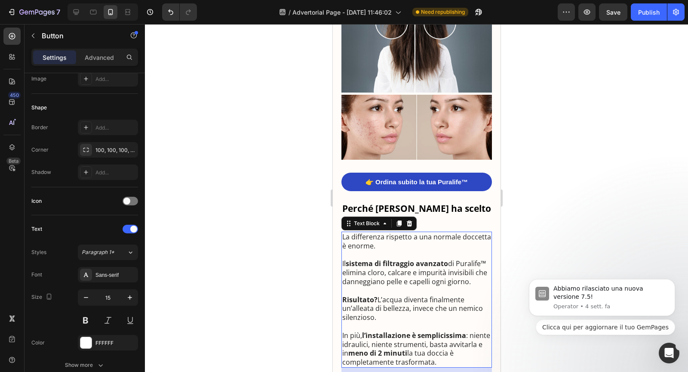
click at [370, 268] on p "Il sistema di filtraggio avanzato di Puralife™ elimina cloro, calcare e impurit…" at bounding box center [416, 268] width 149 height 36
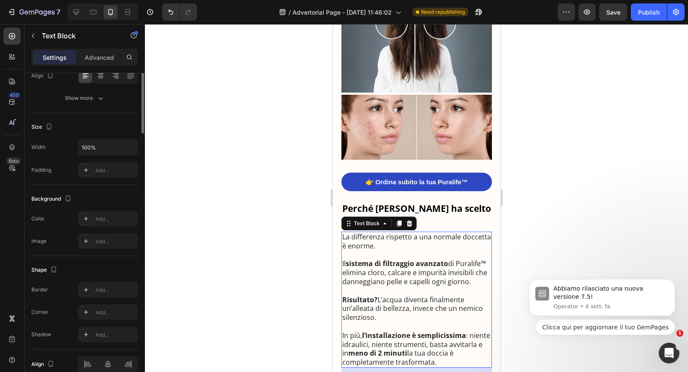
scroll to position [0, 0]
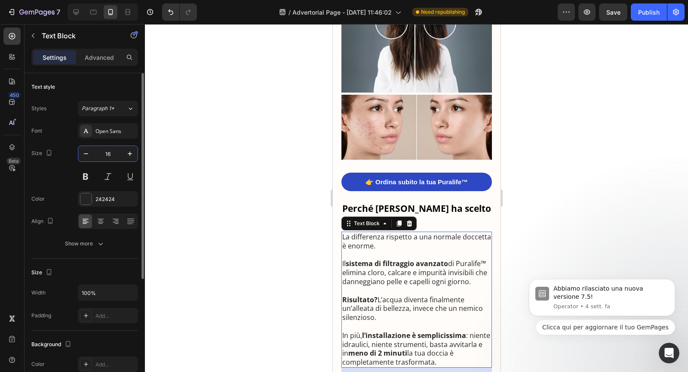
click at [108, 151] on input "16" at bounding box center [108, 153] width 28 height 15
click at [109, 153] on input "16" at bounding box center [108, 153] width 28 height 15
paste input "7.5"
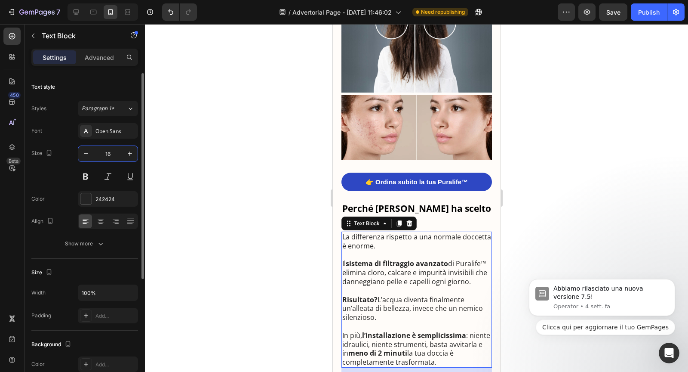
type input "17.5"
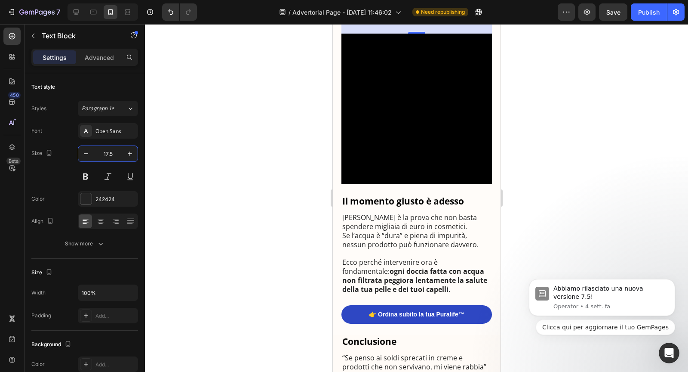
scroll to position [2104, 0]
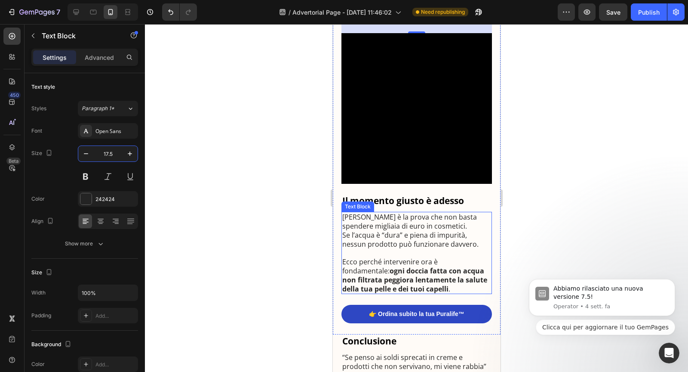
click at [391, 246] on p "[PERSON_NAME] è la prova che non basta spendere migliaia di euro in cosmetici. …" at bounding box center [416, 230] width 149 height 36
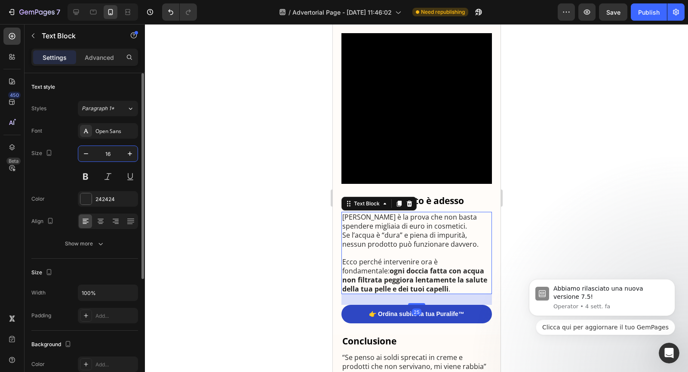
click at [108, 154] on input "16" at bounding box center [108, 153] width 28 height 15
paste input "7.5"
type input "17.5"
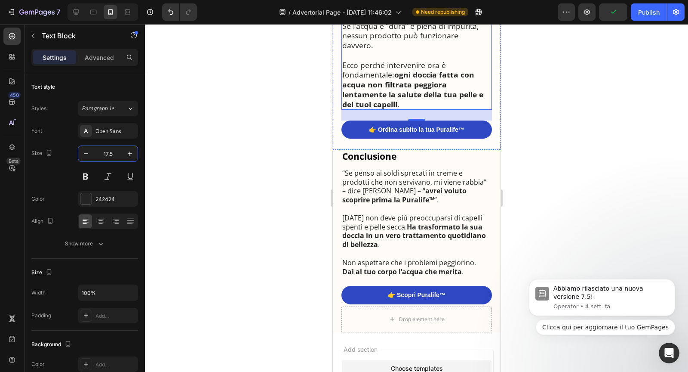
scroll to position [2332, 0]
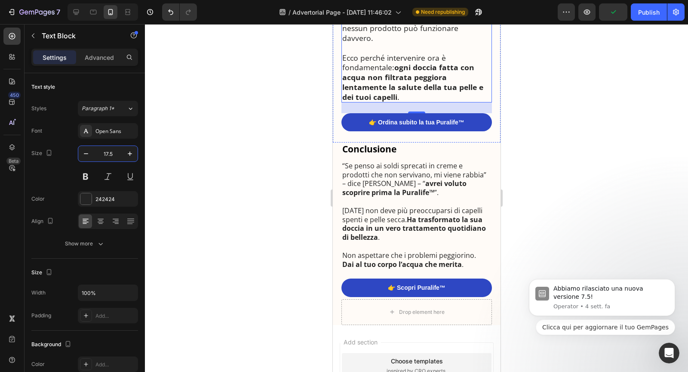
click at [384, 197] on p at bounding box center [416, 201] width 149 height 9
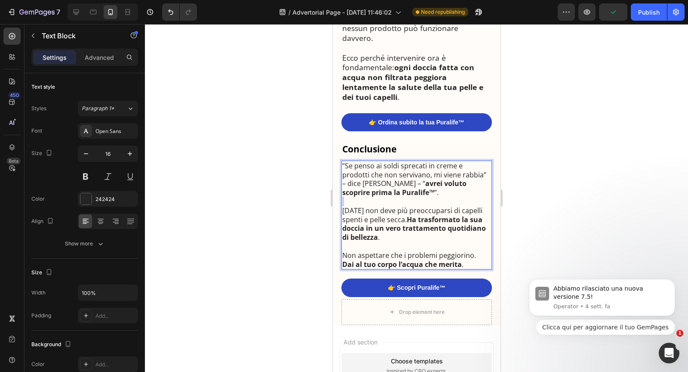
click at [384, 197] on p "Rich Text Editor. Editing area: main" at bounding box center [416, 201] width 149 height 9
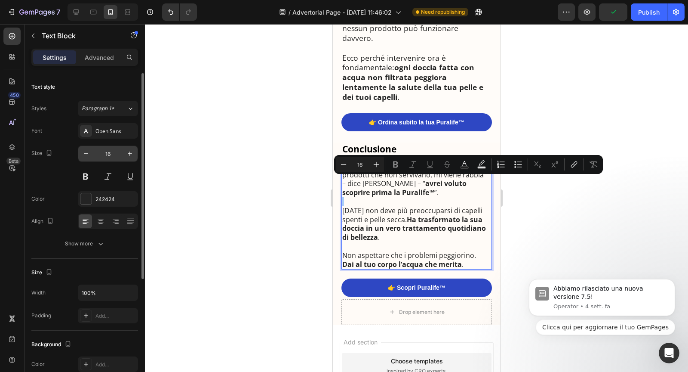
click at [107, 152] on input "16" at bounding box center [108, 153] width 28 height 15
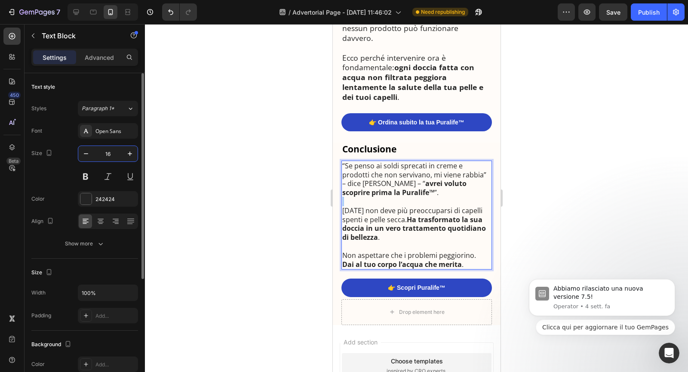
click at [107, 152] on input "16" at bounding box center [108, 153] width 28 height 15
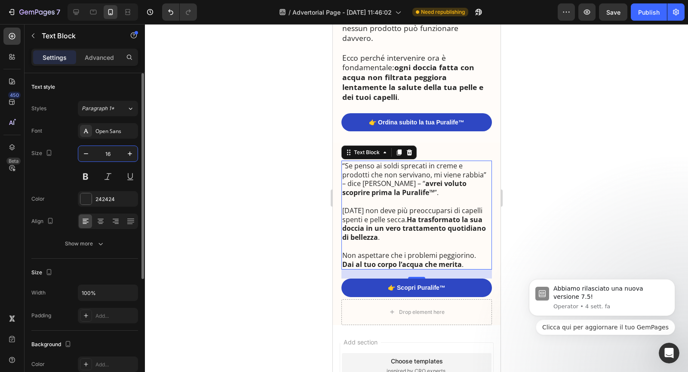
click at [108, 154] on input "16" at bounding box center [108, 153] width 28 height 15
paste input "7.5"
type input "17.5"
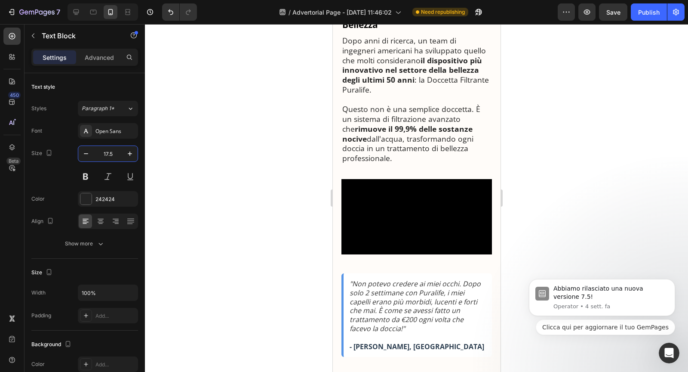
scroll to position [0, 0]
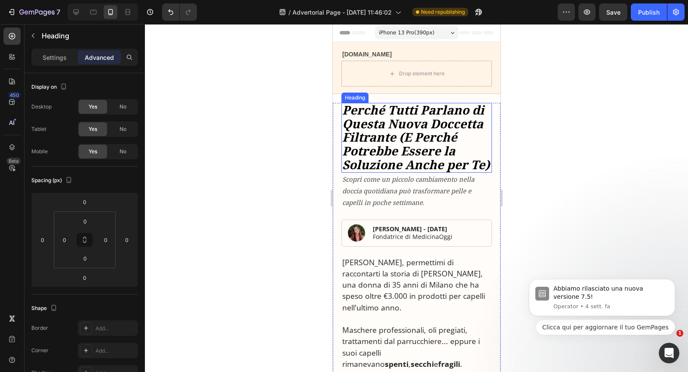
click at [429, 129] on strong "Perché Tutti Parlano di Questa Nuova Doccetta Filtrante (E Perché Potrebbe Esse…" at bounding box center [416, 137] width 148 height 71
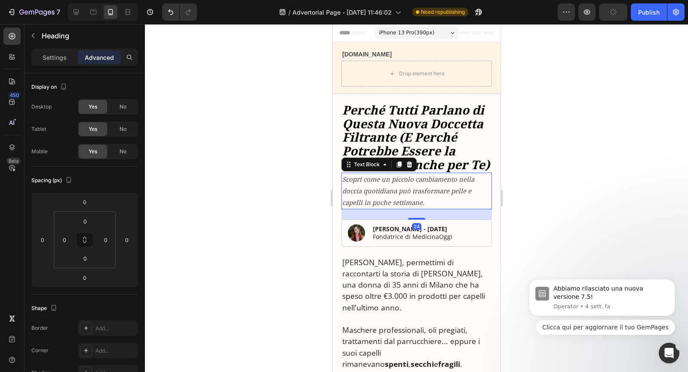
click at [384, 187] on icon "Scopri come un piccolo cambiamento nella doccia quotidiana può trasformare pell…" at bounding box center [408, 191] width 132 height 32
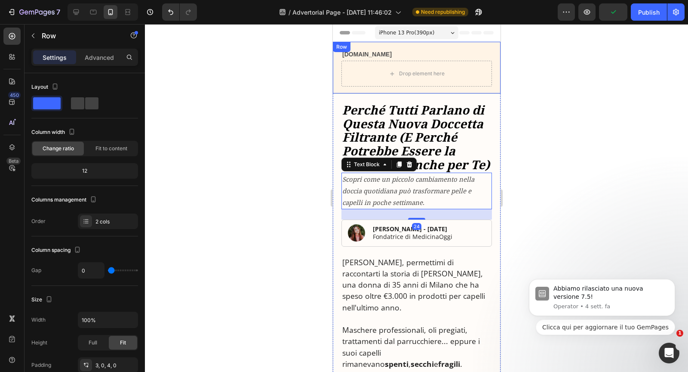
click at [406, 80] on div "Drop element here" at bounding box center [416, 74] width 151 height 26
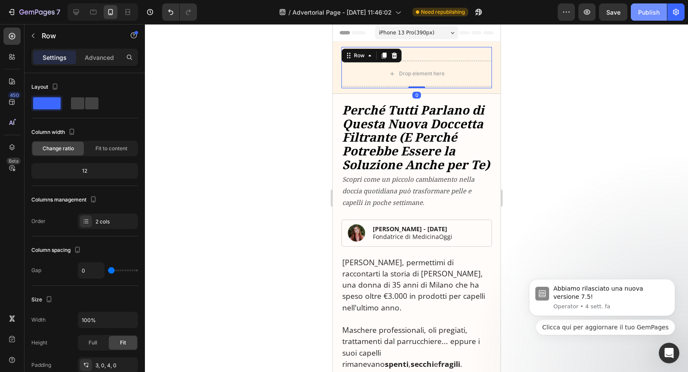
click at [646, 6] on button "Publish" at bounding box center [649, 11] width 36 height 17
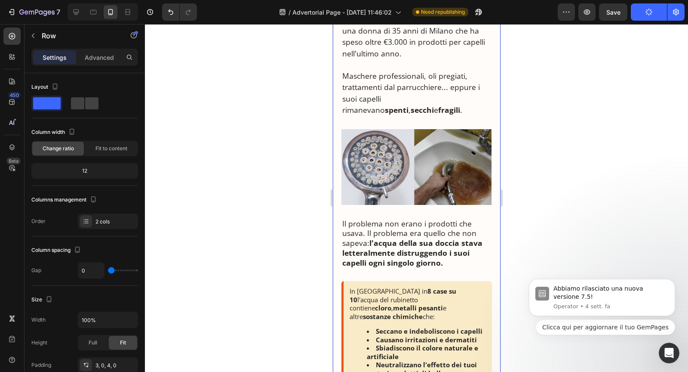
scroll to position [256, 0]
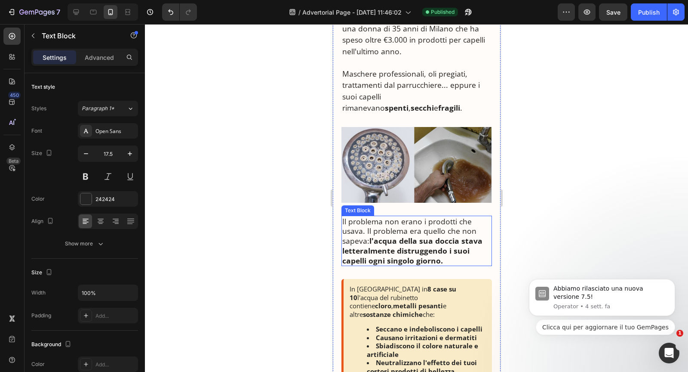
click at [415, 220] on p "Il problema non erano i prodotti che usava. Il problema era quello che non sape…" at bounding box center [416, 240] width 149 height 49
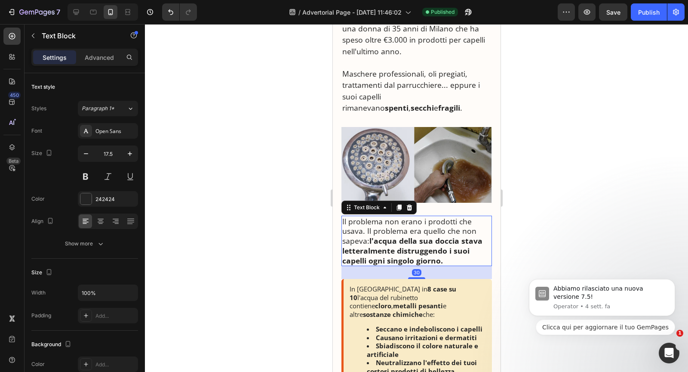
click at [370, 216] on p "Il problema non erano i prodotti che usava. Il problema era quello che non sape…" at bounding box center [416, 240] width 149 height 49
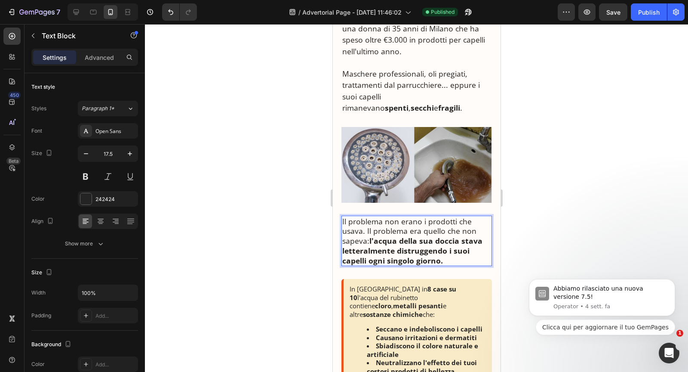
click at [366, 218] on p "Il problema non erano i prodotti che usava. Il problema era quello che non sape…" at bounding box center [416, 240] width 149 height 49
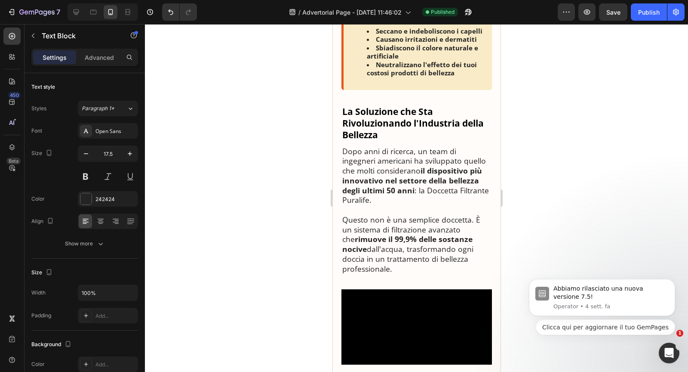
scroll to position [575, 0]
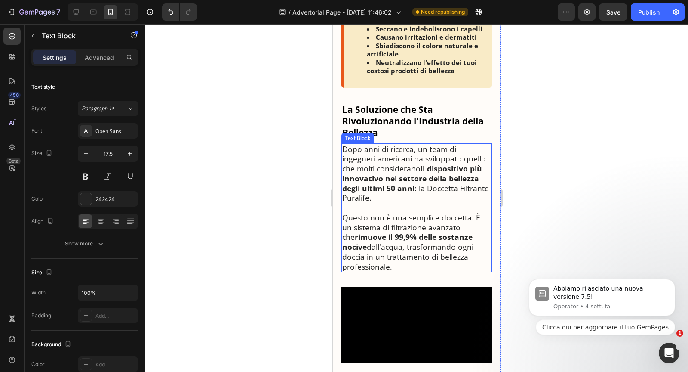
click at [469, 212] on p "Questo non è una semplice doccetta. È un sistema di filtrazione avanzato che ri…" at bounding box center [416, 241] width 149 height 59
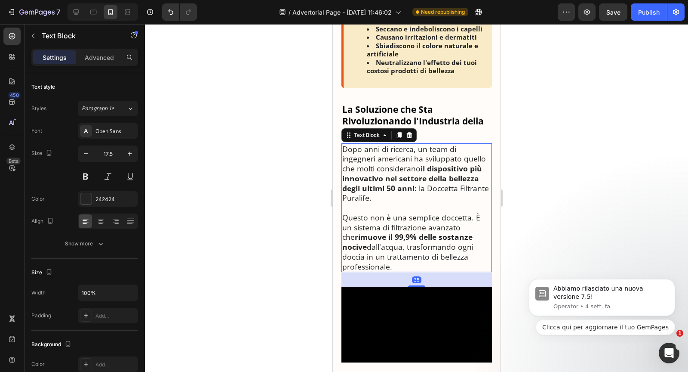
click at [473, 212] on p "Questo non è una semplice doccetta. È un sistema di filtrazione avanzato che ri…" at bounding box center [416, 241] width 149 height 59
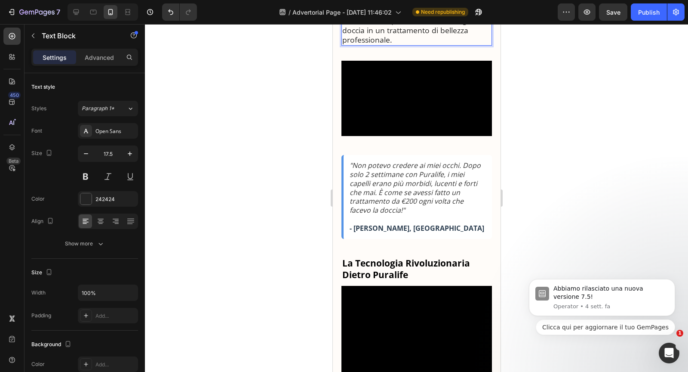
scroll to position [829, 0]
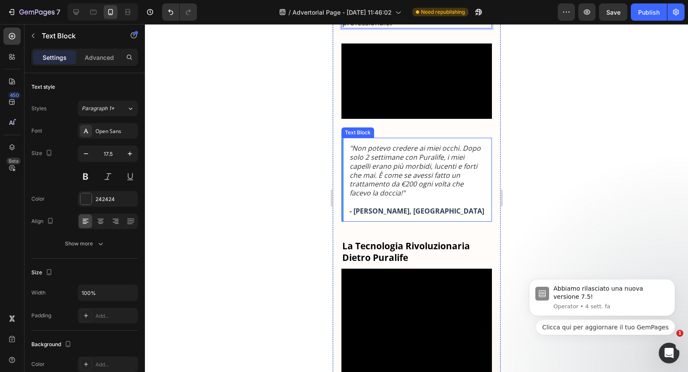
click at [427, 197] on icon ""Non potevo credere ai miei occhi. Dopo solo 2 settimane con Puralife, i miei c…" at bounding box center [414, 170] width 131 height 54
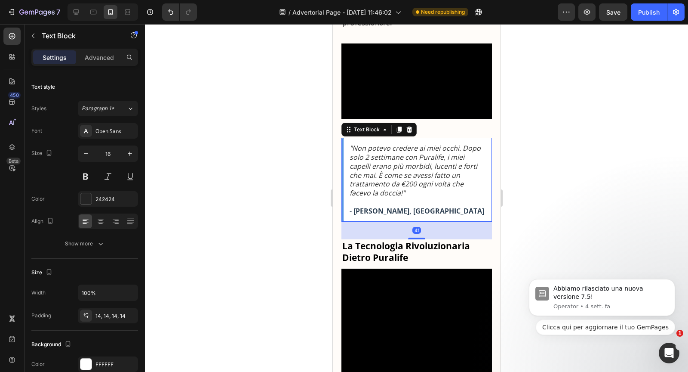
click at [427, 197] on icon ""Non potevo credere ai miei occhi. Dopo solo 2 settimane con Puralife, i miei c…" at bounding box center [414, 170] width 131 height 54
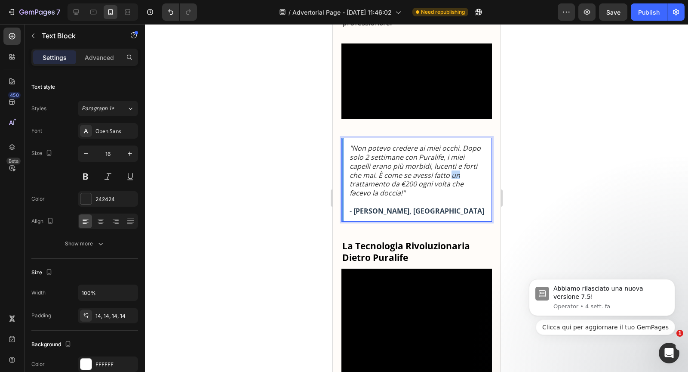
click at [427, 197] on icon ""Non potevo credere ai miei occhi. Dopo solo 2 settimane con Puralife, i miei c…" at bounding box center [414, 170] width 131 height 54
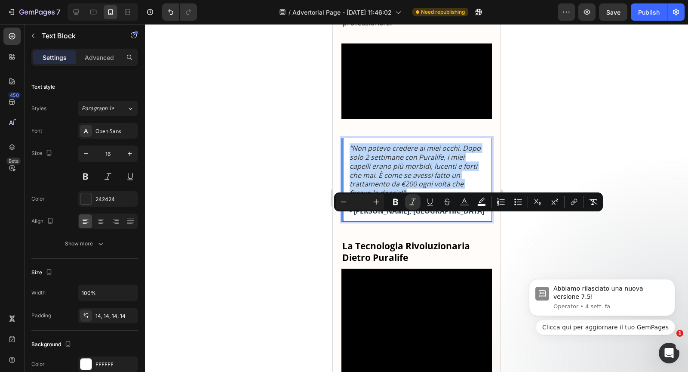
click at [427, 197] on icon ""Non potevo credere ai miei occhi. Dopo solo 2 settimane con Puralife, i miei c…" at bounding box center [414, 170] width 131 height 54
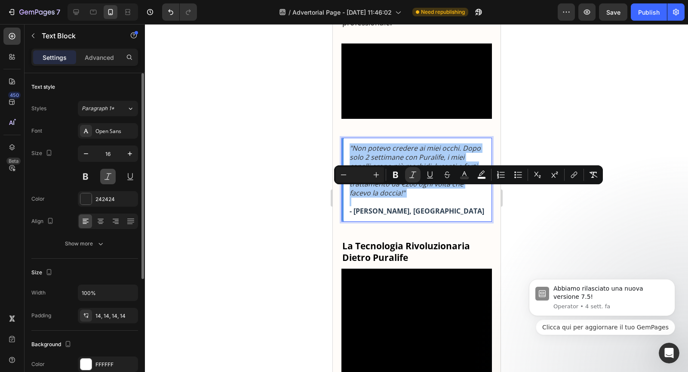
click at [111, 176] on button at bounding box center [107, 176] width 15 height 15
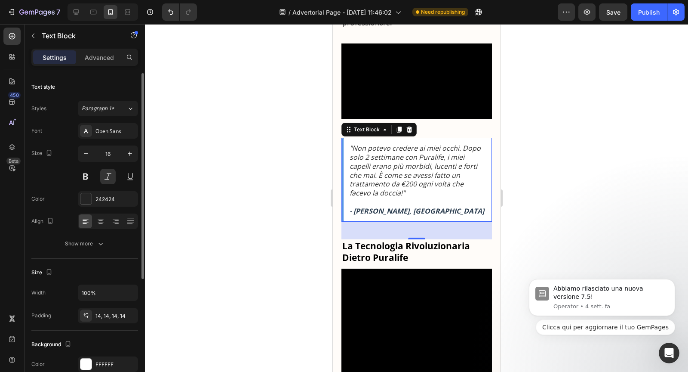
click at [113, 138] on div "Font Open Sans Size 16 Color 242424 Align Show more" at bounding box center [84, 187] width 107 height 128
click at [111, 129] on div "Open Sans" at bounding box center [115, 131] width 40 height 8
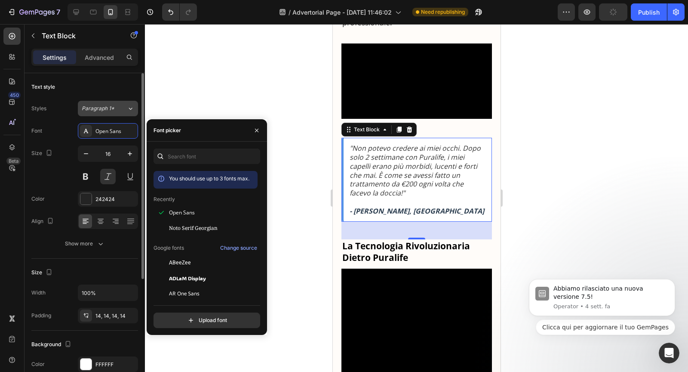
click at [108, 105] on span "Paragraph 1*" at bounding box center [98, 109] width 33 height 8
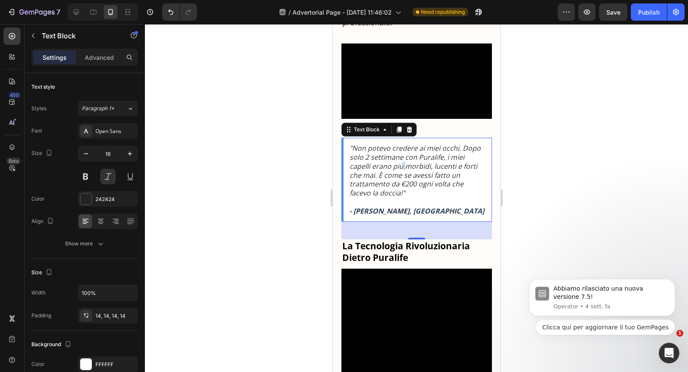
click at [379, 197] on icon ""Non potevo credere ai miei occhi. Dopo solo 2 settimane con Puralife, i miei c…" at bounding box center [414, 170] width 131 height 54
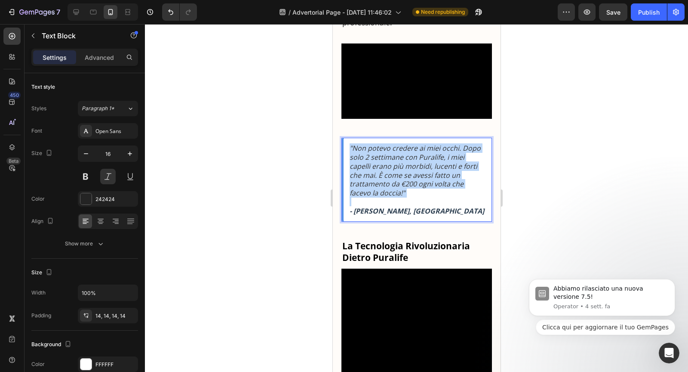
click at [379, 197] on icon ""Non potevo credere ai miei occhi. Dopo solo 2 settimane con Puralife, i miei c…" at bounding box center [414, 170] width 131 height 54
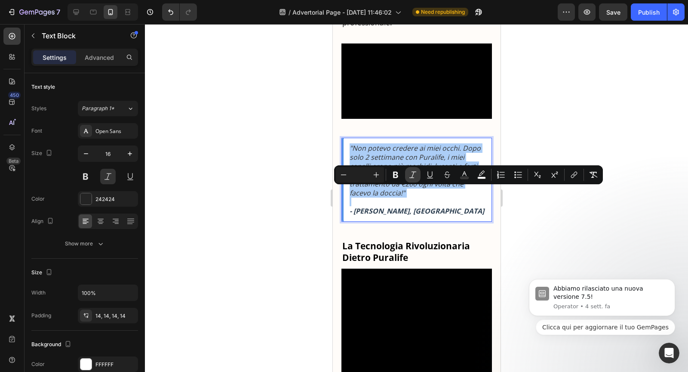
click at [410, 174] on icon "Editor contextual toolbar" at bounding box center [413, 174] width 9 height 9
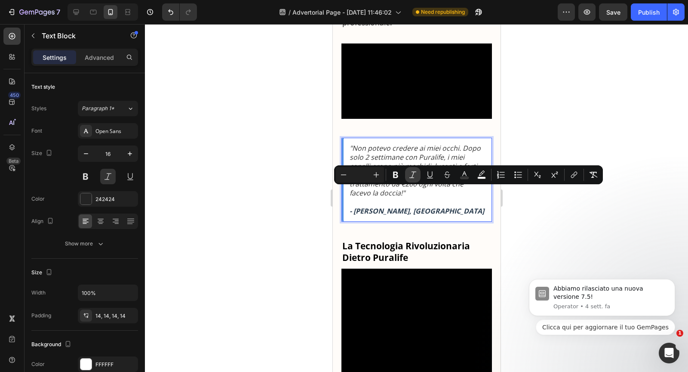
click at [410, 174] on icon "Editor contextual toolbar" at bounding box center [413, 174] width 9 height 9
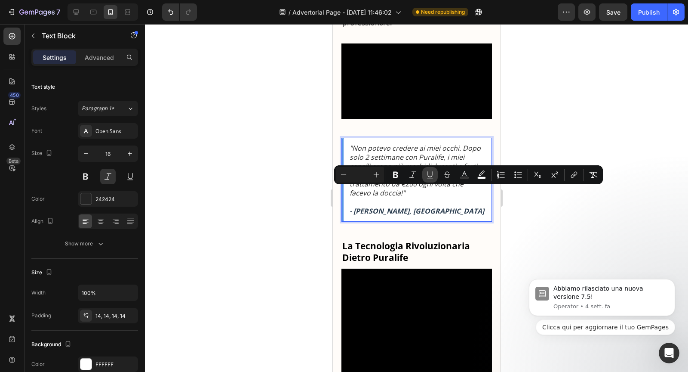
click at [431, 174] on icon "Editor contextual toolbar" at bounding box center [430, 174] width 9 height 9
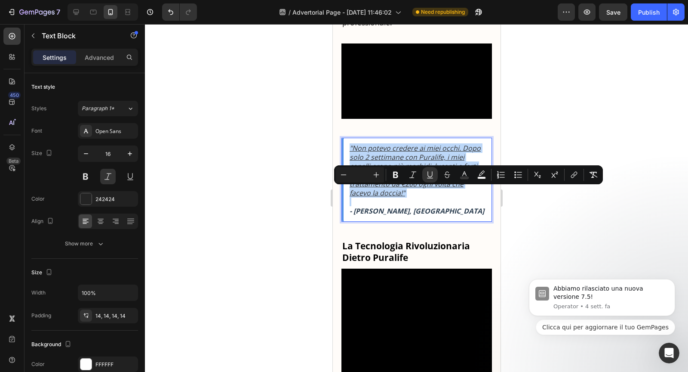
click at [435, 197] on u ""Non potevo credere ai miei occhi. Dopo solo 2 settimane con Puralife, i miei c…" at bounding box center [414, 170] width 131 height 54
click at [646, 16] on div "Publish" at bounding box center [649, 12] width 22 height 9
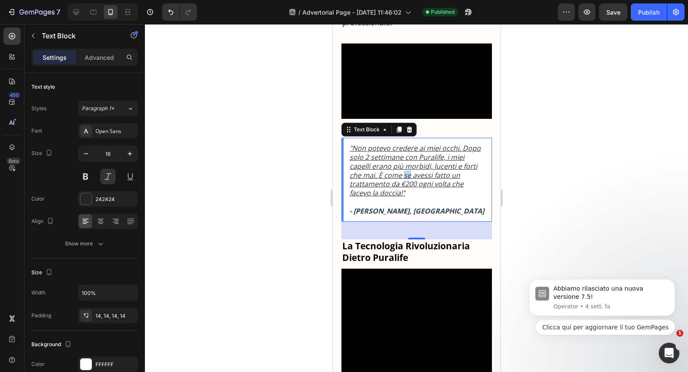
click at [378, 197] on u ""Non potevo credere ai miei occhi. Dopo solo 2 settimane con Puralife, i miei c…" at bounding box center [414, 170] width 131 height 54
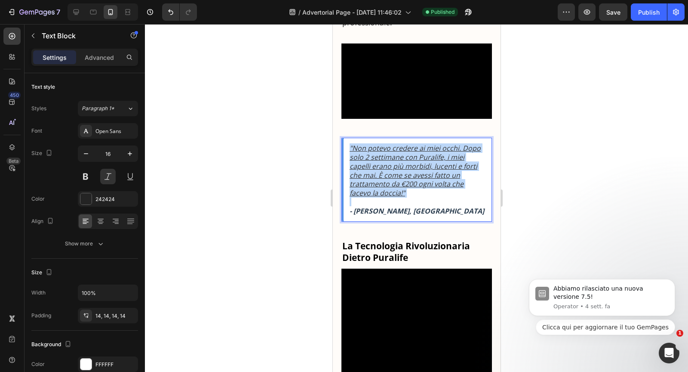
click at [378, 197] on u ""Non potevo credere ai miei occhi. Dopo solo 2 settimane con Puralife, i miei c…" at bounding box center [414, 170] width 131 height 54
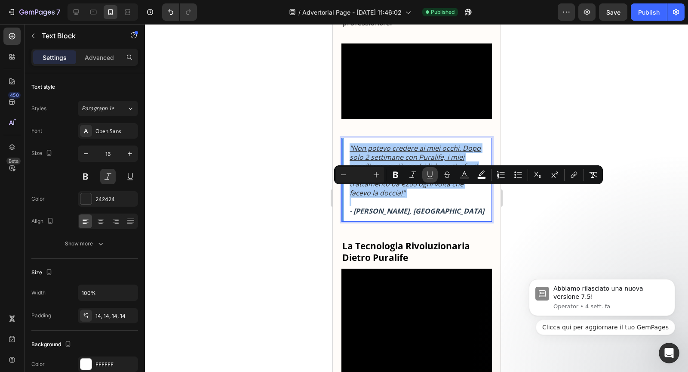
click at [429, 175] on icon "Editor contextual toolbar" at bounding box center [430, 174] width 9 height 9
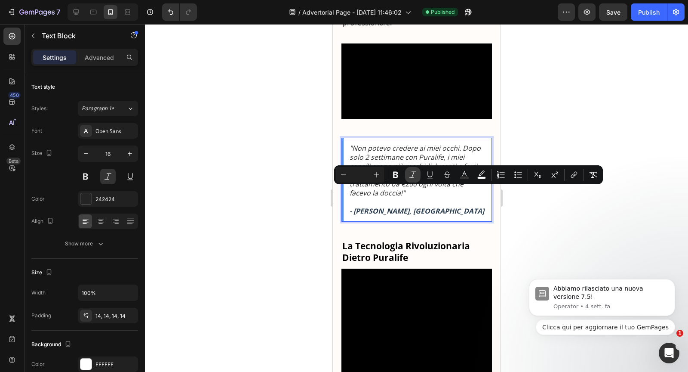
click at [409, 176] on icon "Editor contextual toolbar" at bounding box center [413, 174] width 9 height 9
click at [645, 17] on button "Publish" at bounding box center [649, 11] width 36 height 17
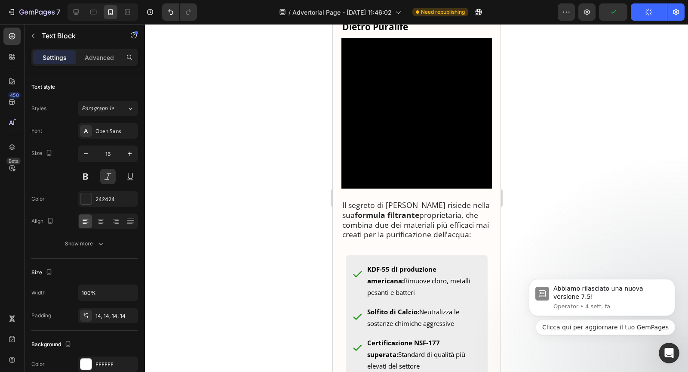
scroll to position [1067, 0]
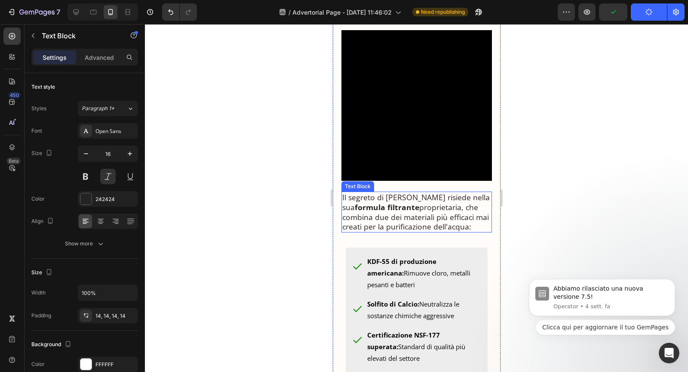
click at [413, 231] on p "Il segreto di Puralife risiede nella sua formula filtrante proprietaria, che co…" at bounding box center [416, 211] width 149 height 39
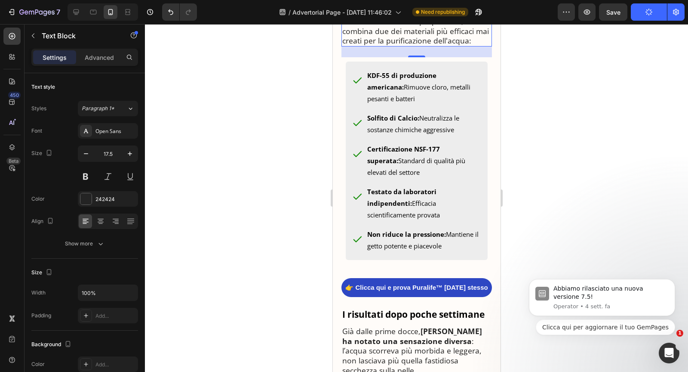
scroll to position [1253, 0]
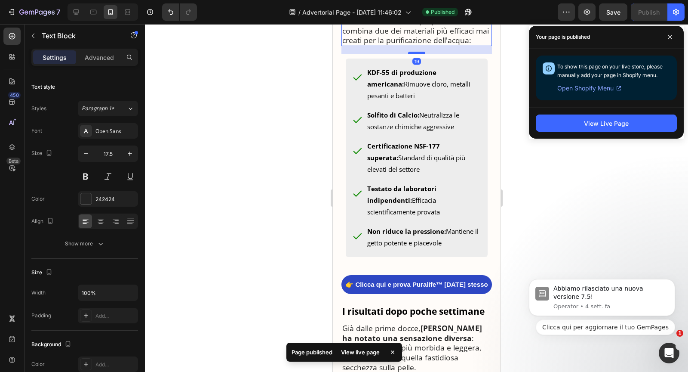
click at [414, 54] on div at bounding box center [416, 53] width 17 height 3
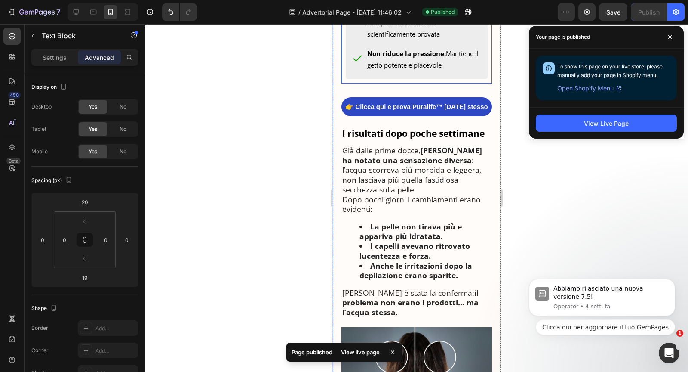
scroll to position [1434, 0]
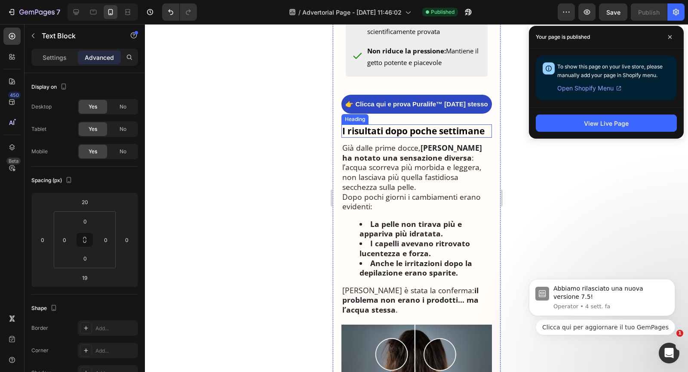
click at [410, 124] on div "👉 Clicca qui e prova Puralife™ oggi stesso Button" at bounding box center [416, 110] width 151 height 30
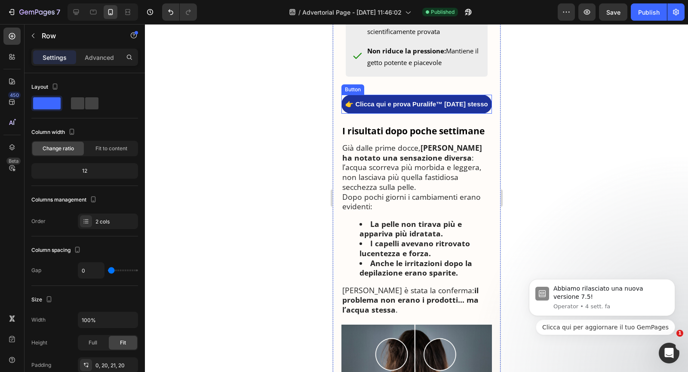
click at [408, 114] on link "👉 Clicca qui e prova Puralife™ [DATE] stesso" at bounding box center [416, 104] width 151 height 19
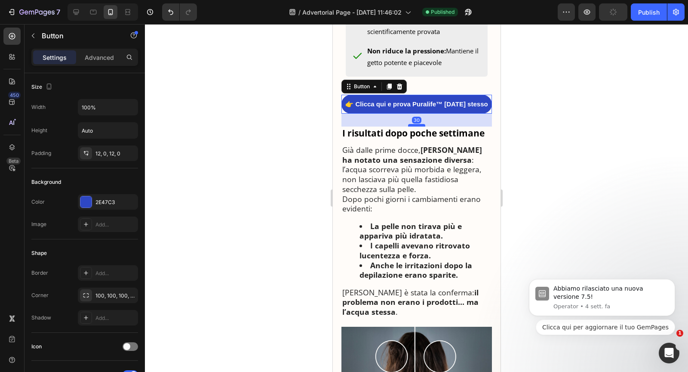
click at [412, 126] on div at bounding box center [416, 125] width 17 height 3
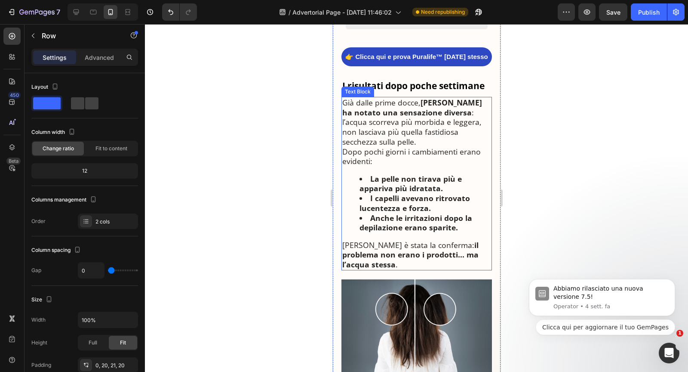
scroll to position [1481, 0]
click at [419, 162] on p "Già dalle prime docce, Maria ha notato una sensazione diversa : l’acqua scorrev…" at bounding box center [416, 131] width 149 height 68
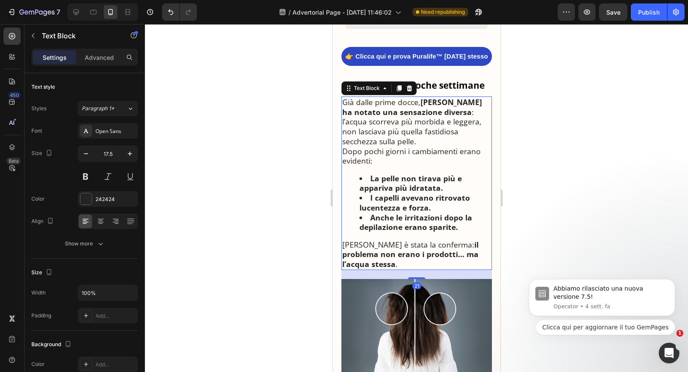
click at [344, 162] on p "Già dalle prime docce, Maria ha notato una sensazione diversa : l’acqua scorrev…" at bounding box center [416, 131] width 149 height 68
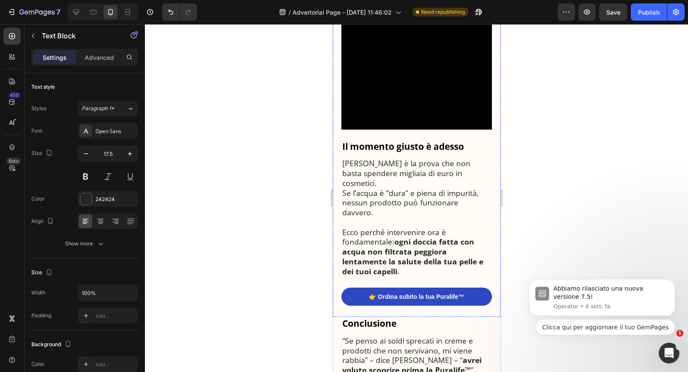
scroll to position [2206, 0]
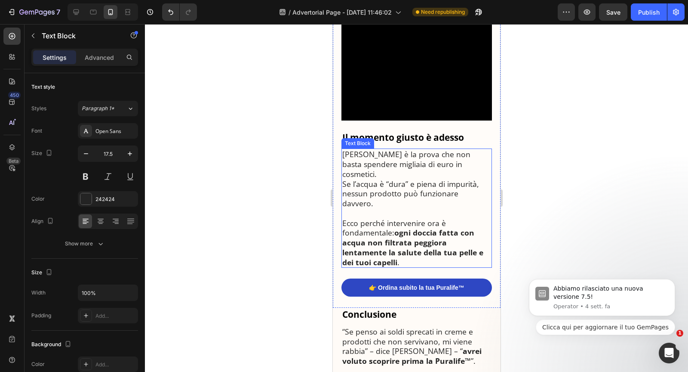
click at [342, 173] on p "Maria è la prova che non basta spendere migliaia di euro in cosmetici. Se l’acq…" at bounding box center [416, 178] width 149 height 59
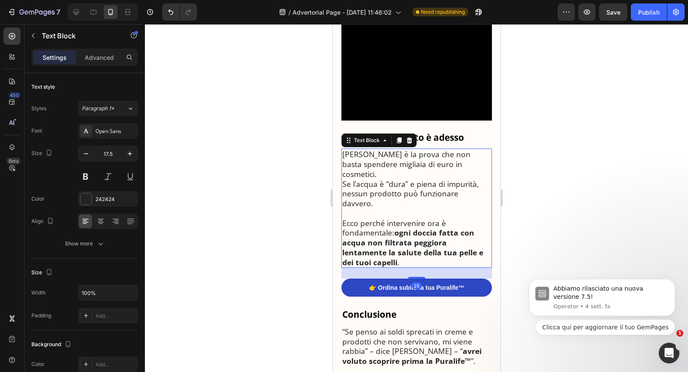
click at [343, 173] on p "Maria è la prova che non basta spendere migliaia di euro in cosmetici. Se l’acq…" at bounding box center [416, 178] width 149 height 59
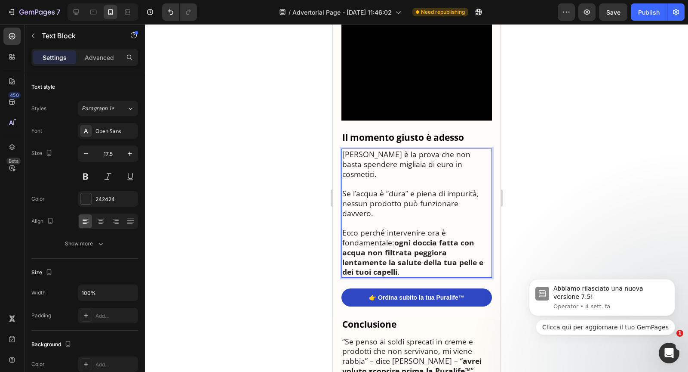
click at [415, 188] on p "Se l’acqua è “dura” e piena di impurità, nessun prodotto può funzionare davvero." at bounding box center [416, 202] width 149 height 29
click at [447, 188] on p "Se l’acqua è “dura” e piena di impurità, nessun prodotto può funzionare davvero." at bounding box center [416, 202] width 149 height 29
click at [440, 218] on p "Rich Text Editor. Editing area: main" at bounding box center [416, 223] width 149 height 10
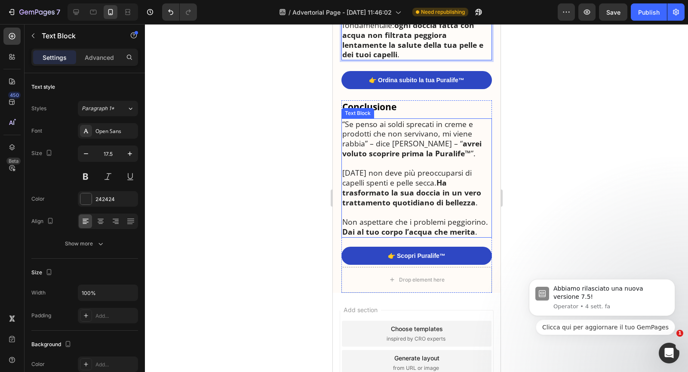
scroll to position [2422, 0]
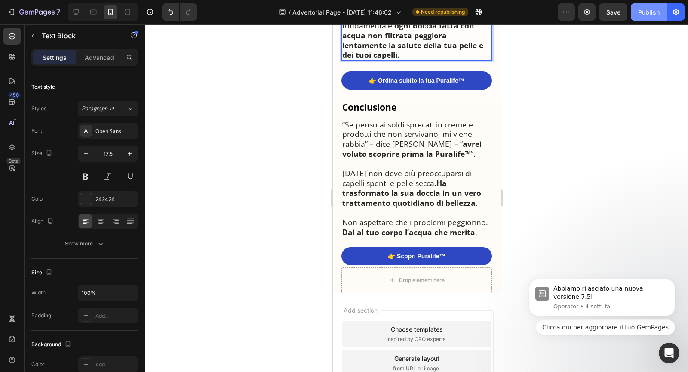
click at [656, 12] on div "Publish" at bounding box center [649, 12] width 22 height 9
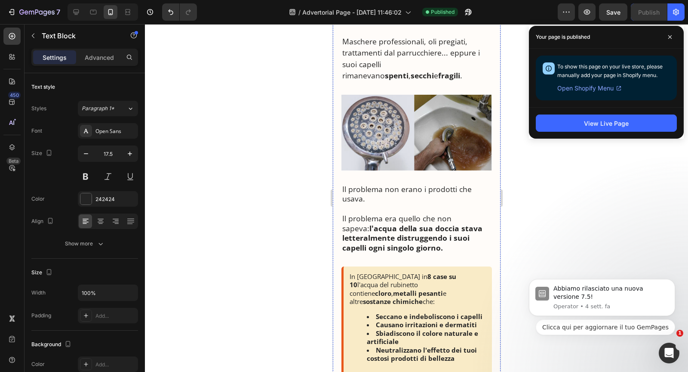
scroll to position [0, 0]
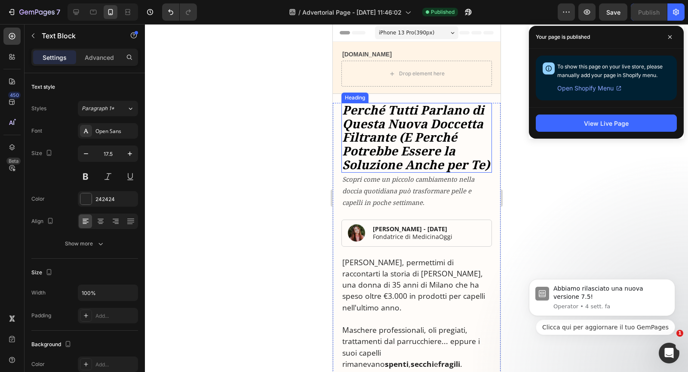
click at [401, 141] on strong "Perché Tutti Parlano di Questa Nuova Doccetta Filtrante (E Perché Potrebbe Esse…" at bounding box center [416, 137] width 148 height 71
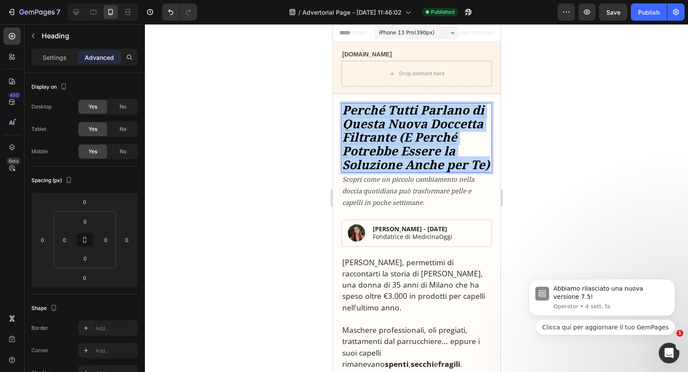
click at [401, 141] on strong "Perché Tutti Parlano di Questa Nuova Doccetta Filtrante (E Perché Potrebbe Esse…" at bounding box center [416, 137] width 148 height 71
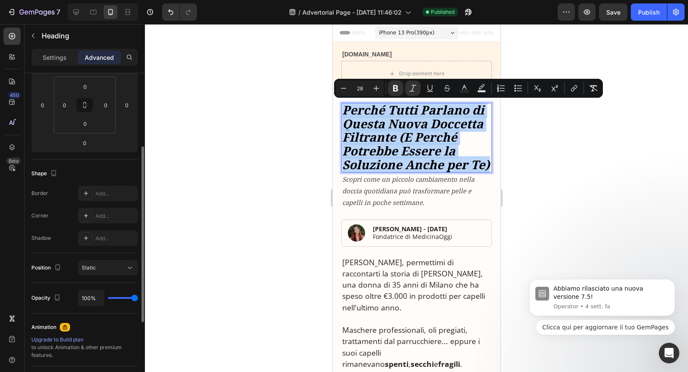
scroll to position [272, 0]
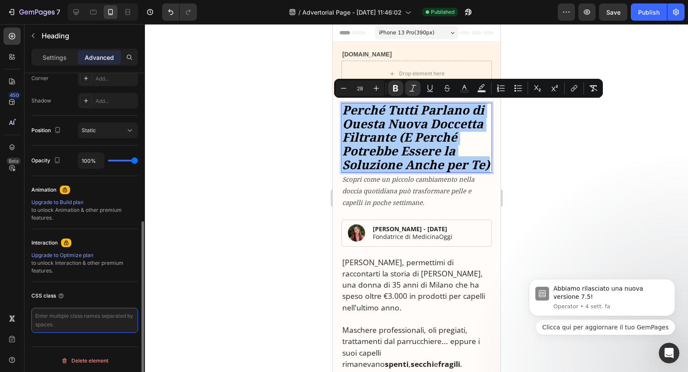
click at [83, 321] on textarea at bounding box center [84, 320] width 107 height 25
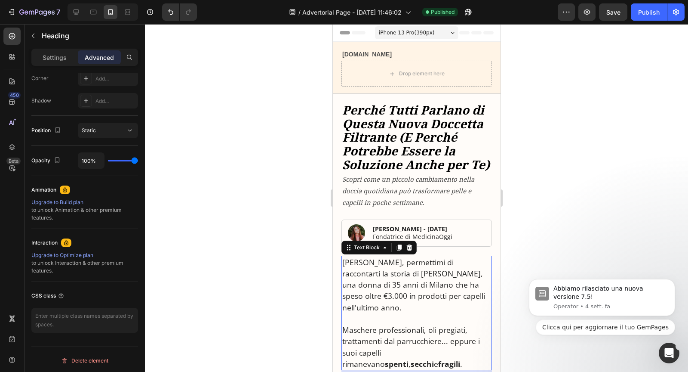
click at [365, 273] on p "[PERSON_NAME], permettimi di raccontarti la storia di [PERSON_NAME], una donna …" at bounding box center [416, 284] width 149 height 56
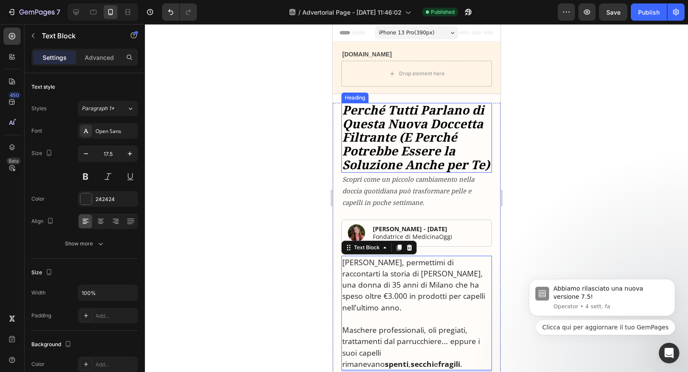
click at [389, 151] on strong "Perché Tutti Parlano di Questa Nuova Doccetta Filtrante (E Perché Potrebbe Esse…" at bounding box center [416, 137] width 148 height 71
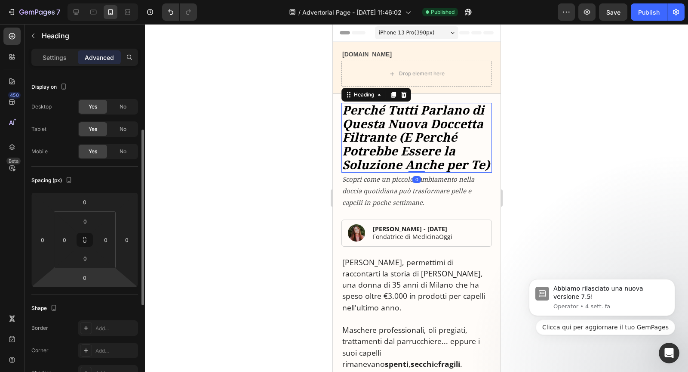
scroll to position [272, 0]
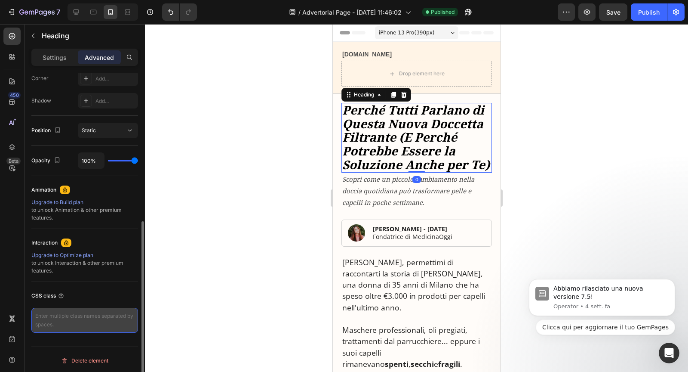
click at [78, 319] on textarea at bounding box center [84, 320] width 107 height 25
paste textarea "/* Solo heading con classe .corsivo */ .corsivo { font-style: italic !important…"
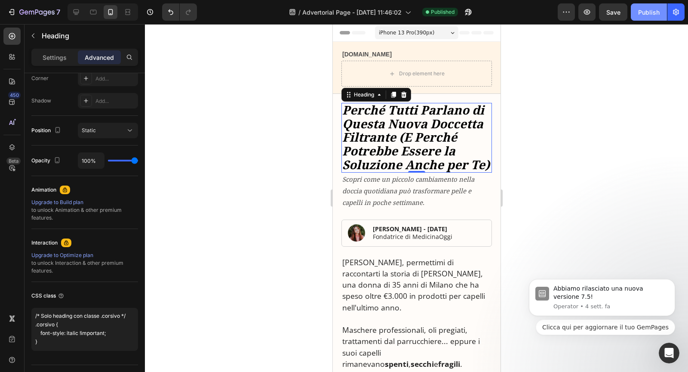
click at [639, 18] on button "Publish" at bounding box center [649, 11] width 36 height 17
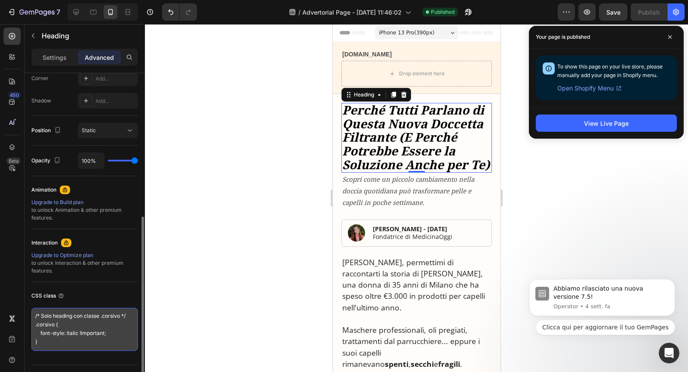
click at [81, 329] on textarea "/* Solo heading con classe .corsivo */ .corsivo { font-style: italic !important…" at bounding box center [84, 329] width 107 height 43
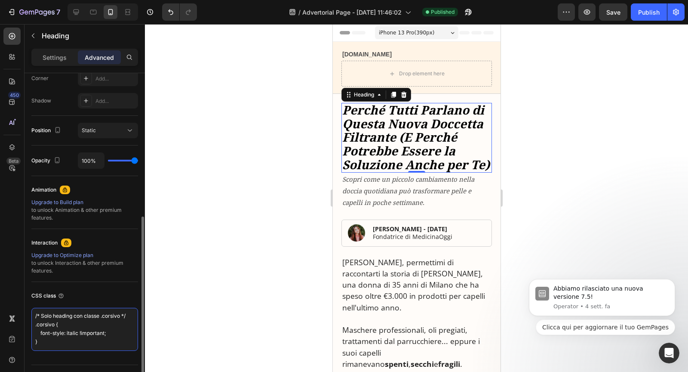
drag, startPoint x: 70, startPoint y: 334, endPoint x: 30, endPoint y: 316, distance: 44.3
click at [30, 316] on div "Display on Desktop Yes No Tablet Yes No Mobile Yes No Spacing (px) 0 0 0 0 0 0 …" at bounding box center [85, 108] width 120 height 615
drag, startPoint x: 49, startPoint y: 321, endPoint x: 28, endPoint y: 306, distance: 25.0
click at [28, 307] on div "Display on Desktop Yes No Tablet Yes No Mobile Yes No Spacing (px) 0 0 0 0 0 0 …" at bounding box center [85, 99] width 120 height 597
paste textarea "/* Forza il corsivo su tutti gli heading di GemPages sulla live page */ .gempag…"
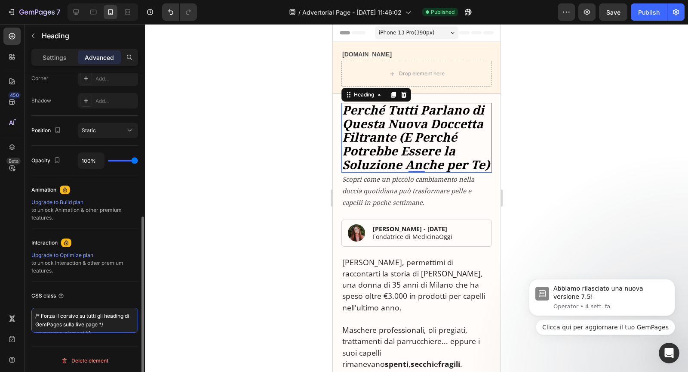
scroll to position [56, 0]
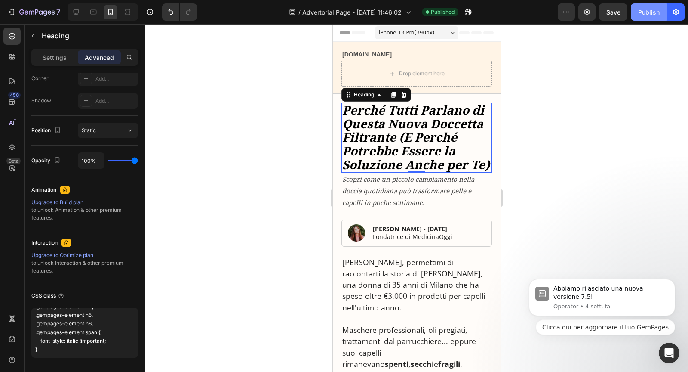
click at [644, 16] on div "Publish" at bounding box center [649, 12] width 22 height 9
type textarea "/* Forza il corsivo su tutti gli heading di GemPages sulla live page */ .gempag…"
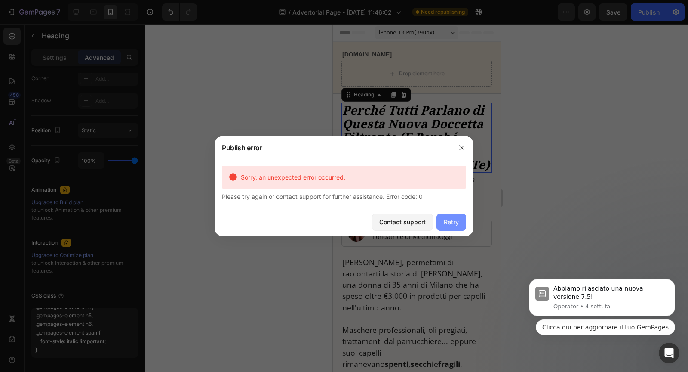
click at [447, 217] on div "Retry" at bounding box center [451, 221] width 15 height 9
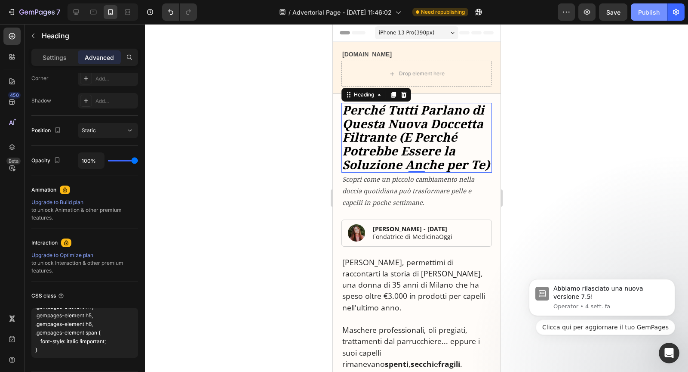
click at [658, 10] on div "Publish" at bounding box center [649, 12] width 22 height 9
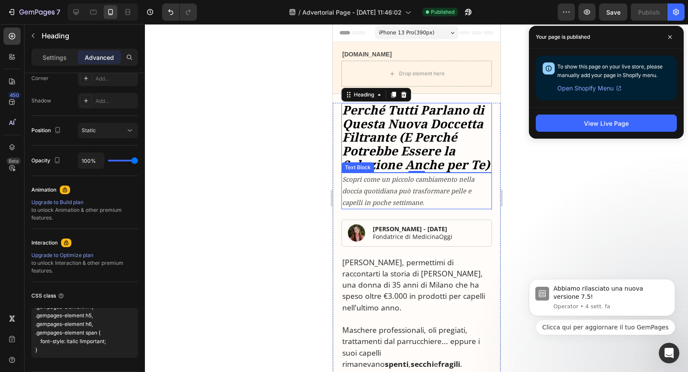
click at [356, 184] on p "Scopri come un piccolo cambiamento nella doccia quotidiana può trasformare pell…" at bounding box center [416, 190] width 149 height 35
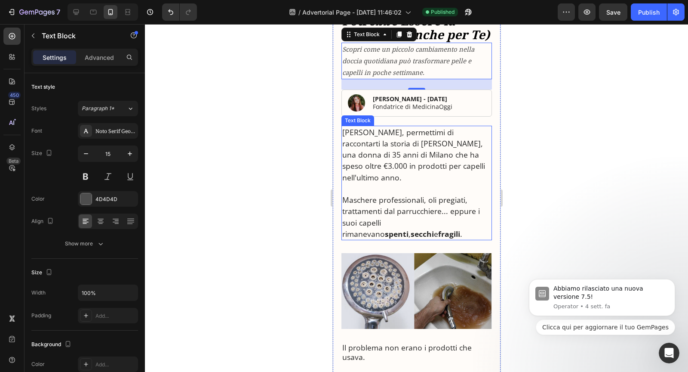
scroll to position [173, 0]
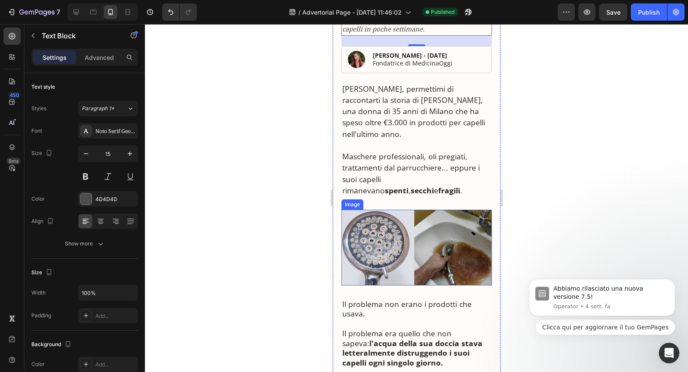
click at [415, 260] on img at bounding box center [416, 247] width 151 height 76
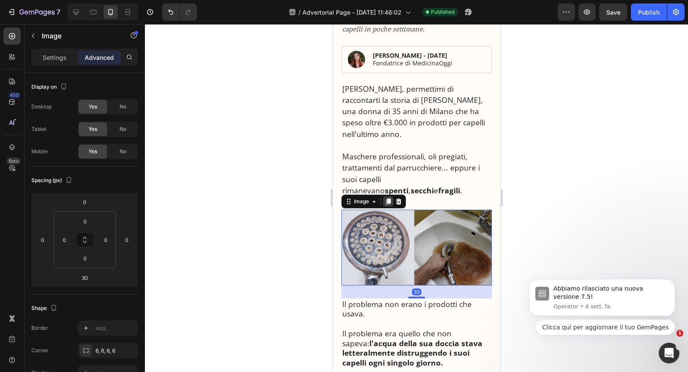
click at [388, 198] on icon at bounding box center [388, 201] width 5 height 6
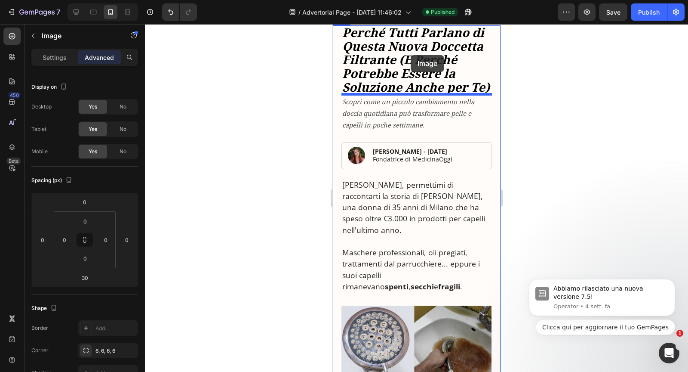
scroll to position [68, 0]
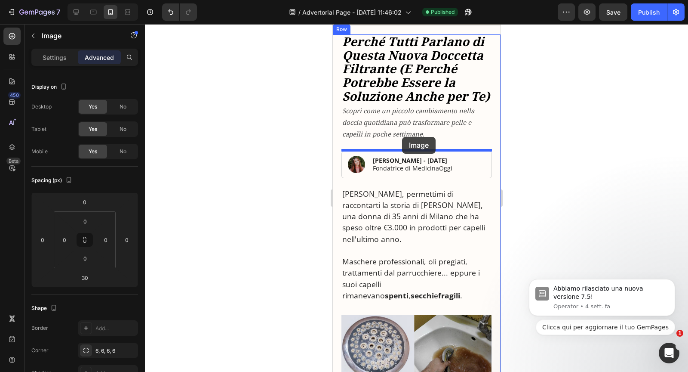
drag, startPoint x: 355, startPoint y: 274, endPoint x: 402, endPoint y: 135, distance: 146.6
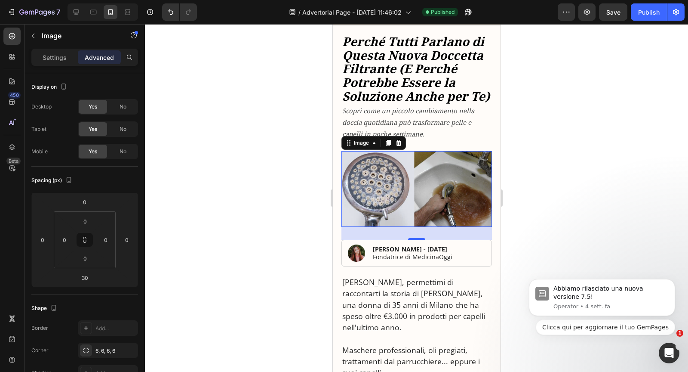
scroll to position [74, 0]
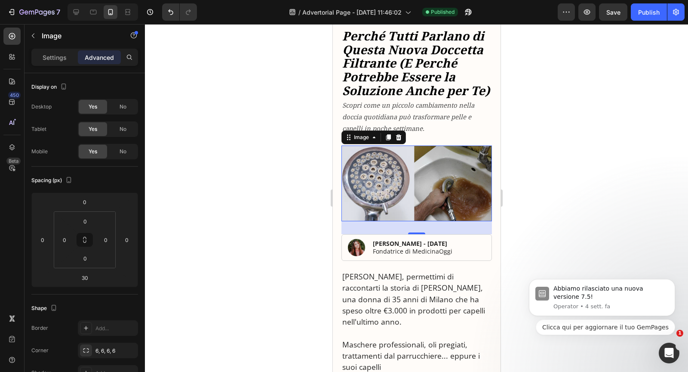
click at [396, 165] on img at bounding box center [416, 183] width 151 height 76
click at [54, 60] on p "Settings" at bounding box center [55, 57] width 24 height 9
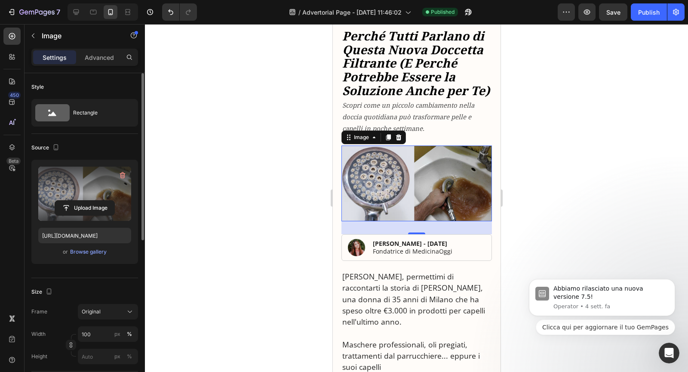
click at [95, 178] on label at bounding box center [84, 193] width 93 height 54
click at [95, 200] on input "file" at bounding box center [84, 207] width 59 height 15
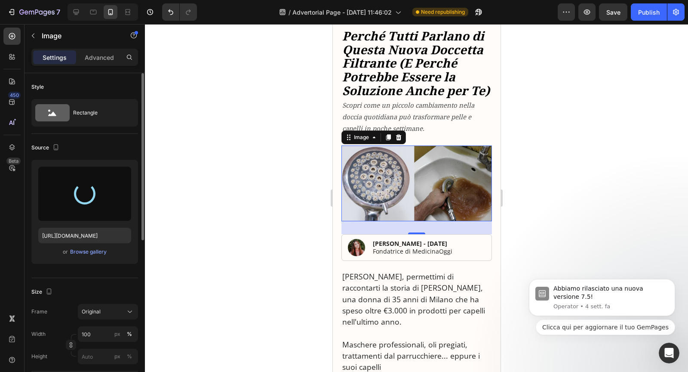
type input "https://cdn.shopify.com/s/files/1/0940/9537/6708/files/gempages_576709691879457…"
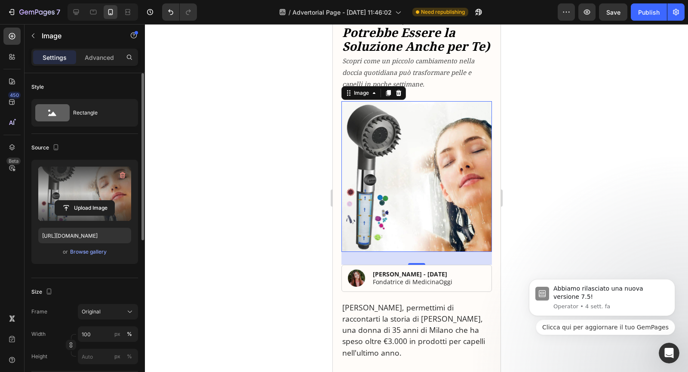
scroll to position [119, 0]
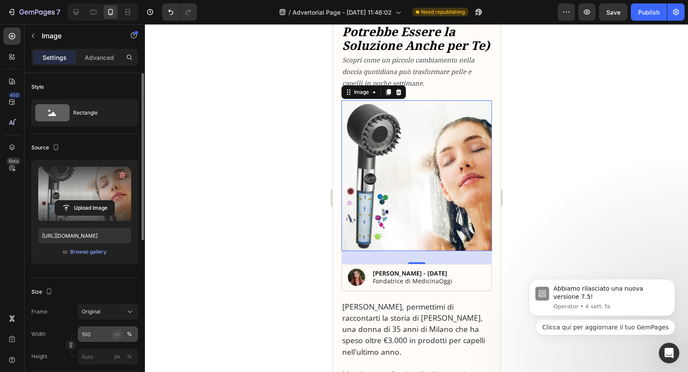
click at [118, 332] on div "px" at bounding box center [117, 334] width 6 height 8
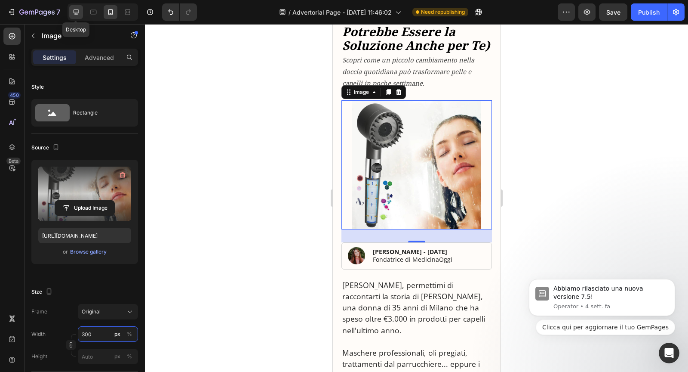
type input "300"
click at [79, 11] on icon at bounding box center [76, 12] width 9 height 9
type input "https://cdn.shopify.com/s/files/1/0940/9537/6708/files/gempages_576709691879457…"
type input "790"
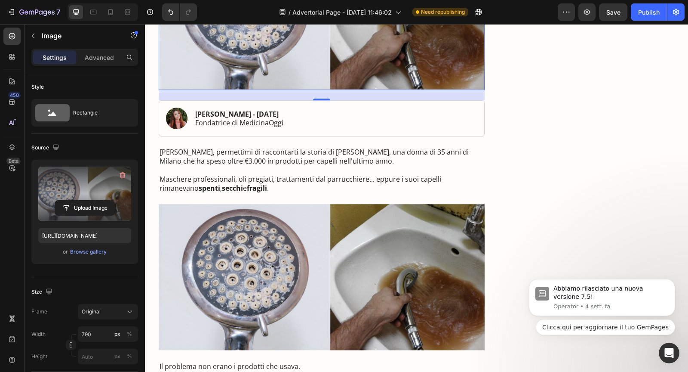
scroll to position [209, 0]
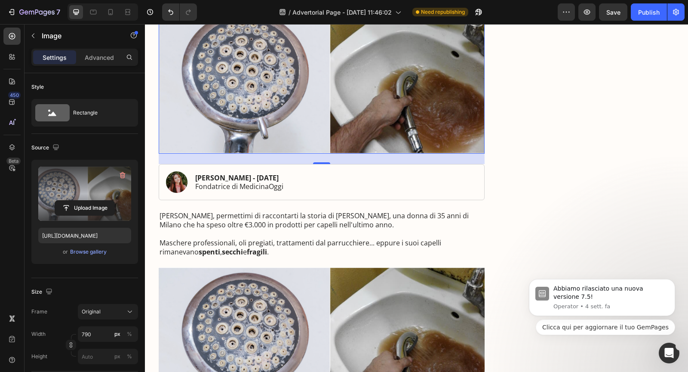
click at [259, 116] on img at bounding box center [322, 79] width 326 height 147
click at [68, 200] on input "file" at bounding box center [84, 207] width 59 height 15
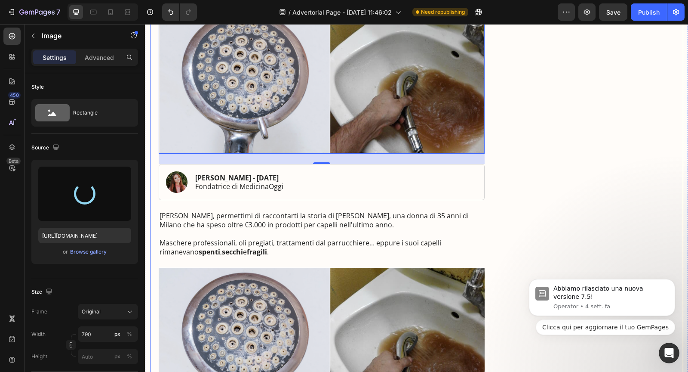
type input "https://cdn.shopify.com/s/files/1/0940/9537/6708/files/gempages_576709691879457…"
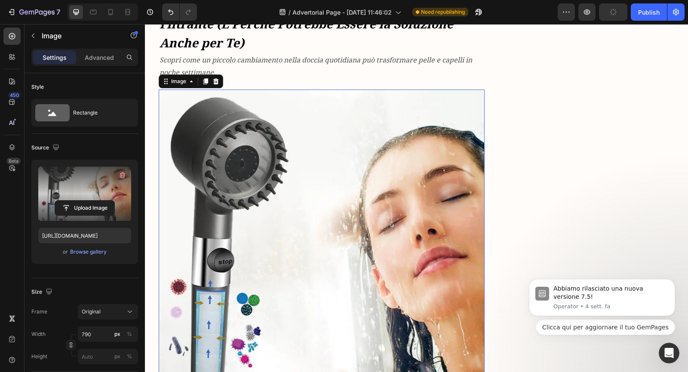
scroll to position [77, 0]
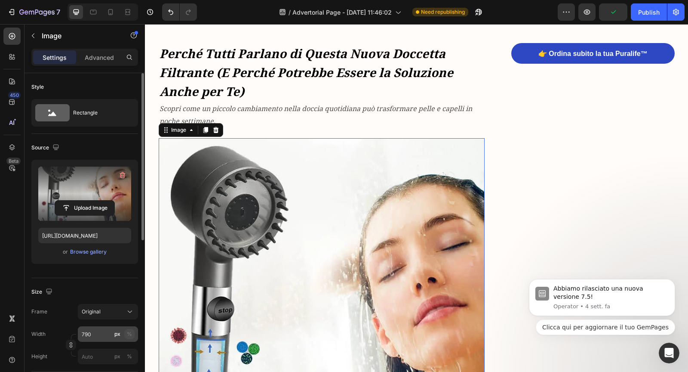
click at [129, 334] on div "%" at bounding box center [129, 334] width 5 height 8
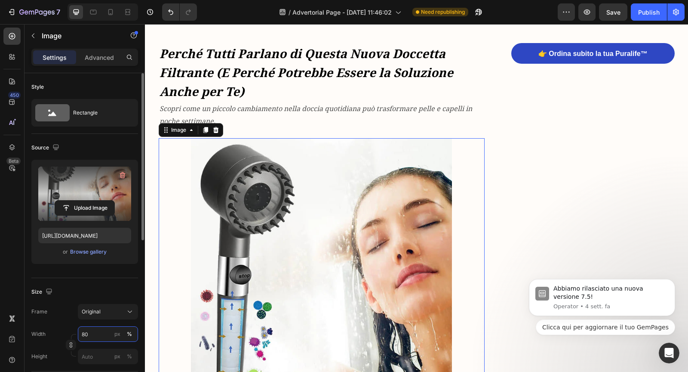
type input "8"
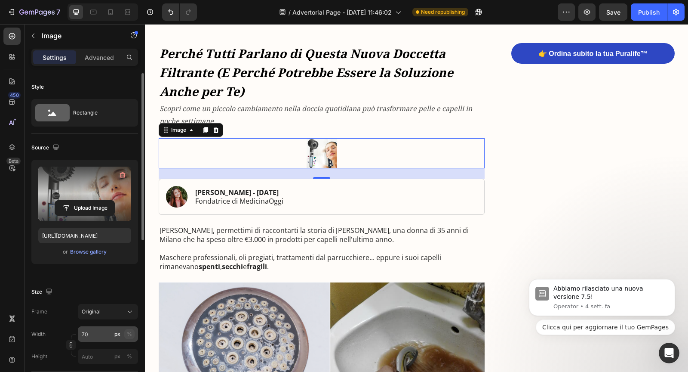
click at [130, 335] on div "%" at bounding box center [129, 334] width 5 height 8
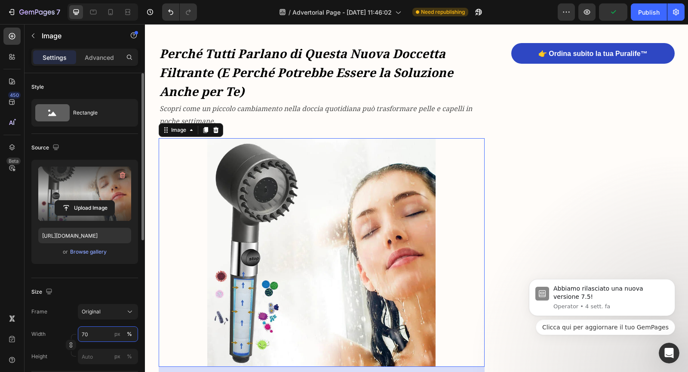
click at [86, 335] on input "70" at bounding box center [108, 333] width 60 height 15
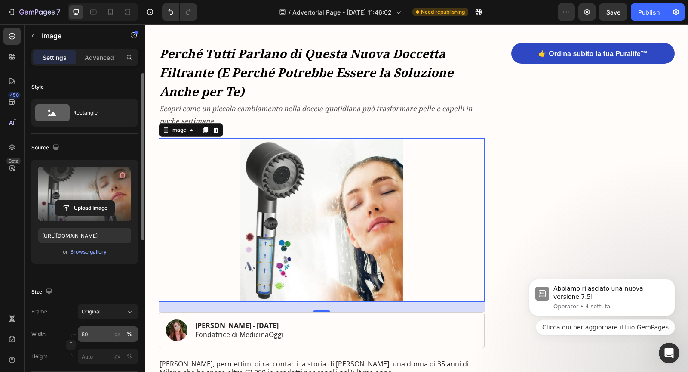
click at [131, 333] on div "%" at bounding box center [129, 334] width 5 height 8
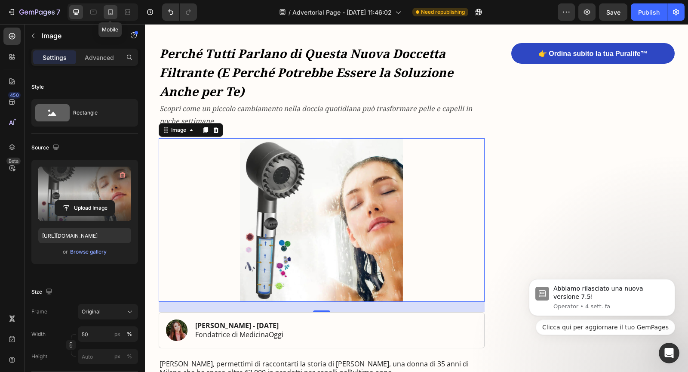
click at [111, 12] on icon at bounding box center [110, 12] width 9 height 9
type input "300"
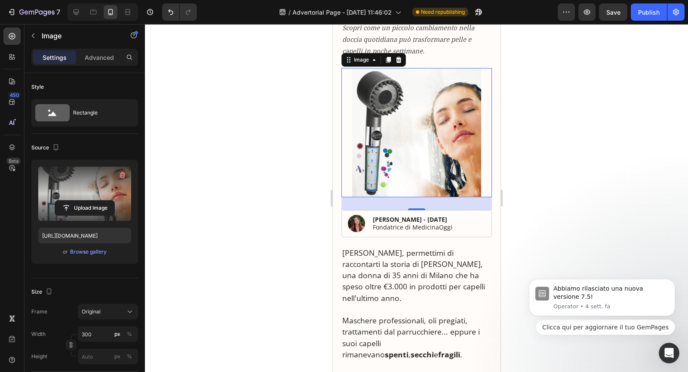
scroll to position [164, 0]
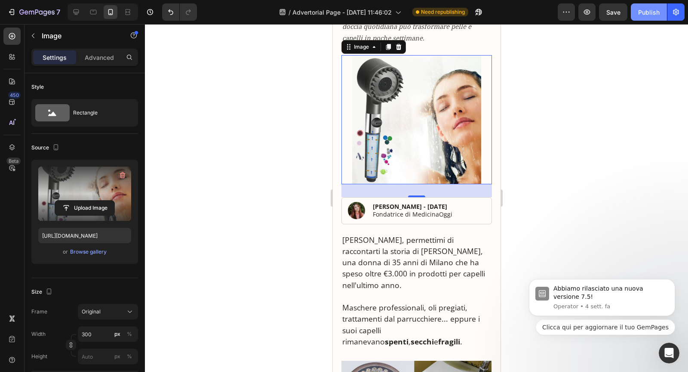
click at [640, 11] on div "Publish" at bounding box center [649, 12] width 22 height 9
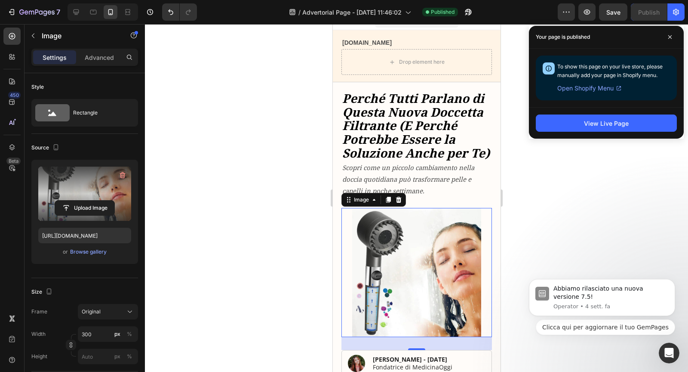
scroll to position [0, 0]
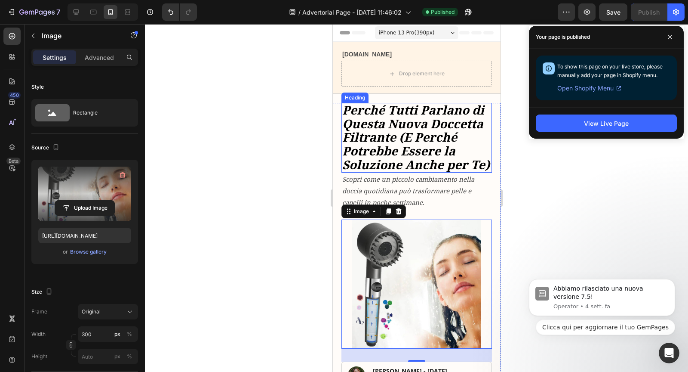
click at [445, 141] on strong "Perché Tutti Parlano di Questa Nuova Doccetta Filtrante (E Perché Potrebbe Esse…" at bounding box center [416, 137] width 148 height 71
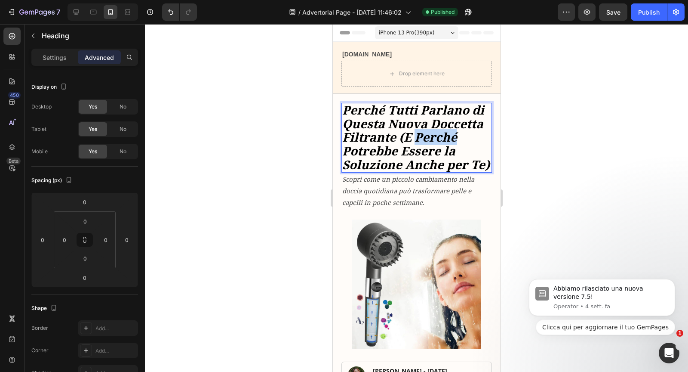
click at [445, 141] on strong "Perché Tutti Parlano di Questa Nuova Doccetta Filtrante (E Perché Potrebbe Esse…" at bounding box center [416, 137] width 148 height 71
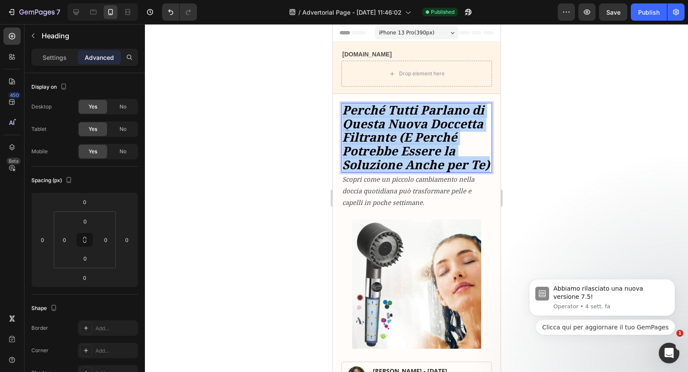
click at [445, 141] on strong "Perché Tutti Parlano di Questa Nuova Doccetta Filtrante (E Perché Potrebbe Esse…" at bounding box center [416, 137] width 148 height 71
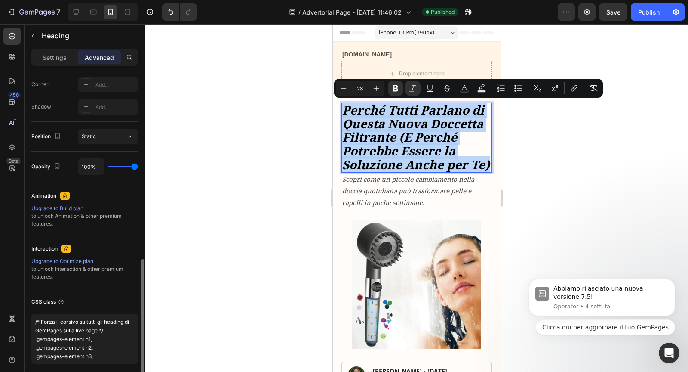
scroll to position [297, 0]
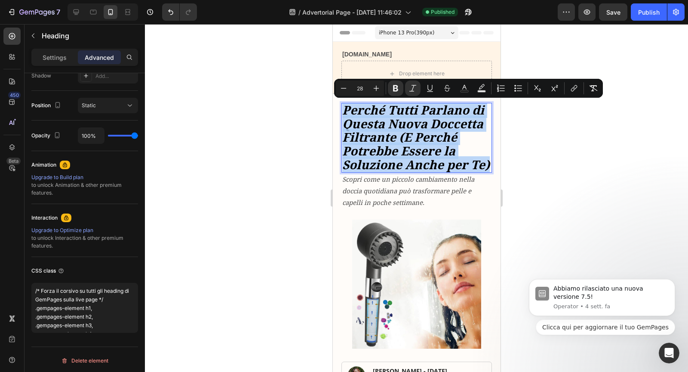
copy strong "Perché Tutti Parlano di Questa Nuova Doccetta Filtrante (E Perché Potrebbe Esse…"
click at [378, 127] on strong "Perché Tutti Parlano di Questa Nuova Doccetta Filtrante (E Perché Potrebbe Esse…" at bounding box center [416, 137] width 148 height 71
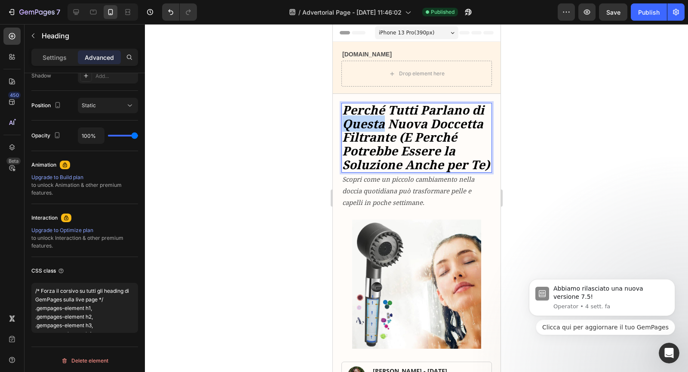
click at [378, 127] on strong "Perché Tutti Parlano di Questa Nuova Doccetta Filtrante (E Perché Potrebbe Esse…" at bounding box center [416, 137] width 148 height 71
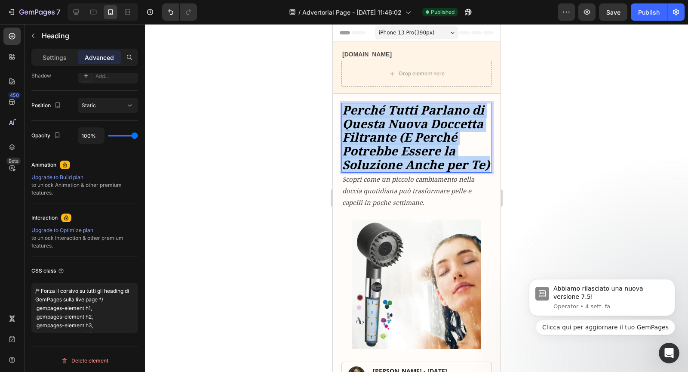
click at [378, 127] on strong "Perché Tutti Parlano di Questa Nuova Doccetta Filtrante (E Perché Potrebbe Esse…" at bounding box center [416, 137] width 148 height 71
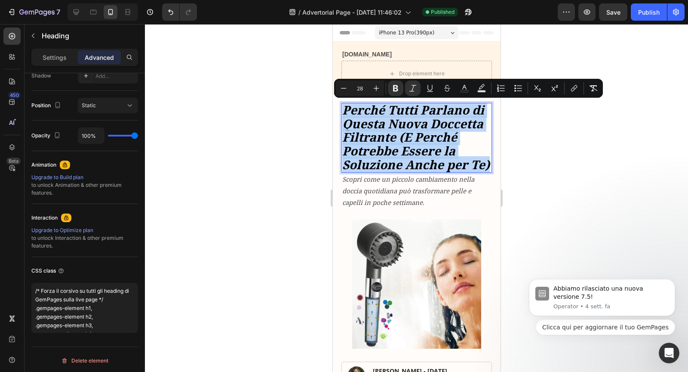
copy strong "Perché Tutti Parlano di Questa Nuova Doccetta Filtrante (E Perché Potrebbe Esse…"
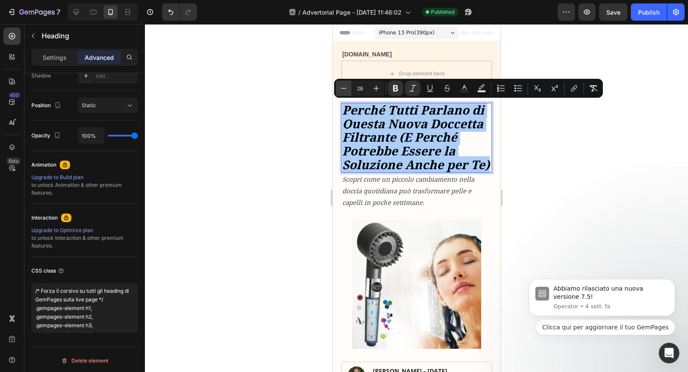
click at [346, 91] on icon "Editor contextual toolbar" at bounding box center [343, 88] width 9 height 9
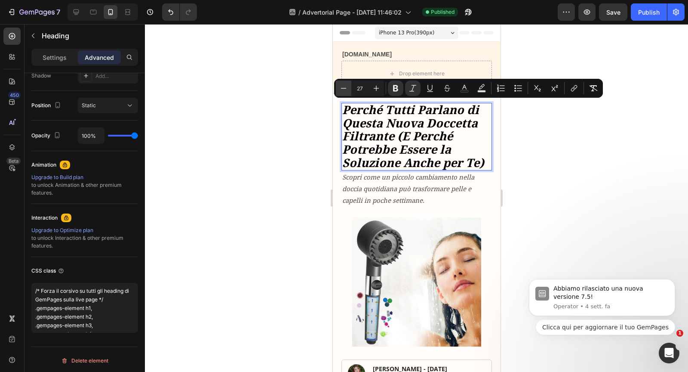
click at [346, 91] on icon "Editor contextual toolbar" at bounding box center [343, 88] width 9 height 9
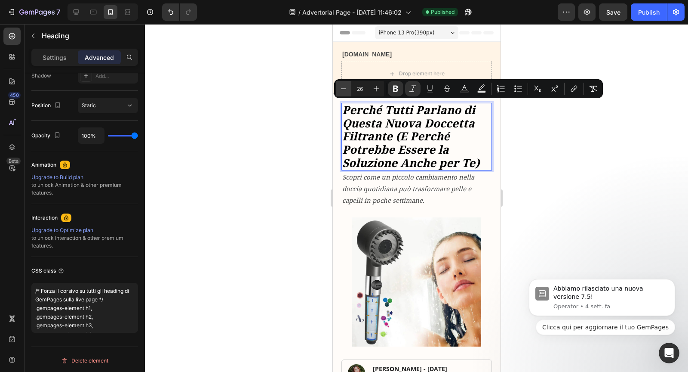
click at [346, 91] on icon "Editor contextual toolbar" at bounding box center [343, 88] width 9 height 9
type input "25"
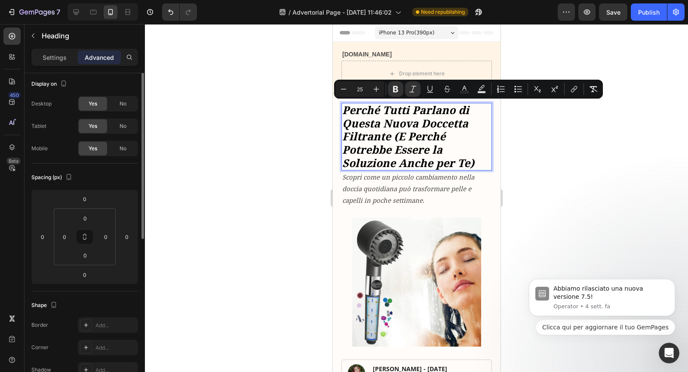
scroll to position [0, 0]
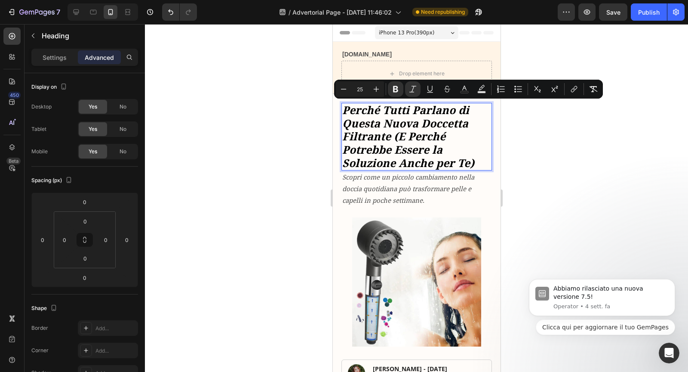
click at [357, 136] on strong "Perché Tutti Parlano di Questa Nuova Doccetta Filtrante (E Perché Potrebbe Esse…" at bounding box center [408, 135] width 132 height 67
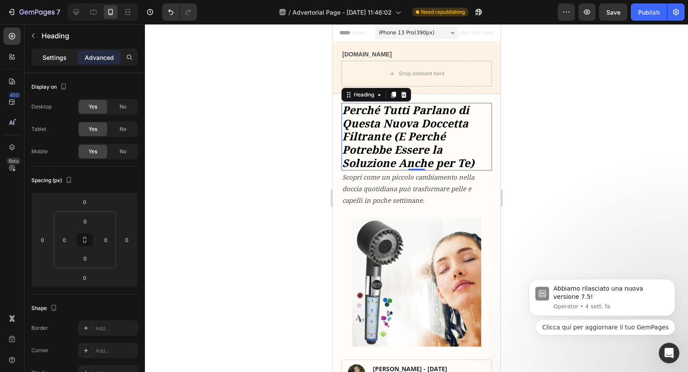
click at [60, 58] on p "Settings" at bounding box center [55, 57] width 24 height 9
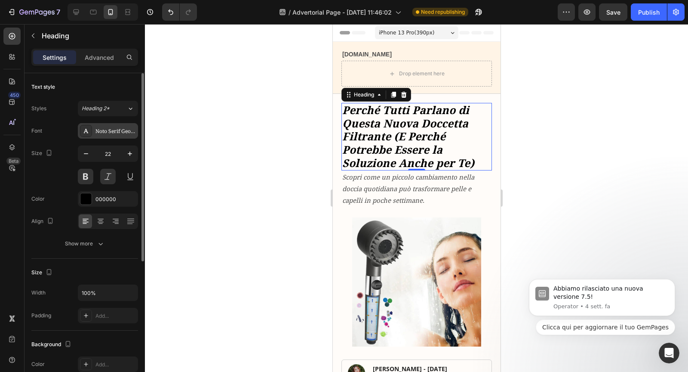
click at [97, 129] on div "Noto Serif Georgian" at bounding box center [115, 131] width 40 height 8
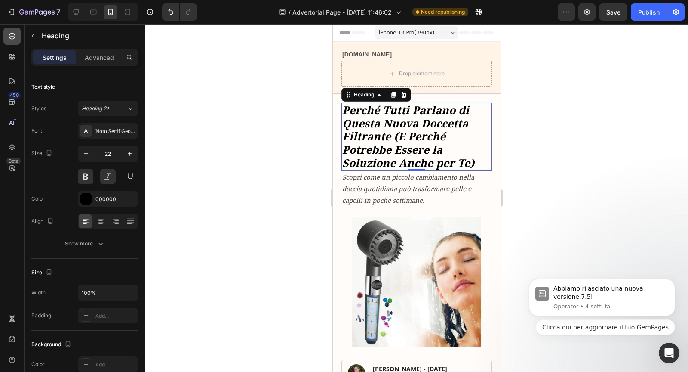
click at [13, 43] on div at bounding box center [11, 36] width 17 height 17
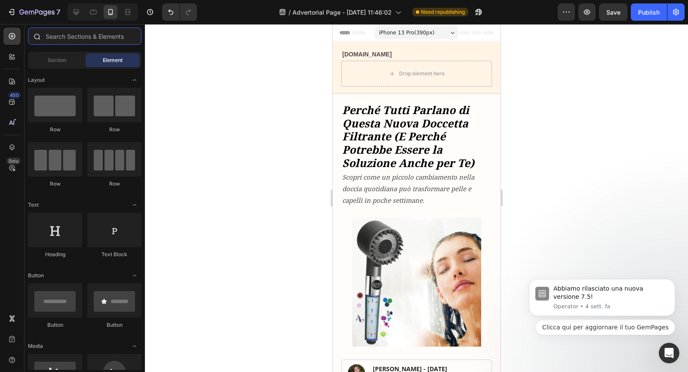
click at [59, 40] on input "text" at bounding box center [85, 36] width 114 height 17
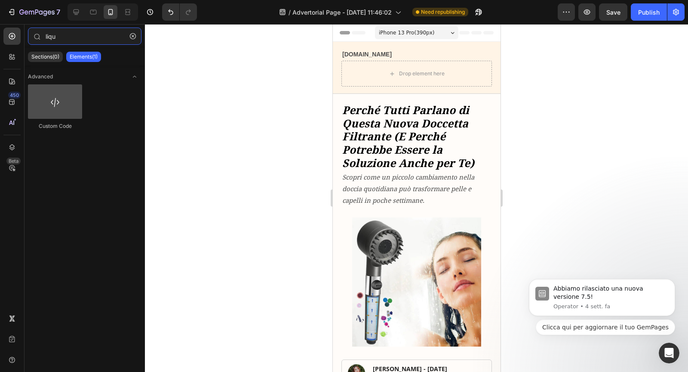
type input "liqu"
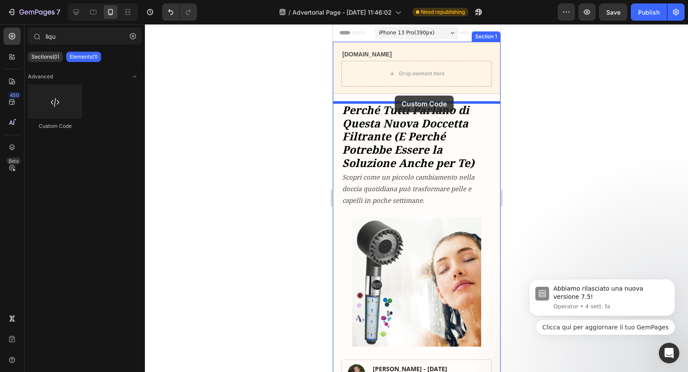
drag, startPoint x: 381, startPoint y: 114, endPoint x: 396, endPoint y: 96, distance: 23.8
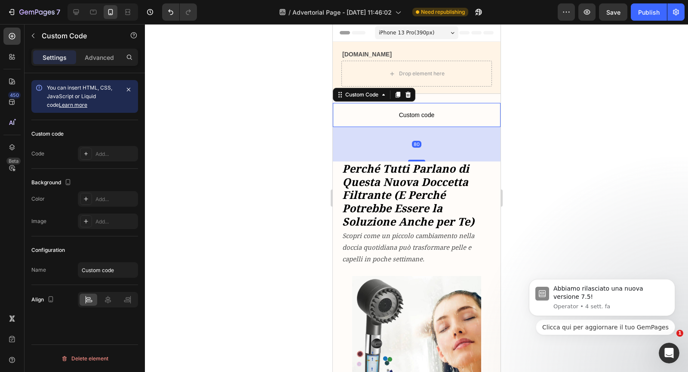
click at [382, 112] on span "Custom code" at bounding box center [416, 115] width 168 height 10
click at [86, 159] on div at bounding box center [86, 154] width 12 height 12
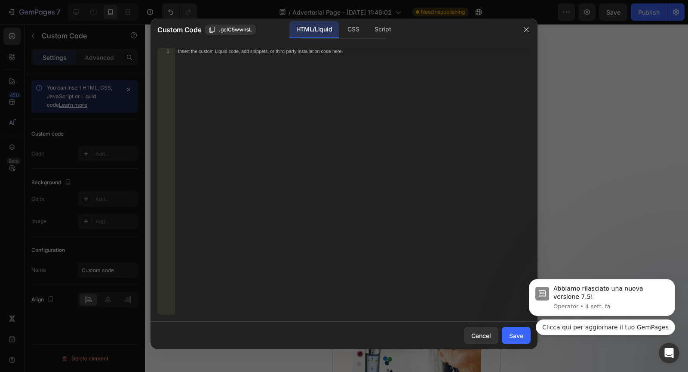
click at [261, 117] on div "Insert the custom Liquid code, add snippets, or third-party installation code h…" at bounding box center [353, 188] width 356 height 280
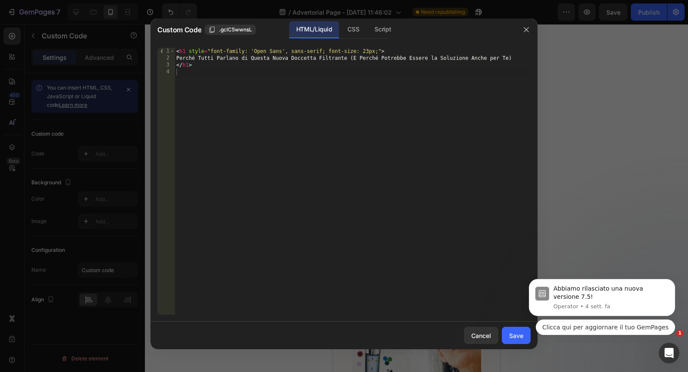
click at [521, 332] on body "Abbiamo rilasciato una nuova versione 7.5! Operator • 4 sett. fa Clicca qui per…" at bounding box center [602, 300] width 165 height 90
click at [517, 336] on div "Save" at bounding box center [516, 335] width 14 height 9
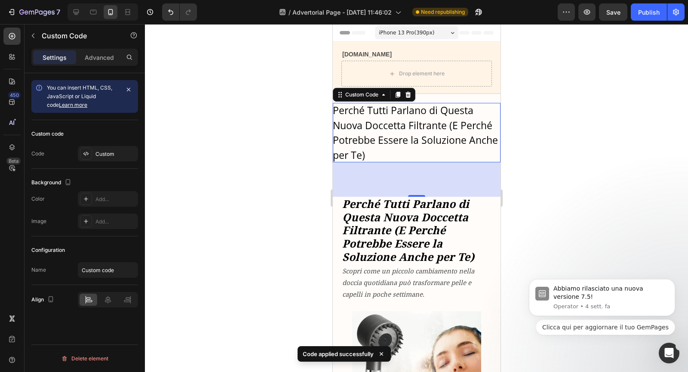
click at [413, 141] on h1 "Perché Tutti Parlano di Questa Nuova Doccetta Filtrante (E Perché Potrebbe Esse…" at bounding box center [416, 132] width 168 height 59
click at [86, 154] on icon at bounding box center [86, 153] width 7 height 7
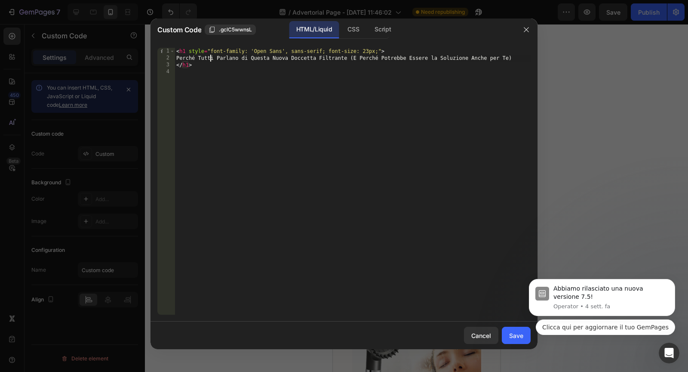
click at [212, 62] on div "< h1 style = "font-family: 'Open Sans', sans-serif; font-size: 23px;" > Perché …" at bounding box center [353, 188] width 356 height 280
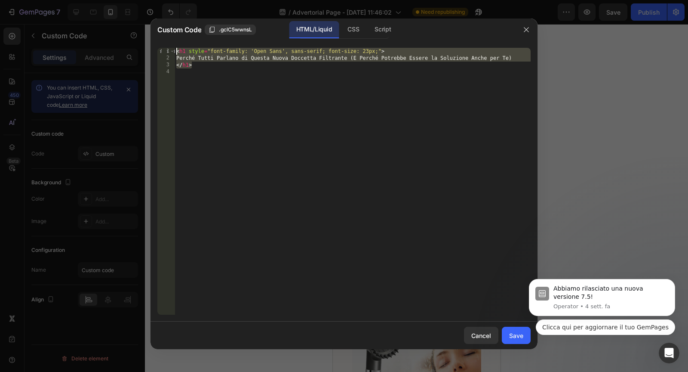
drag, startPoint x: 199, startPoint y: 65, endPoint x: 176, endPoint y: 52, distance: 26.0
click at [176, 52] on div "< h1 style = "font-family: 'Open Sans', sans-serif; font-size: 23px;" > Perché …" at bounding box center [353, 188] width 356 height 280
type textarea "<h1 style="font-family: 'Open Sans', sans-serif; font-size: 23px;"> Perché Tutt…"
paste textarea
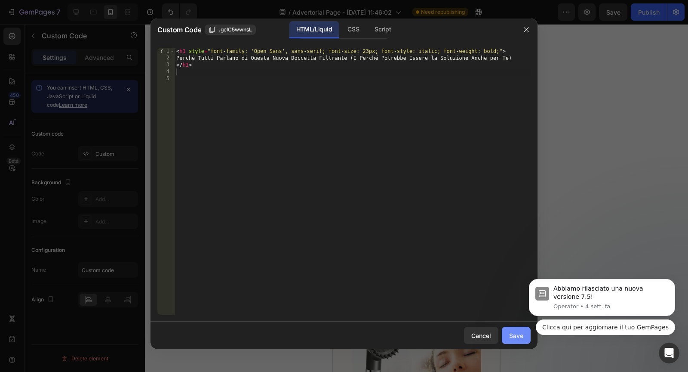
click at [515, 333] on div "Save" at bounding box center [516, 335] width 14 height 9
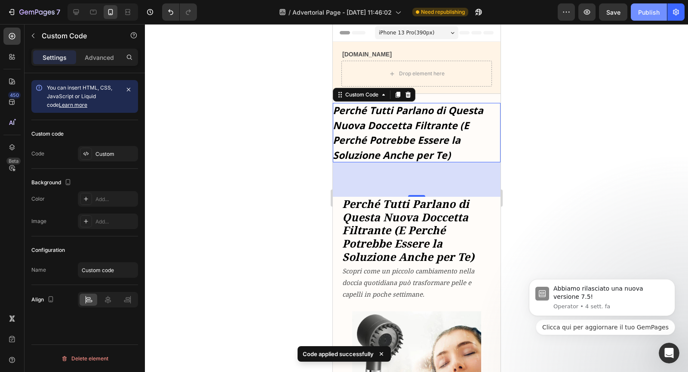
click at [644, 12] on div "Publish" at bounding box center [649, 12] width 22 height 9
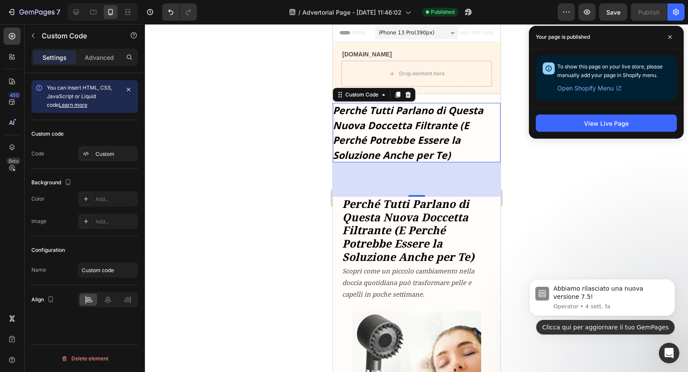
click at [655, 330] on button "Clicca qui per aggiornare il tuo GemPages" at bounding box center [605, 326] width 139 height 15
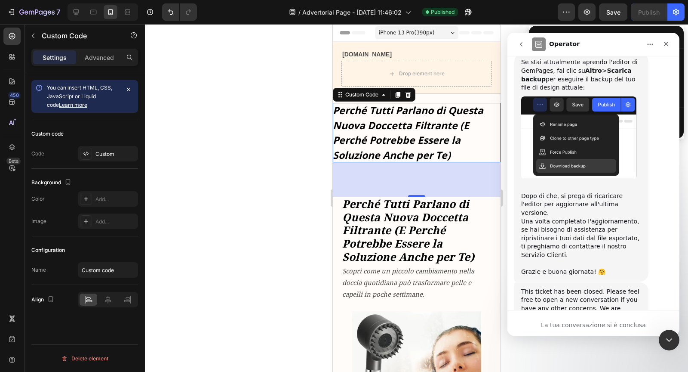
scroll to position [116, 0]
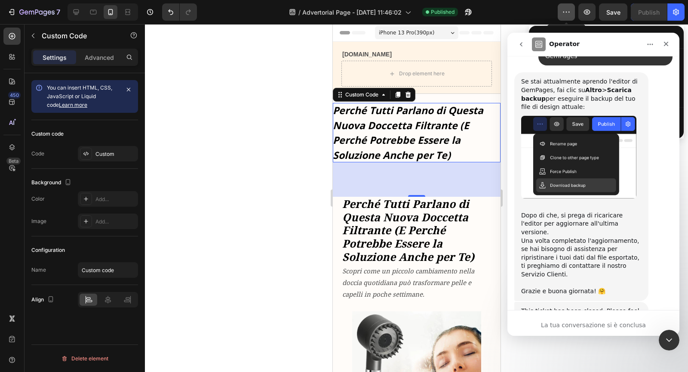
click at [562, 12] on button "button" at bounding box center [566, 11] width 17 height 17
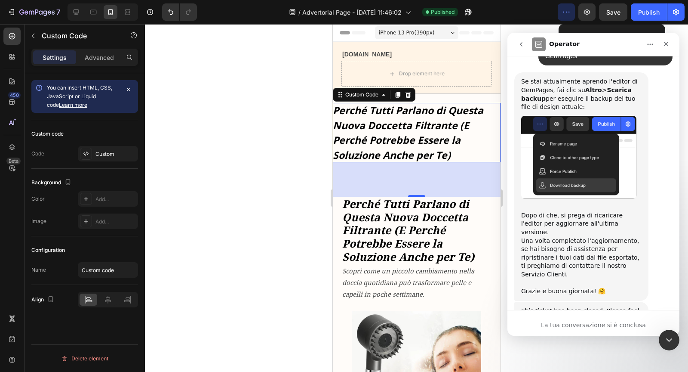
click at [572, 15] on button "button" at bounding box center [566, 11] width 17 height 17
click at [665, 43] on icon "Chiudi" at bounding box center [666, 44] width 5 height 5
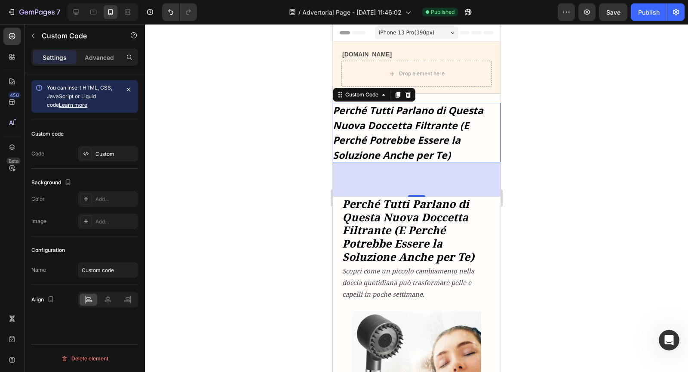
scroll to position [135, 0]
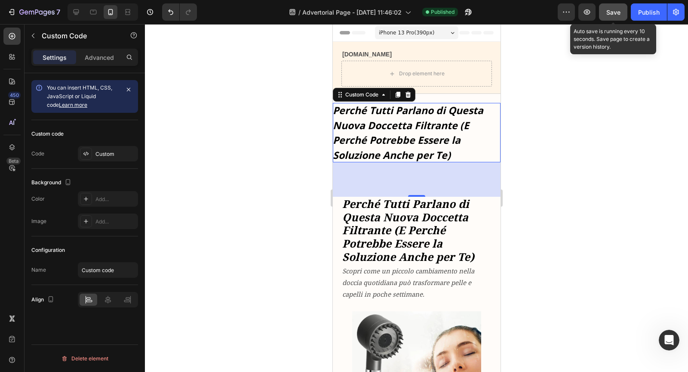
click at [615, 18] on button "Save" at bounding box center [613, 11] width 28 height 17
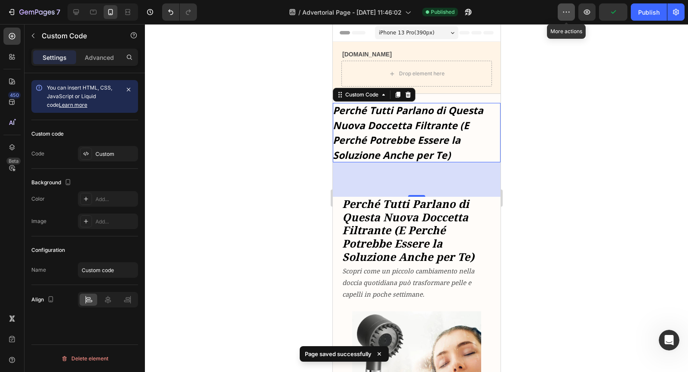
click at [573, 16] on button "button" at bounding box center [566, 11] width 17 height 17
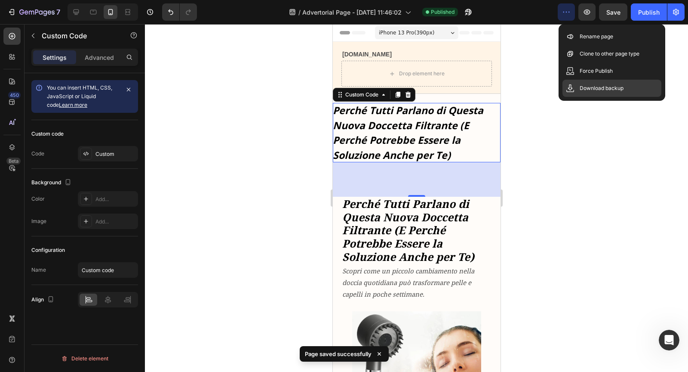
click at [585, 87] on p "Download backup" at bounding box center [602, 88] width 44 height 9
click at [584, 206] on div at bounding box center [416, 198] width 543 height 348
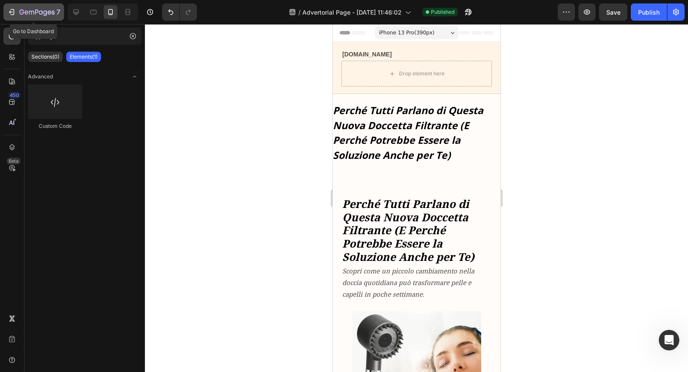
click at [14, 16] on div "7" at bounding box center [33, 12] width 53 height 10
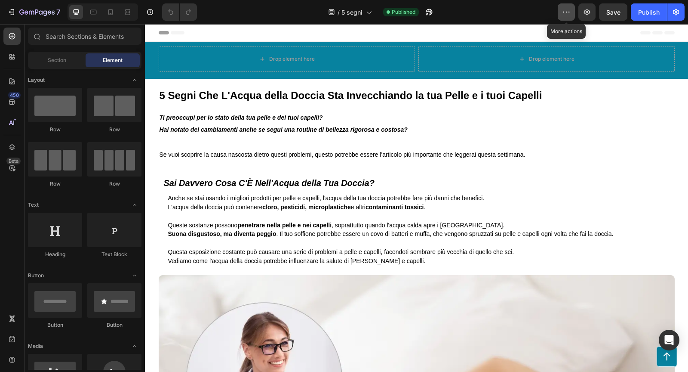
click at [567, 12] on icon "button" at bounding box center [566, 12] width 1 height 1
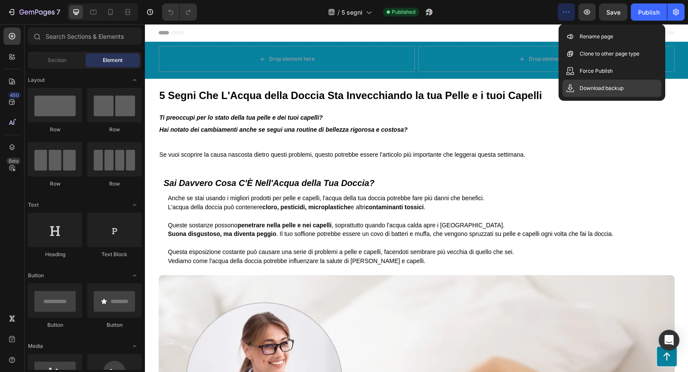
click at [577, 89] on div "Download backup" at bounding box center [612, 88] width 99 height 17
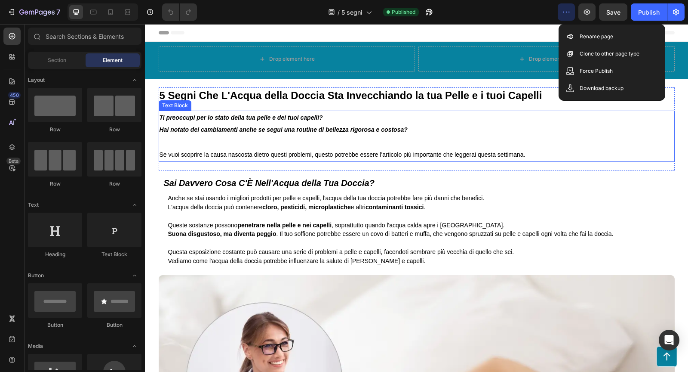
click at [407, 137] on p "Ti preoccupi per lo stato della tua pelle e dei tuoi capelli? Hai notato dei ca…" at bounding box center [417, 129] width 514 height 37
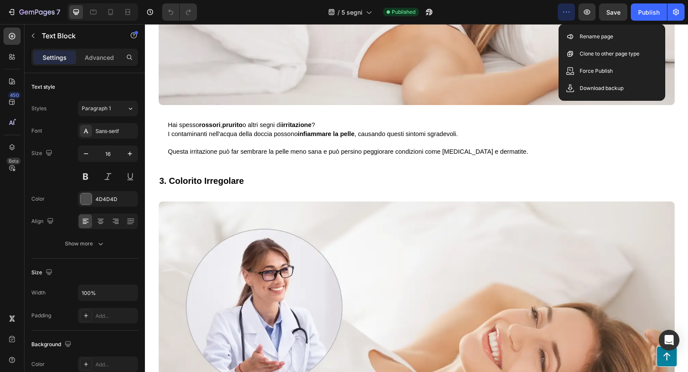
scroll to position [1792, 0]
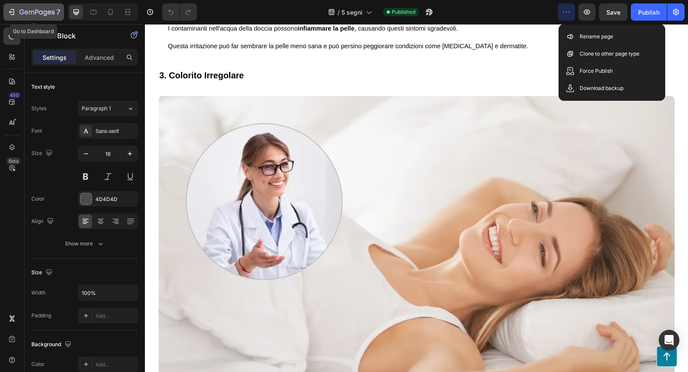
click at [35, 15] on icon "button" at bounding box center [36, 12] width 35 height 7
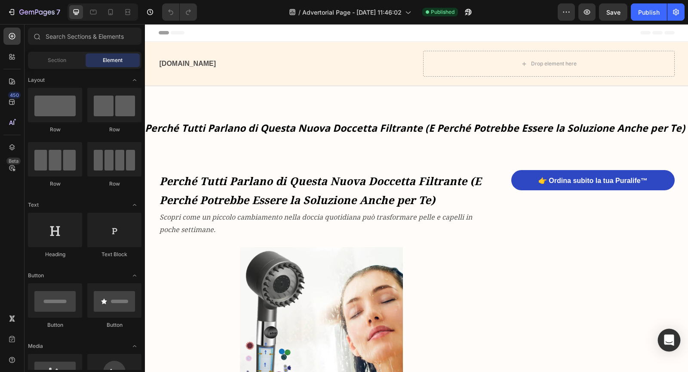
click at [661, 332] on div "Open Intercom Messenger" at bounding box center [669, 340] width 23 height 23
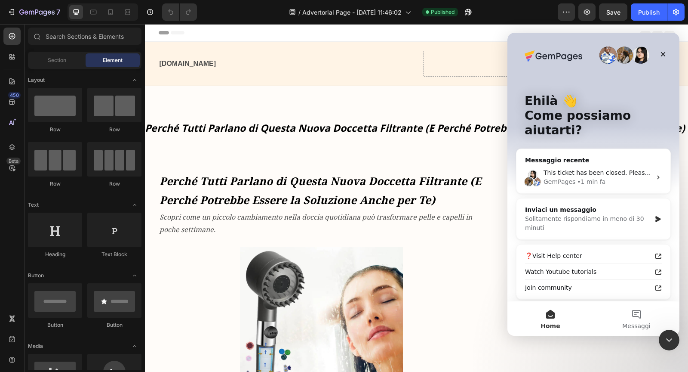
click at [407, 178] on strong "Perché Tutti Parlano di Questa Nuova Doccetta Filtrante (E Perché Potrebbe Esse…" at bounding box center [321, 190] width 322 height 34
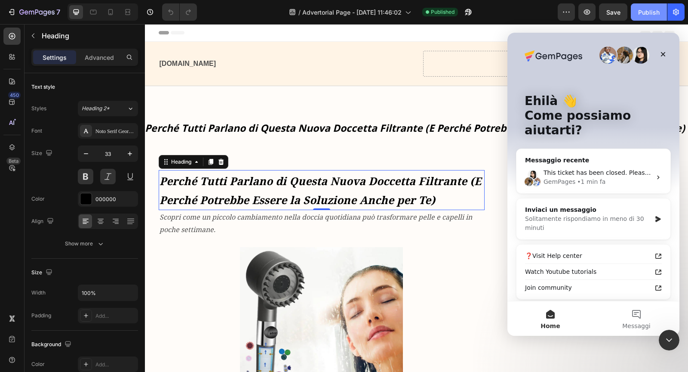
click at [642, 7] on button "Publish" at bounding box center [649, 11] width 36 height 17
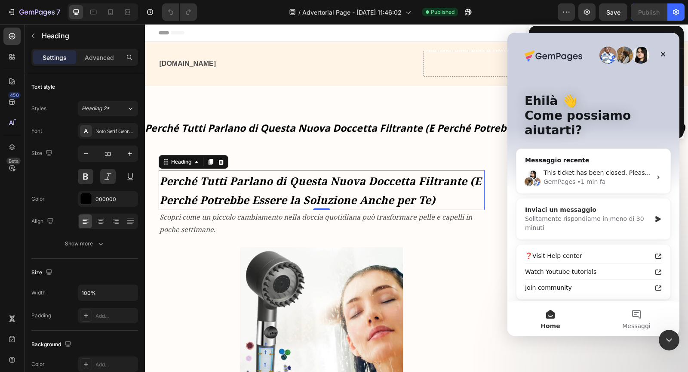
click at [622, 214] on div "Solitamente rispondiamo in meno di 30 minuti" at bounding box center [588, 223] width 126 height 18
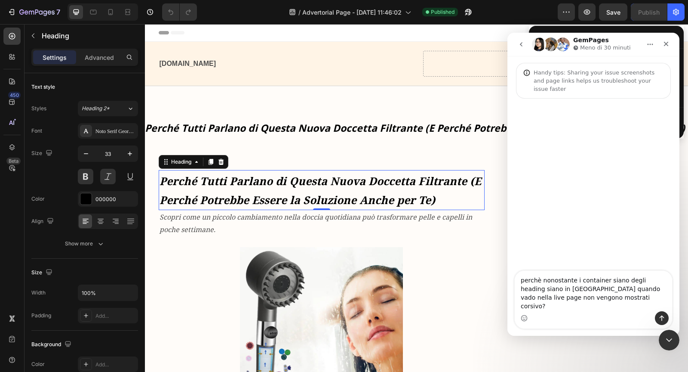
click at [566, 300] on textarea "perchè nonostante i container siano degli heading siano in [GEOGRAPHIC_DATA] qu…" at bounding box center [593, 291] width 157 height 40
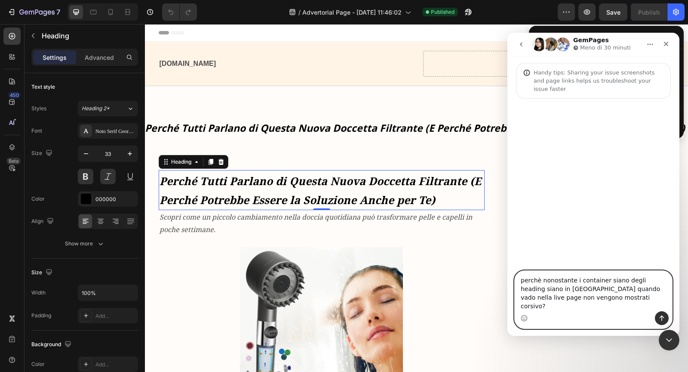
paste textarea "Why, even though the containers are headings and set to italic, they don't appe…"
type textarea "Why, even though the containers are headings and set to italic, they don't appe…"
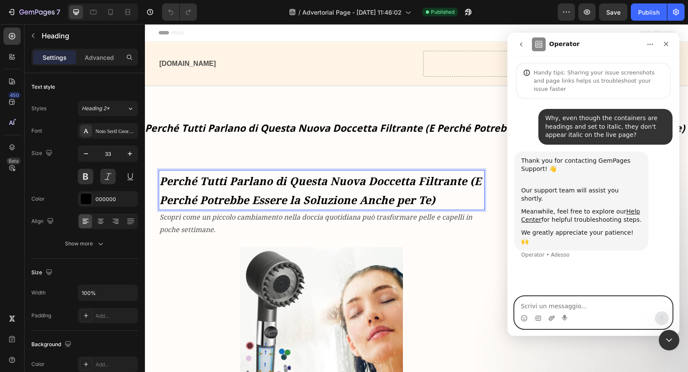
click at [554, 319] on icon "Carica allegato" at bounding box center [551, 317] width 7 height 7
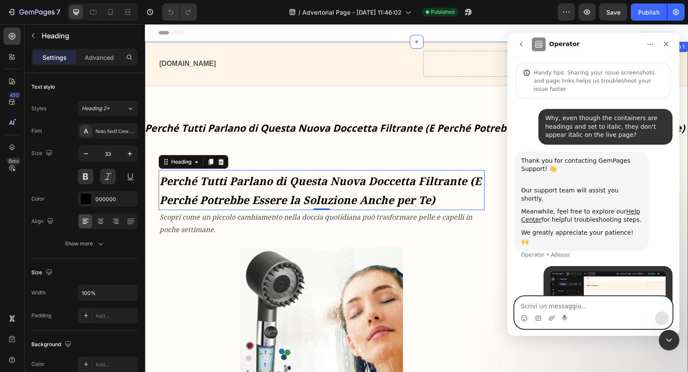
scroll to position [40, 0]
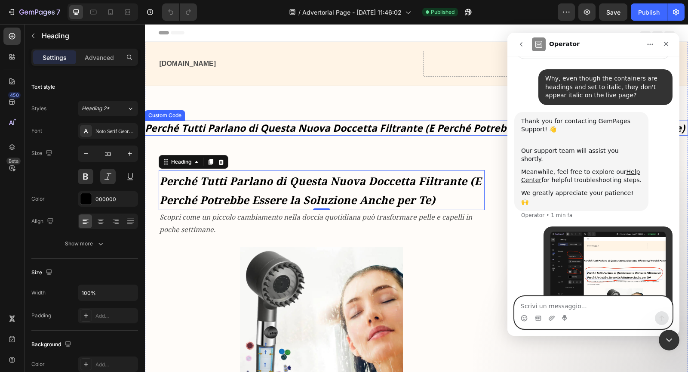
paste textarea "I’ve also tried modifying it through CSS and HTML, but it doesn’t change — I ca…"
type textarea "I’ve also tried modifying it through CSS and HTML, but it doesn’t change — I ca…"
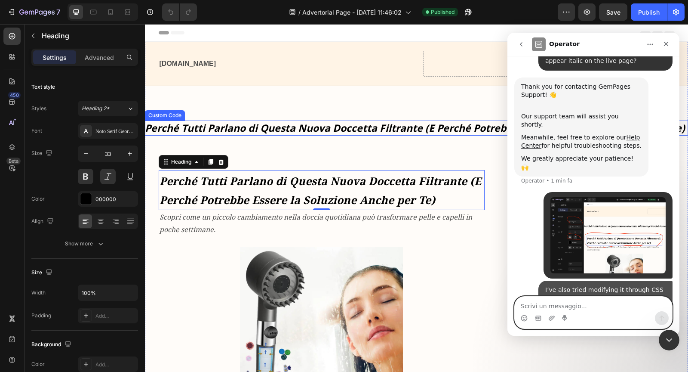
scroll to position [76, 0]
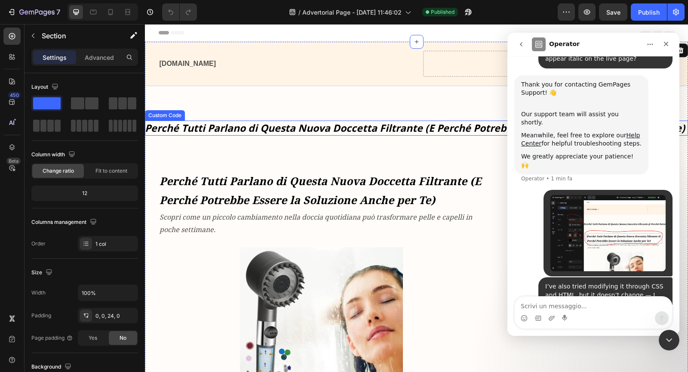
click at [300, 123] on h1 "Perché Tutti Parlano di Questa Nuova Doccetta Filtrante (E Perché Potrebbe Esse…" at bounding box center [416, 127] width 543 height 15
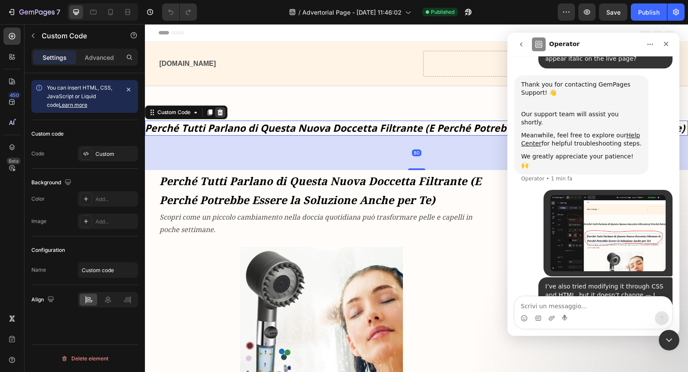
click at [222, 111] on icon at bounding box center [221, 112] width 6 height 6
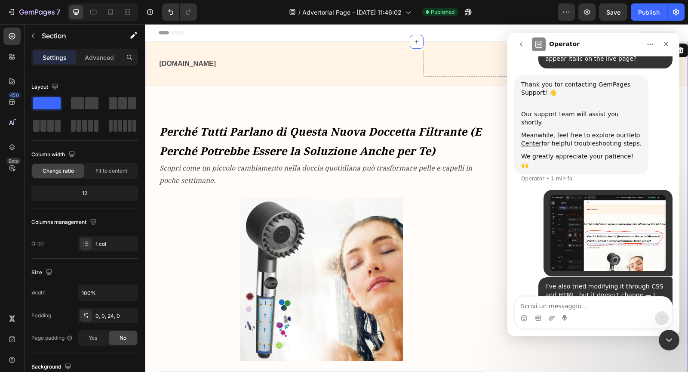
click at [519, 45] on icon "go back" at bounding box center [521, 44] width 7 height 7
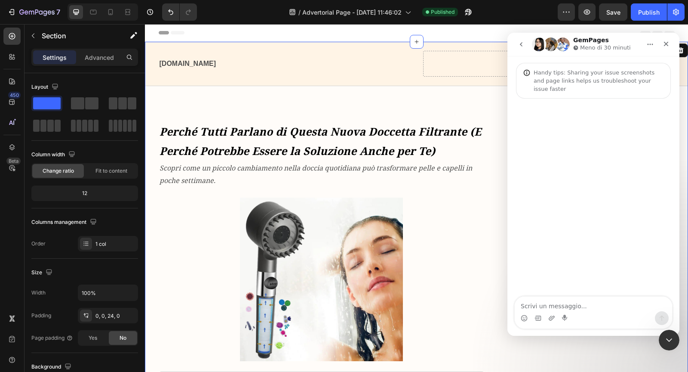
scroll to position [0, 0]
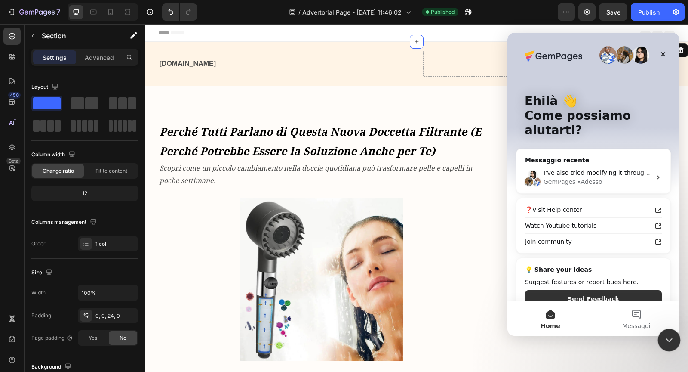
click at [670, 338] on icon "Chiudi il messenger Intercom" at bounding box center [668, 338] width 10 height 10
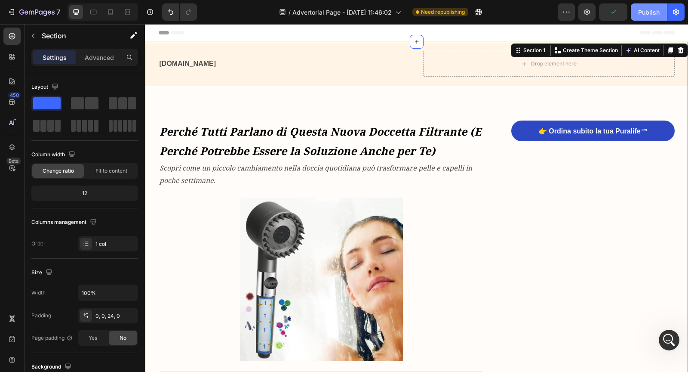
click at [643, 19] on button "Publish" at bounding box center [649, 11] width 36 height 17
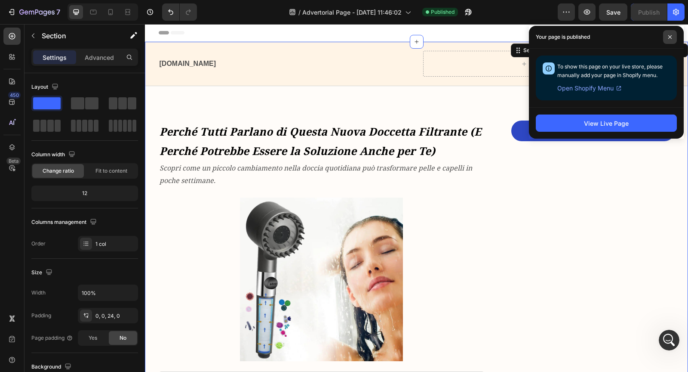
click at [669, 40] on span at bounding box center [670, 37] width 14 height 14
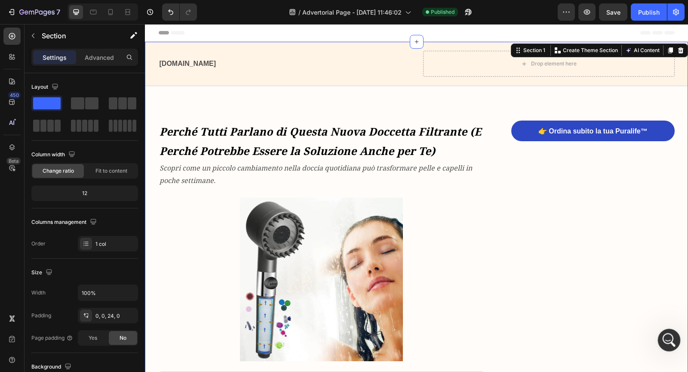
drag, startPoint x: 1320, startPoint y: 659, endPoint x: 664, endPoint y: 333, distance: 732.7
click at [663, 332] on div "Apri il messenger Intercom" at bounding box center [668, 338] width 28 height 28
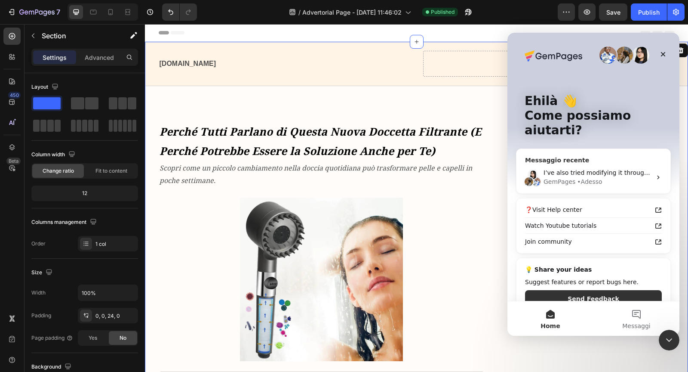
click at [582, 177] on div "• Adesso" at bounding box center [589, 181] width 25 height 9
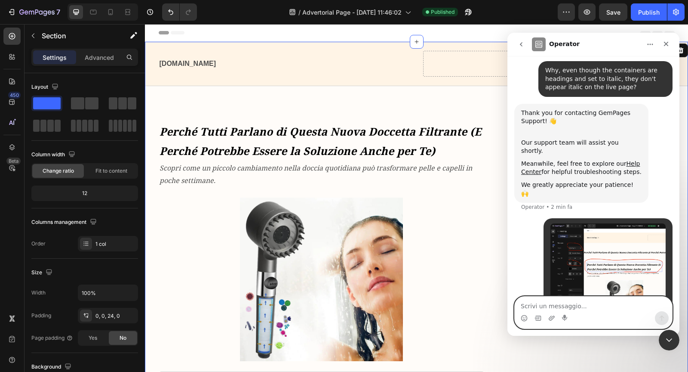
scroll to position [76, 0]
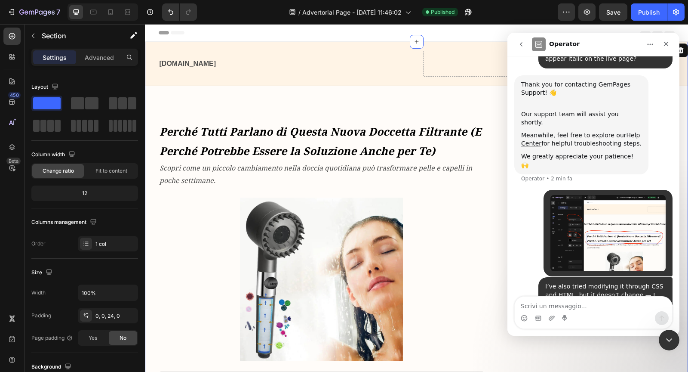
click at [523, 46] on icon "go back" at bounding box center [521, 44] width 7 height 7
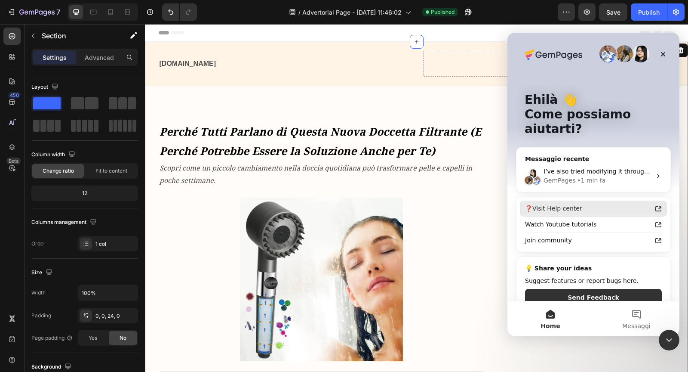
scroll to position [0, 0]
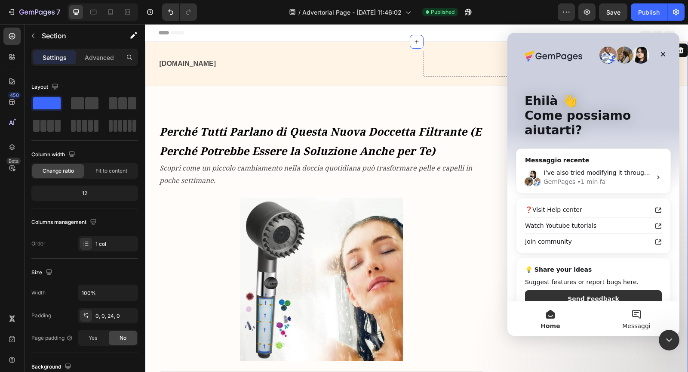
click at [640, 320] on button "Messaggi" at bounding box center [637, 318] width 86 height 34
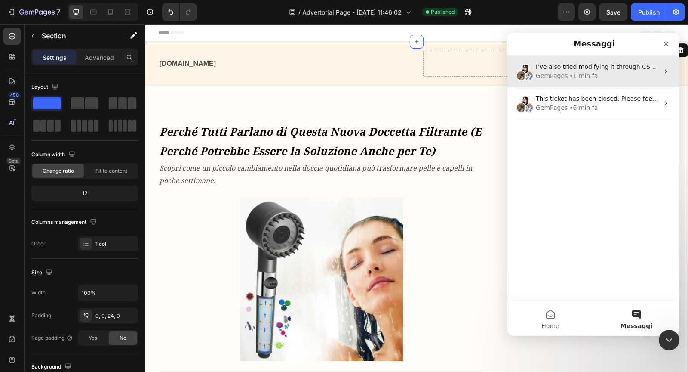
click at [609, 67] on span "I’ve also tried modifying it through CSS and HTML, but it doesn’t change — I ca…" at bounding box center [698, 66] width 325 height 7
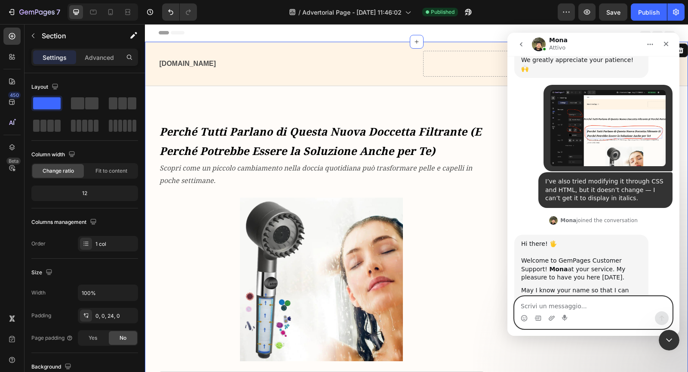
scroll to position [176, 0]
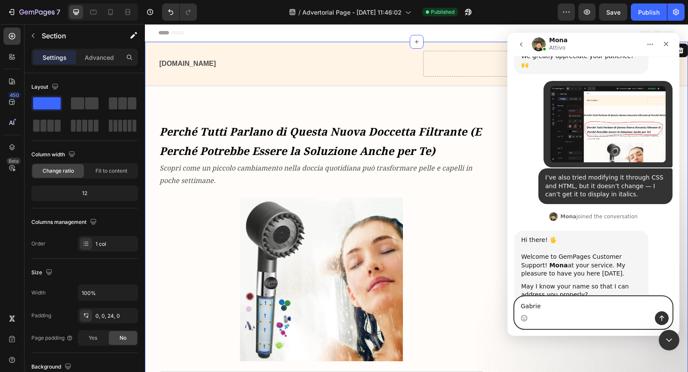
type textarea "[PERSON_NAME]"
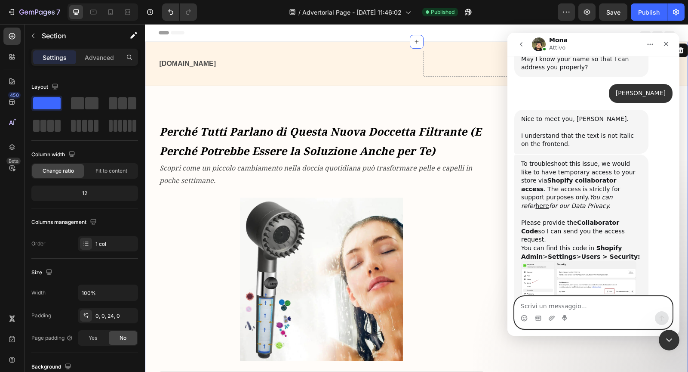
scroll to position [406, 0]
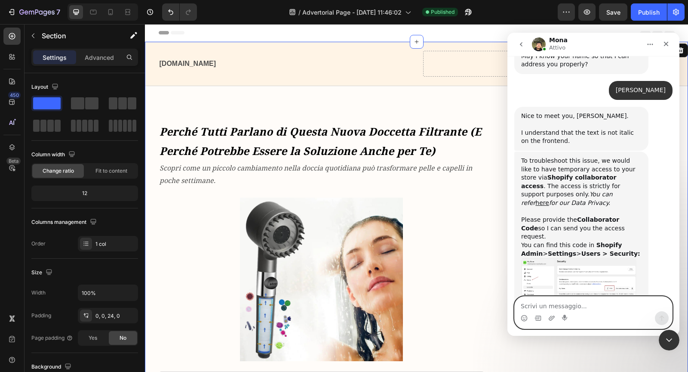
paste textarea "5067"
type textarea "5067"
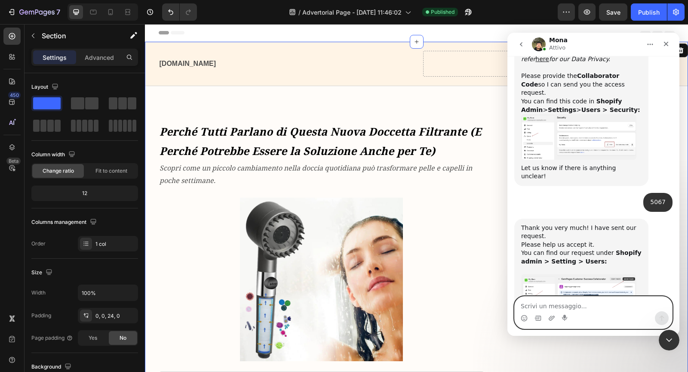
scroll to position [571, 0]
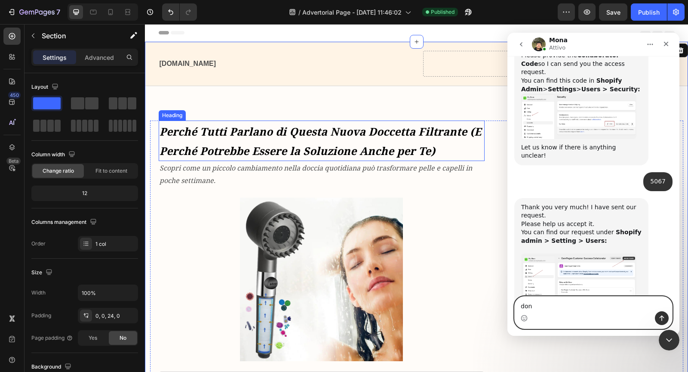
type textarea "done"
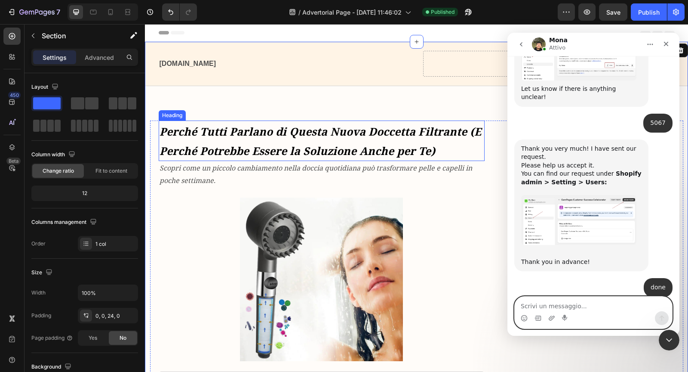
scroll to position [631, 0]
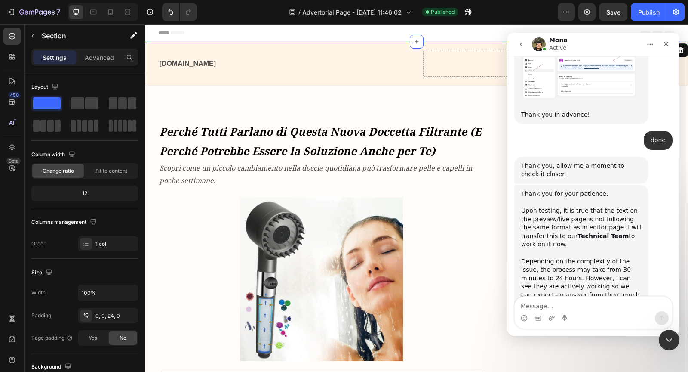
scroll to position [811, 0]
click at [542, 305] on textarea "Message…" at bounding box center [593, 303] width 157 height 15
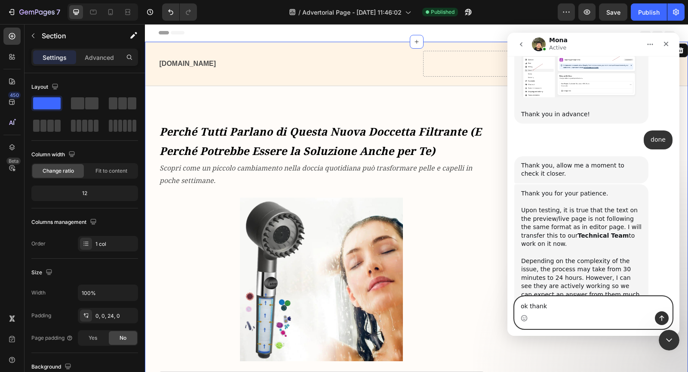
type textarea "ok thanks"
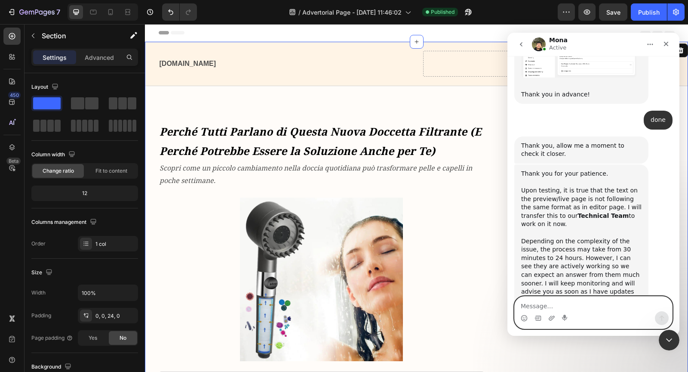
scroll to position [836, 0]
